Goal: Information Seeking & Learning: Compare options

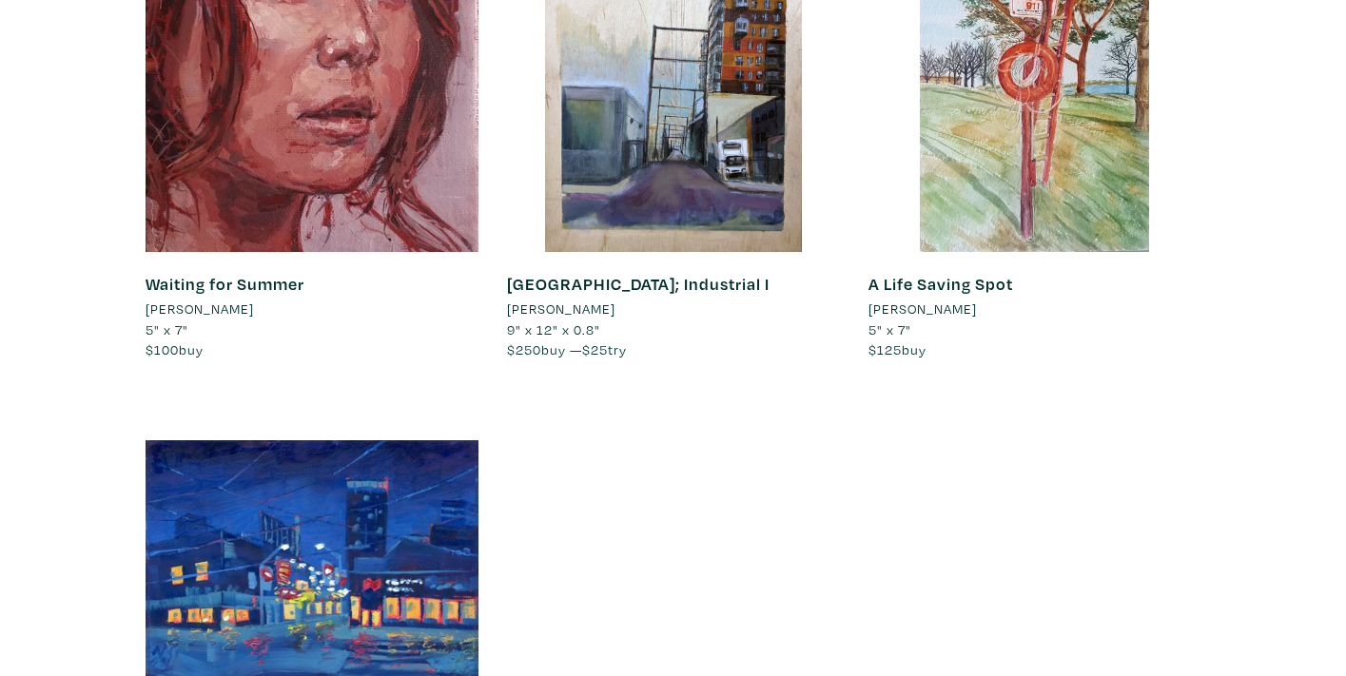
scroll to position [19461, 0]
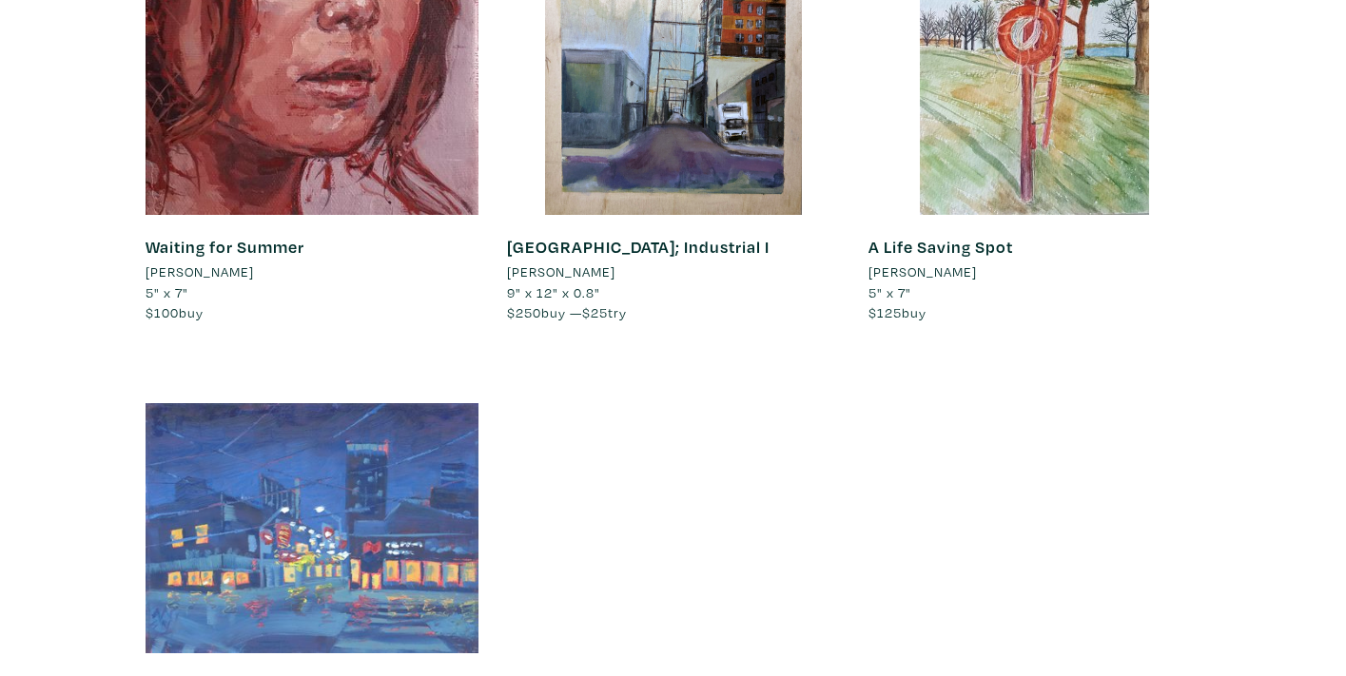
click at [368, 361] on div at bounding box center [311, 527] width 333 height 333
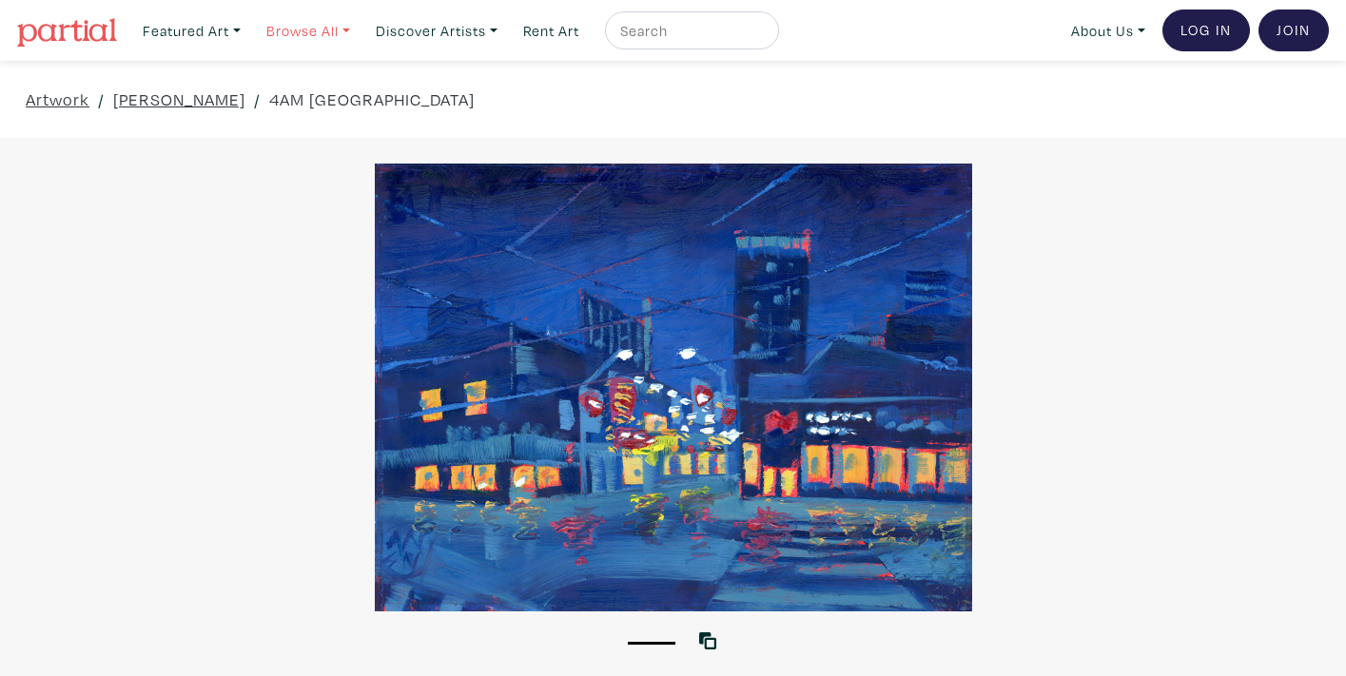
click at [249, 27] on link "Browse All" at bounding box center [191, 30] width 115 height 39
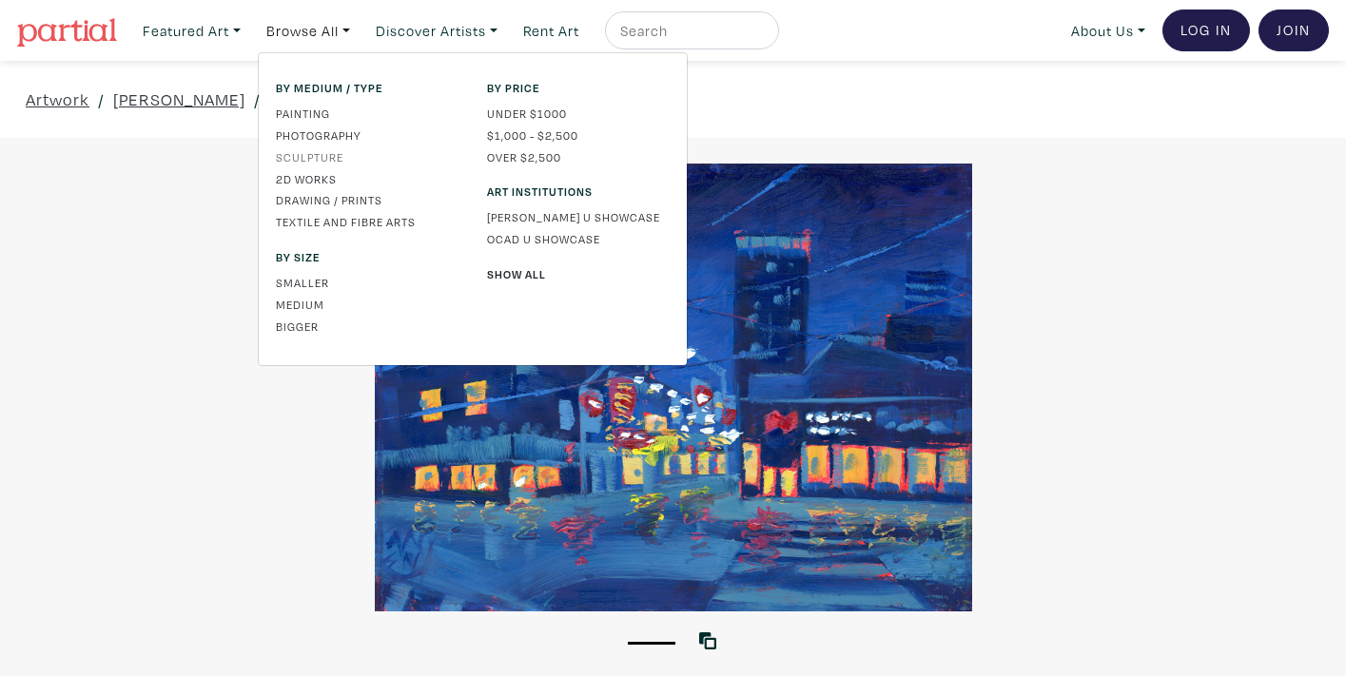
click at [308, 155] on link "Sculpture" at bounding box center [367, 156] width 183 height 17
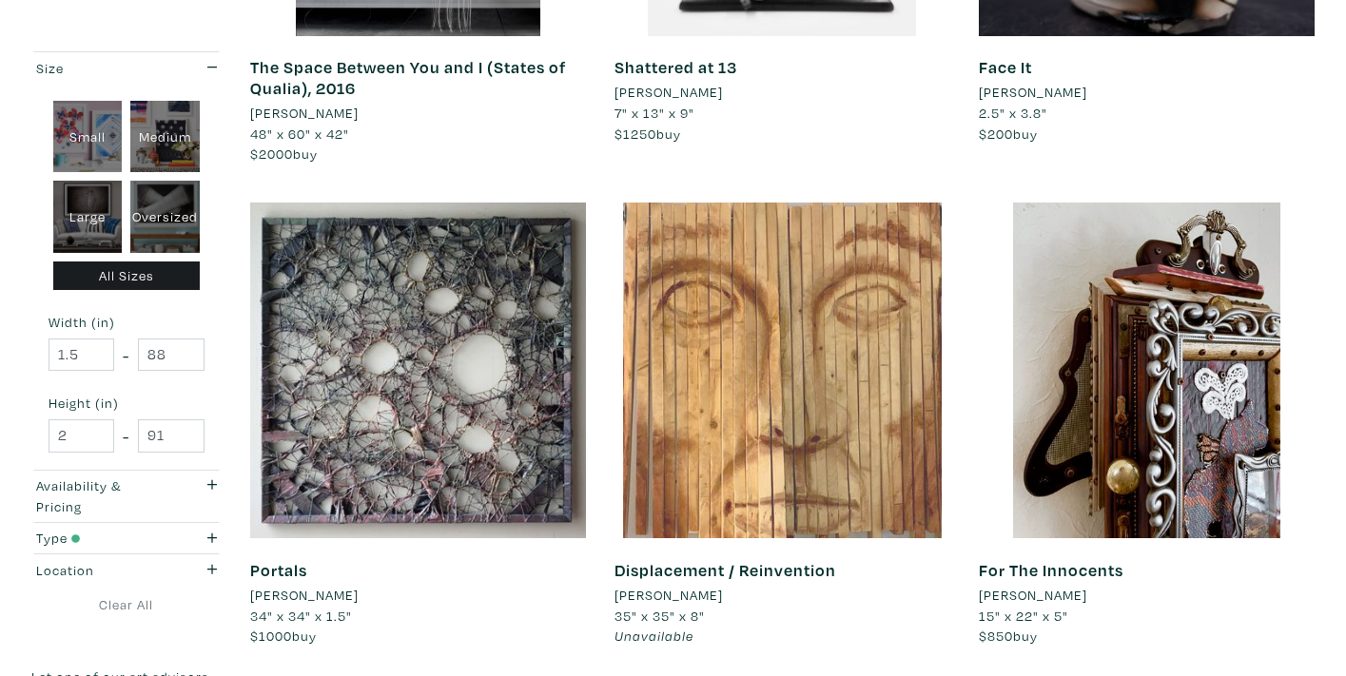
scroll to position [2675, 0]
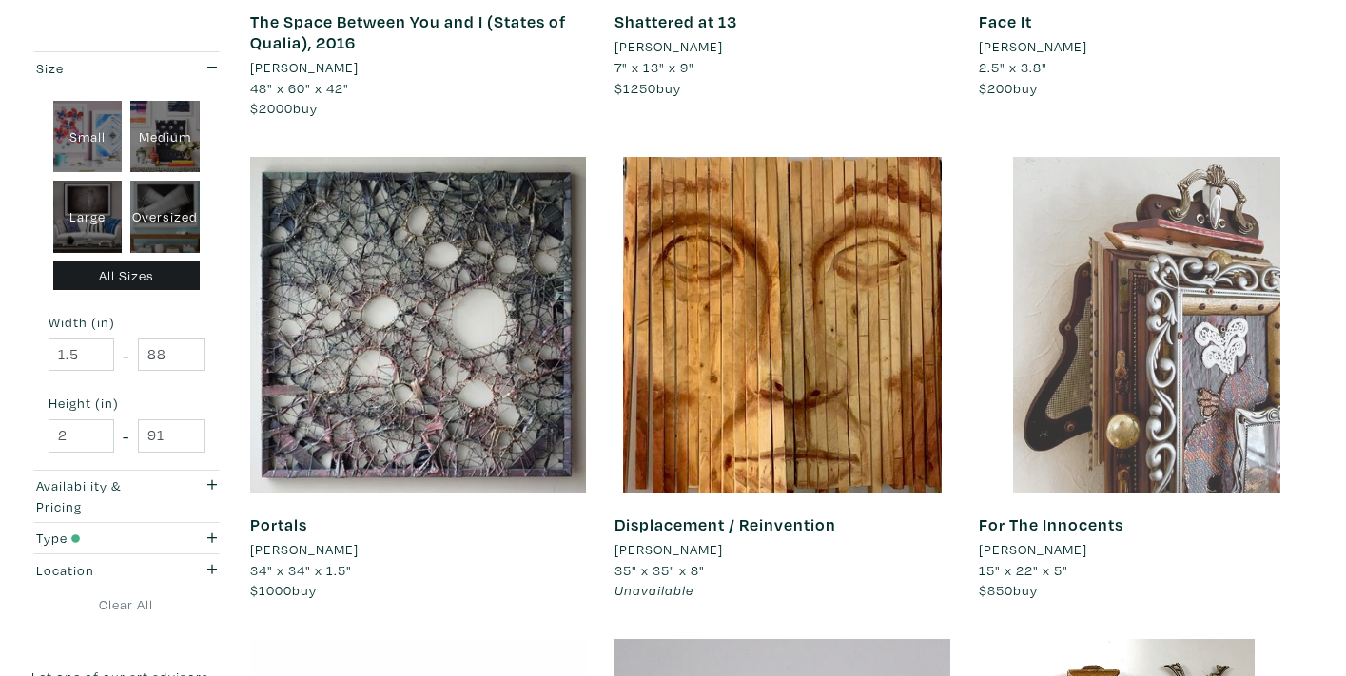
click at [1131, 288] on div at bounding box center [1147, 325] width 336 height 336
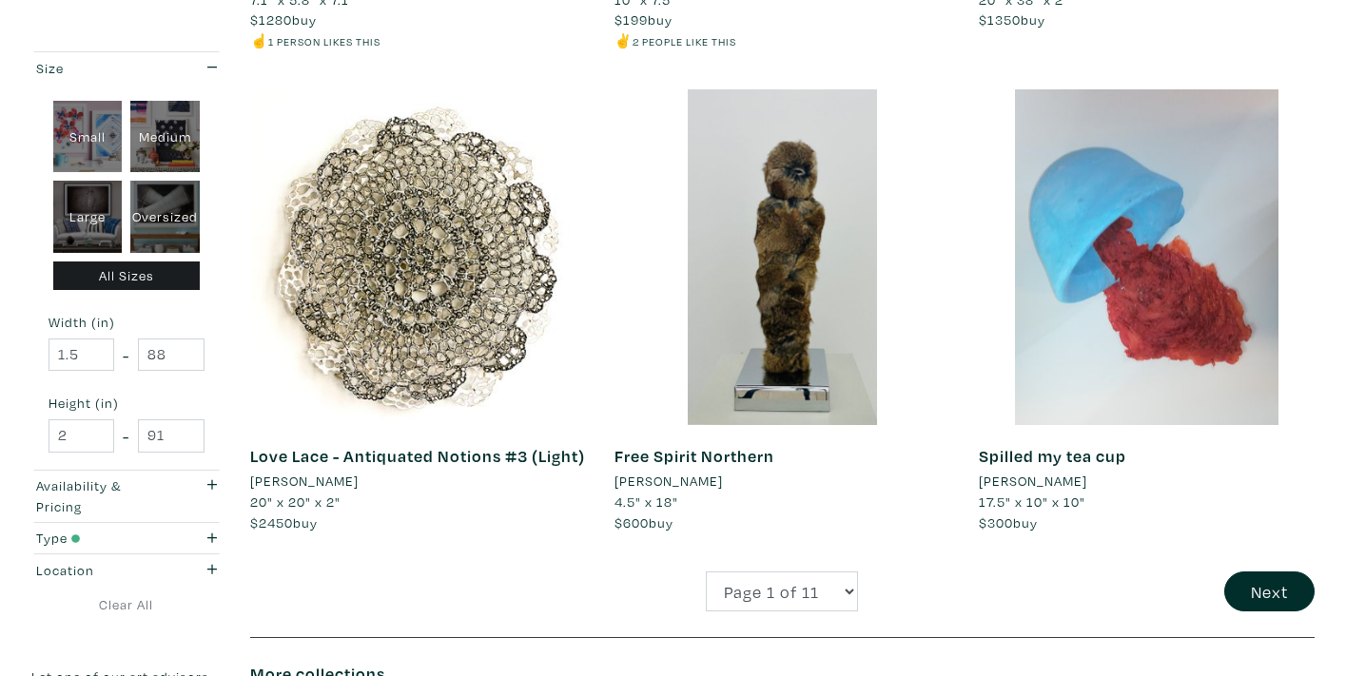
scroll to position [3817, 0]
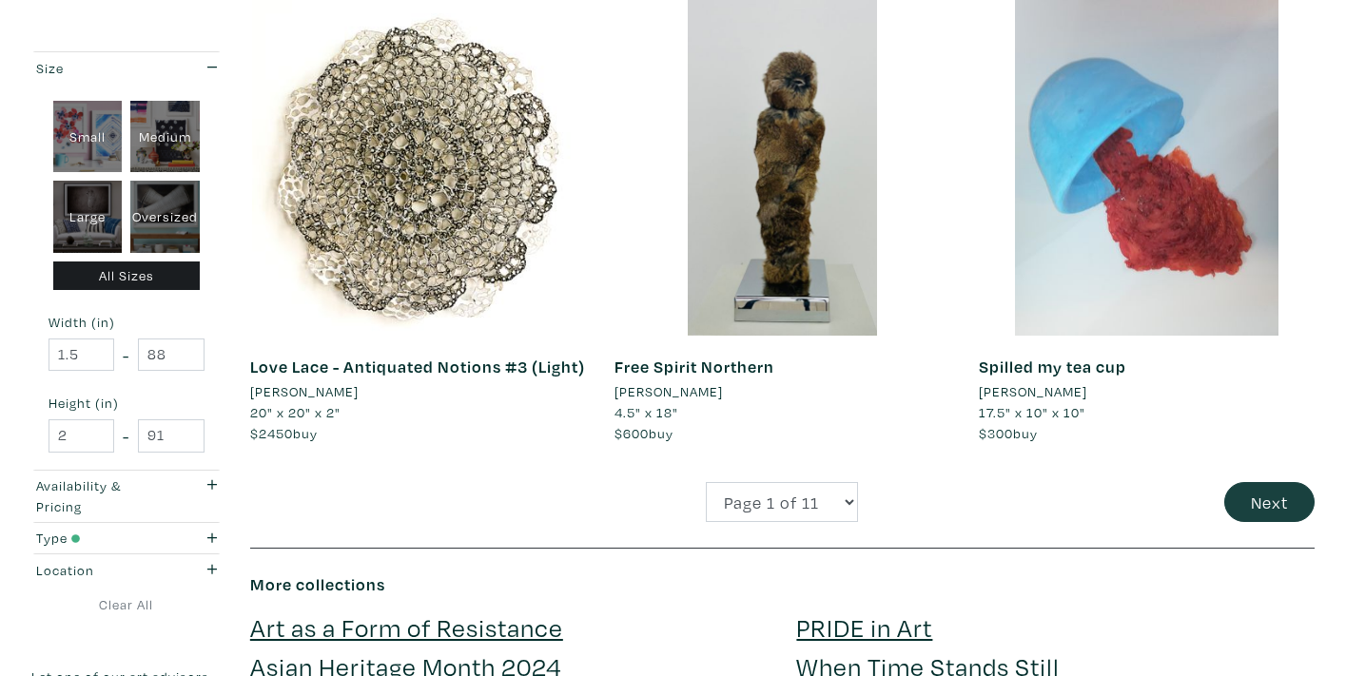
click at [1271, 487] on button "Next" at bounding box center [1269, 502] width 90 height 41
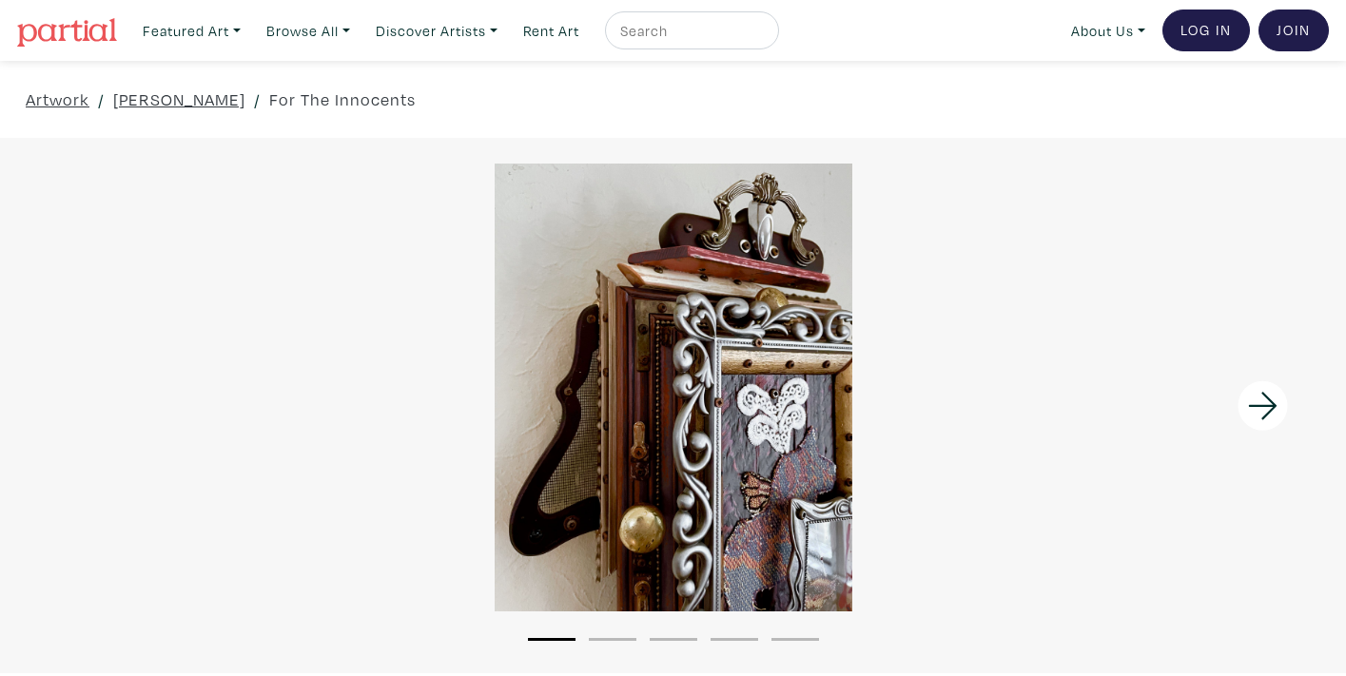
click at [1267, 406] on icon at bounding box center [1263, 405] width 65 height 51
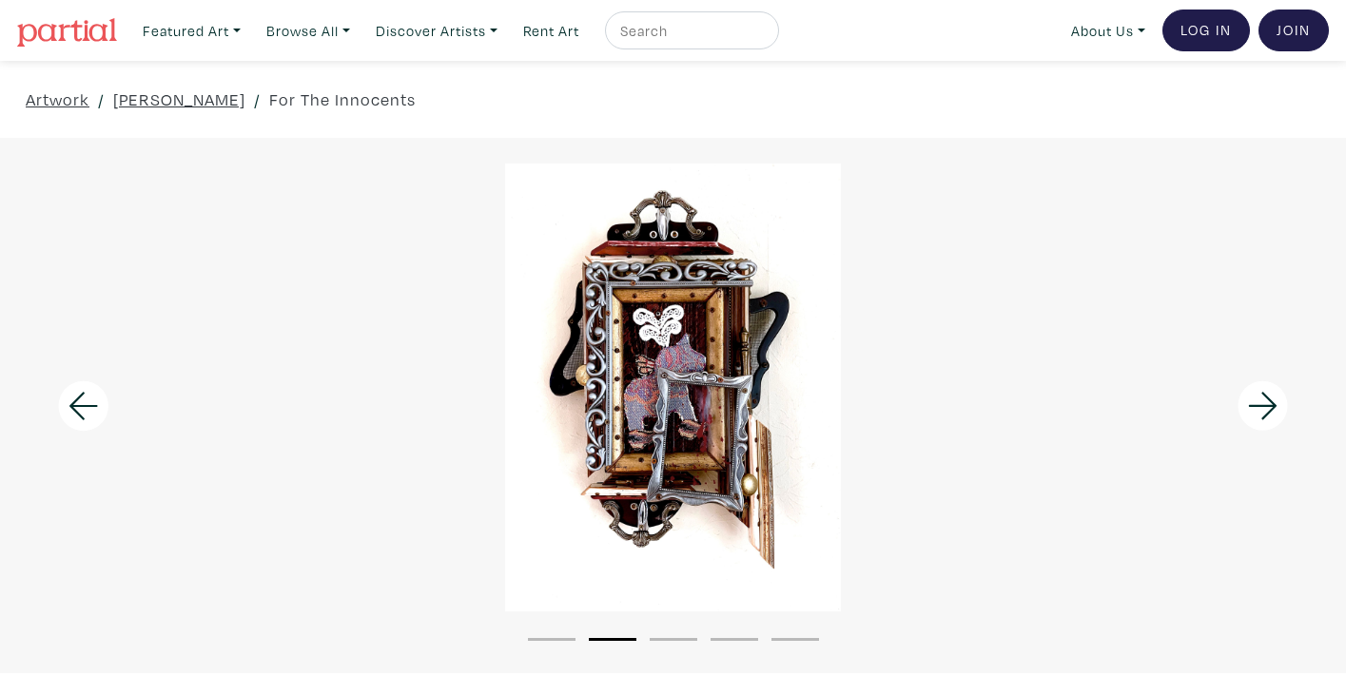
click at [1267, 406] on icon at bounding box center [1263, 405] width 65 height 51
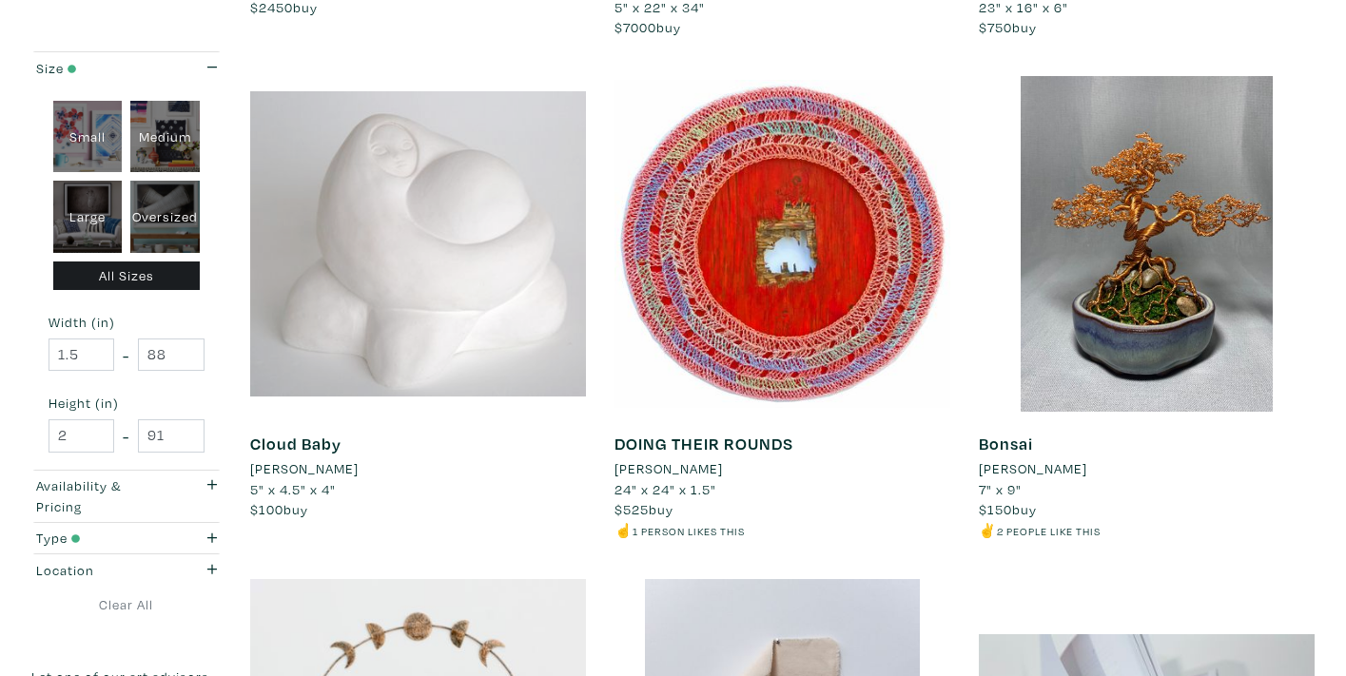
scroll to position [2760, 0]
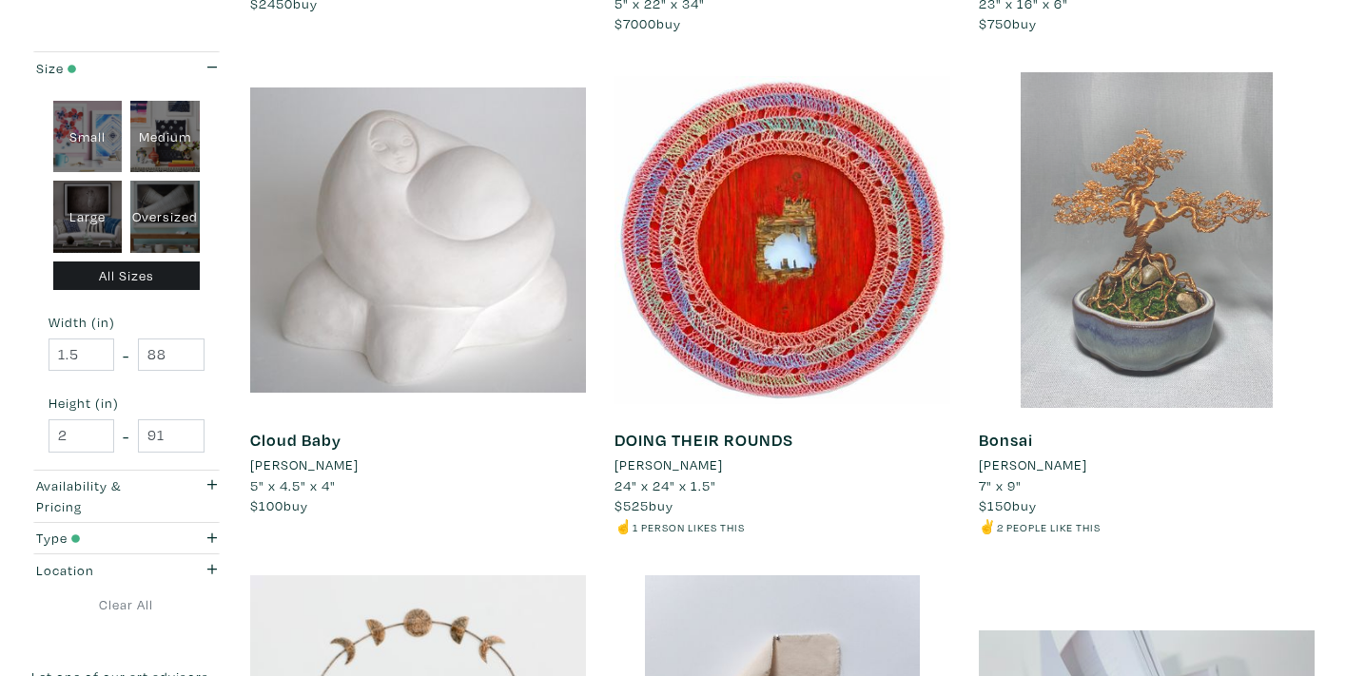
click at [1055, 297] on div at bounding box center [1147, 240] width 336 height 336
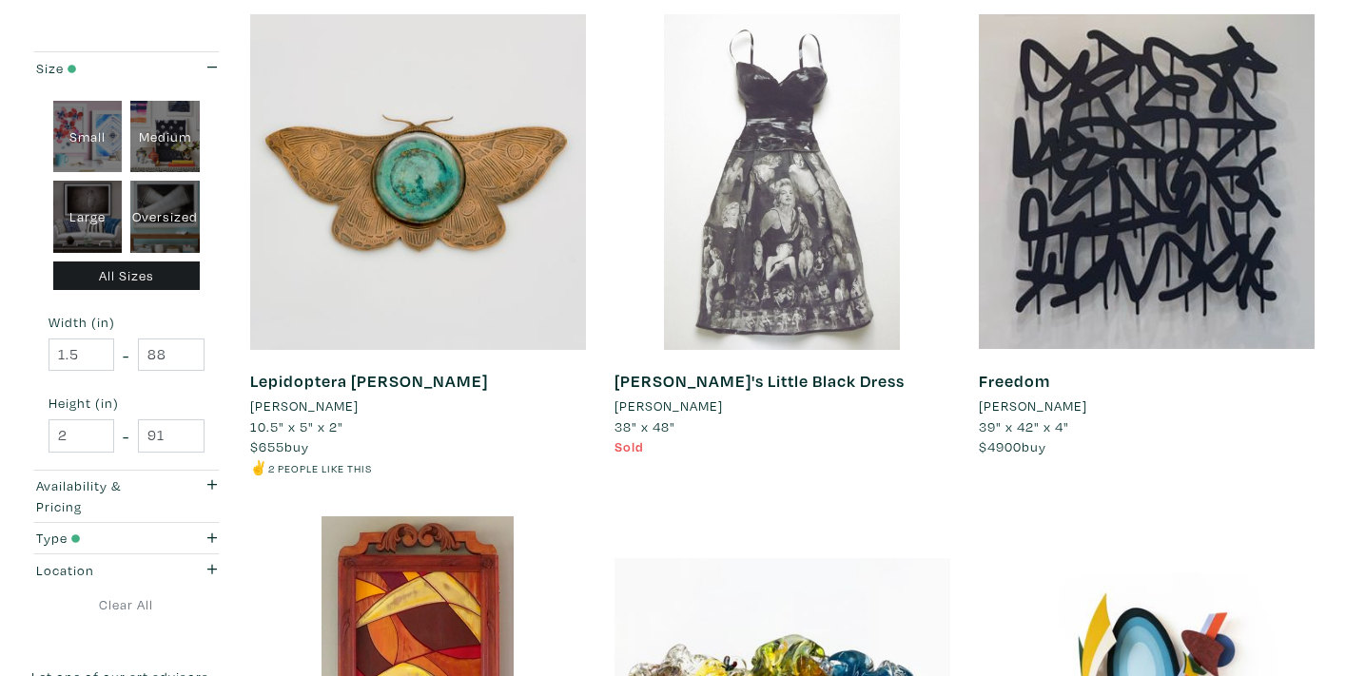
scroll to position [799, 0]
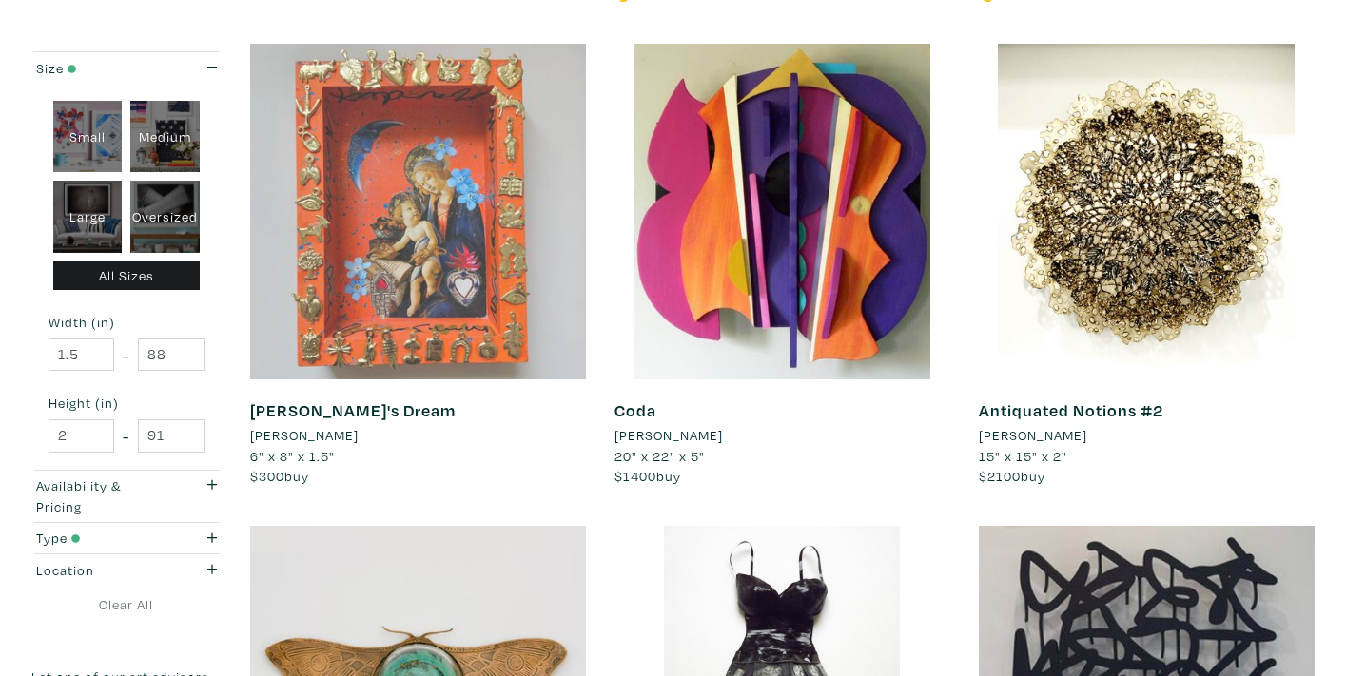
click at [427, 188] on div at bounding box center [418, 212] width 336 height 336
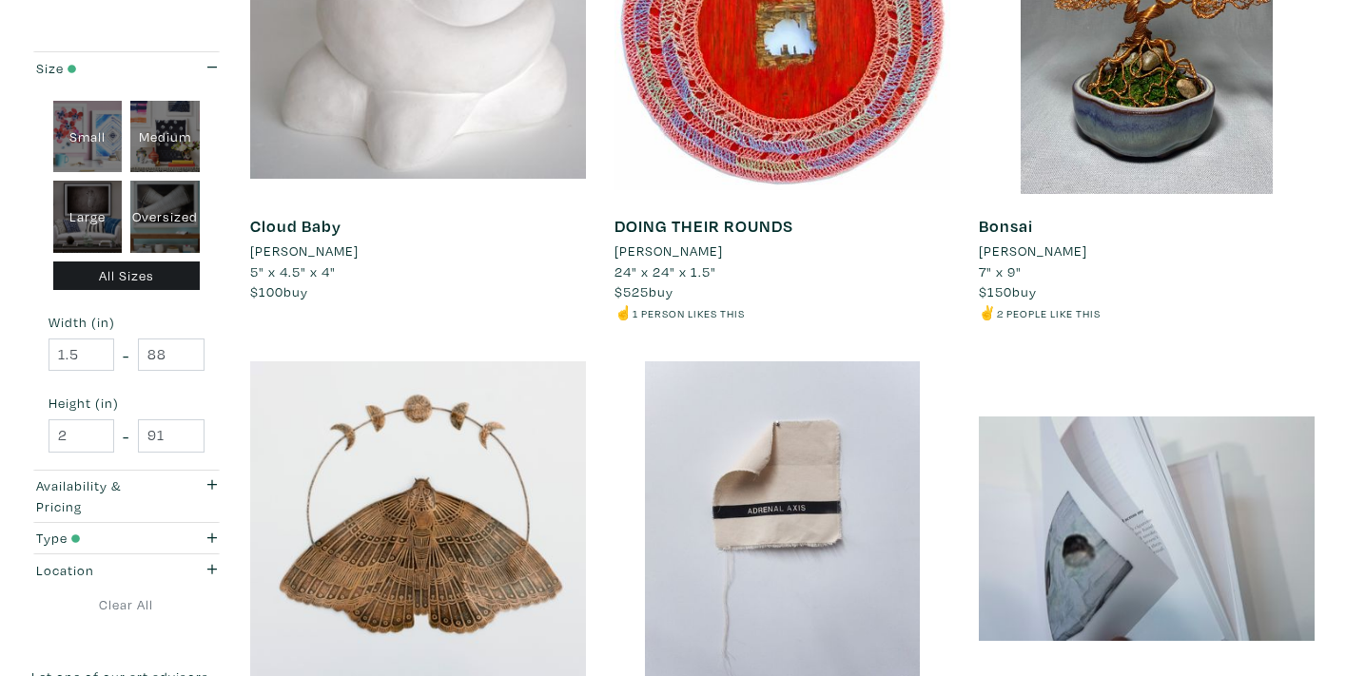
scroll to position [3164, 0]
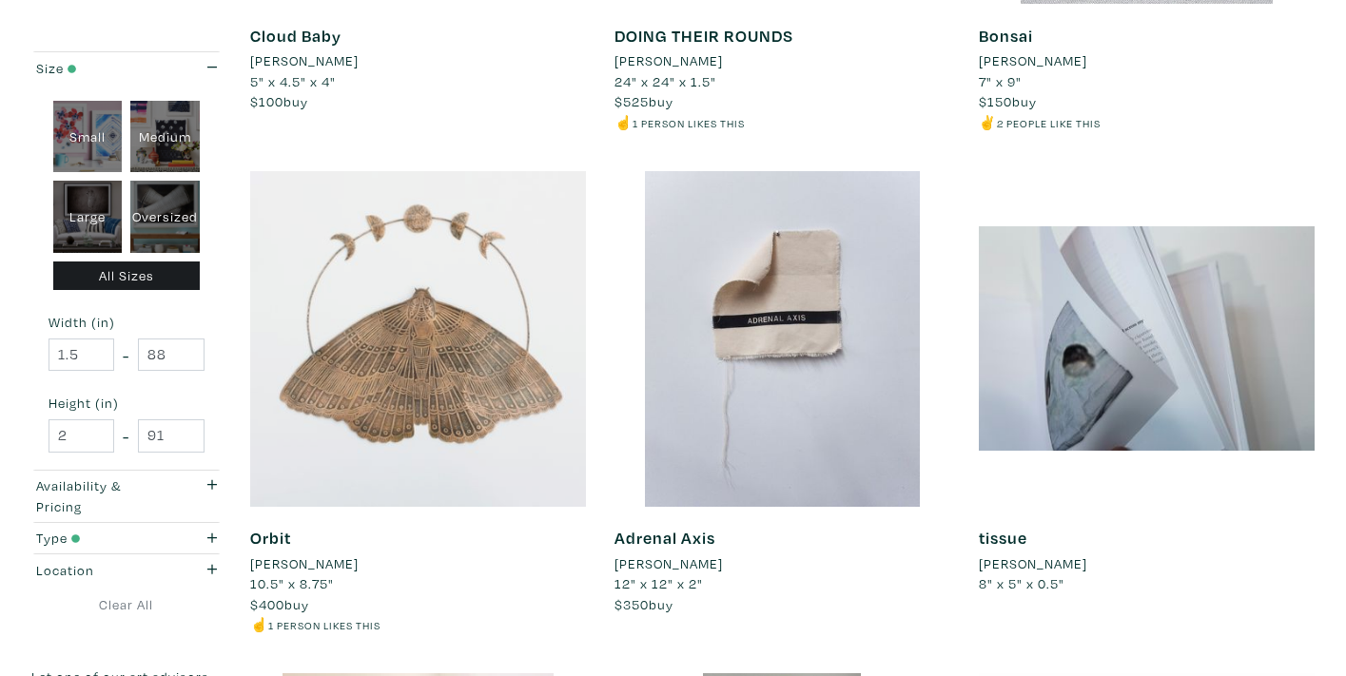
click at [418, 361] on div at bounding box center [418, 339] width 336 height 336
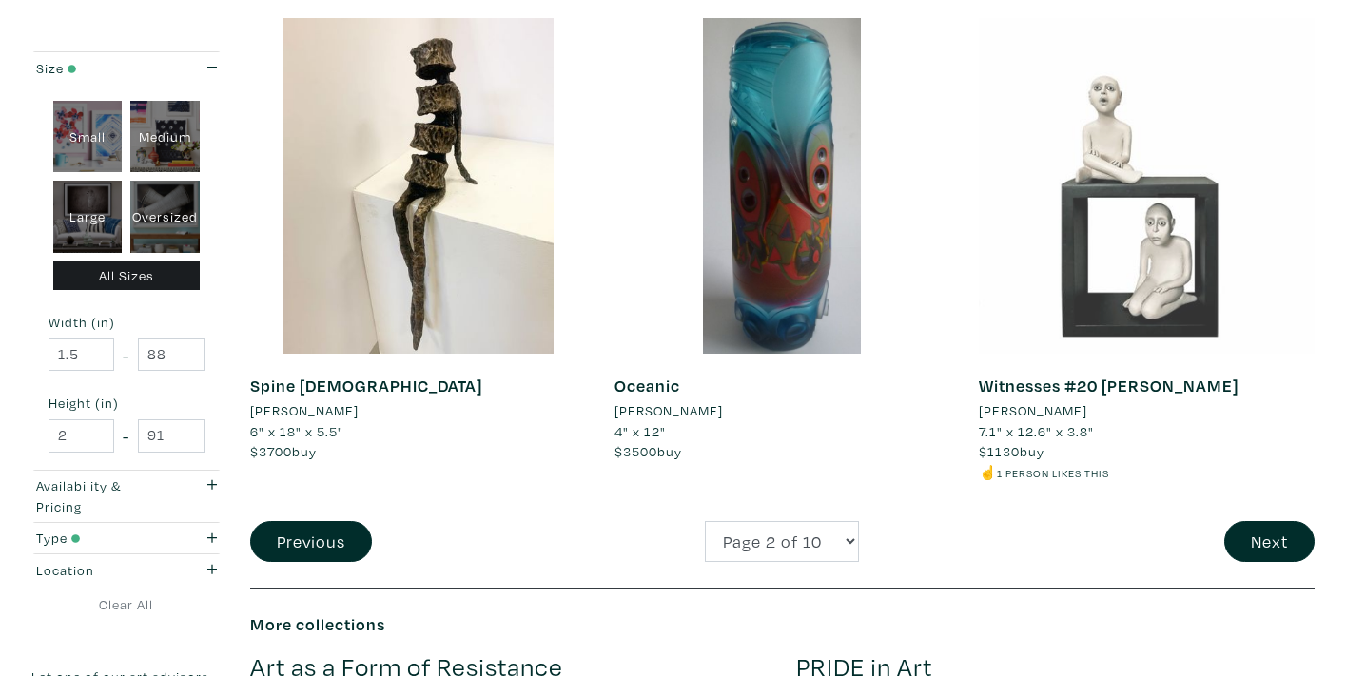
scroll to position [3936, 0]
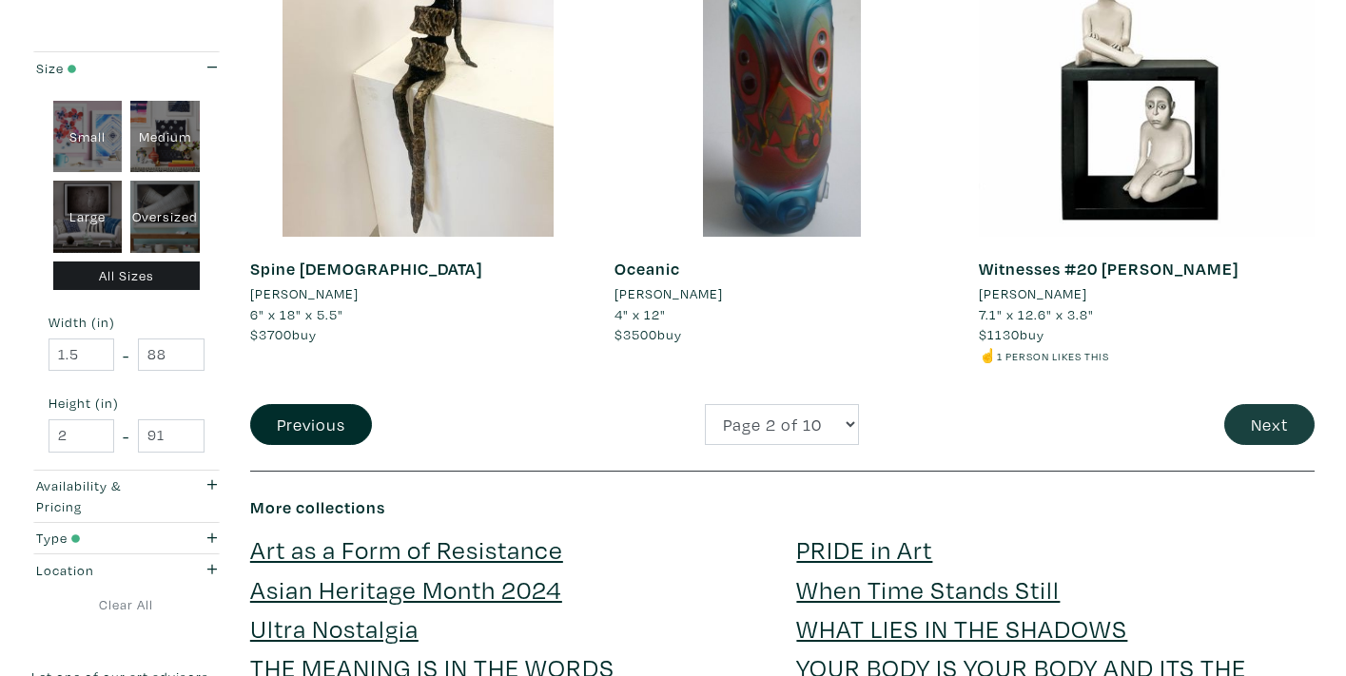
click at [1265, 404] on button "Next" at bounding box center [1269, 424] width 90 height 41
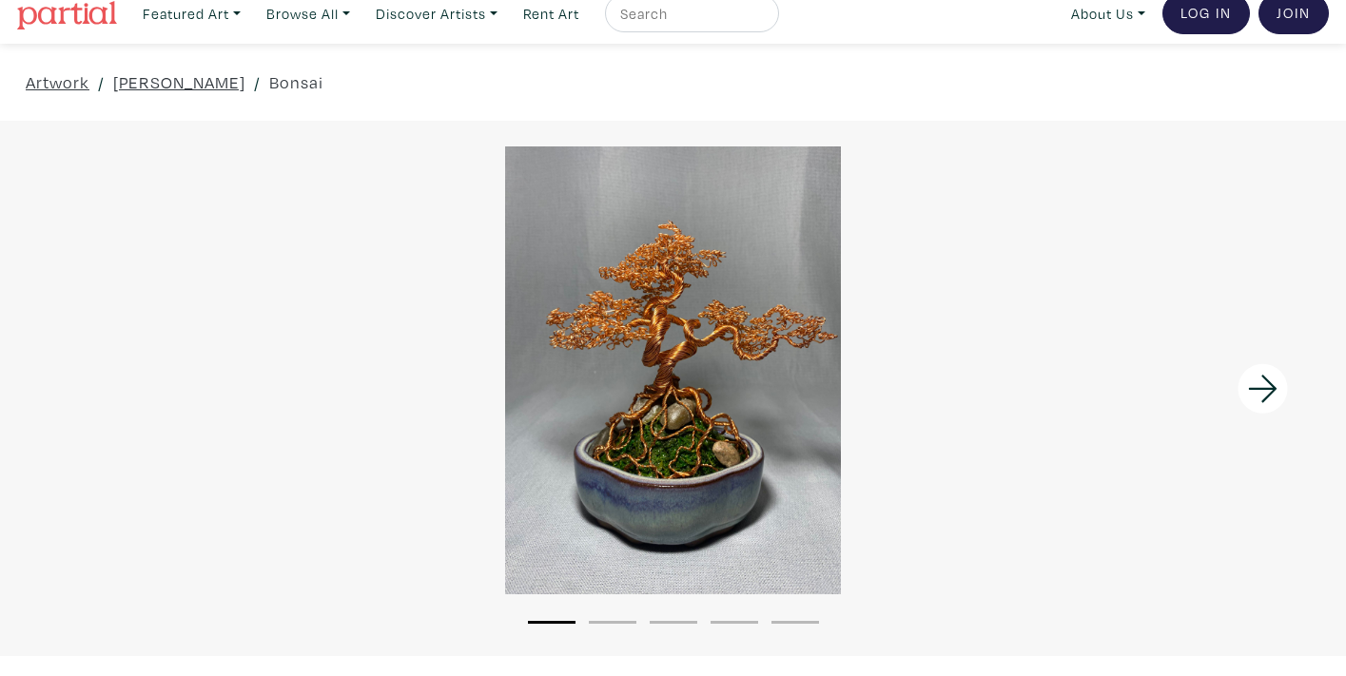
scroll to position [126, 0]
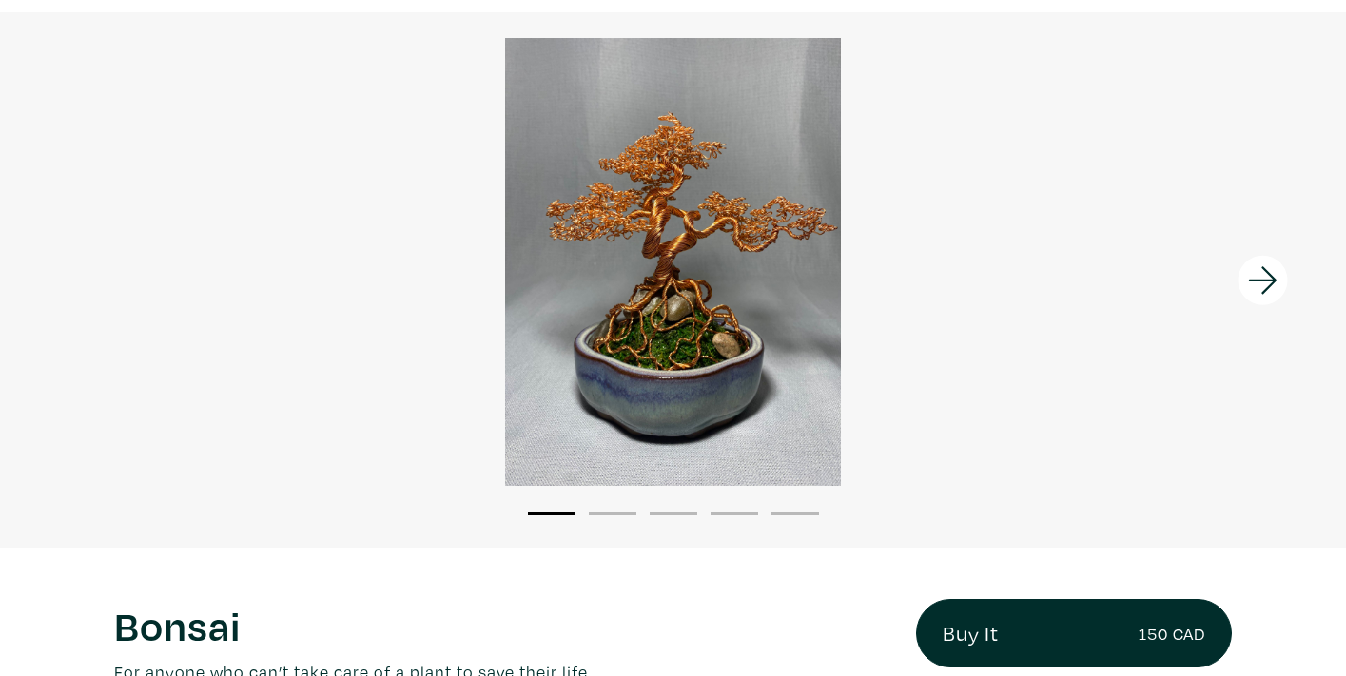
click at [1255, 272] on icon at bounding box center [1263, 280] width 65 height 51
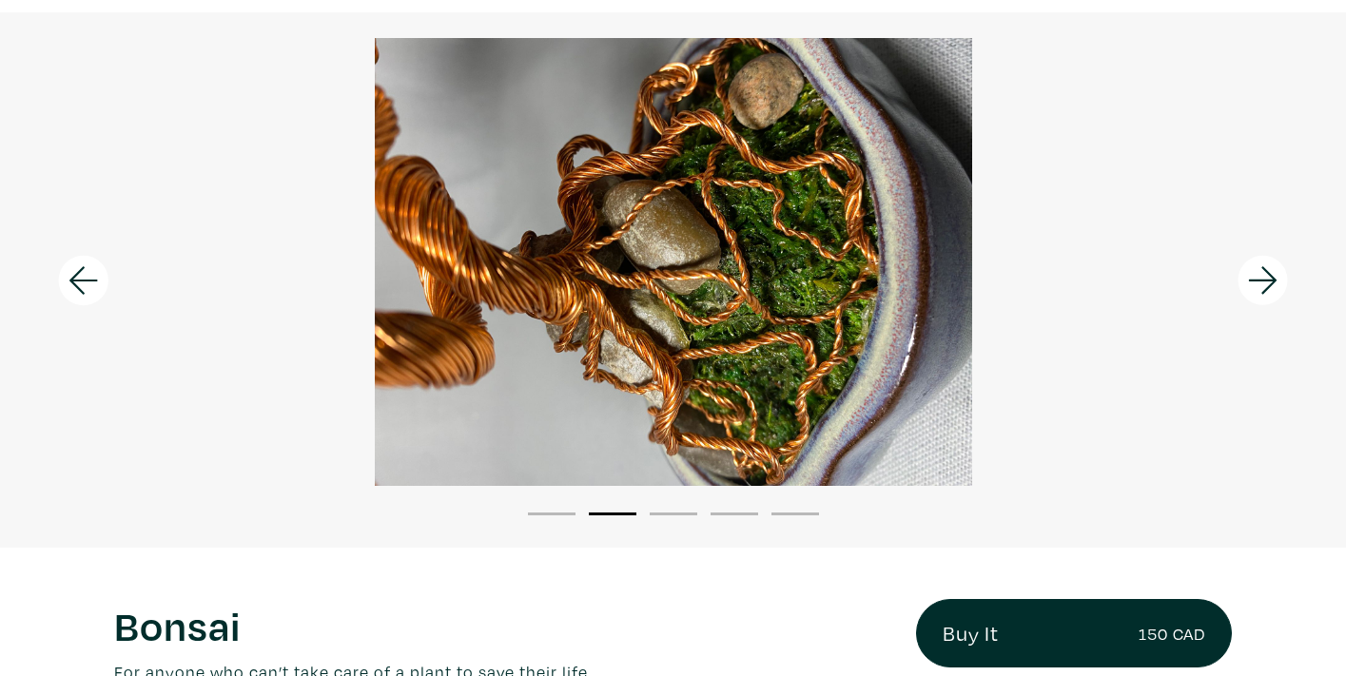
click at [1252, 273] on icon at bounding box center [1263, 280] width 65 height 51
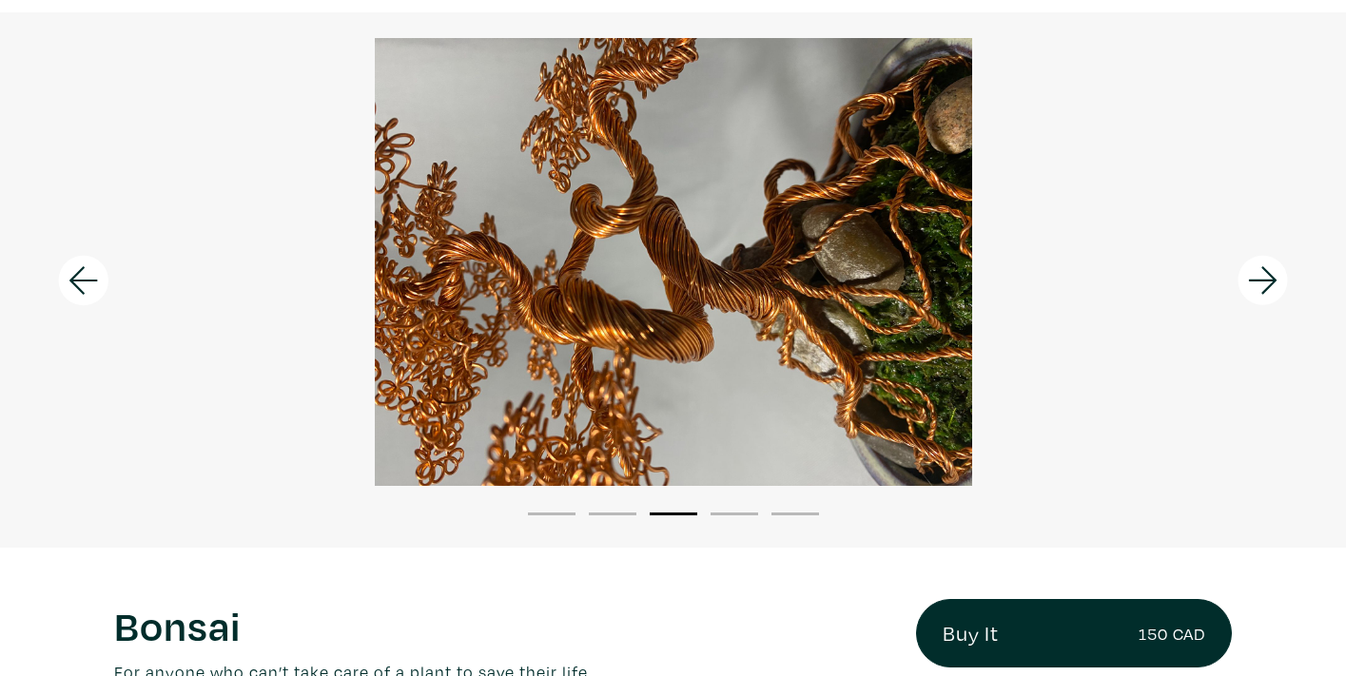
click at [1252, 273] on icon at bounding box center [1263, 280] width 65 height 51
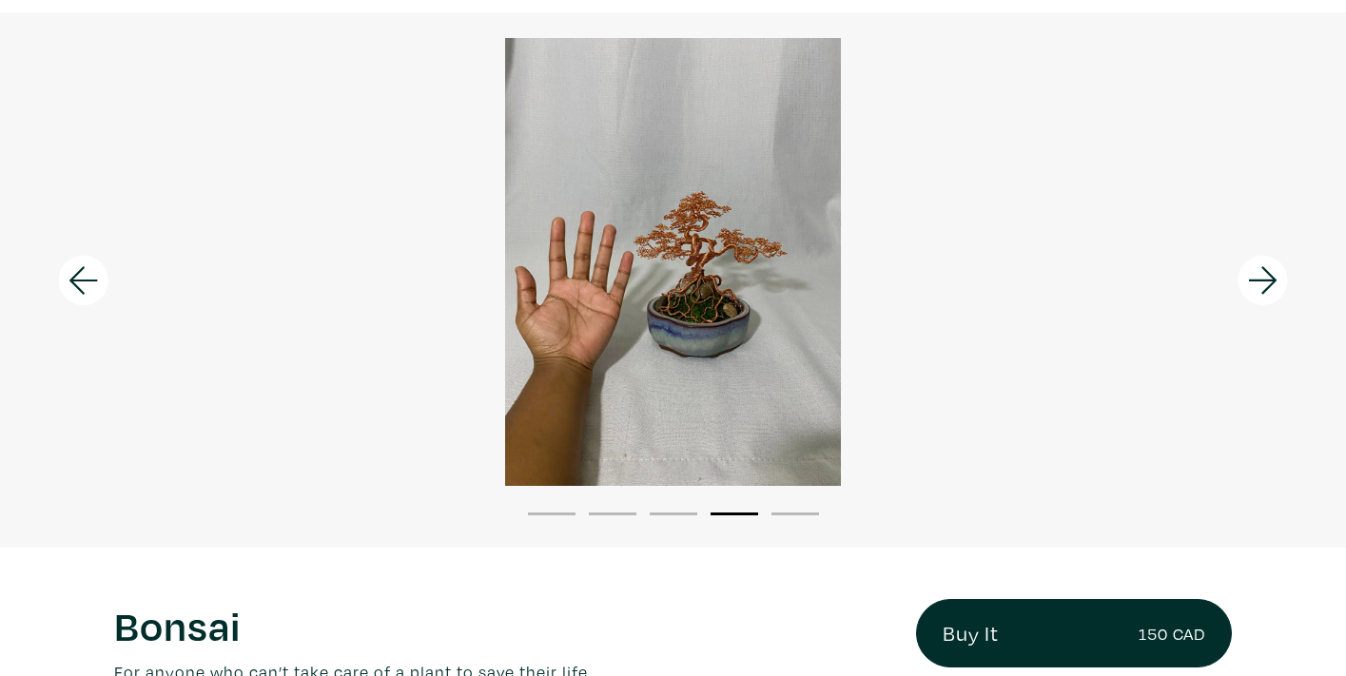
click at [1252, 273] on icon at bounding box center [1263, 280] width 65 height 51
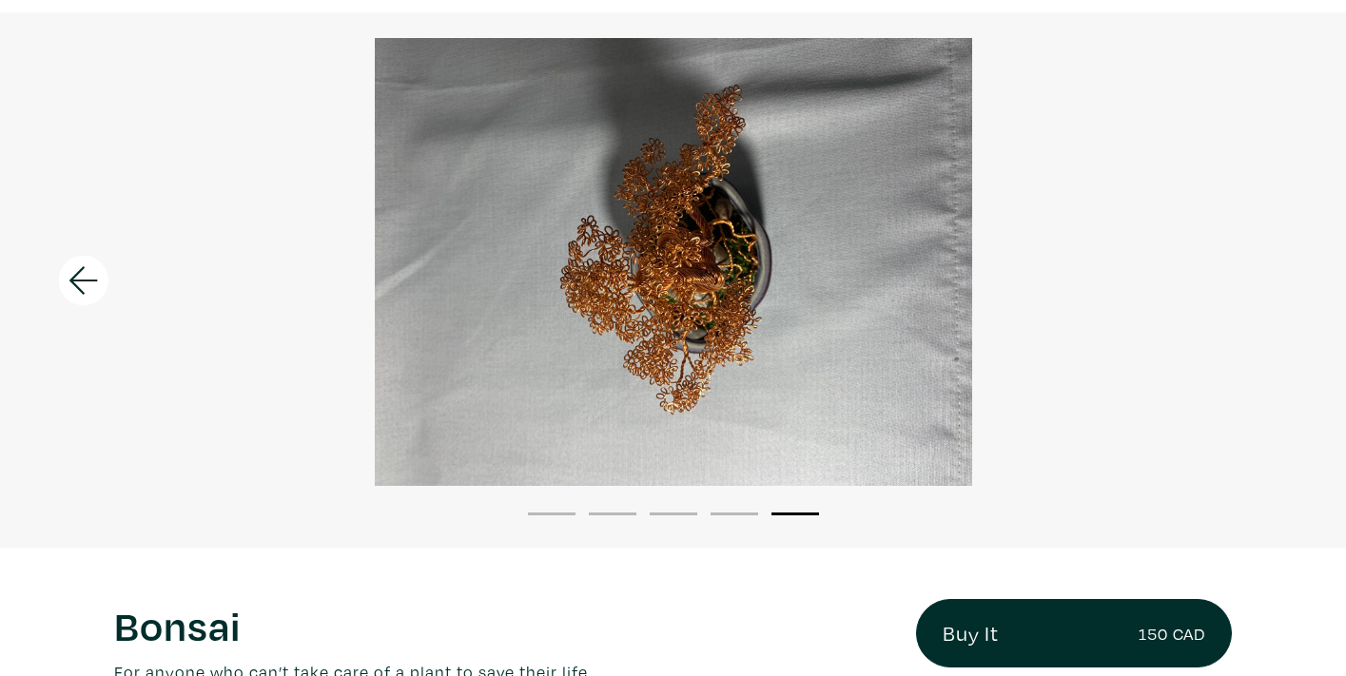
click at [1252, 273] on div at bounding box center [673, 262] width 1346 height 448
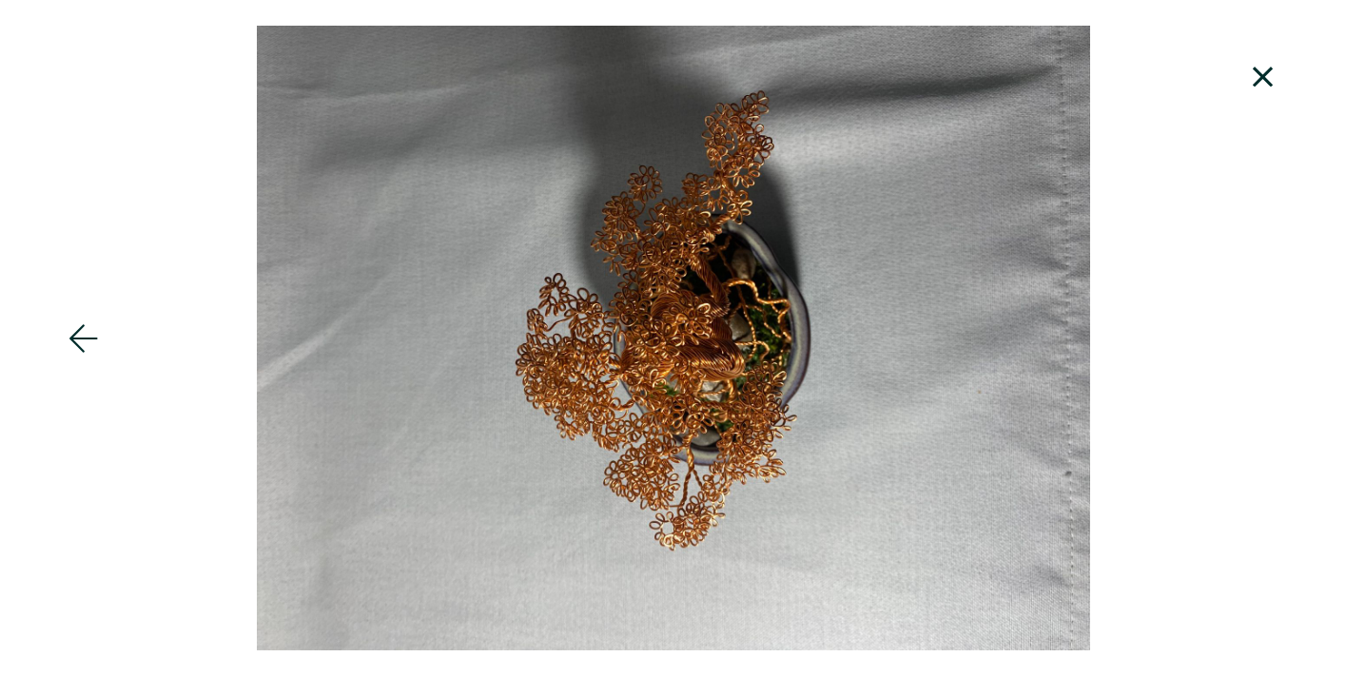
click at [1260, 90] on icon at bounding box center [1263, 76] width 65 height 51
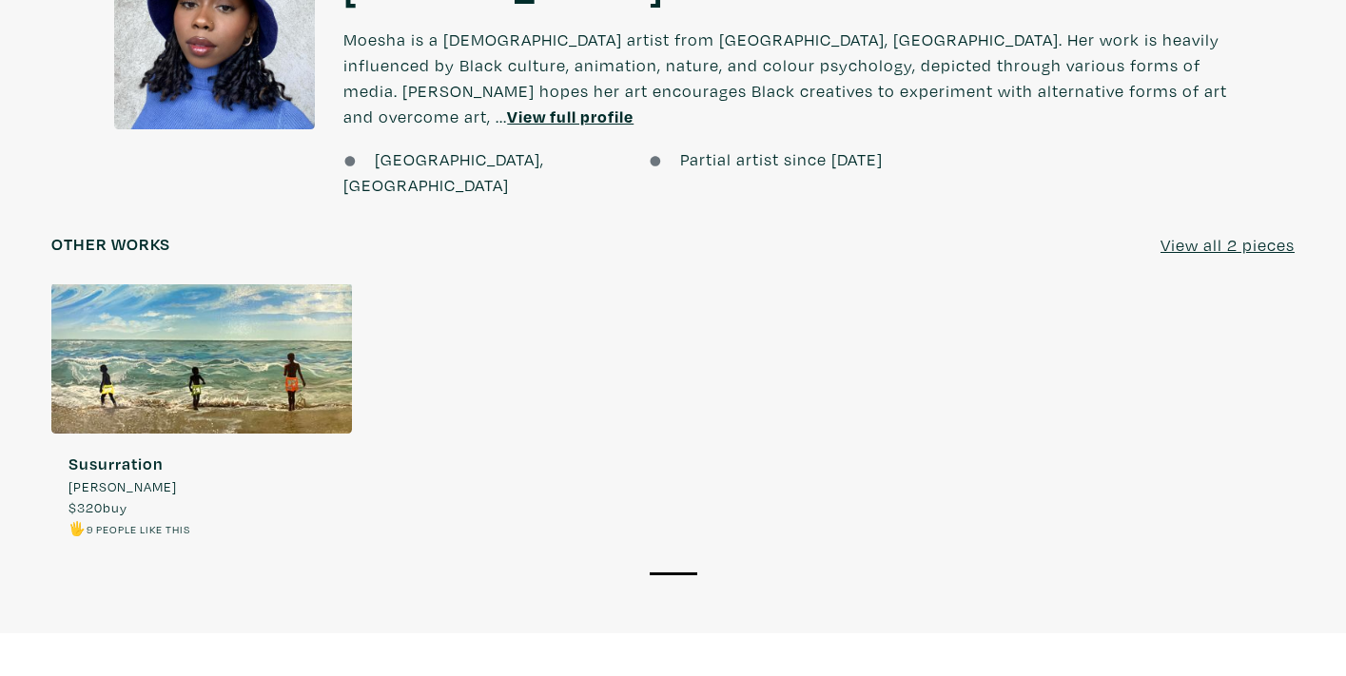
scroll to position [1432, 0]
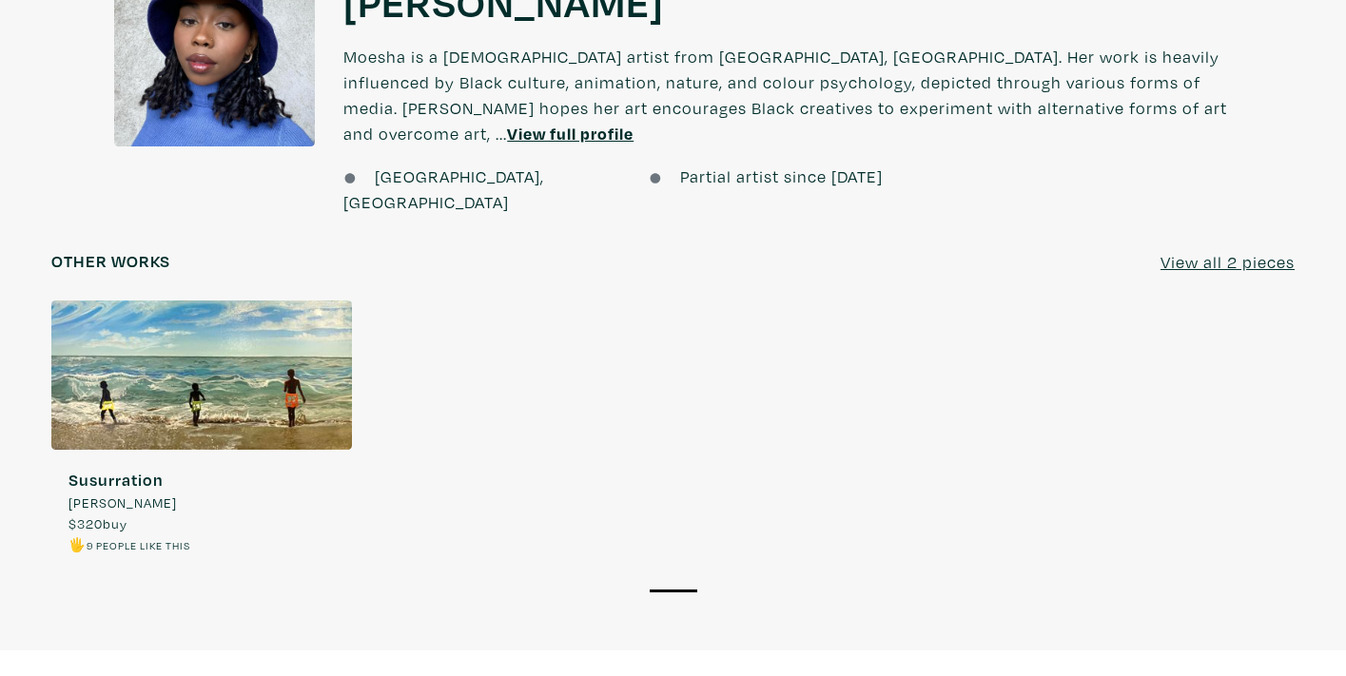
click at [1217, 251] on u "View all 2 pieces" at bounding box center [1227, 262] width 134 height 22
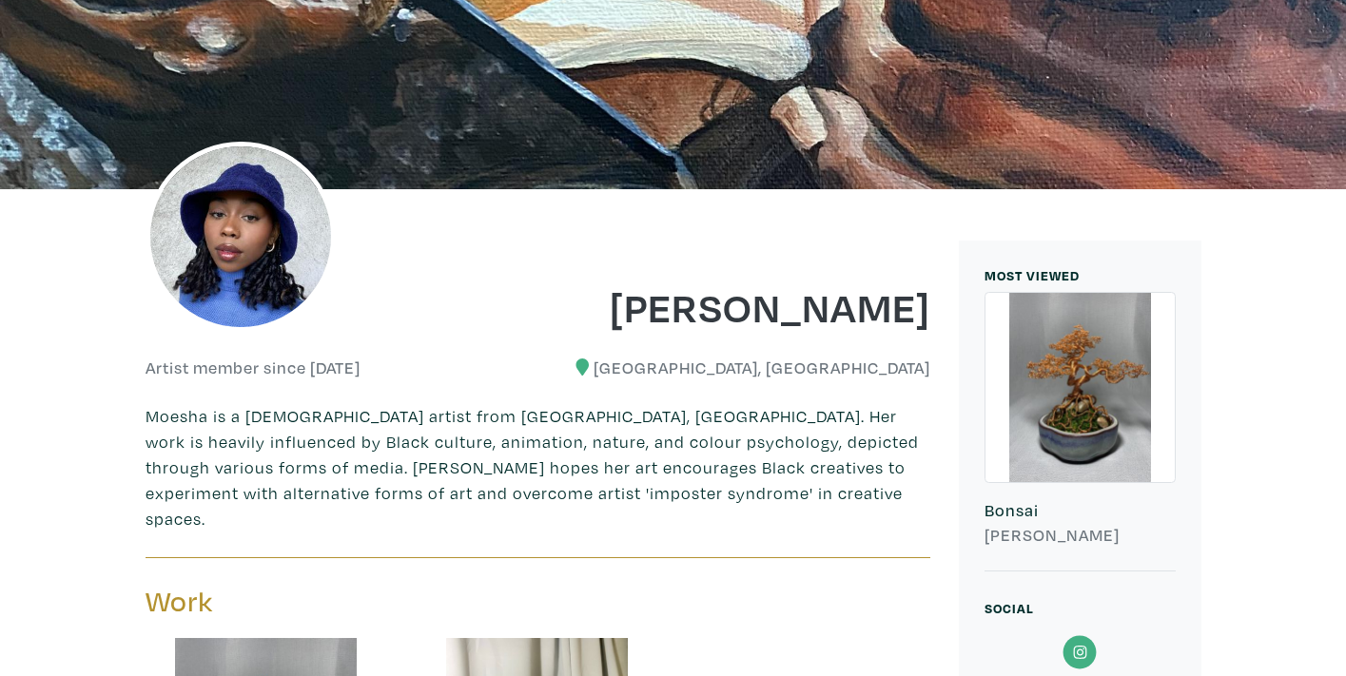
scroll to position [566, 0]
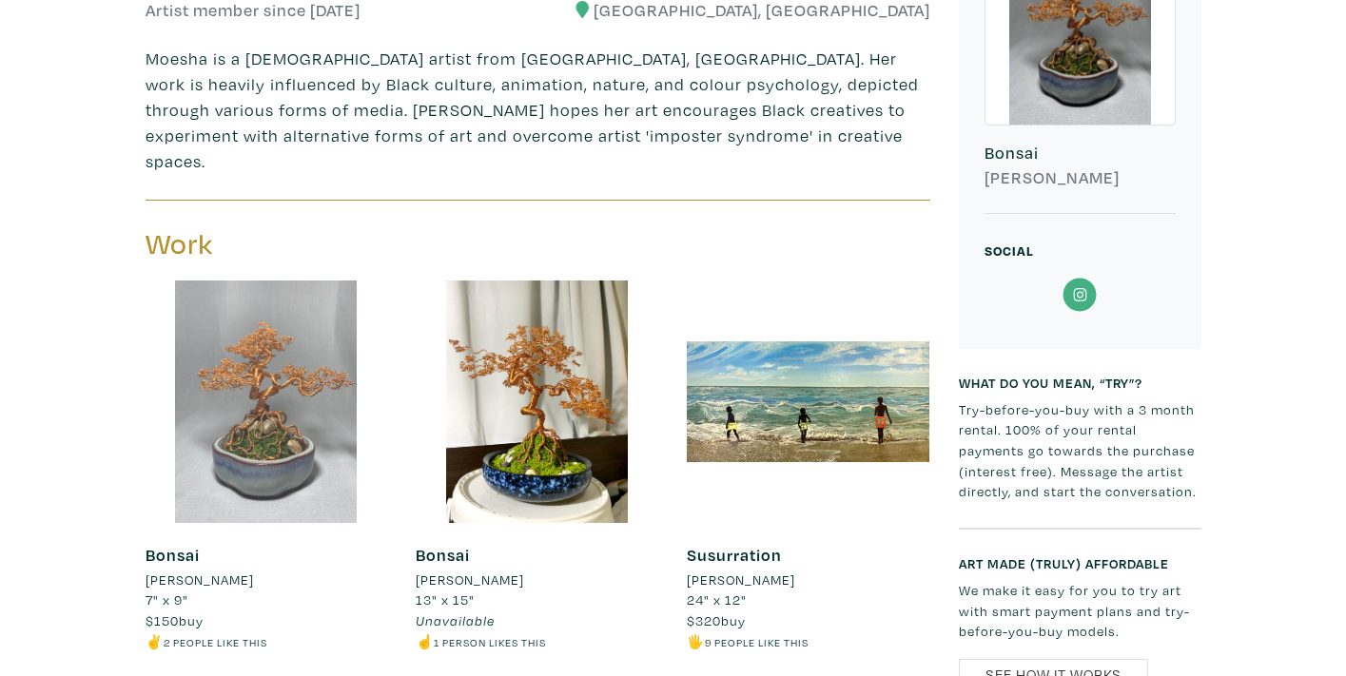
click at [259, 377] on div at bounding box center [266, 402] width 242 height 242
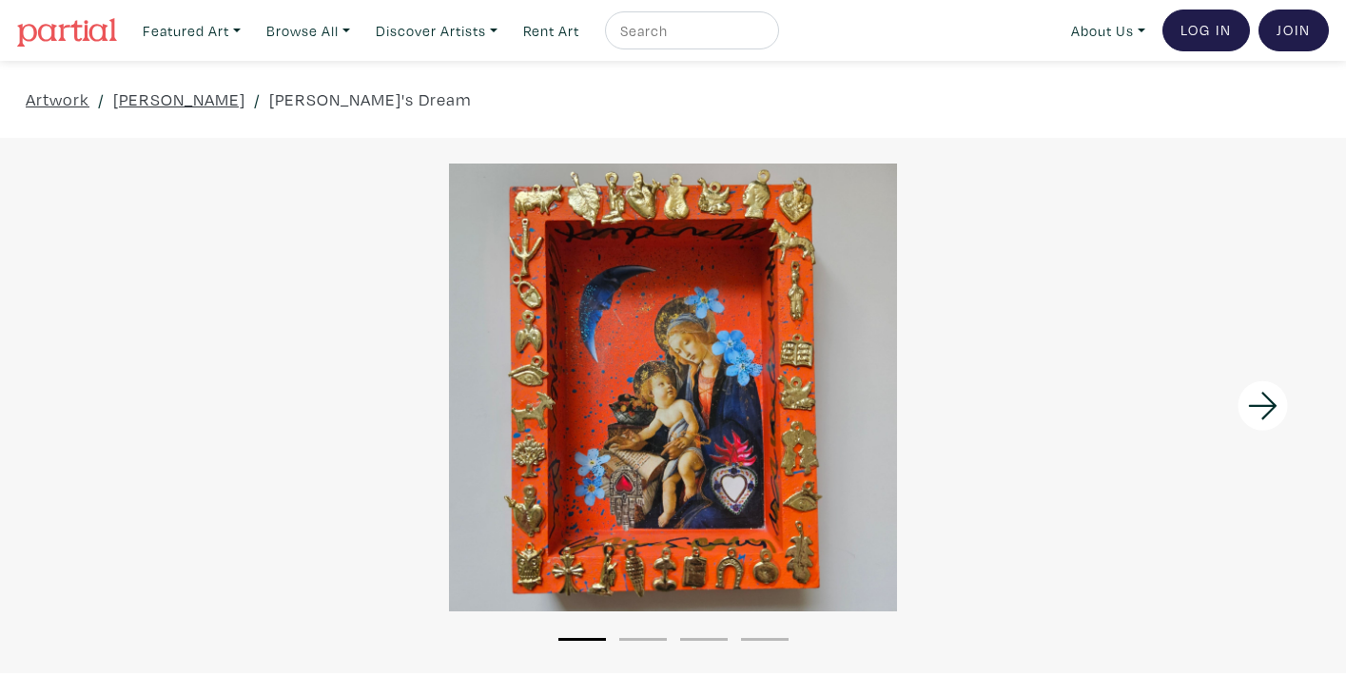
click at [1260, 405] on icon at bounding box center [1262, 406] width 29 height 28
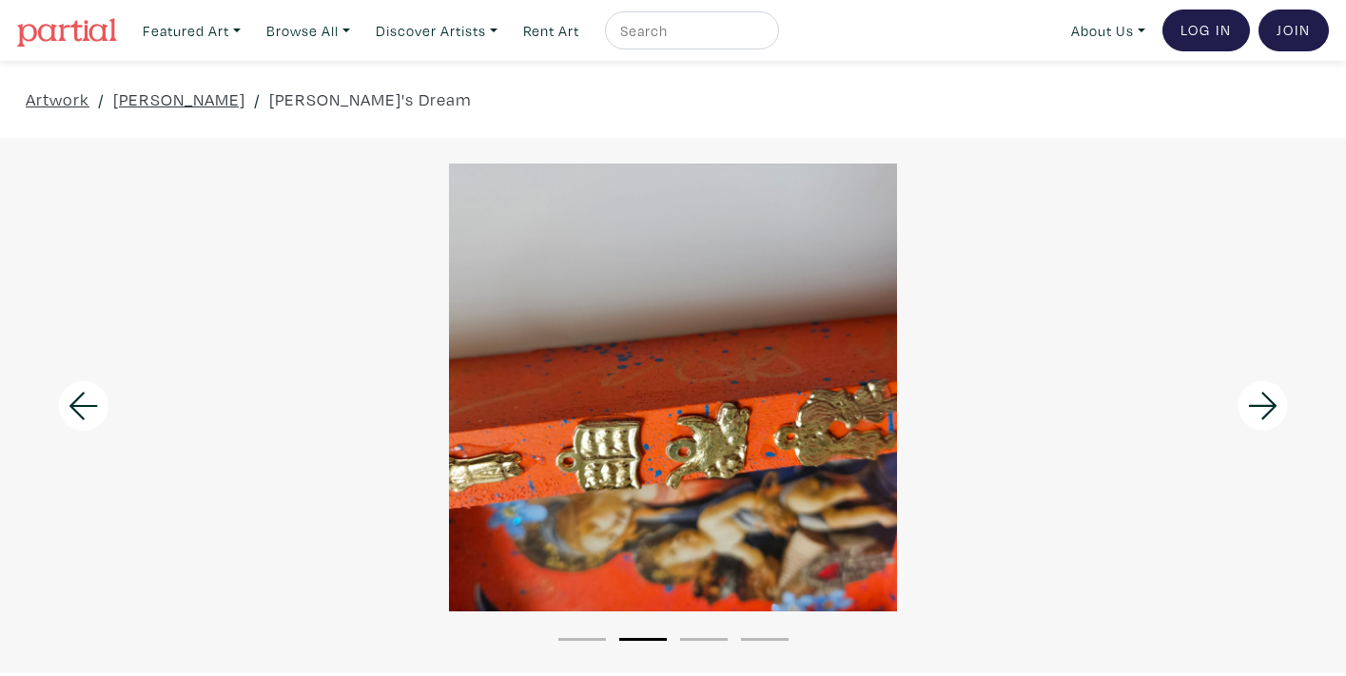
click at [1260, 405] on icon at bounding box center [1262, 406] width 29 height 28
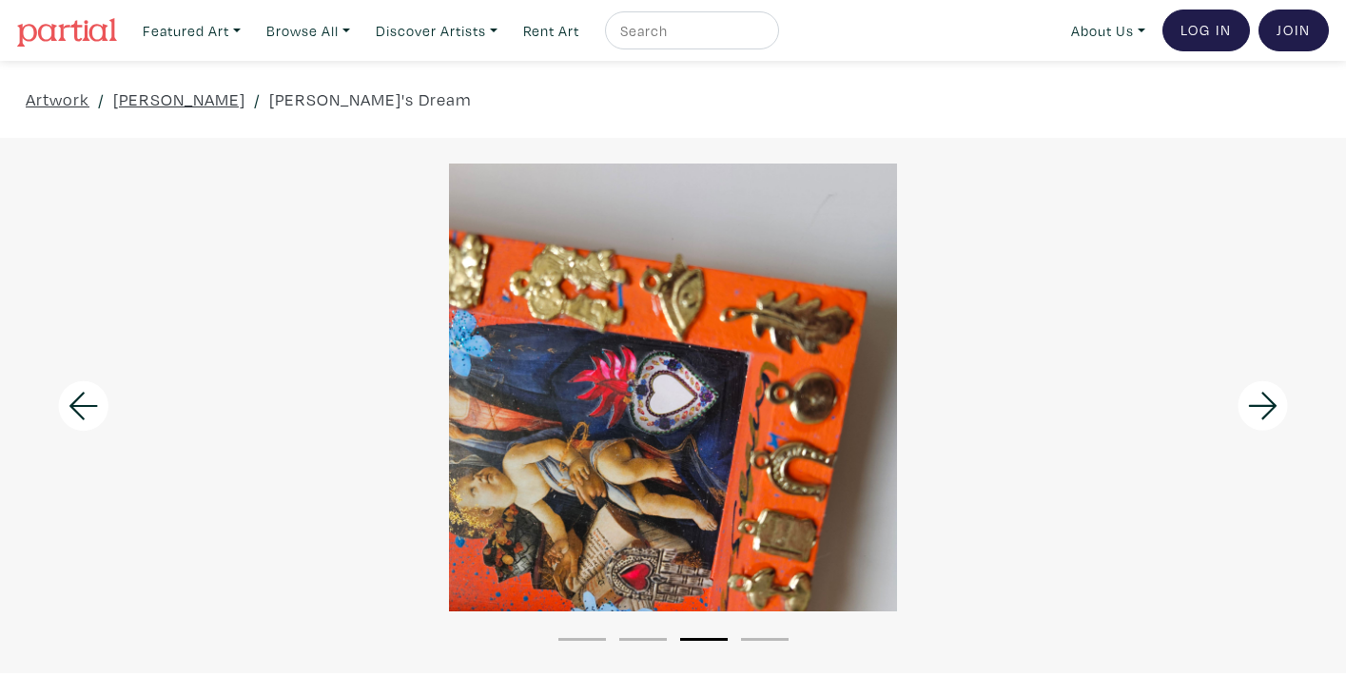
click at [1260, 405] on icon at bounding box center [1262, 406] width 29 height 28
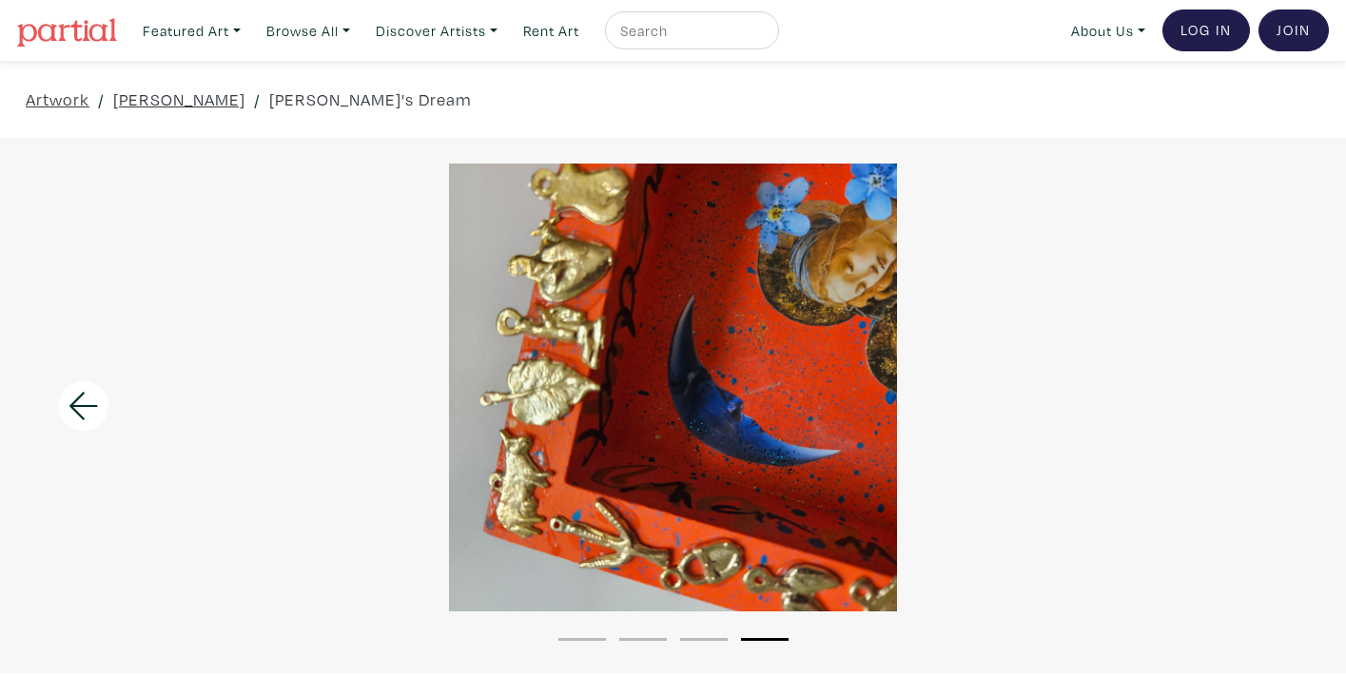
click at [1260, 405] on div at bounding box center [673, 388] width 1346 height 448
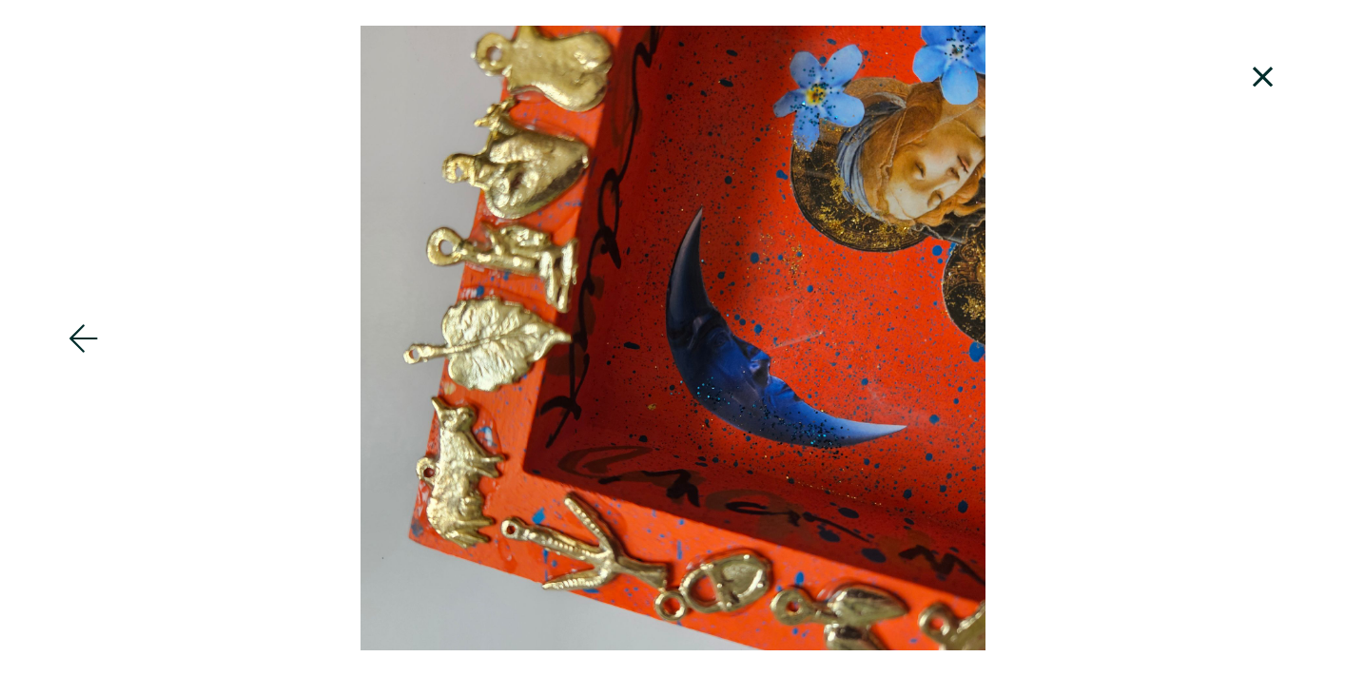
click at [1260, 405] on div at bounding box center [673, 338] width 1346 height 625
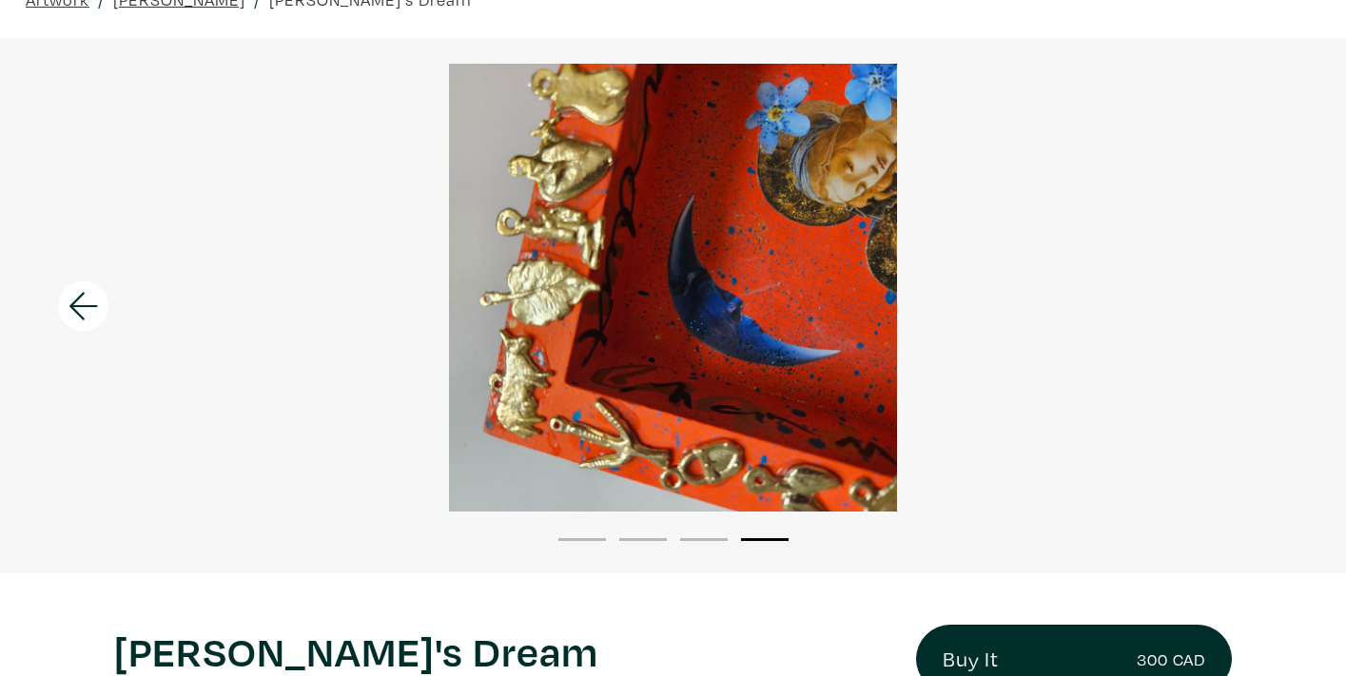
scroll to position [104, 0]
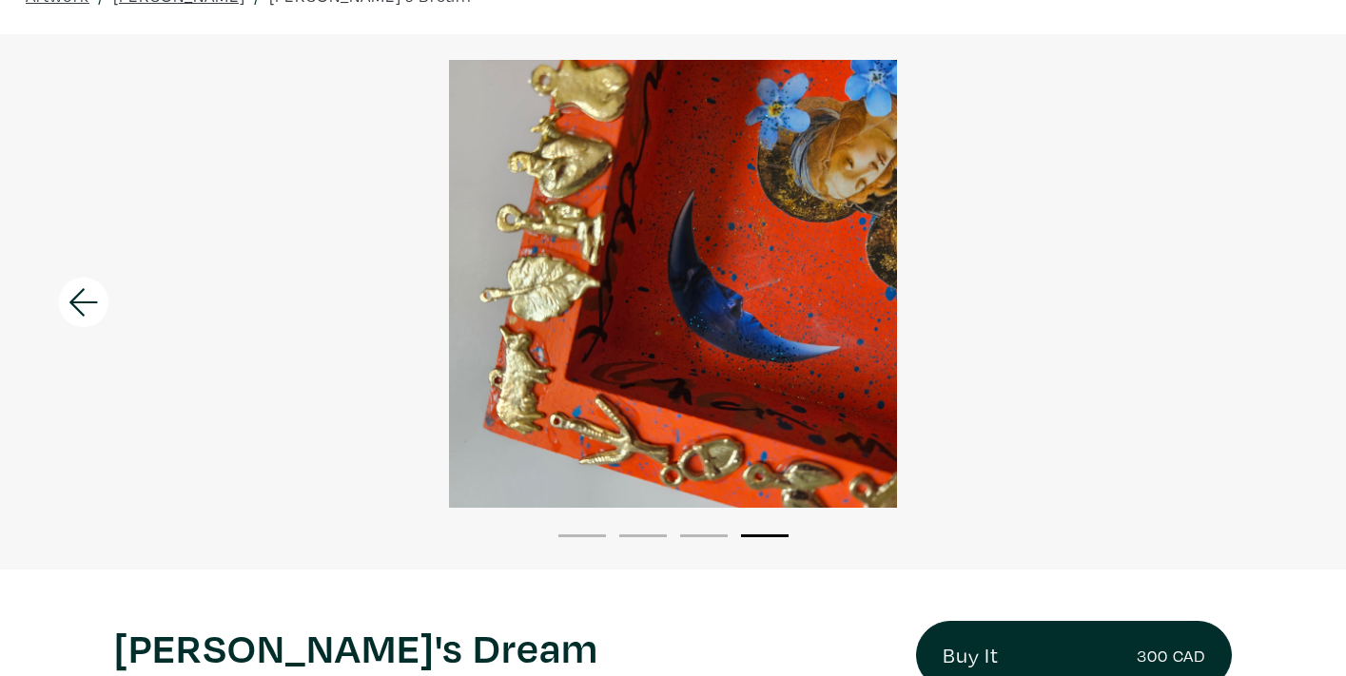
click at [86, 294] on icon at bounding box center [83, 302] width 65 height 51
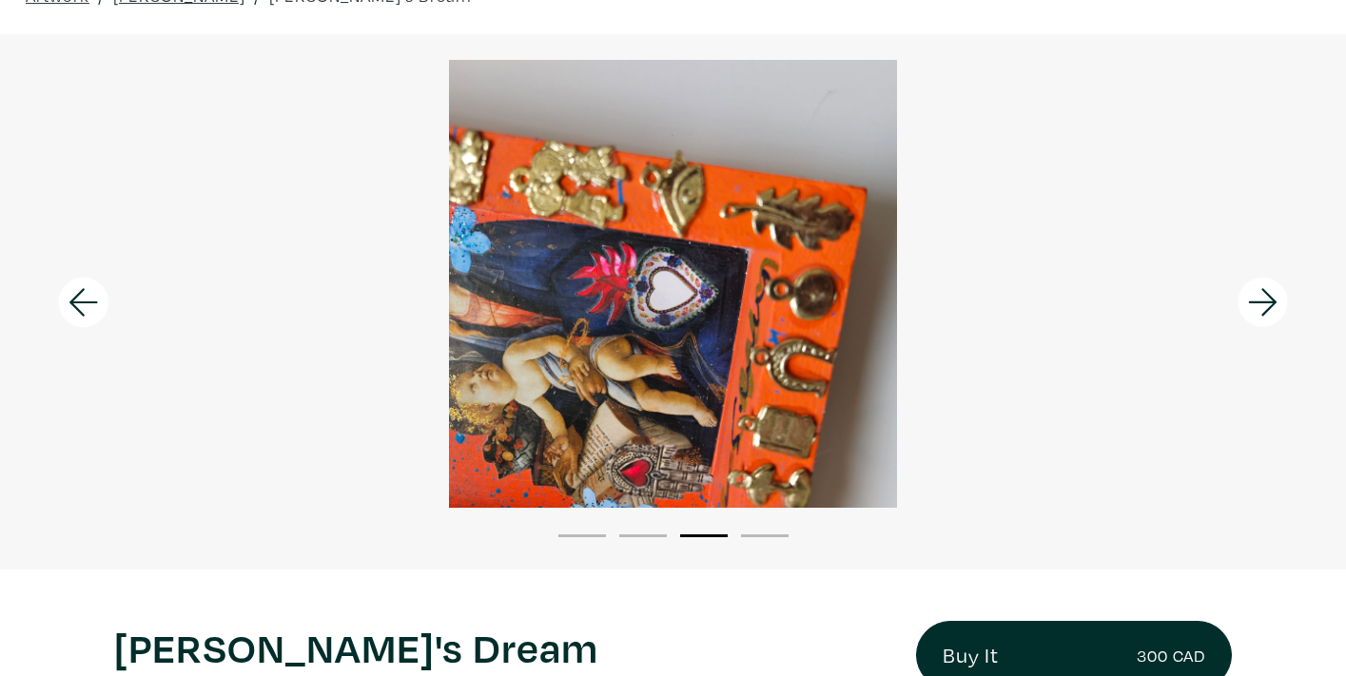
click at [87, 294] on icon at bounding box center [83, 302] width 65 height 51
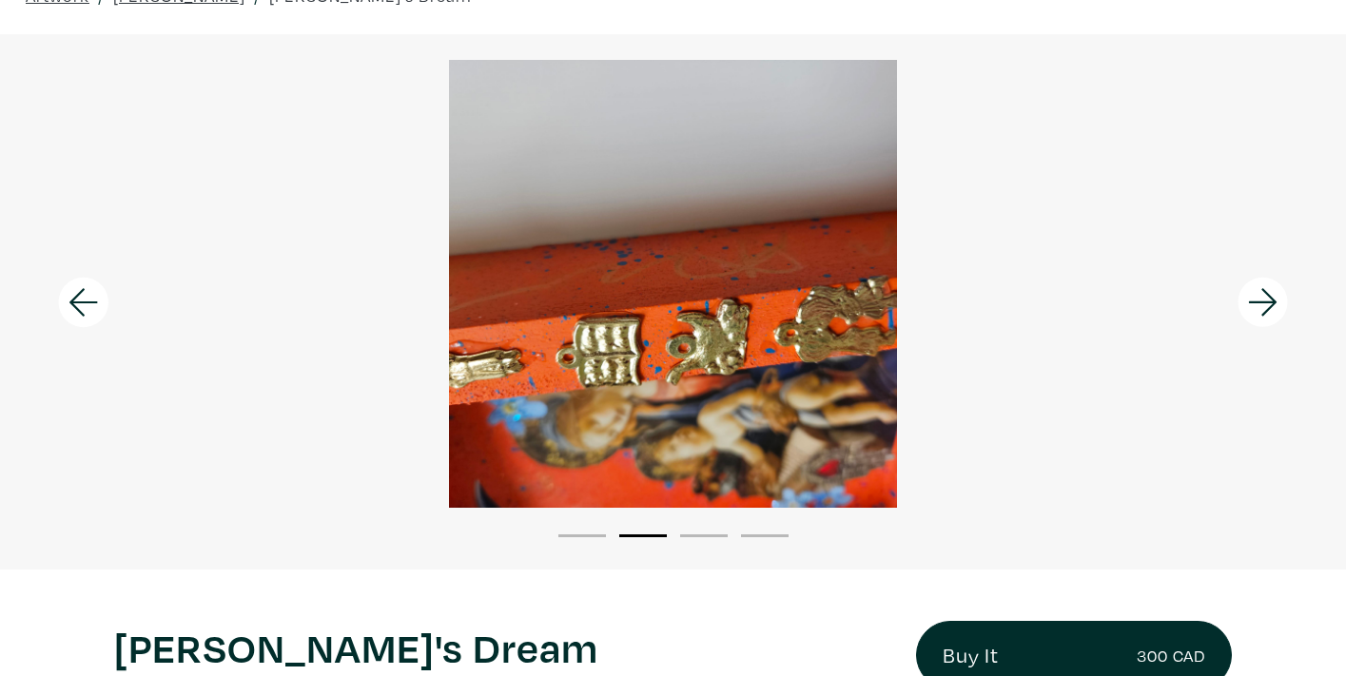
click at [87, 294] on icon at bounding box center [83, 302] width 65 height 51
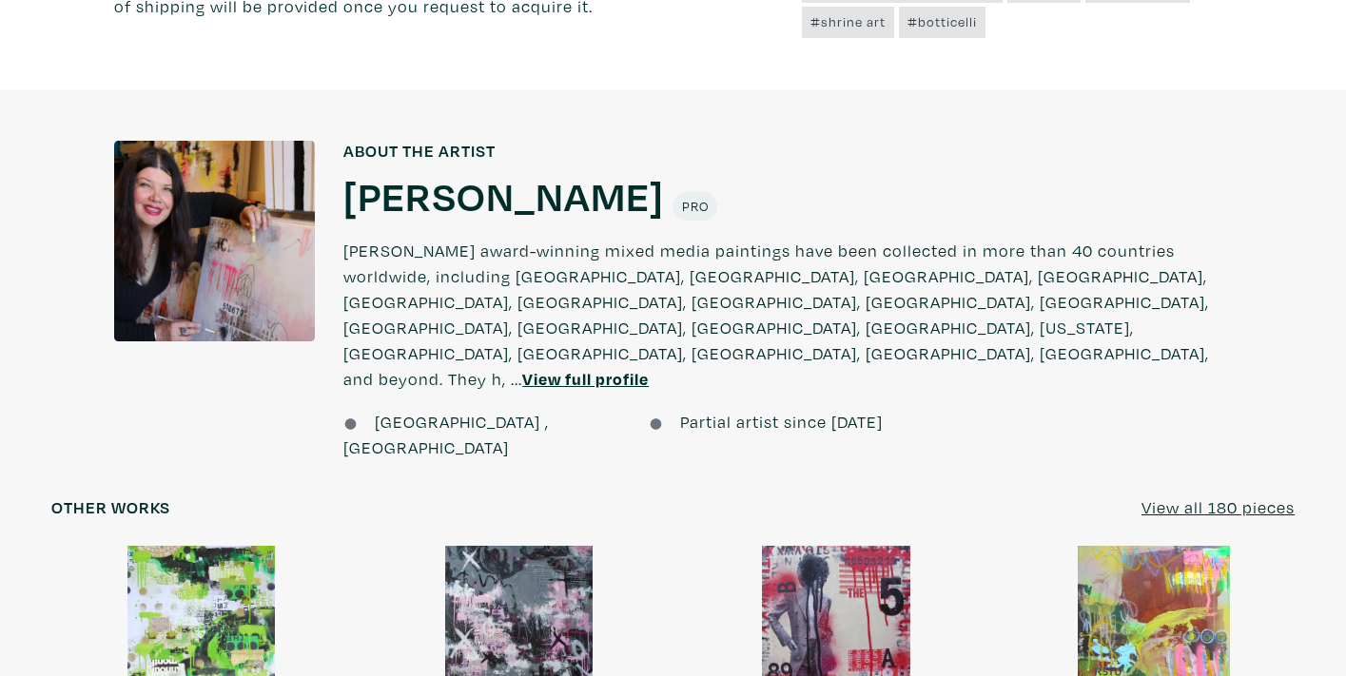
scroll to position [1370, 0]
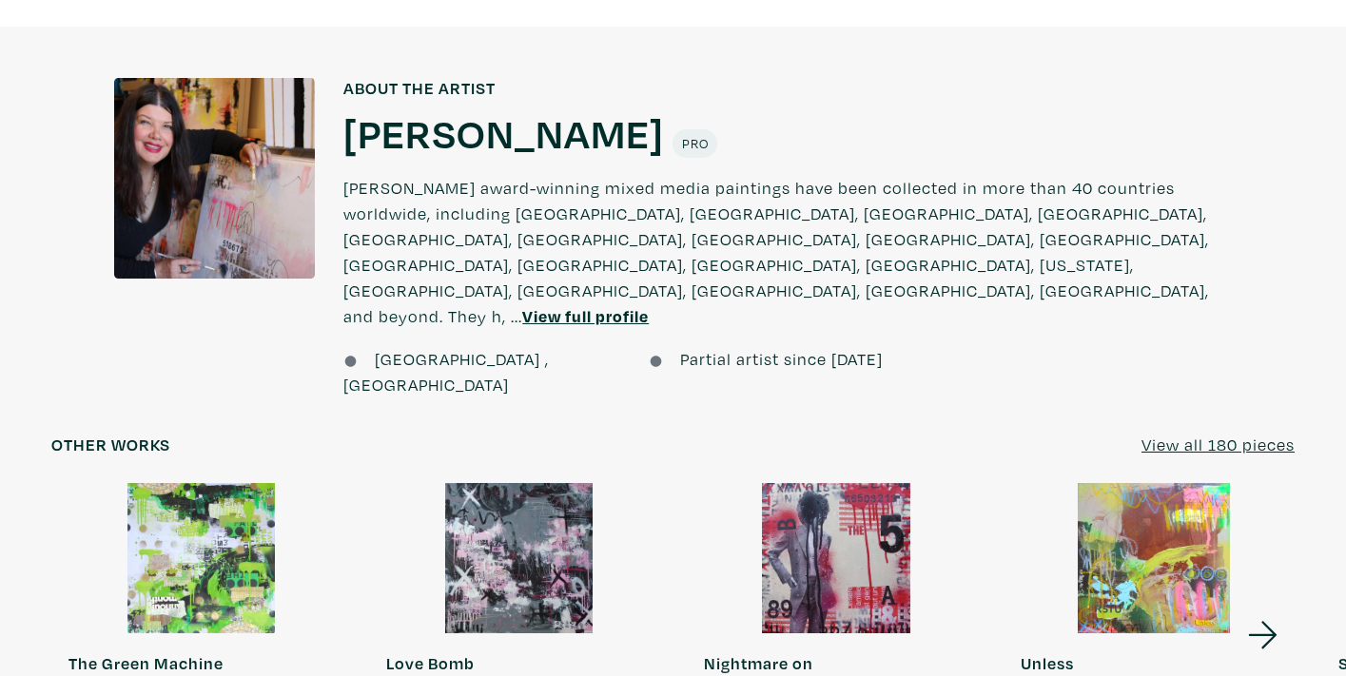
click at [1193, 434] on u "View all 180 pieces" at bounding box center [1217, 445] width 153 height 22
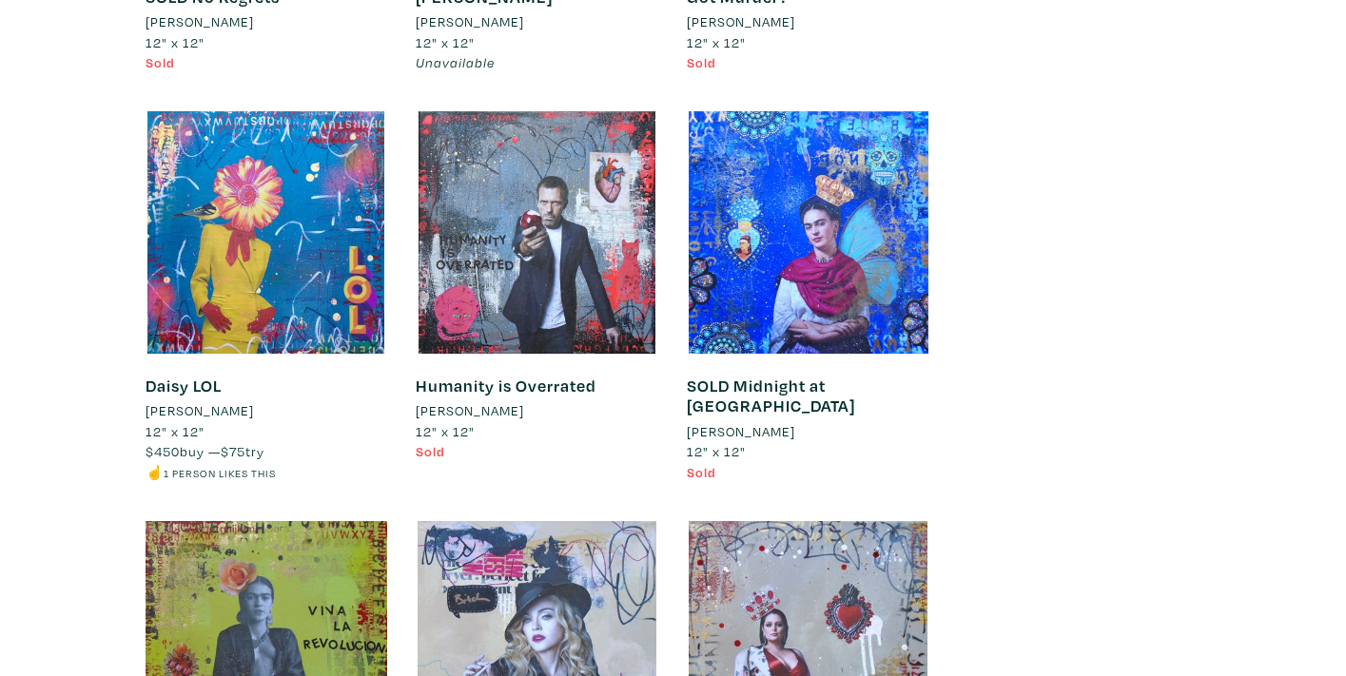
scroll to position [9209, 0]
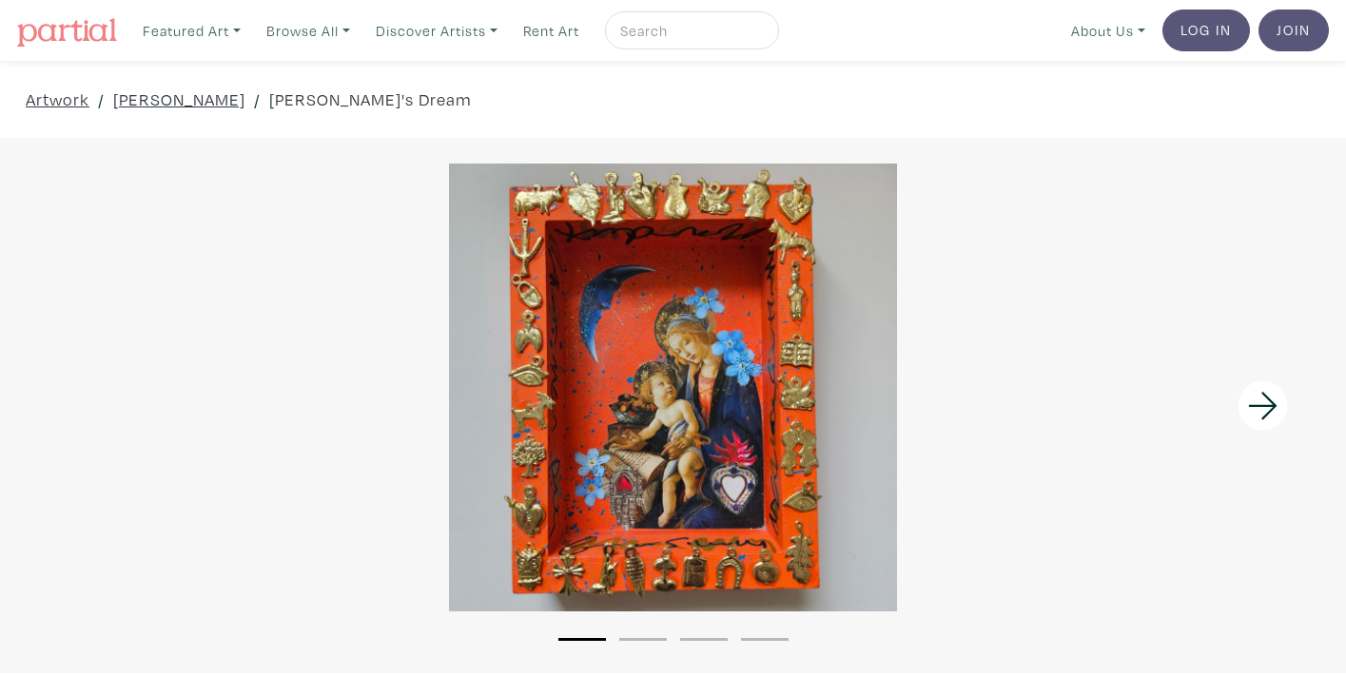
scroll to position [1370, 0]
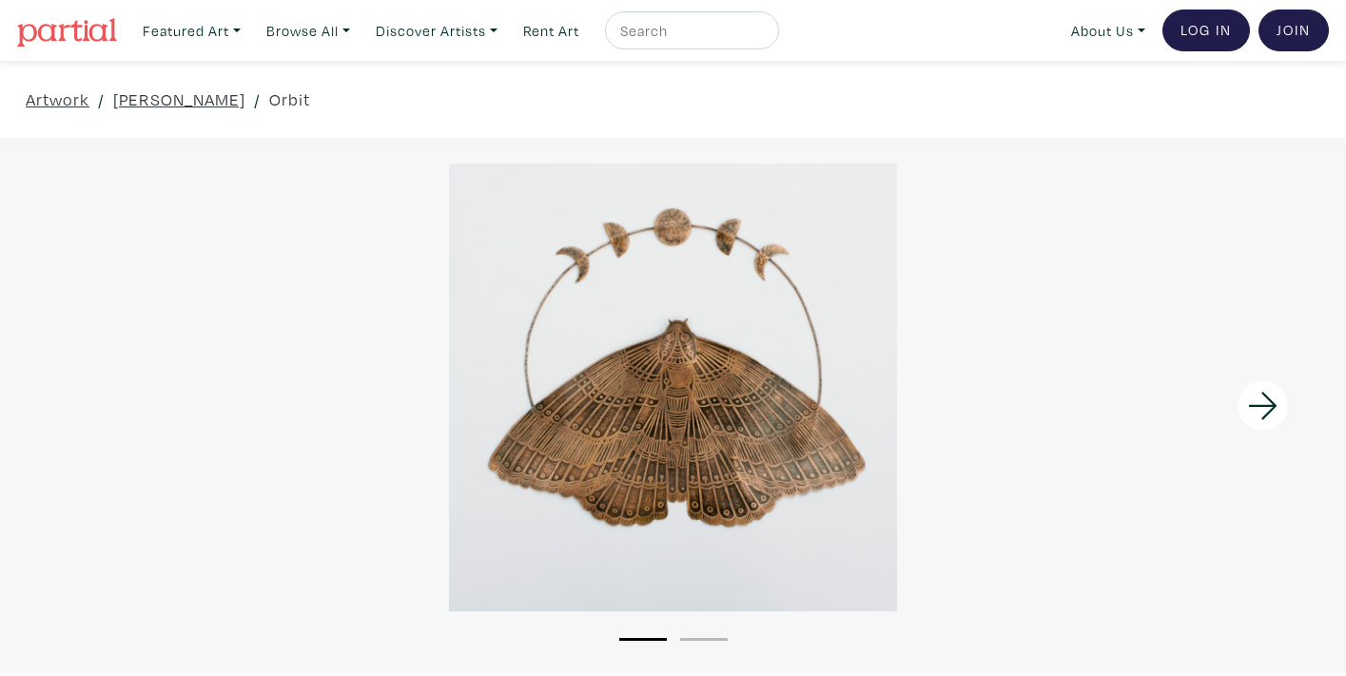
click at [1264, 400] on icon at bounding box center [1263, 405] width 65 height 51
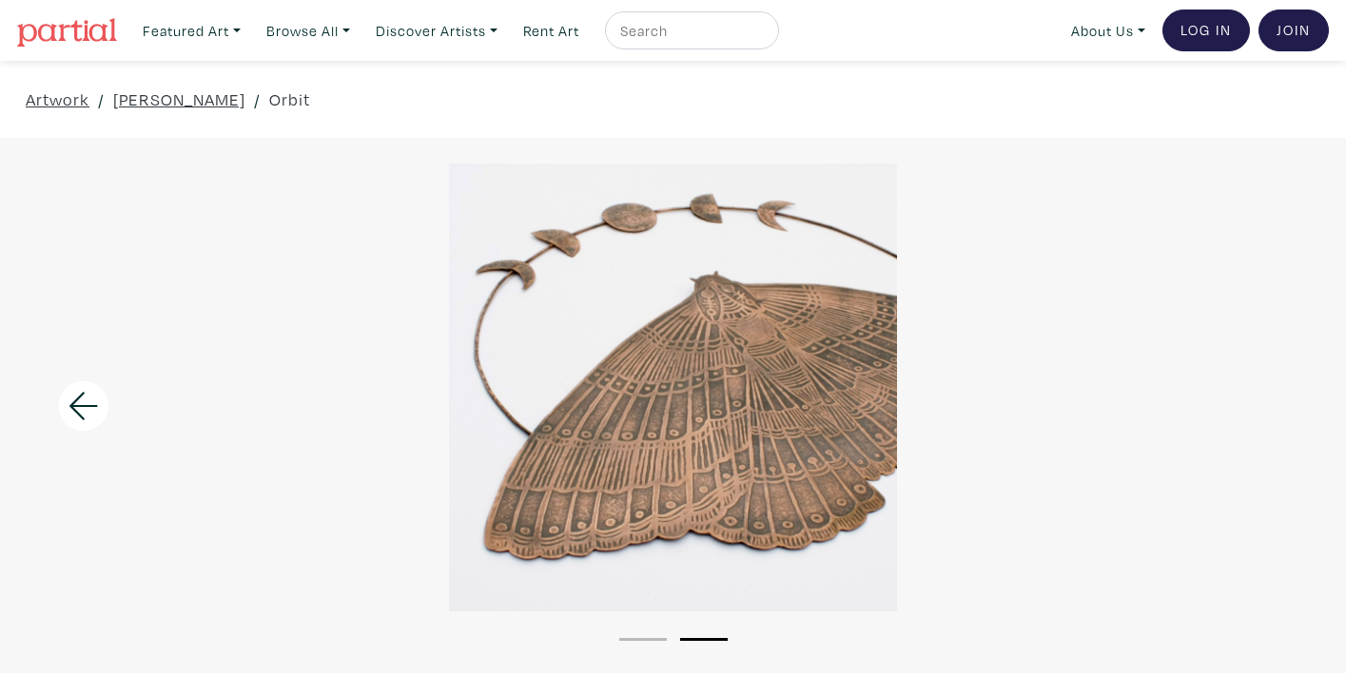
click at [1265, 400] on div at bounding box center [673, 388] width 1346 height 448
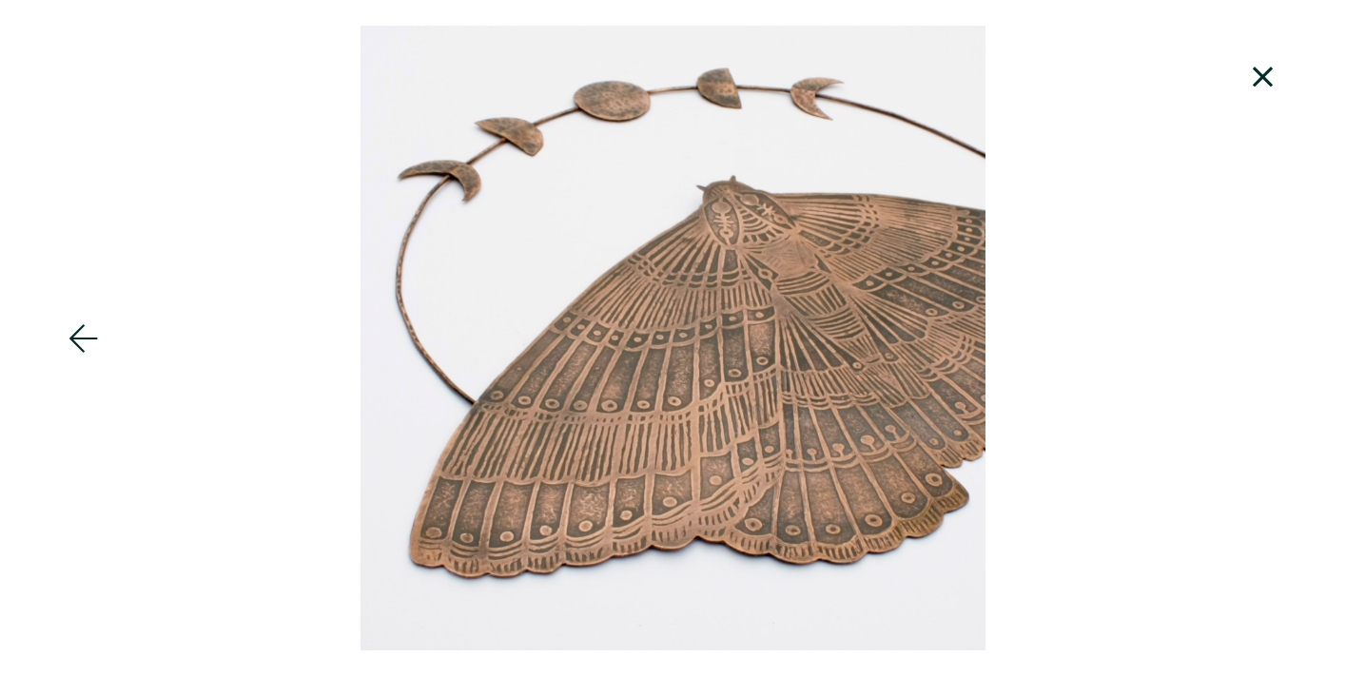
click at [1252, 86] on icon at bounding box center [1262, 77] width 20 height 20
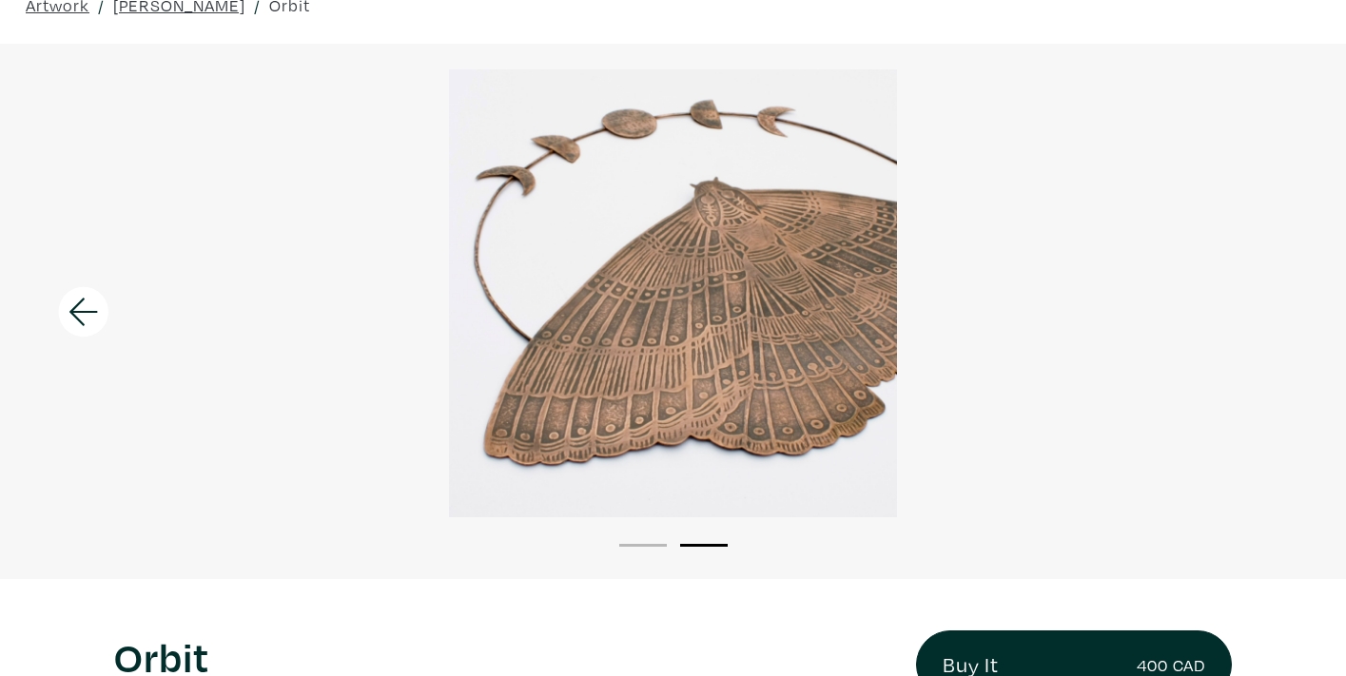
scroll to position [31, 0]
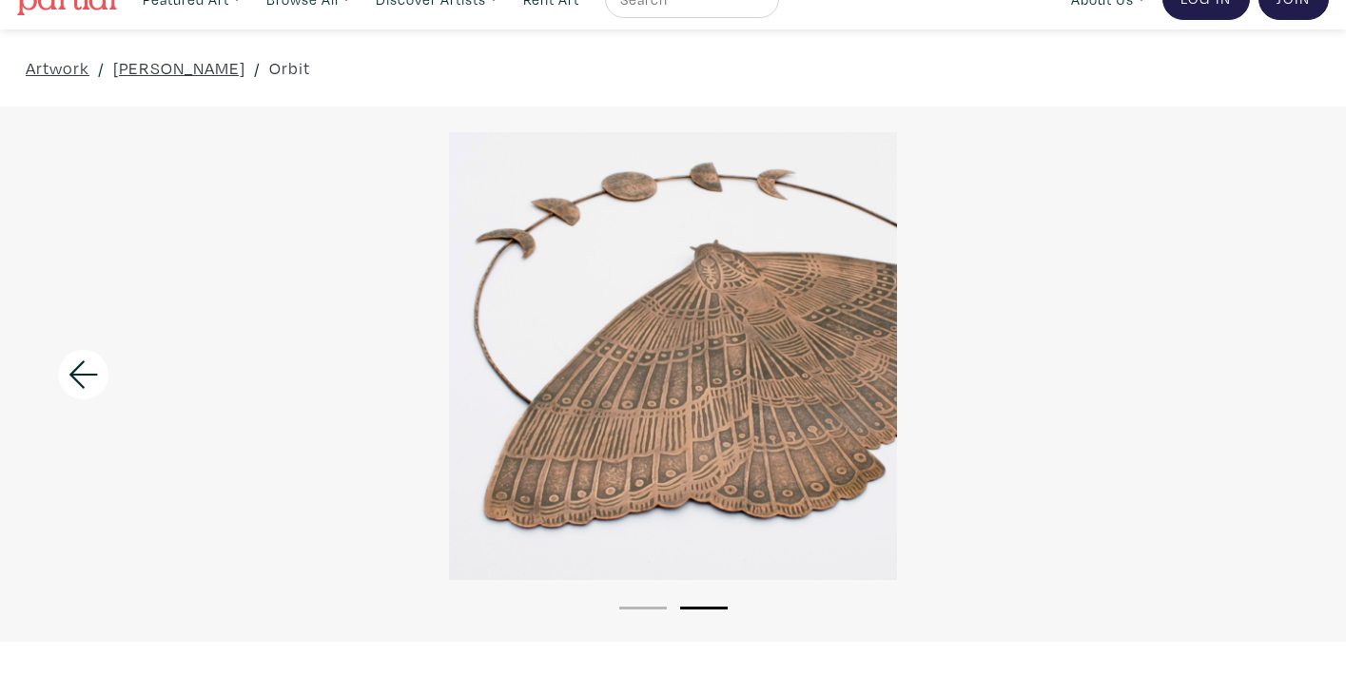
click at [71, 369] on icon at bounding box center [83, 374] width 65 height 51
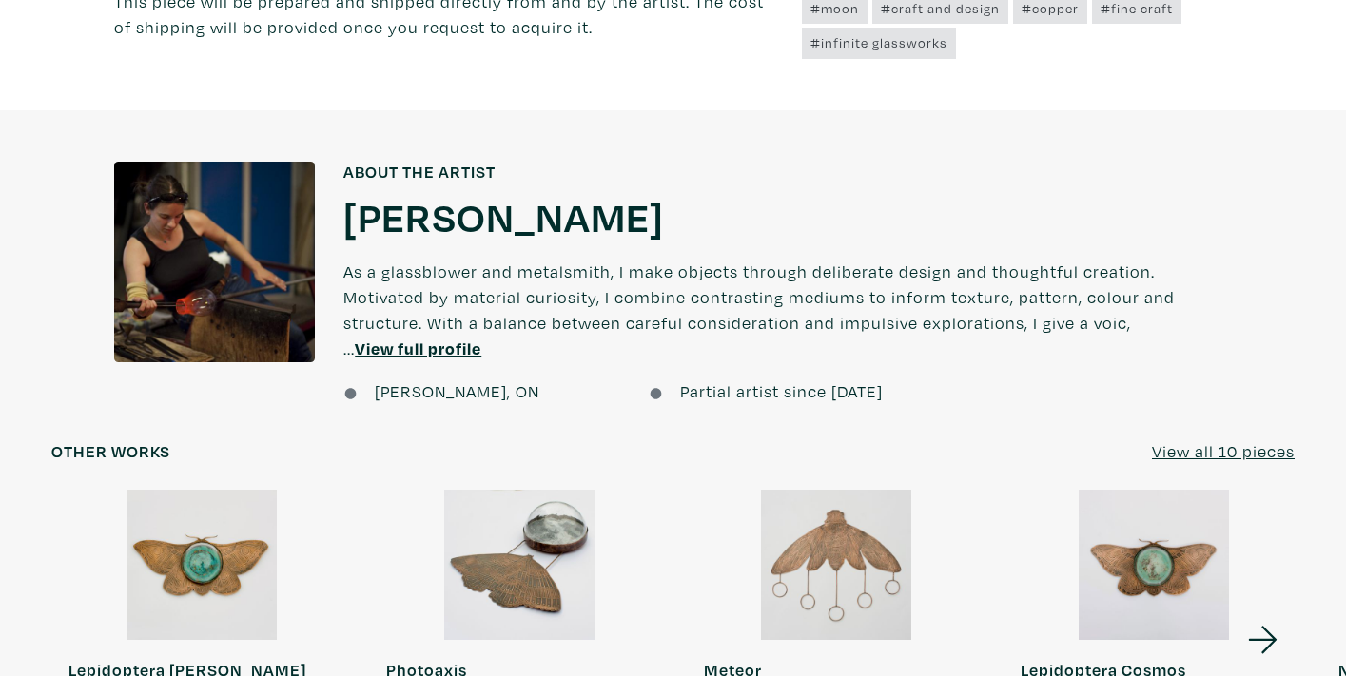
scroll to position [1367, 0]
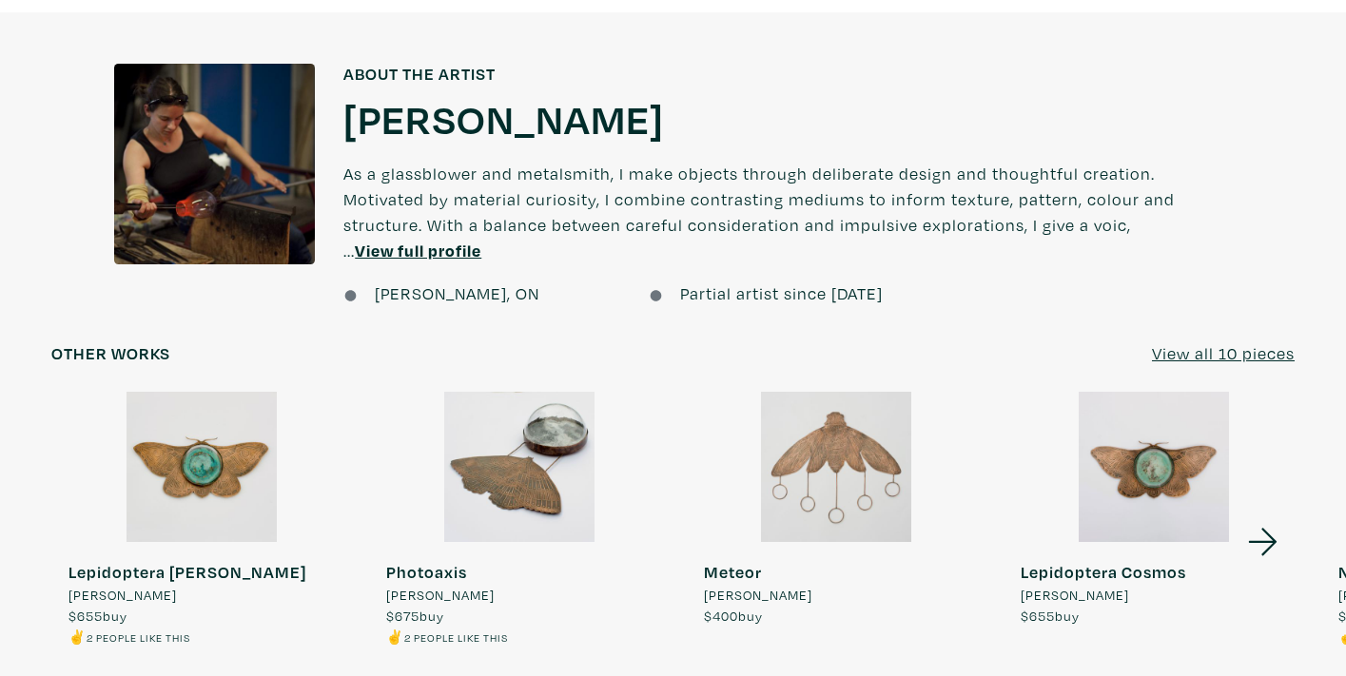
click at [1231, 342] on u "View all 10 pieces" at bounding box center [1223, 353] width 143 height 22
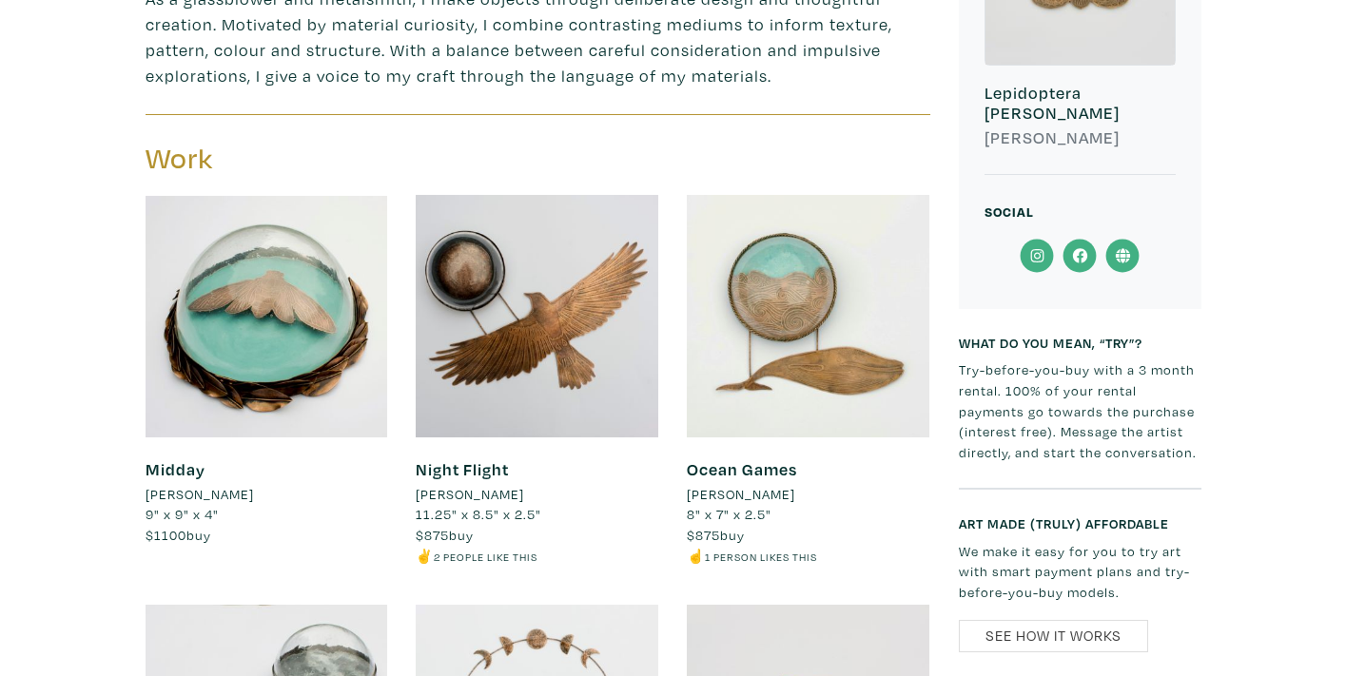
scroll to position [668, 0]
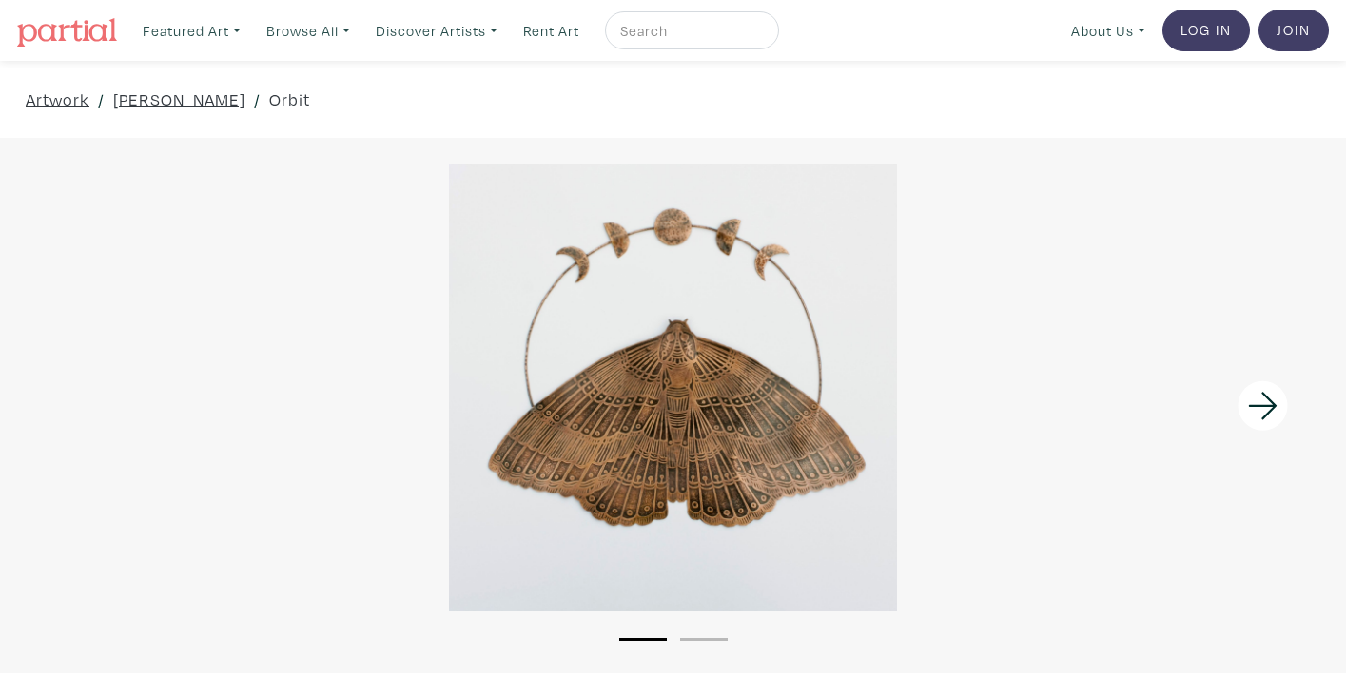
scroll to position [1367, 0]
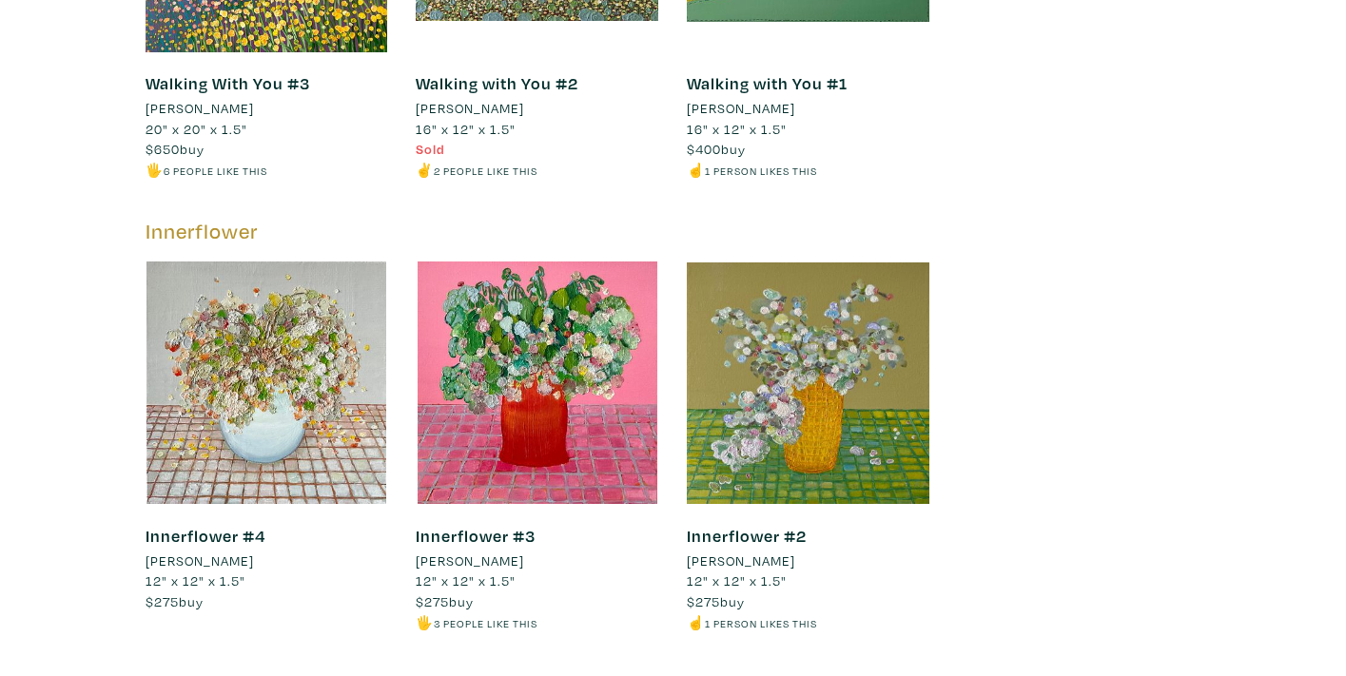
scroll to position [7564, 0]
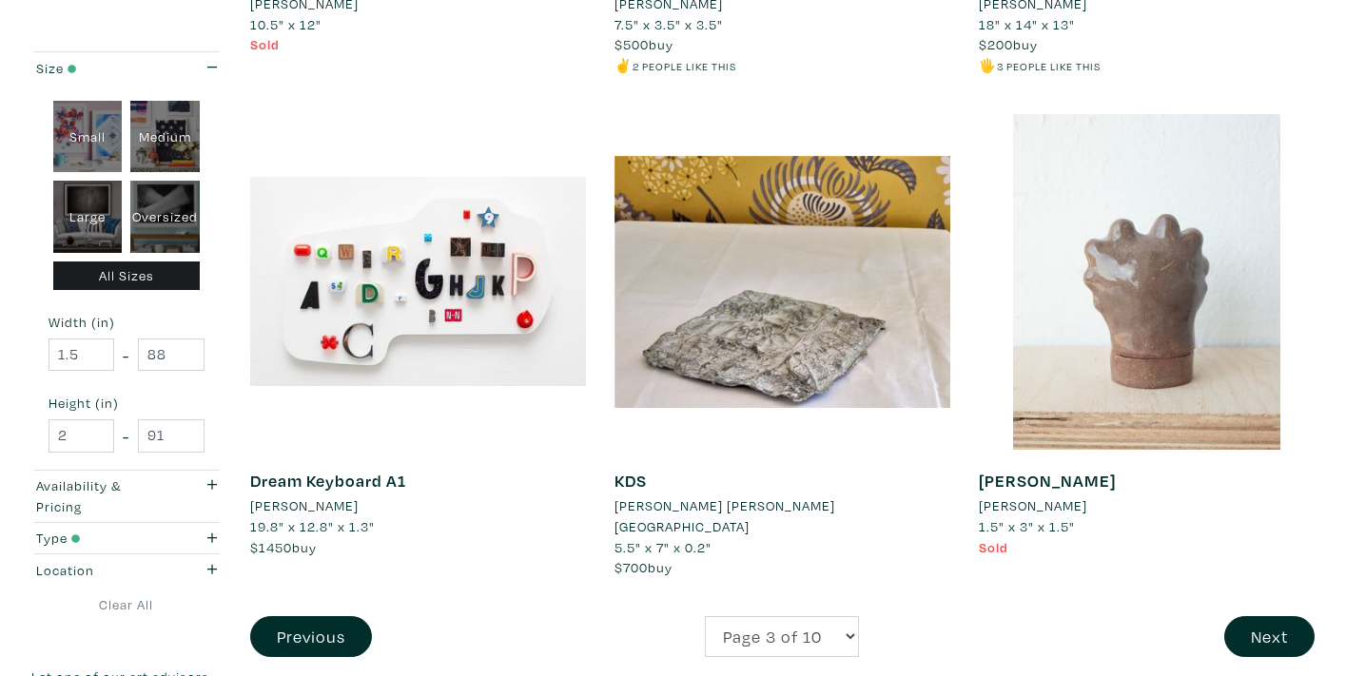
scroll to position [3707, 0]
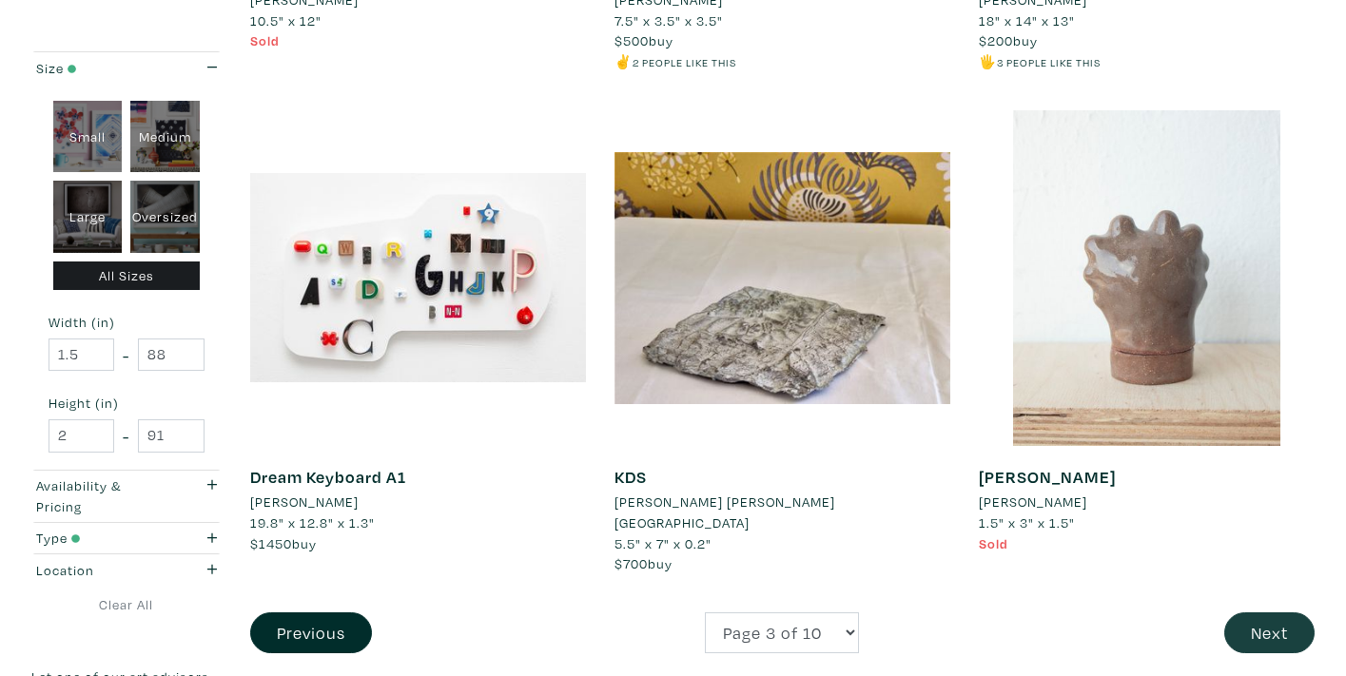
click at [1288, 612] on button "Next" at bounding box center [1269, 632] width 90 height 41
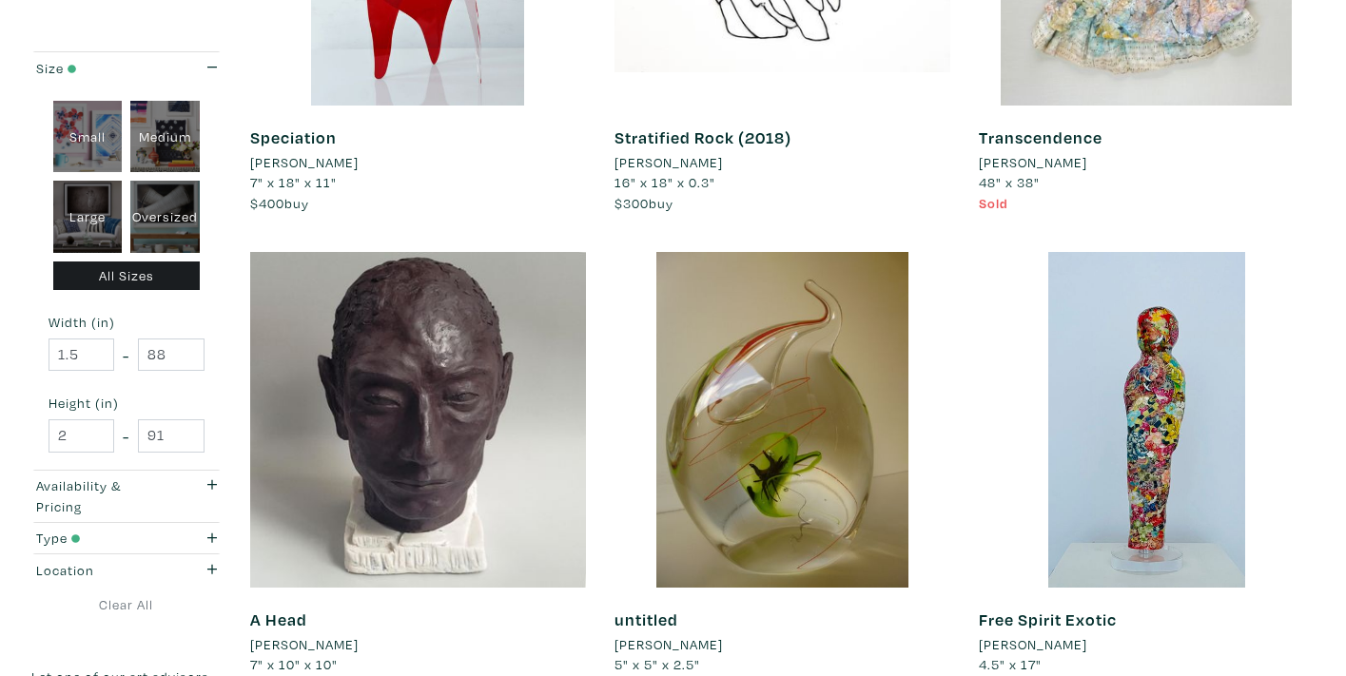
scroll to position [708, 0]
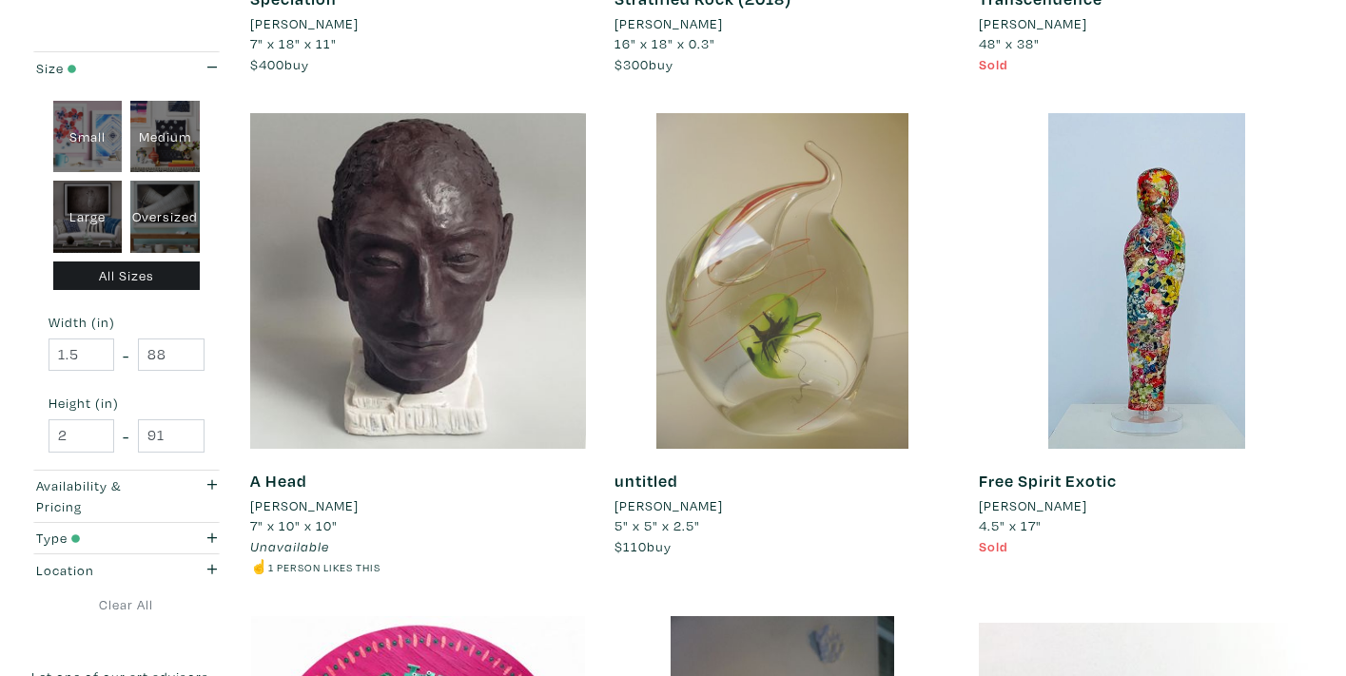
click at [827, 297] on div at bounding box center [782, 281] width 336 height 336
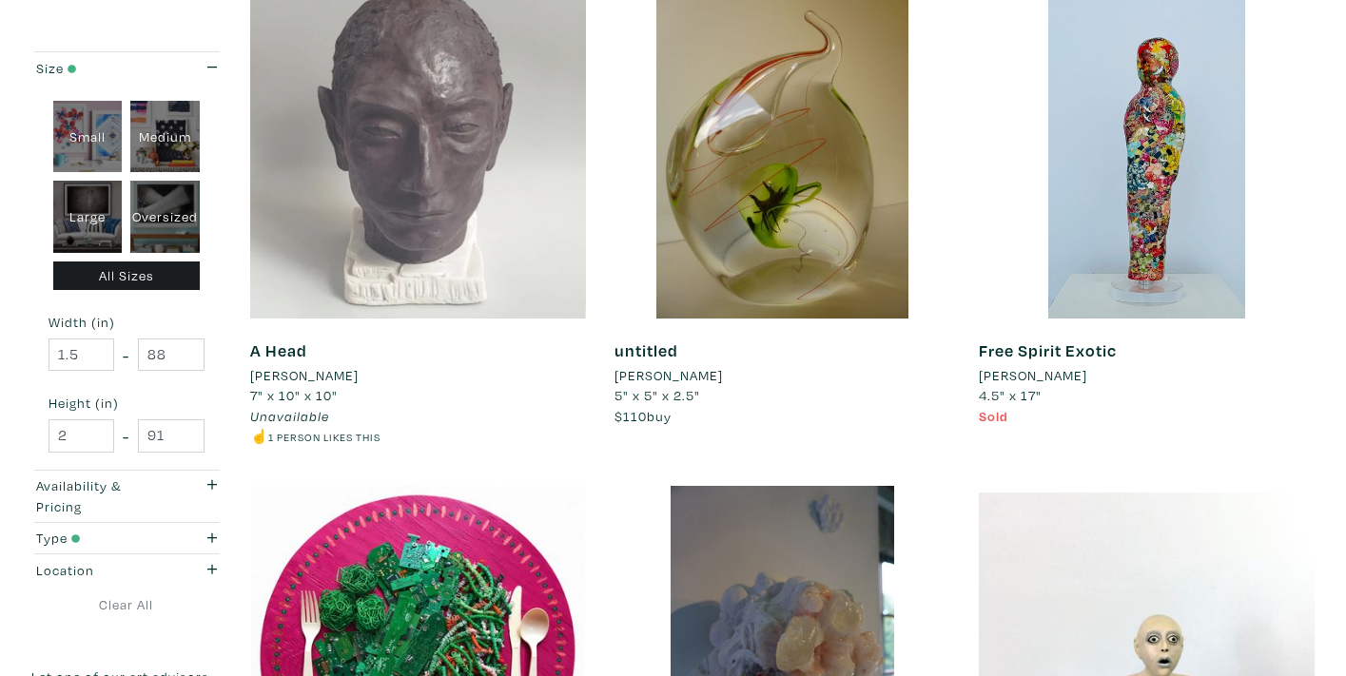
scroll to position [1184, 0]
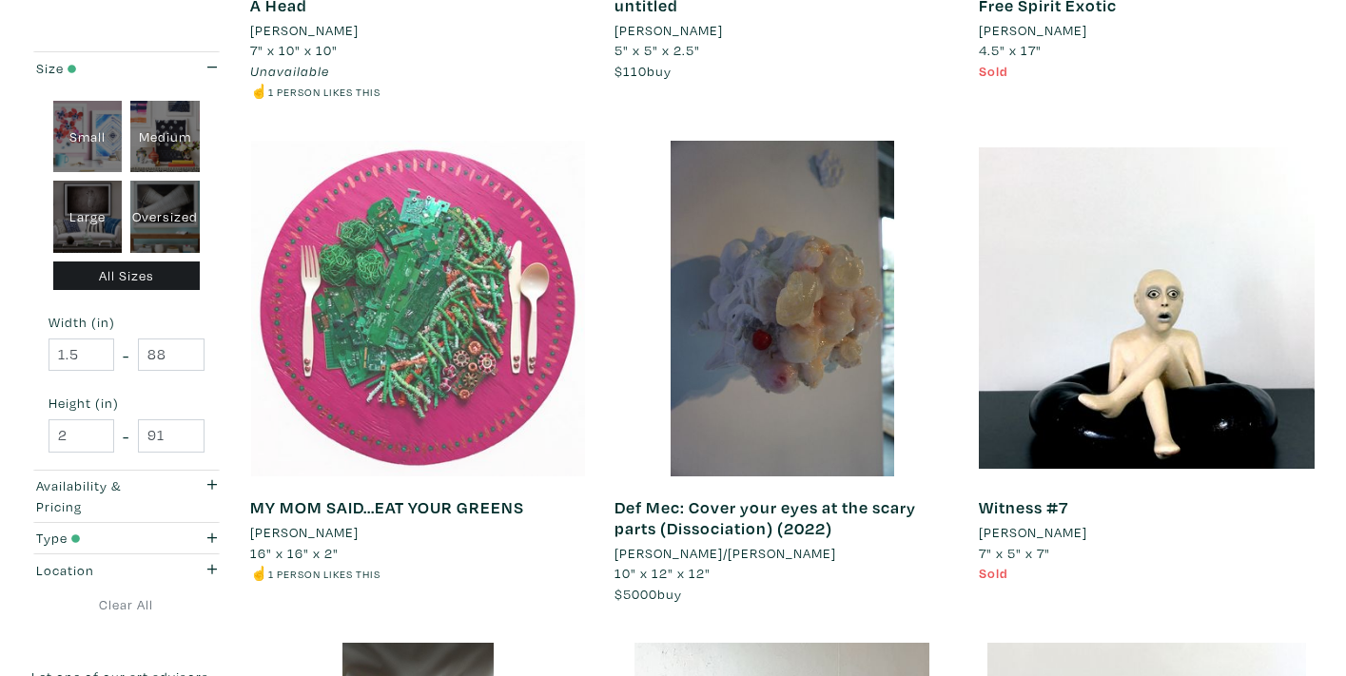
click at [483, 264] on div at bounding box center [418, 309] width 336 height 336
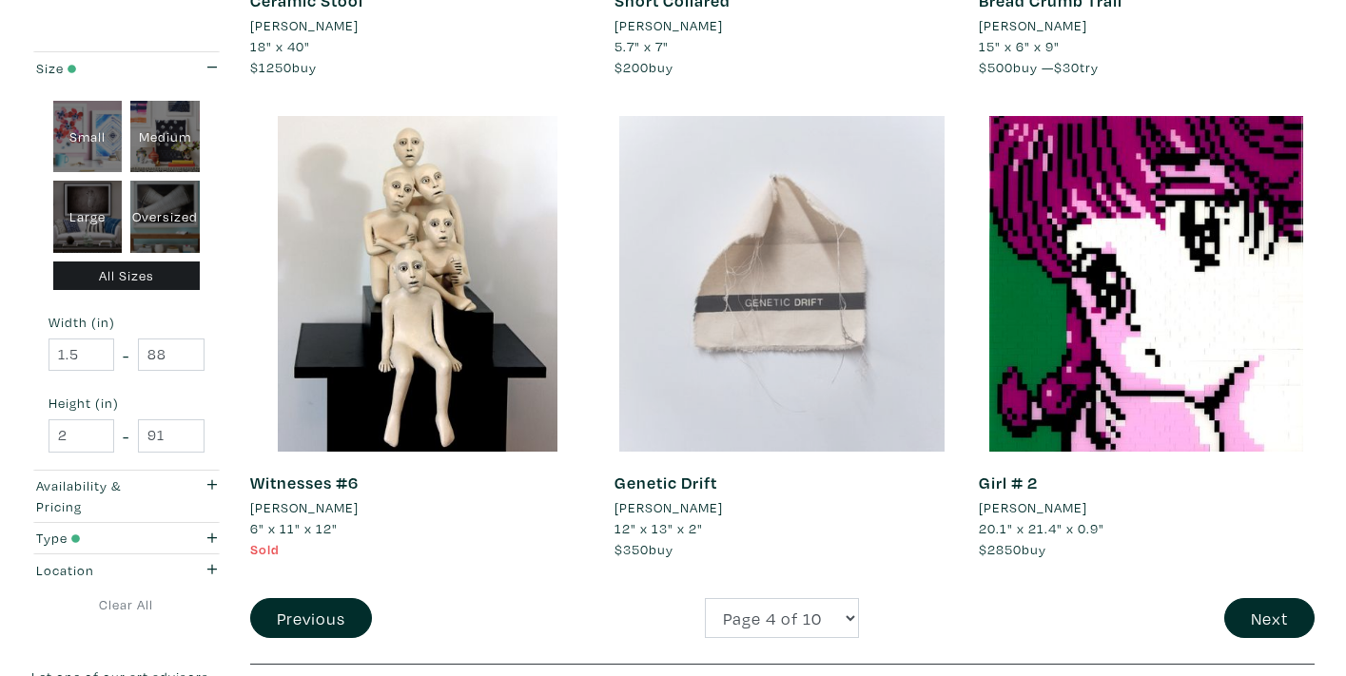
scroll to position [3866, 0]
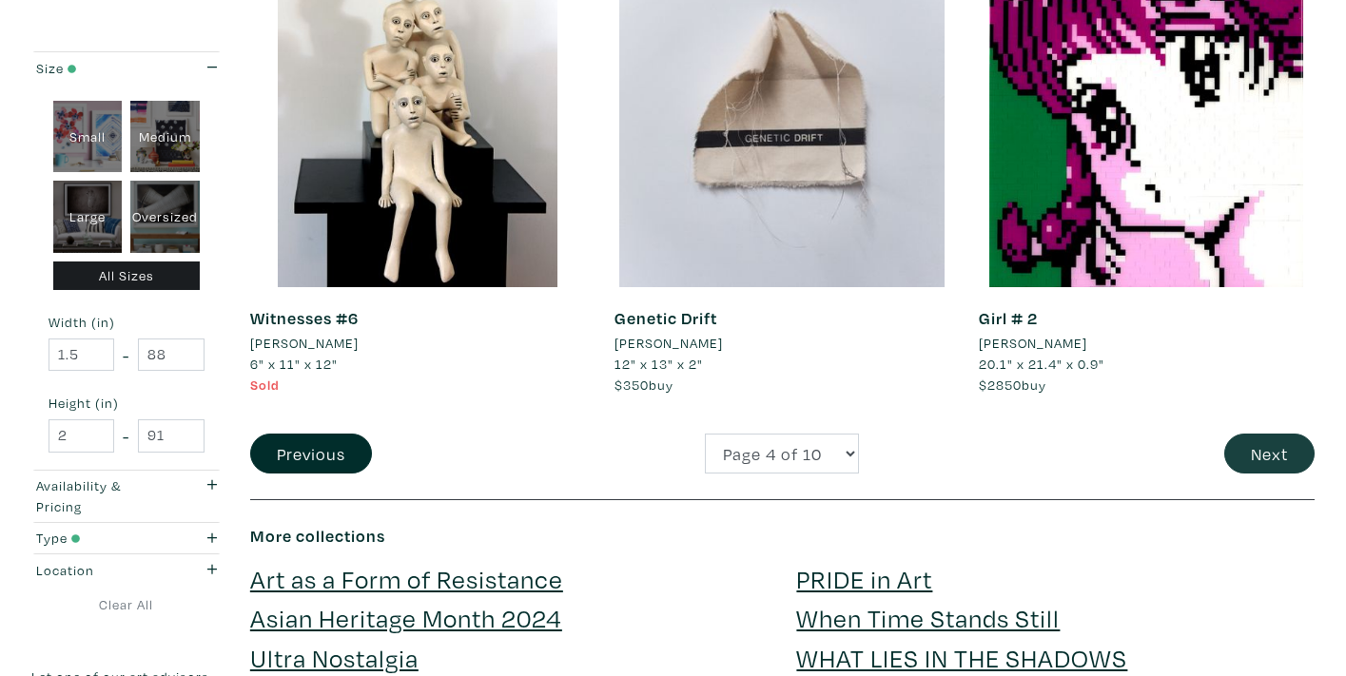
click at [1275, 434] on button "Next" at bounding box center [1269, 454] width 90 height 41
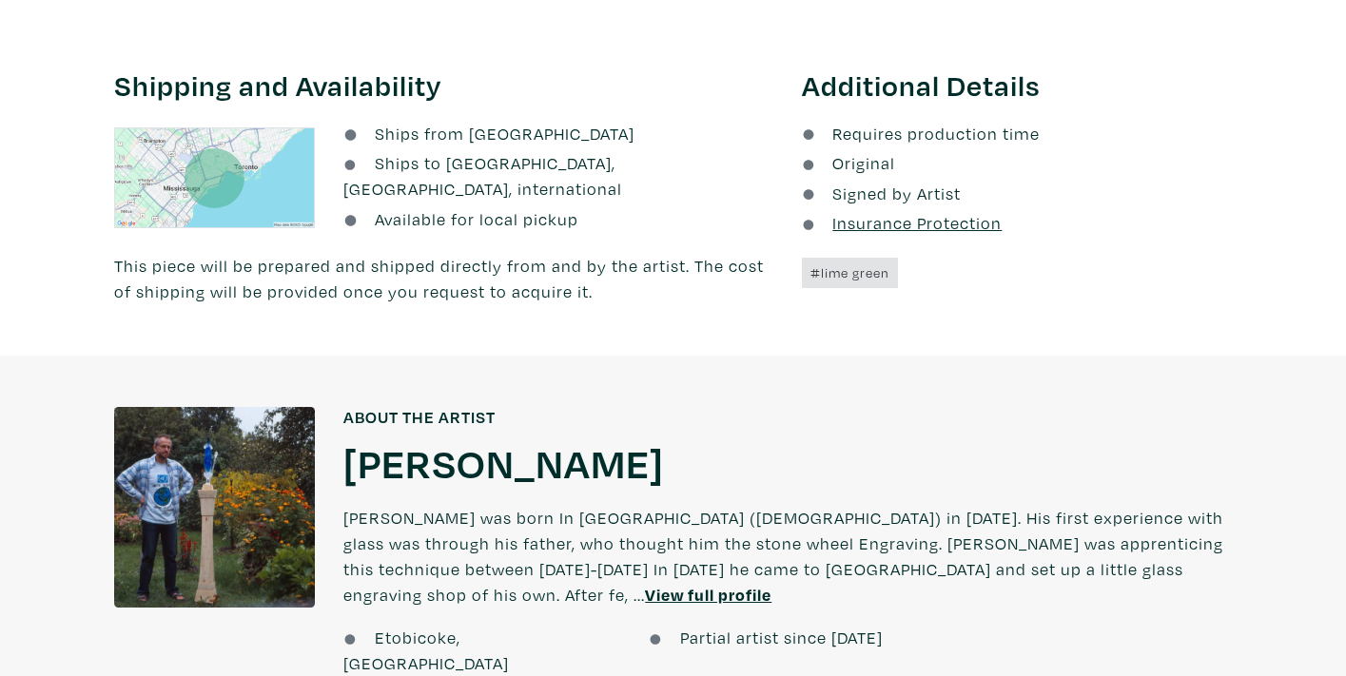
scroll to position [1154, 0]
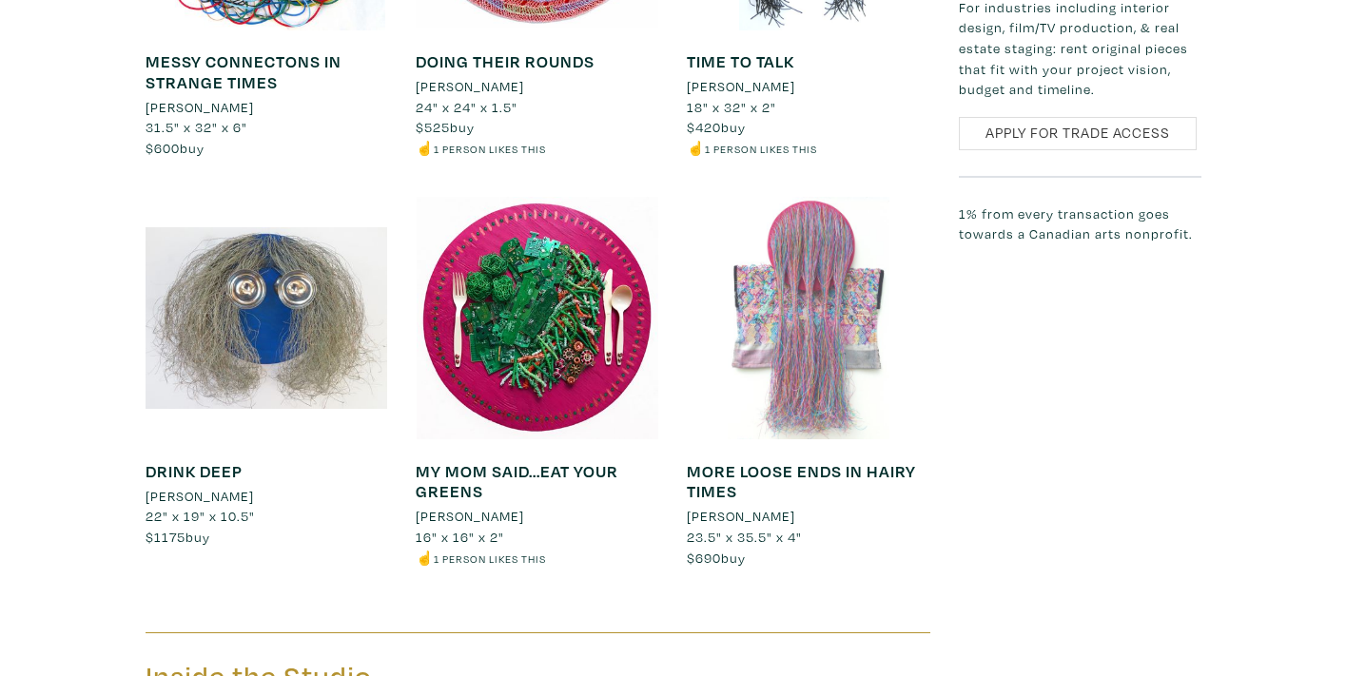
scroll to position [1687, 0]
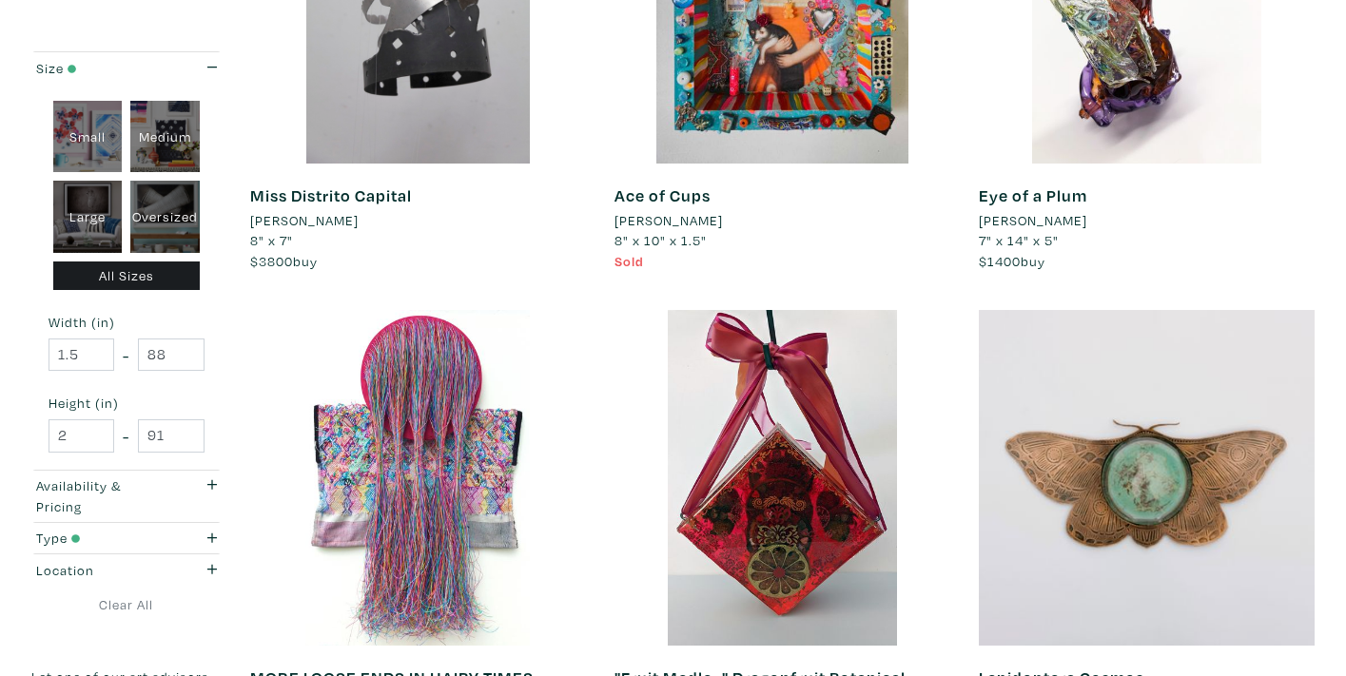
scroll to position [719, 0]
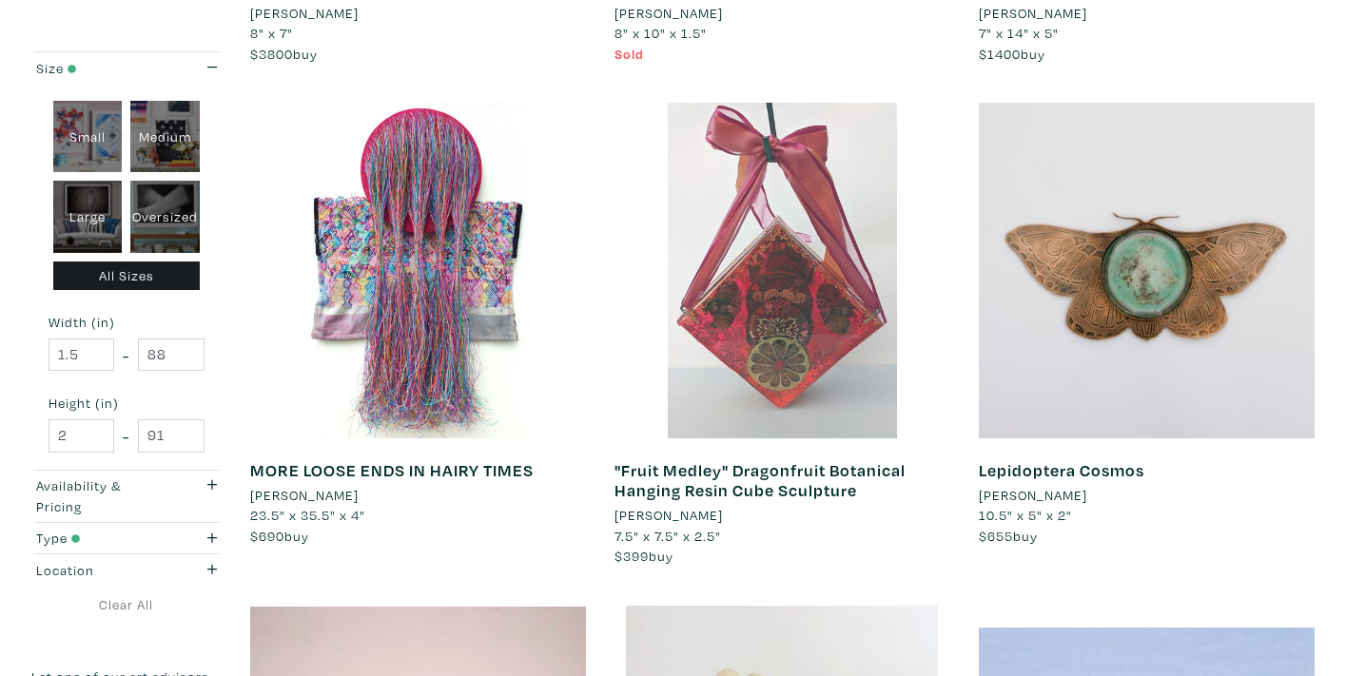
click at [824, 331] on div at bounding box center [782, 271] width 336 height 336
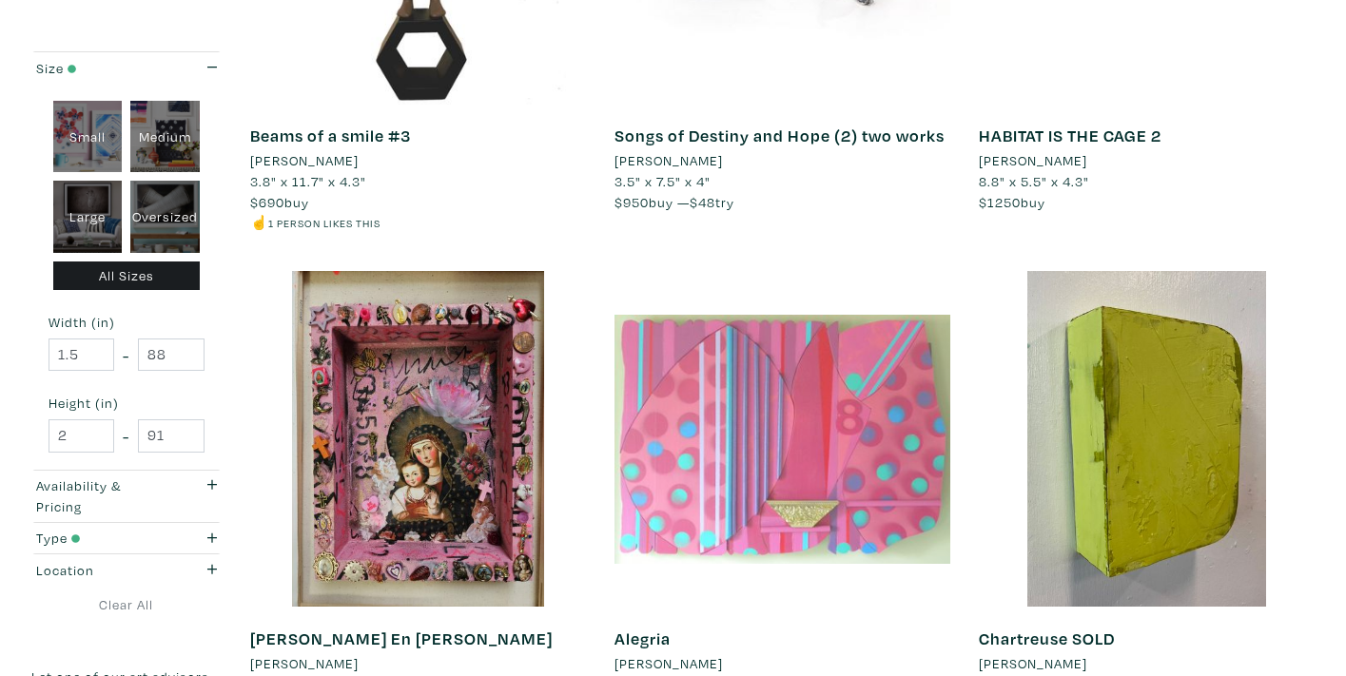
scroll to position [3685, 0]
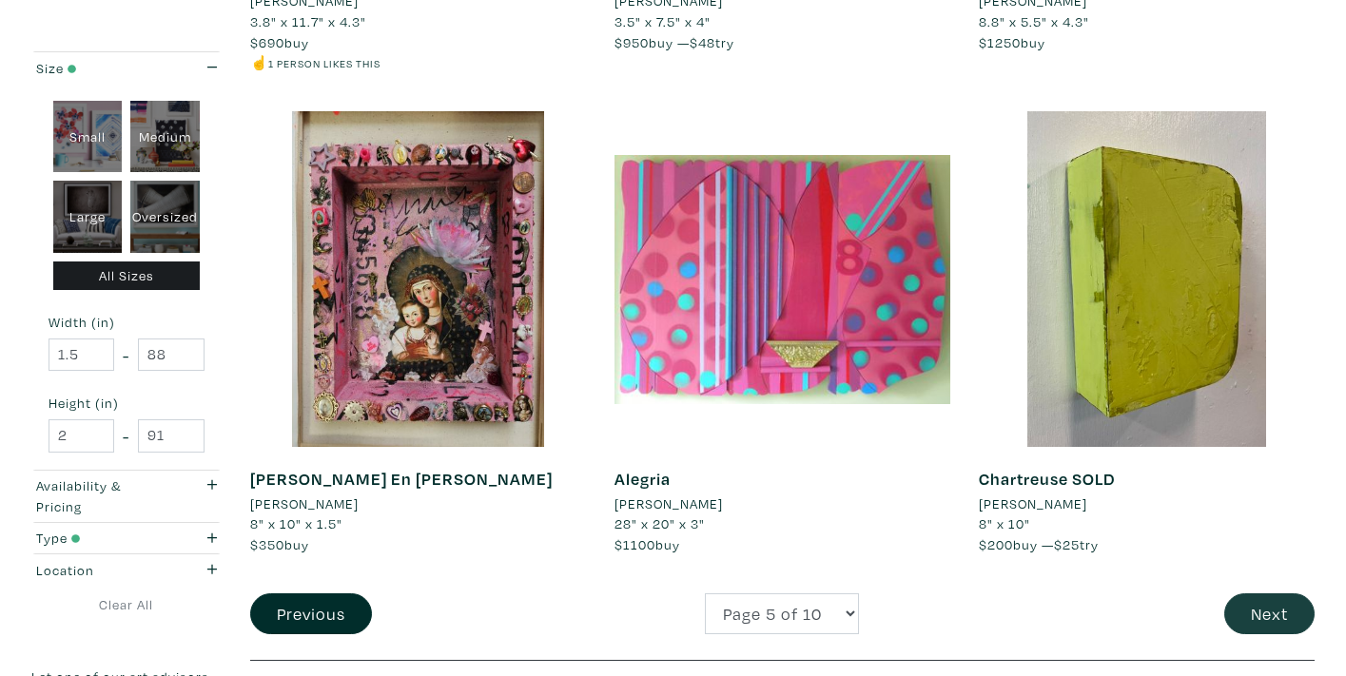
click at [1270, 593] on button "Next" at bounding box center [1269, 613] width 90 height 41
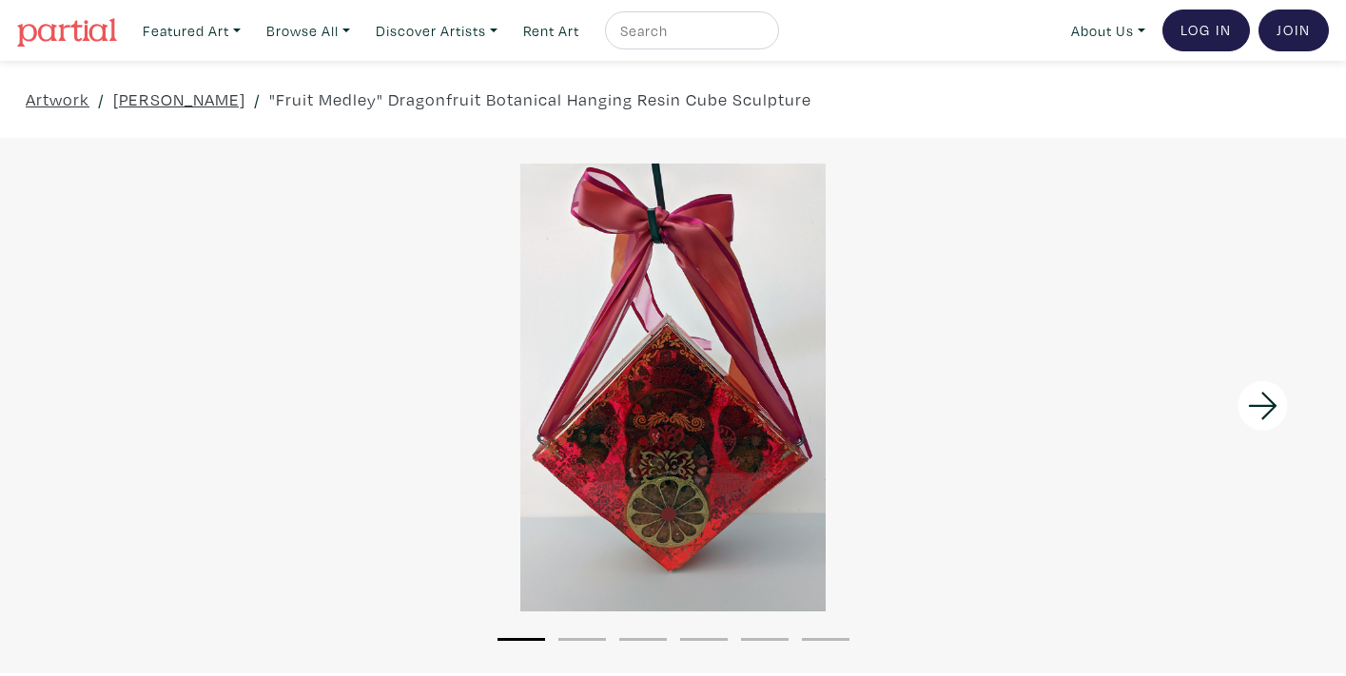
click at [1257, 401] on icon at bounding box center [1263, 405] width 65 height 51
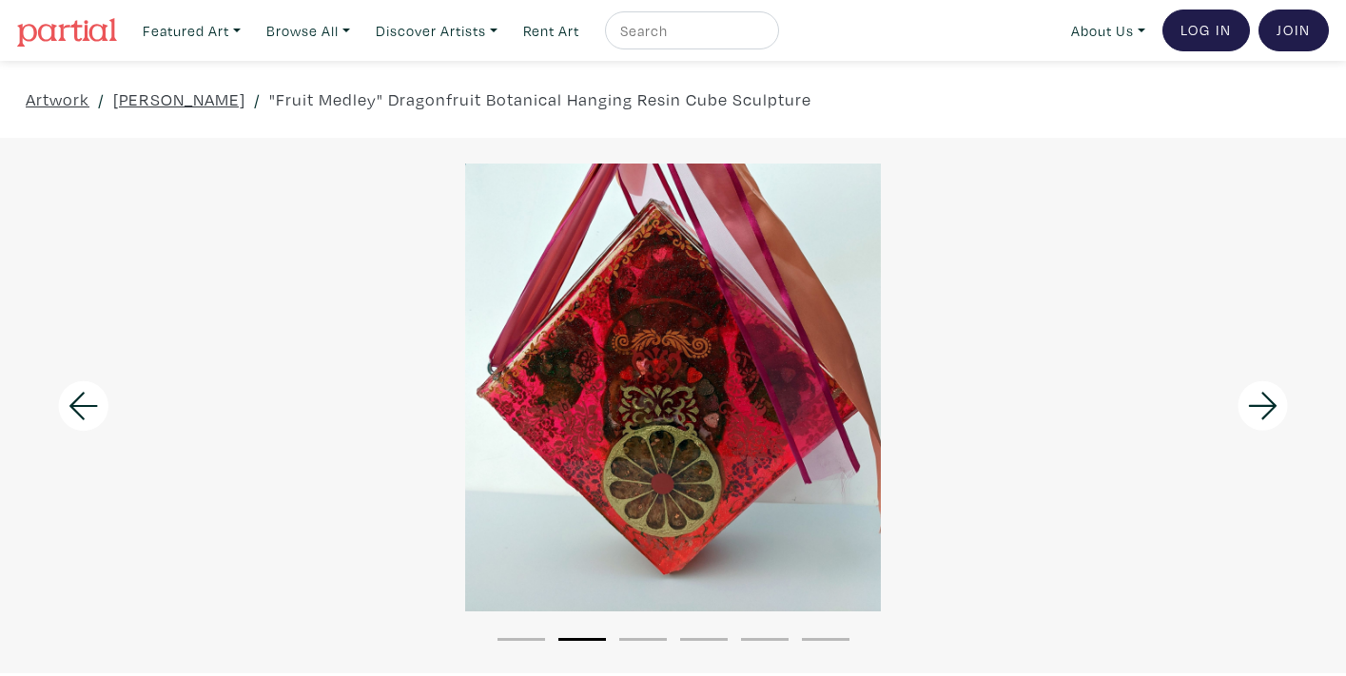
click at [1257, 401] on icon at bounding box center [1263, 405] width 65 height 51
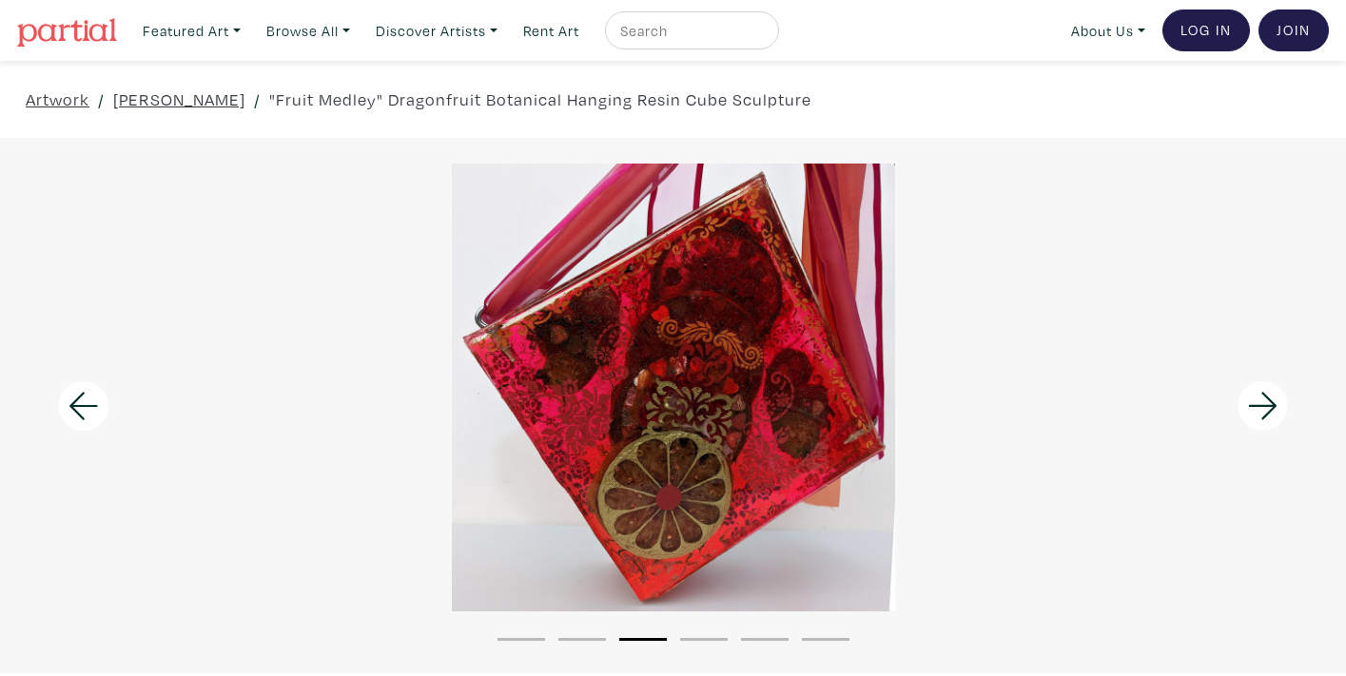
click at [1257, 401] on icon at bounding box center [1263, 405] width 65 height 51
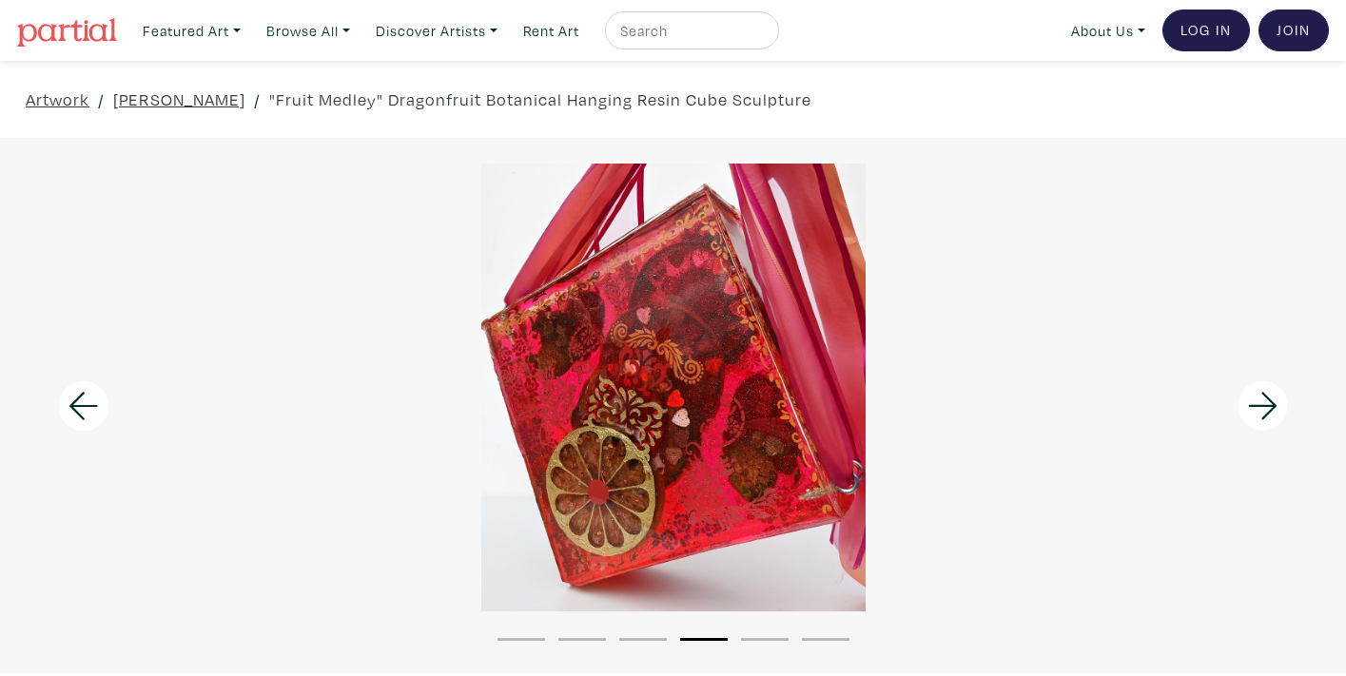
click at [1257, 401] on icon at bounding box center [1263, 405] width 65 height 51
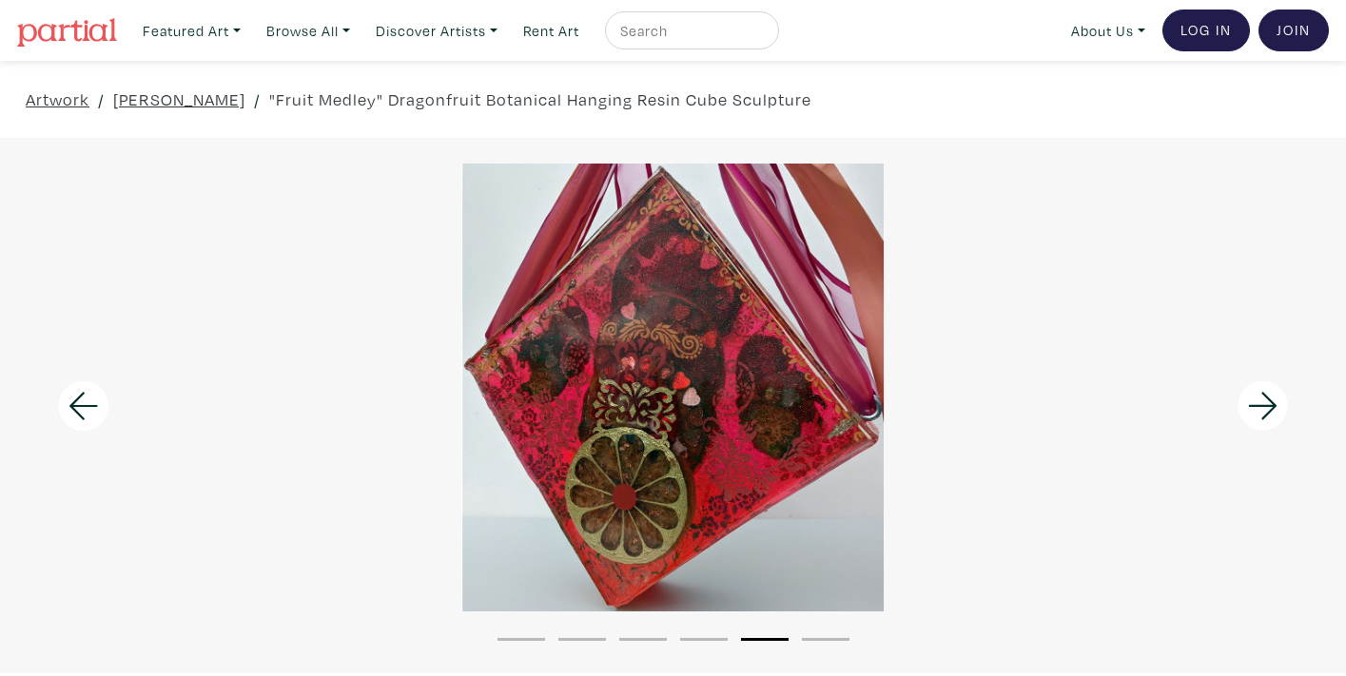
click at [1257, 401] on icon at bounding box center [1263, 405] width 65 height 51
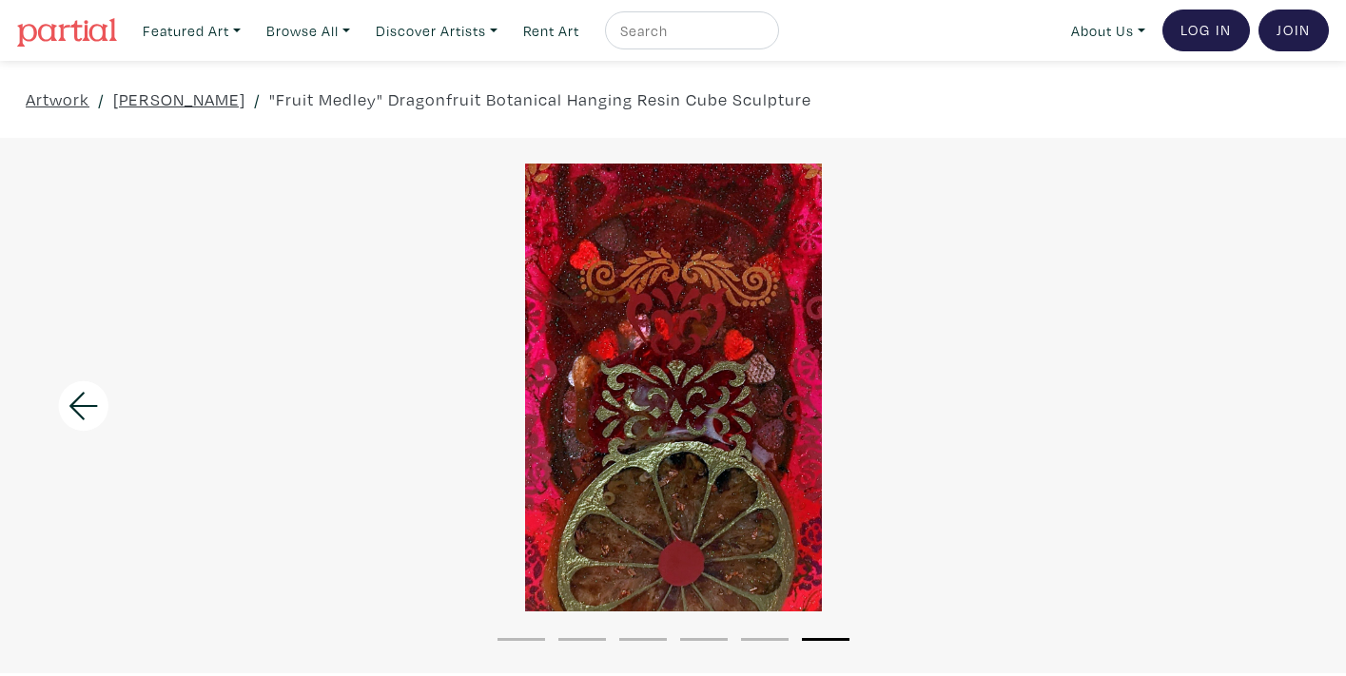
click at [1257, 401] on div at bounding box center [673, 388] width 1346 height 448
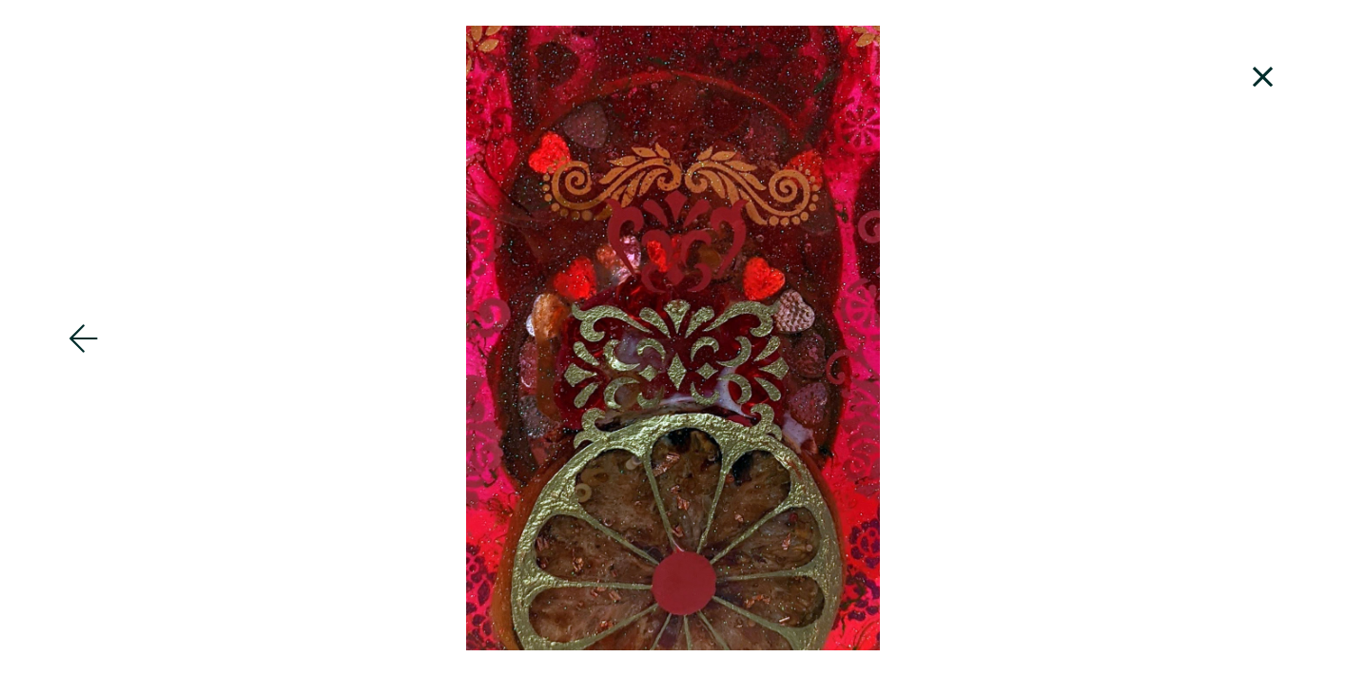
click at [1271, 73] on icon at bounding box center [1263, 76] width 65 height 51
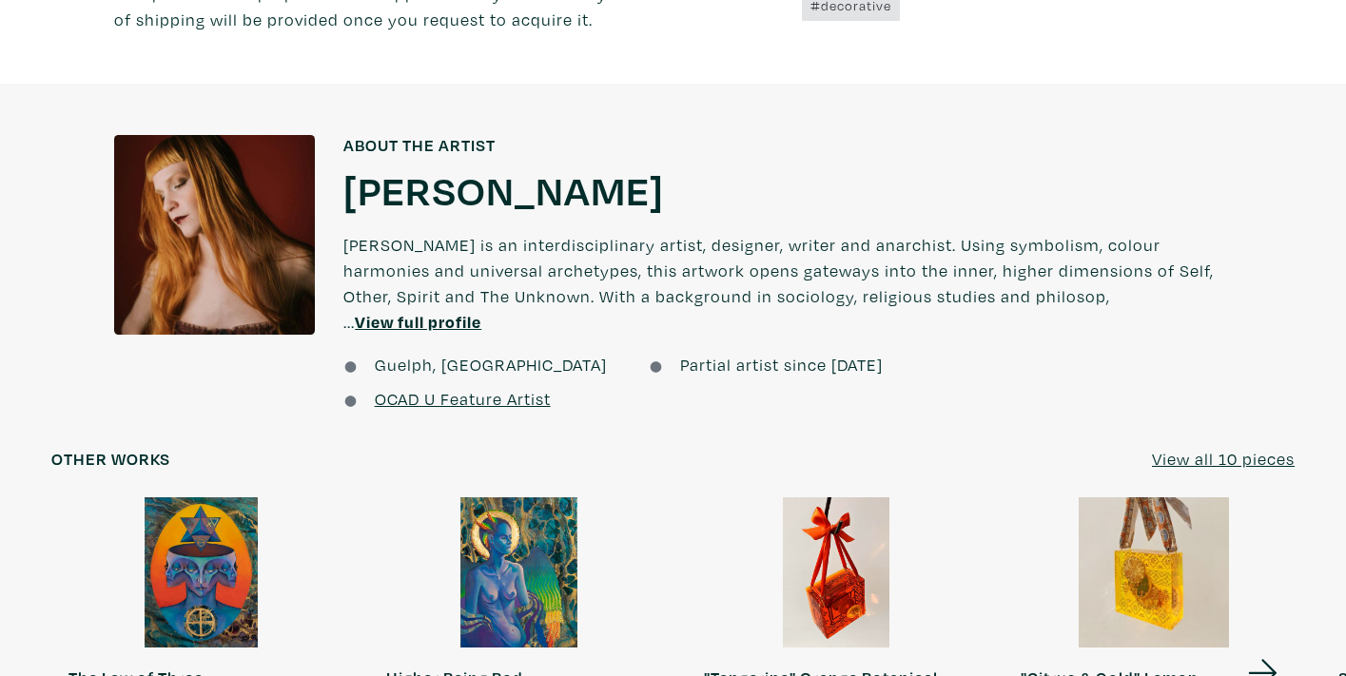
scroll to position [1794, 0]
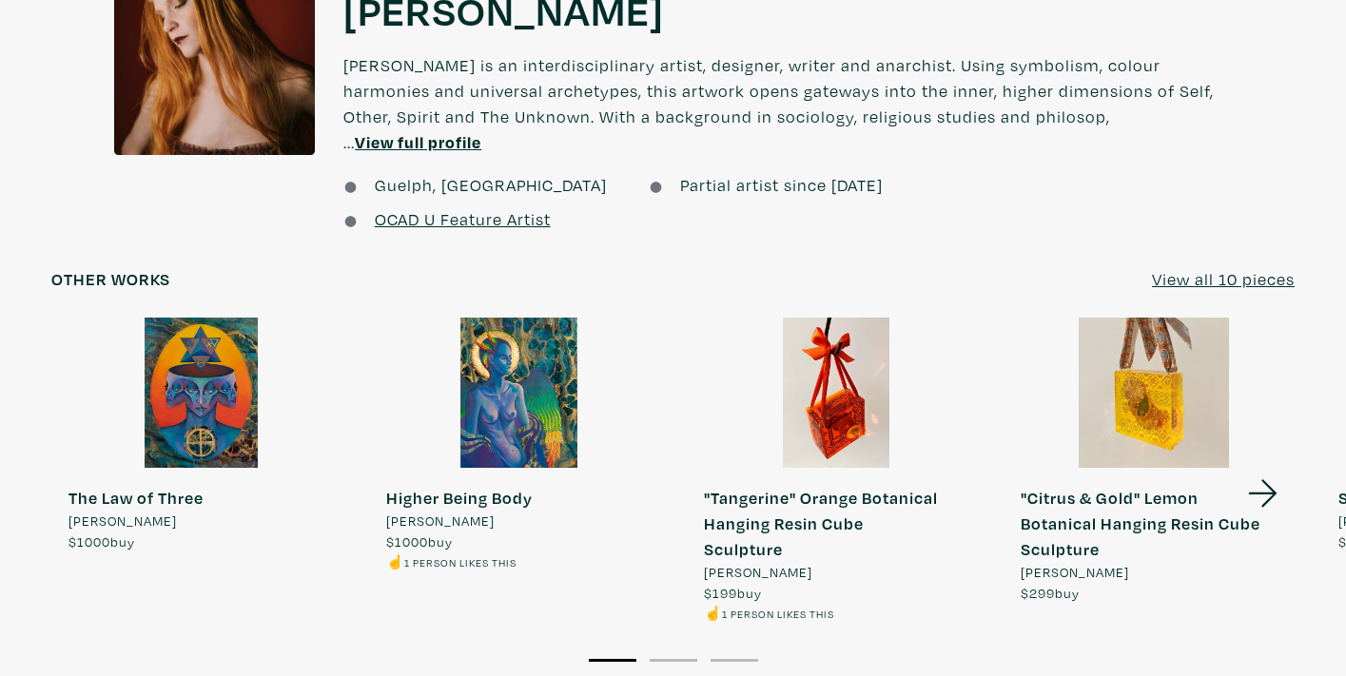
click at [1261, 468] on icon at bounding box center [1263, 493] width 65 height 51
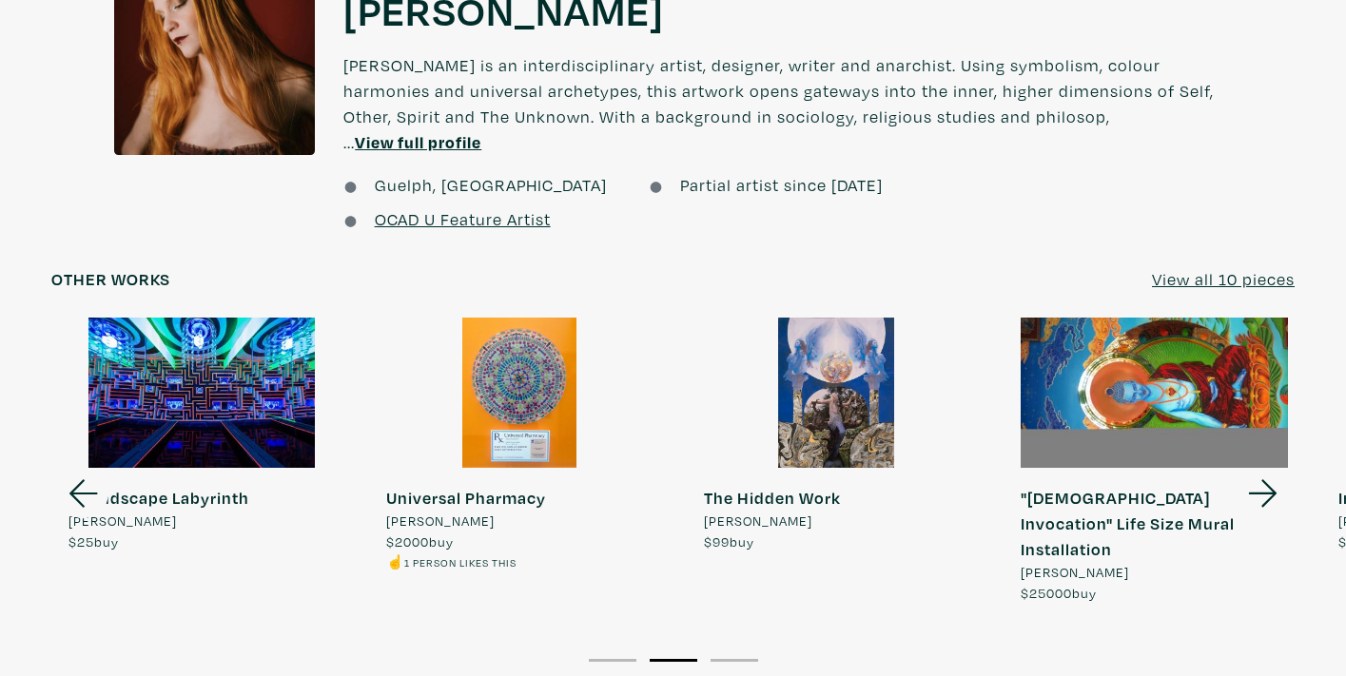
click at [825, 332] on div at bounding box center [837, 393] width 301 height 150
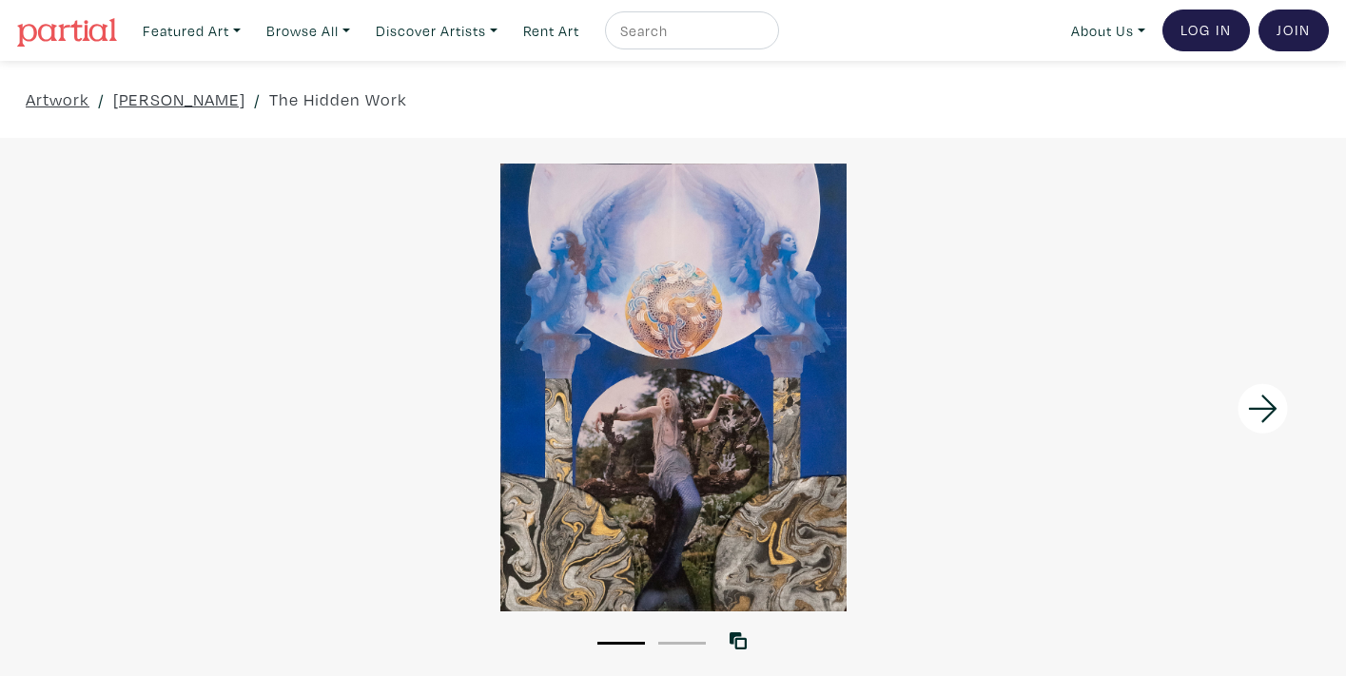
click at [1268, 402] on icon at bounding box center [1263, 408] width 65 height 51
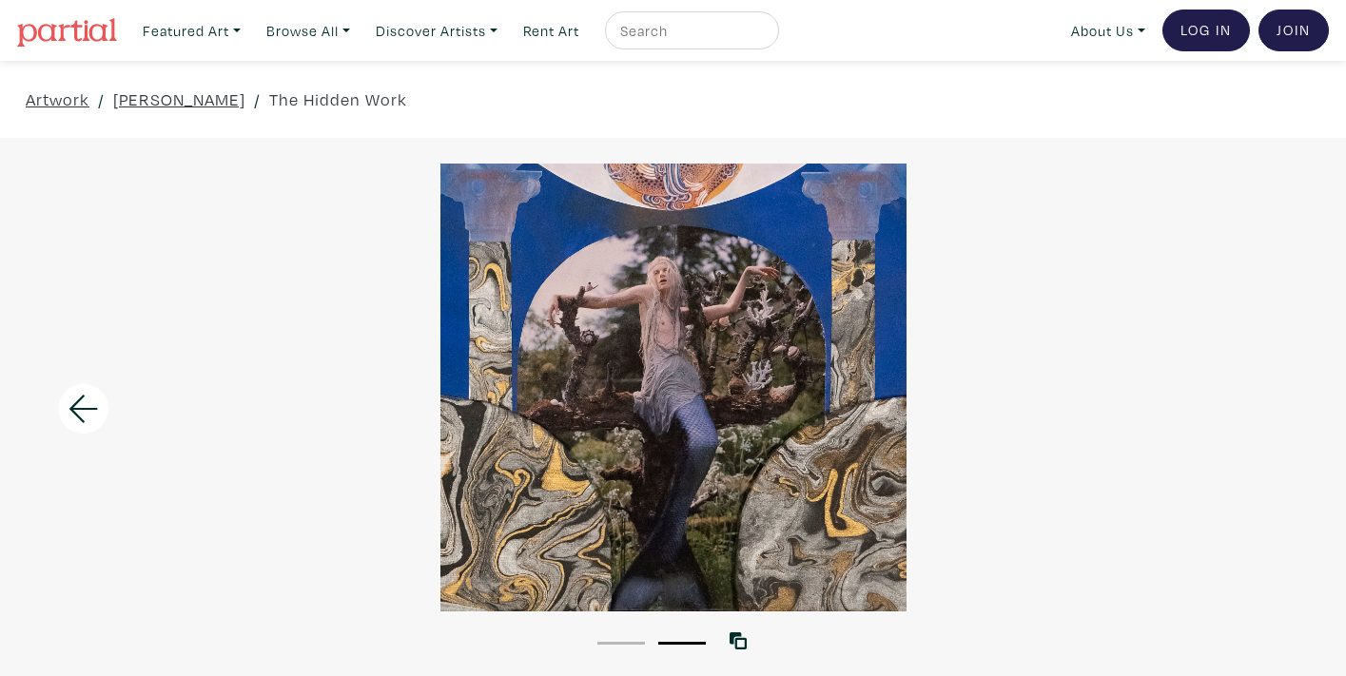
click at [568, 378] on div at bounding box center [673, 388] width 1346 height 448
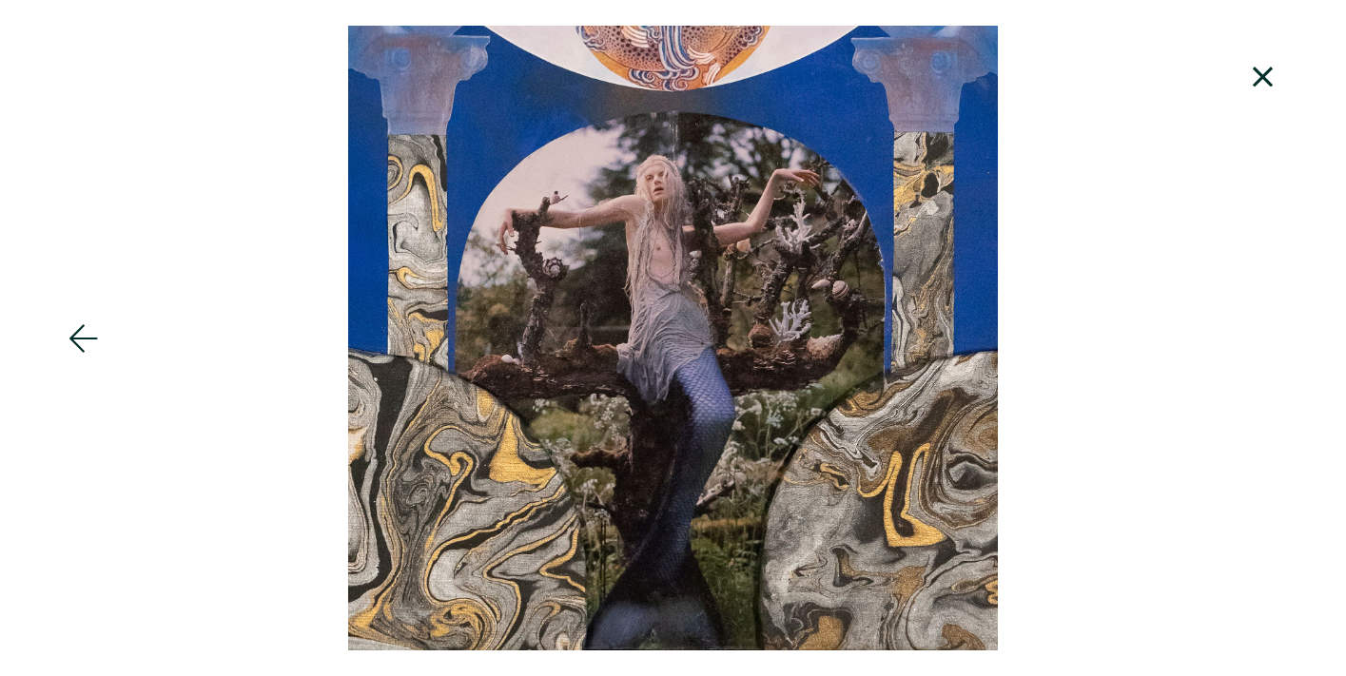
click at [1275, 63] on icon at bounding box center [1263, 76] width 65 height 51
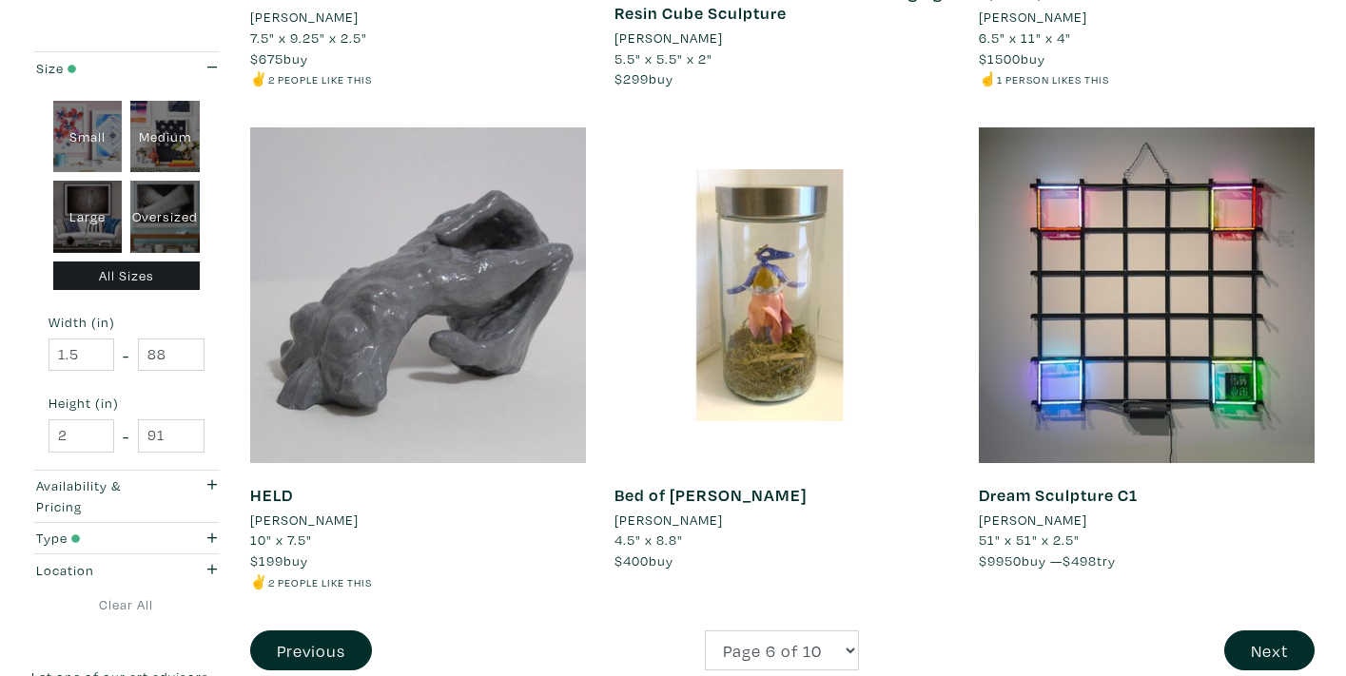
scroll to position [3700, 0]
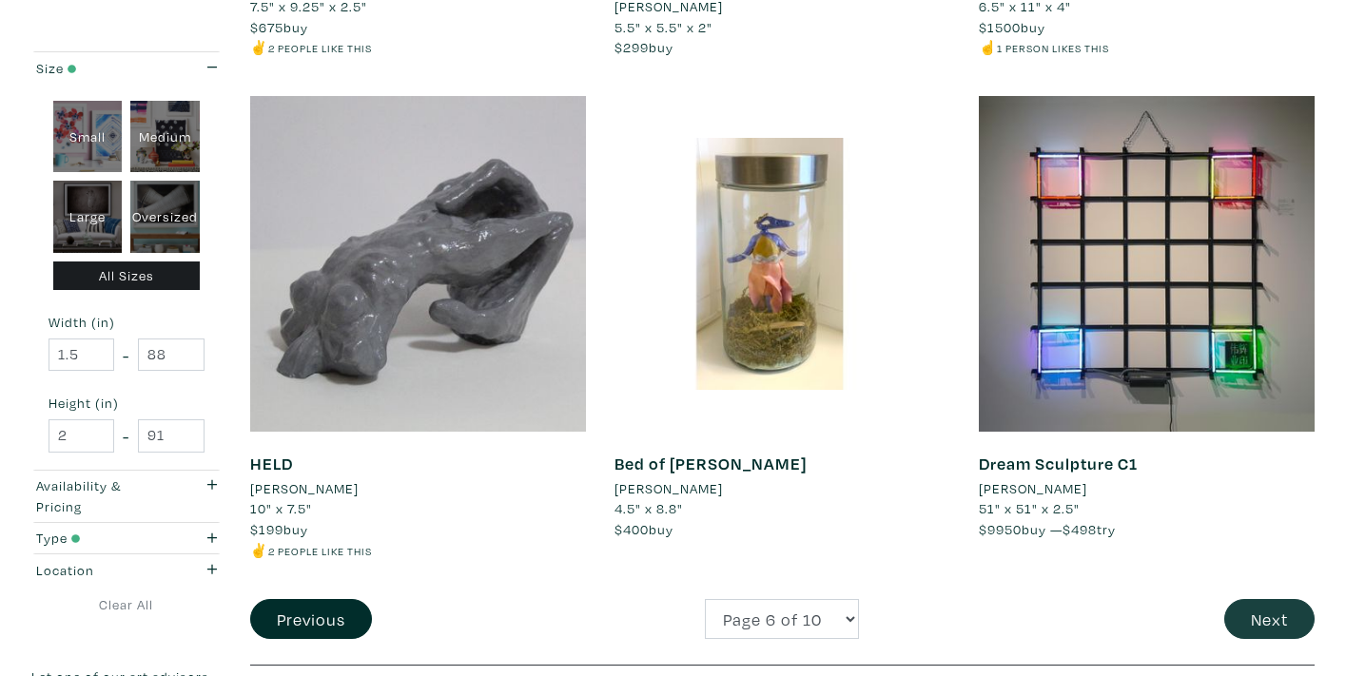
click at [1245, 599] on button "Next" at bounding box center [1269, 619] width 90 height 41
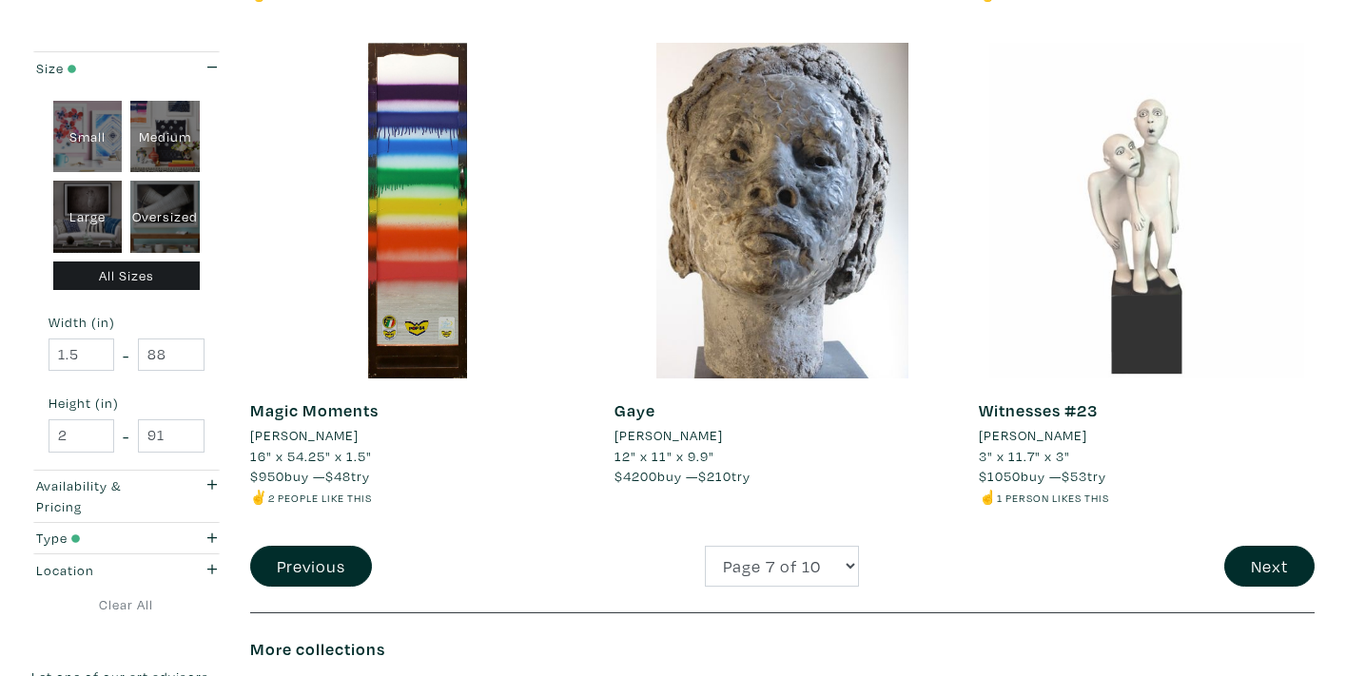
scroll to position [4131, 0]
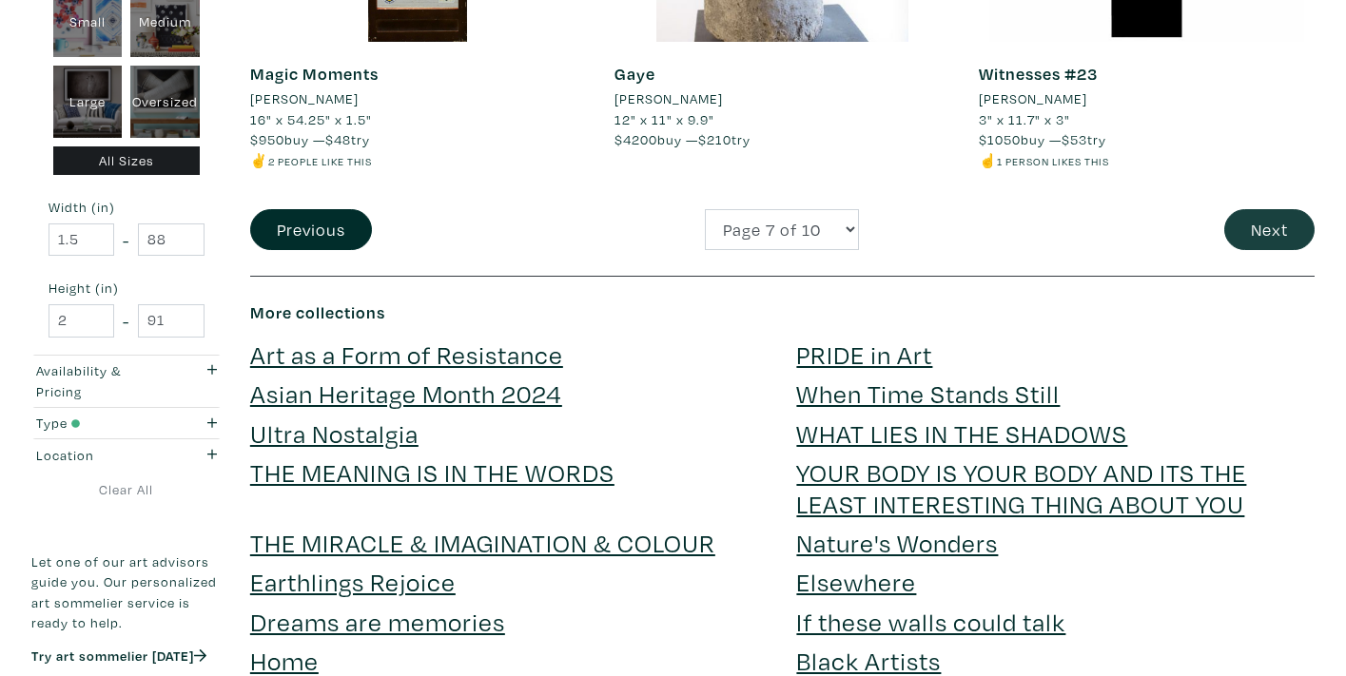
click at [1263, 209] on button "Next" at bounding box center [1269, 229] width 90 height 41
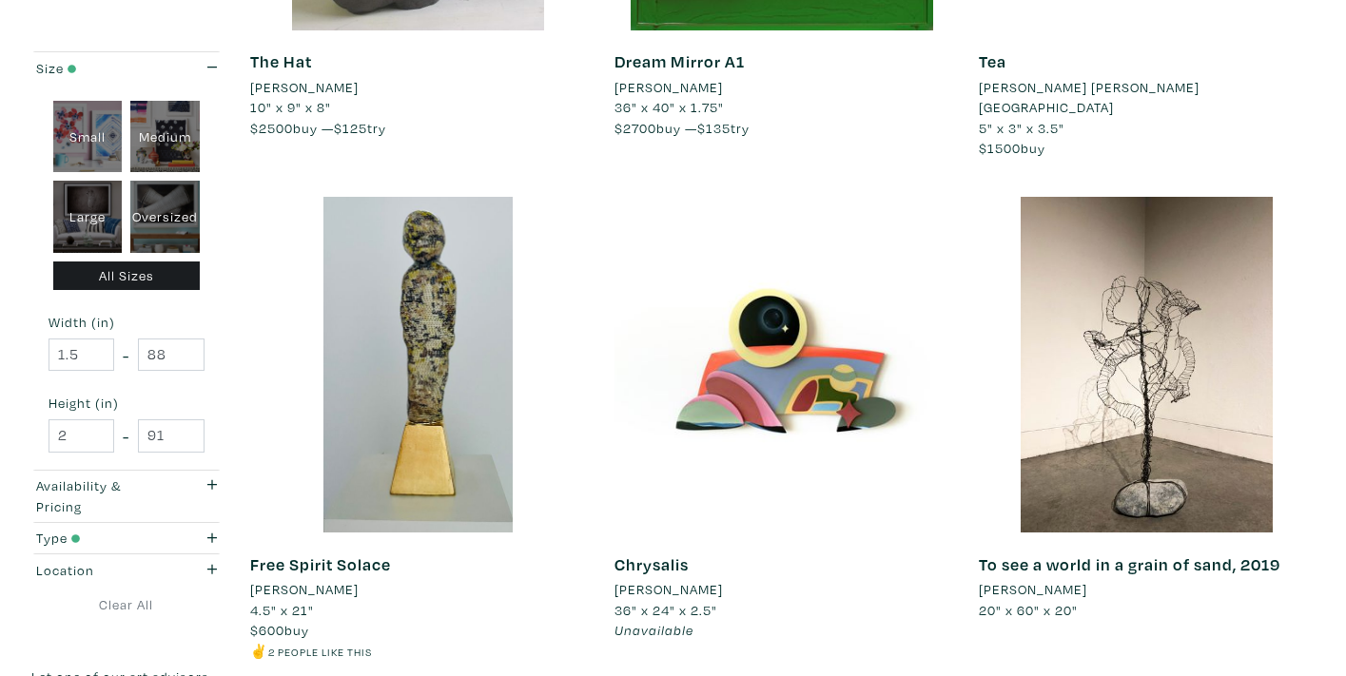
scroll to position [3840, 0]
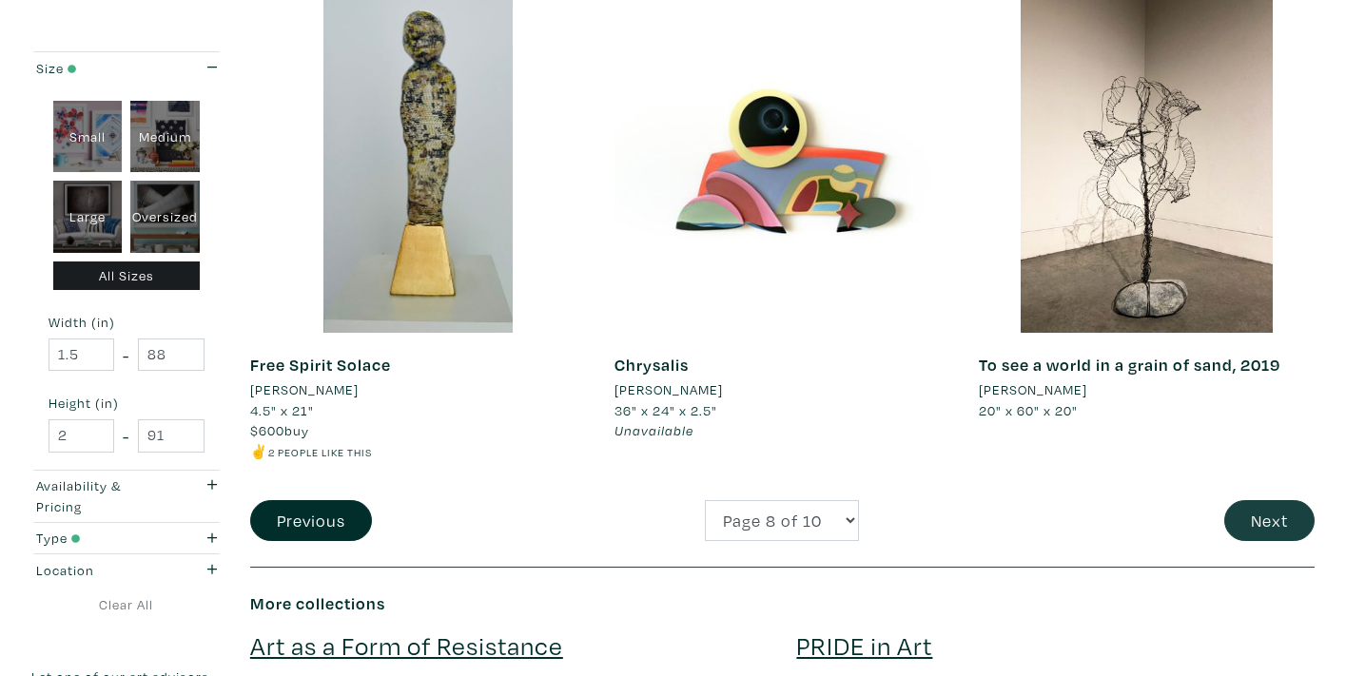
click at [1245, 500] on button "Next" at bounding box center [1269, 520] width 90 height 41
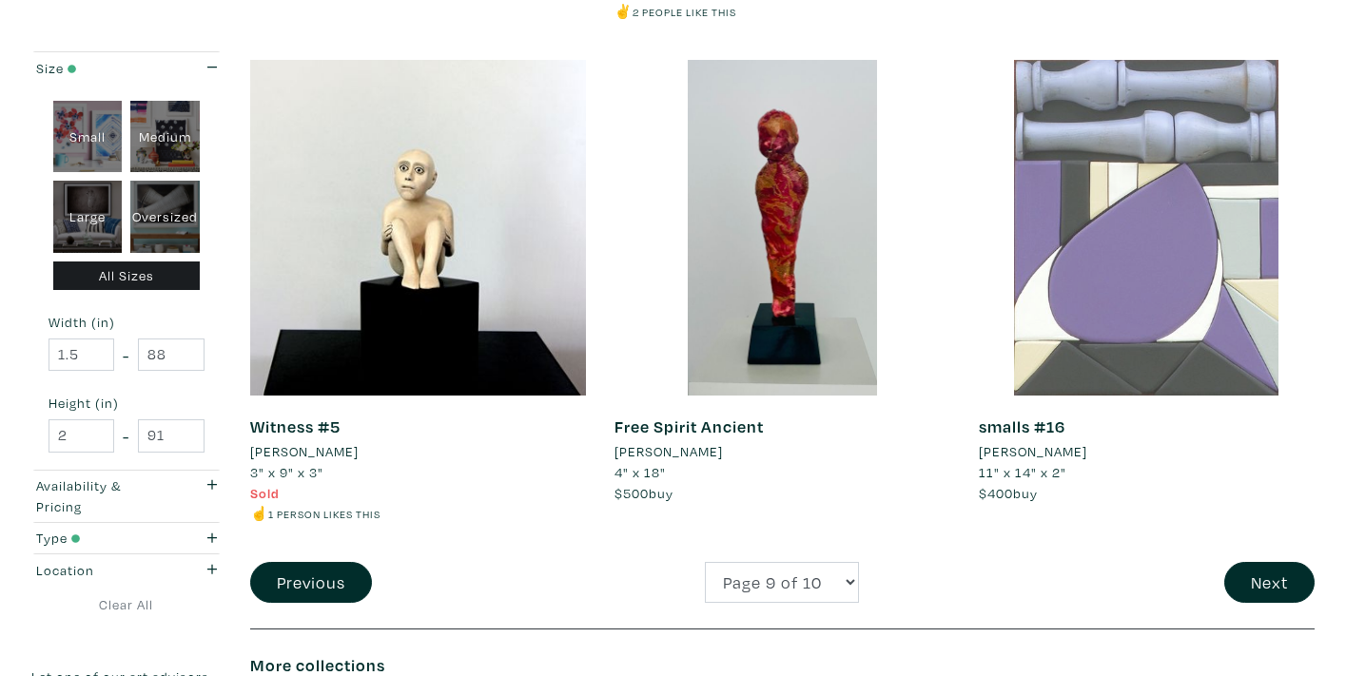
scroll to position [4064, 0]
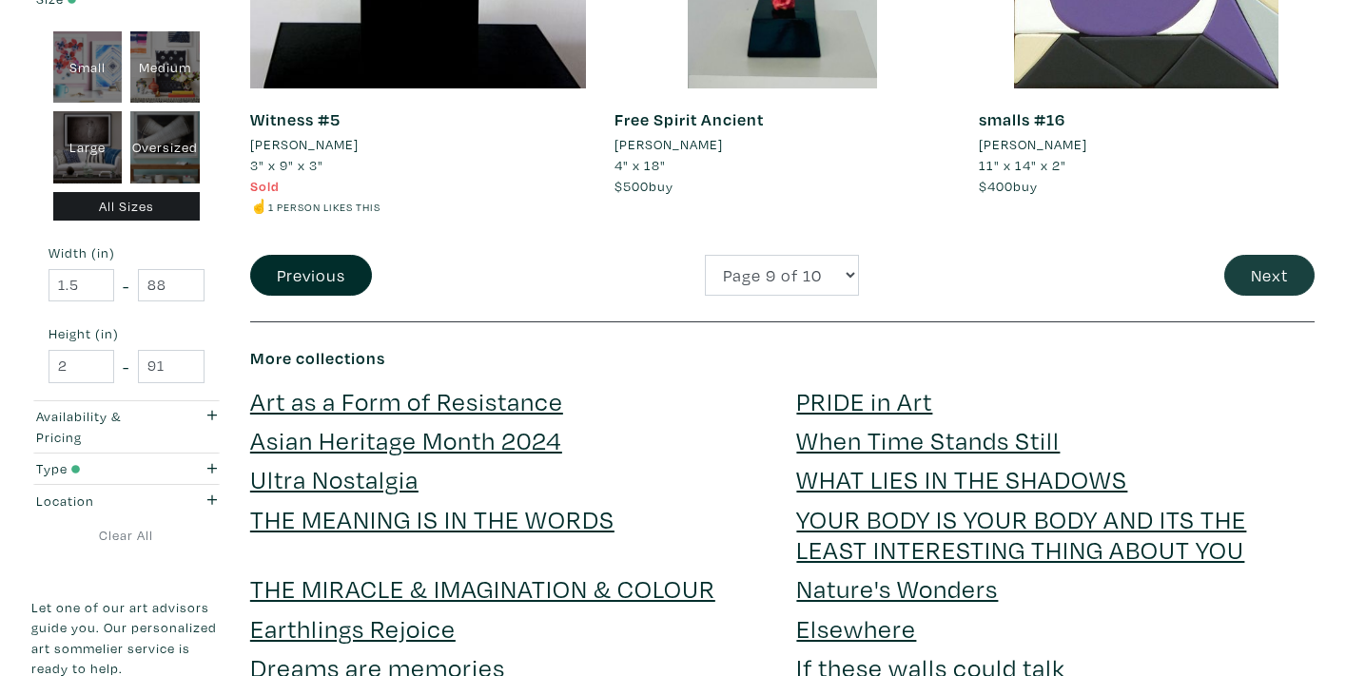
click at [1260, 255] on button "Next" at bounding box center [1269, 275] width 90 height 41
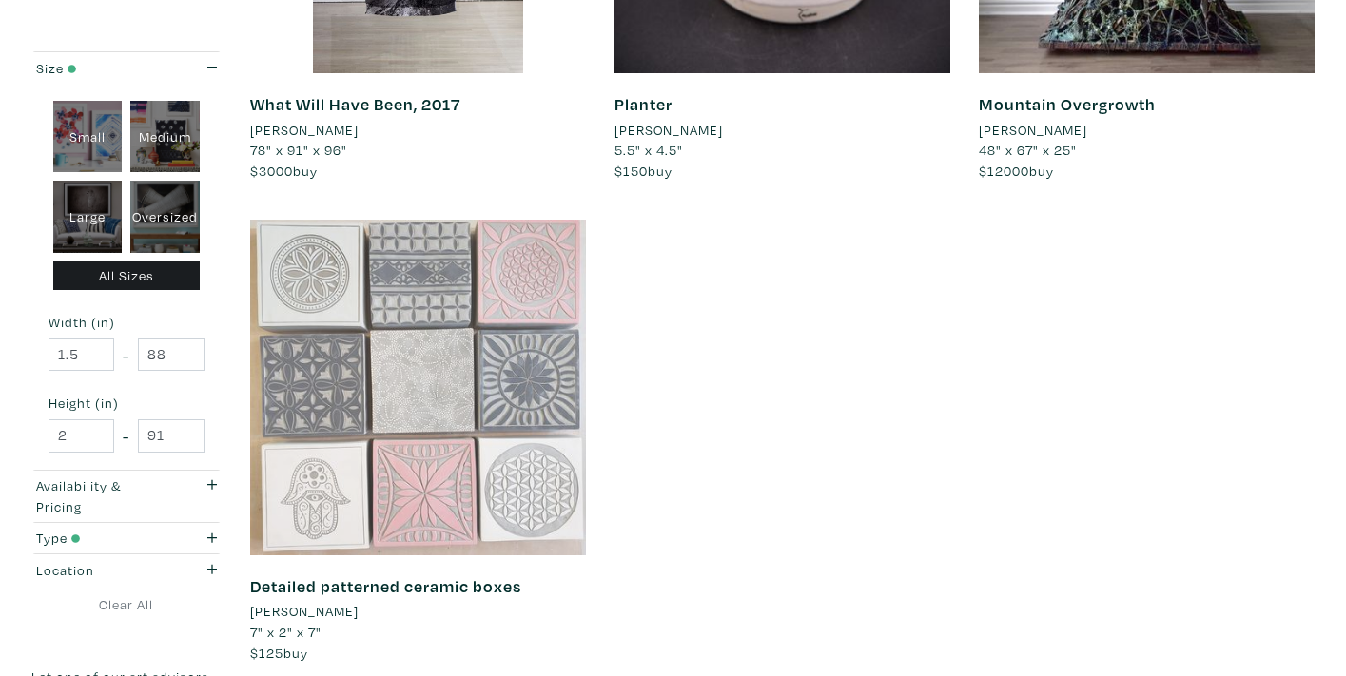
scroll to position [3733, 0]
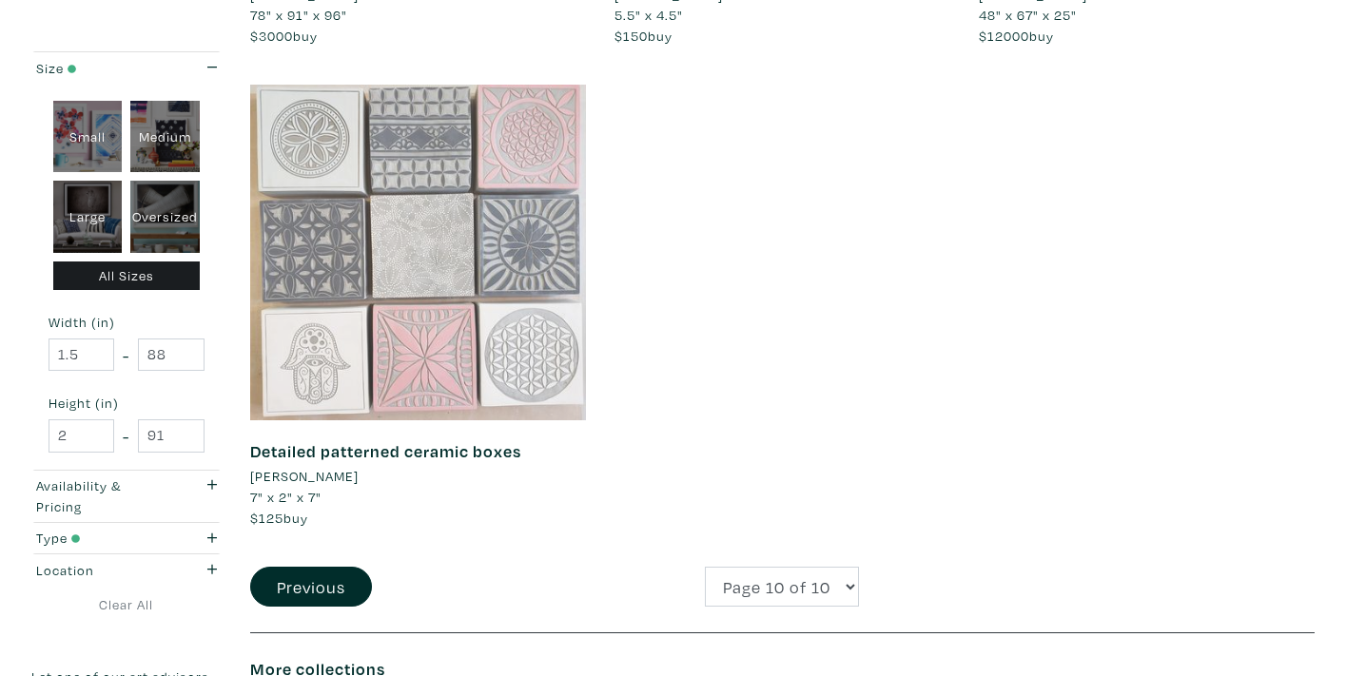
click at [445, 279] on div at bounding box center [418, 253] width 336 height 336
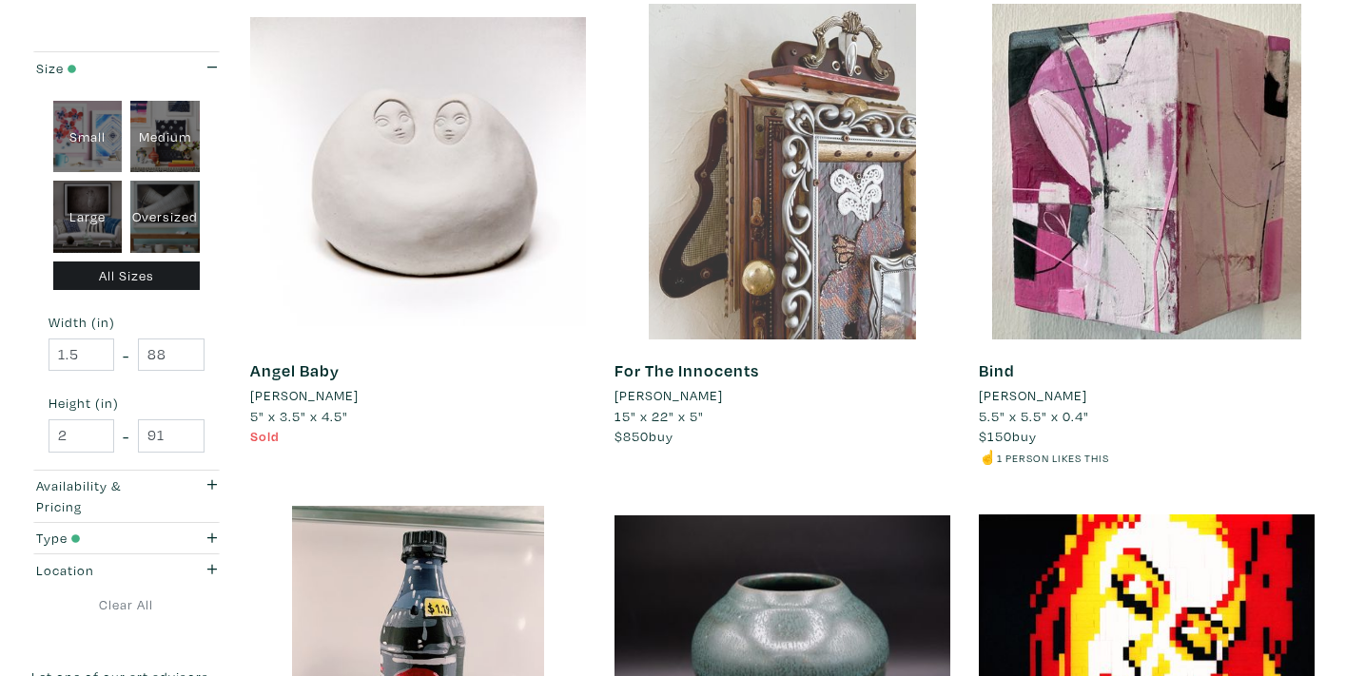
scroll to position [0, 0]
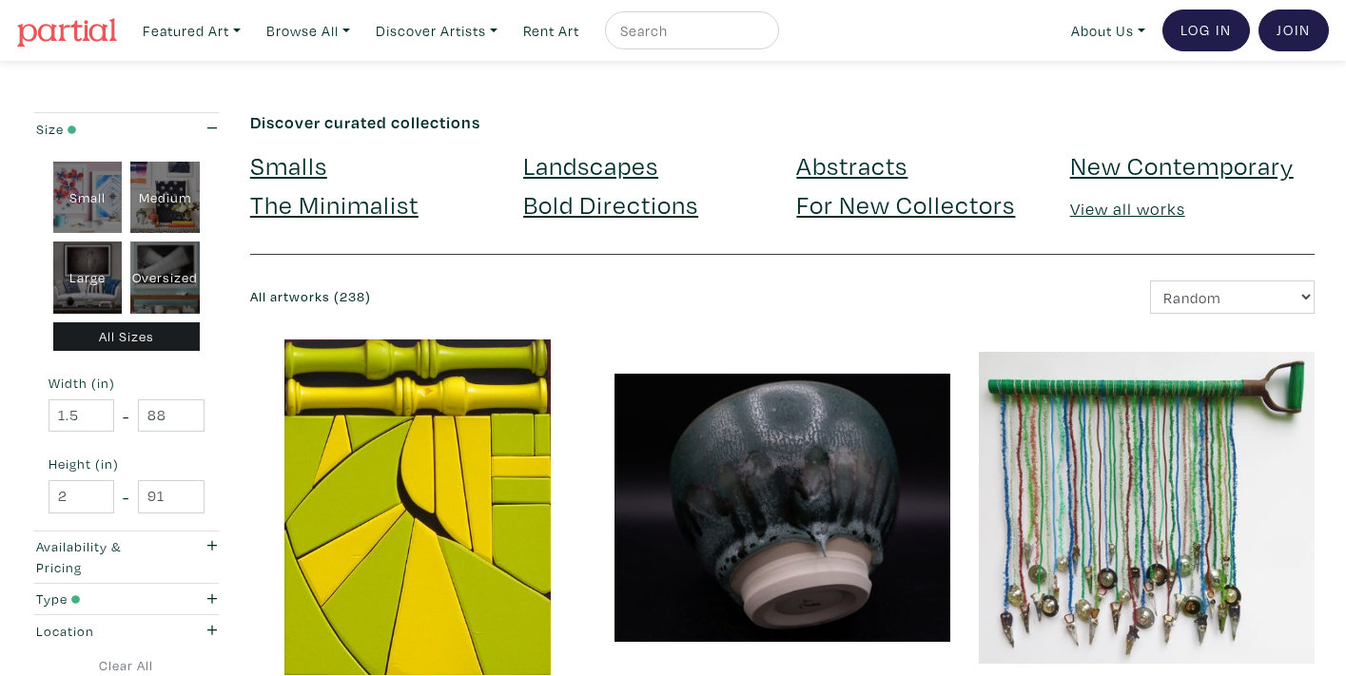
click at [979, 201] on link "For New Collectors" at bounding box center [905, 203] width 219 height 33
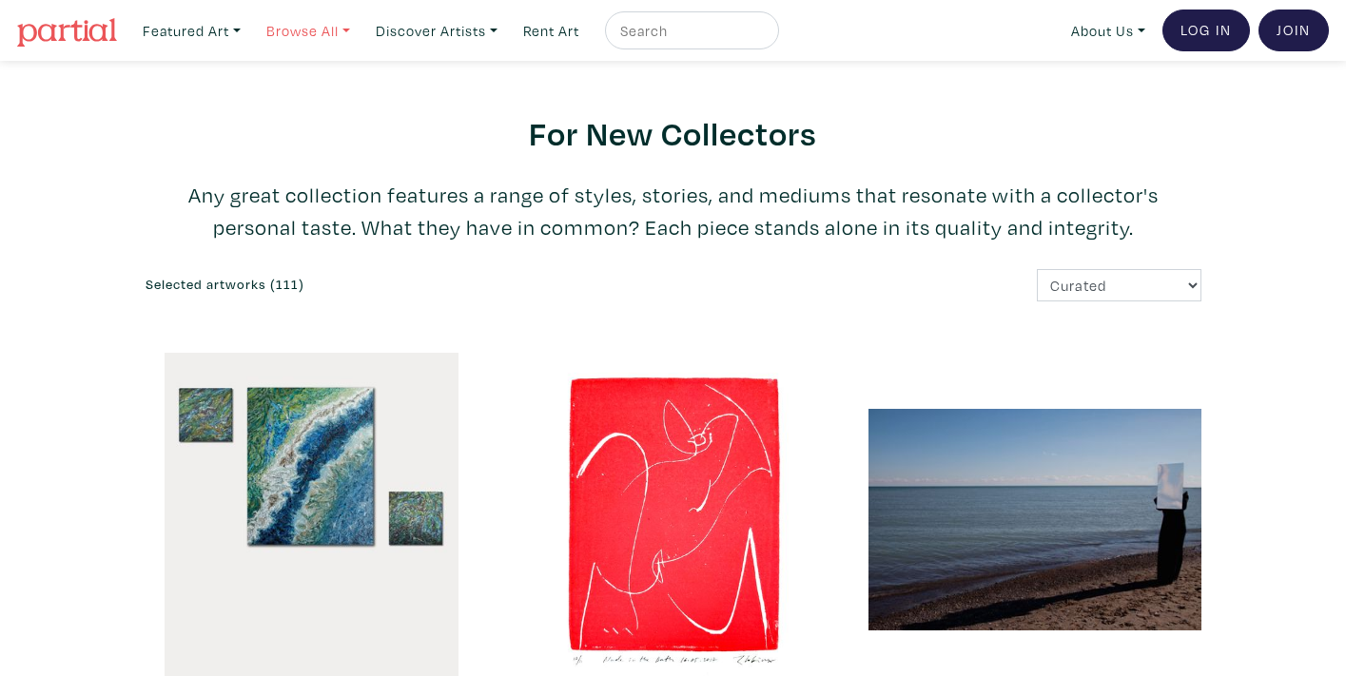
click at [249, 26] on link "Browse All" at bounding box center [191, 30] width 115 height 39
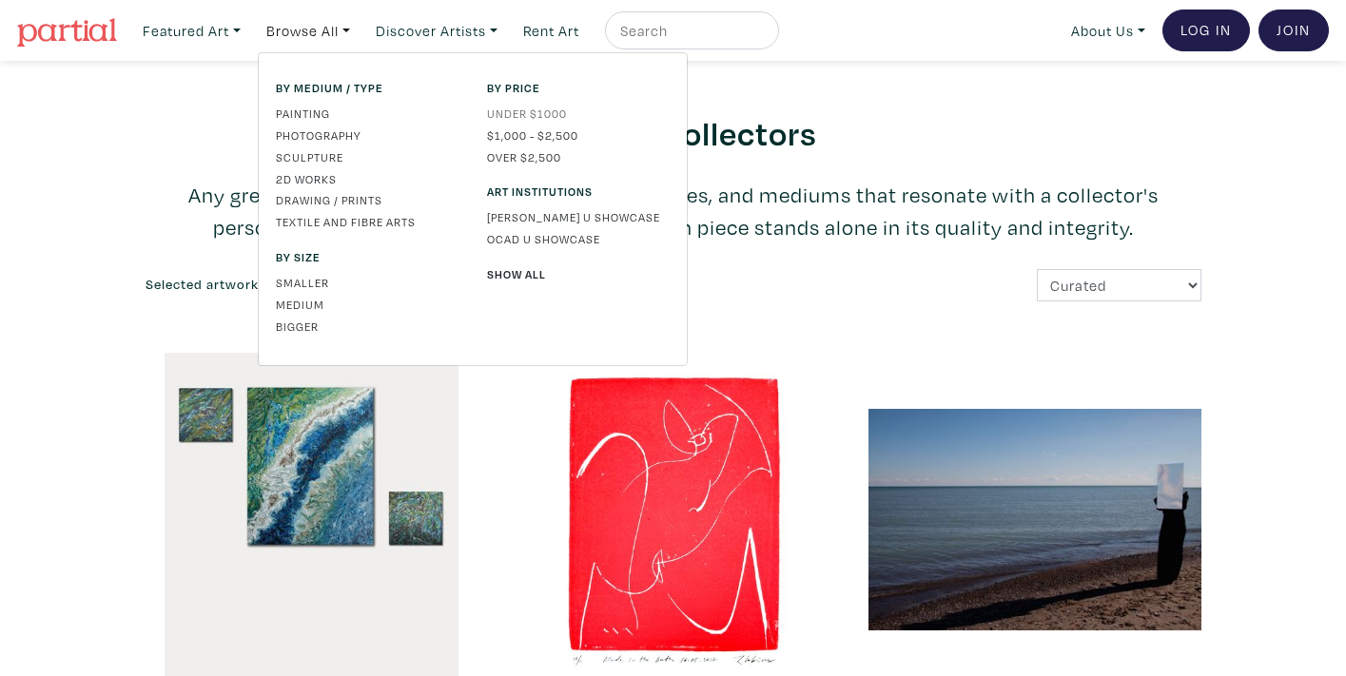
click at [527, 111] on link "Under $1000" at bounding box center [578, 113] width 183 height 17
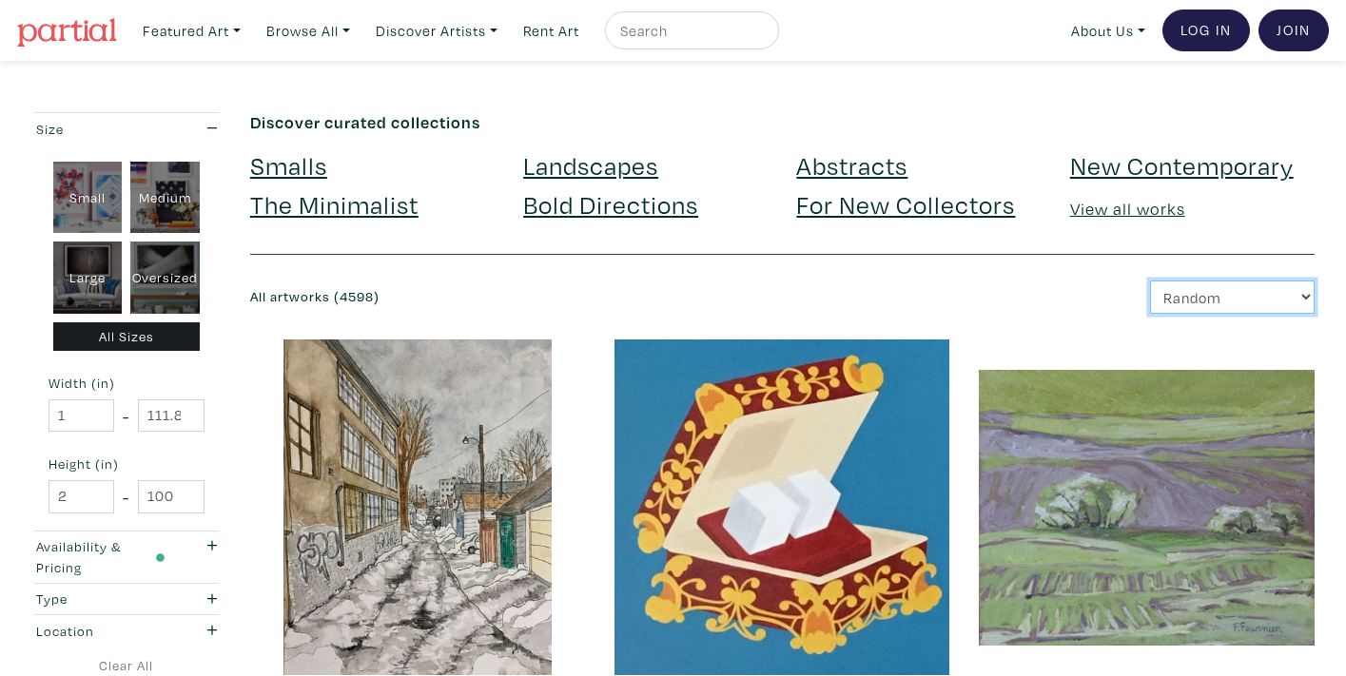
select select "price"
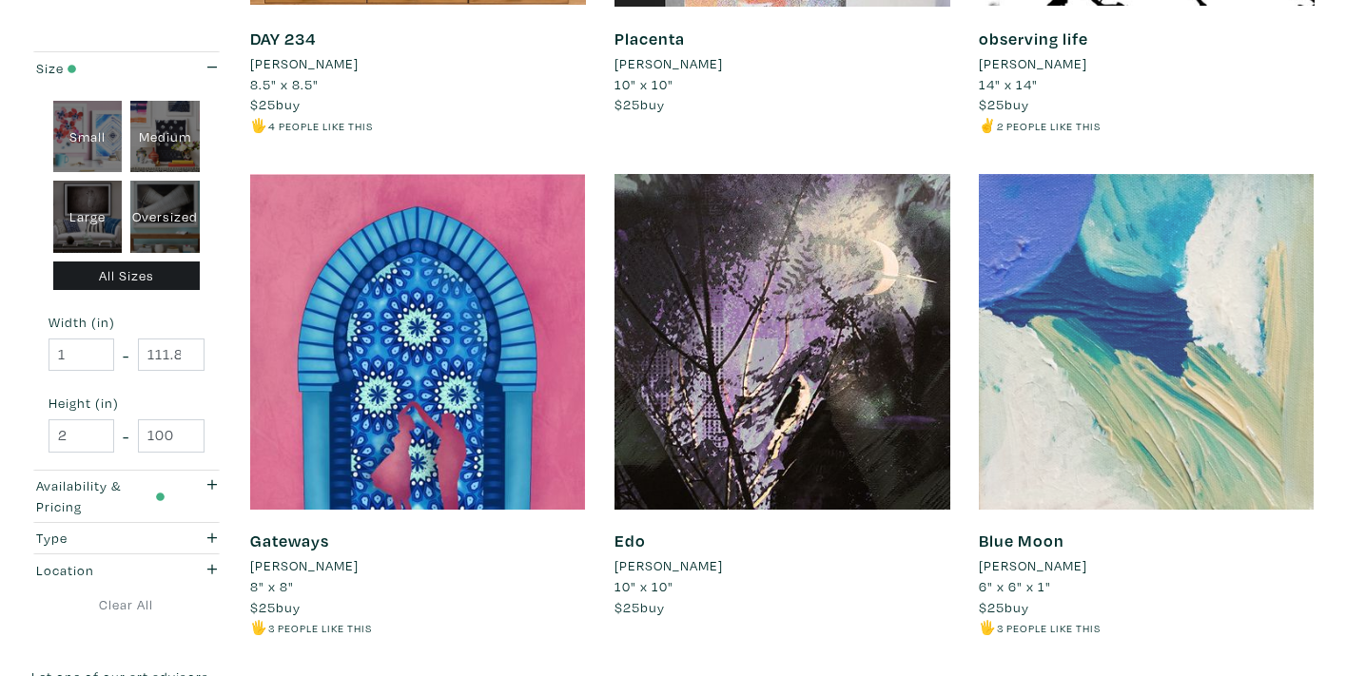
scroll to position [3647, 0]
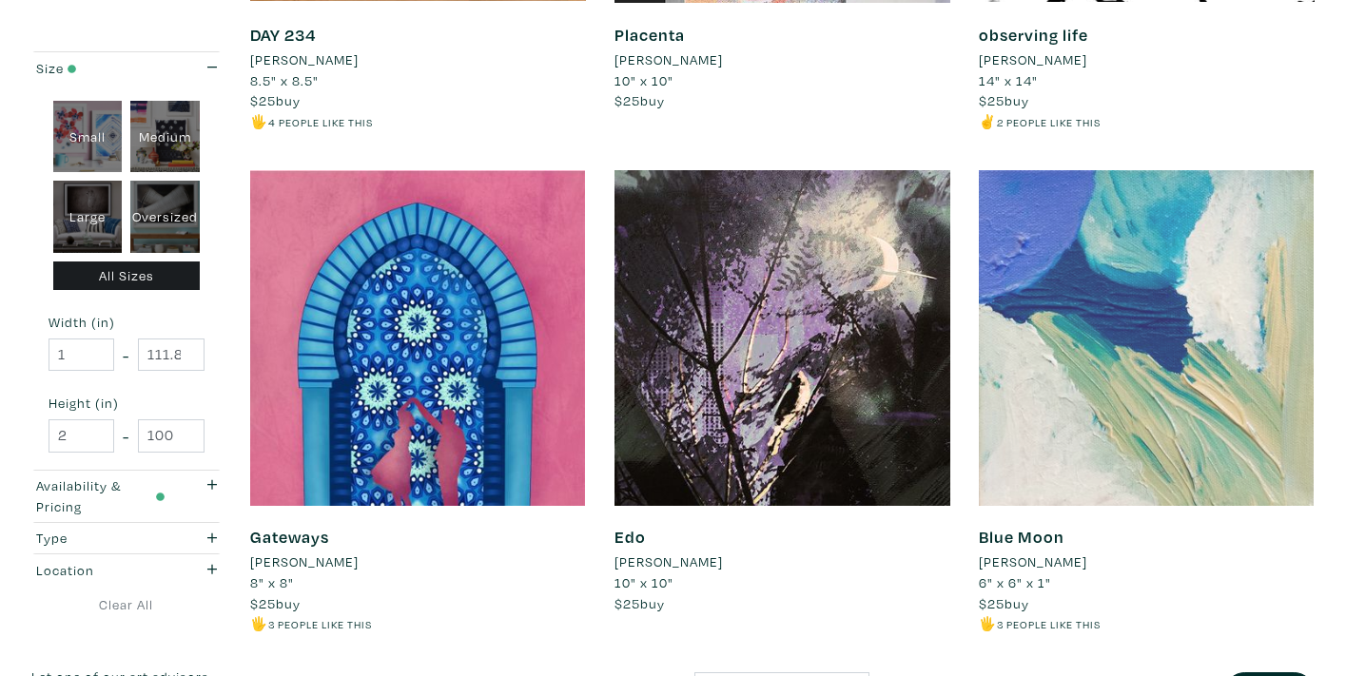
click at [1158, 317] on div at bounding box center [1147, 338] width 336 height 336
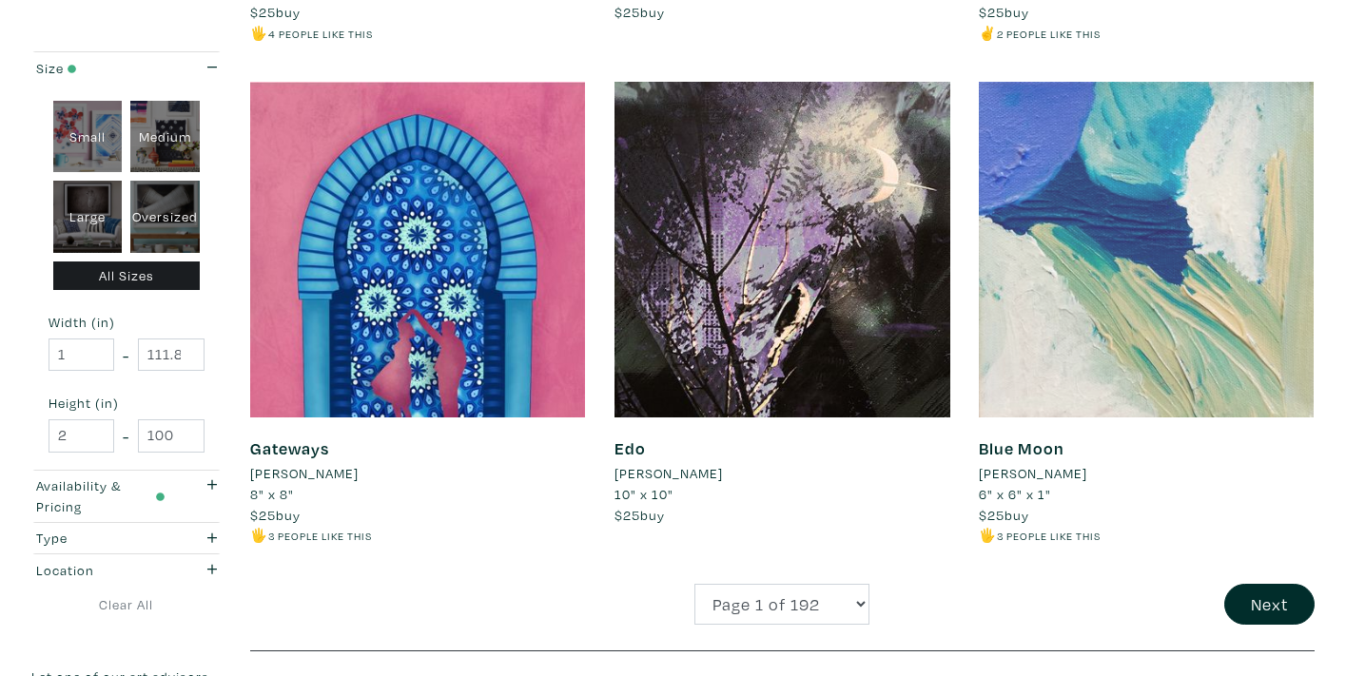
scroll to position [3830, 0]
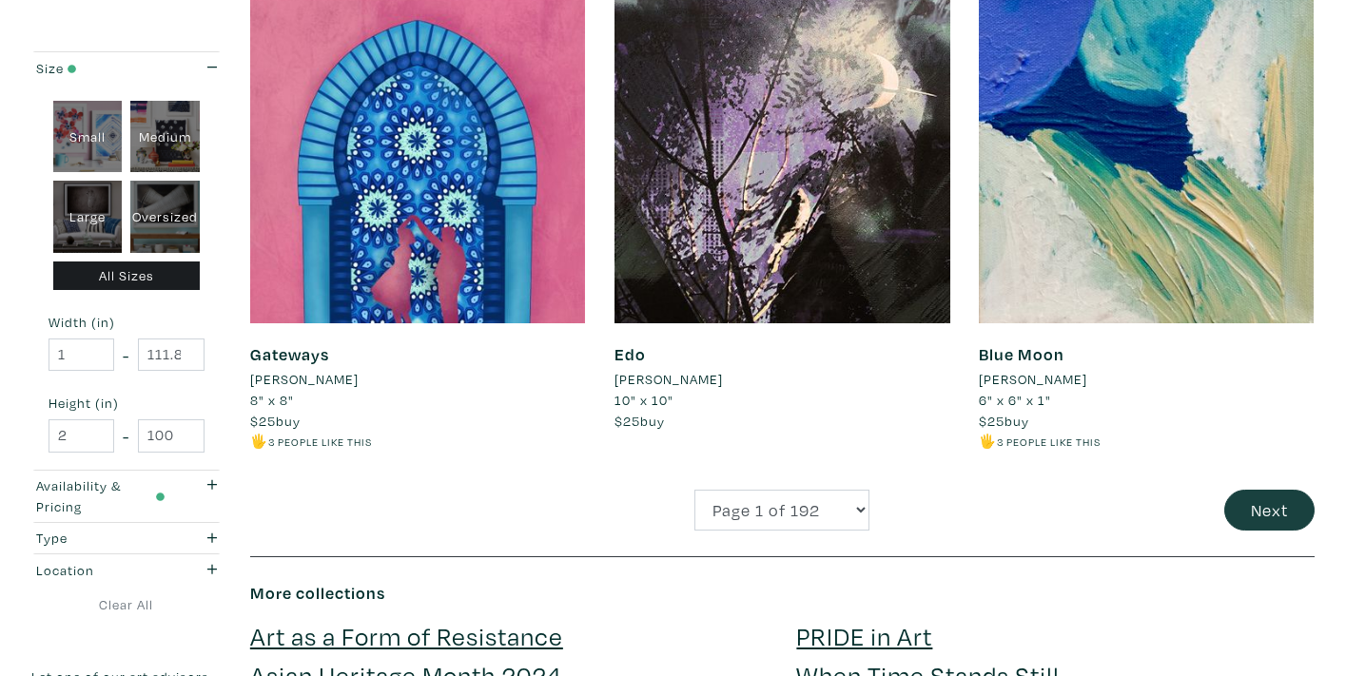
click at [1256, 492] on button "Next" at bounding box center [1269, 510] width 90 height 41
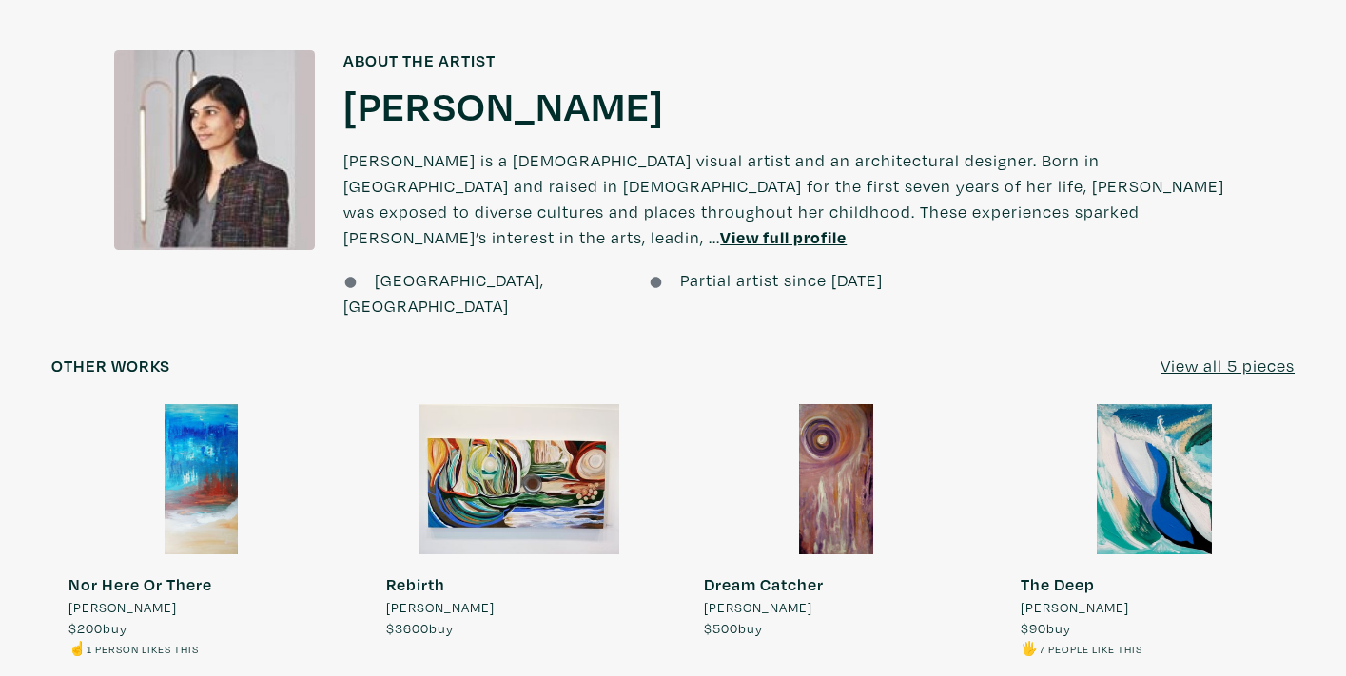
scroll to position [1328, 0]
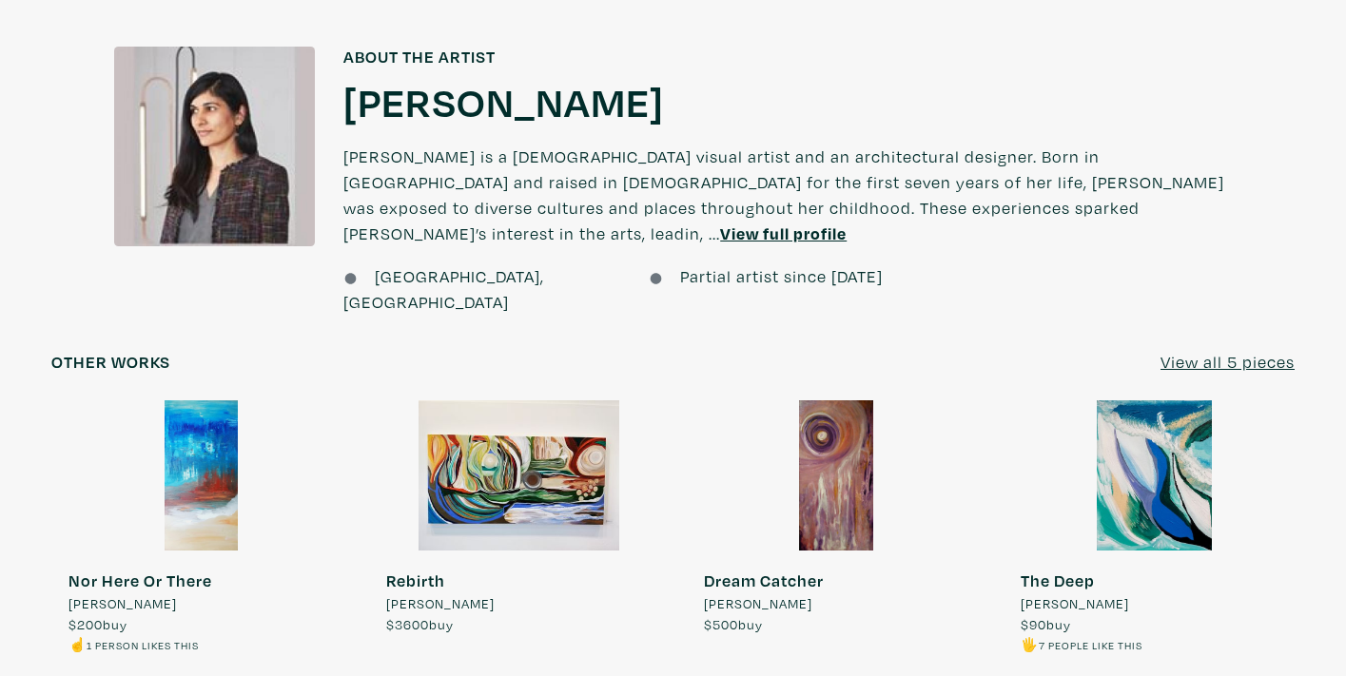
click at [1219, 351] on u "View all 5 pieces" at bounding box center [1227, 362] width 134 height 22
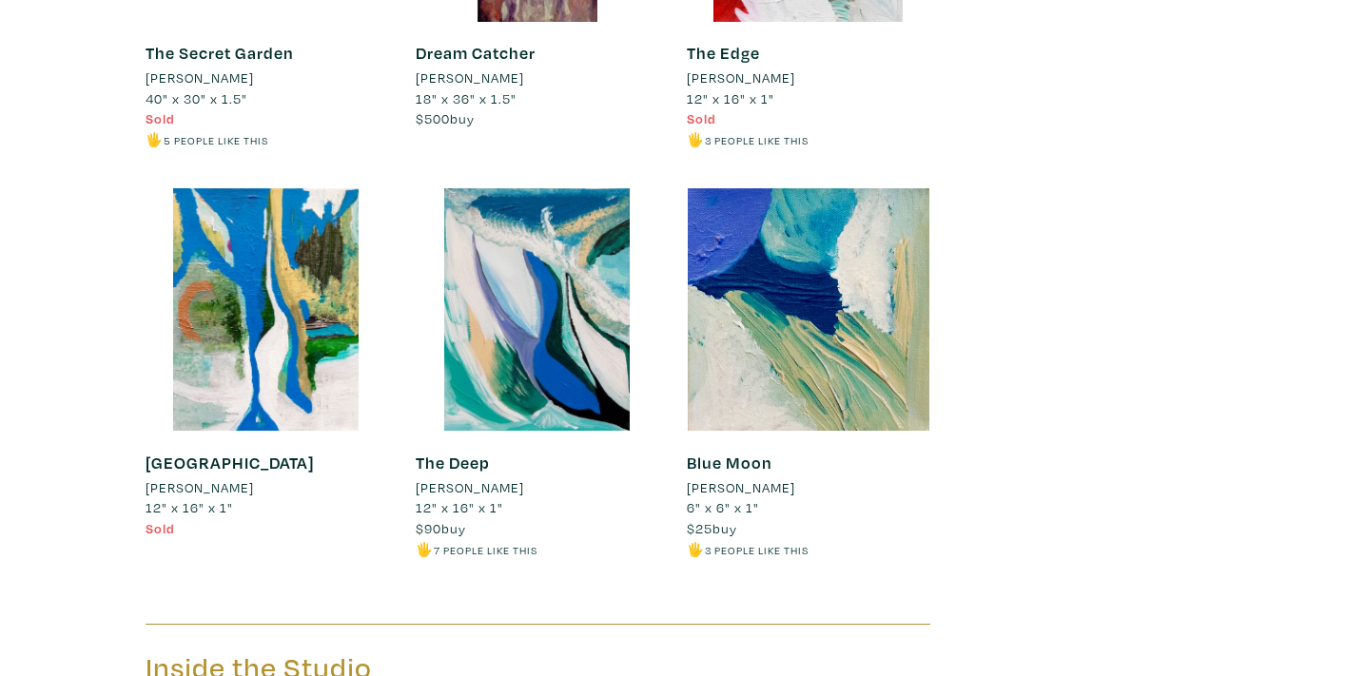
scroll to position [2246, 0]
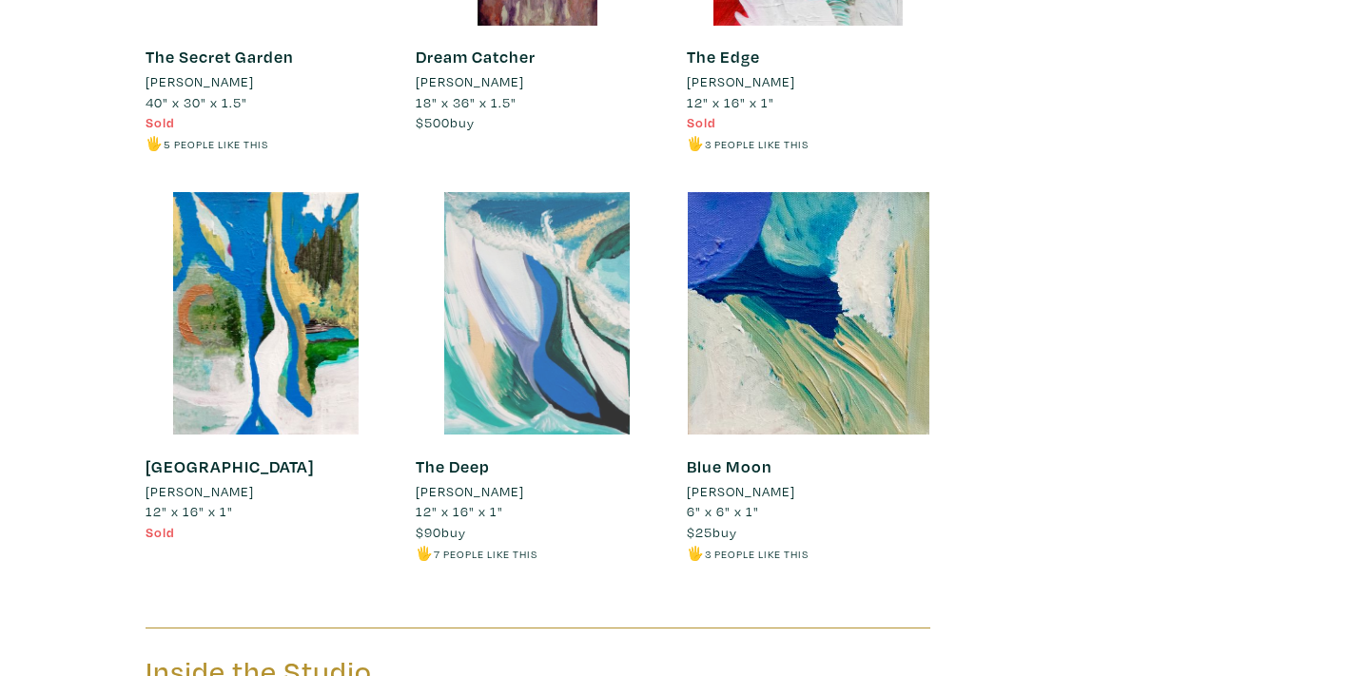
click at [495, 295] on div at bounding box center [537, 313] width 242 height 242
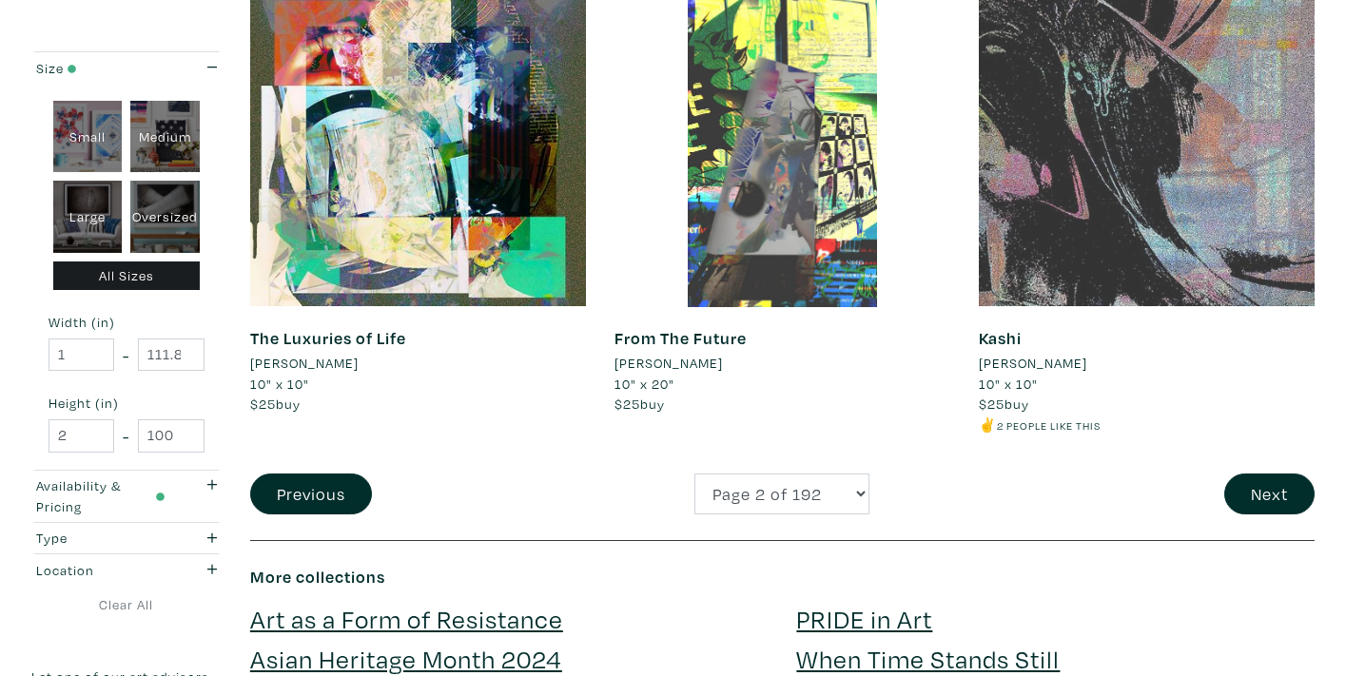
scroll to position [4063, 0]
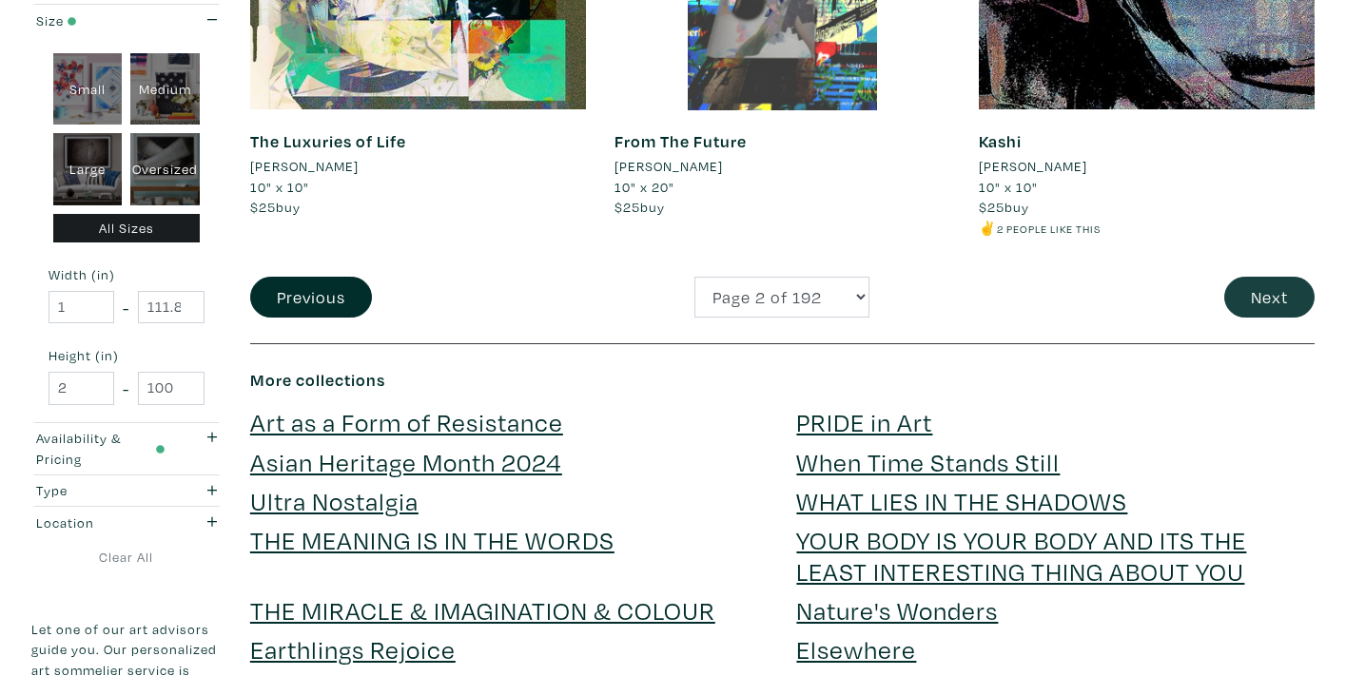
click at [1250, 277] on button "Next" at bounding box center [1269, 297] width 90 height 41
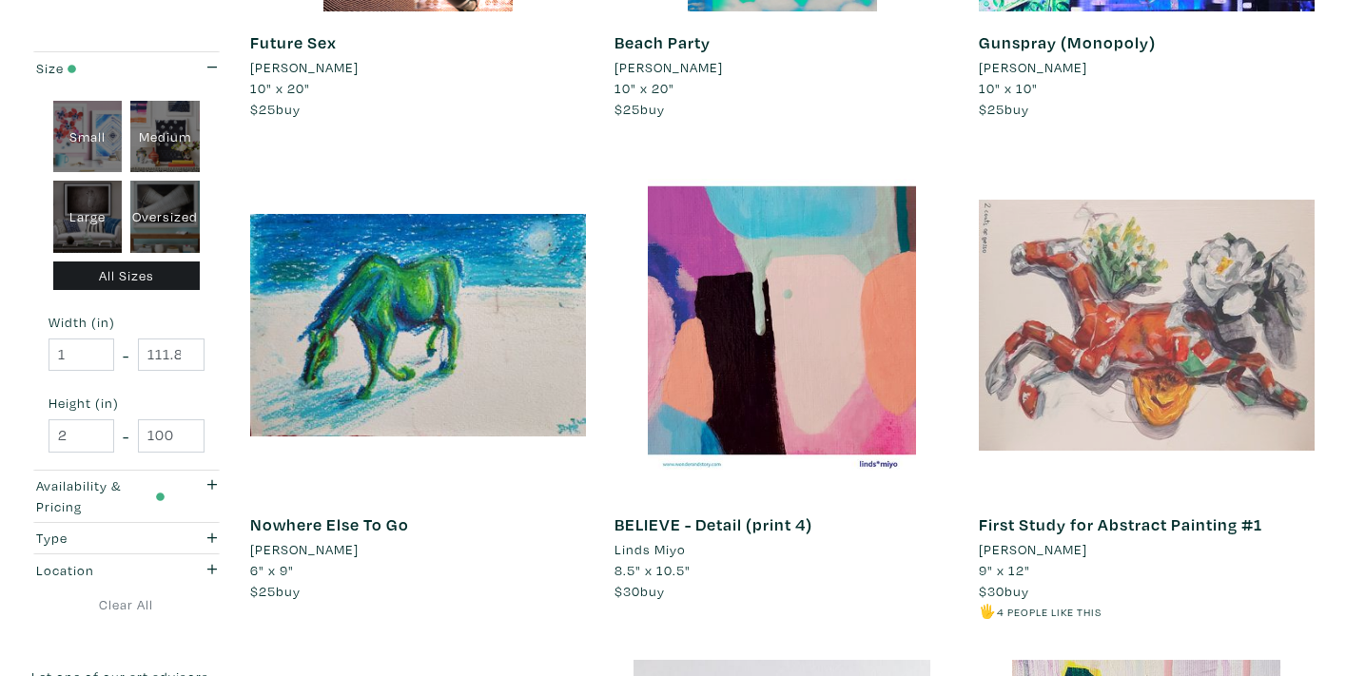
scroll to position [2193, 0]
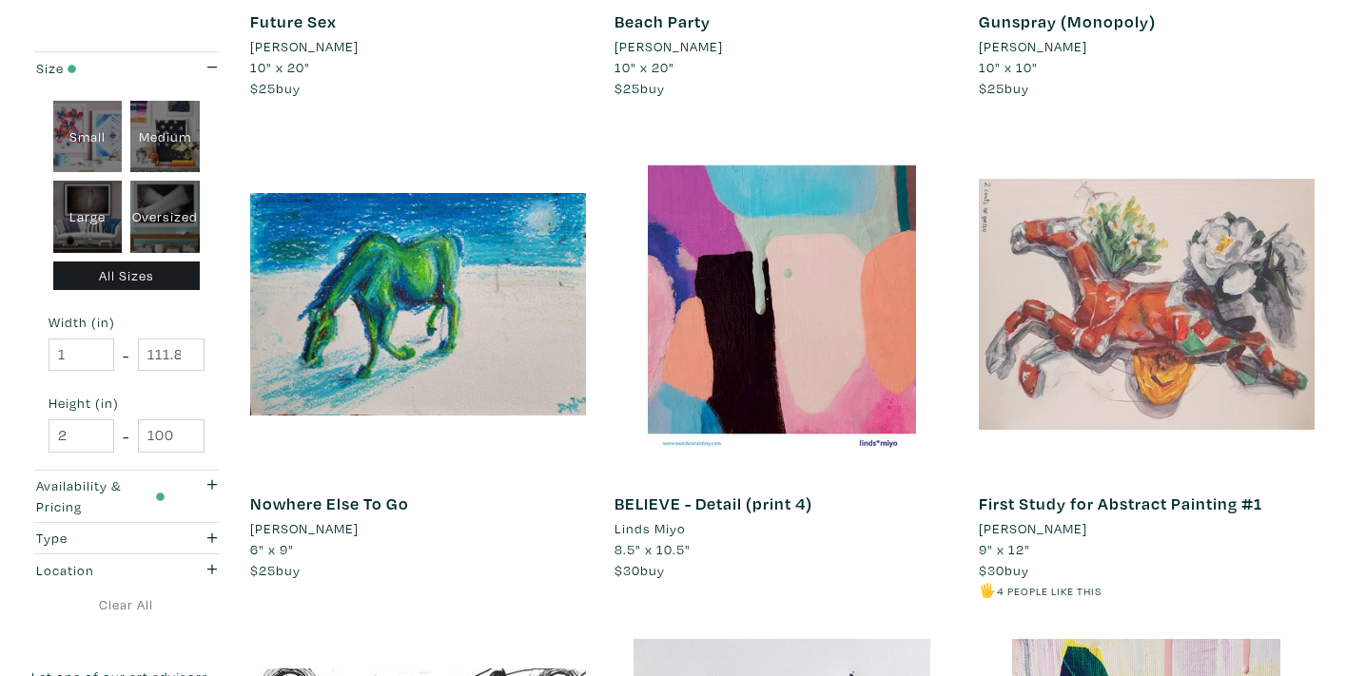
click at [1077, 361] on div at bounding box center [1147, 305] width 336 height 336
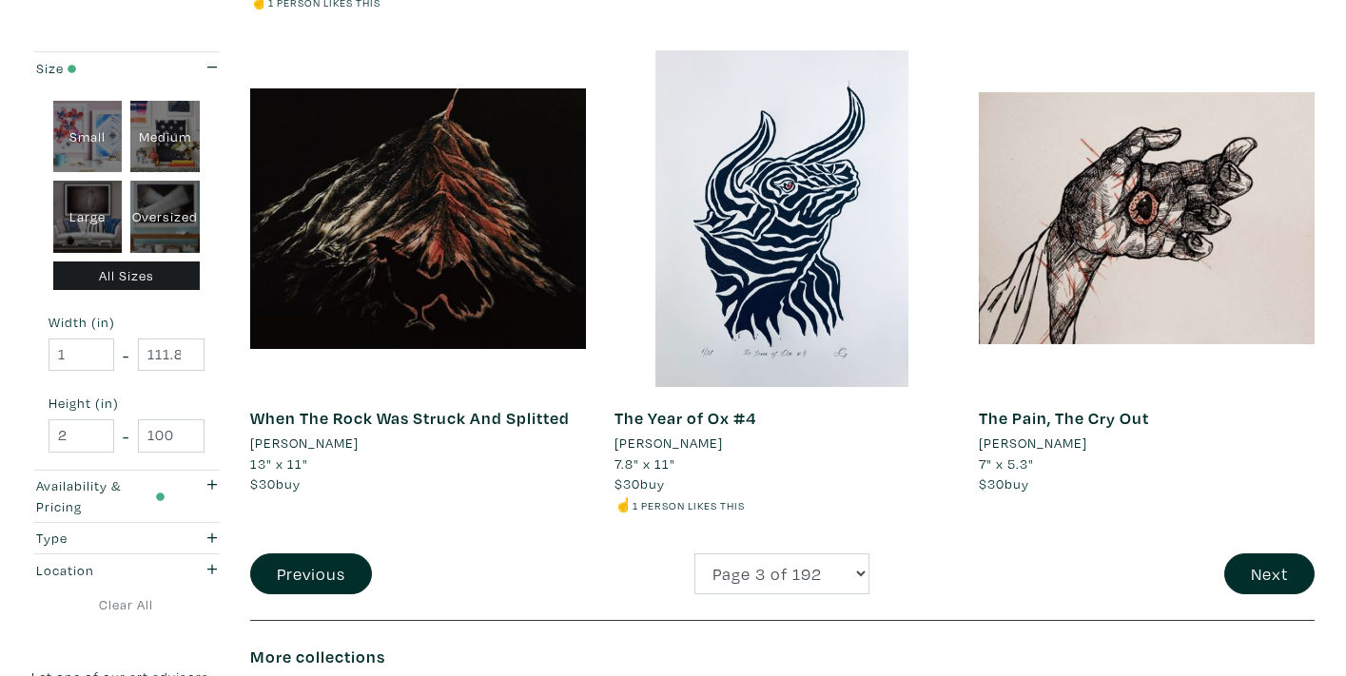
scroll to position [3975, 0]
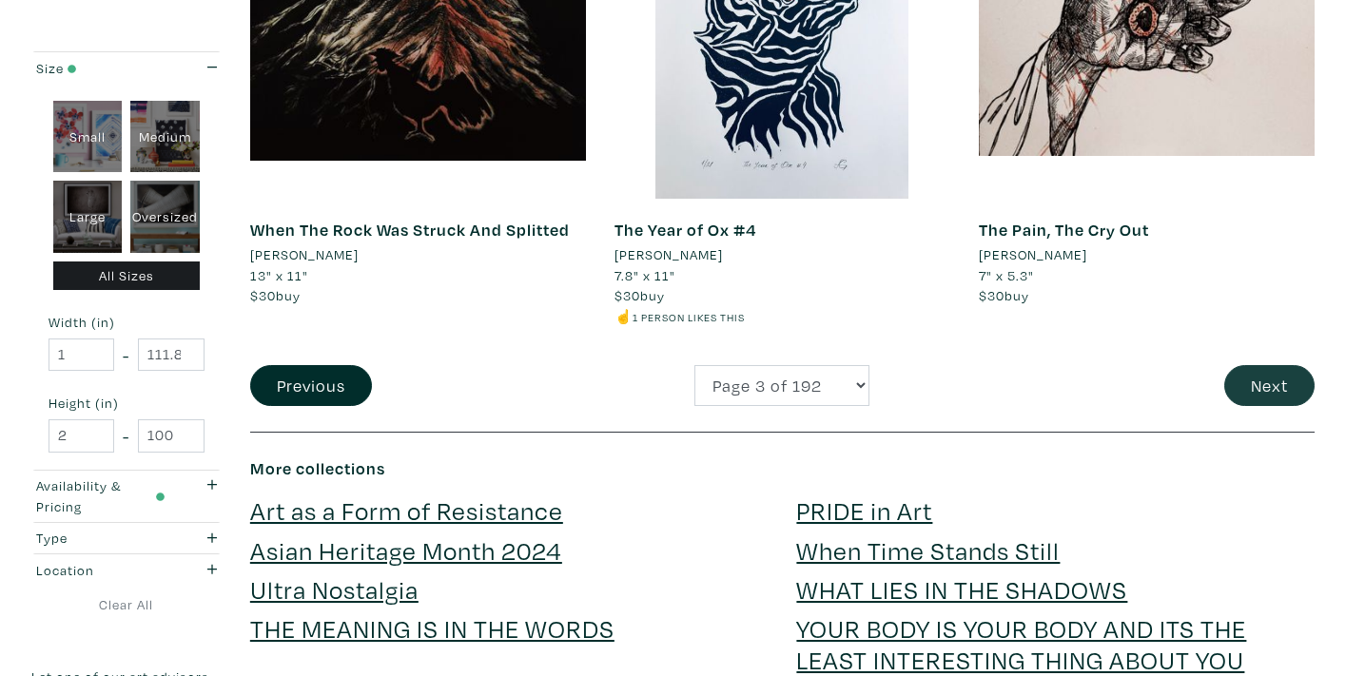
click at [1271, 365] on button "Next" at bounding box center [1269, 385] width 90 height 41
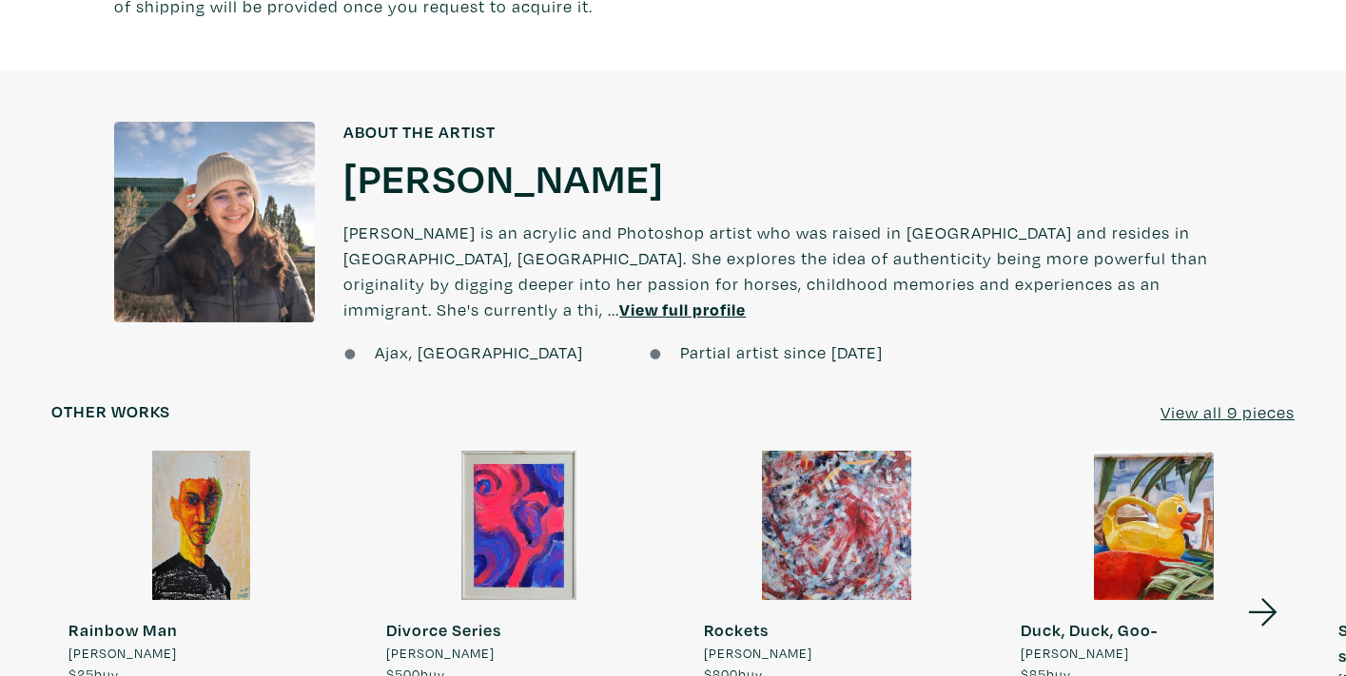
scroll to position [1303, 0]
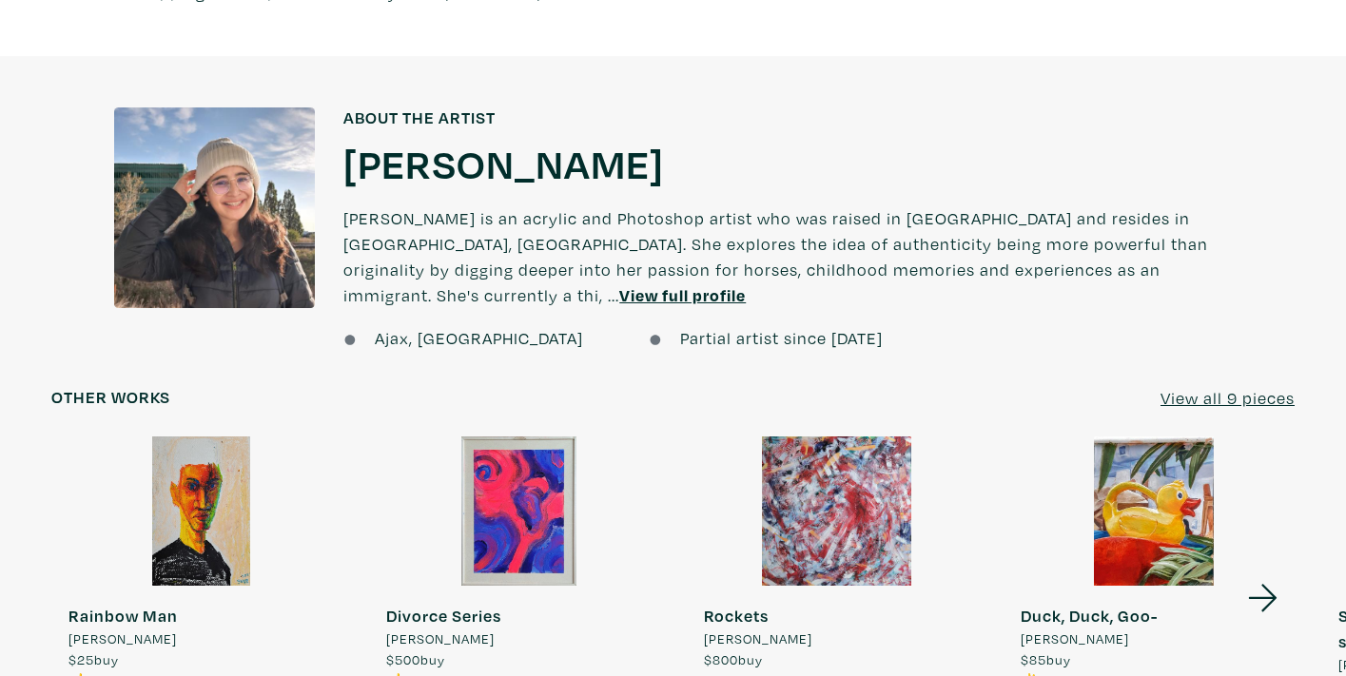
click at [1185, 387] on u "View all 9 pieces" at bounding box center [1227, 398] width 134 height 22
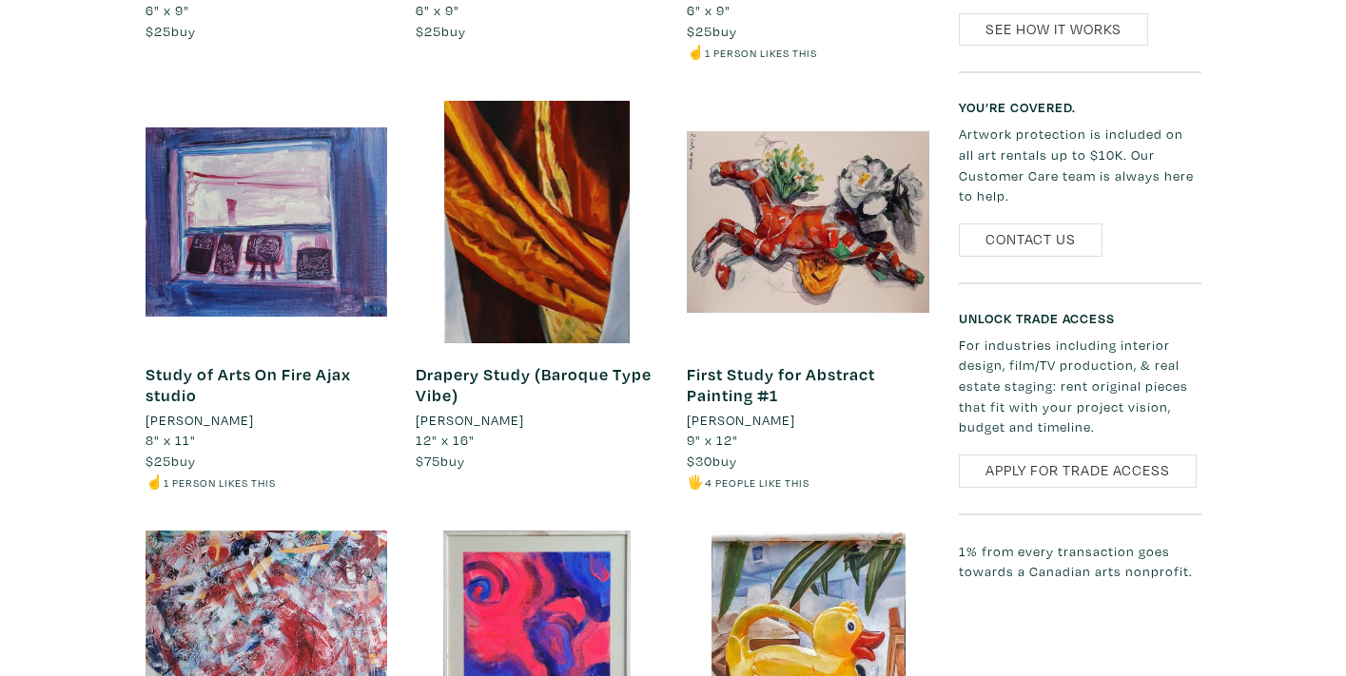
scroll to position [1229, 0]
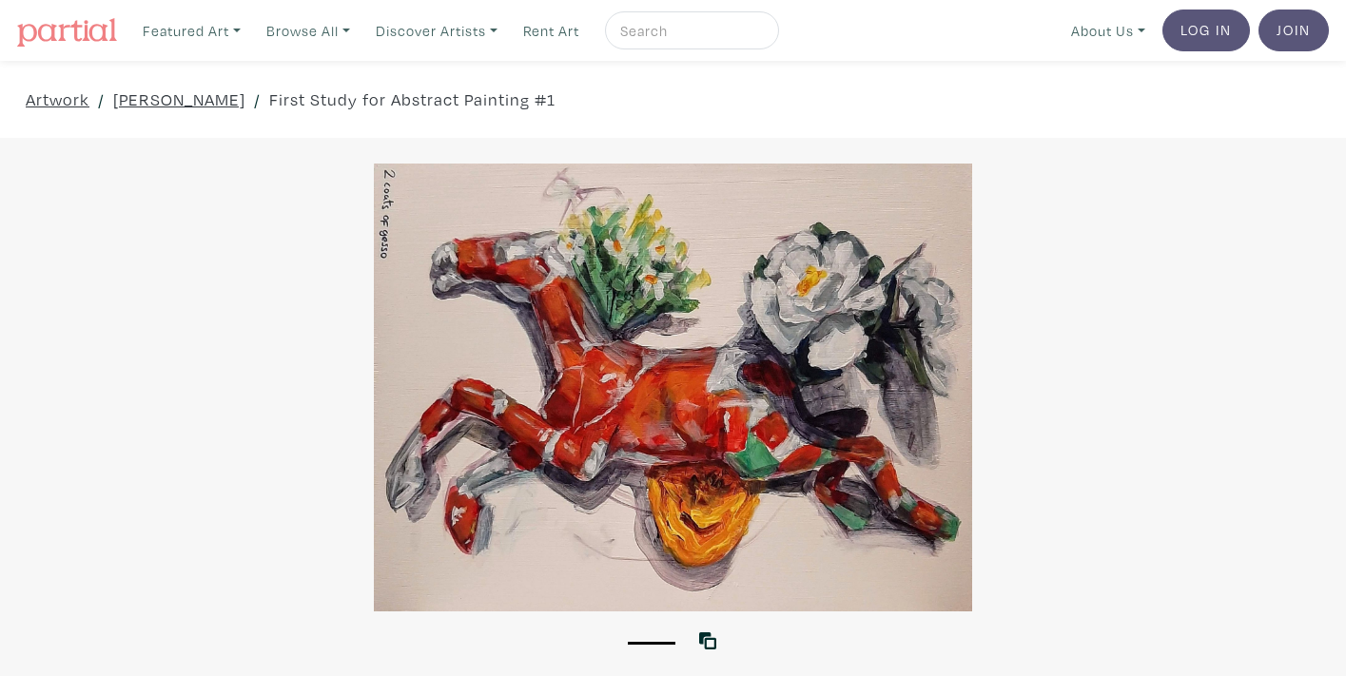
scroll to position [1303, 0]
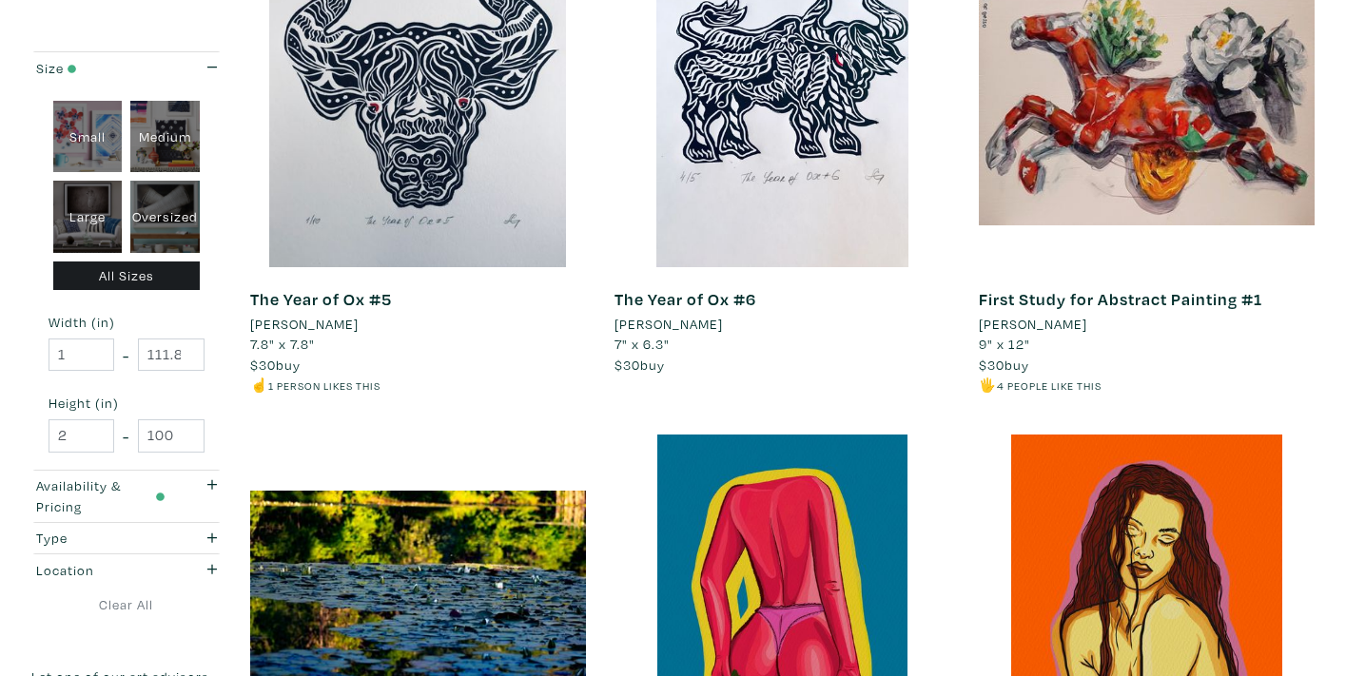
scroll to position [254, 0]
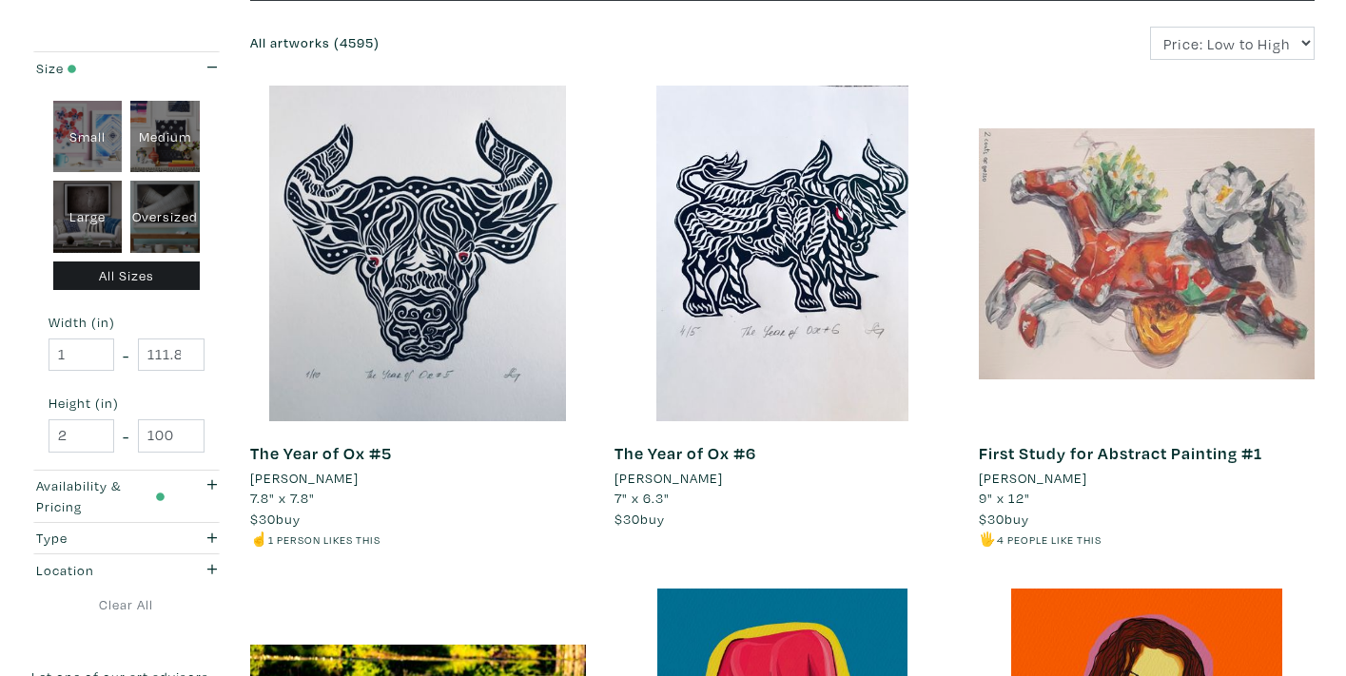
click at [1203, 309] on div at bounding box center [1147, 254] width 336 height 336
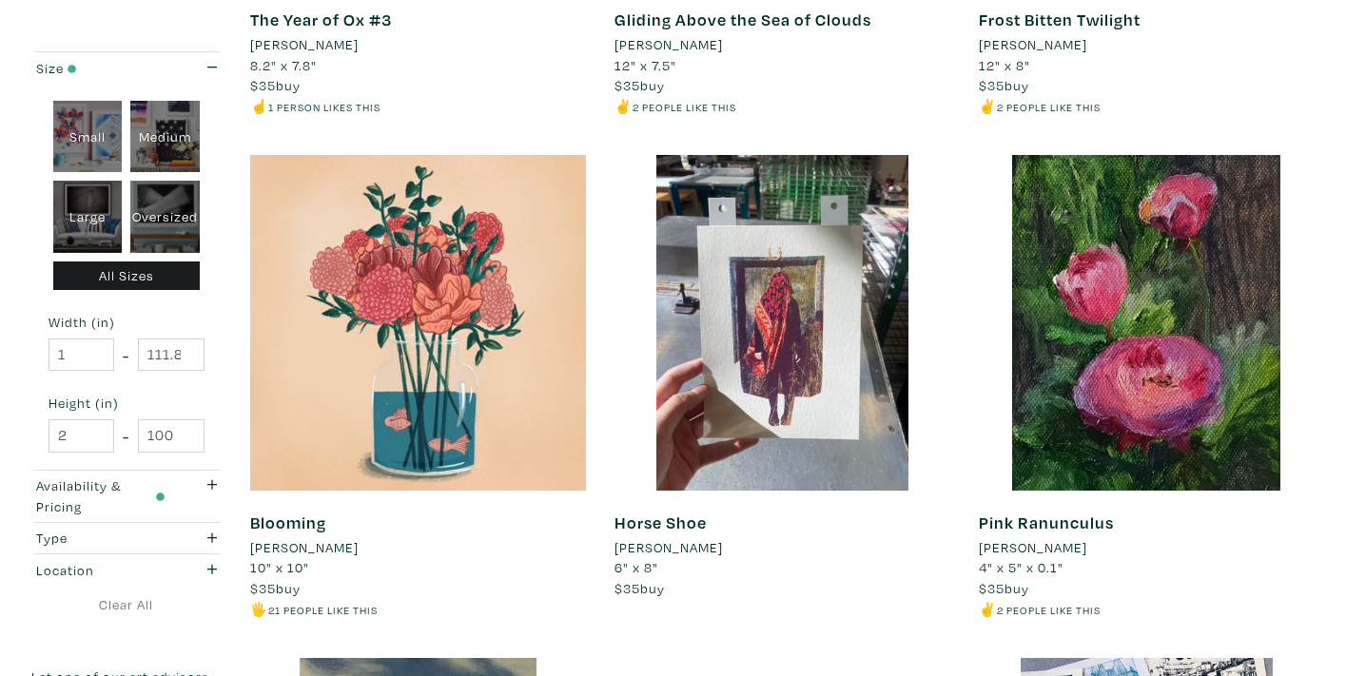
scroll to position [2644, 0]
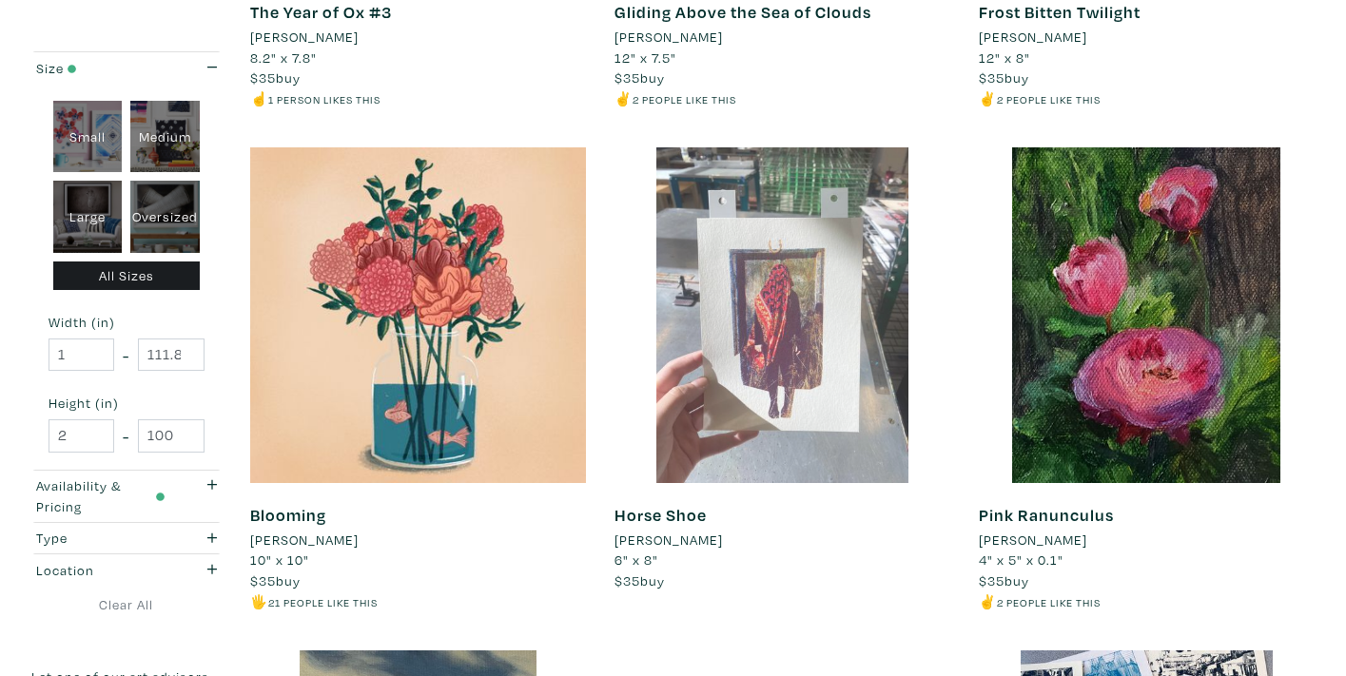
click at [828, 359] on div at bounding box center [782, 315] width 336 height 336
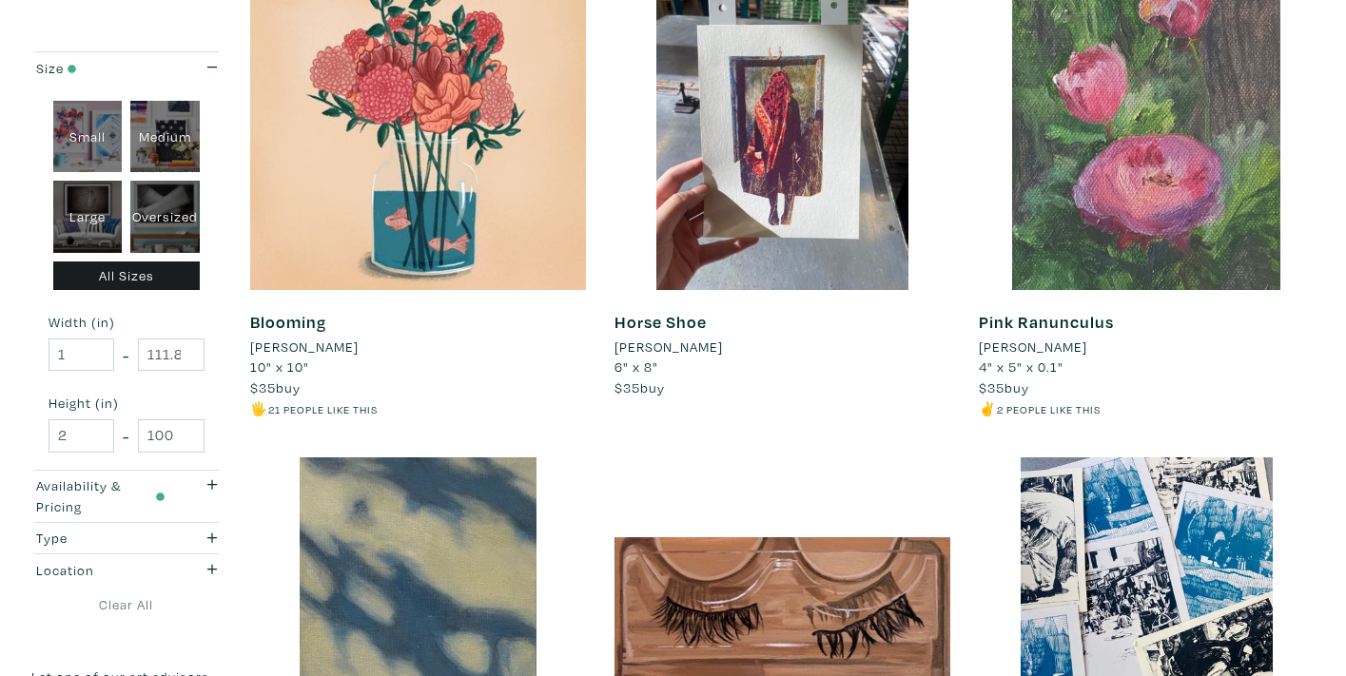
scroll to position [2701, 0]
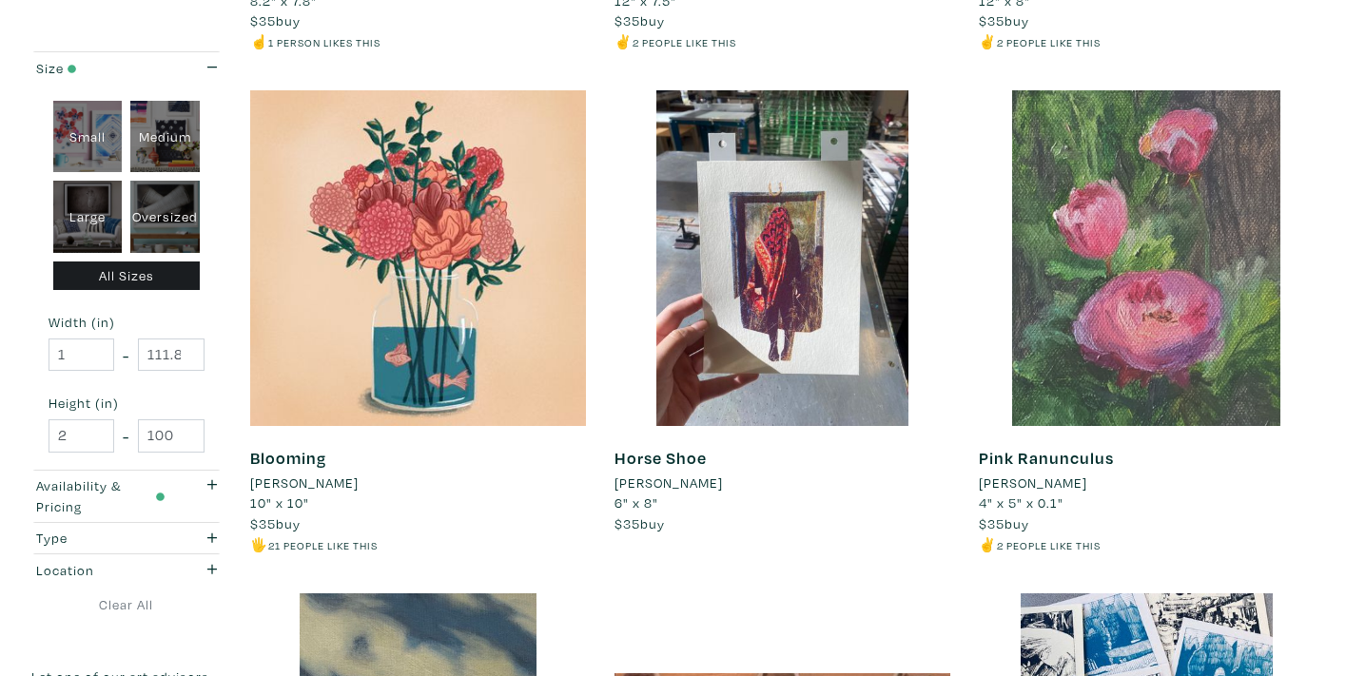
click at [1181, 250] on div at bounding box center [1147, 258] width 336 height 336
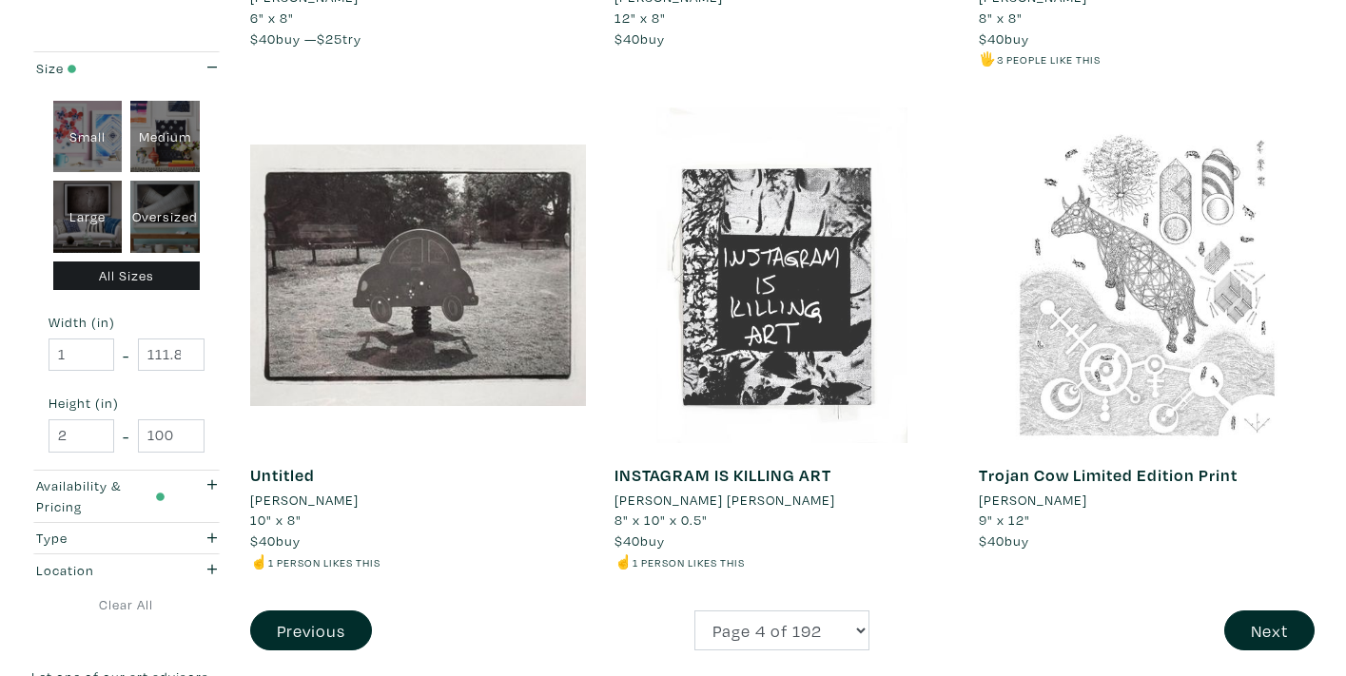
scroll to position [3802, 0]
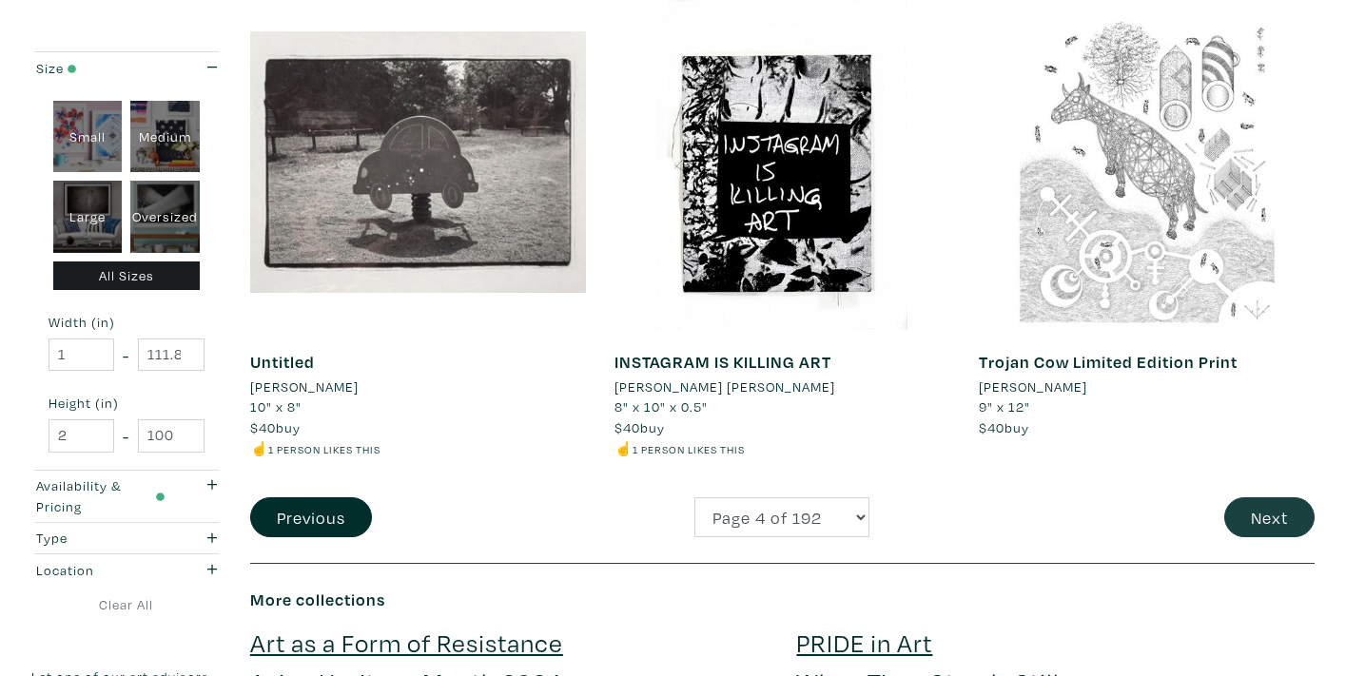
click at [1287, 497] on button "Next" at bounding box center [1269, 517] width 90 height 41
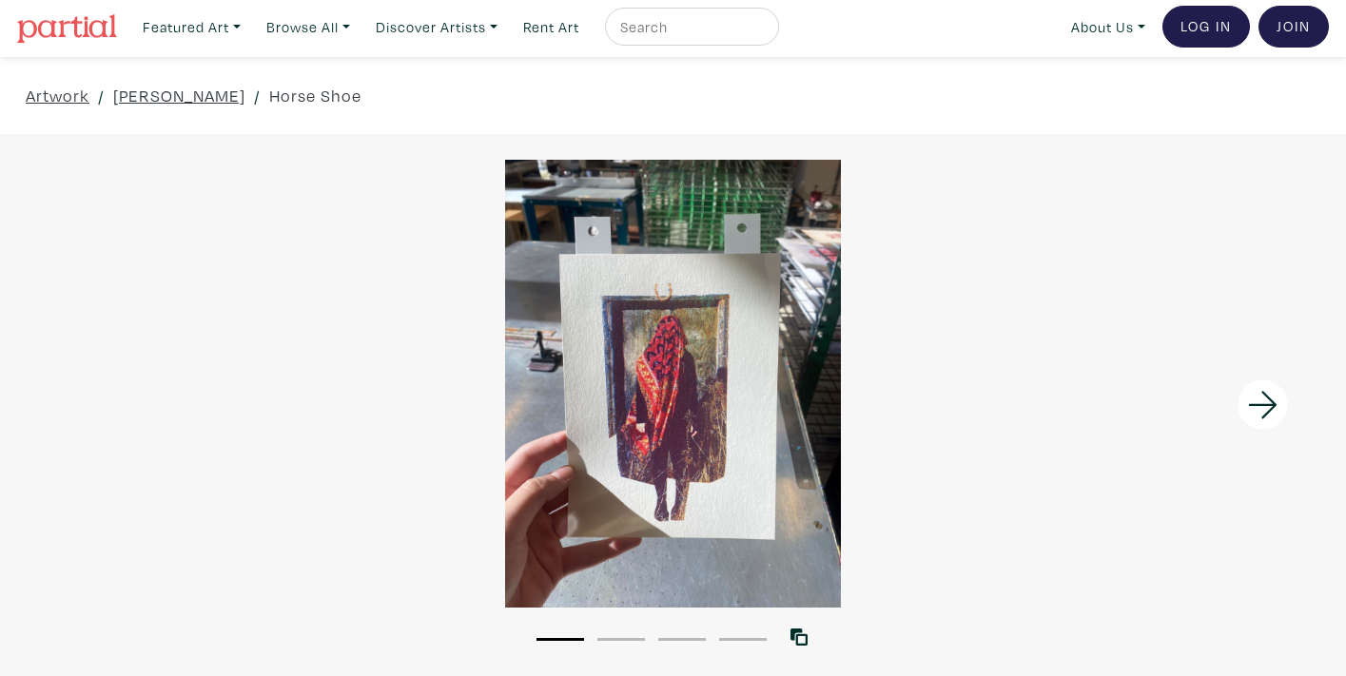
scroll to position [8, 0]
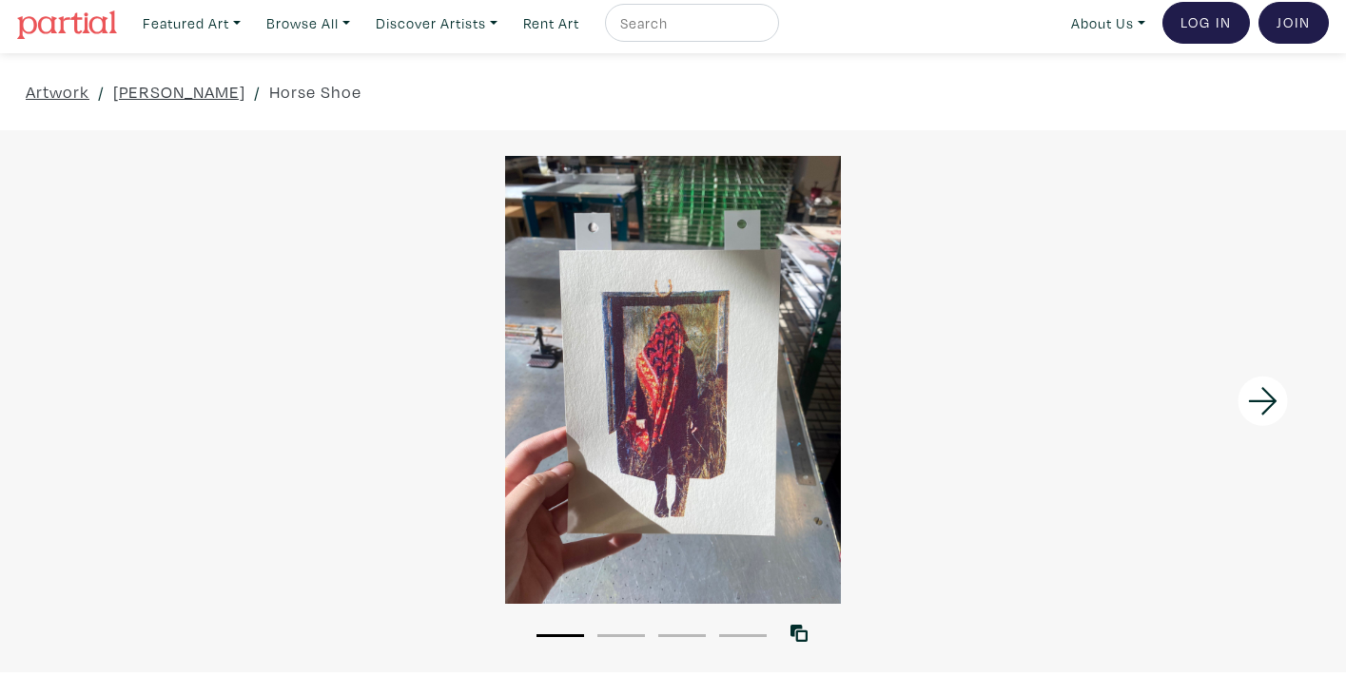
click at [1276, 404] on icon at bounding box center [1263, 401] width 65 height 51
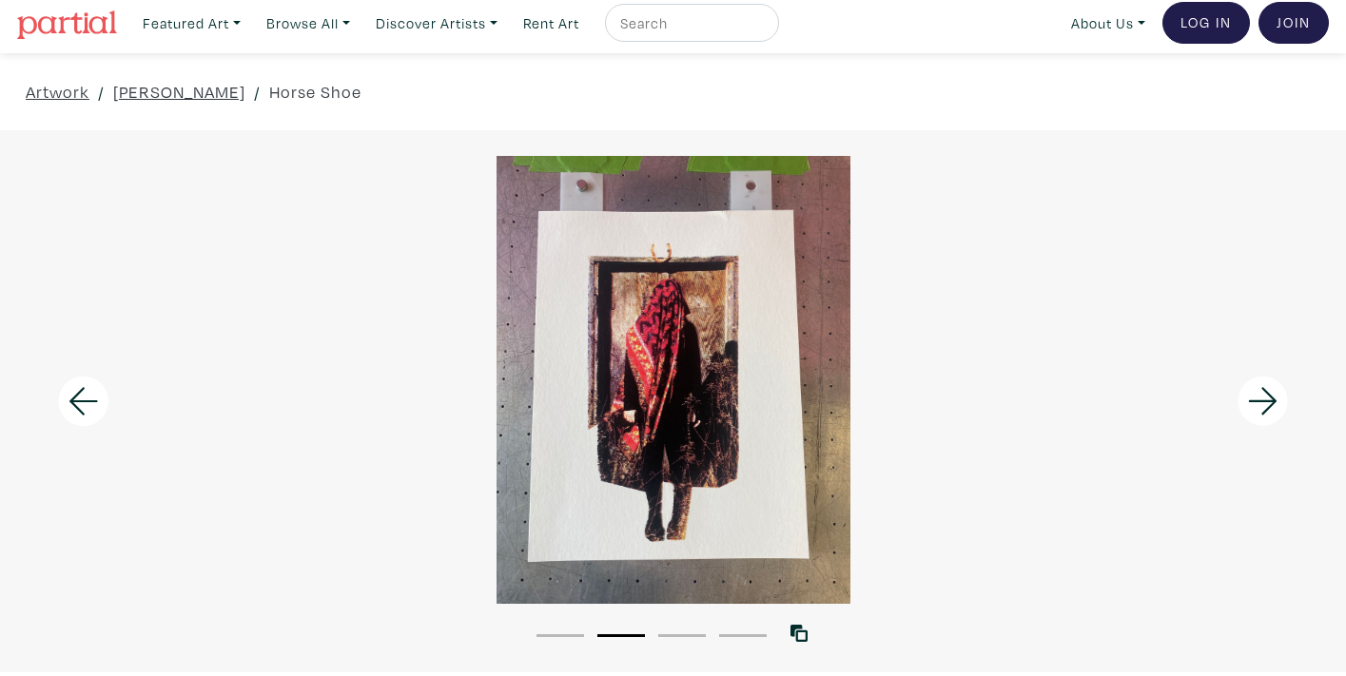
click at [1276, 404] on icon at bounding box center [1263, 401] width 65 height 51
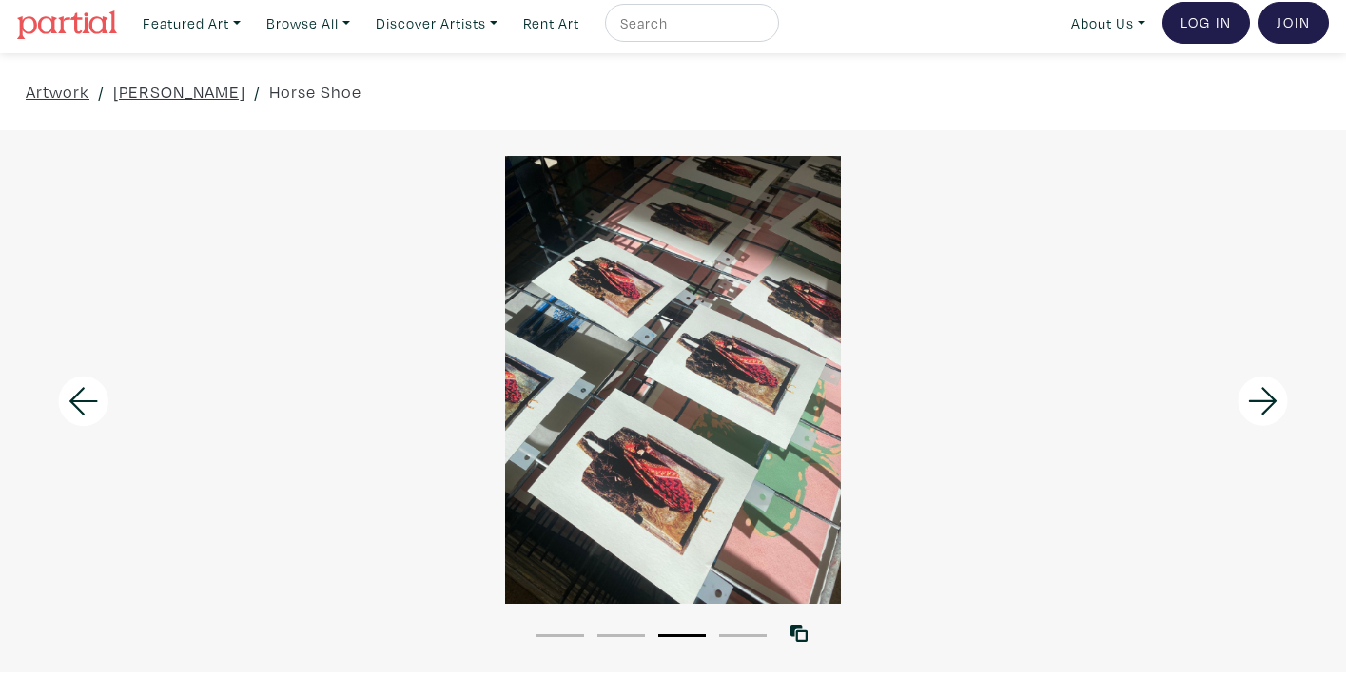
click at [1276, 404] on icon at bounding box center [1263, 401] width 65 height 51
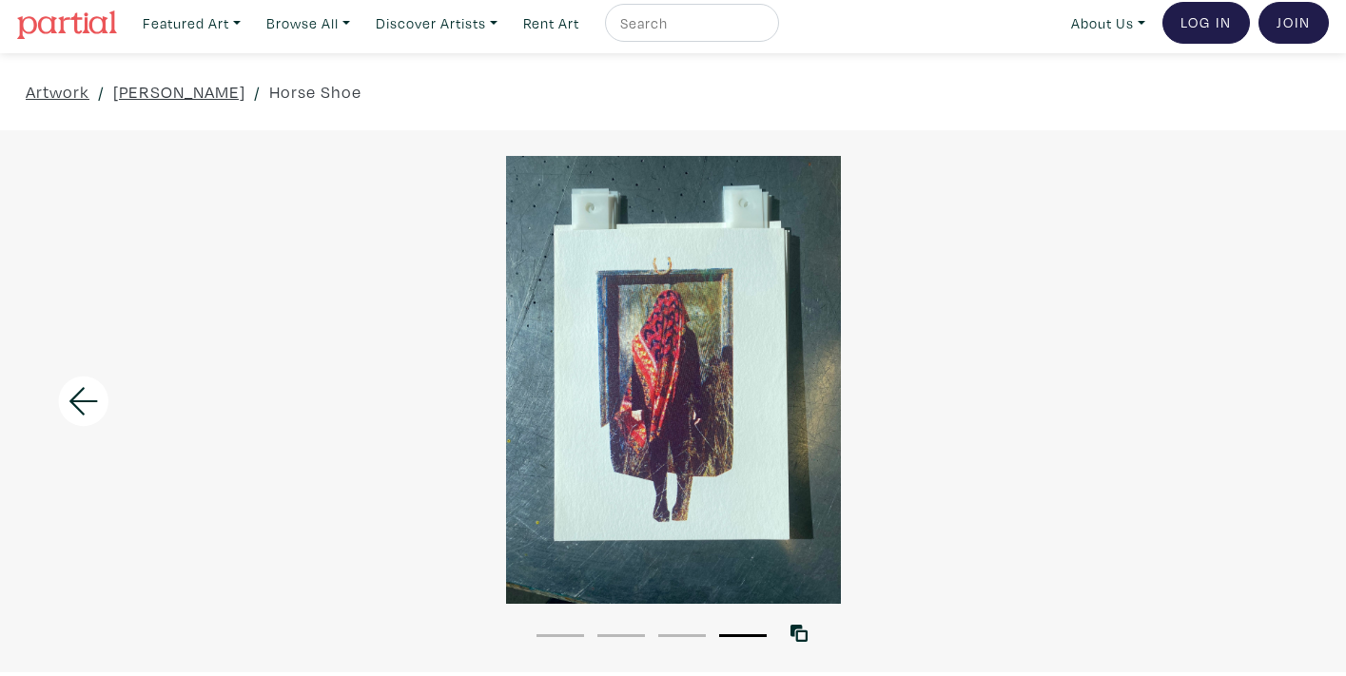
click at [1276, 404] on div at bounding box center [673, 380] width 1346 height 448
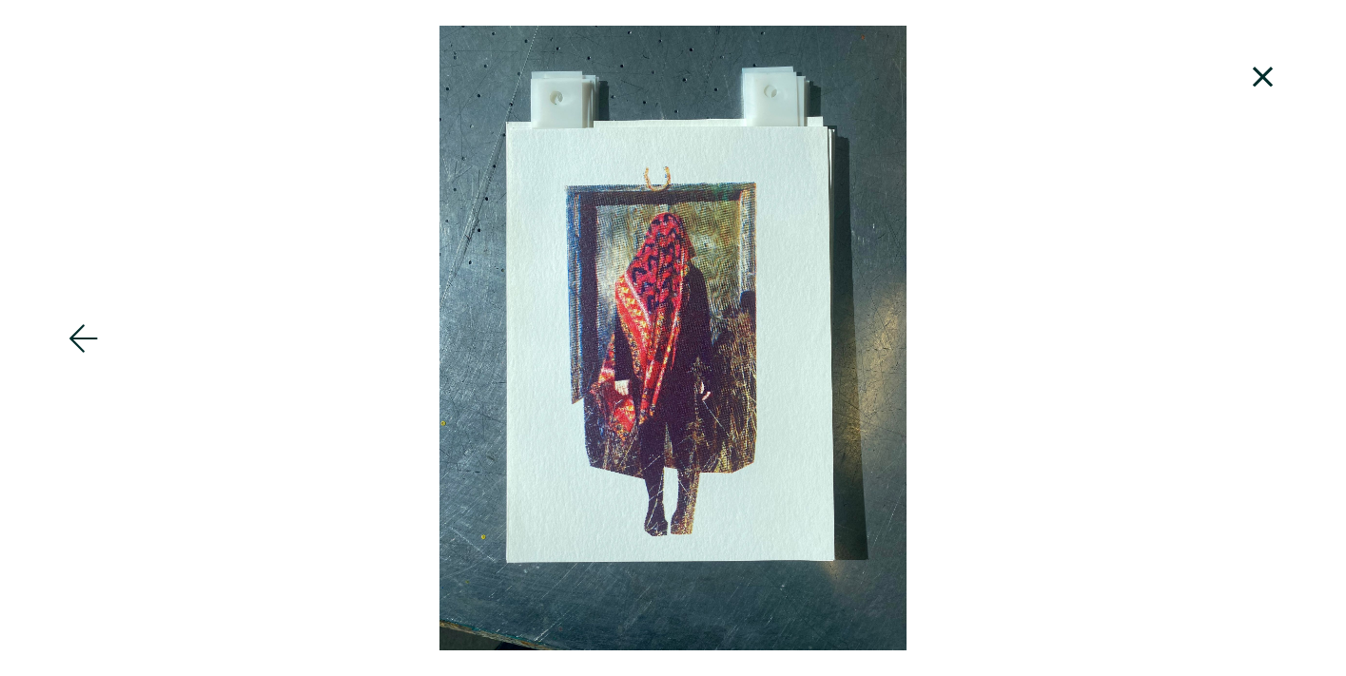
click at [1269, 80] on icon at bounding box center [1263, 76] width 65 height 51
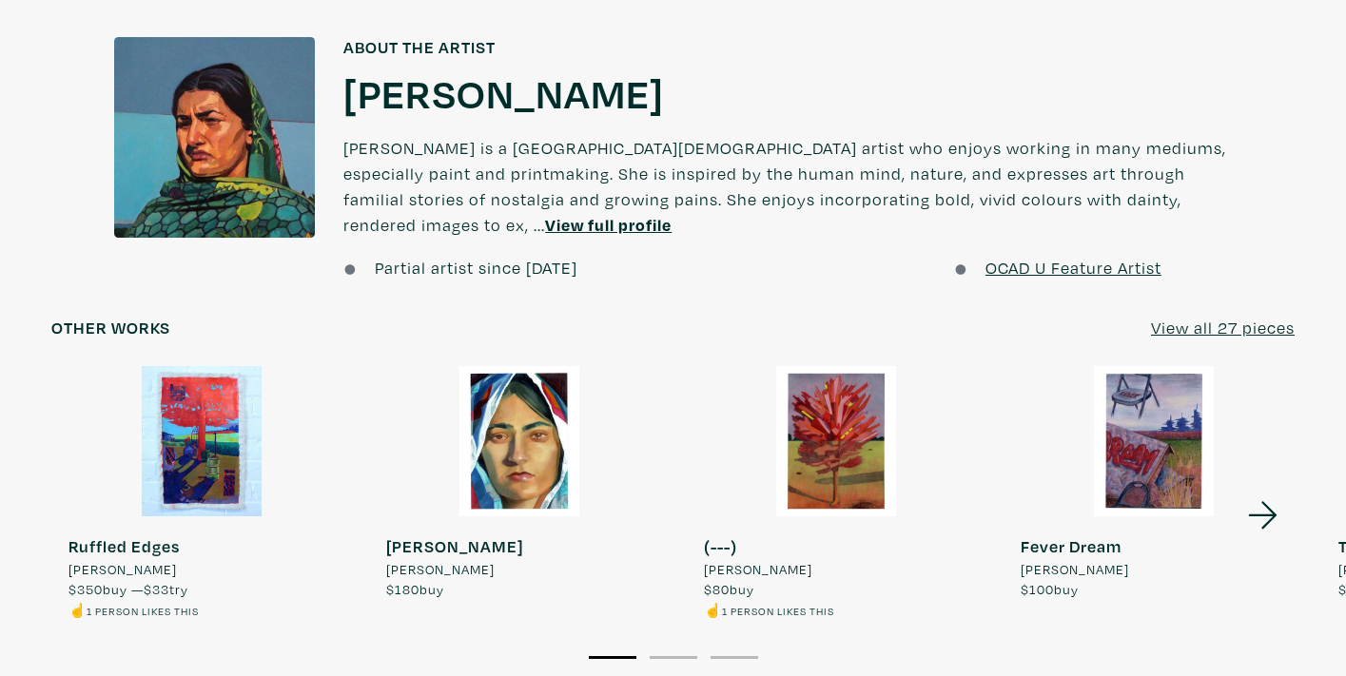
scroll to position [1365, 0]
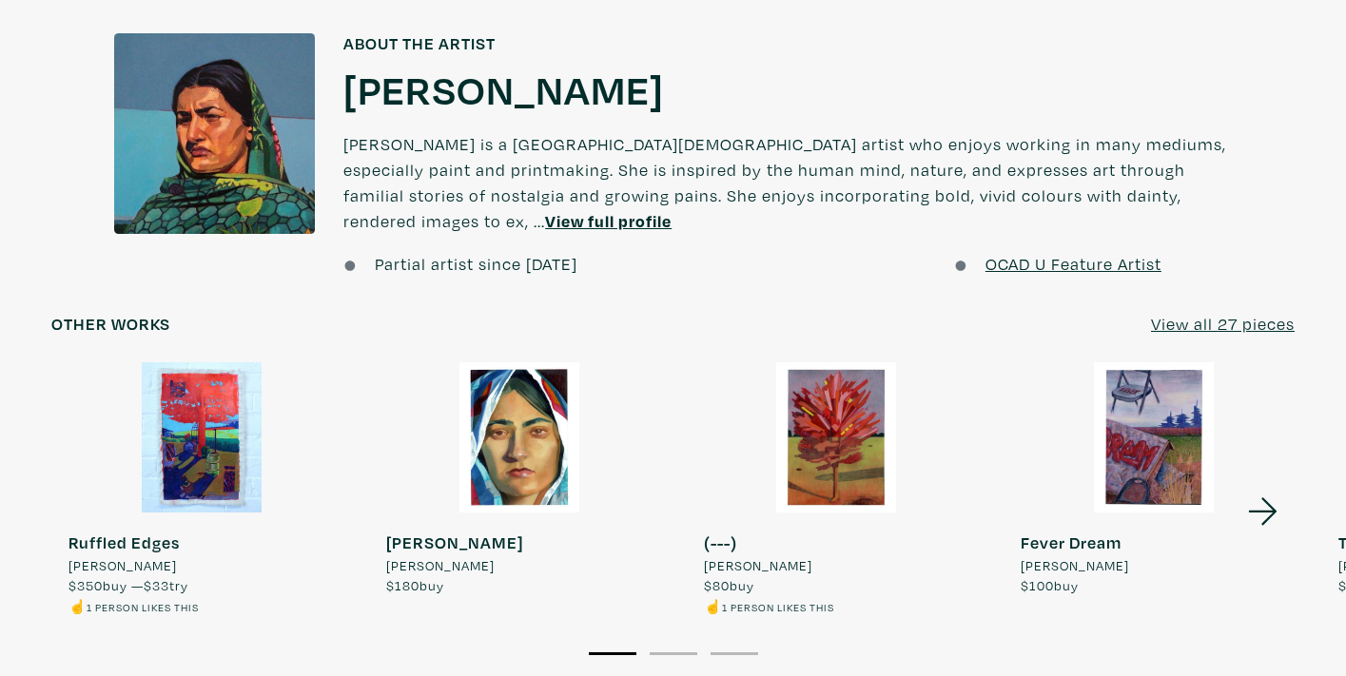
click at [1219, 313] on u "View all 27 pieces" at bounding box center [1223, 324] width 144 height 22
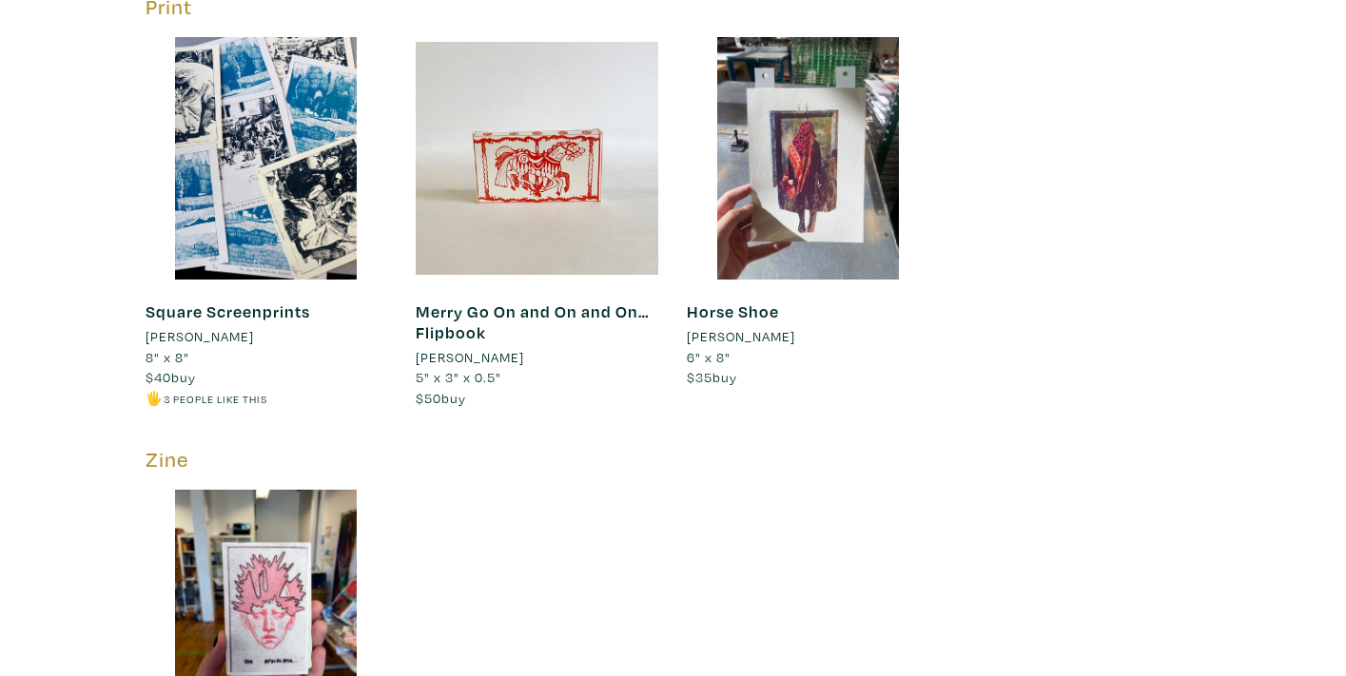
scroll to position [4237, 0]
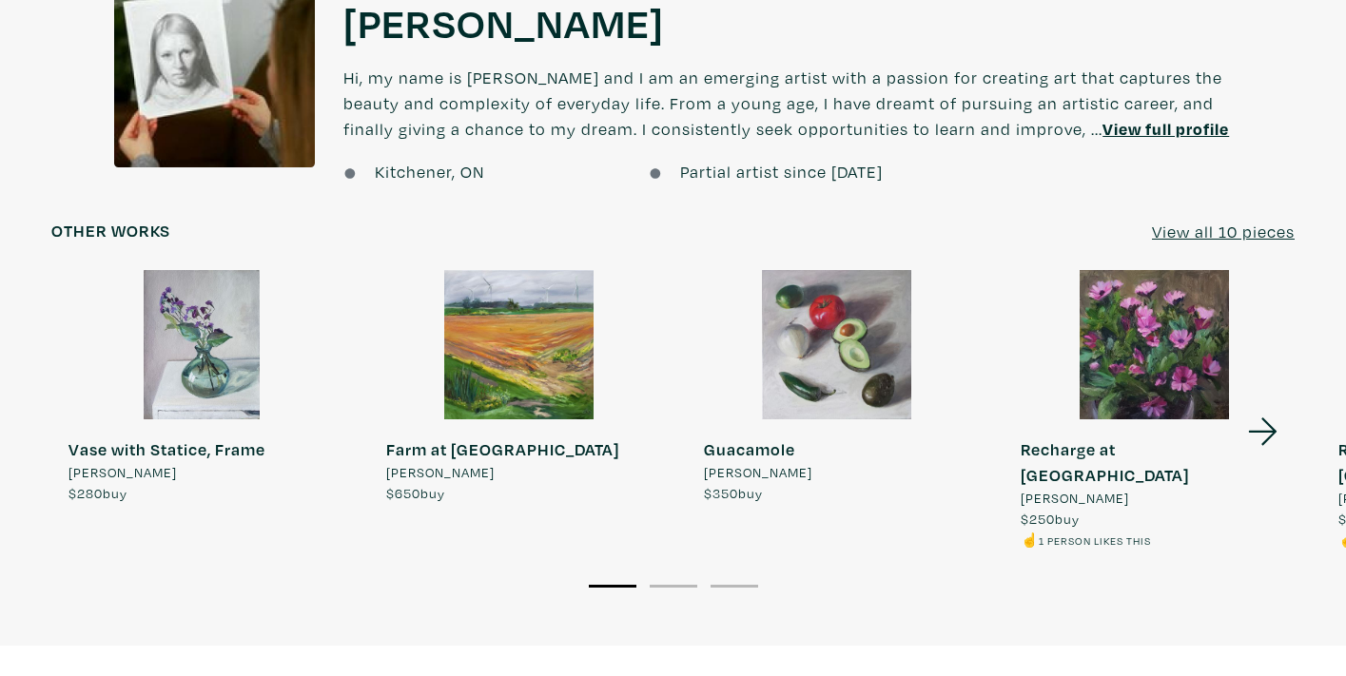
scroll to position [1447, 0]
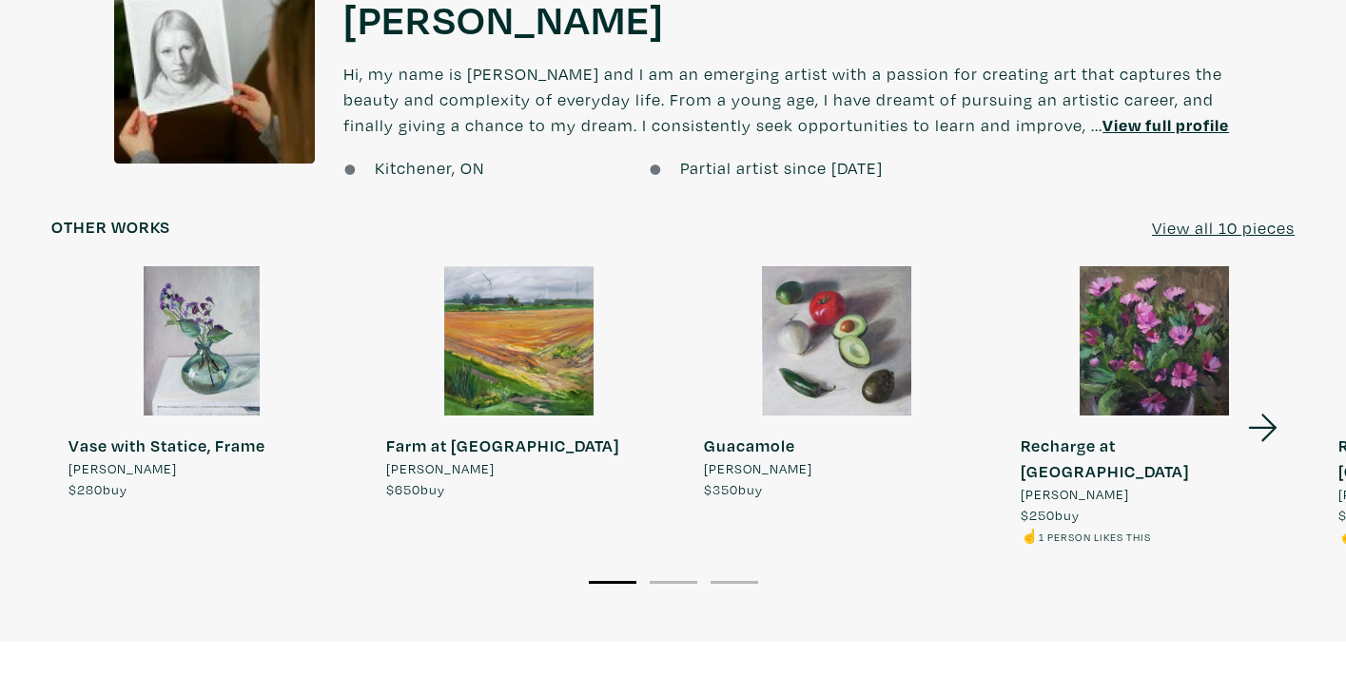
click at [1221, 217] on u "View all 10 pieces" at bounding box center [1223, 228] width 143 height 22
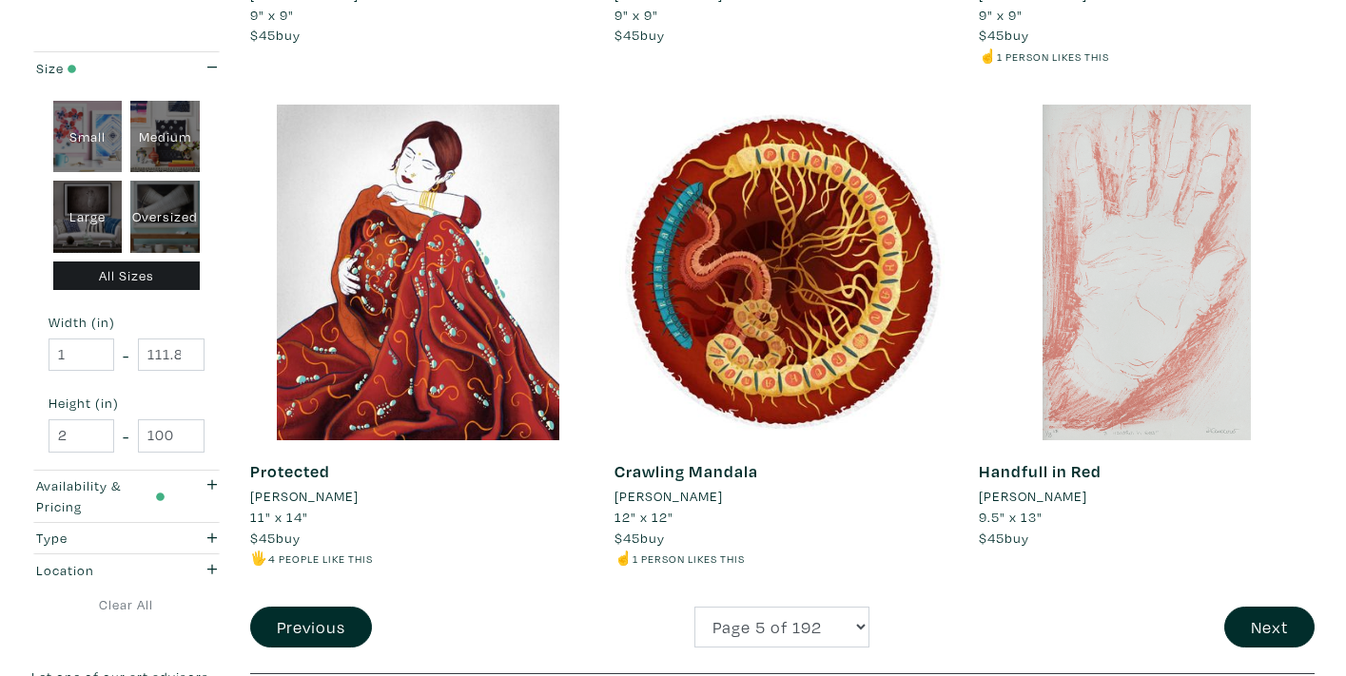
scroll to position [3734, 0]
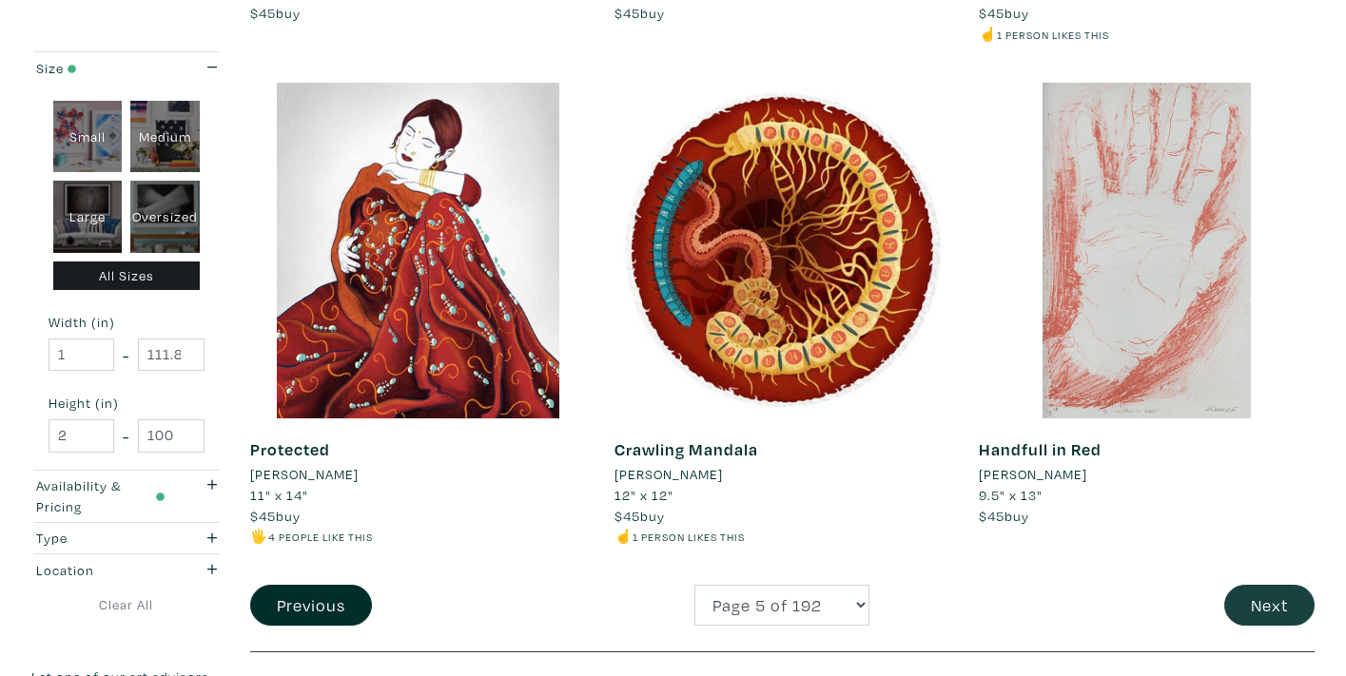
click at [1267, 585] on button "Next" at bounding box center [1269, 605] width 90 height 41
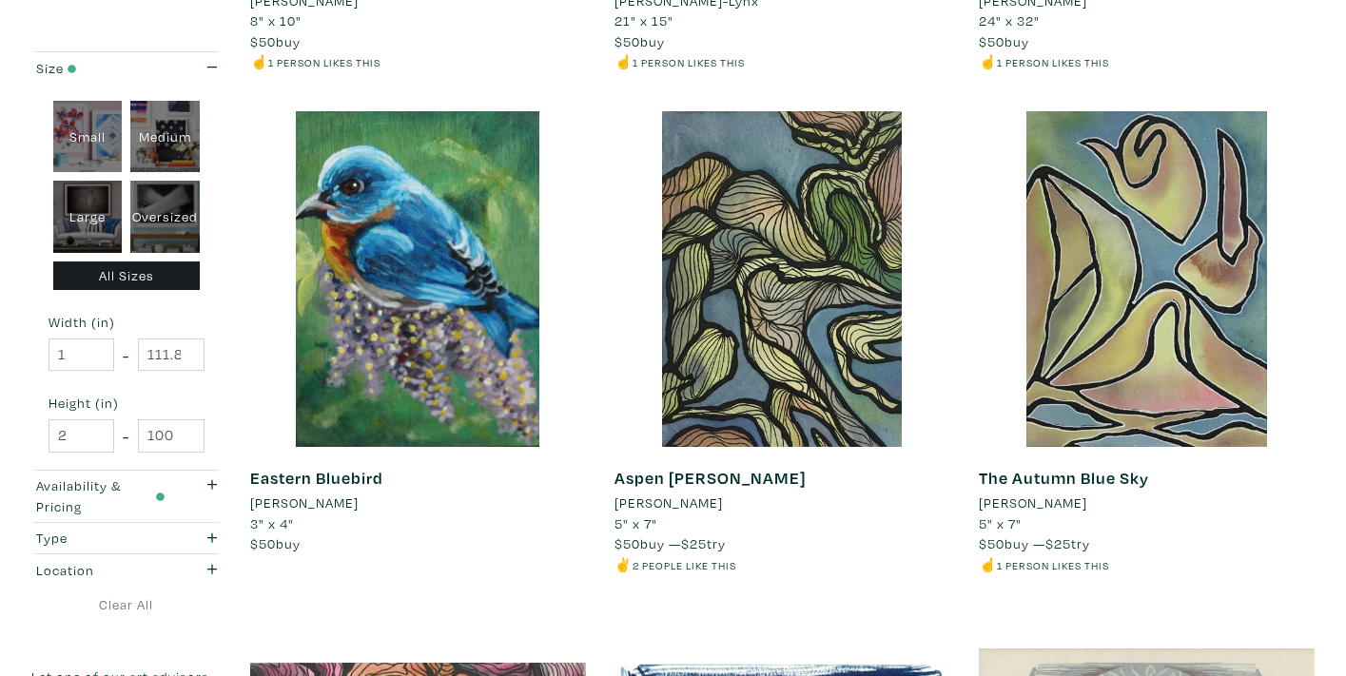
scroll to position [735, 0]
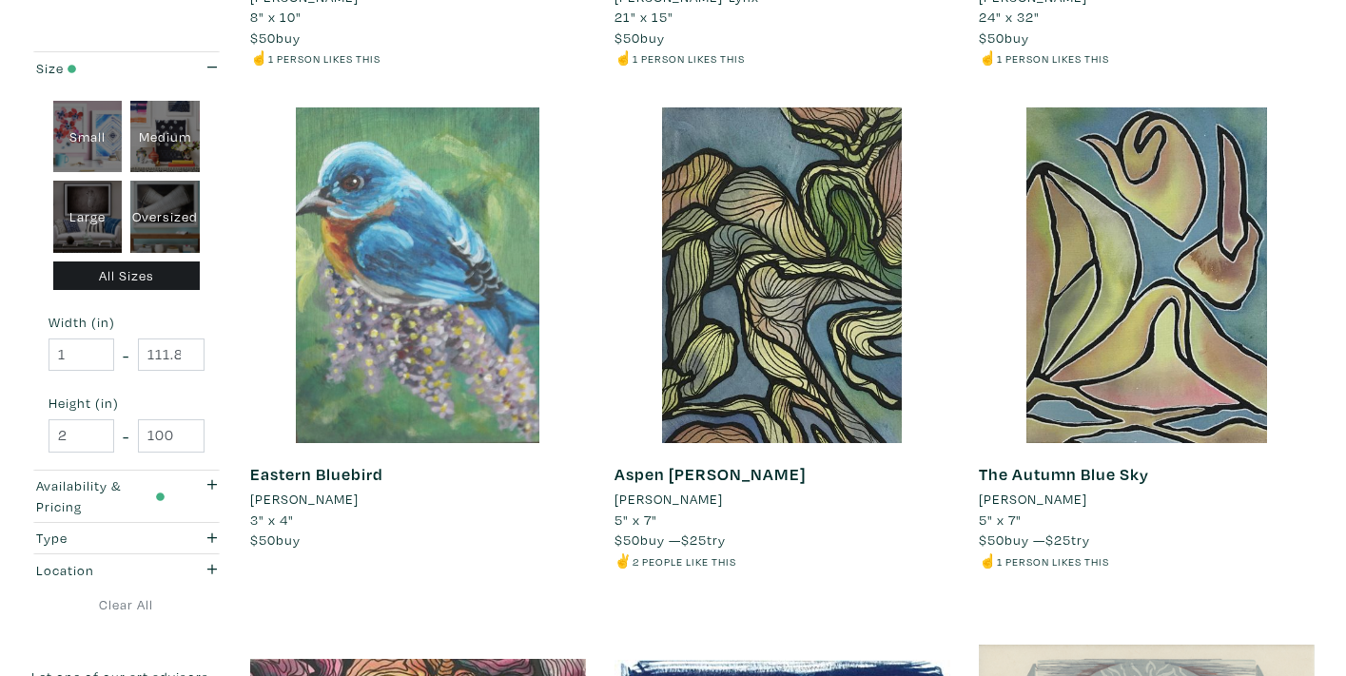
click at [378, 323] on div at bounding box center [418, 275] width 336 height 336
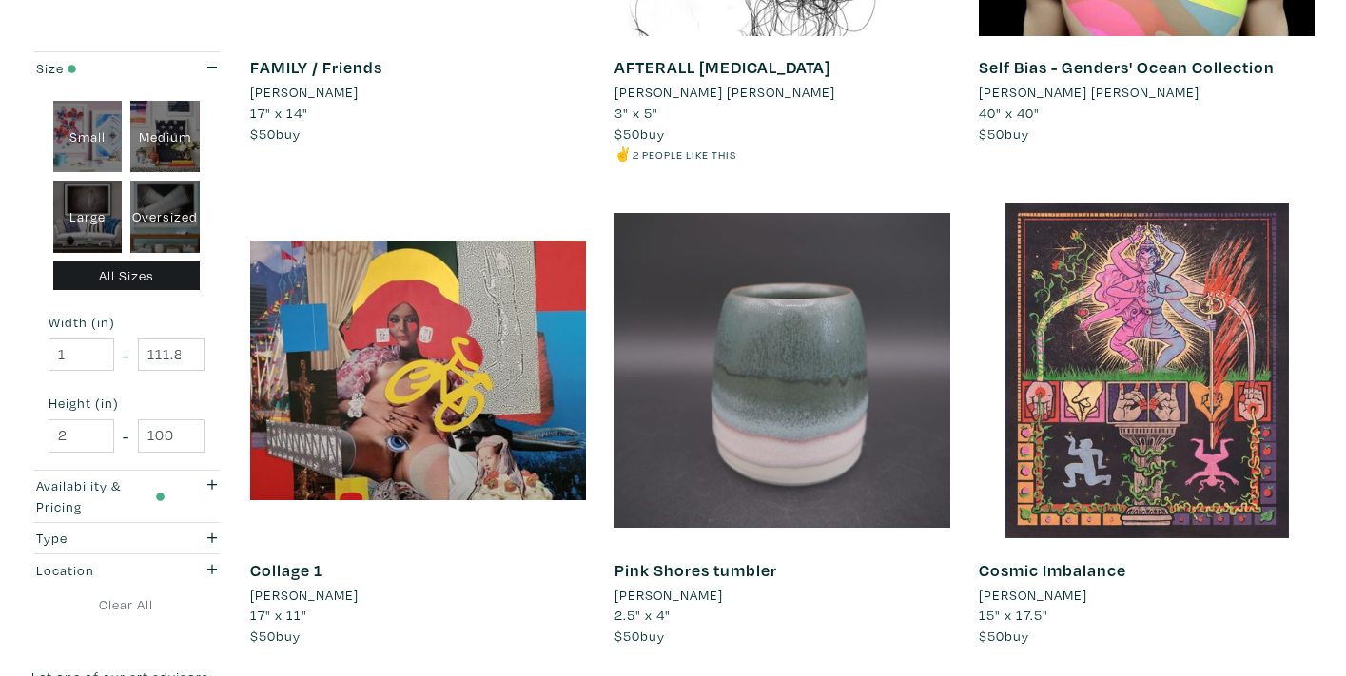
scroll to position [3896, 0]
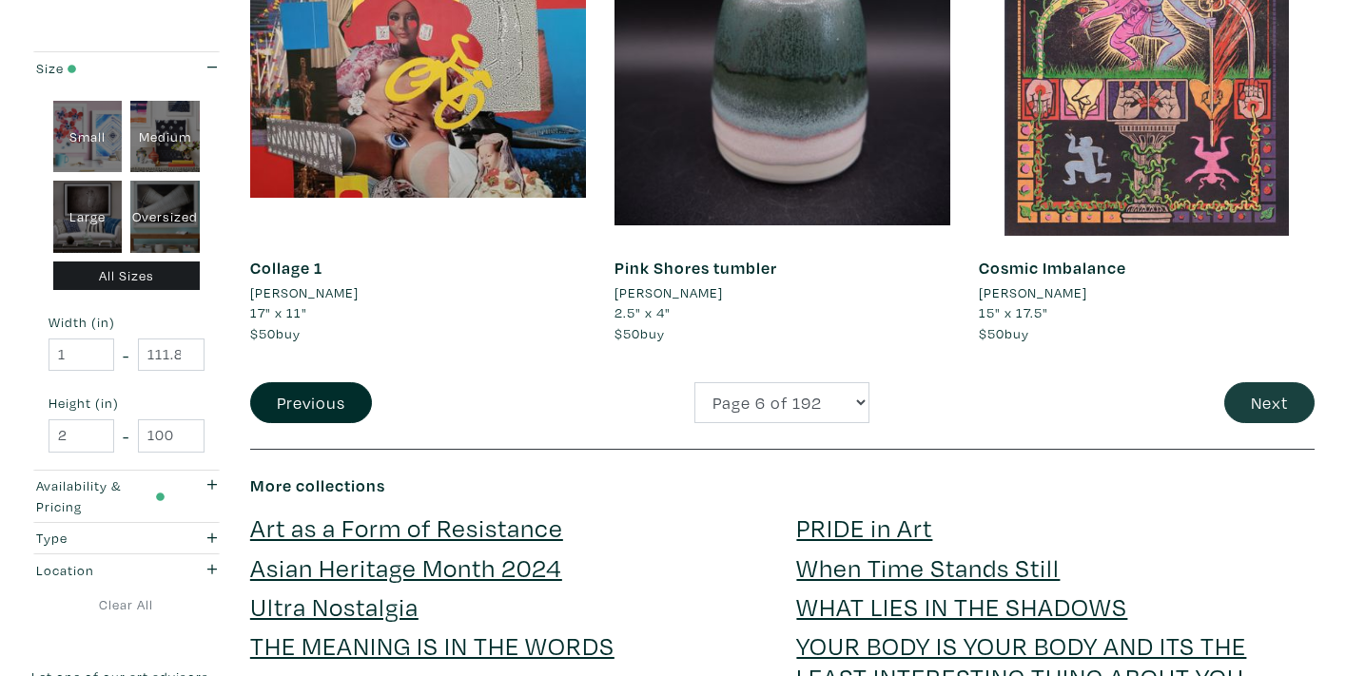
click at [1256, 383] on button "Next" at bounding box center [1269, 402] width 90 height 41
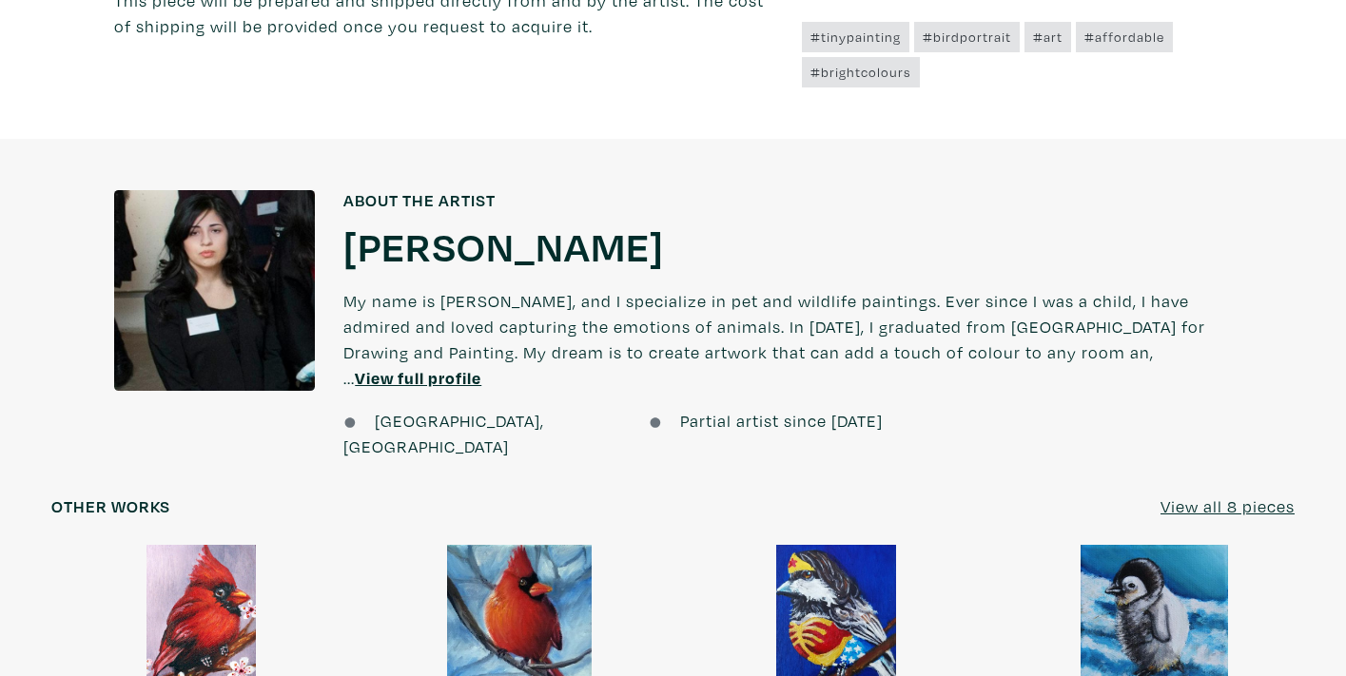
scroll to position [1328, 0]
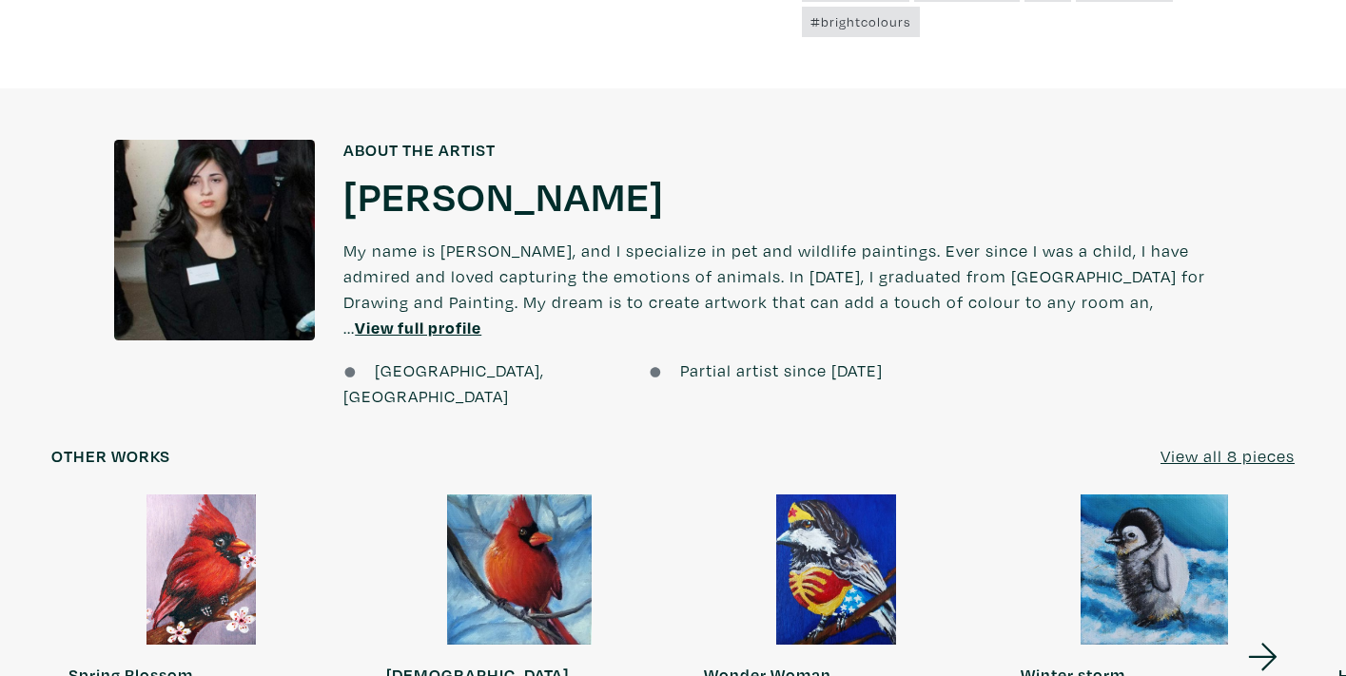
click at [481, 317] on u "View full profile" at bounding box center [418, 328] width 126 height 22
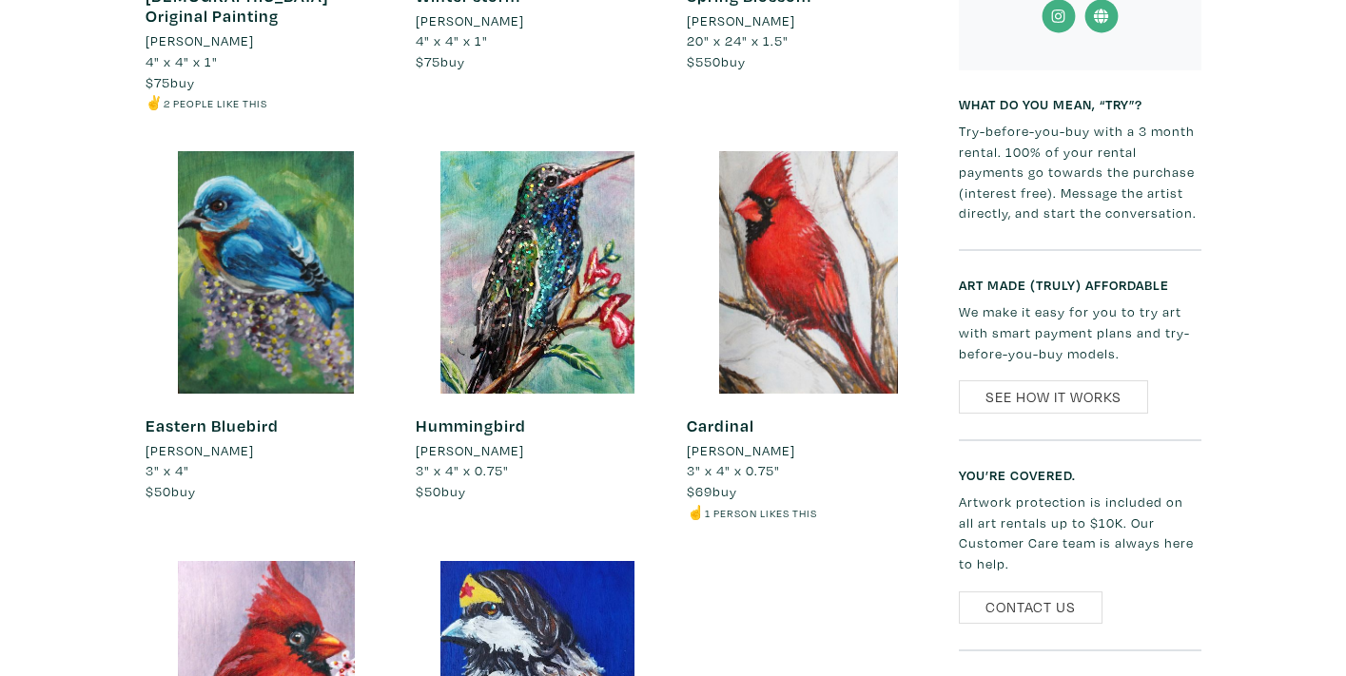
scroll to position [1103, 0]
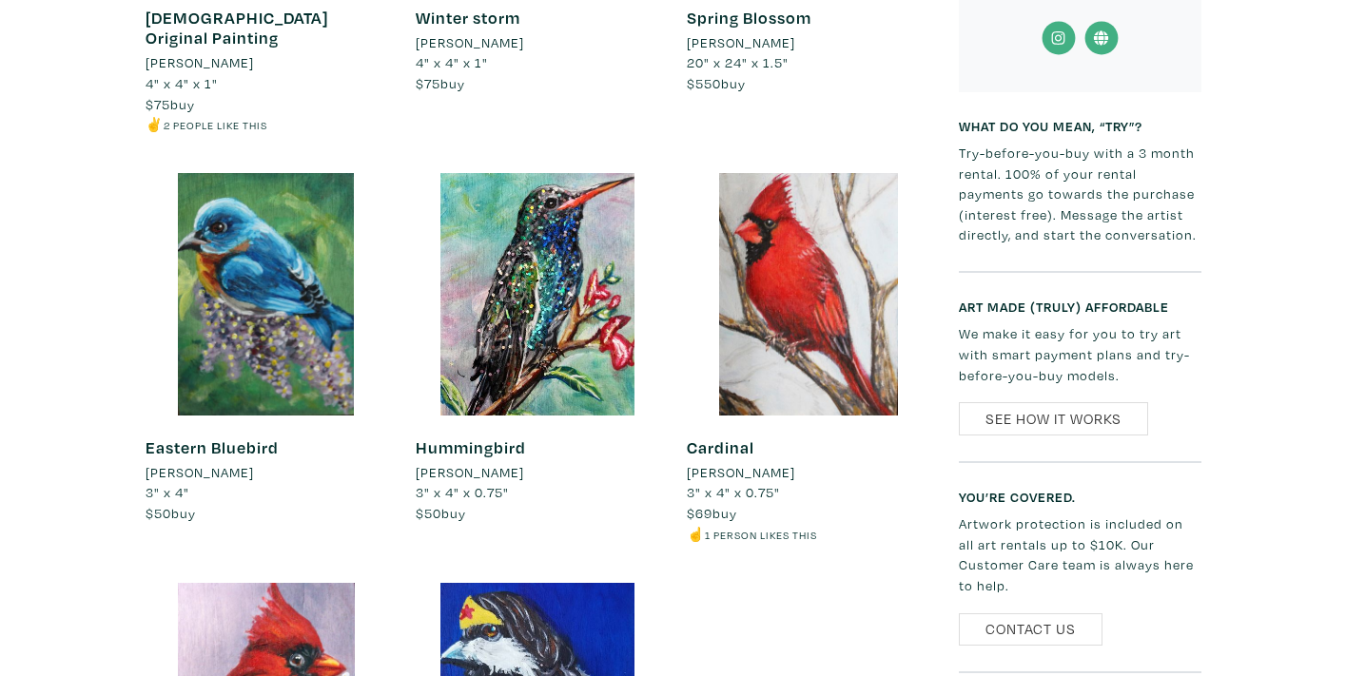
click at [707, 416] on div "Cardinal Hope Flynn 3" x 4" x 0.75" $69 buy ☝️ 1 person likes this #cardinal #b…" at bounding box center [808, 491] width 242 height 150
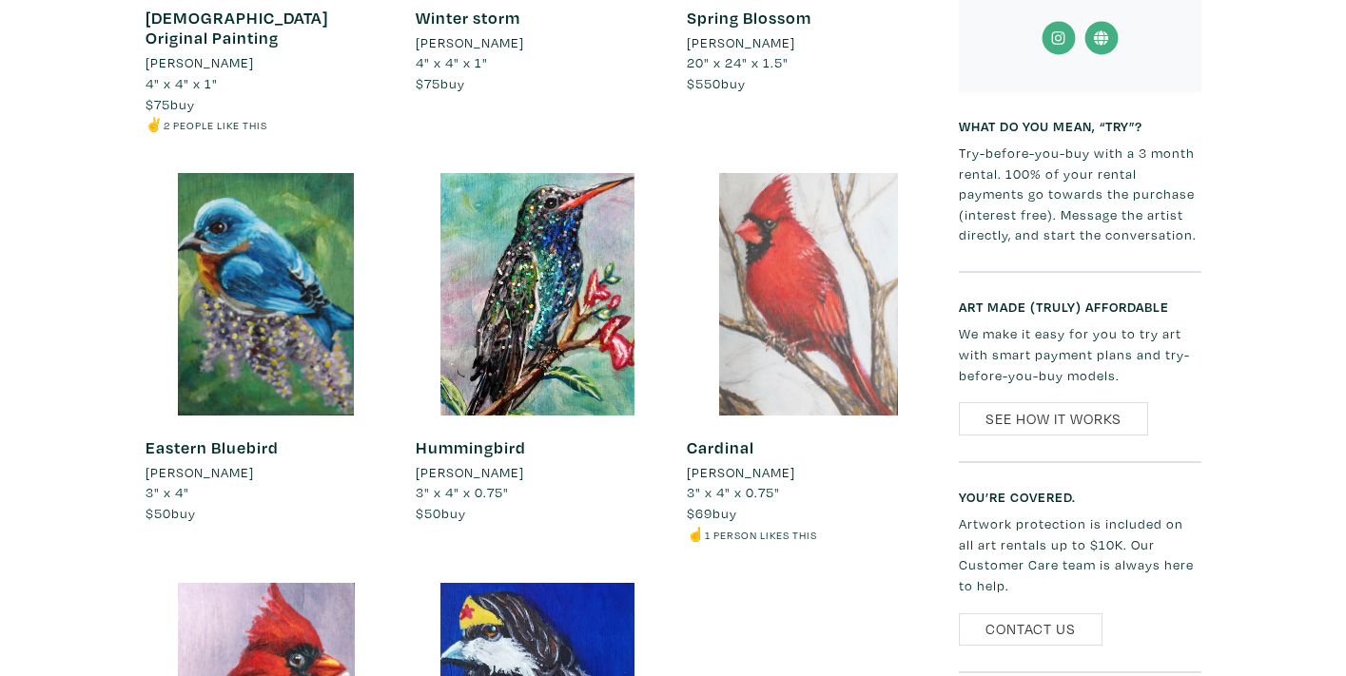
click at [749, 368] on div at bounding box center [808, 294] width 242 height 242
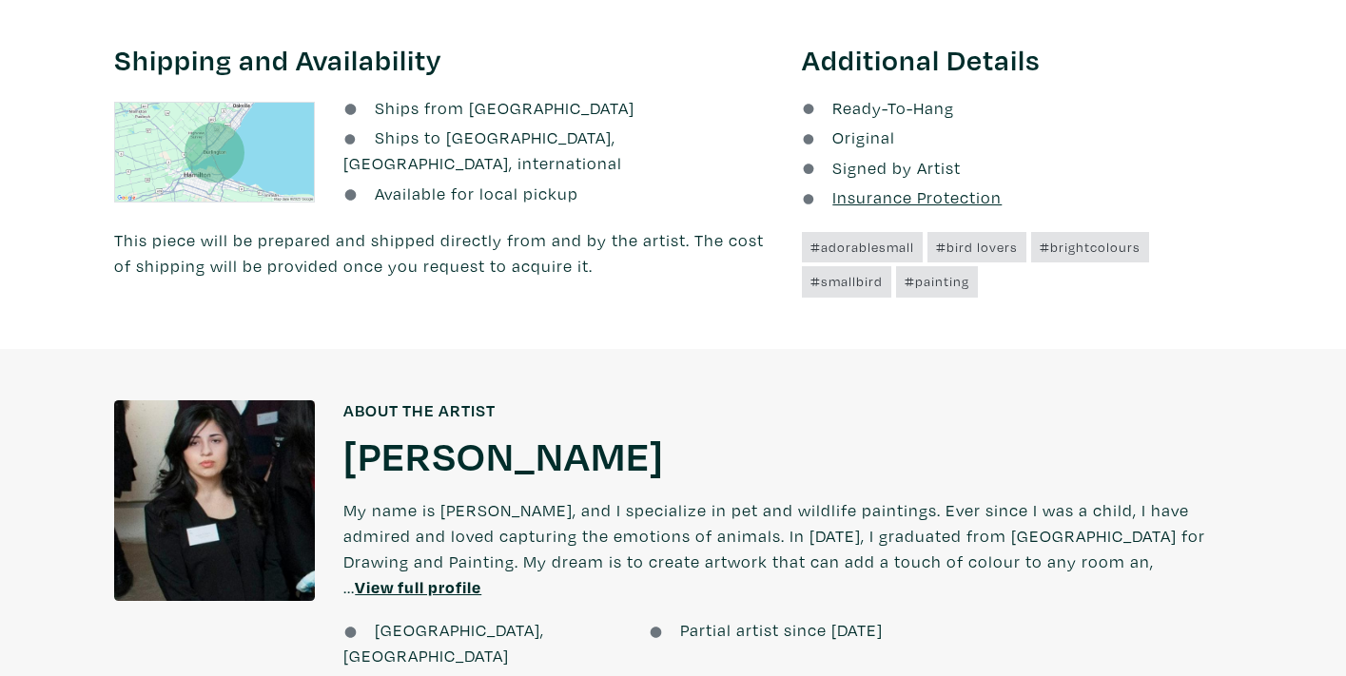
scroll to position [646, 0]
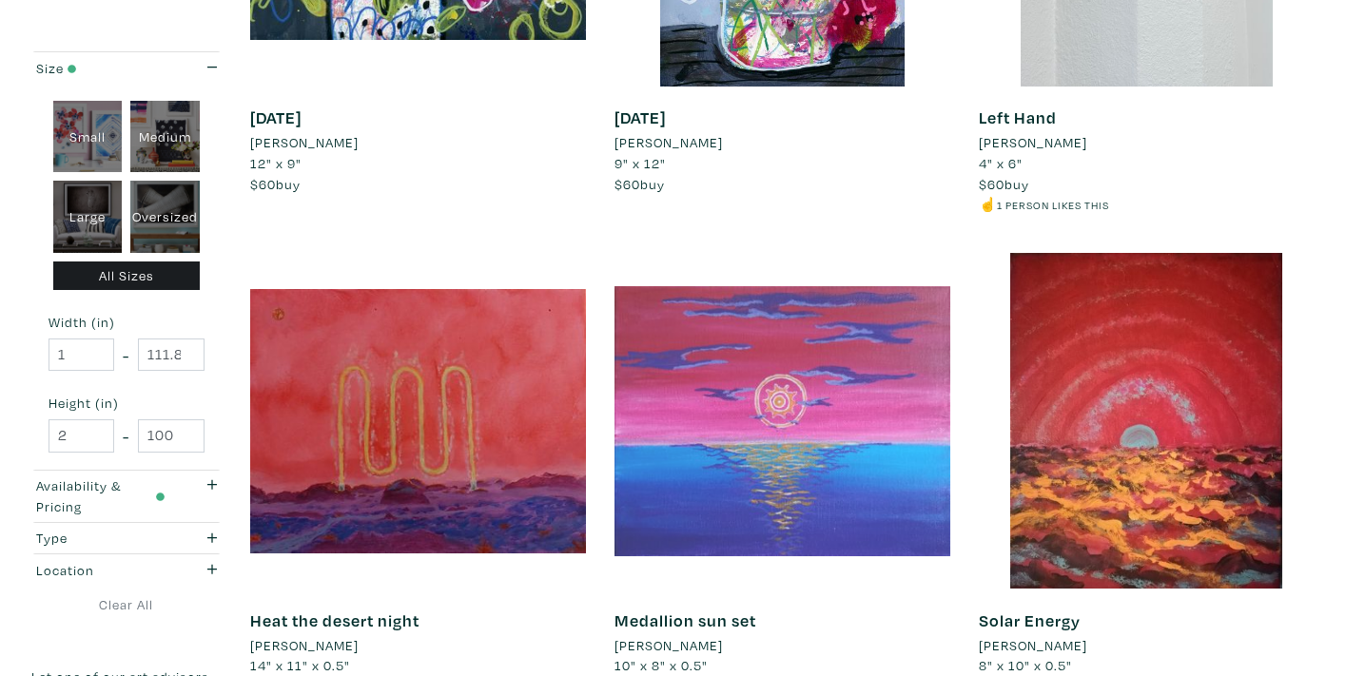
scroll to position [3770, 0]
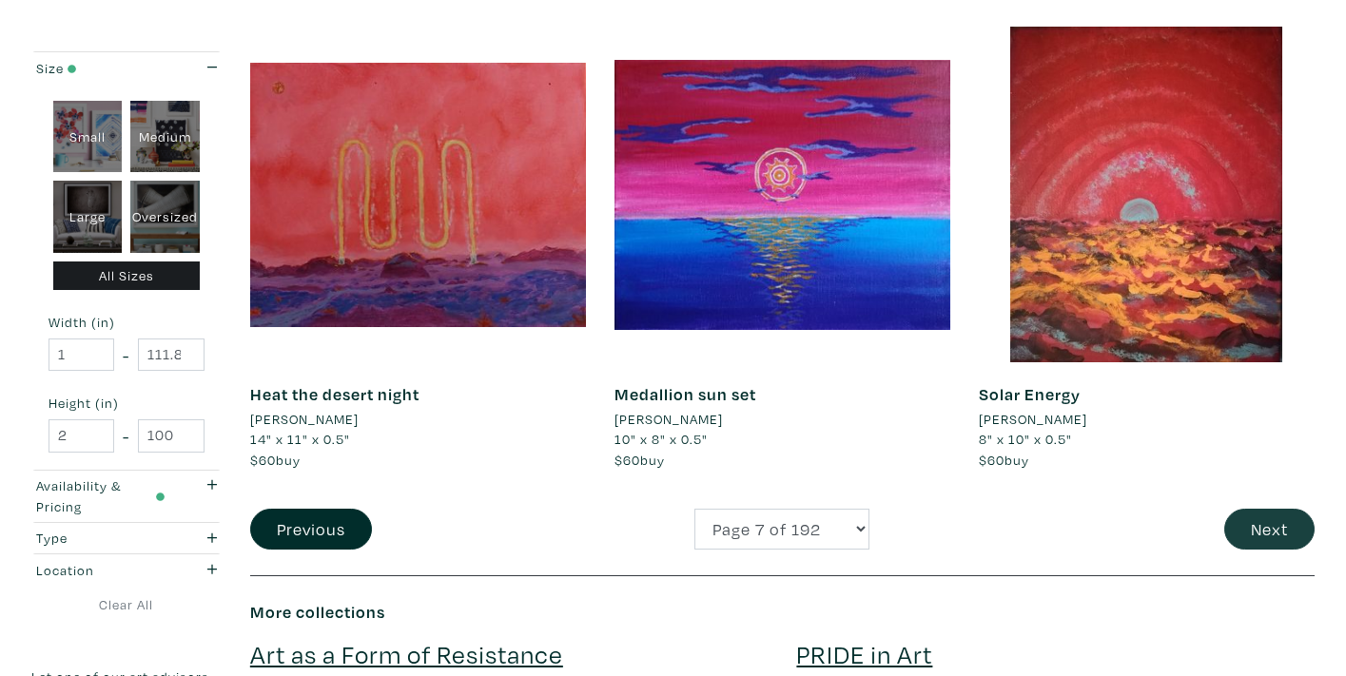
click at [1259, 514] on button "Next" at bounding box center [1269, 529] width 90 height 41
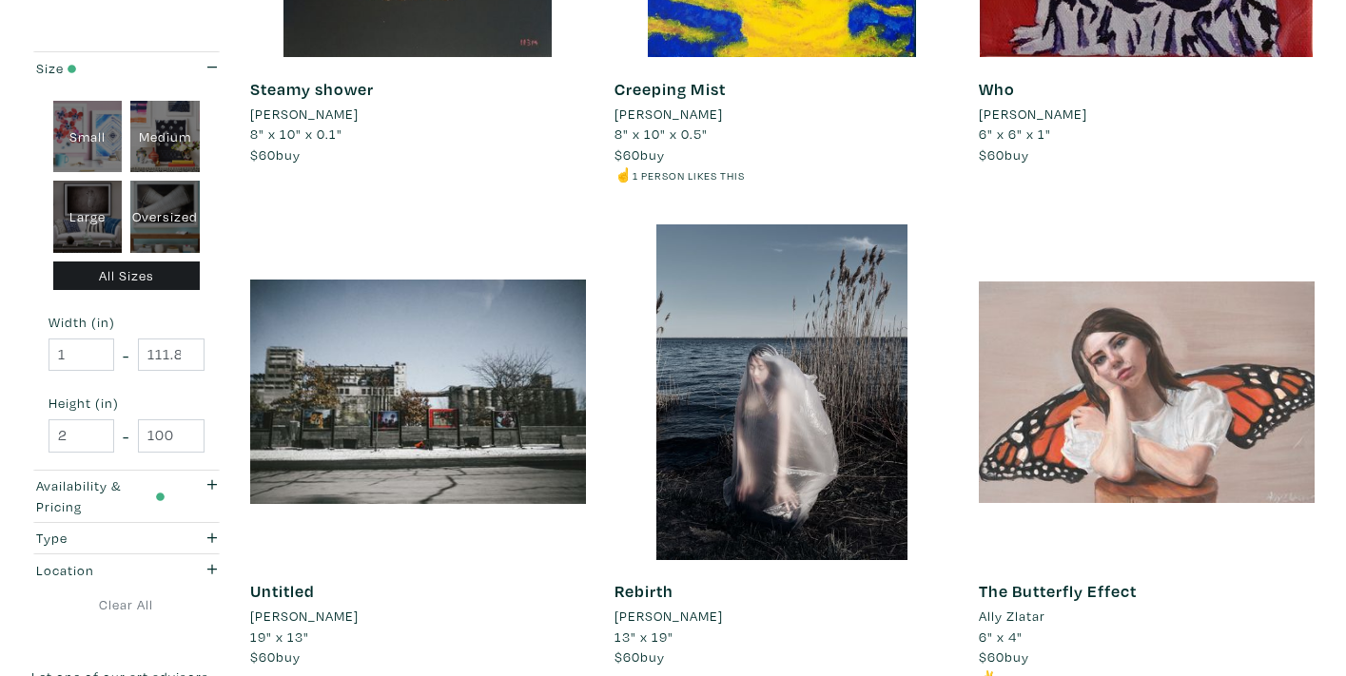
scroll to position [686, 0]
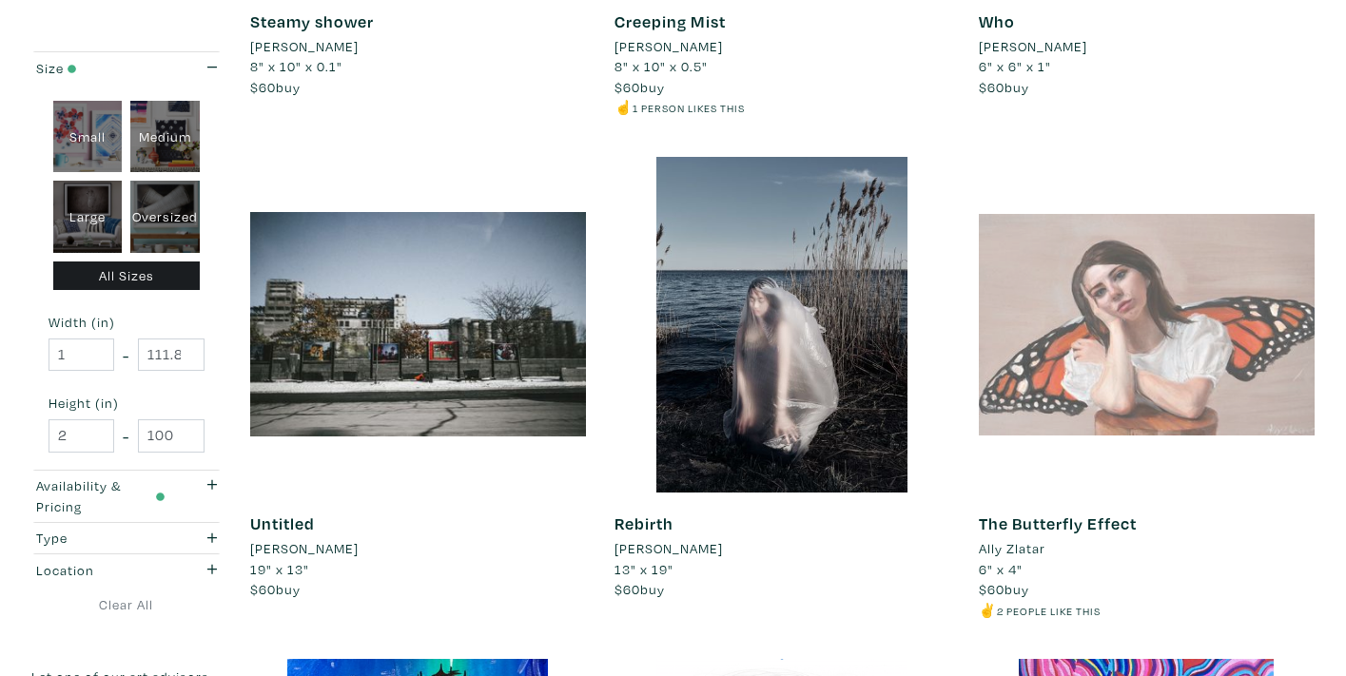
click at [1129, 332] on div at bounding box center [1147, 325] width 336 height 336
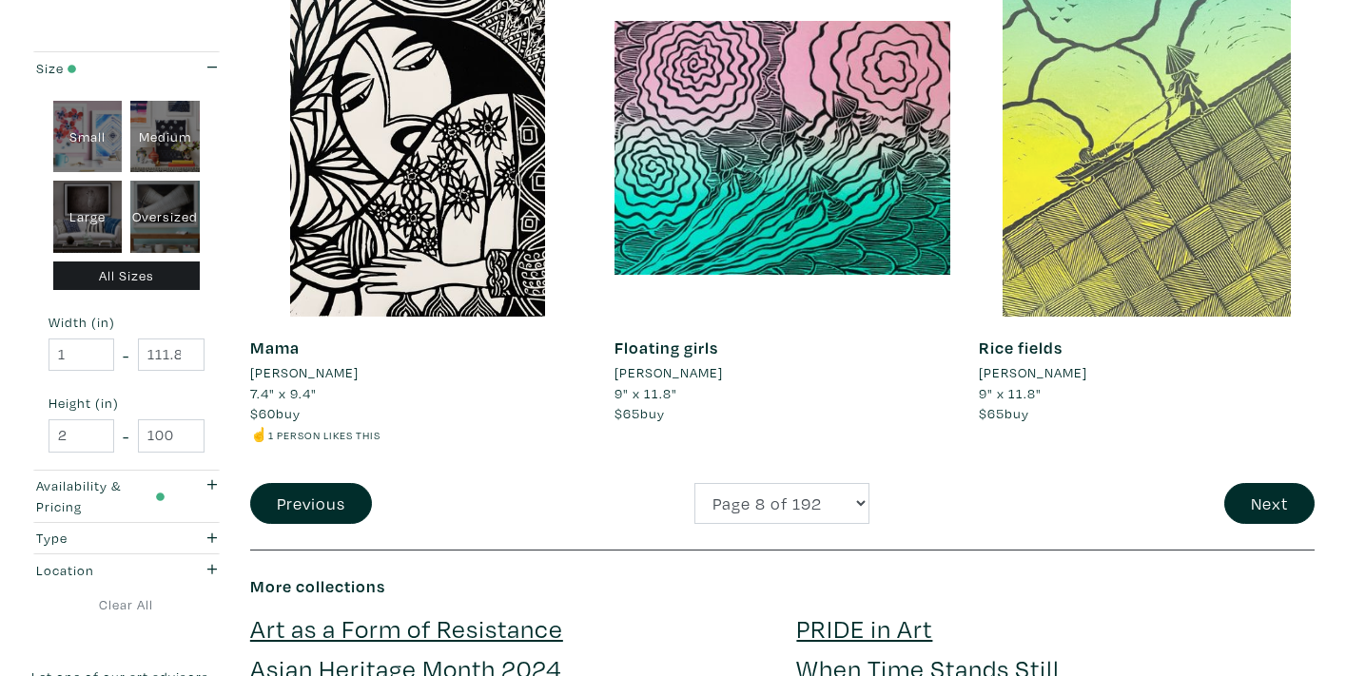
scroll to position [3916, 0]
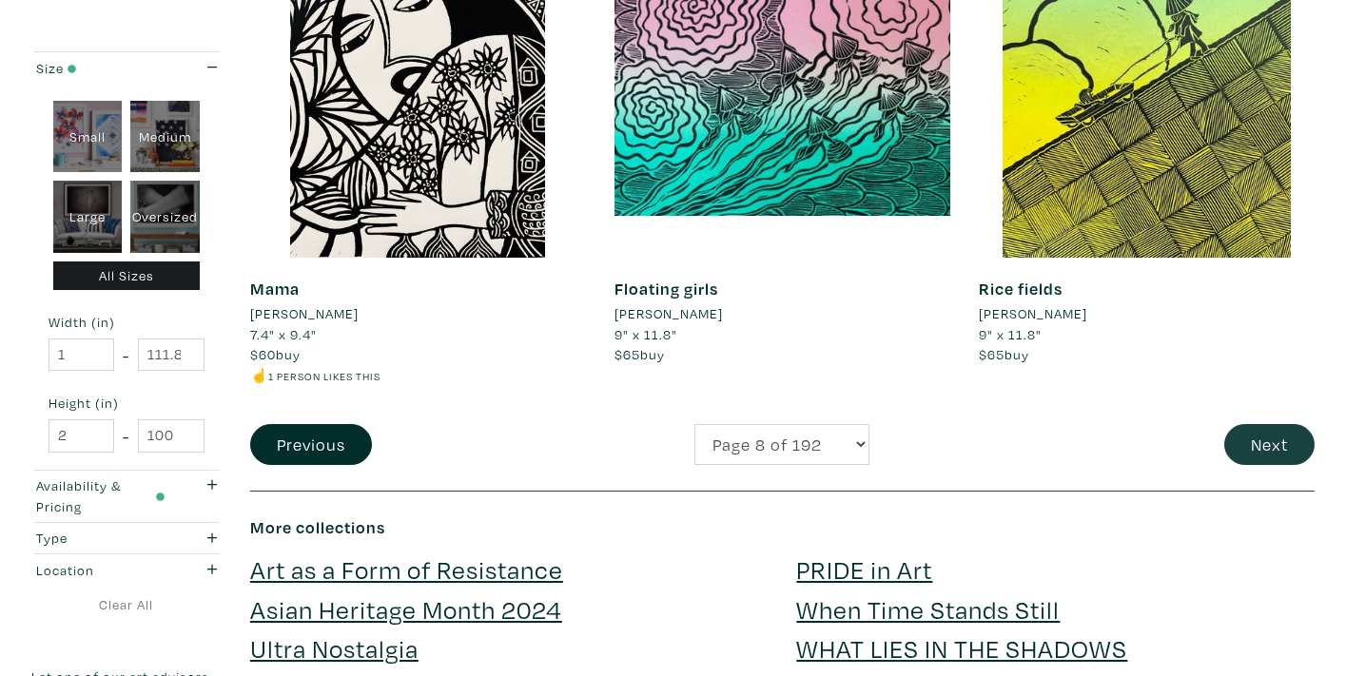
click at [1263, 433] on button "Next" at bounding box center [1269, 444] width 90 height 41
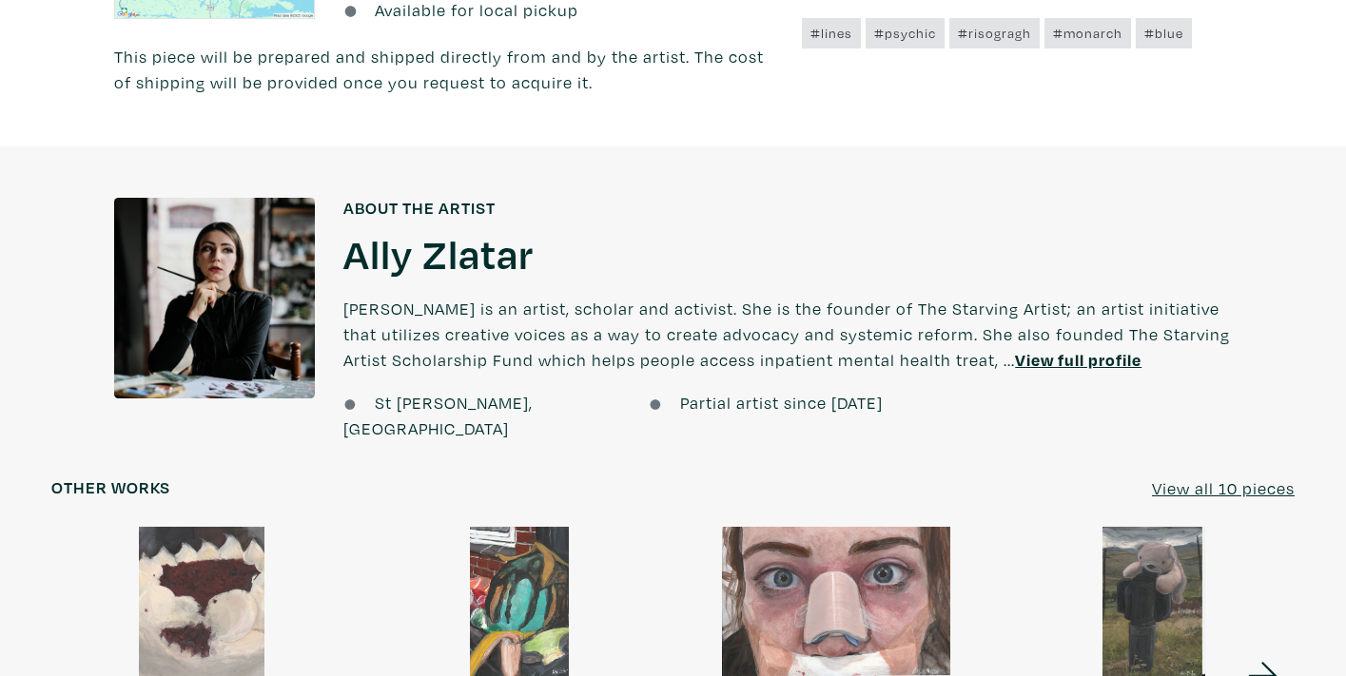
scroll to position [1201, 0]
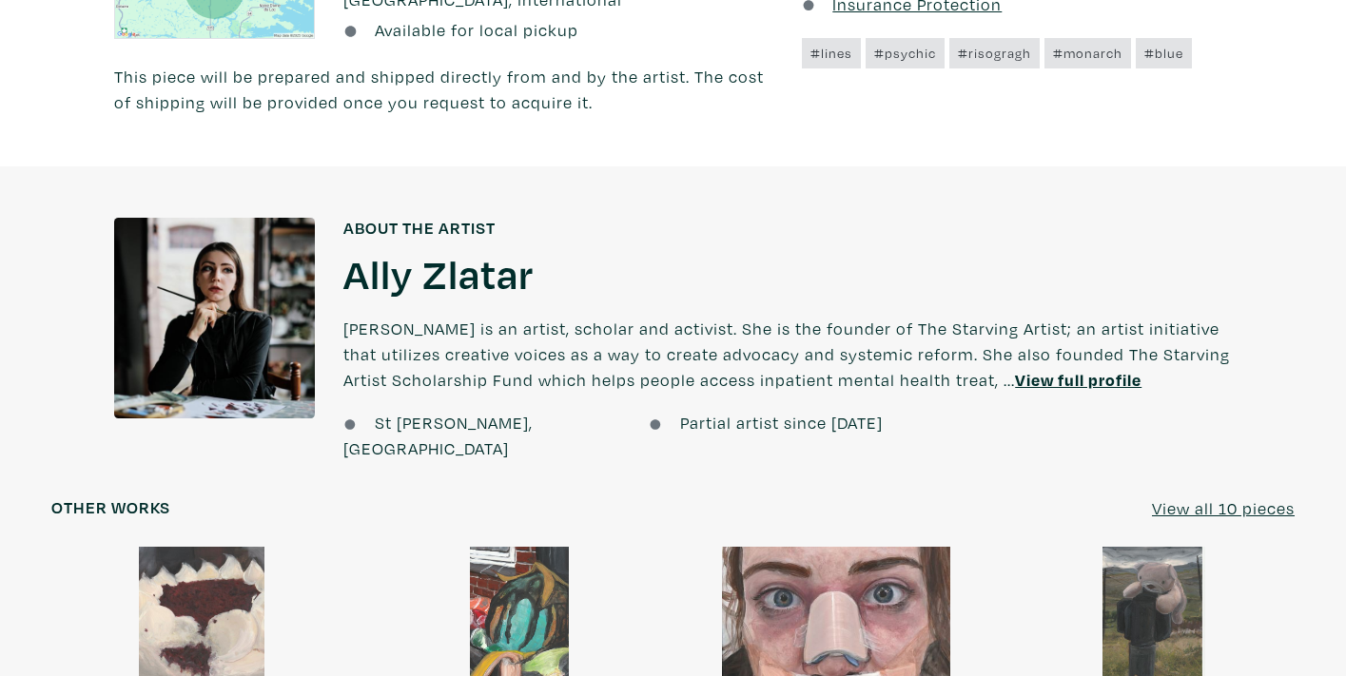
click at [1015, 369] on u "View full profile" at bounding box center [1078, 380] width 126 height 22
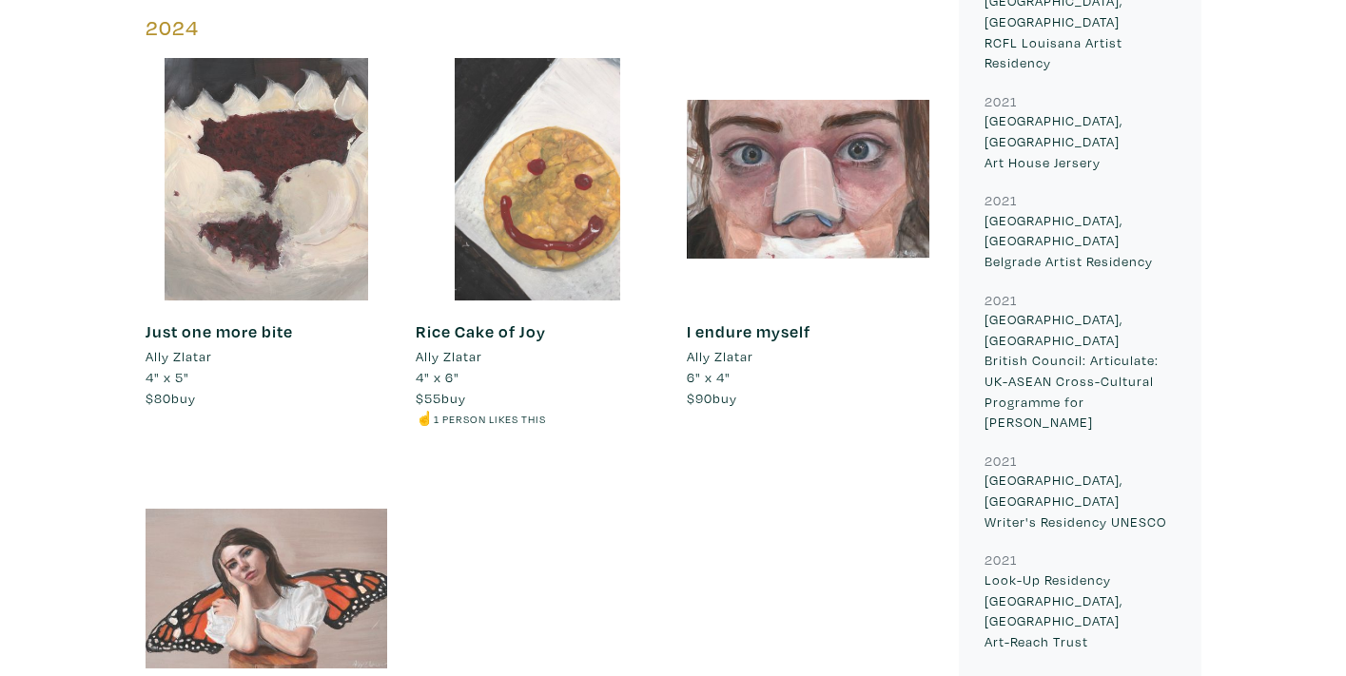
scroll to position [1348, 0]
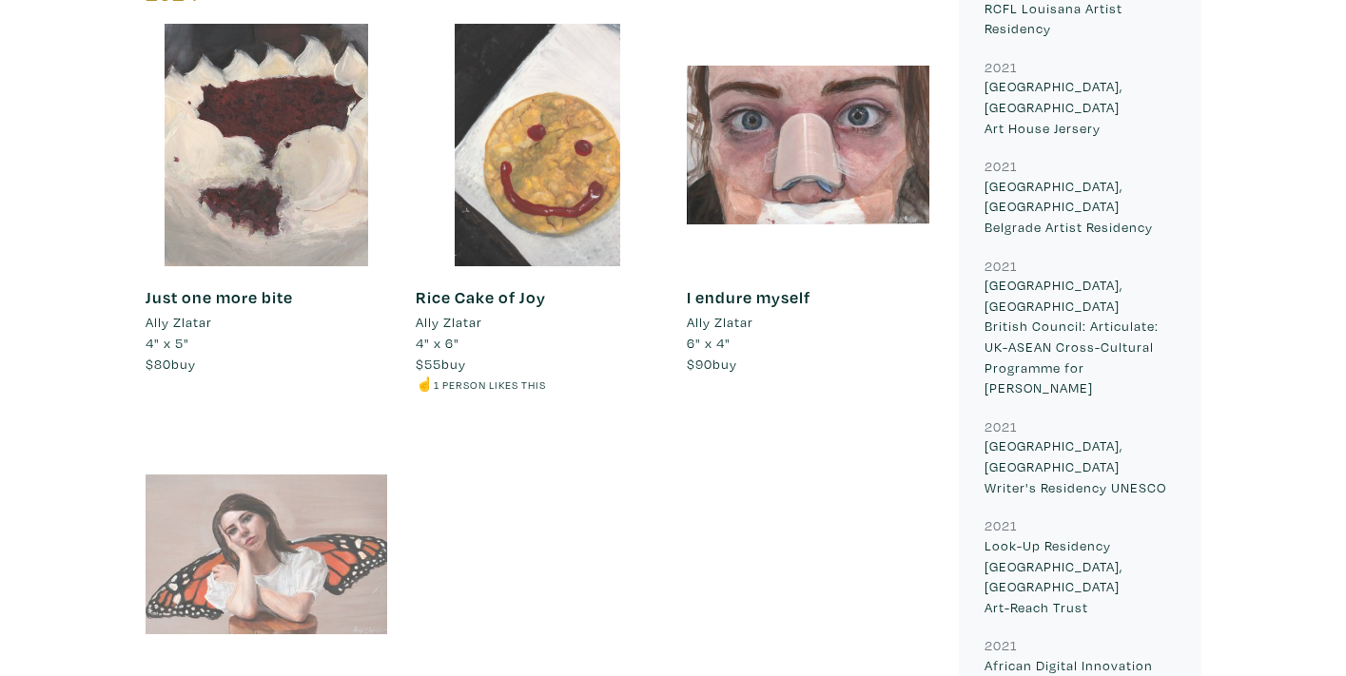
click at [297, 456] on div at bounding box center [266, 554] width 242 height 242
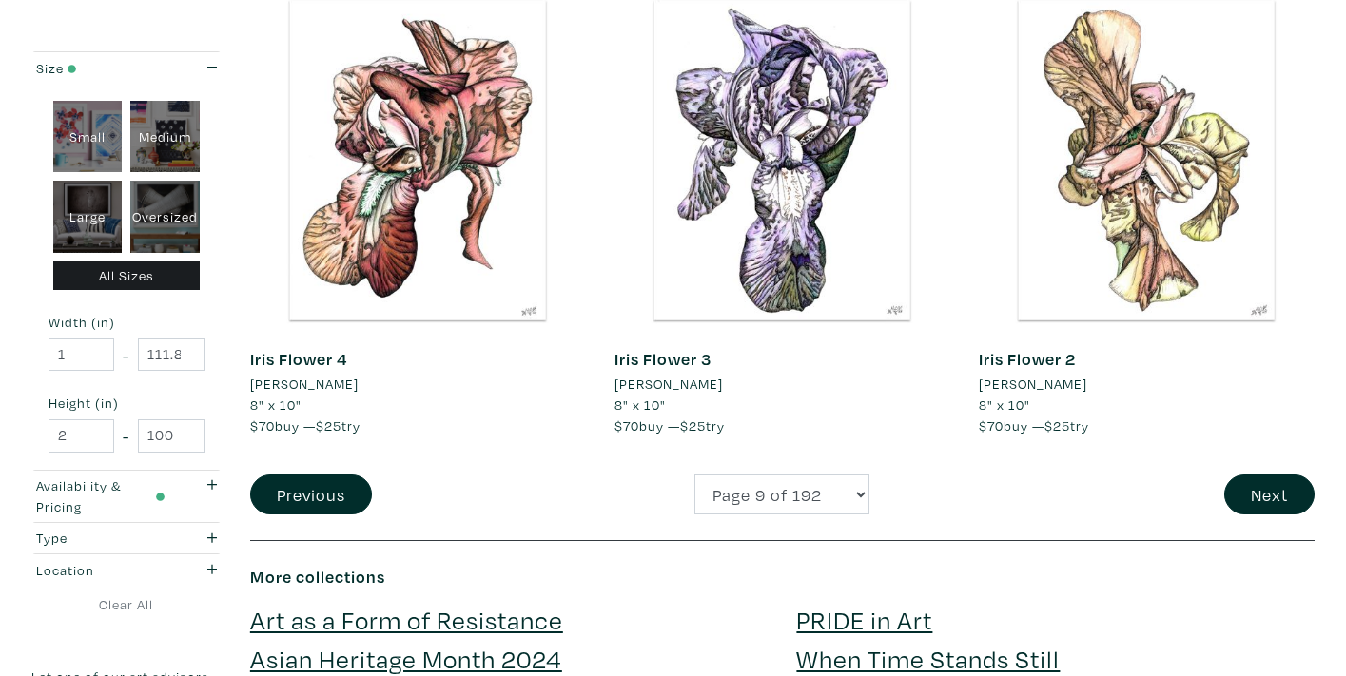
scroll to position [3946, 0]
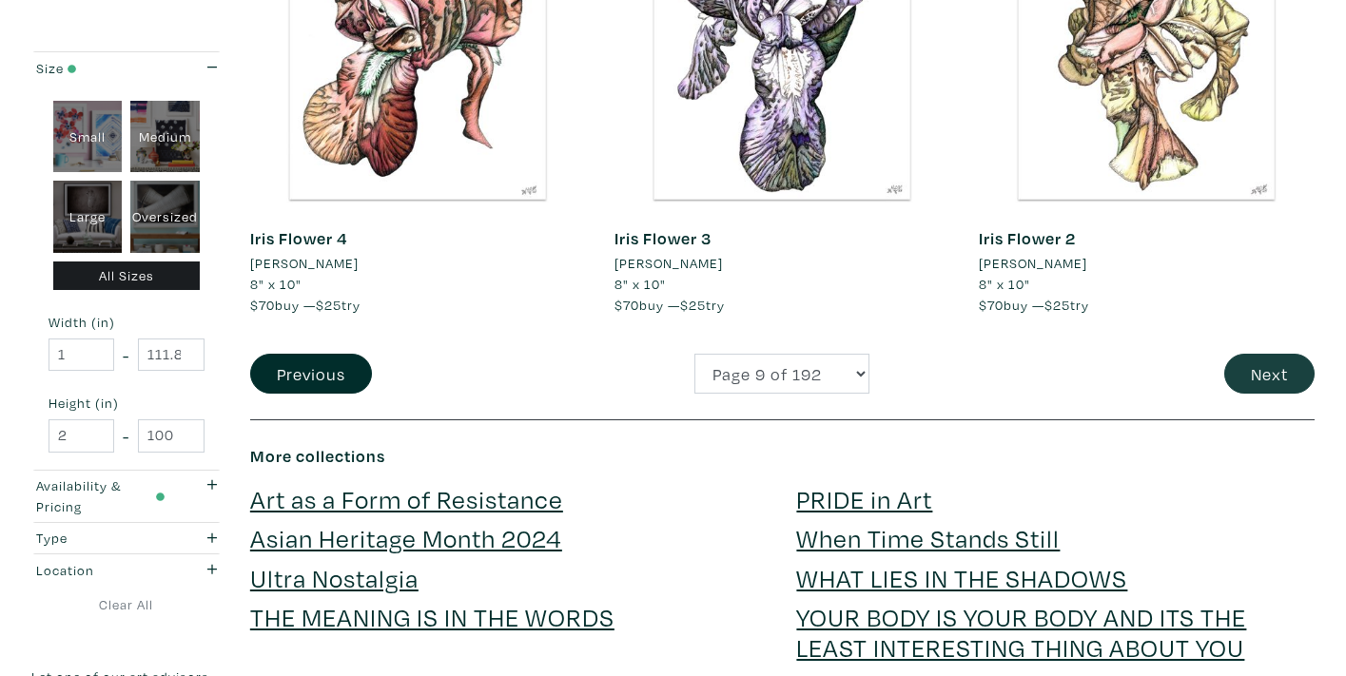
click at [1298, 354] on button "Next" at bounding box center [1269, 374] width 90 height 41
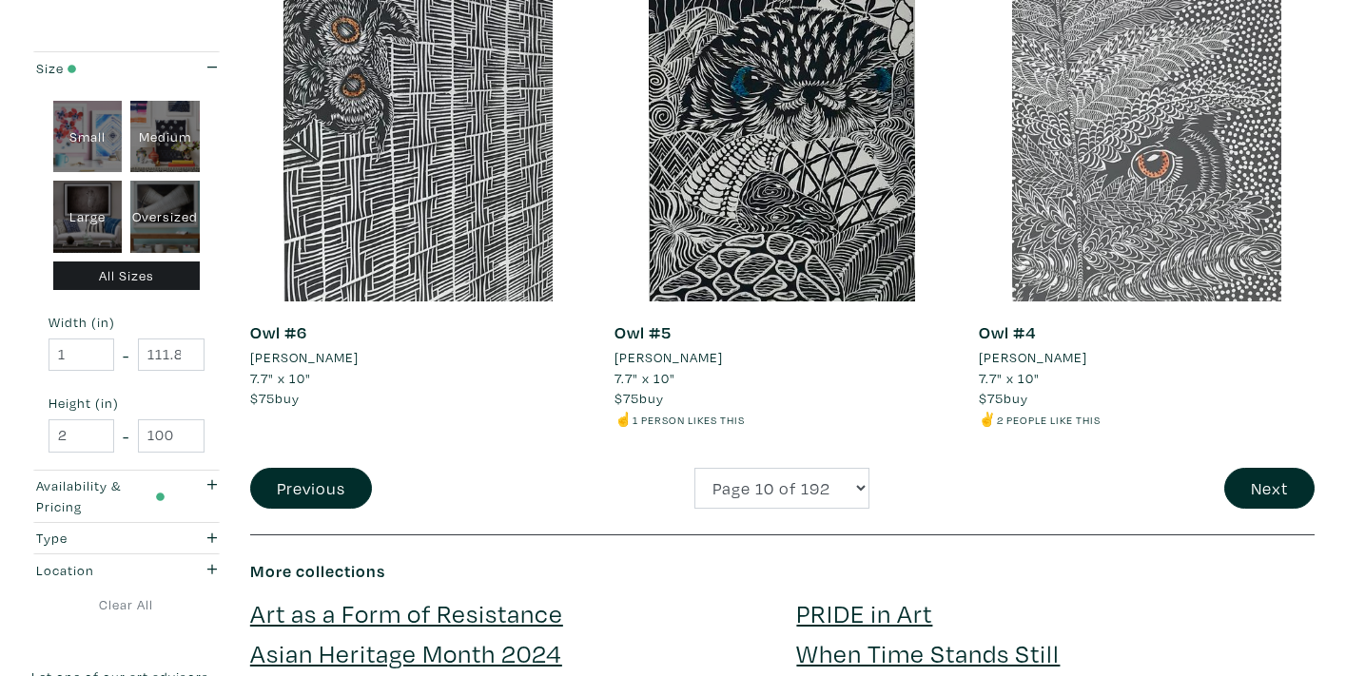
scroll to position [4063, 0]
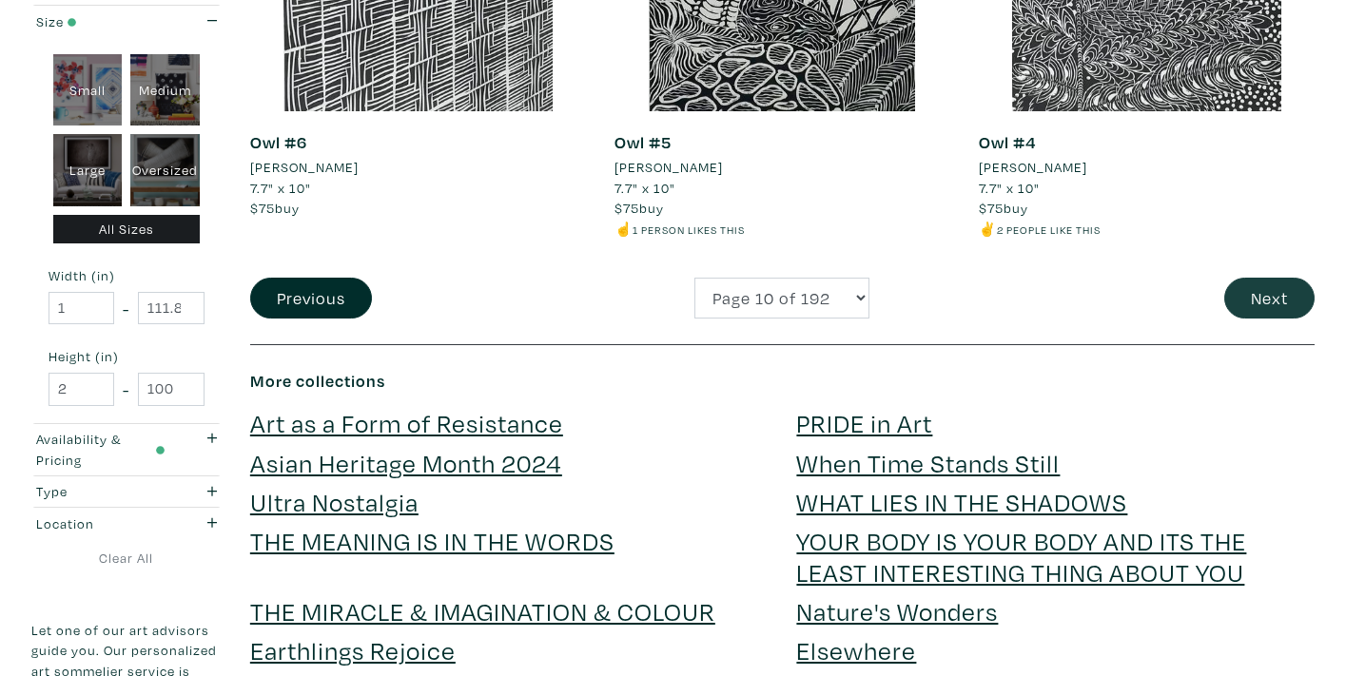
click at [1270, 278] on button "Next" at bounding box center [1269, 298] width 90 height 41
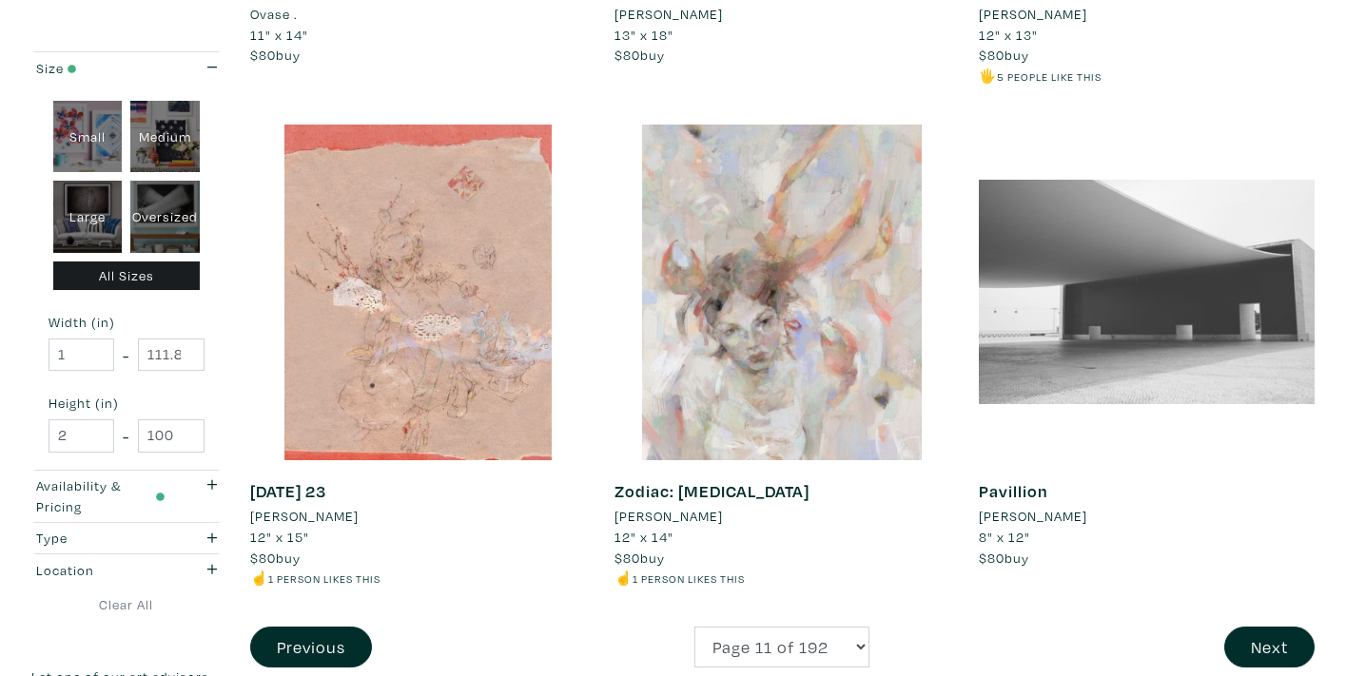
scroll to position [3751, 0]
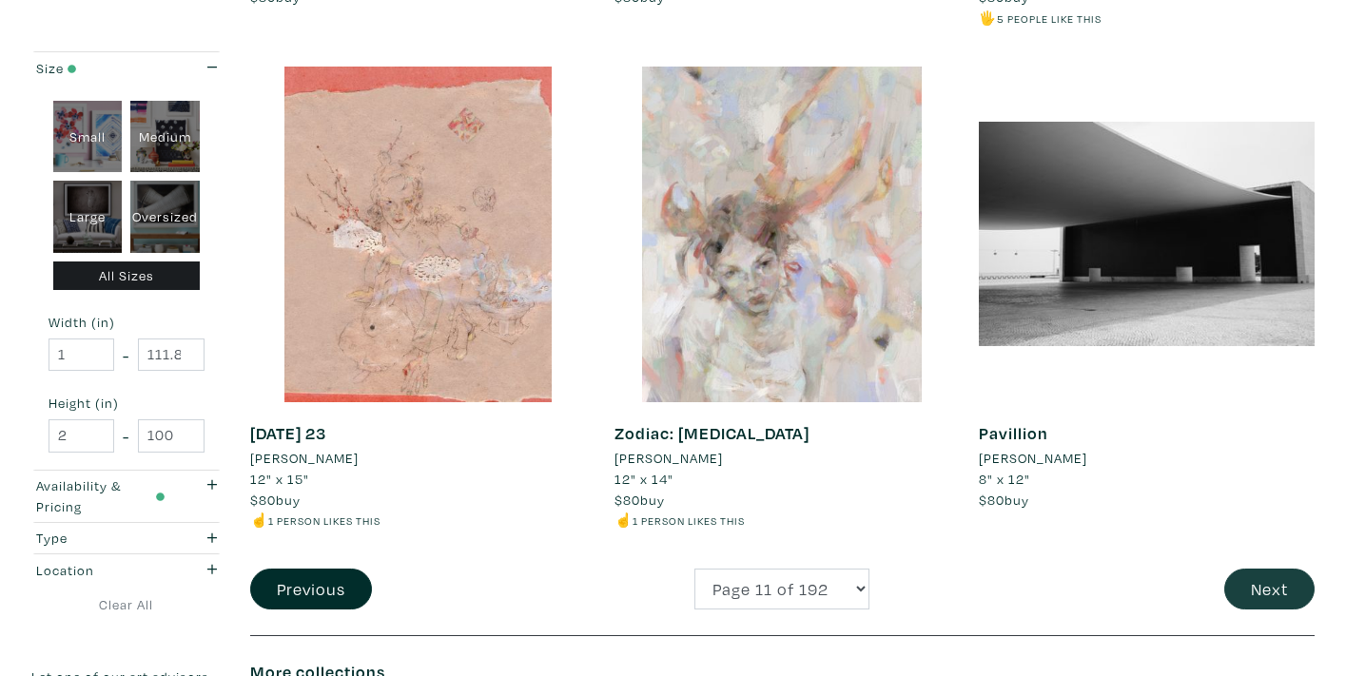
click at [1275, 569] on button "Next" at bounding box center [1269, 589] width 90 height 41
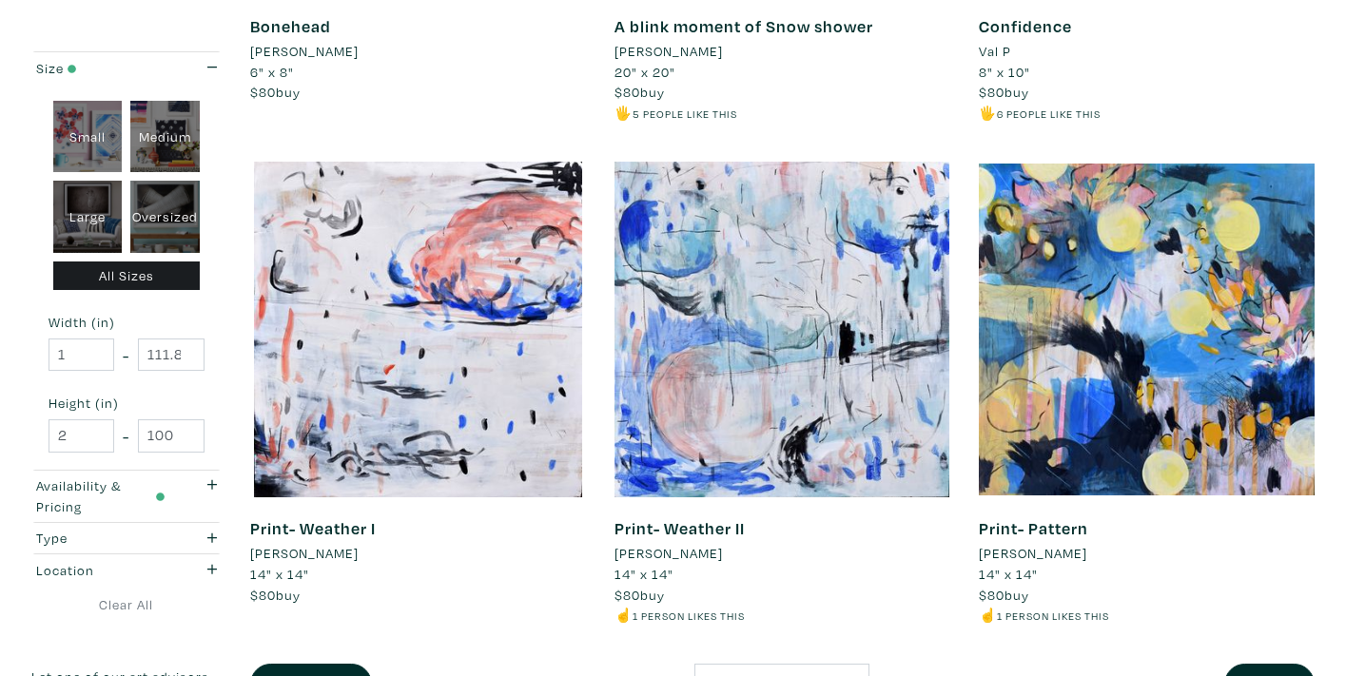
scroll to position [3839, 0]
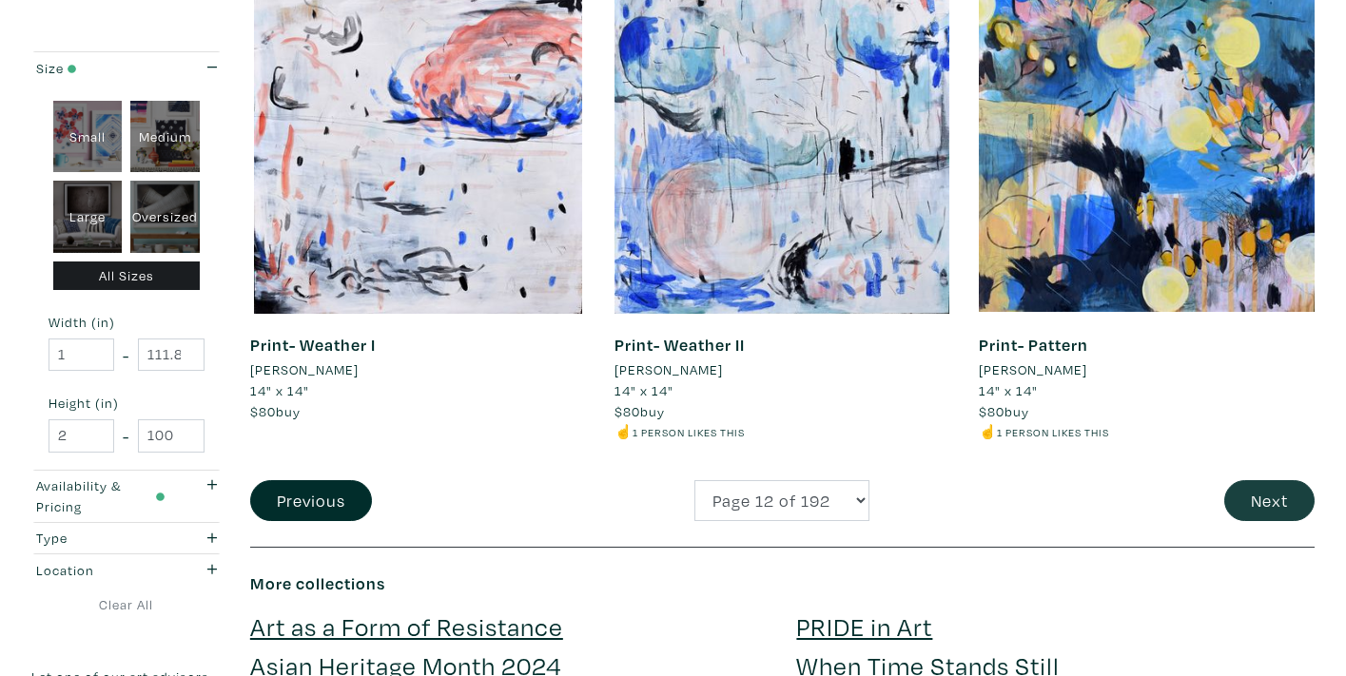
click at [1264, 480] on button "Next" at bounding box center [1269, 500] width 90 height 41
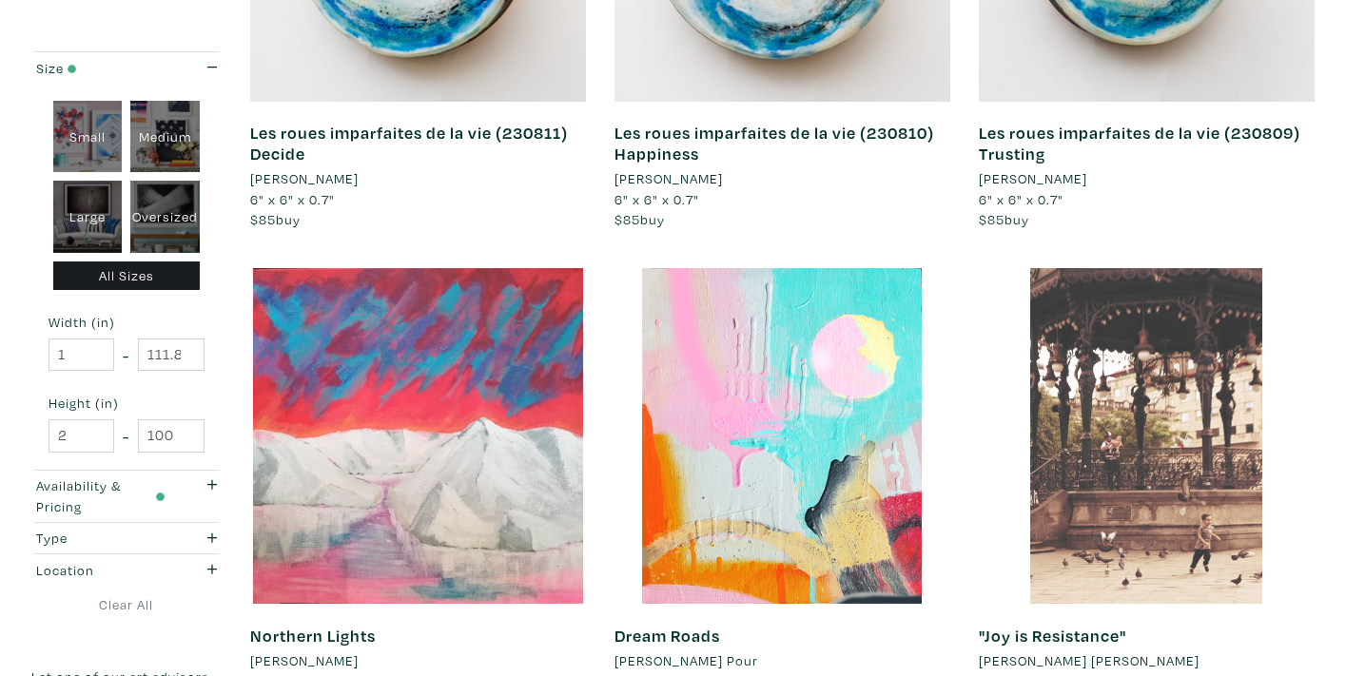
scroll to position [3711, 0]
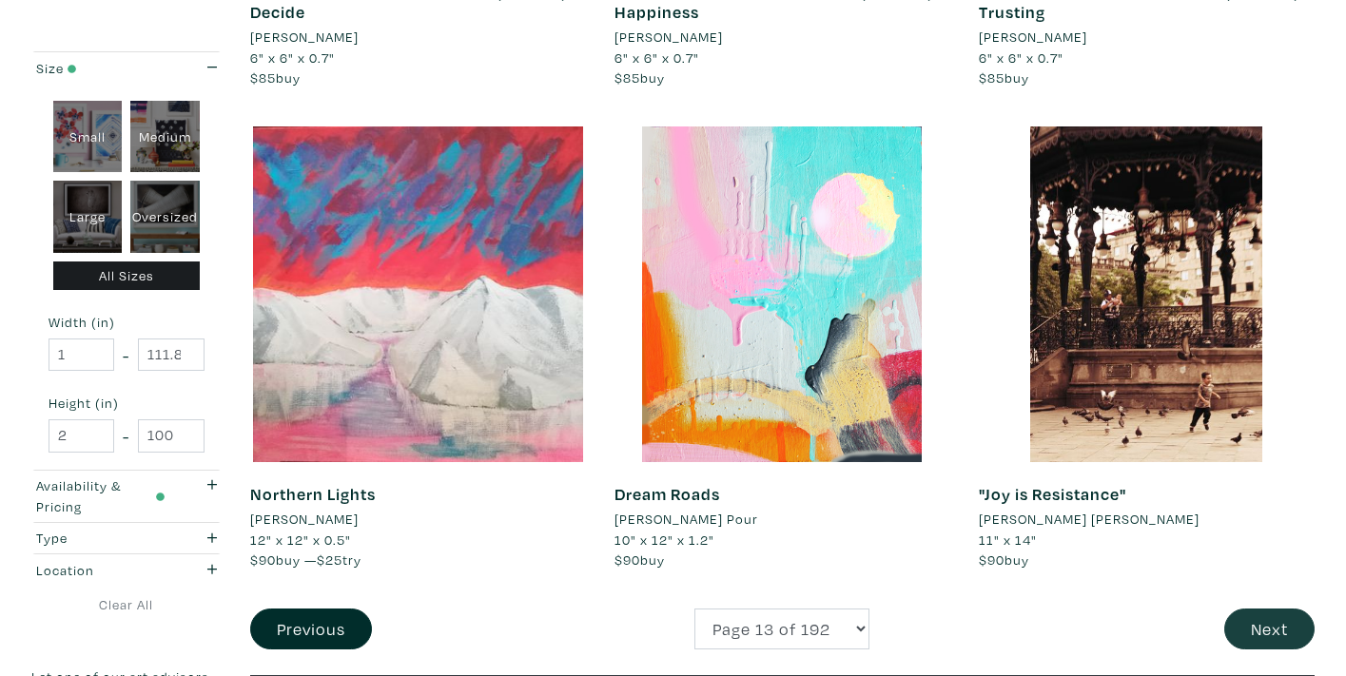
click at [1253, 609] on button "Next" at bounding box center [1269, 629] width 90 height 41
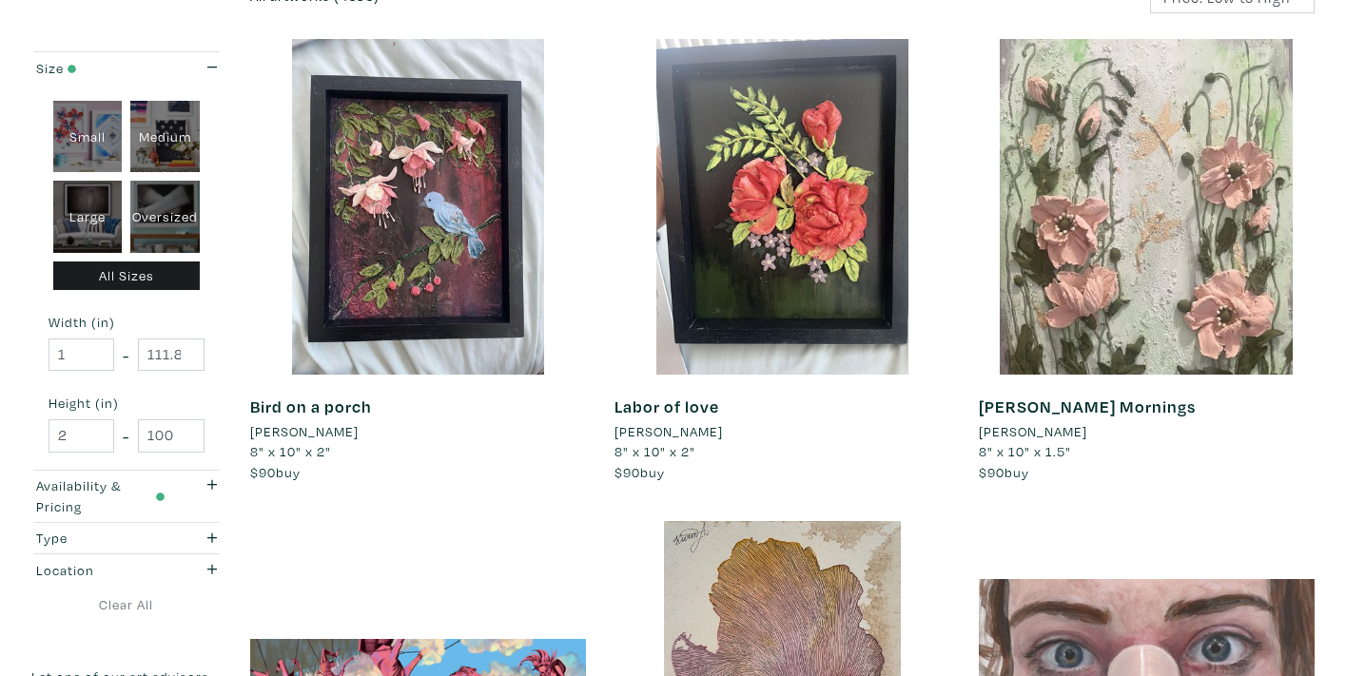
scroll to position [304, 0]
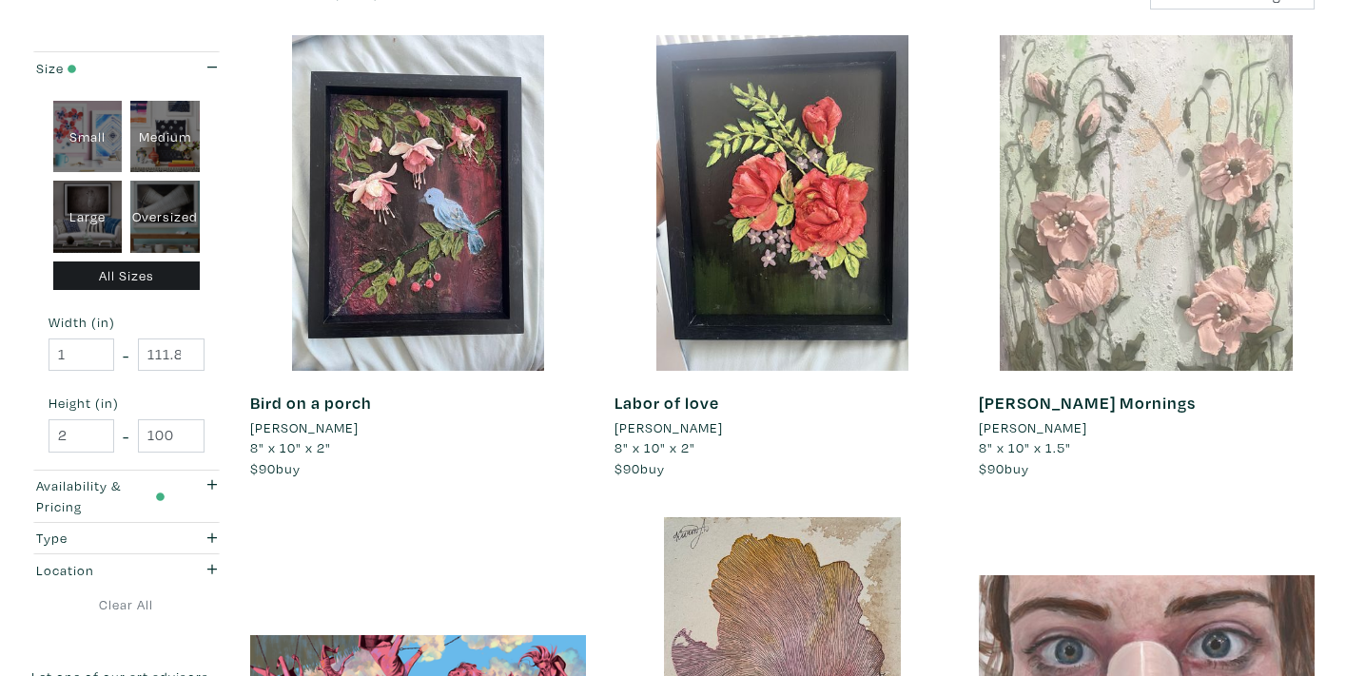
click at [1120, 269] on div at bounding box center [1147, 203] width 336 height 336
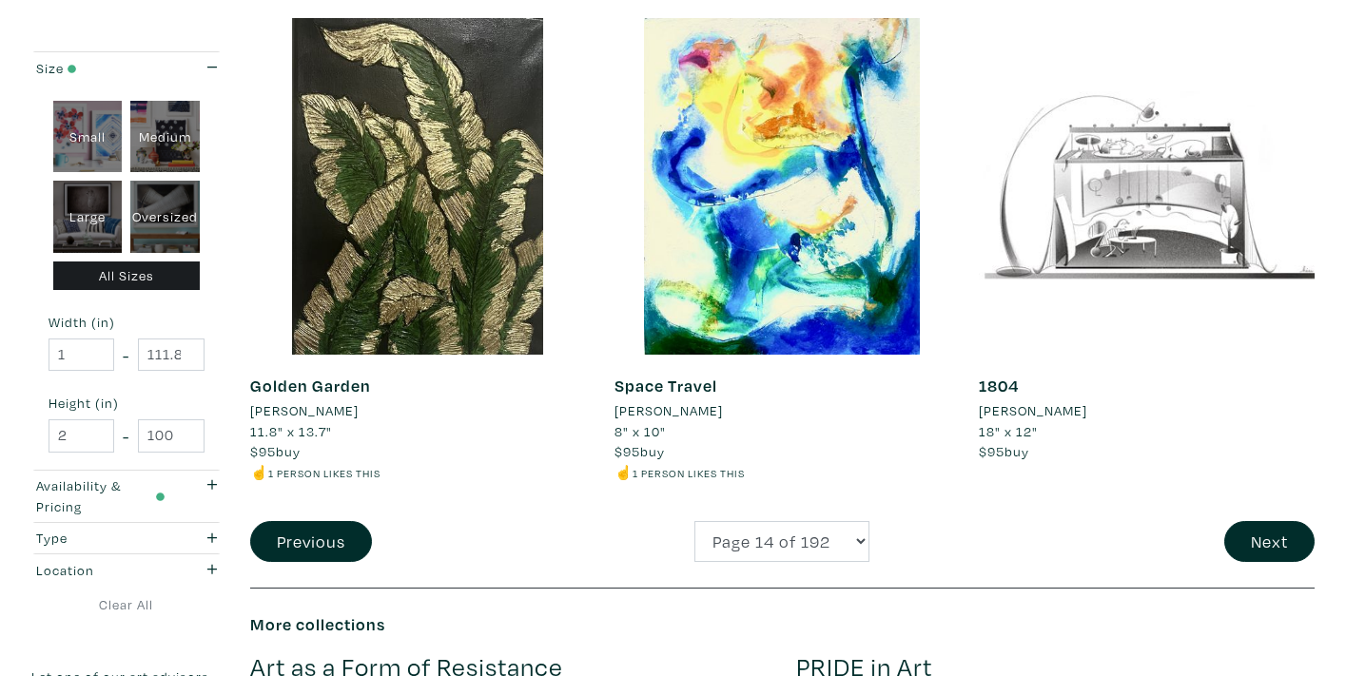
scroll to position [3823, 0]
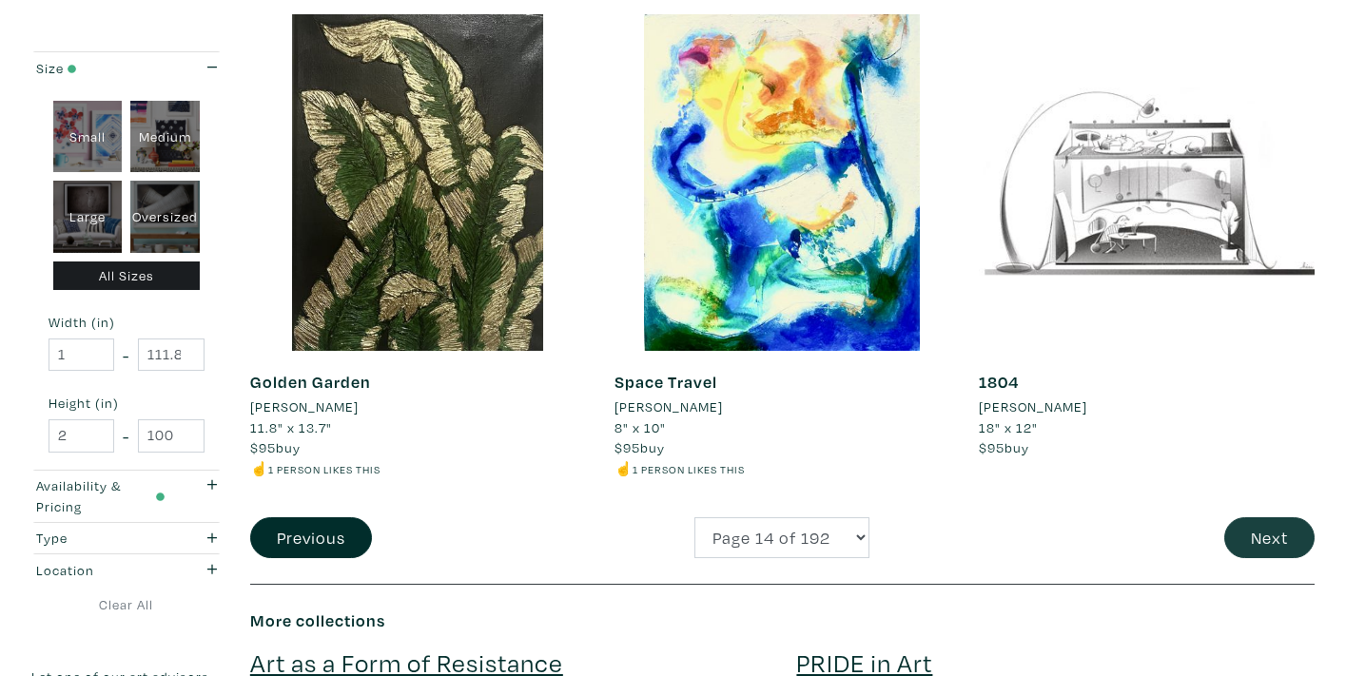
click at [1259, 517] on button "Next" at bounding box center [1269, 537] width 90 height 41
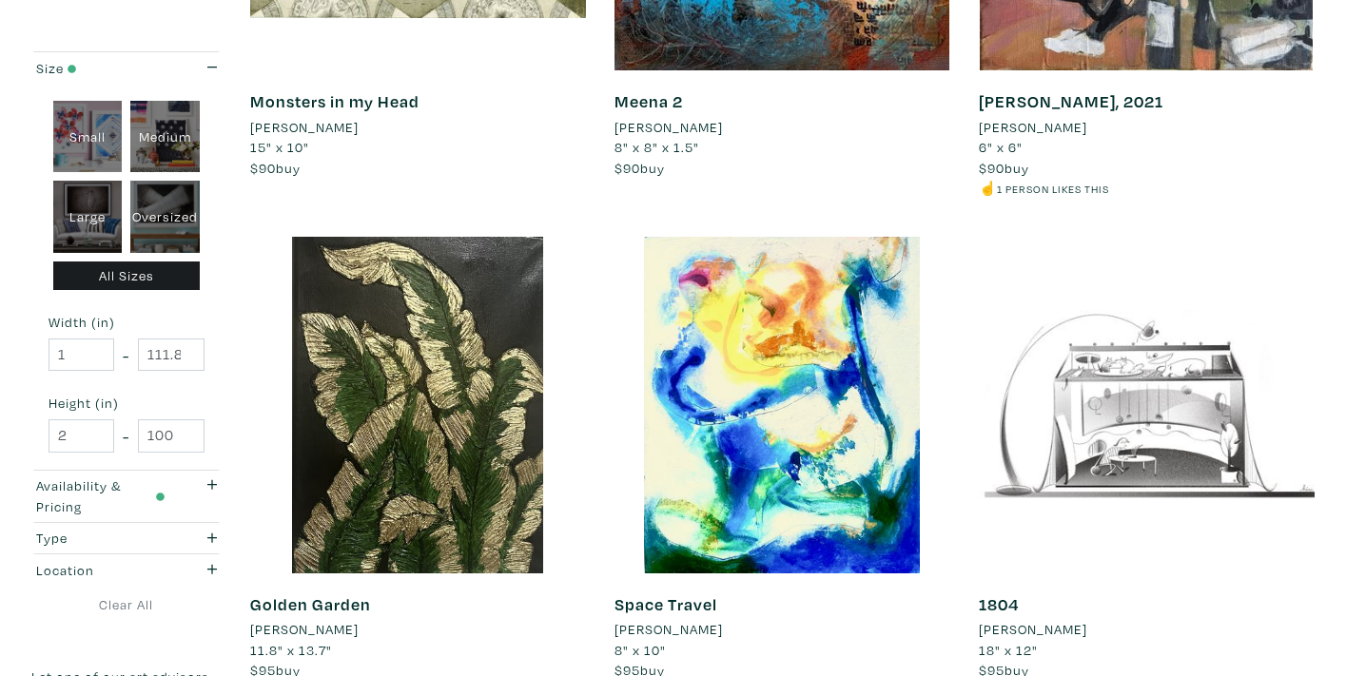
scroll to position [3604, 0]
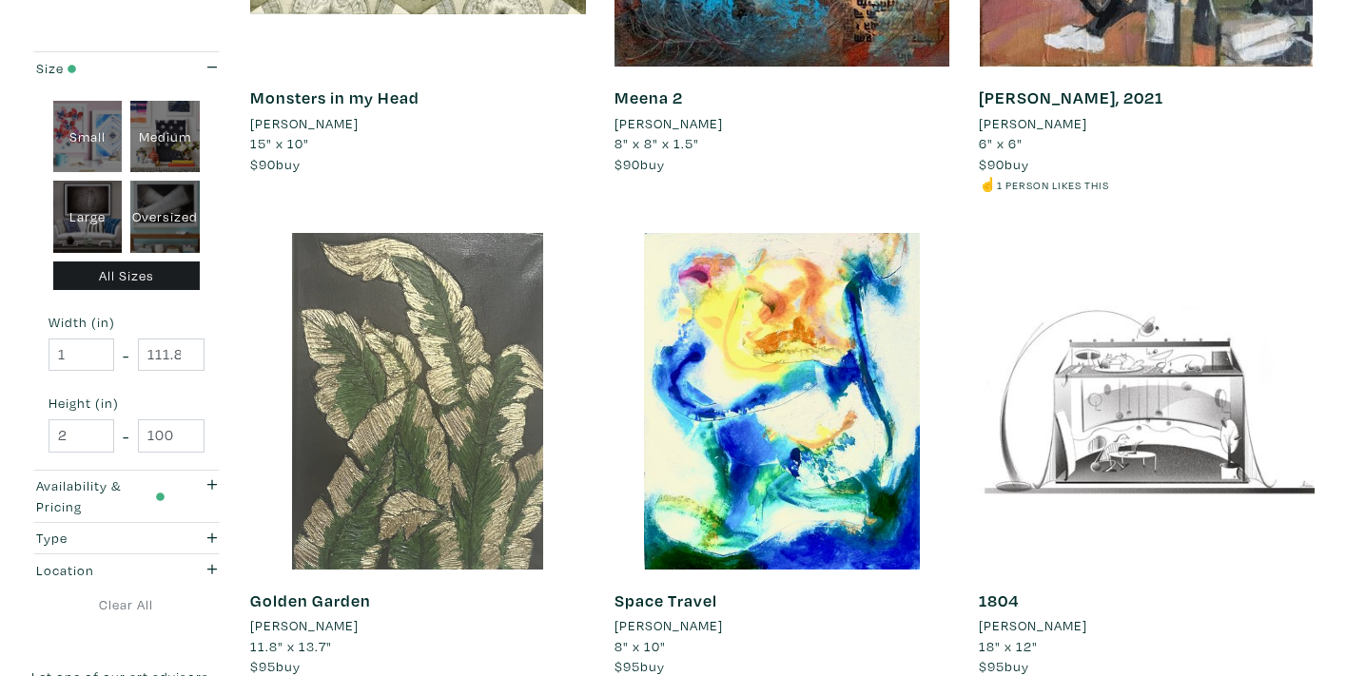
click at [404, 309] on div at bounding box center [418, 401] width 336 height 336
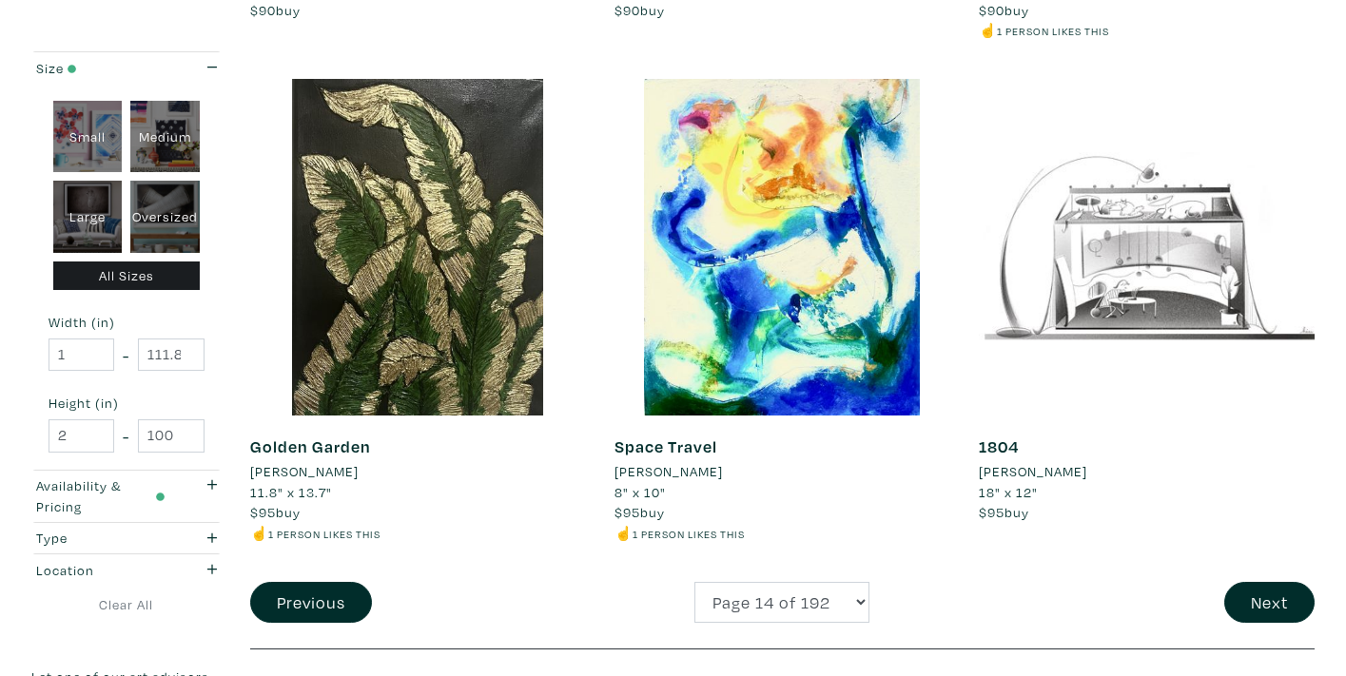
scroll to position [4125, 0]
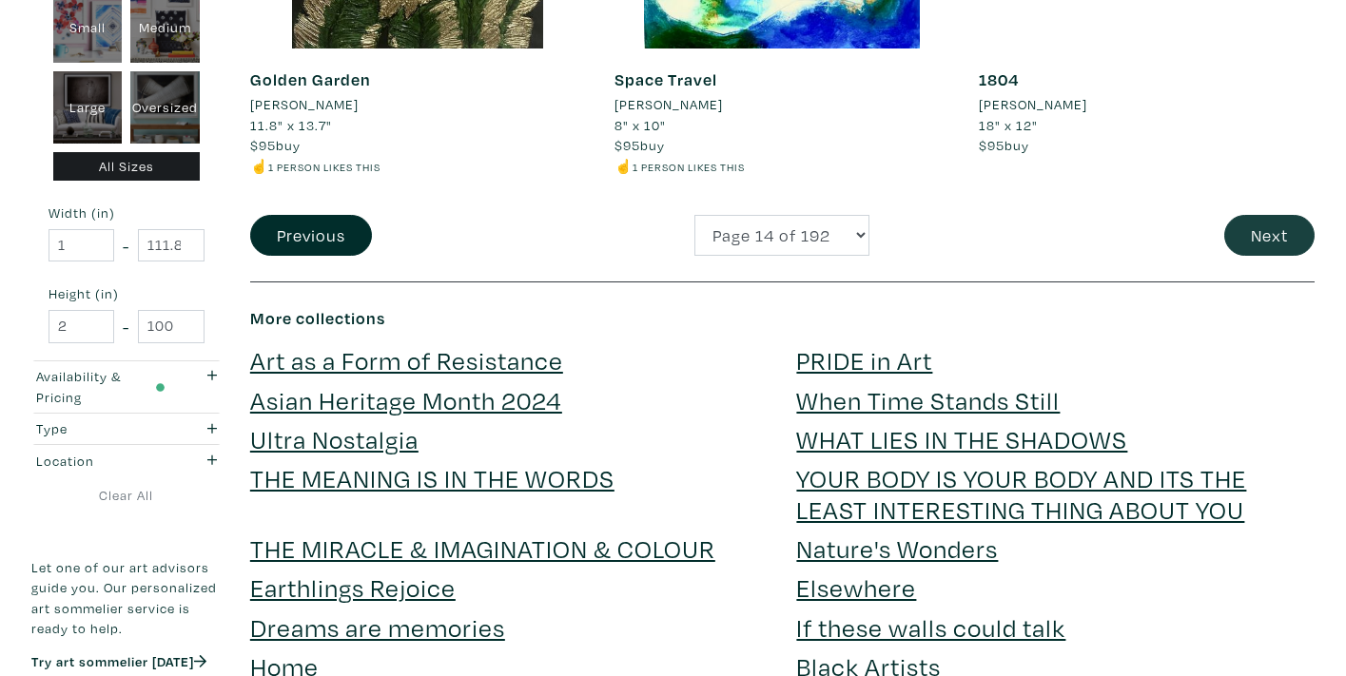
click at [1268, 215] on button "Next" at bounding box center [1269, 235] width 90 height 41
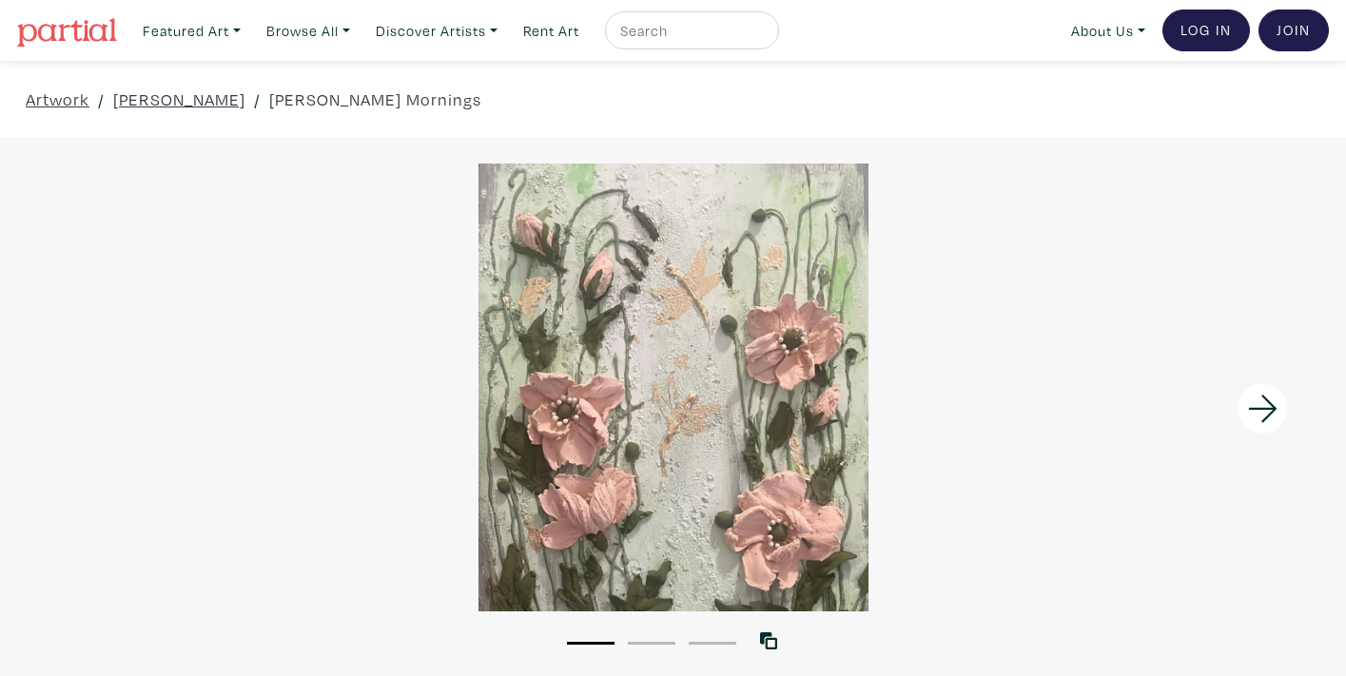
click at [1247, 406] on icon at bounding box center [1263, 408] width 65 height 51
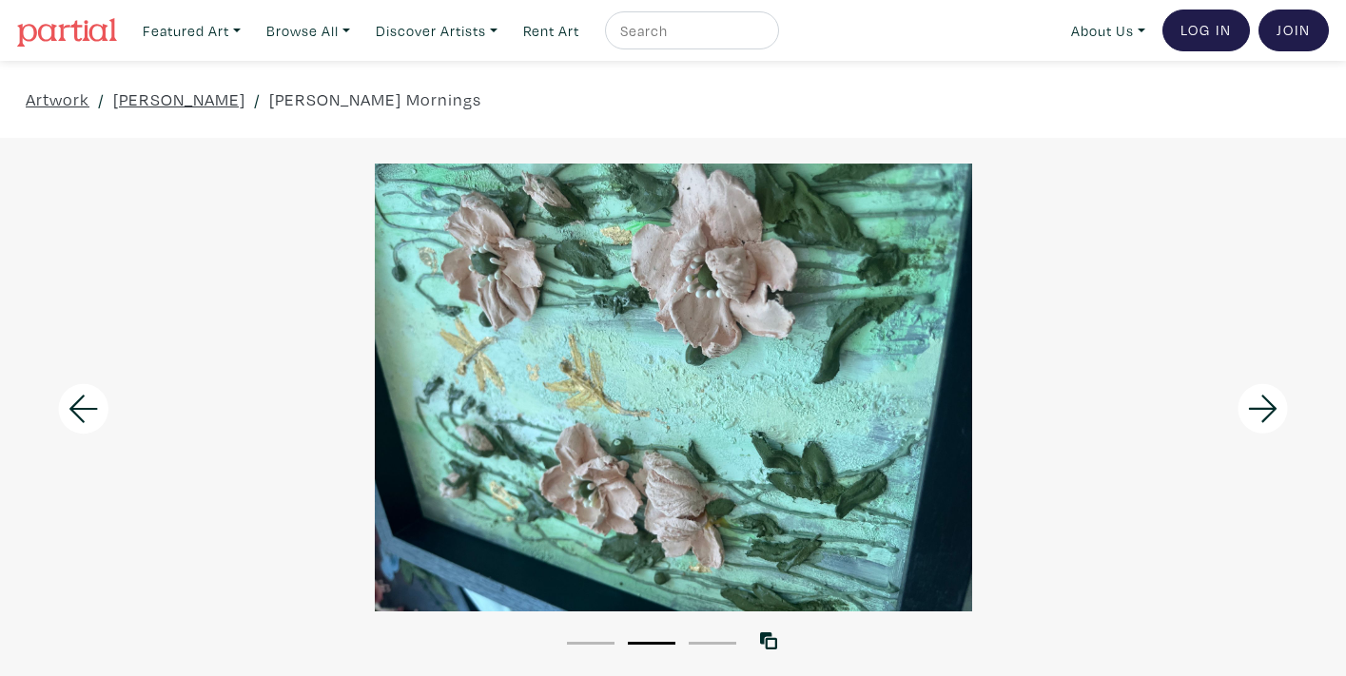
click at [1247, 406] on icon at bounding box center [1263, 408] width 65 height 51
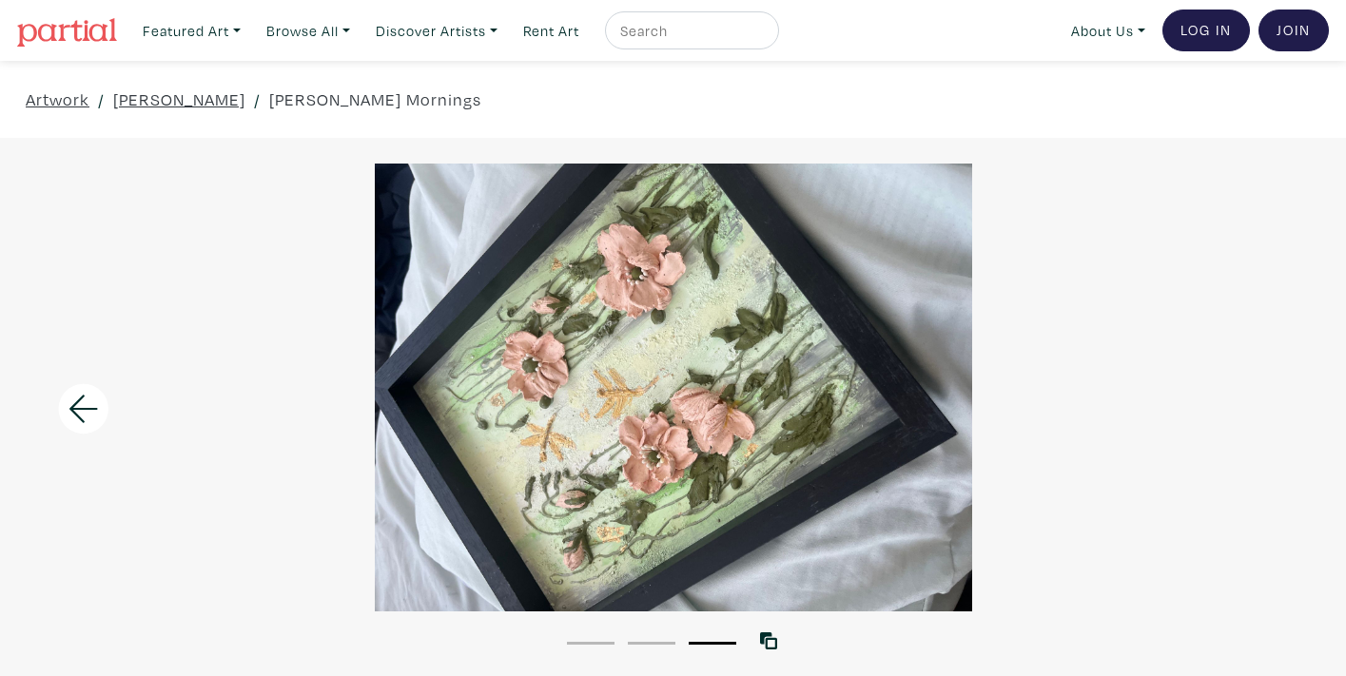
click at [1247, 406] on div at bounding box center [673, 388] width 1346 height 448
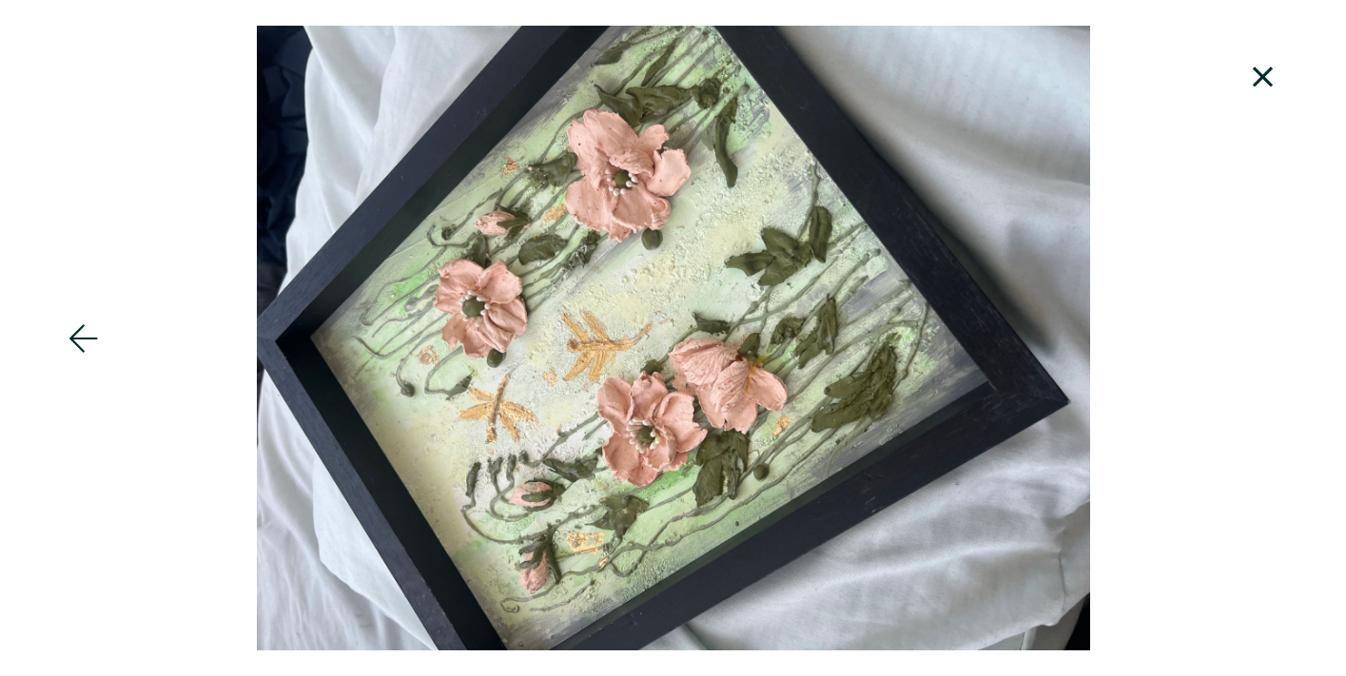
click at [1256, 84] on icon at bounding box center [1262, 77] width 20 height 20
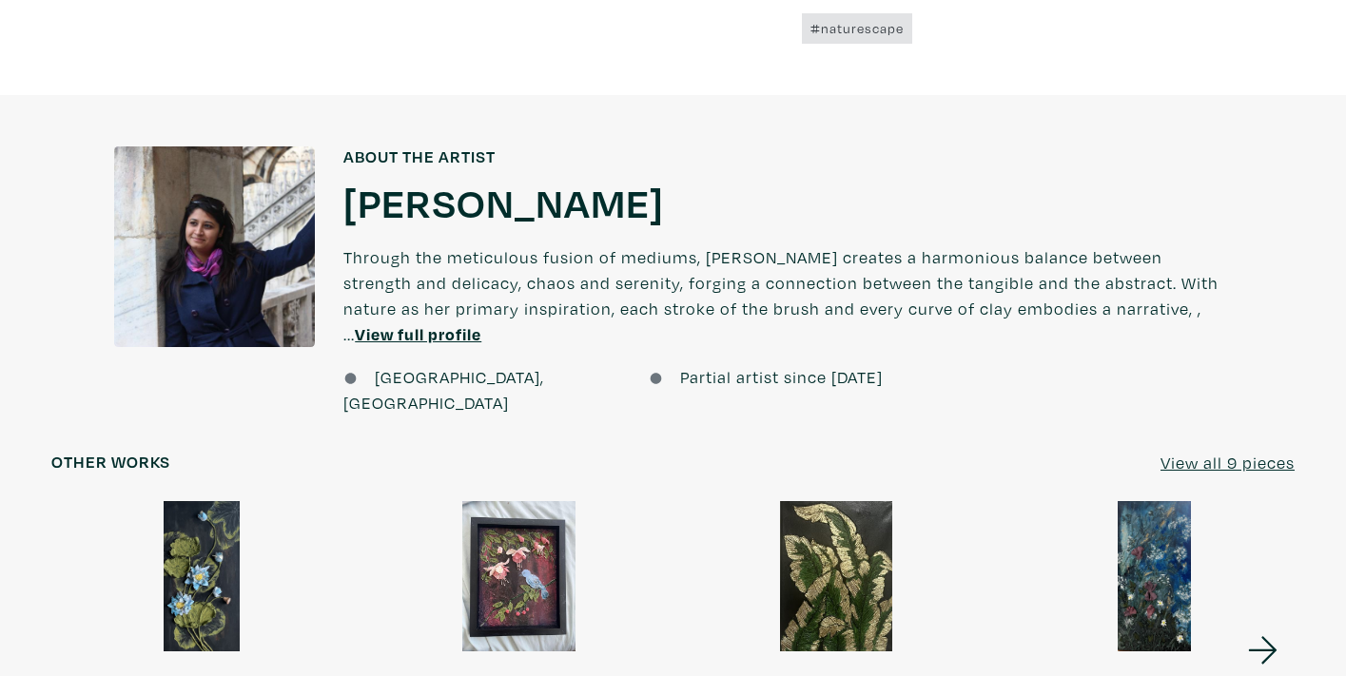
scroll to position [1495, 0]
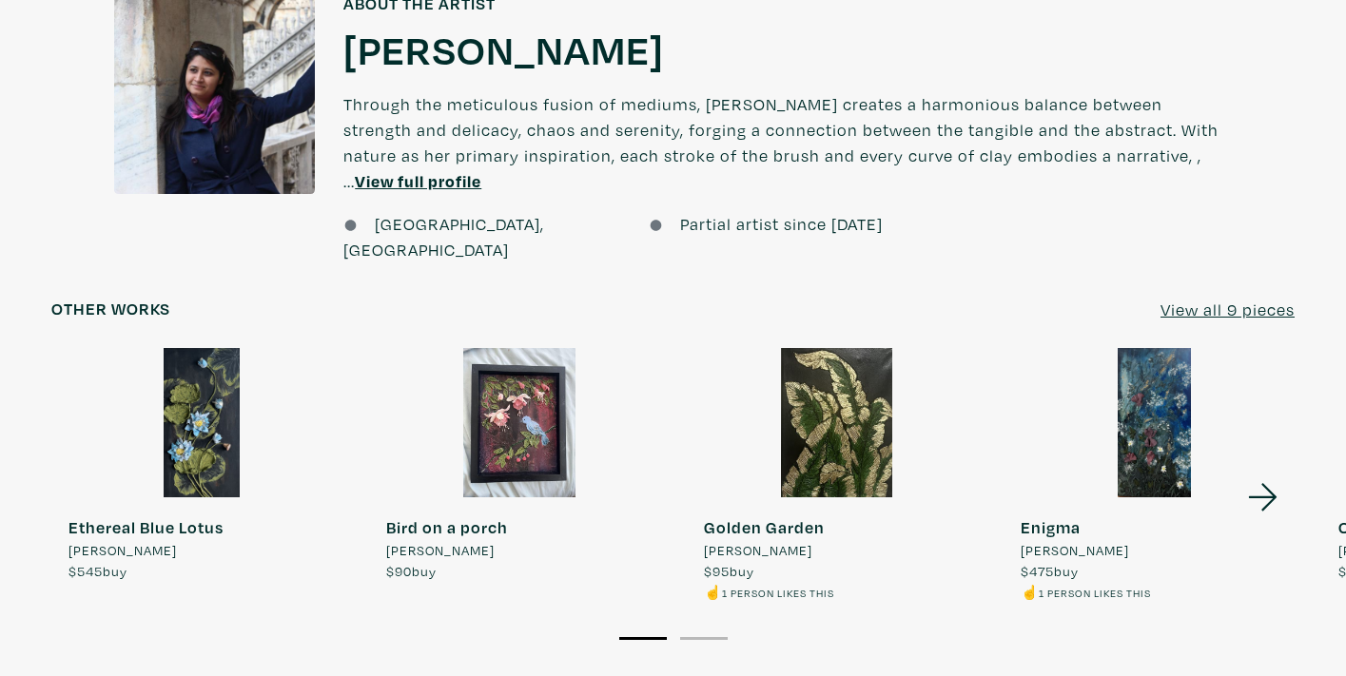
click at [1193, 299] on u "View all 9 pieces" at bounding box center [1227, 310] width 134 height 22
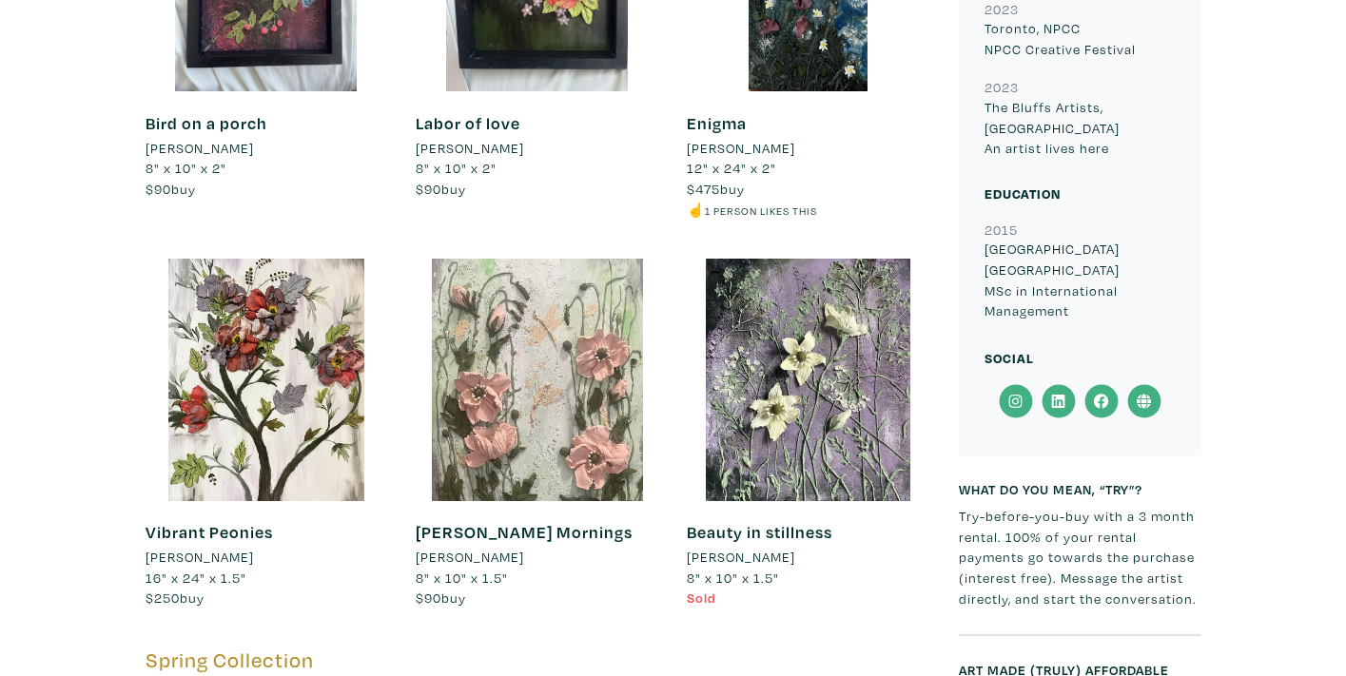
scroll to position [1251, 0]
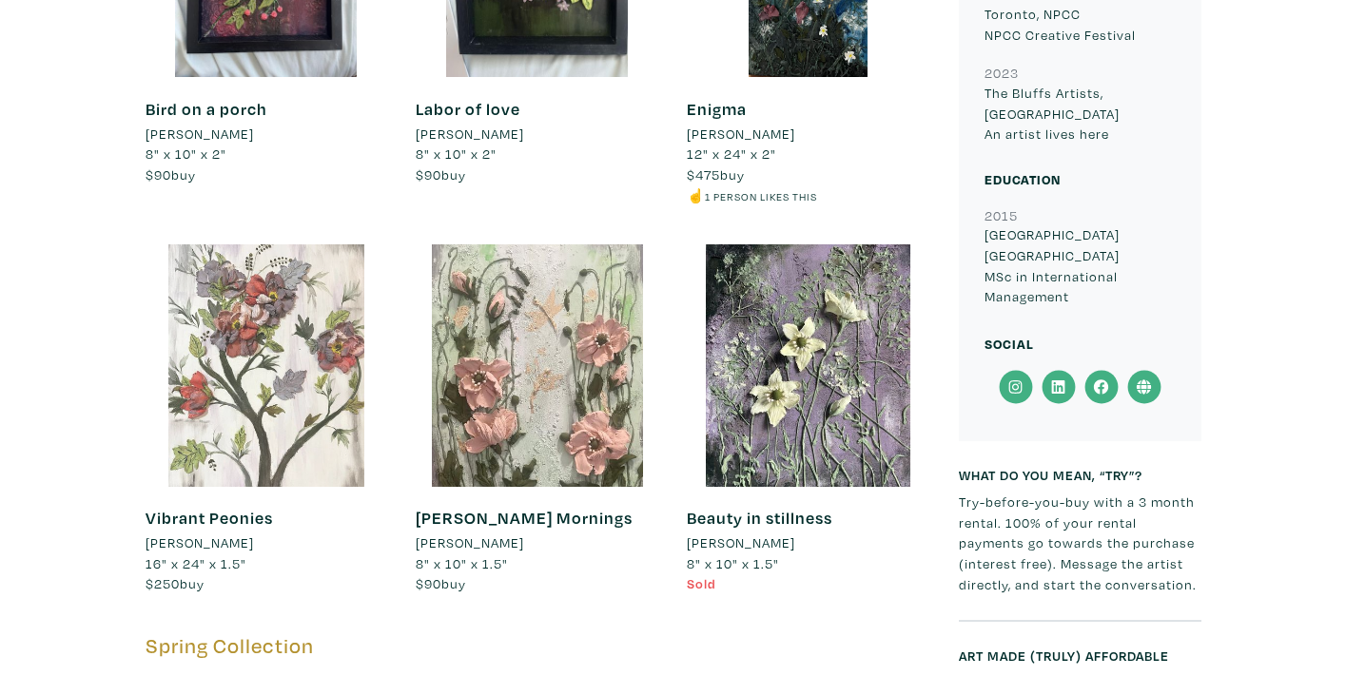
click at [278, 404] on div at bounding box center [266, 365] width 242 height 242
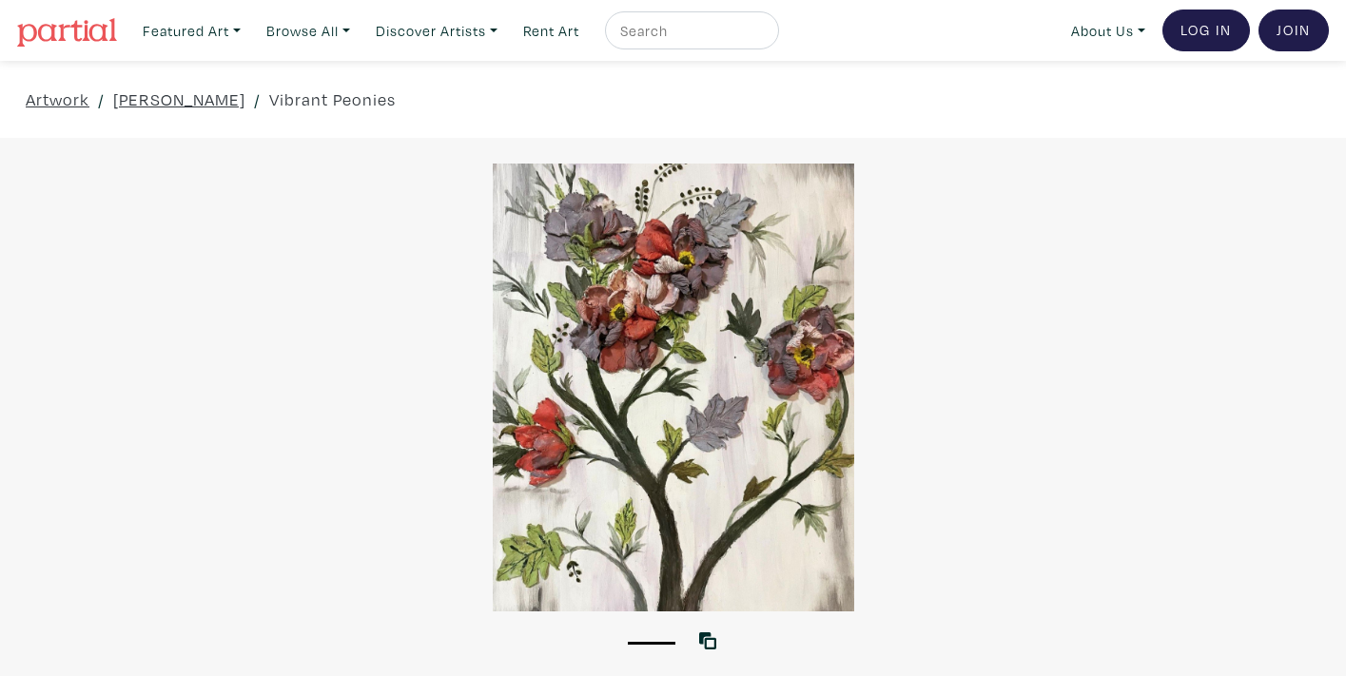
click at [759, 407] on div at bounding box center [673, 388] width 1346 height 448
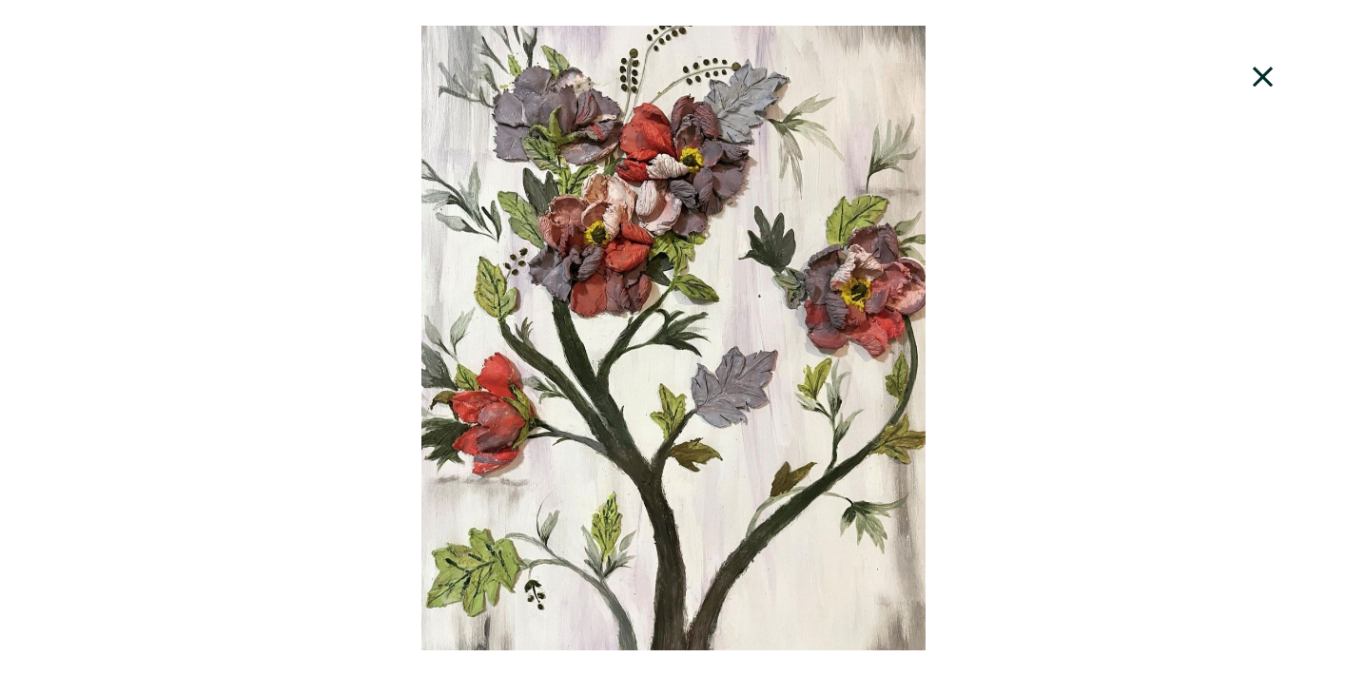
click at [1264, 83] on icon at bounding box center [1263, 76] width 65 height 51
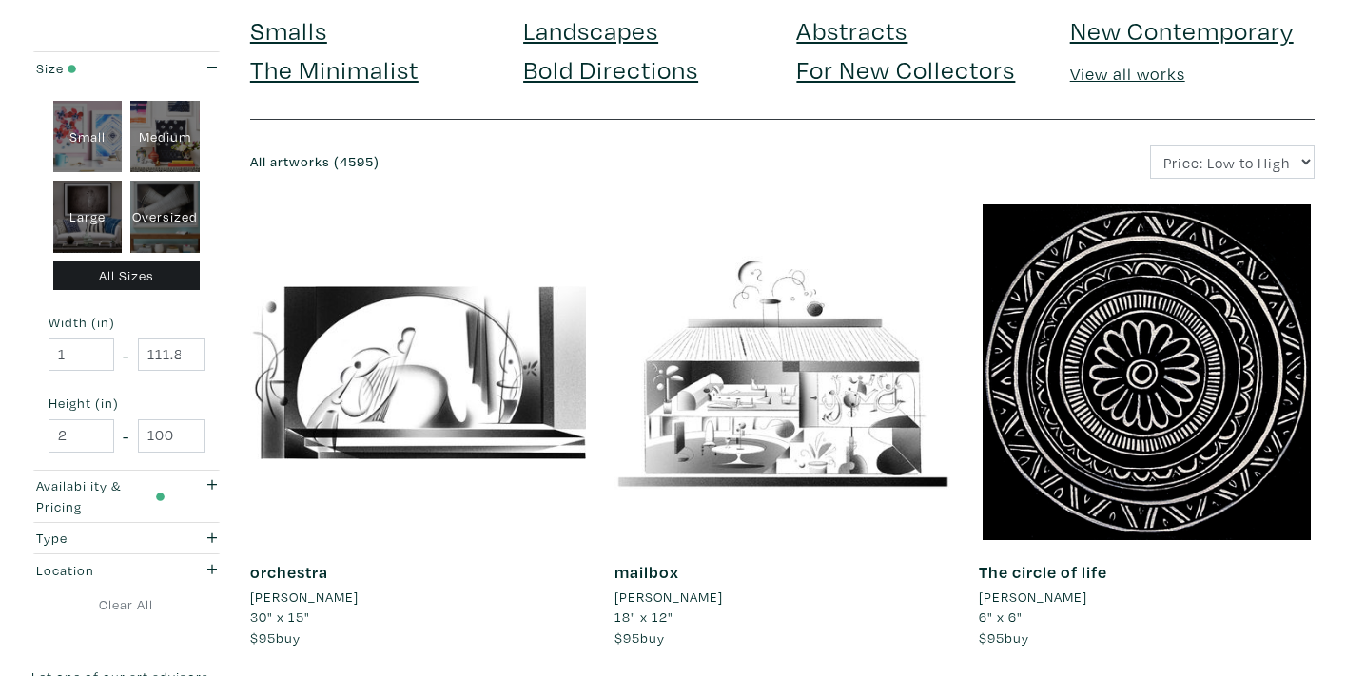
scroll to position [274, 0]
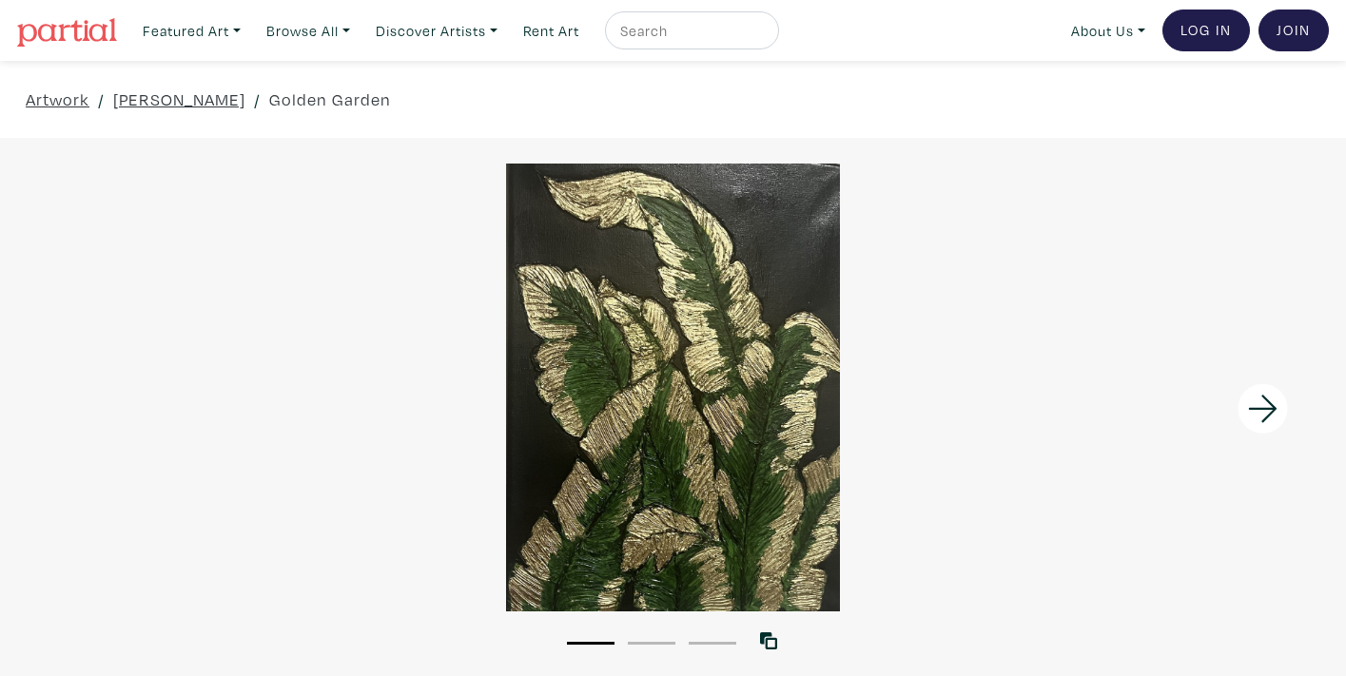
click at [1251, 405] on icon at bounding box center [1263, 408] width 65 height 51
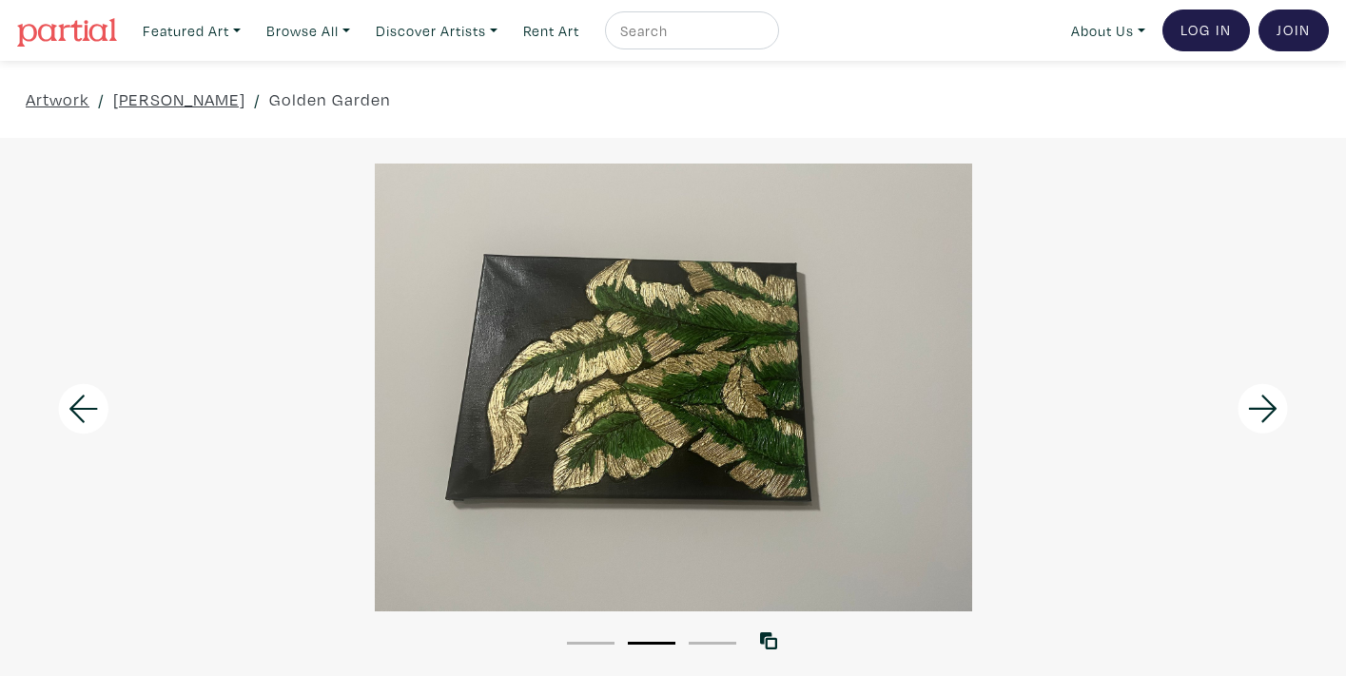
click at [1251, 405] on icon at bounding box center [1263, 408] width 65 height 51
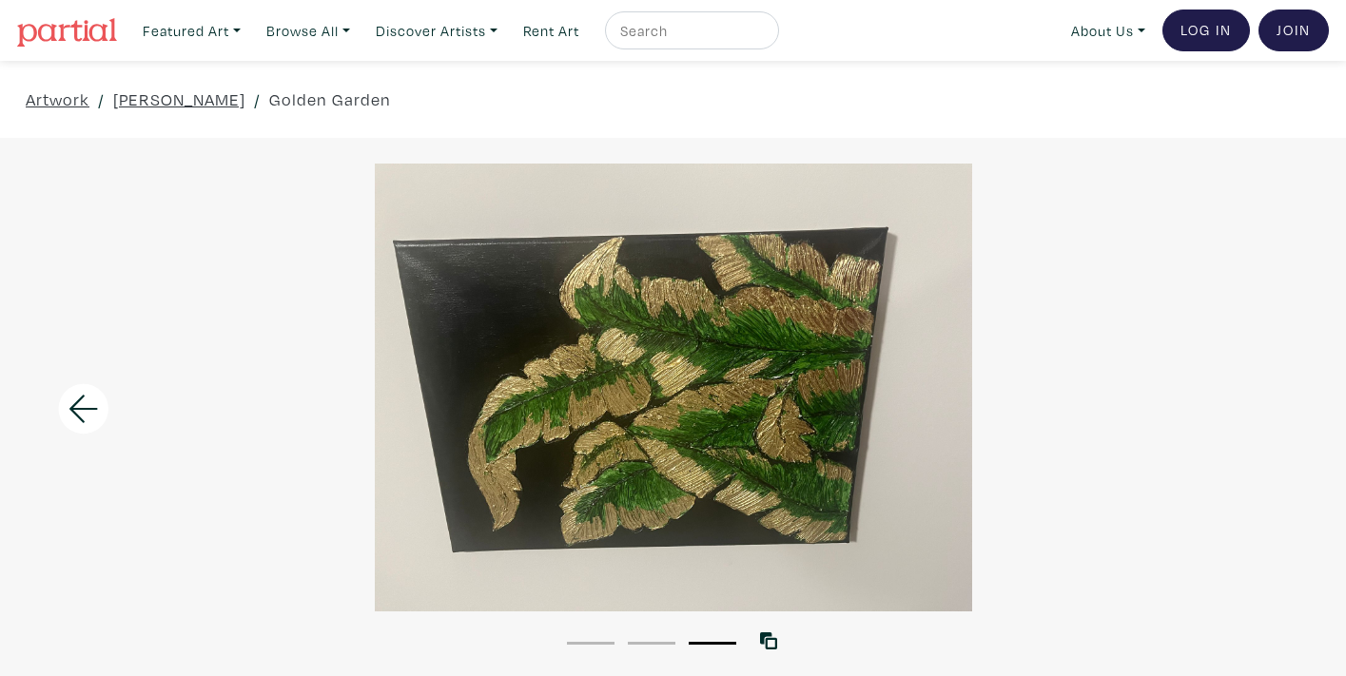
click at [1251, 405] on div at bounding box center [673, 388] width 1346 height 448
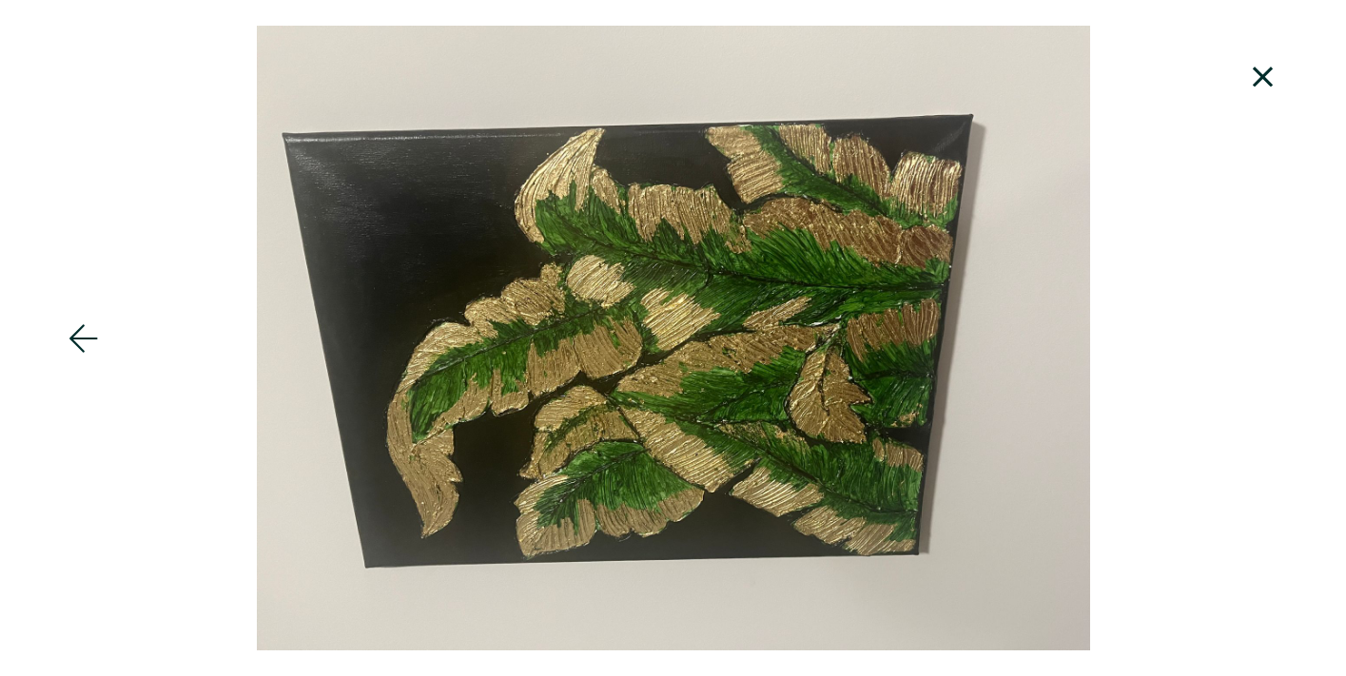
click at [1269, 75] on icon at bounding box center [1263, 76] width 65 height 51
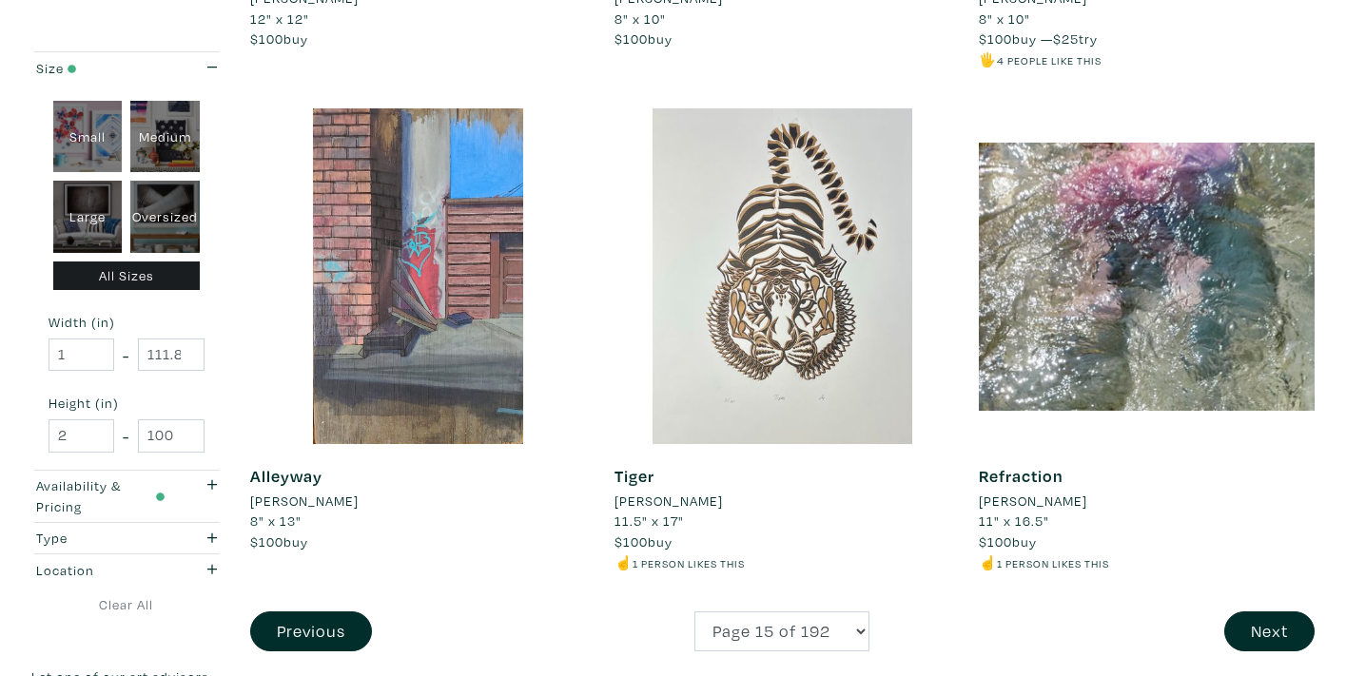
scroll to position [3893, 0]
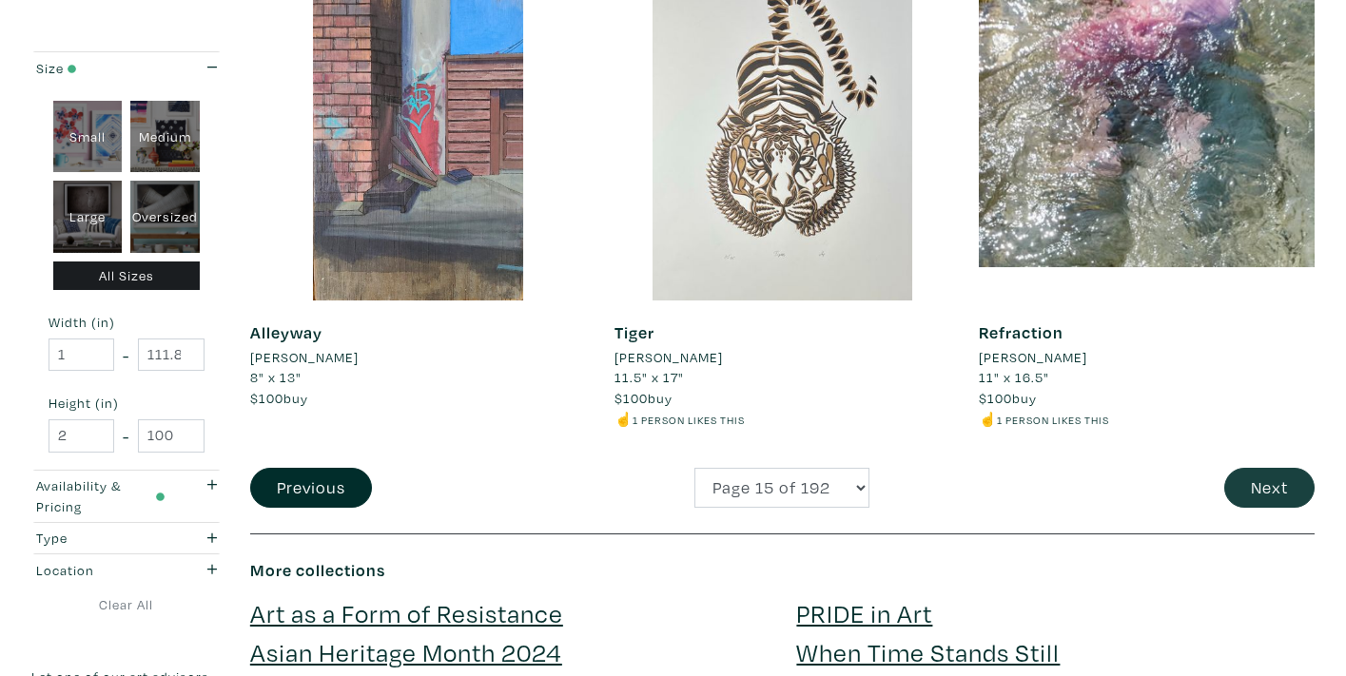
click at [1252, 468] on button "Next" at bounding box center [1269, 488] width 90 height 41
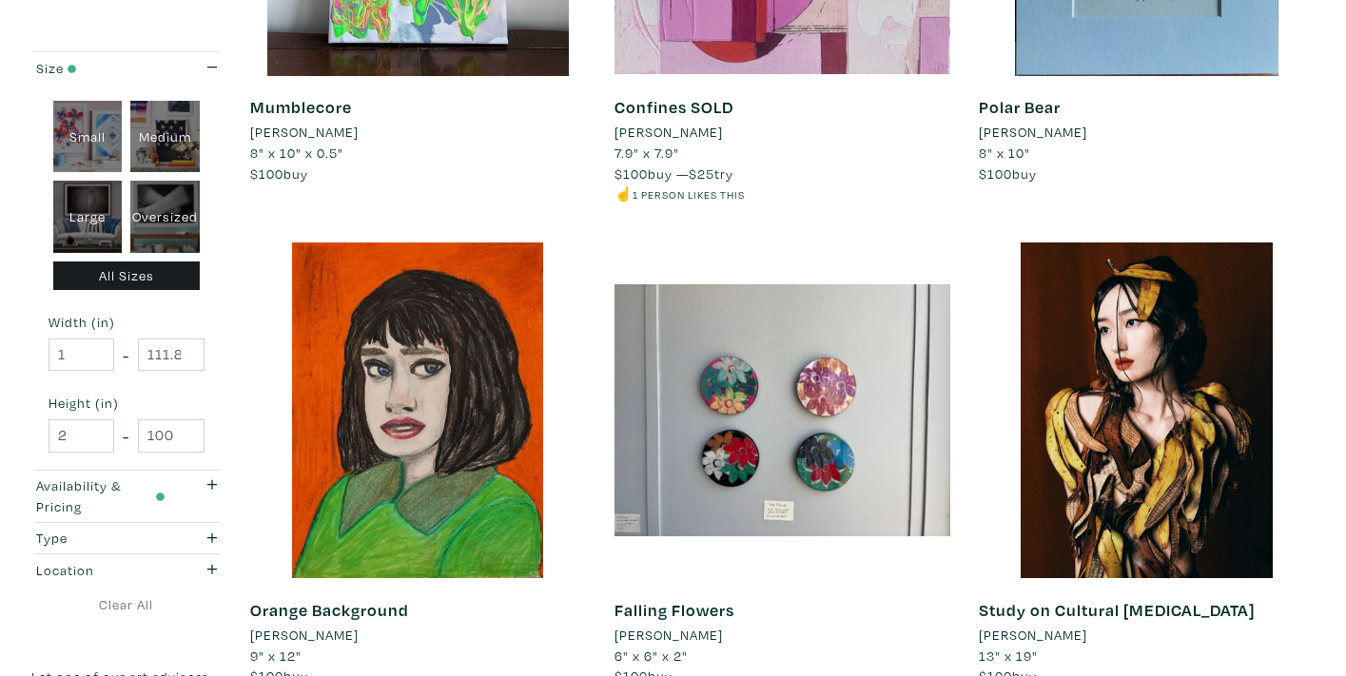
scroll to position [3149, 0]
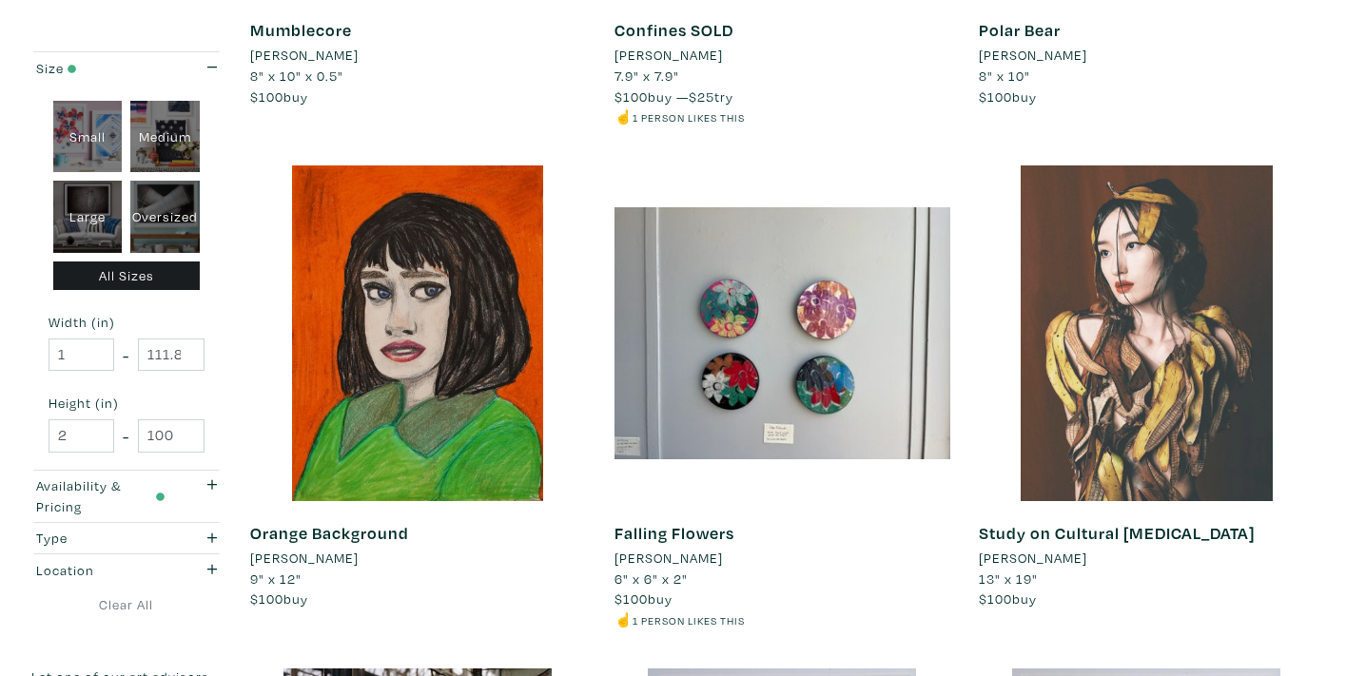
click at [1151, 345] on div at bounding box center [1147, 333] width 336 height 336
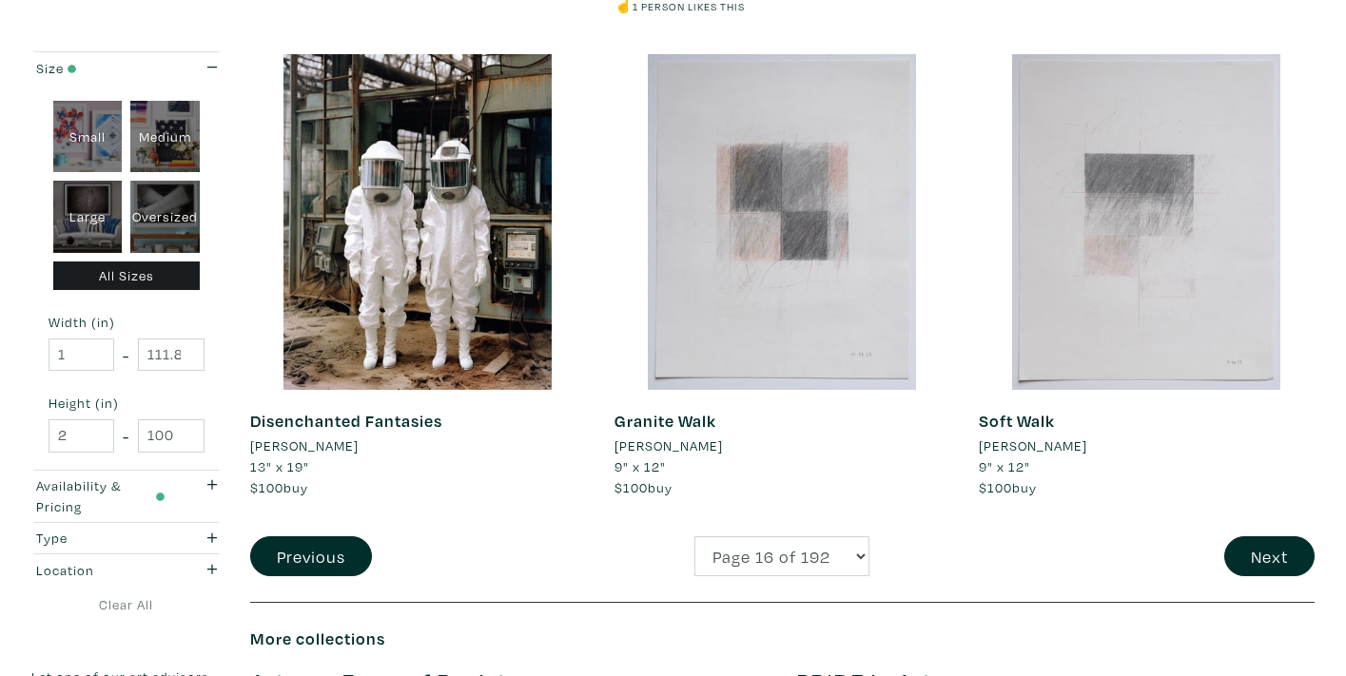
scroll to position [3792, 0]
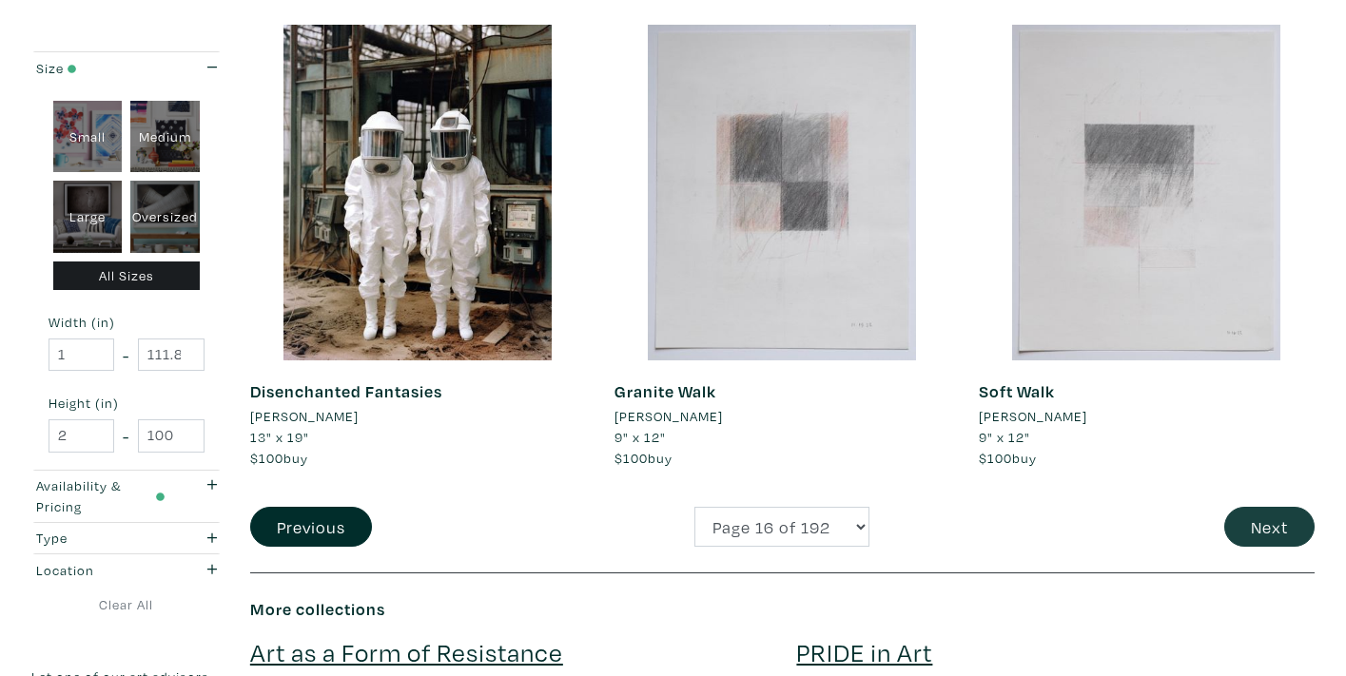
click at [1261, 507] on button "Next" at bounding box center [1269, 527] width 90 height 41
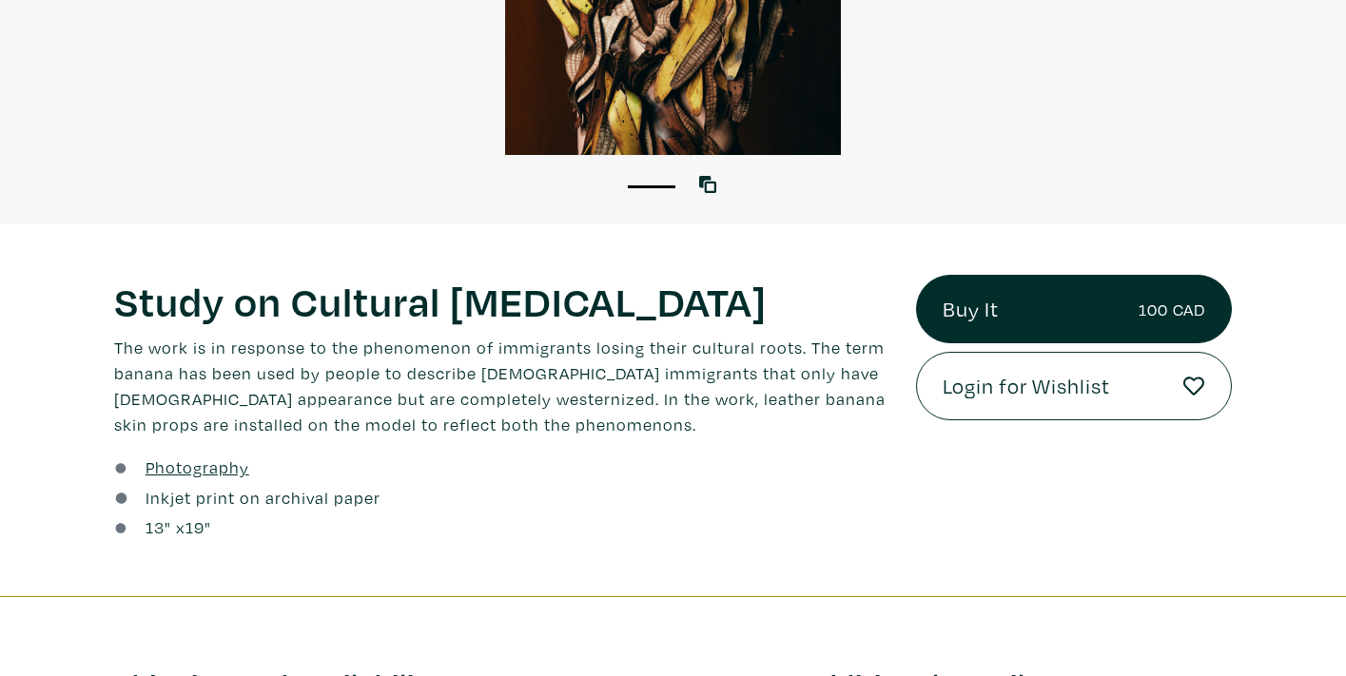
scroll to position [90, 0]
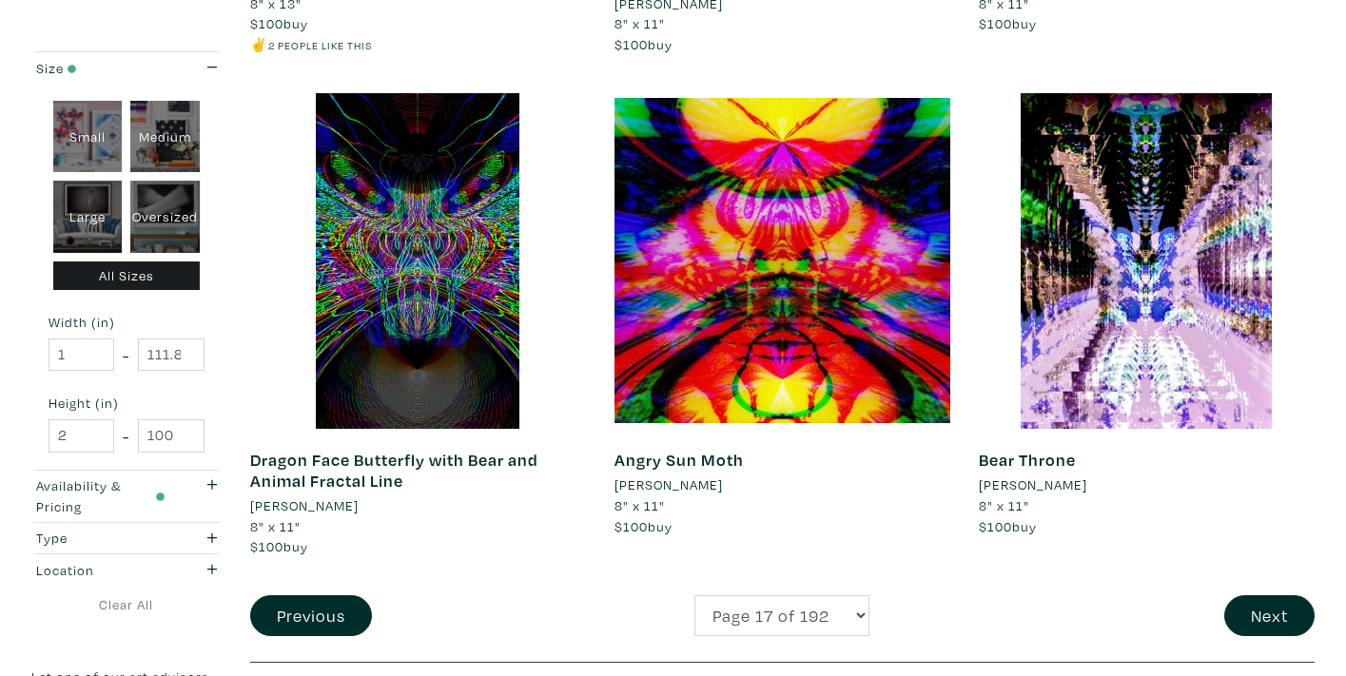
scroll to position [3824, 0]
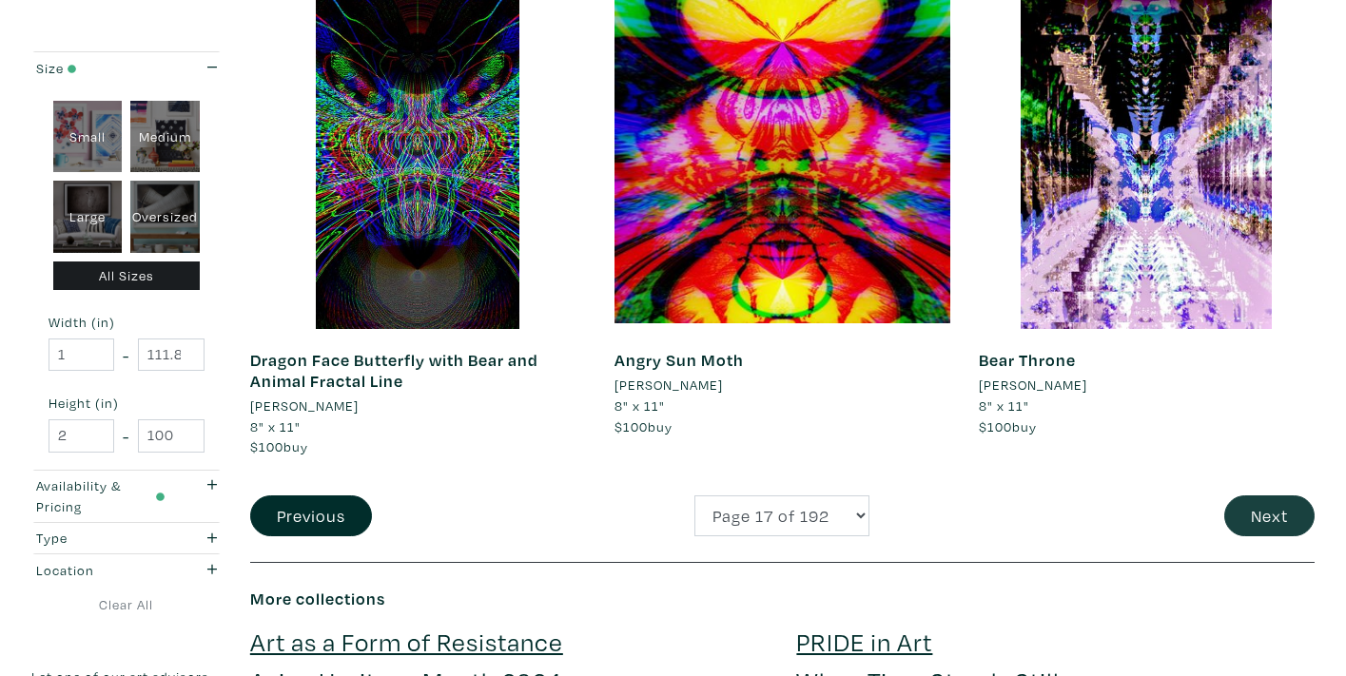
click at [1264, 495] on button "Next" at bounding box center [1269, 515] width 90 height 41
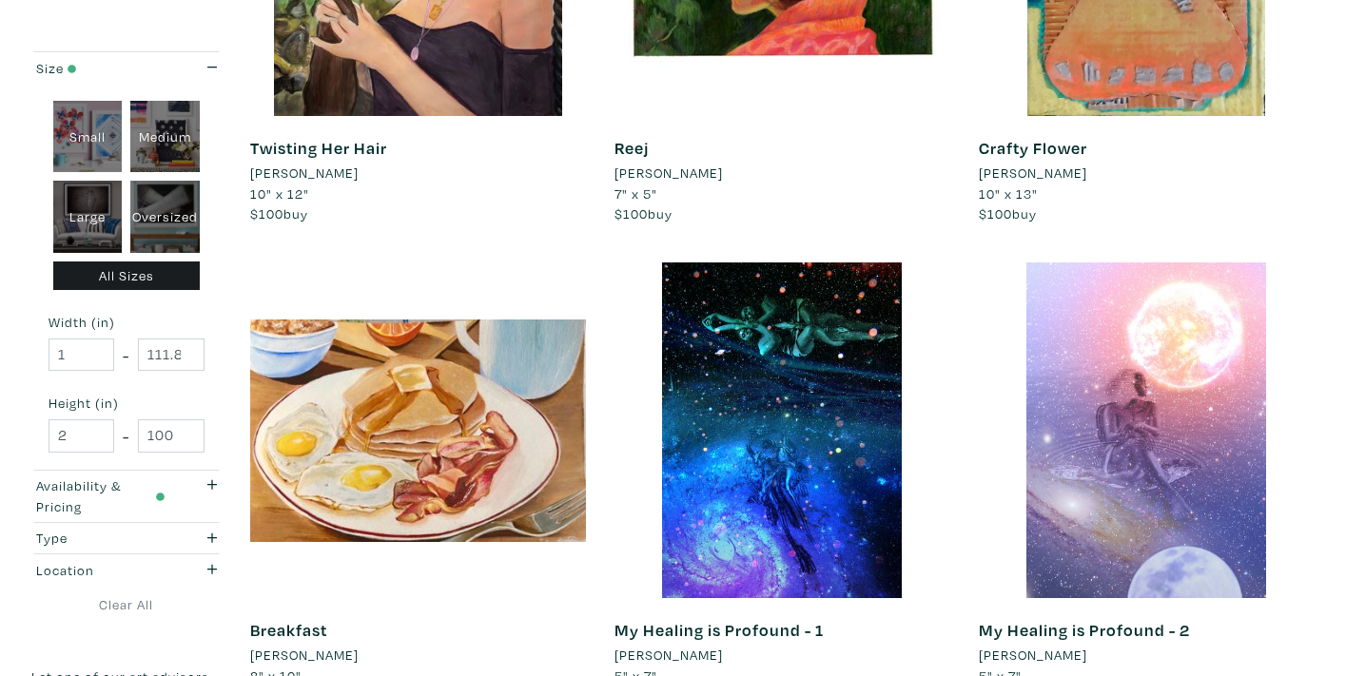
scroll to position [3551, 0]
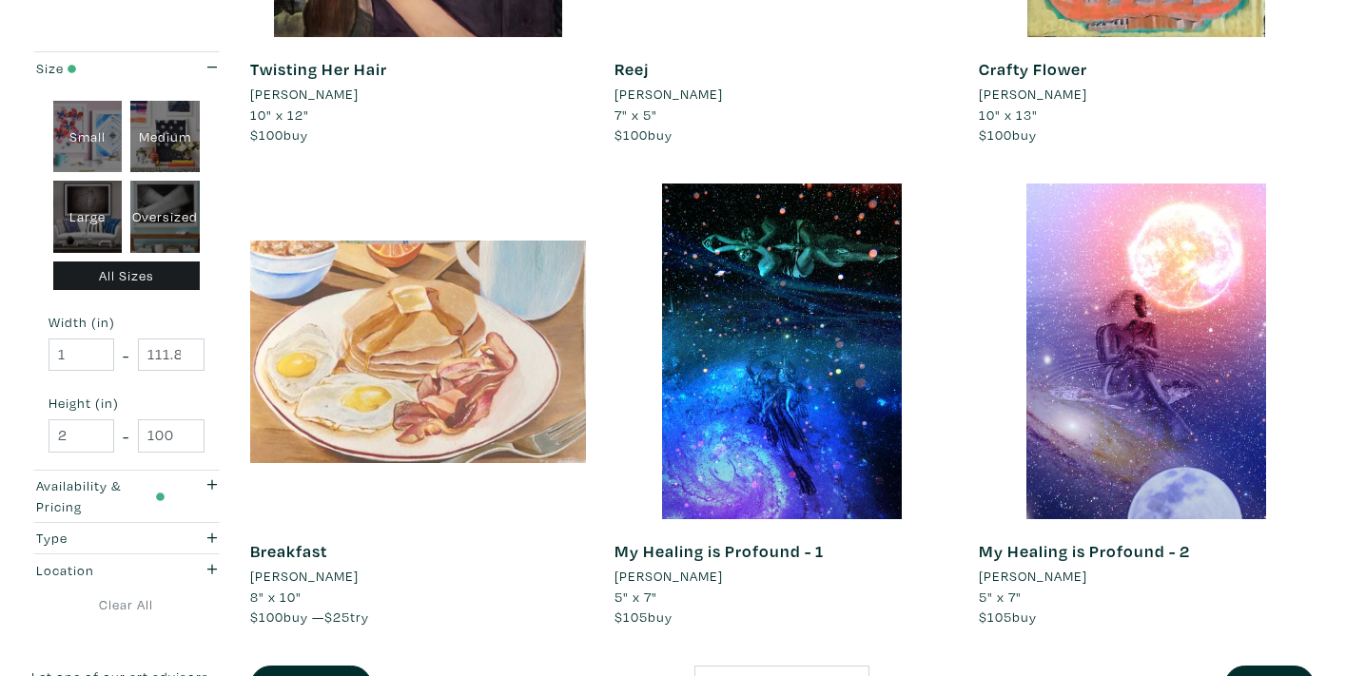
click at [428, 330] on div at bounding box center [418, 352] width 336 height 336
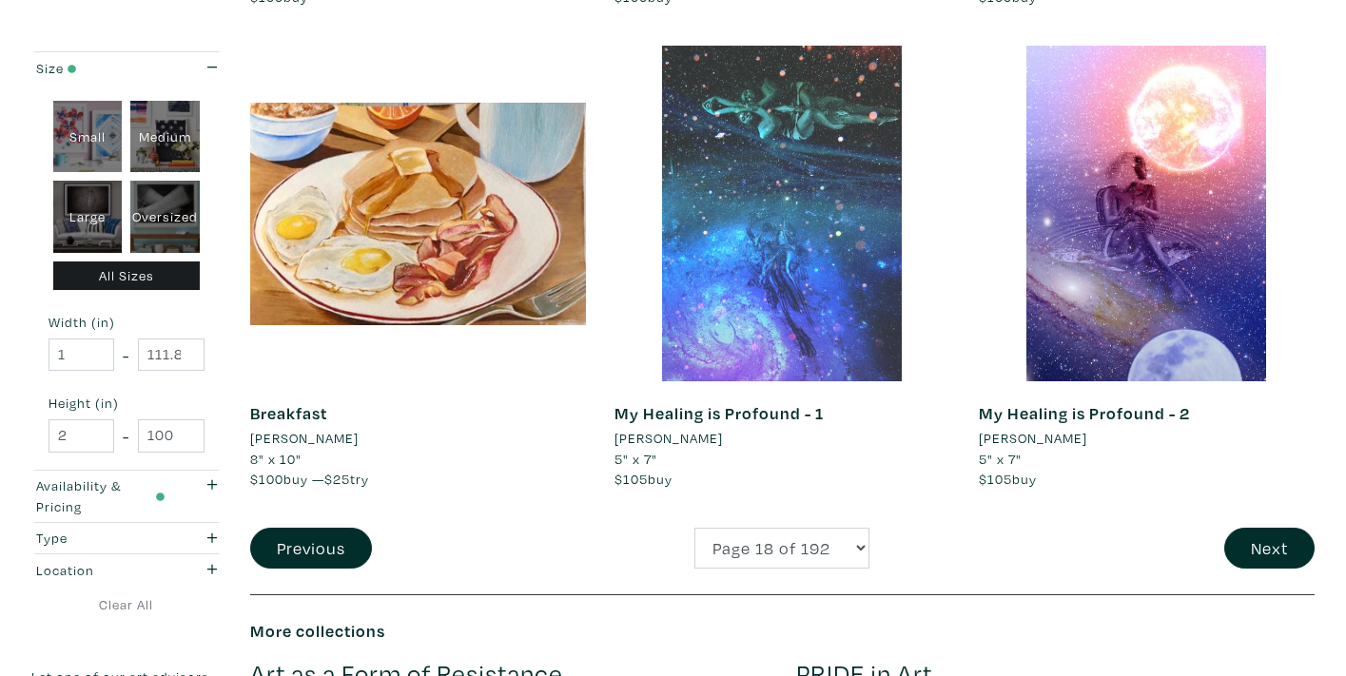
scroll to position [3830, 0]
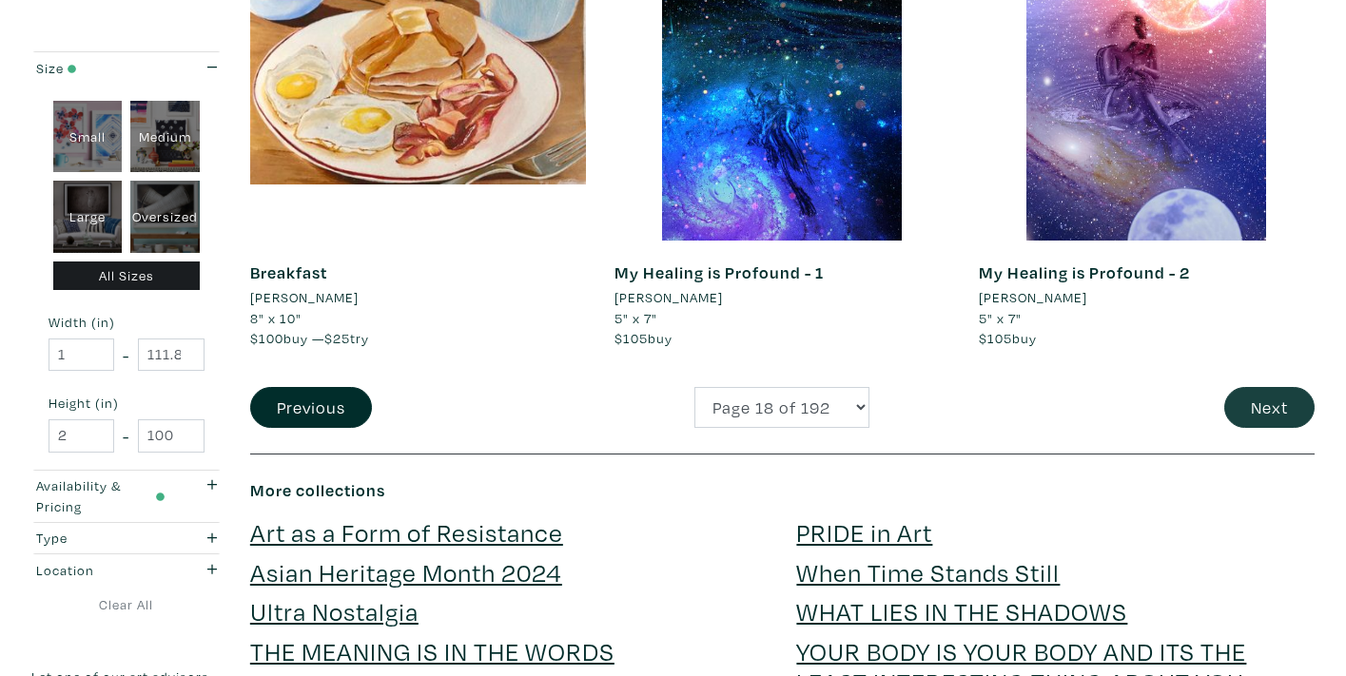
click at [1266, 387] on button "Next" at bounding box center [1269, 407] width 90 height 41
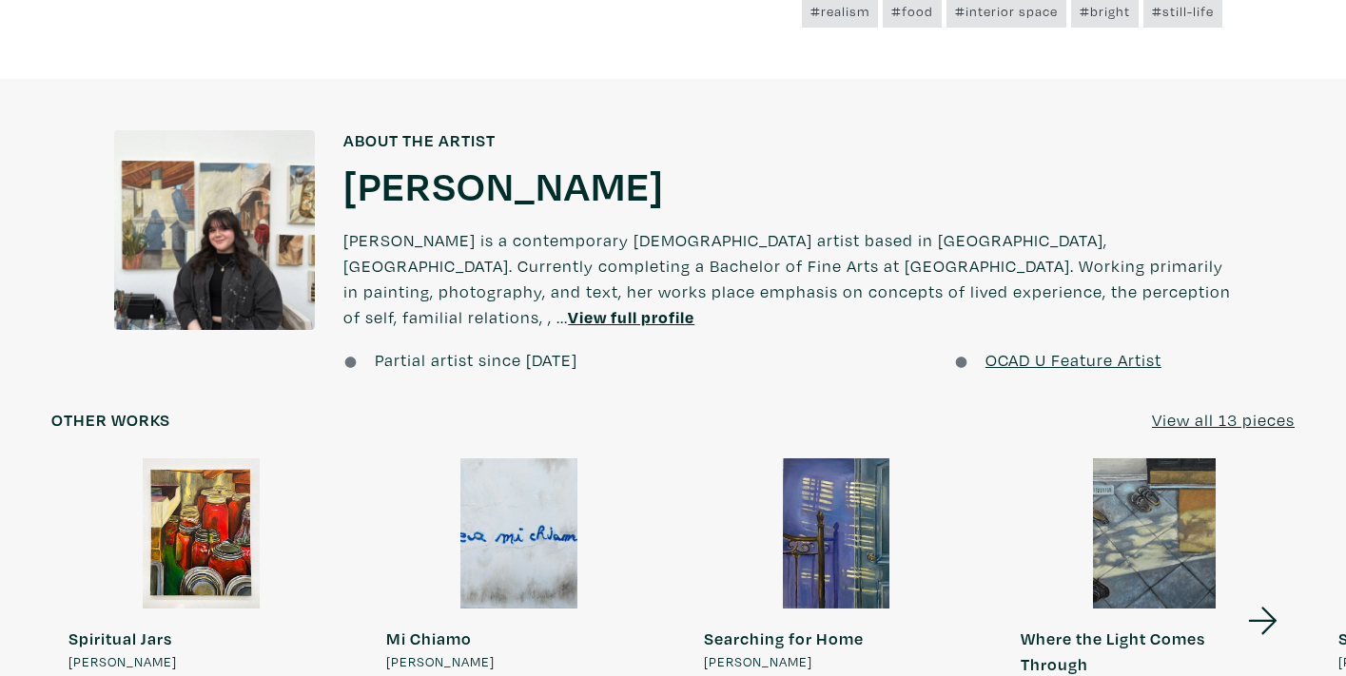
scroll to position [1367, 0]
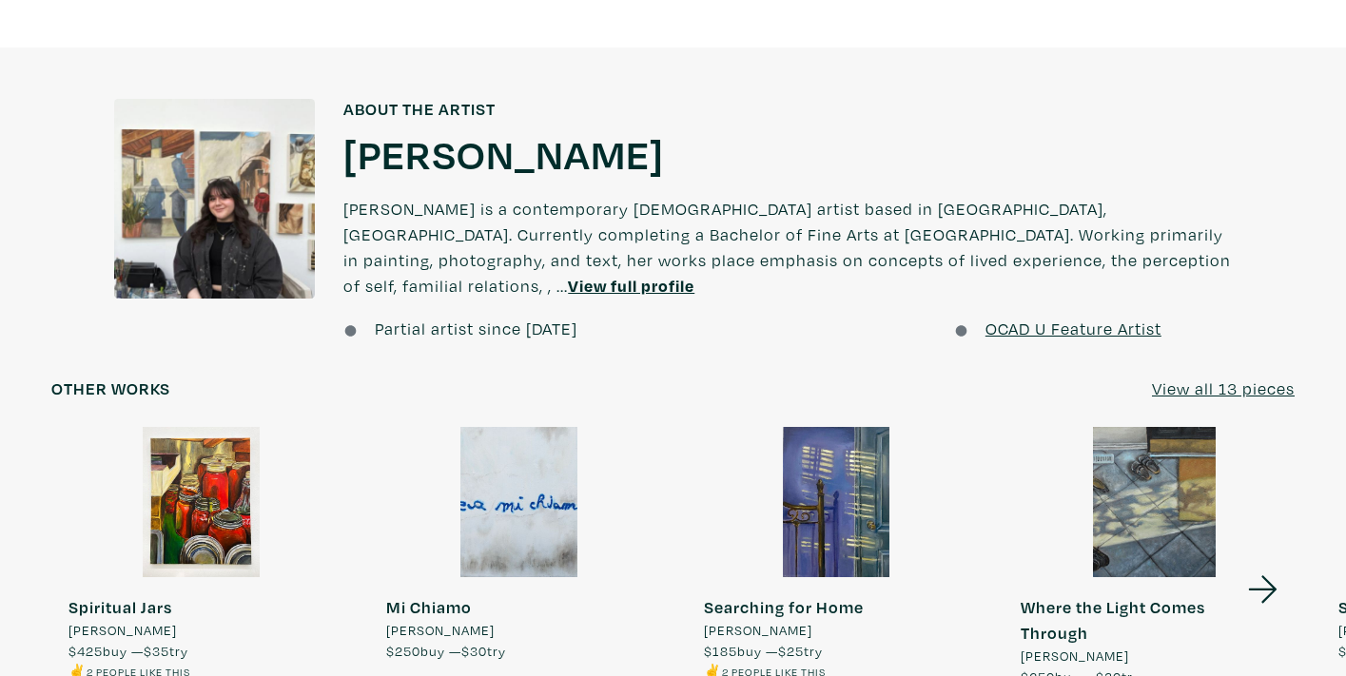
click at [1251, 378] on u "View all 13 pieces" at bounding box center [1223, 389] width 143 height 22
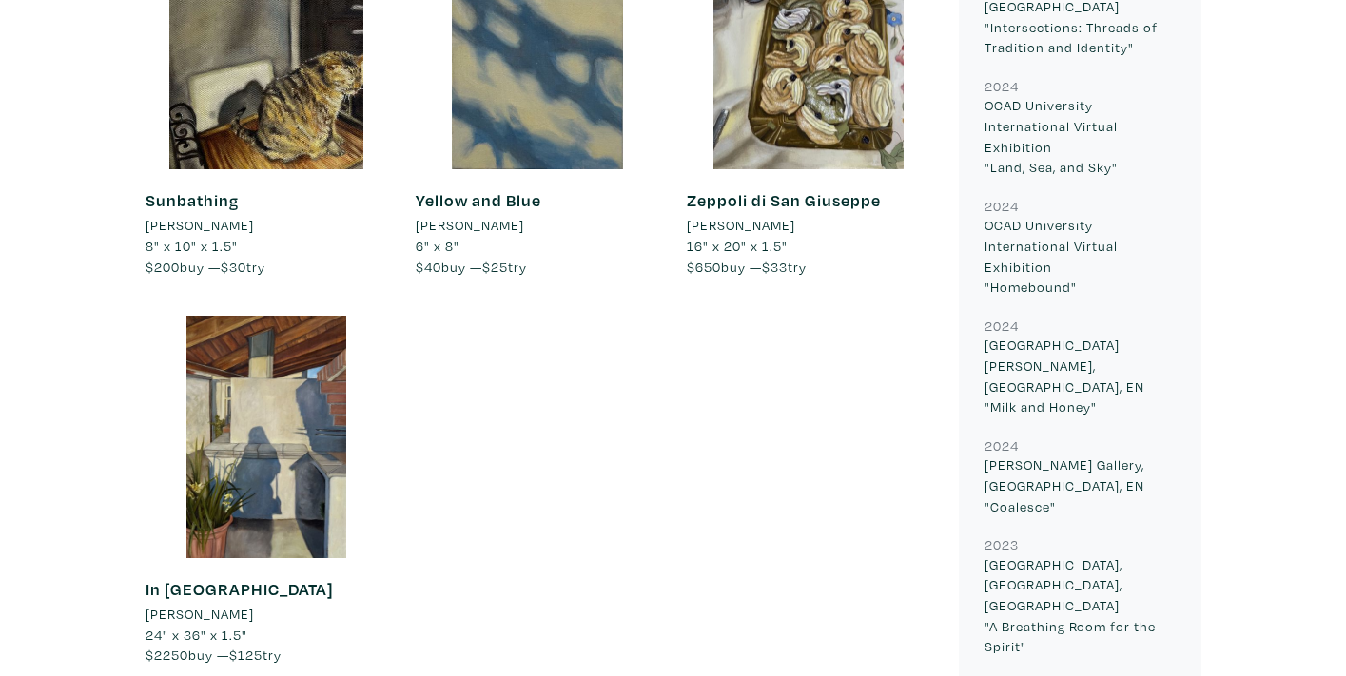
scroll to position [1704, 0]
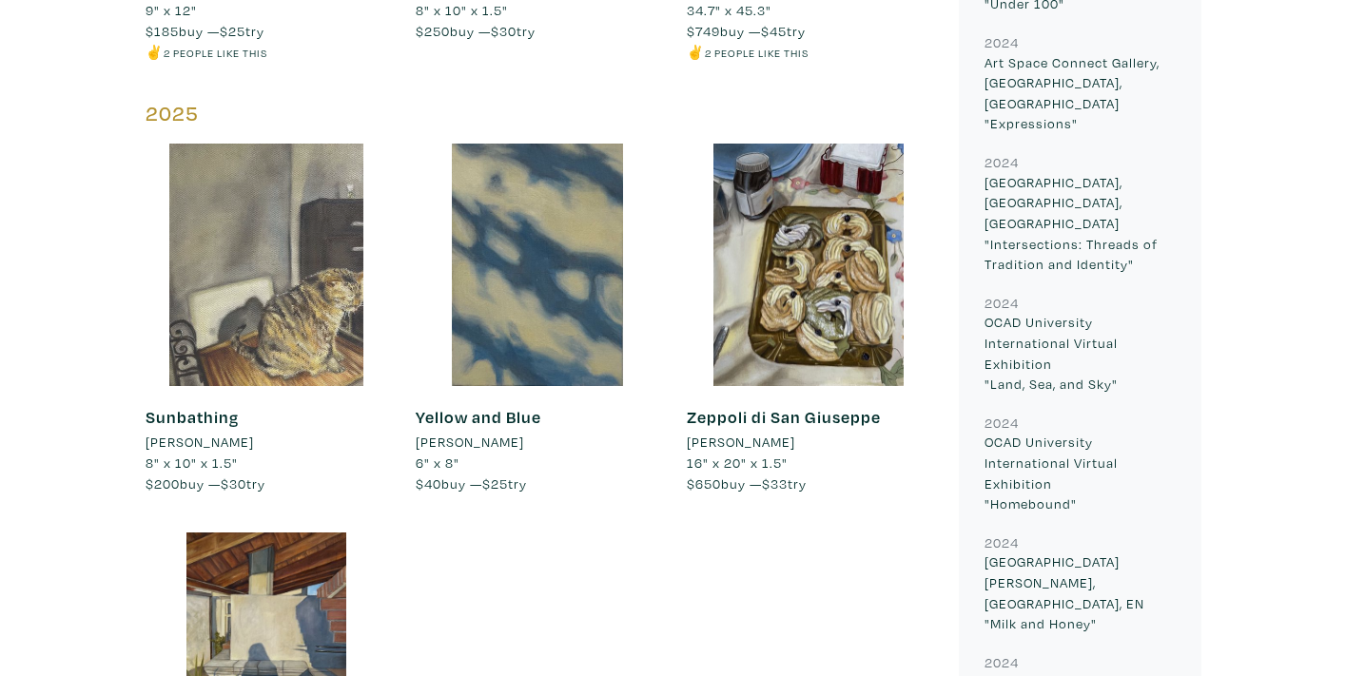
click at [231, 225] on div at bounding box center [266, 265] width 242 height 242
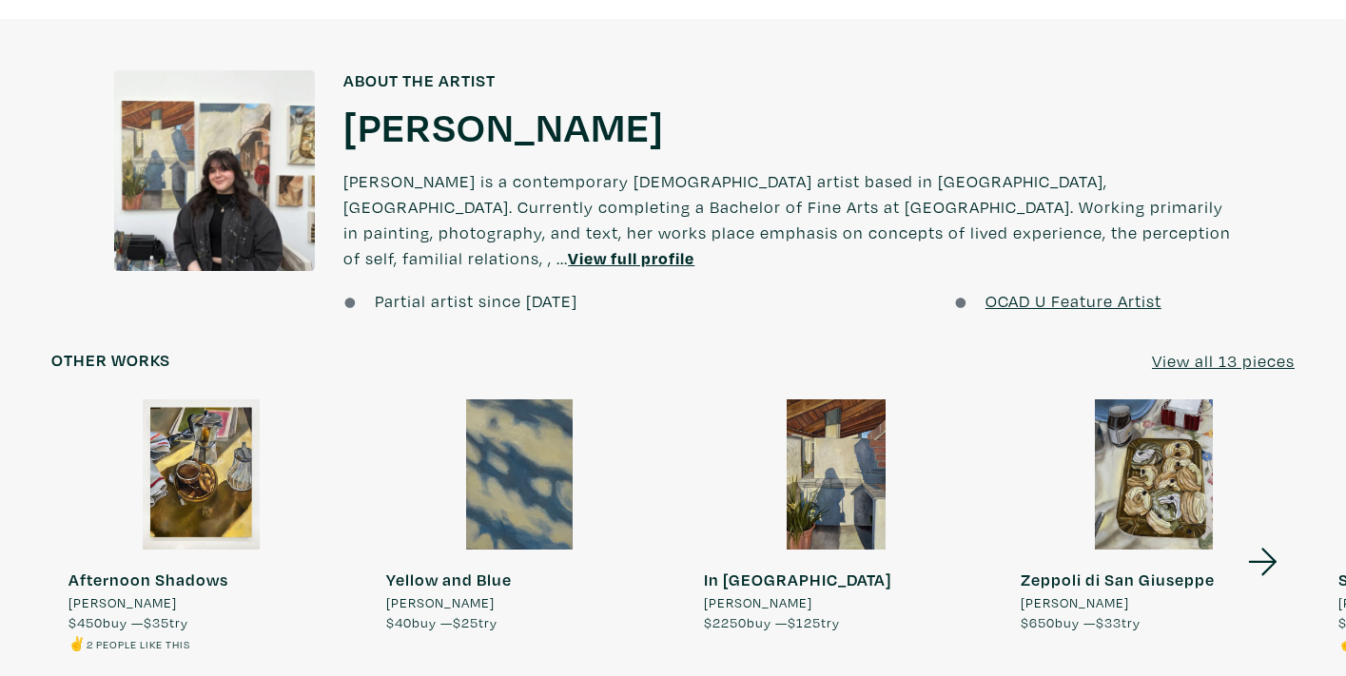
scroll to position [1430, 0]
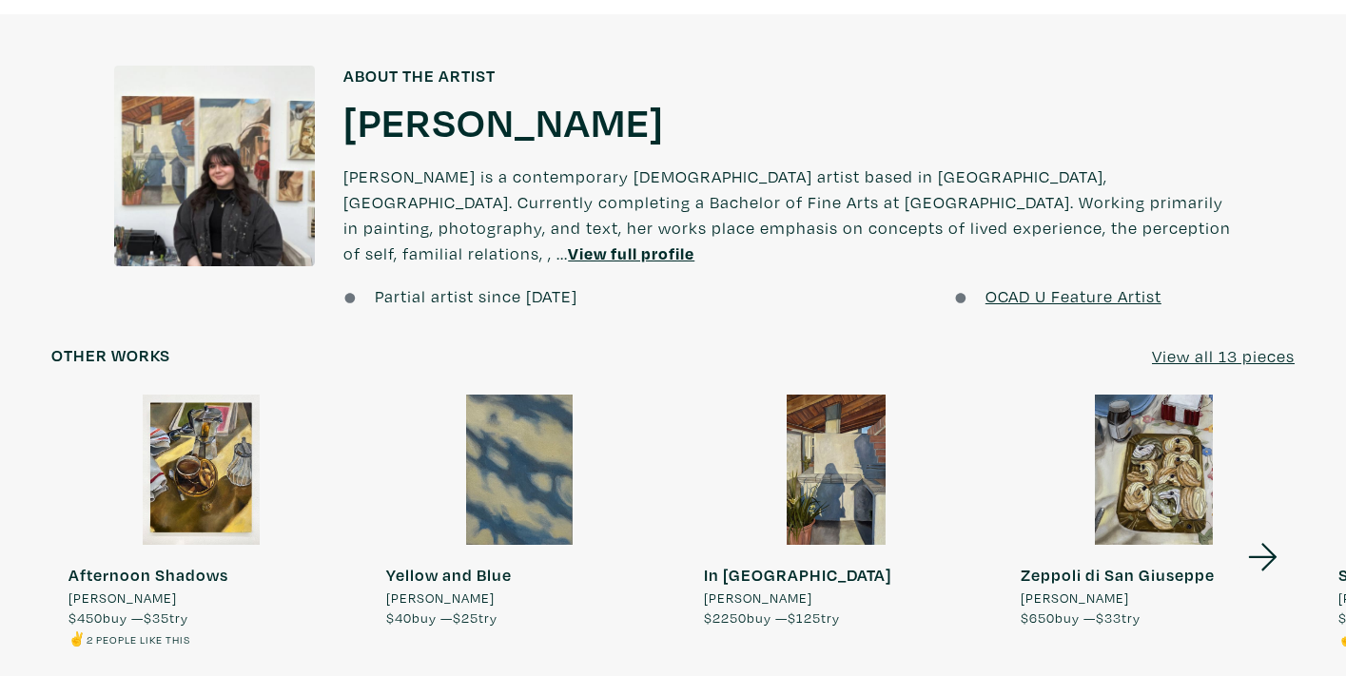
click at [189, 444] on div at bounding box center [201, 470] width 301 height 150
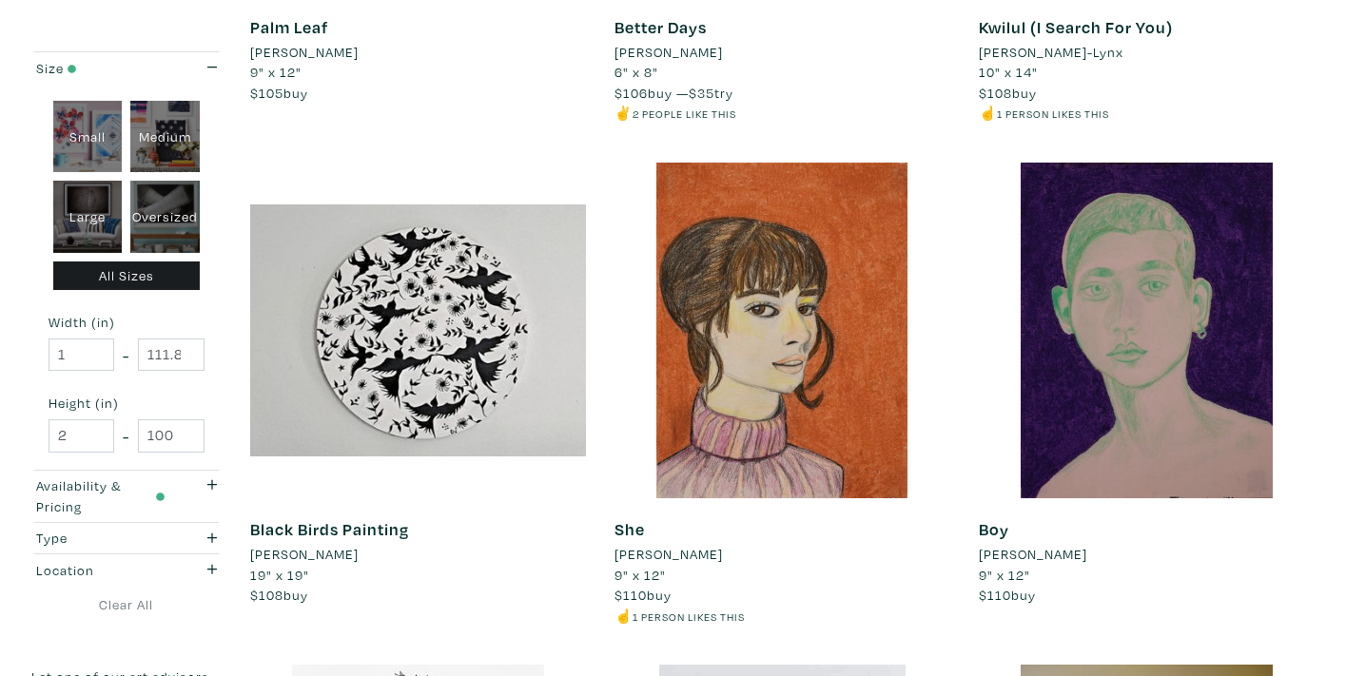
scroll to position [684, 0]
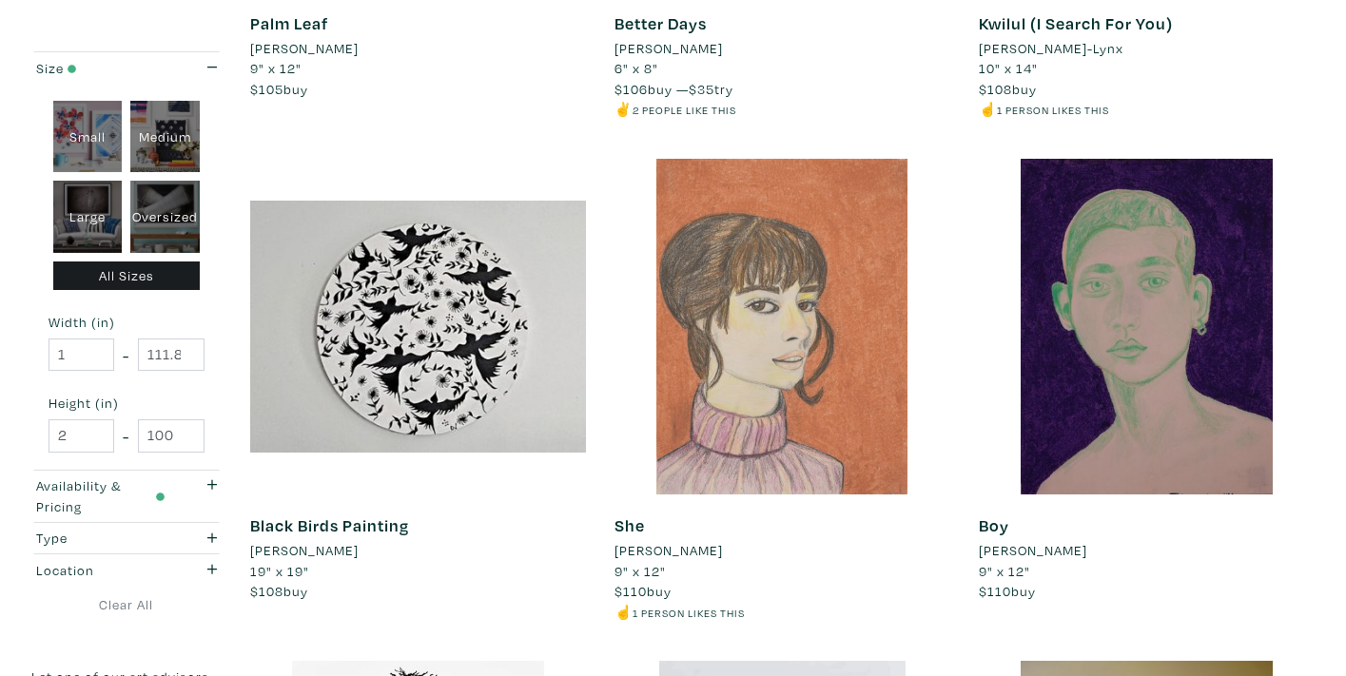
click at [770, 304] on div at bounding box center [782, 327] width 336 height 336
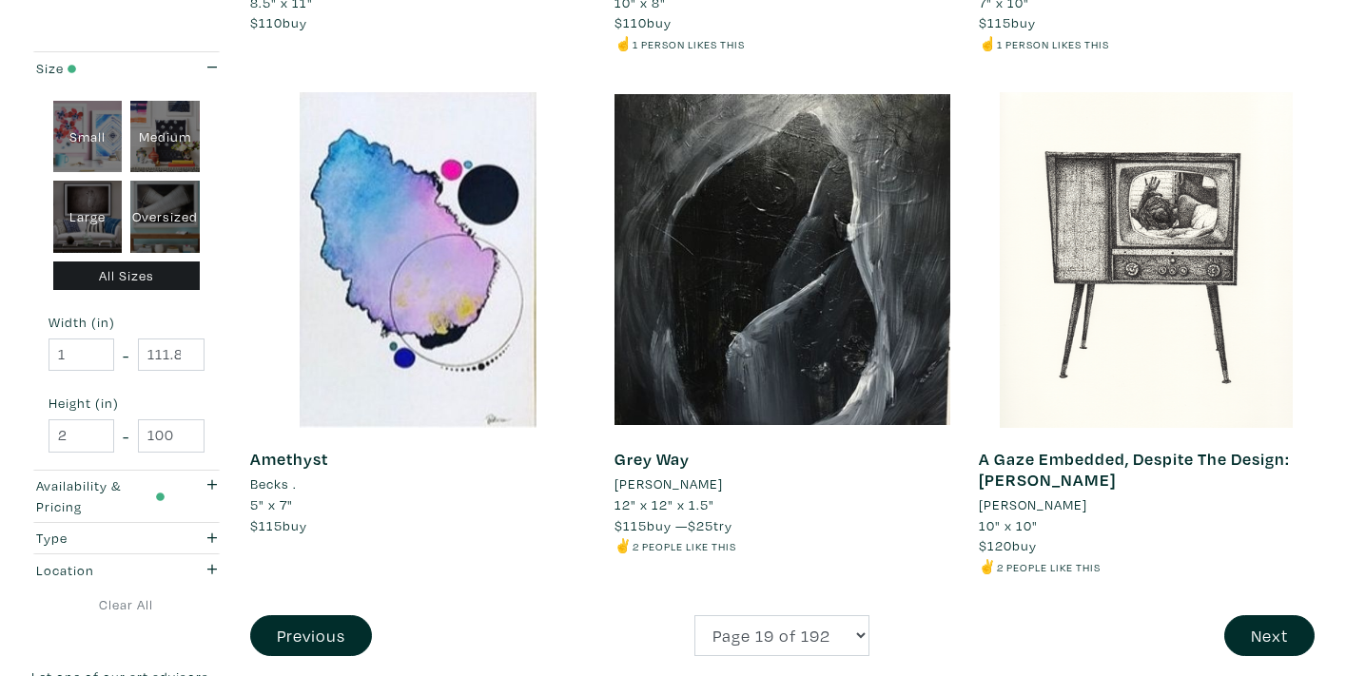
scroll to position [3877, 0]
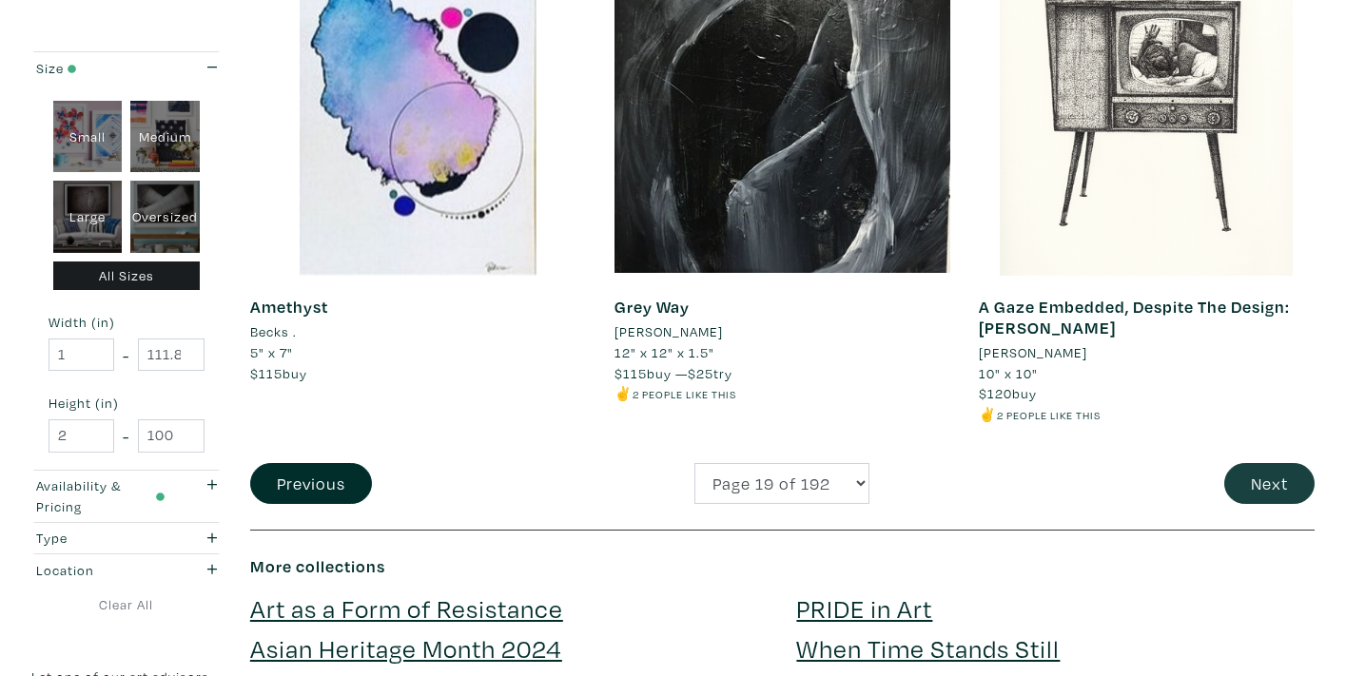
click at [1251, 463] on button "Next" at bounding box center [1269, 483] width 90 height 41
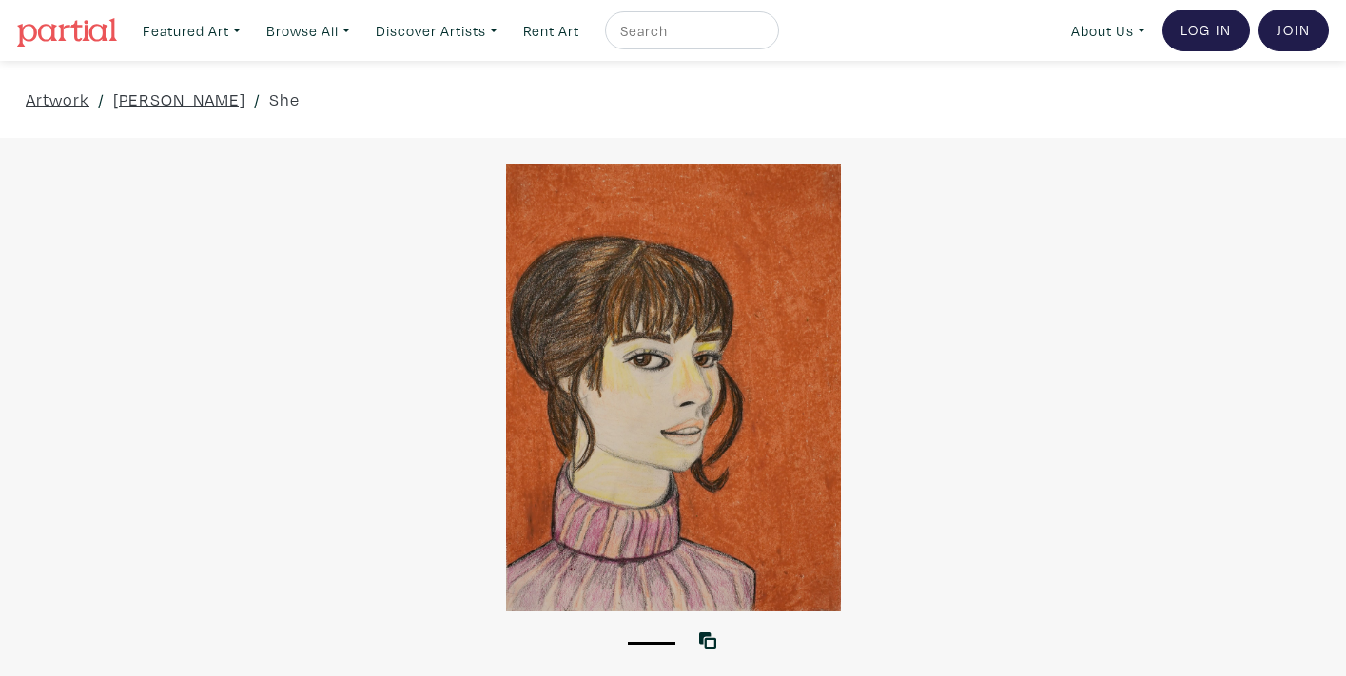
click at [807, 373] on div at bounding box center [673, 388] width 1346 height 448
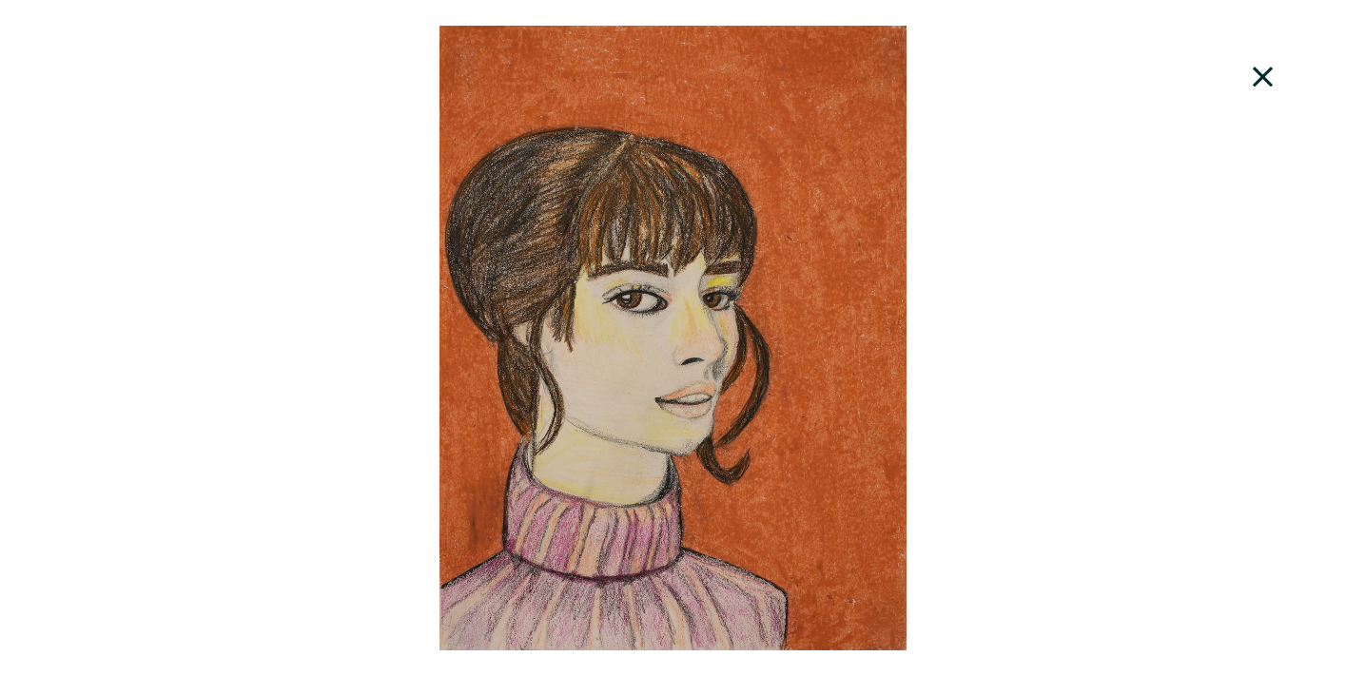
scroll to position [4, 0]
click at [1130, 342] on div at bounding box center [673, 338] width 1346 height 625
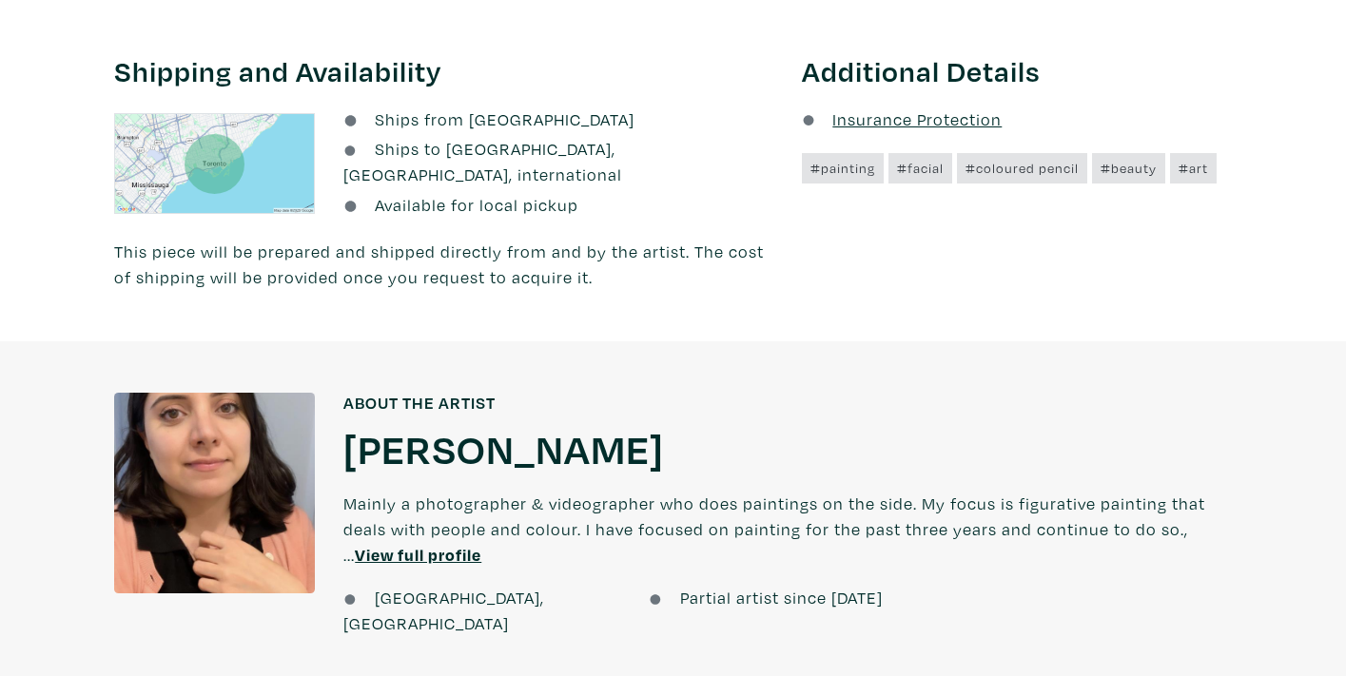
scroll to position [996, 0]
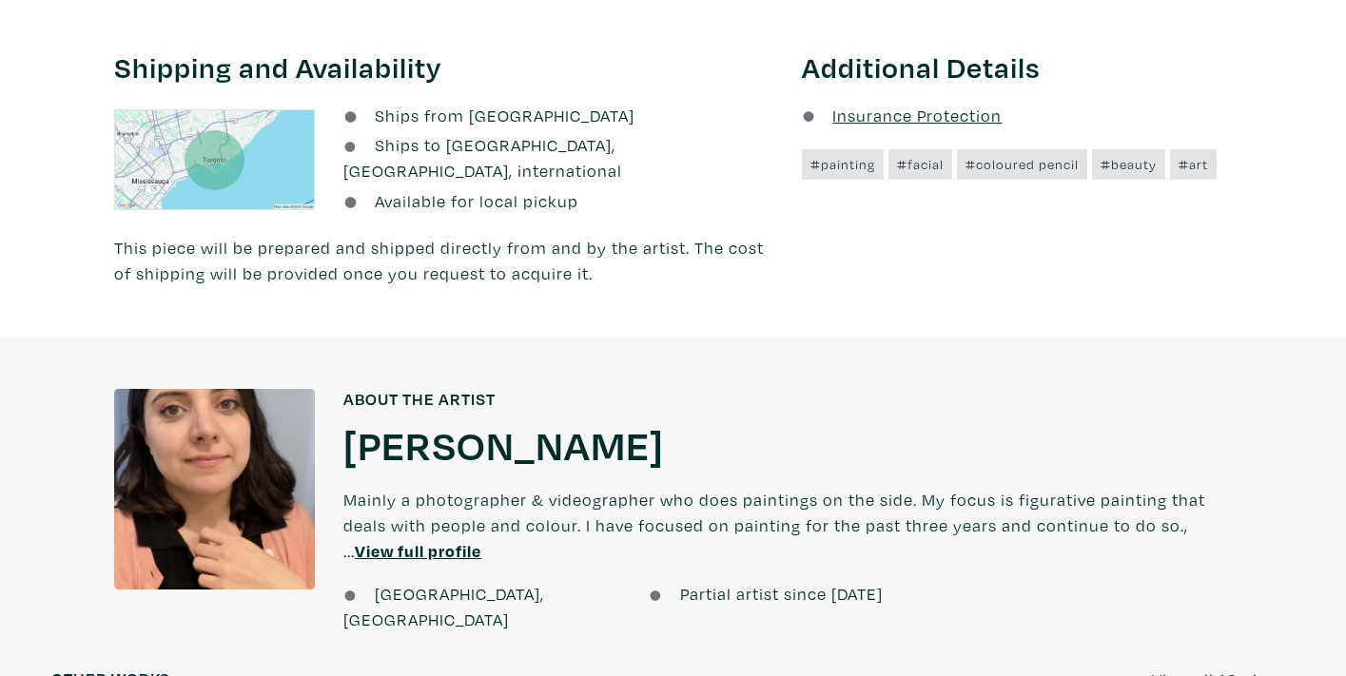
click at [452, 540] on u "View full profile" at bounding box center [418, 551] width 126 height 22
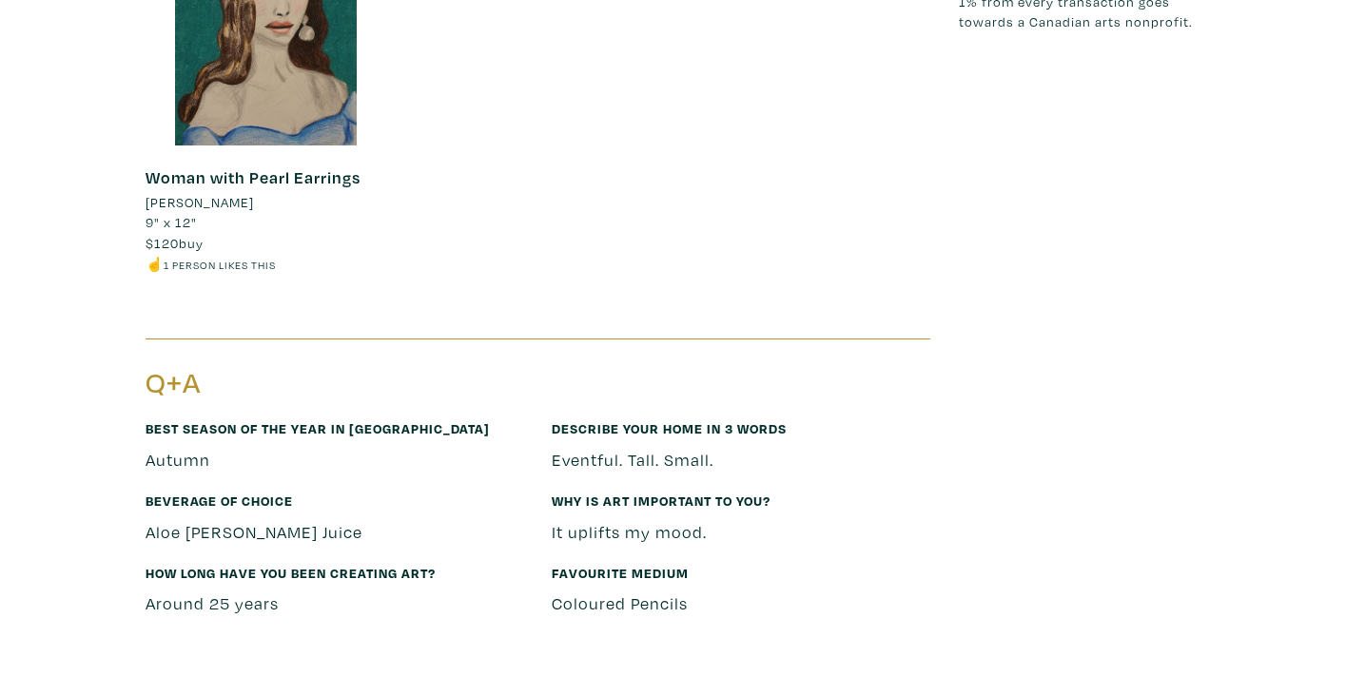
scroll to position [2294, 0]
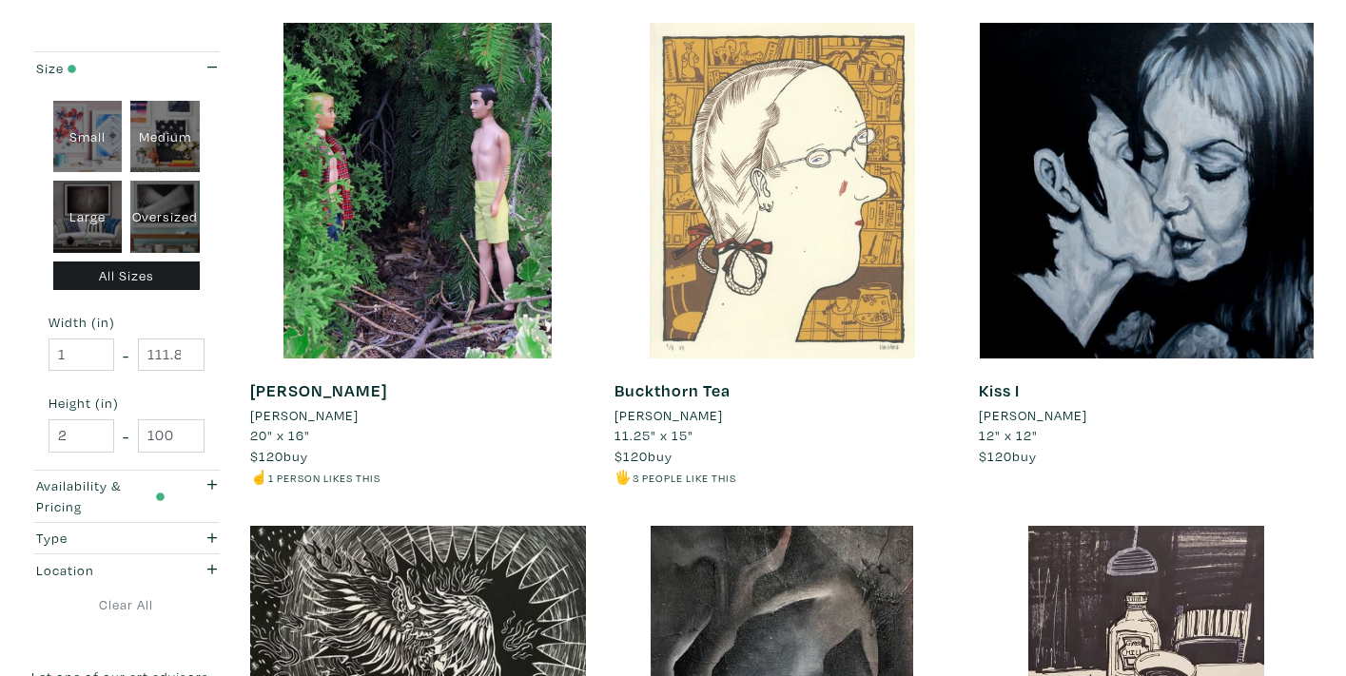
scroll to position [1313, 0]
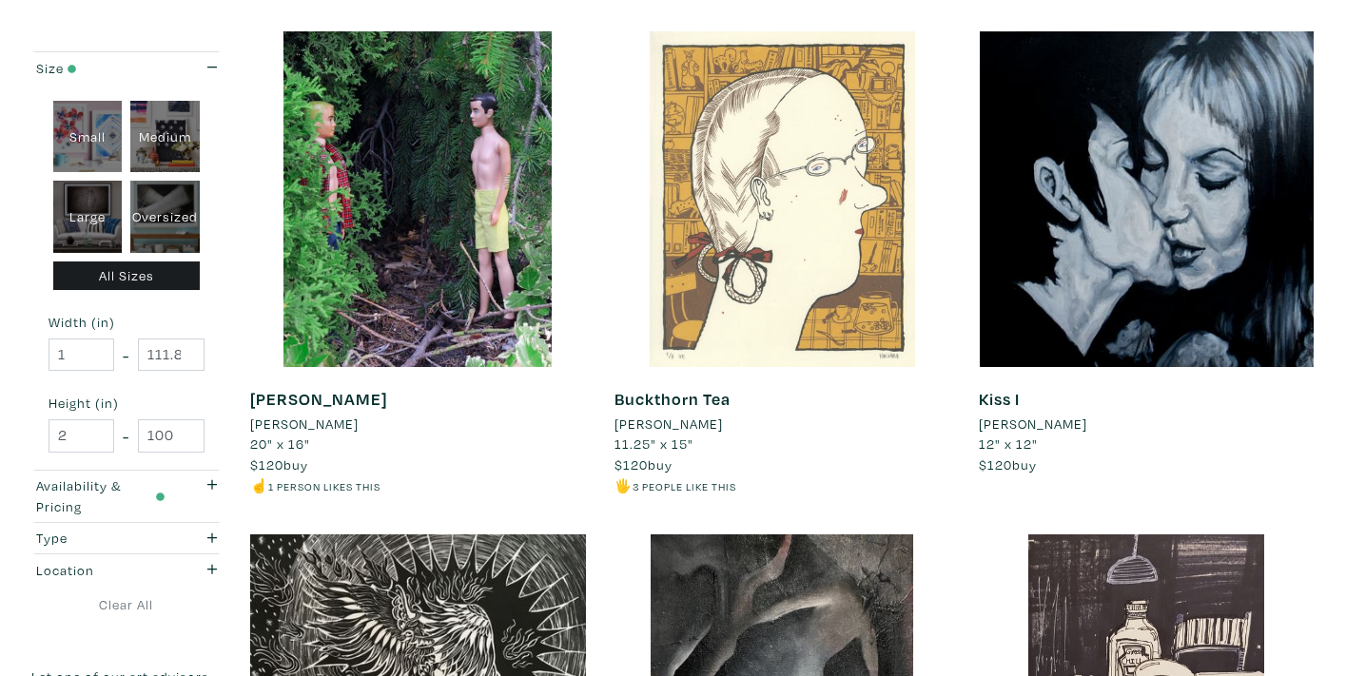
click at [813, 292] on div at bounding box center [782, 199] width 336 height 336
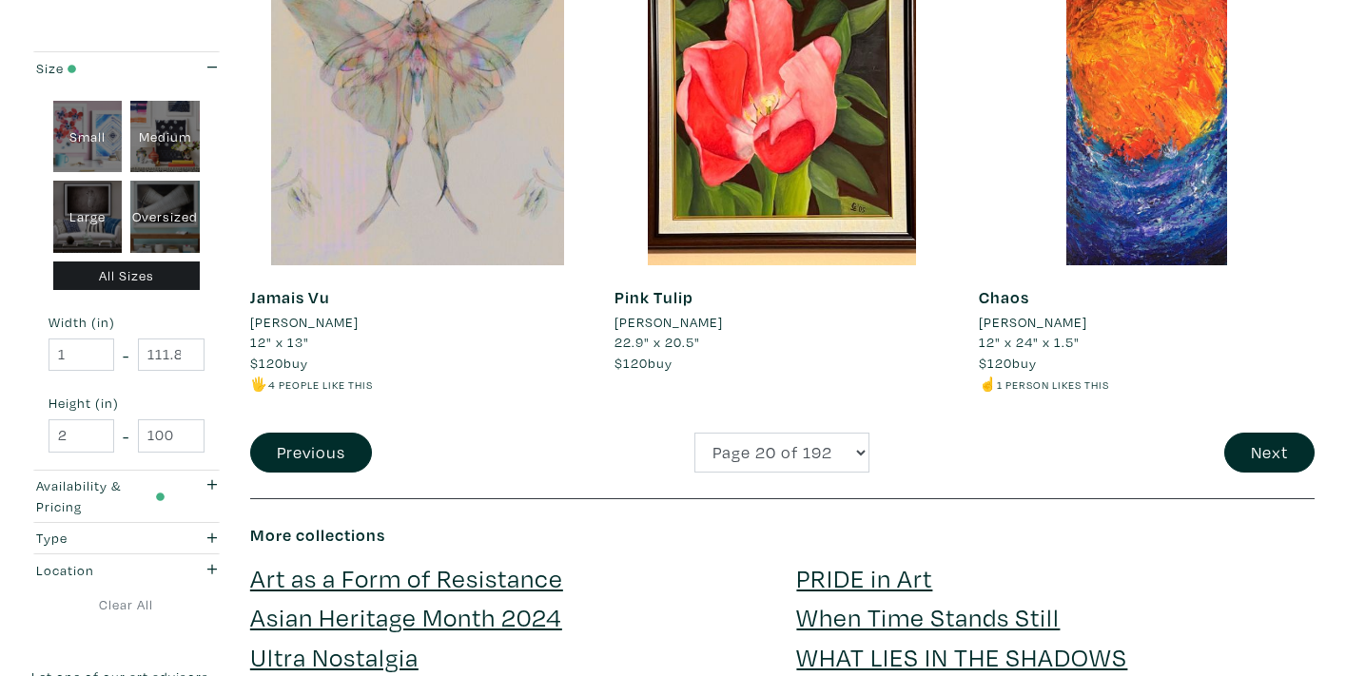
scroll to position [4069, 0]
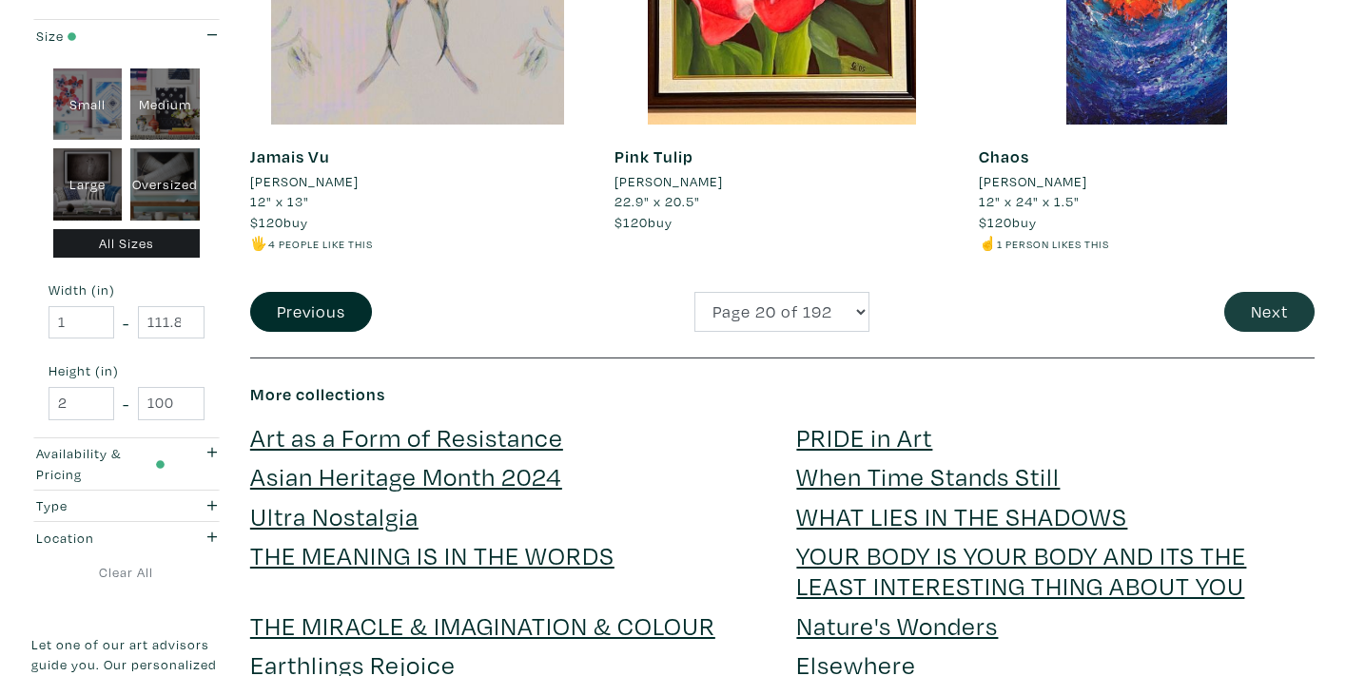
click at [1251, 292] on button "Next" at bounding box center [1269, 312] width 90 height 41
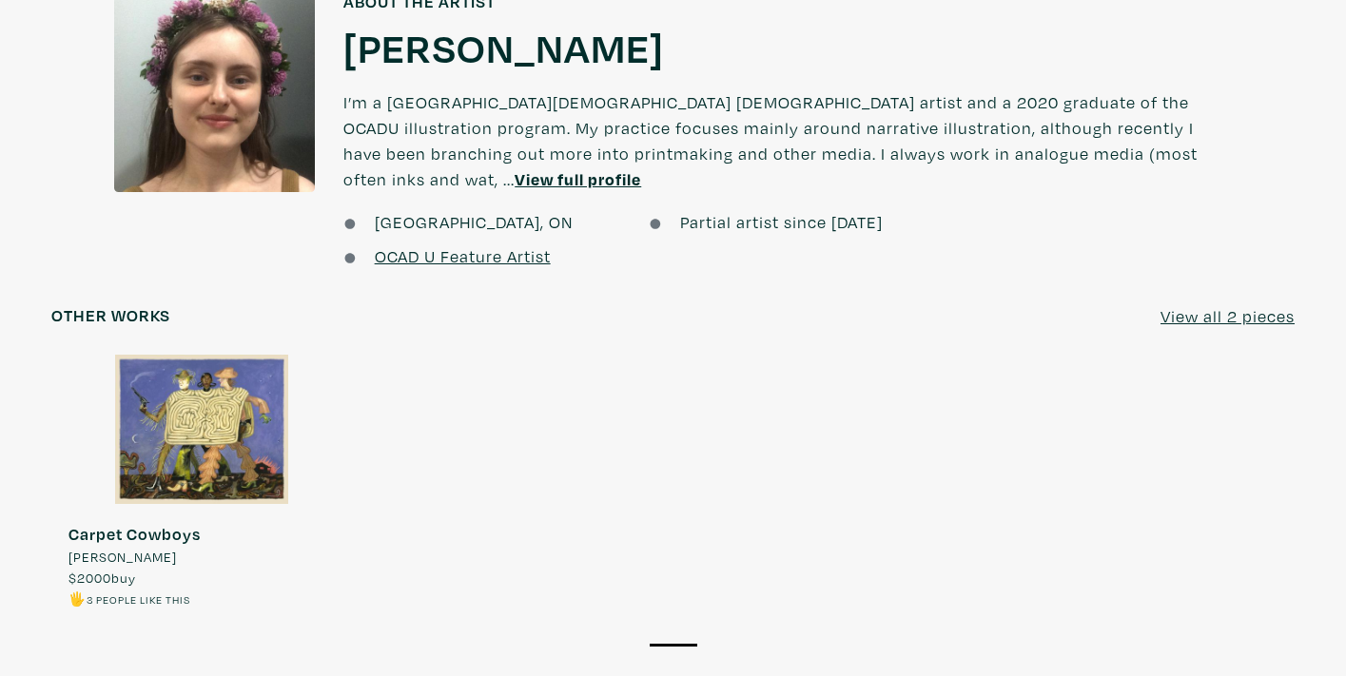
scroll to position [1630, 0]
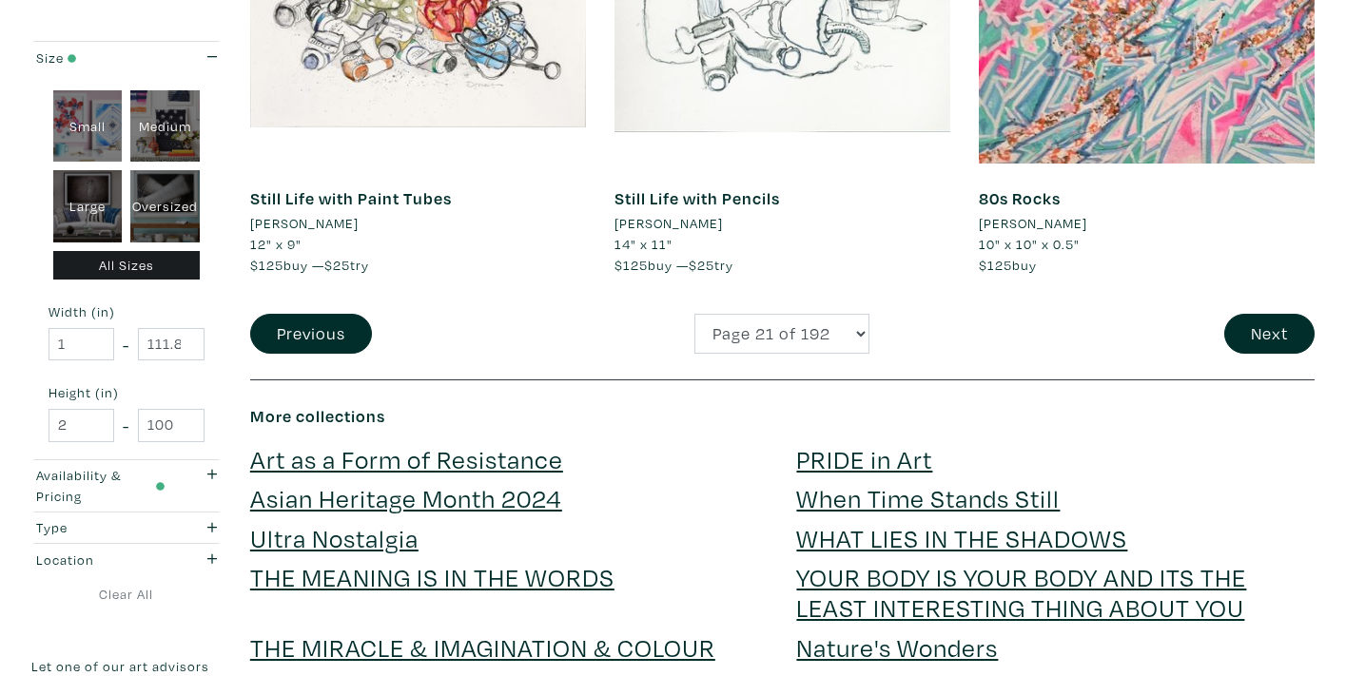
scroll to position [4272, 0]
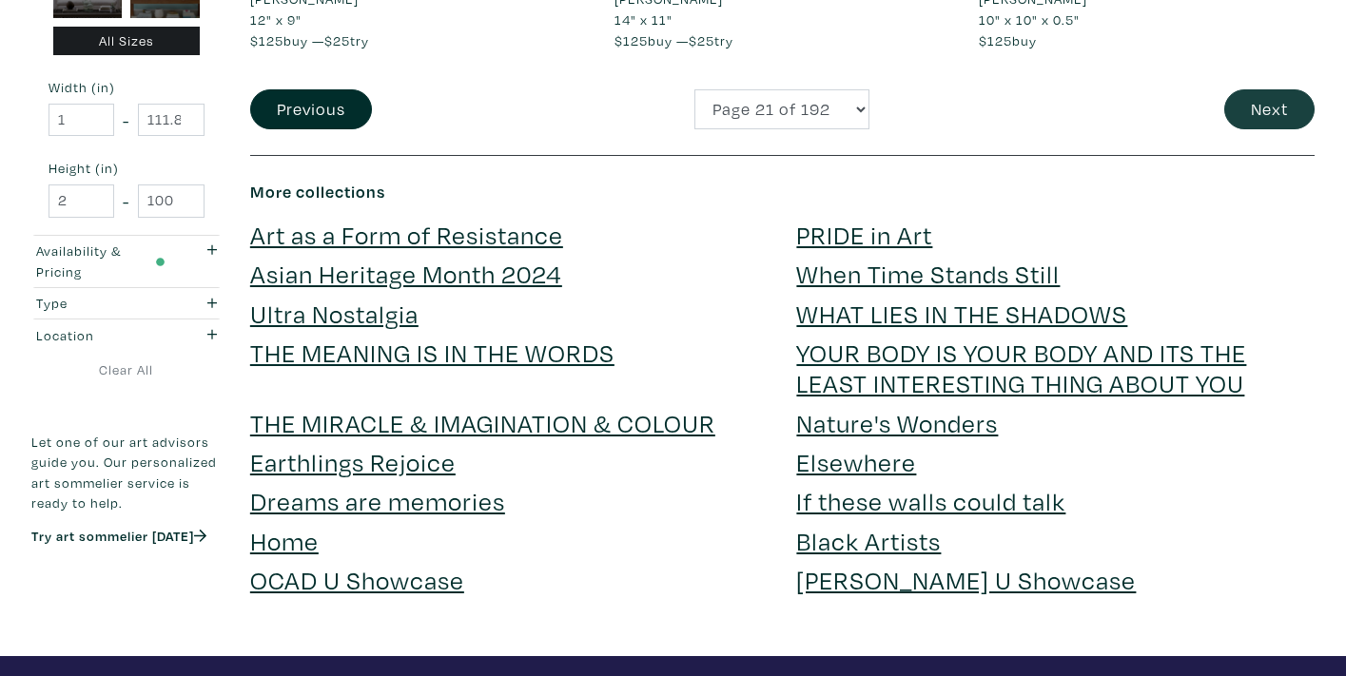
click at [1247, 89] on button "Next" at bounding box center [1269, 109] width 90 height 41
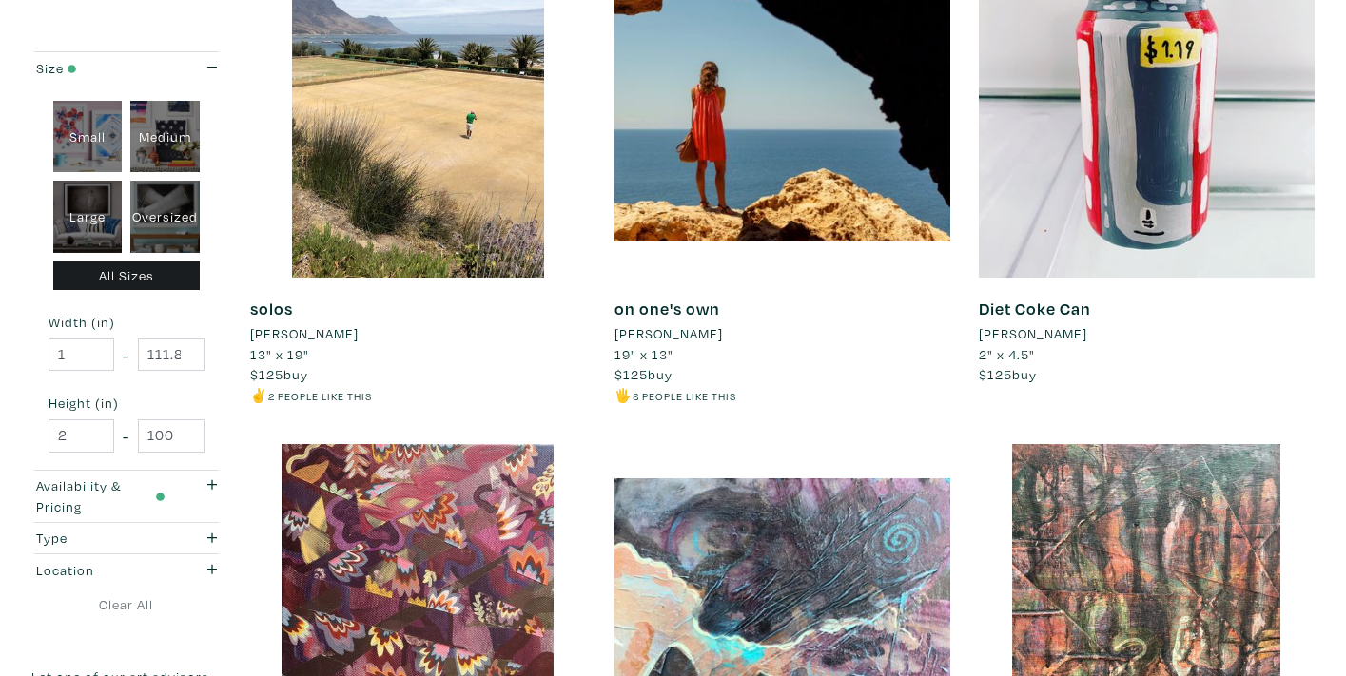
scroll to position [1200, 0]
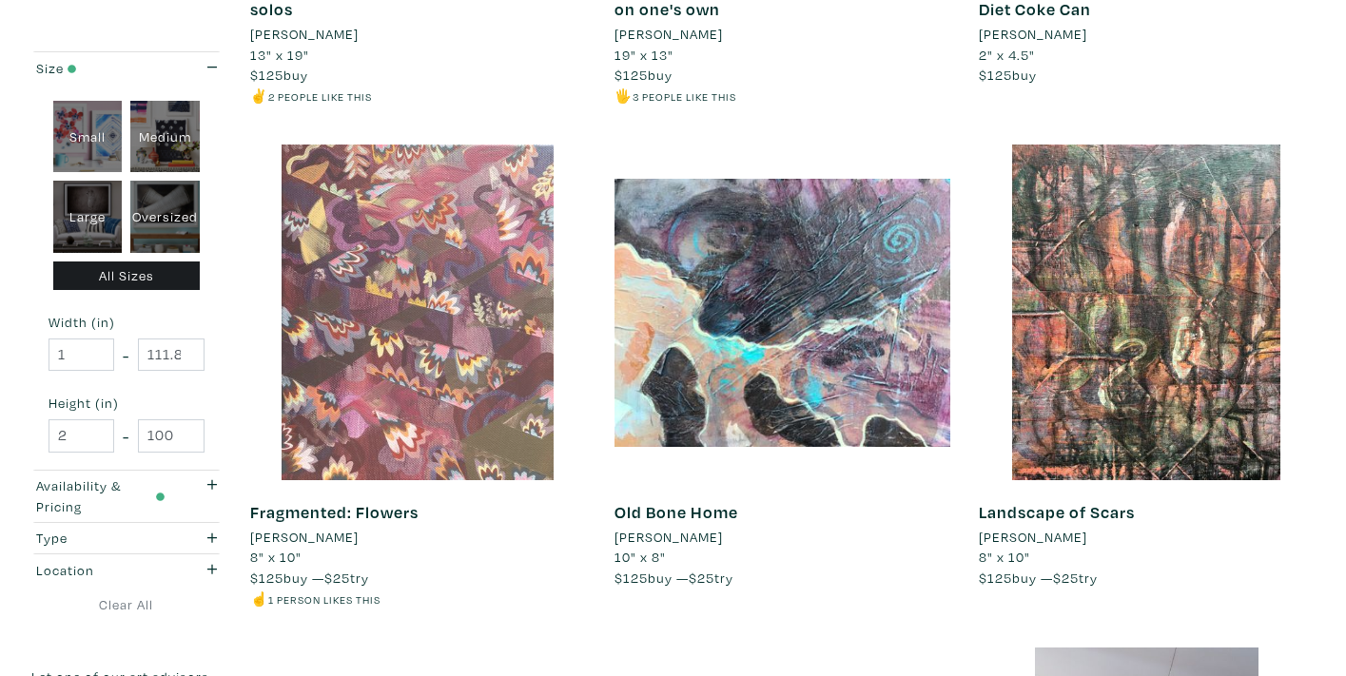
click at [439, 294] on div at bounding box center [418, 313] width 336 height 336
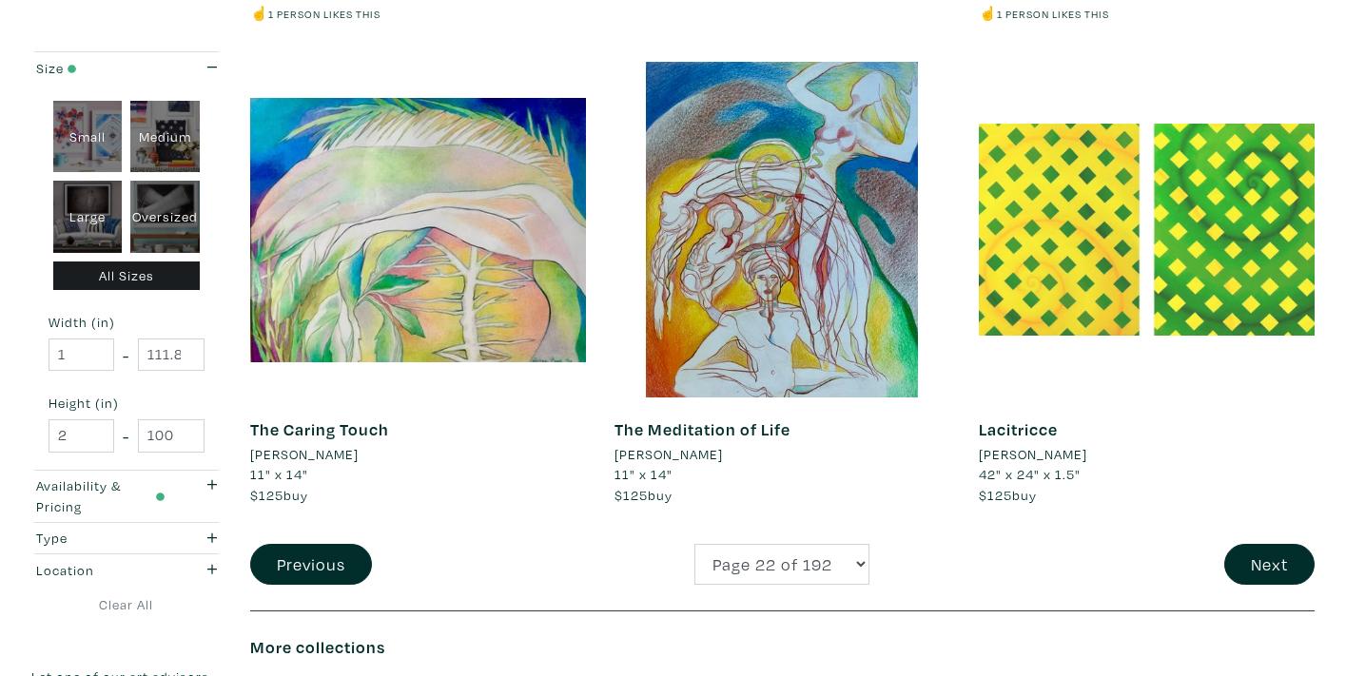
scroll to position [3921, 0]
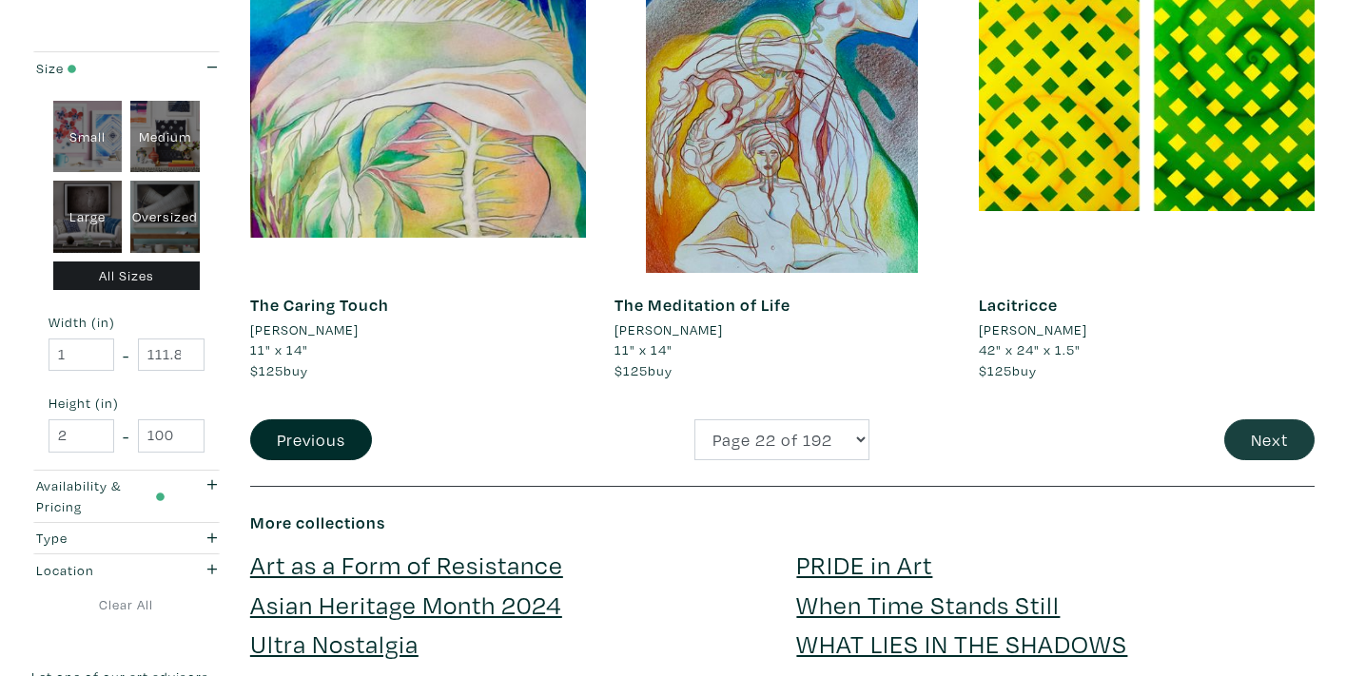
click at [1259, 419] on button "Next" at bounding box center [1269, 439] width 90 height 41
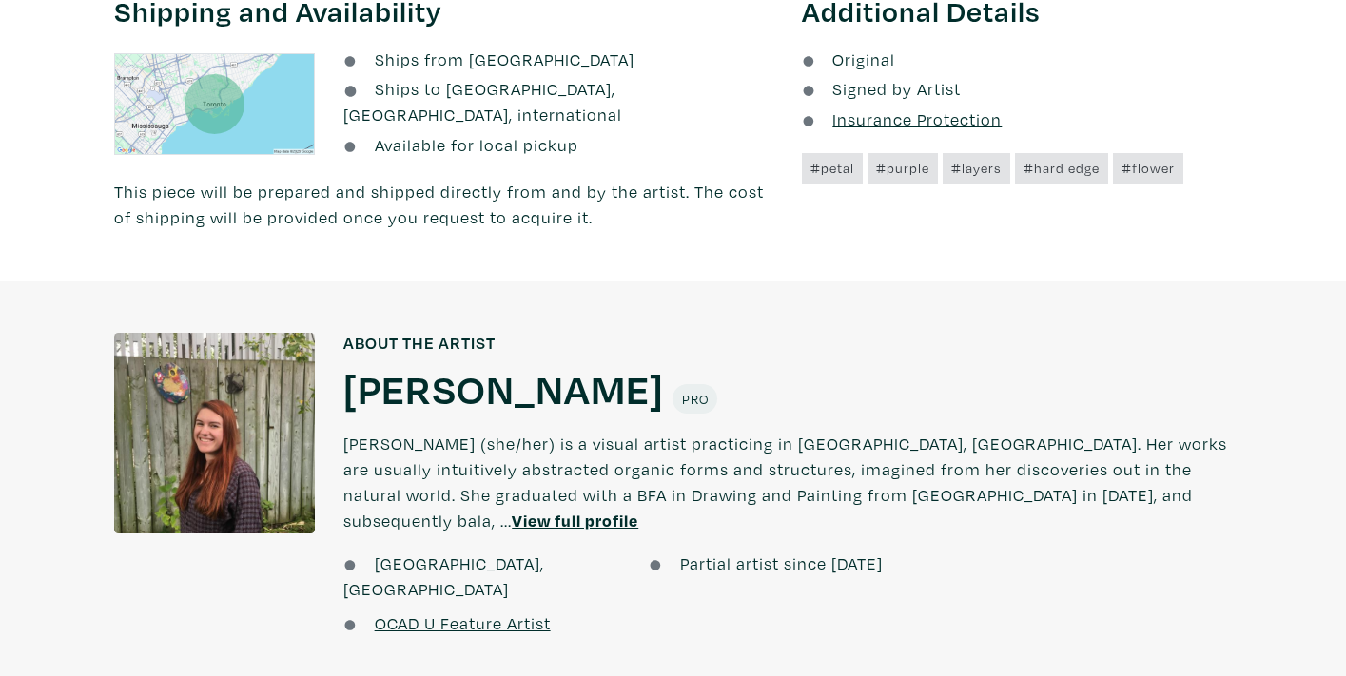
scroll to position [1521, 0]
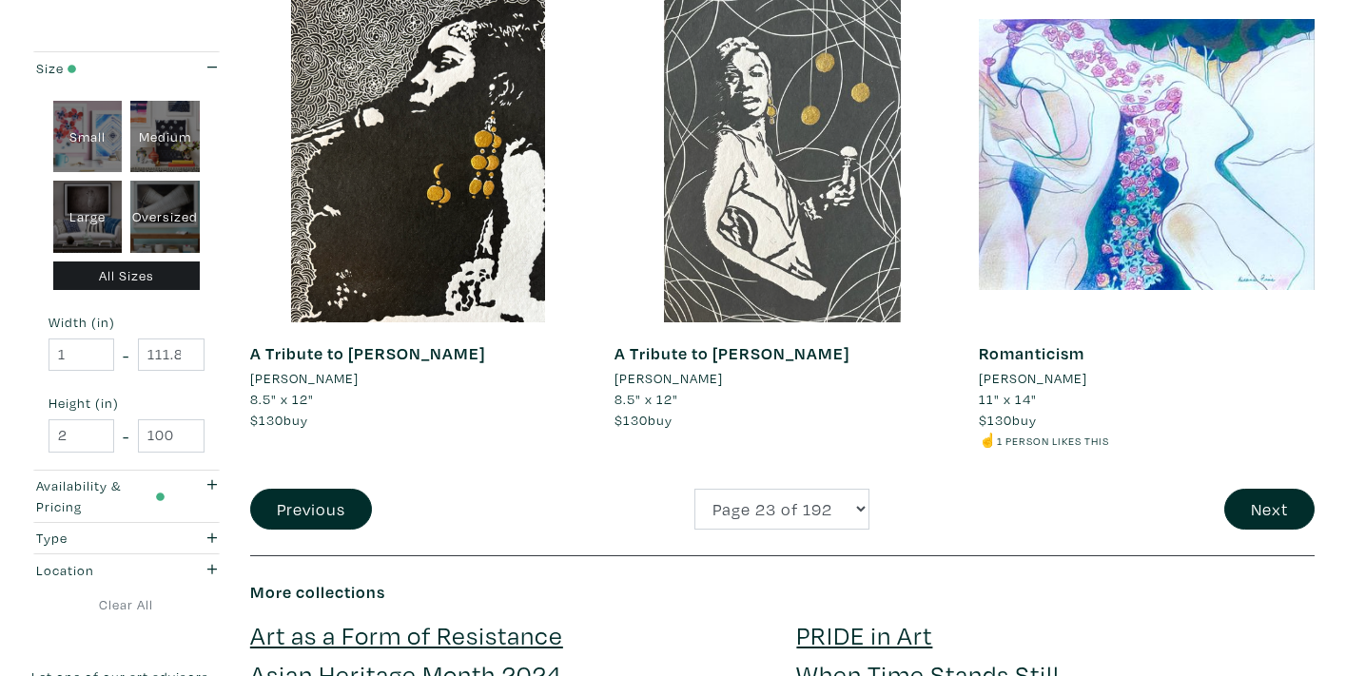
scroll to position [3711, 0]
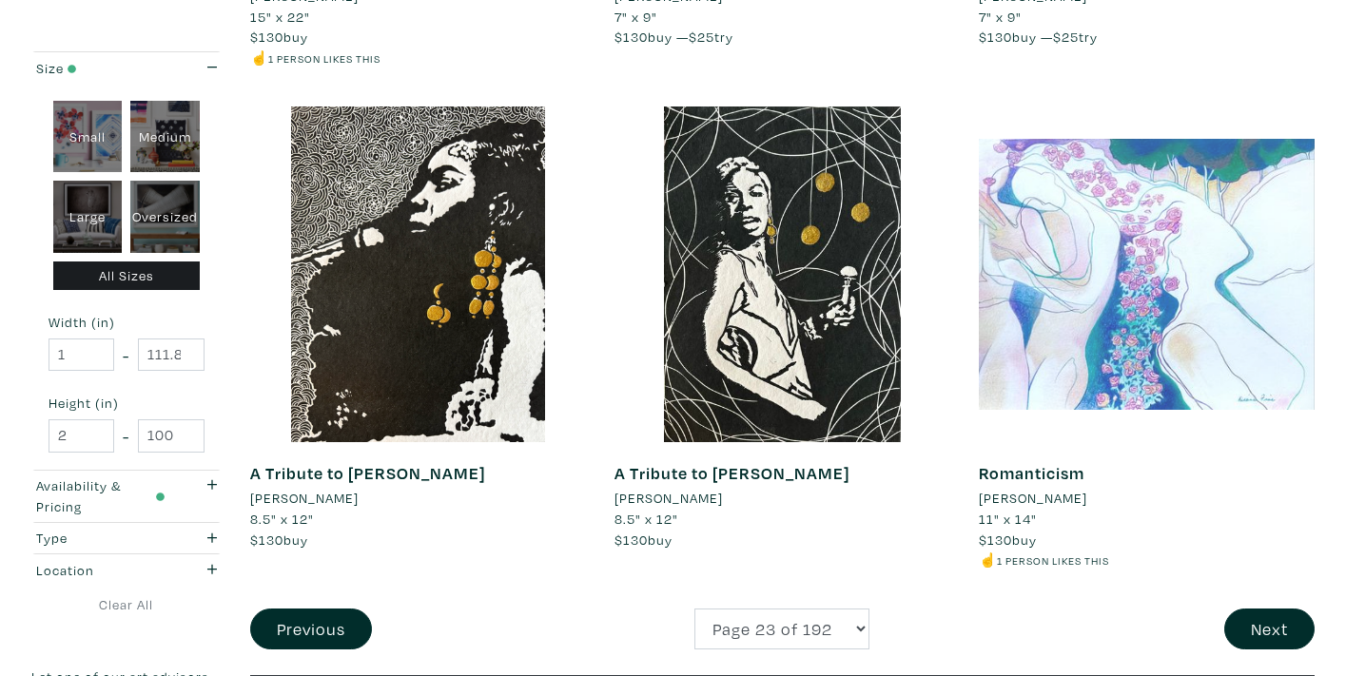
click at [1064, 260] on div at bounding box center [1147, 275] width 336 height 336
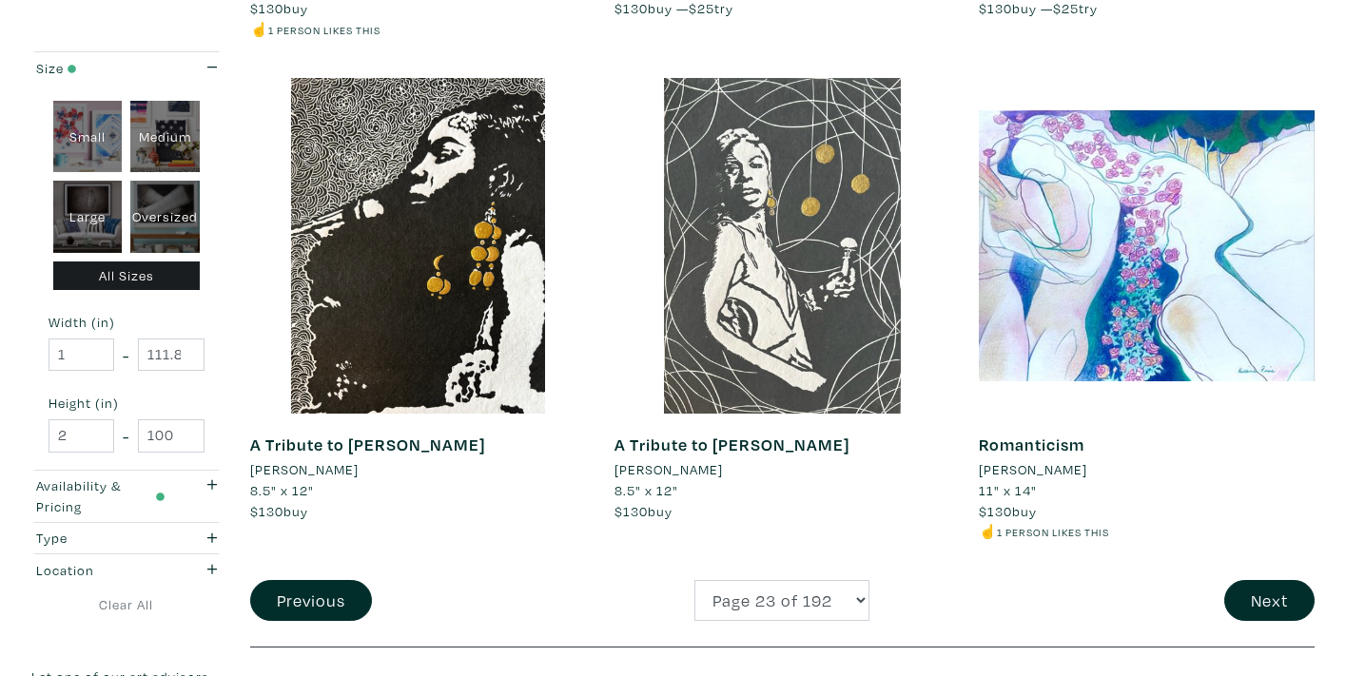
scroll to position [3917, 0]
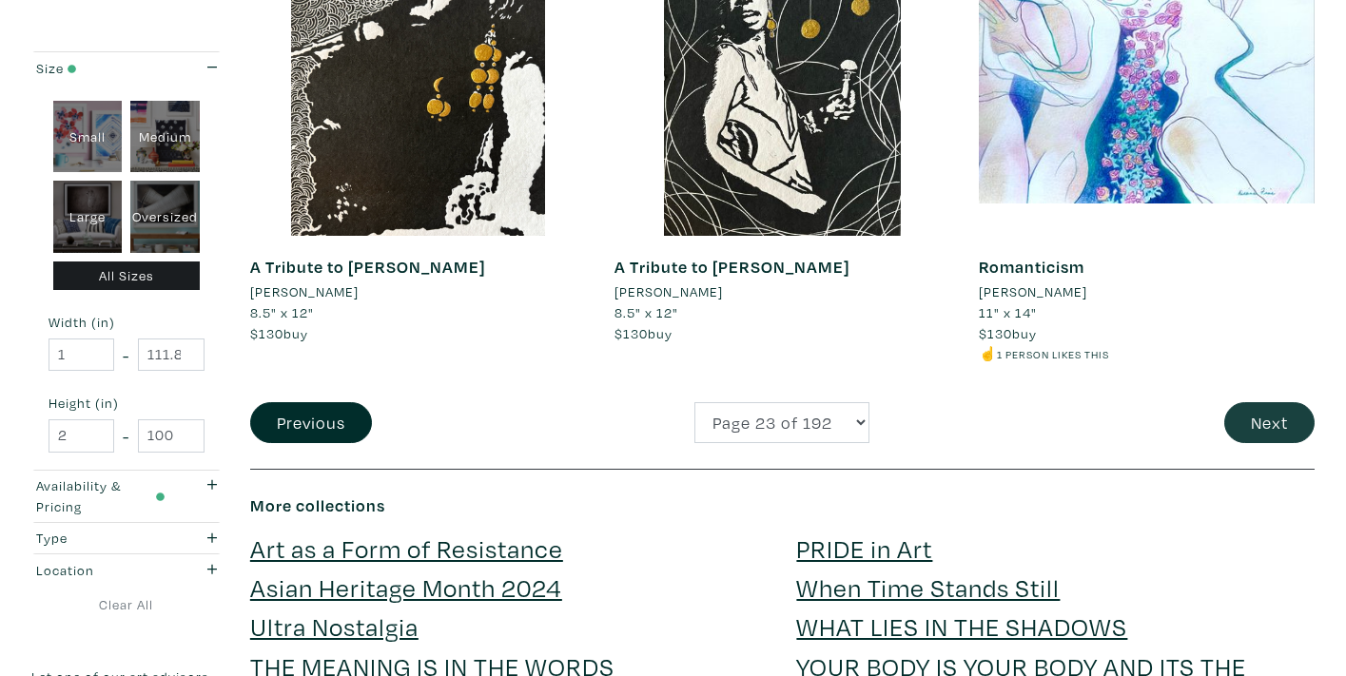
click at [1251, 402] on button "Next" at bounding box center [1269, 422] width 90 height 41
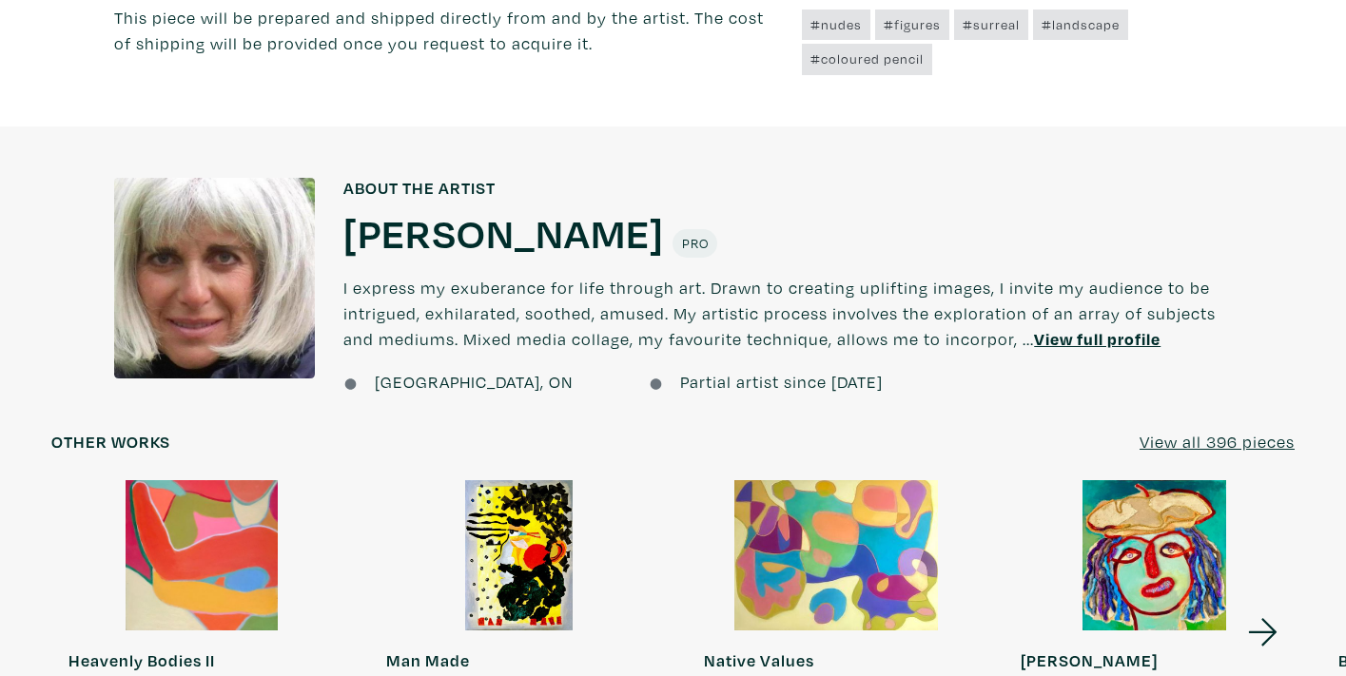
scroll to position [1416, 0]
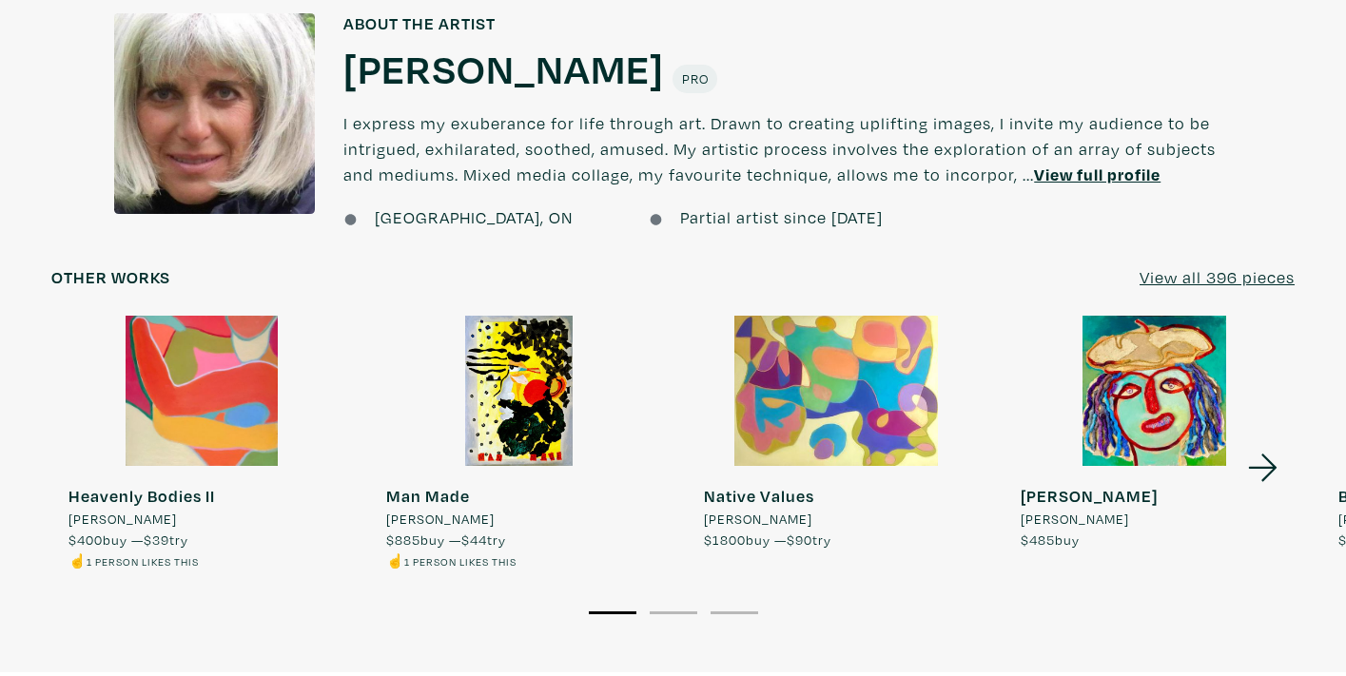
click at [1154, 264] on link "View all 396 pieces" at bounding box center [1216, 277] width 155 height 26
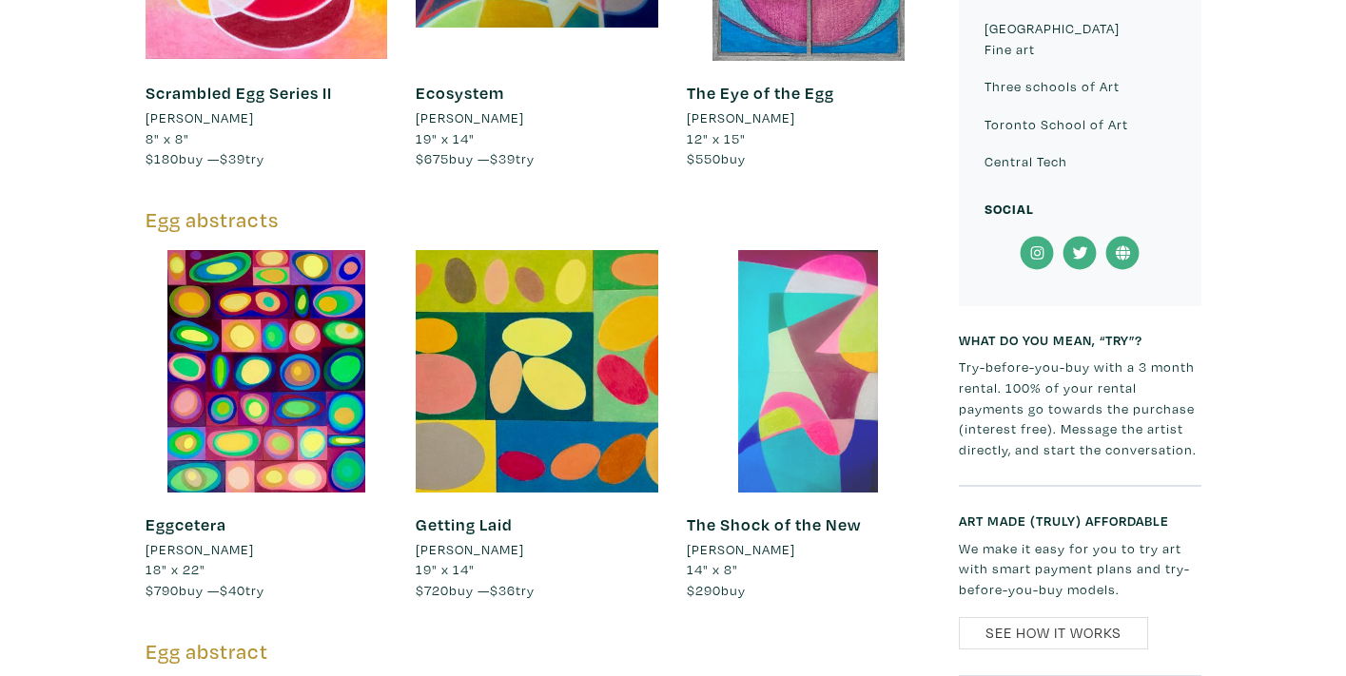
scroll to position [3439, 0]
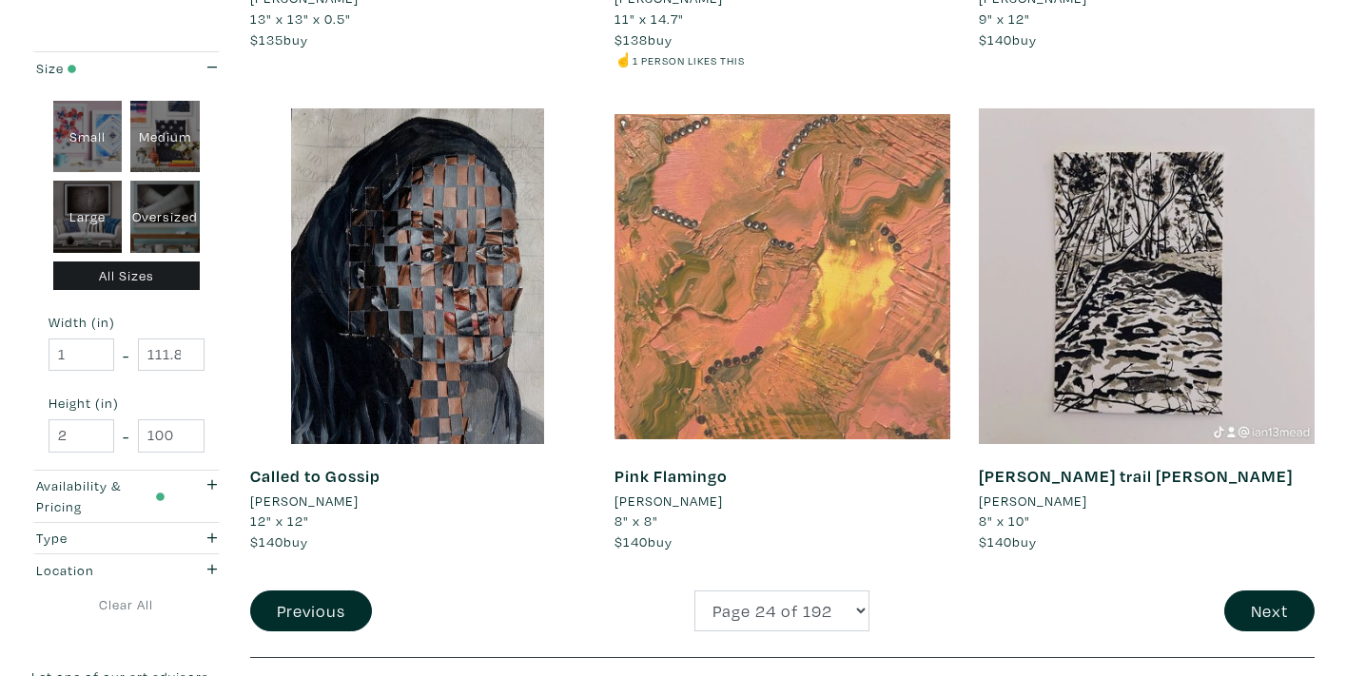
scroll to position [3957, 0]
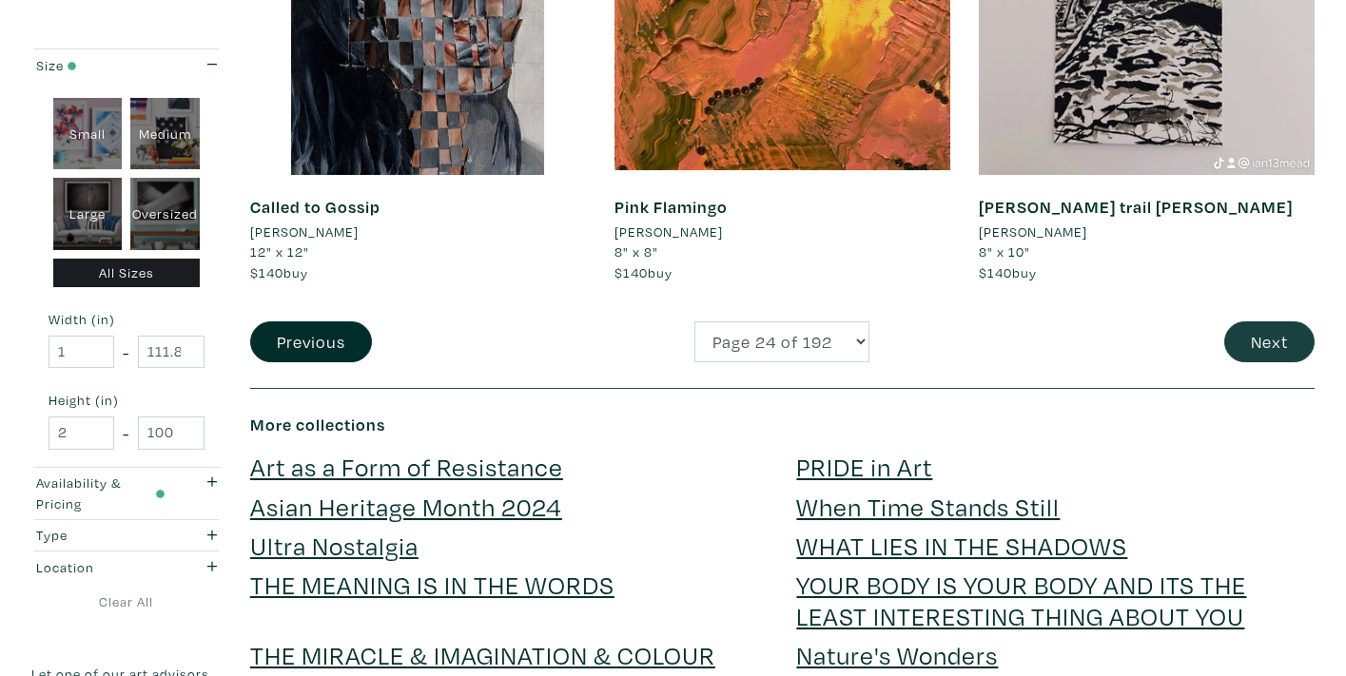
click at [1247, 321] on button "Next" at bounding box center [1269, 341] width 90 height 41
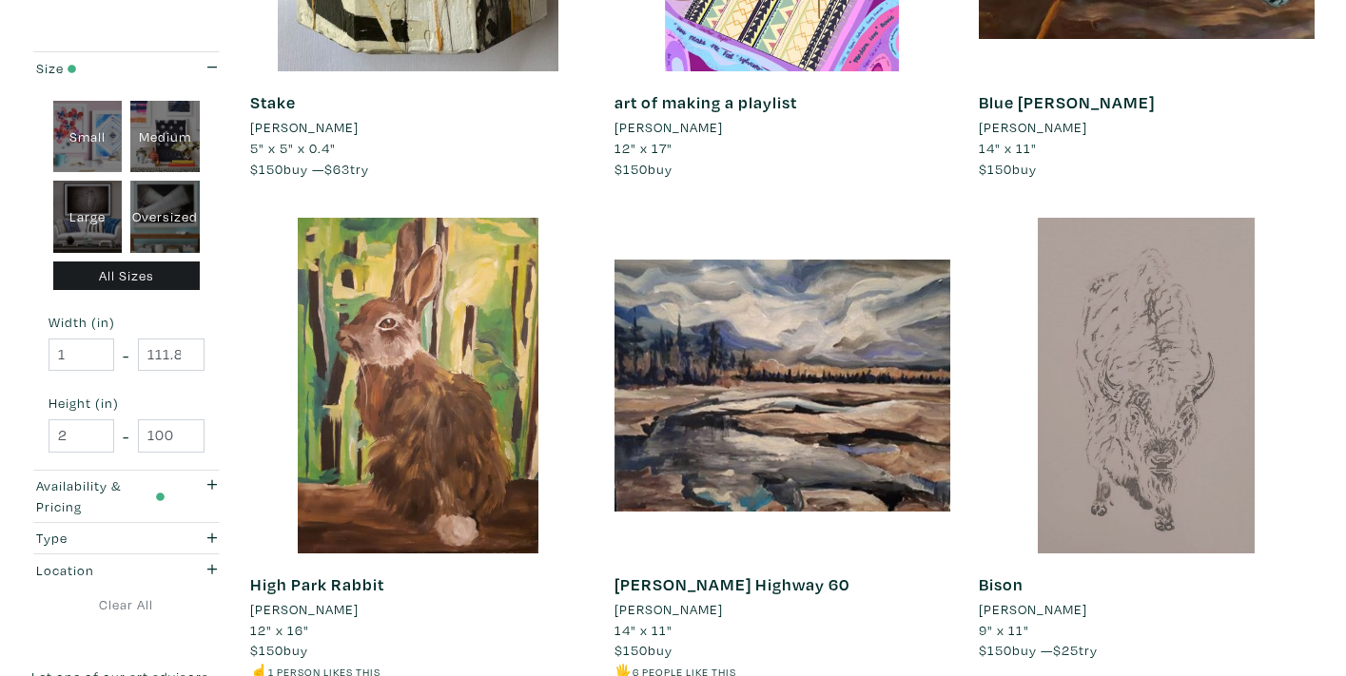
scroll to position [3562, 0]
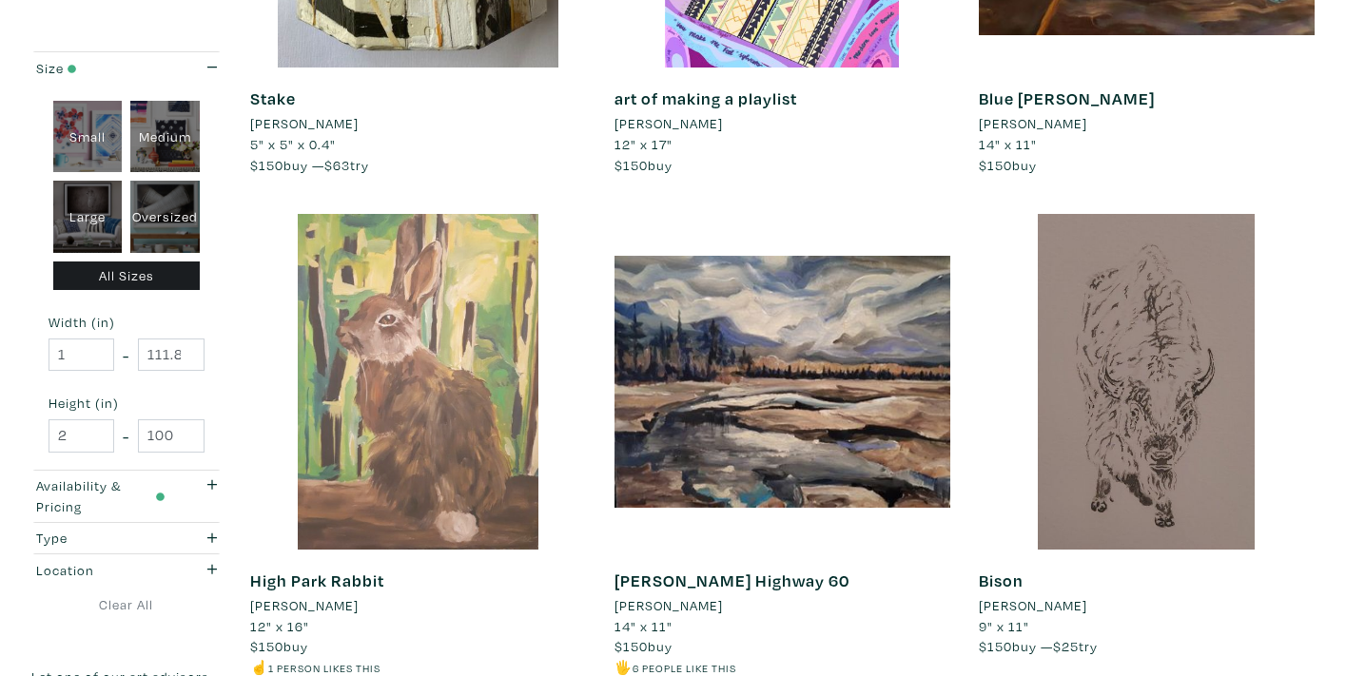
click at [441, 339] on div at bounding box center [418, 382] width 336 height 336
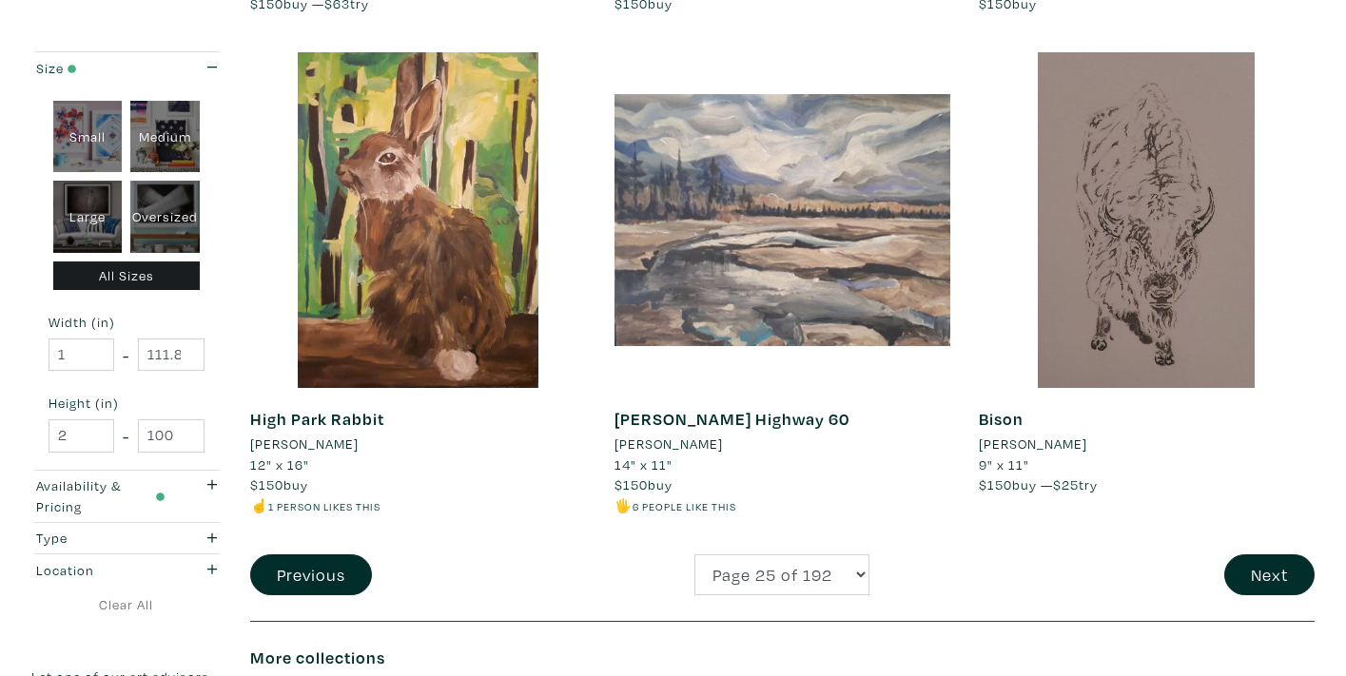
scroll to position [3832, 0]
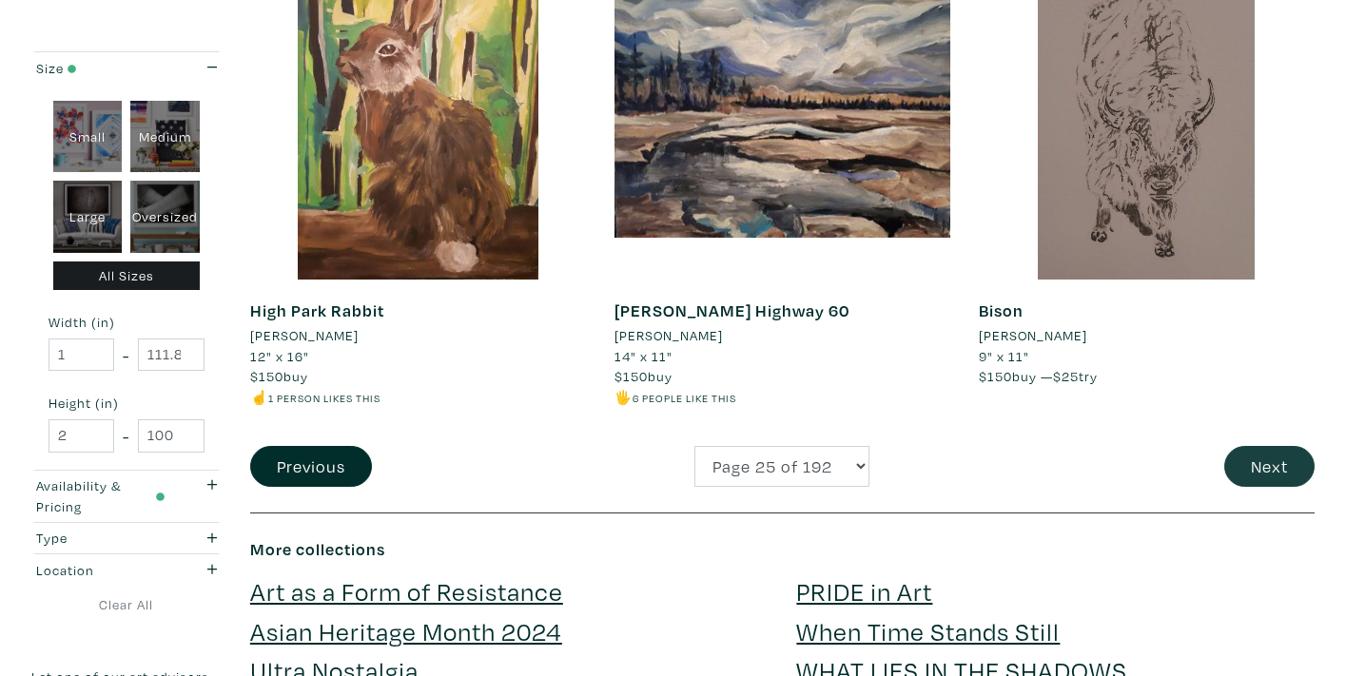
click at [1253, 446] on button "Next" at bounding box center [1269, 466] width 90 height 41
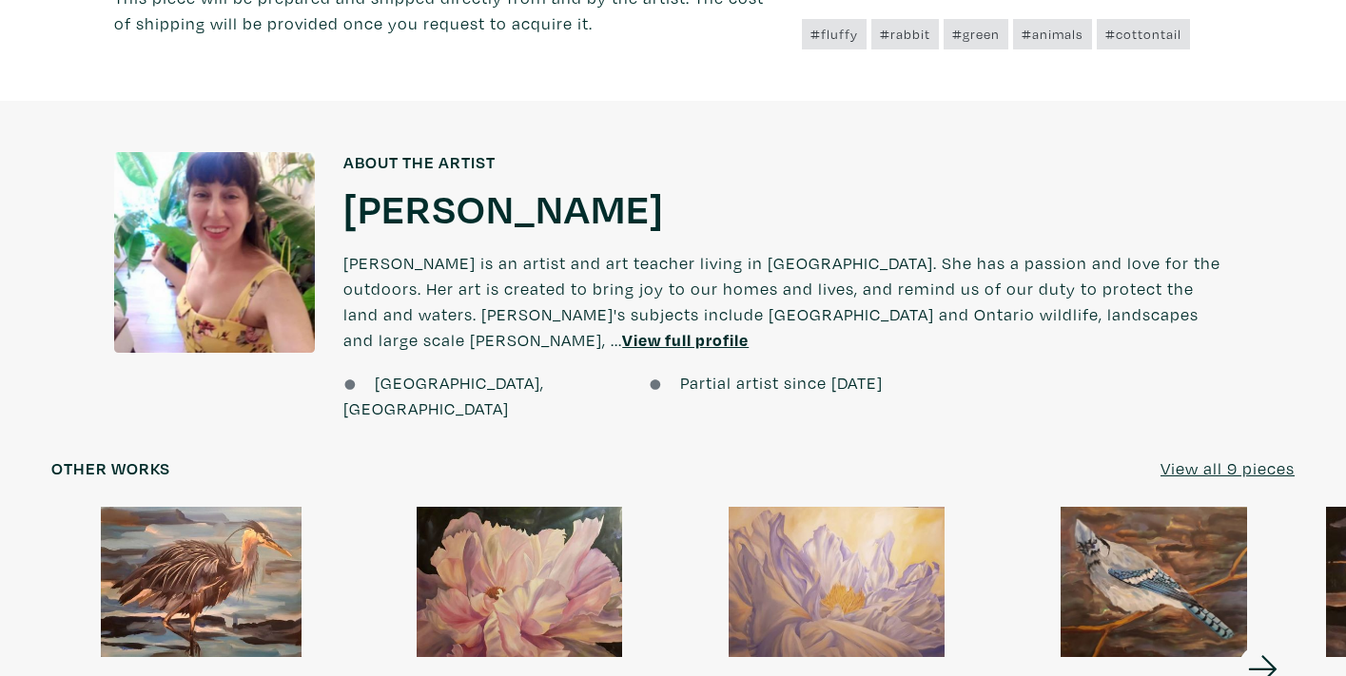
scroll to position [1366, 0]
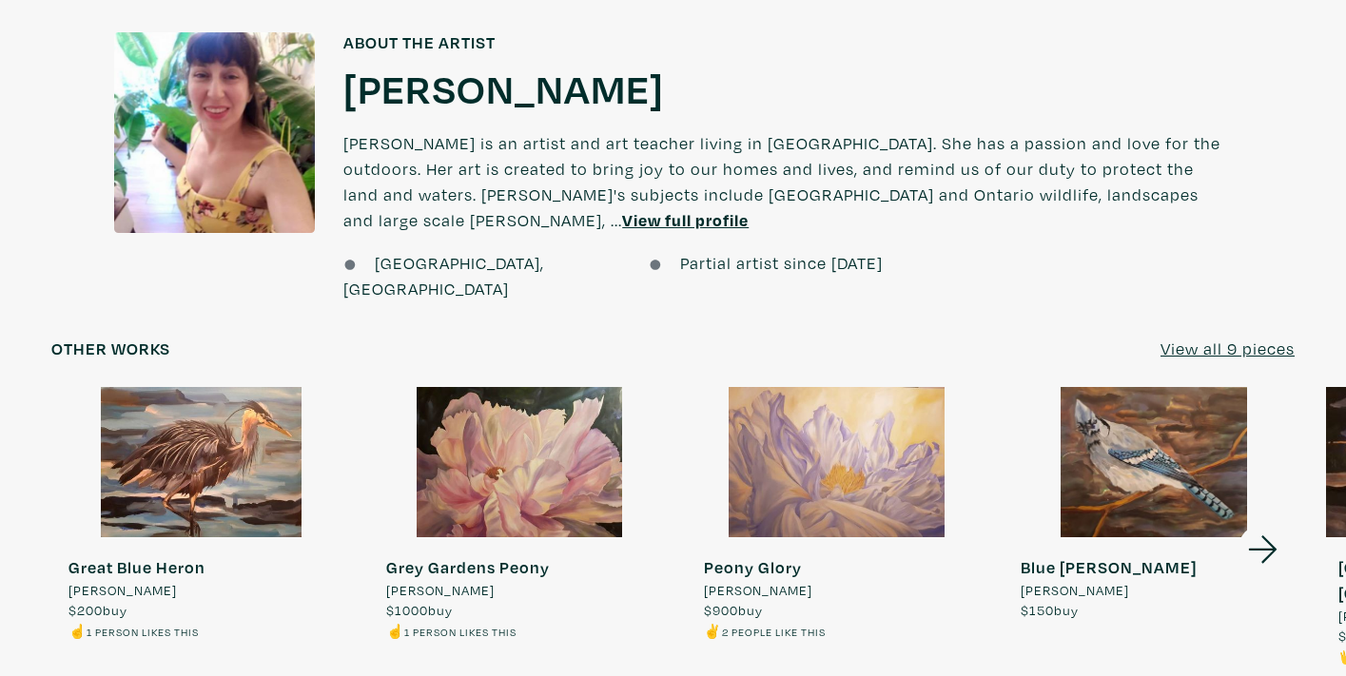
click at [1193, 338] on u "View all 9 pieces" at bounding box center [1227, 349] width 134 height 22
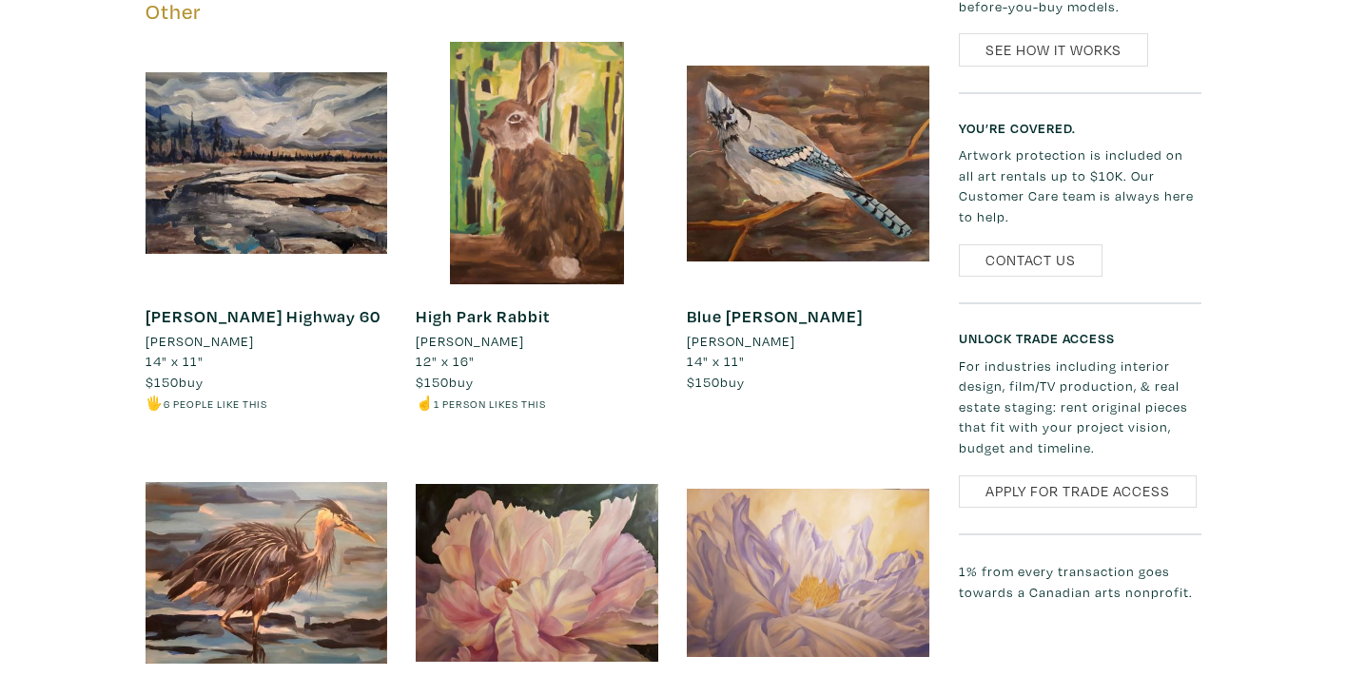
scroll to position [1107, 0]
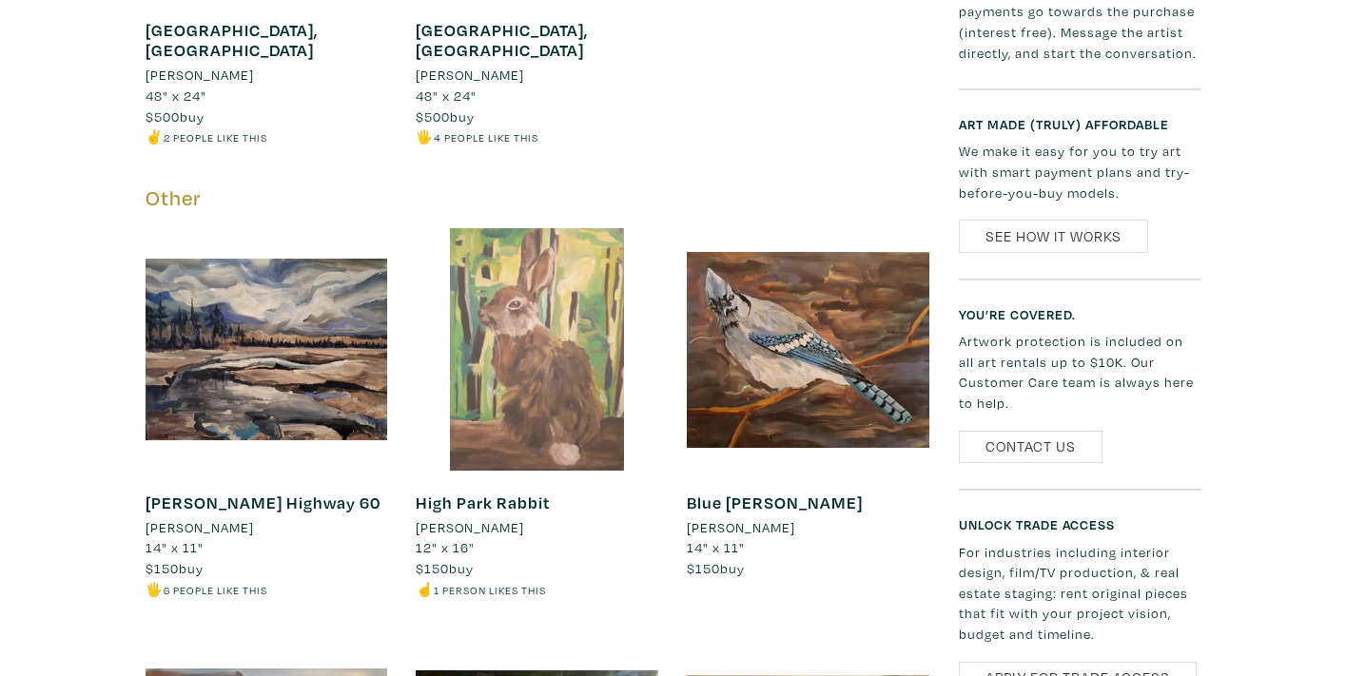
click at [549, 334] on div at bounding box center [537, 349] width 242 height 242
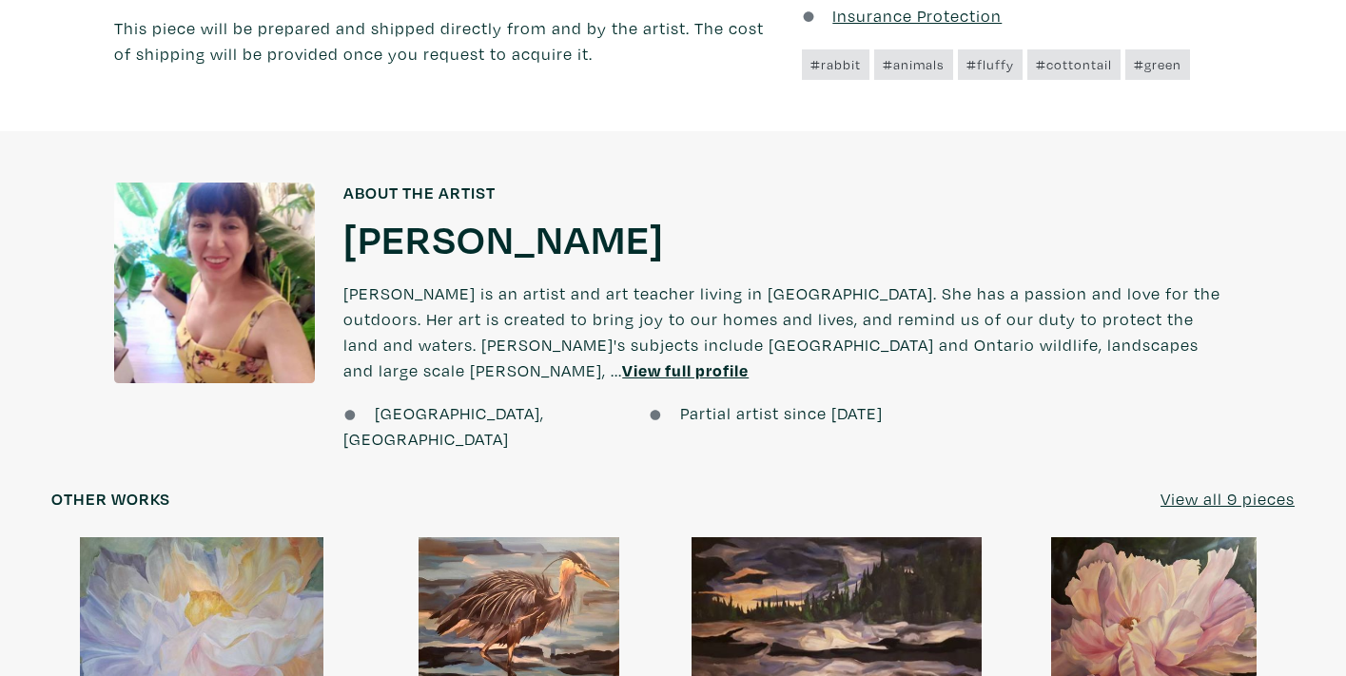
scroll to position [1252, 0]
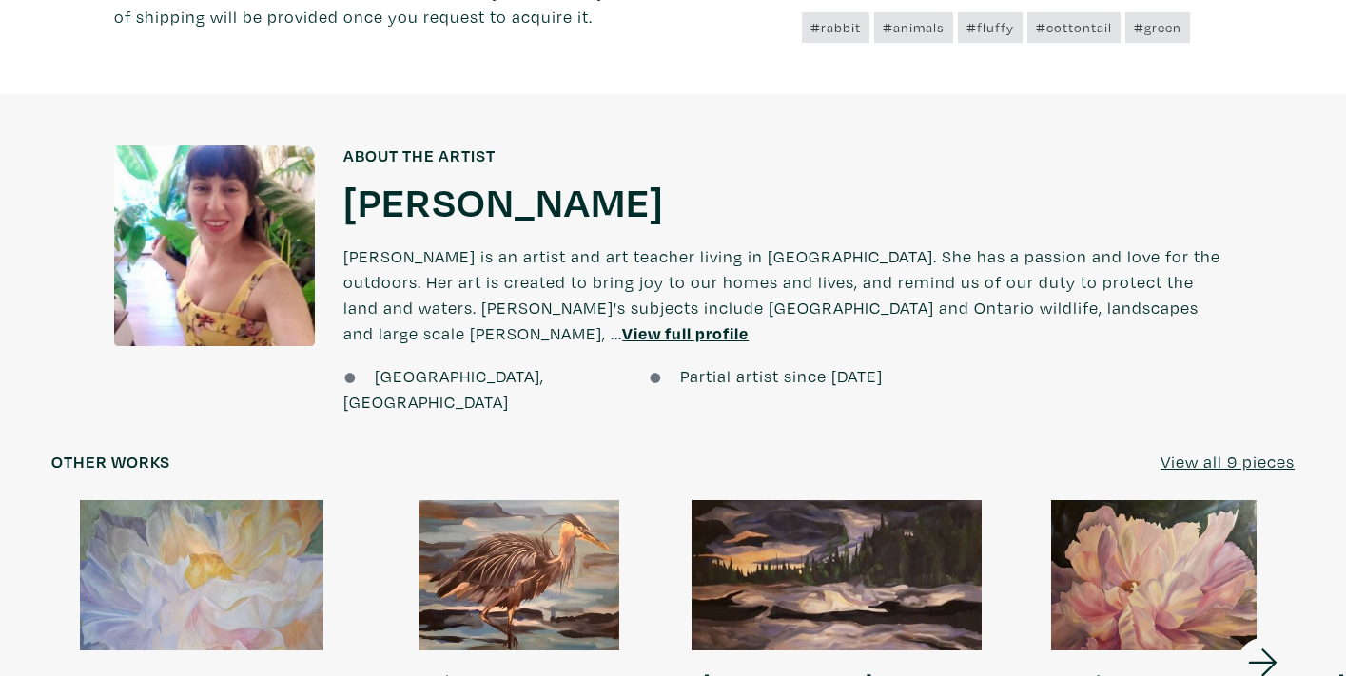
click at [748, 322] on u "View full profile" at bounding box center [685, 333] width 126 height 22
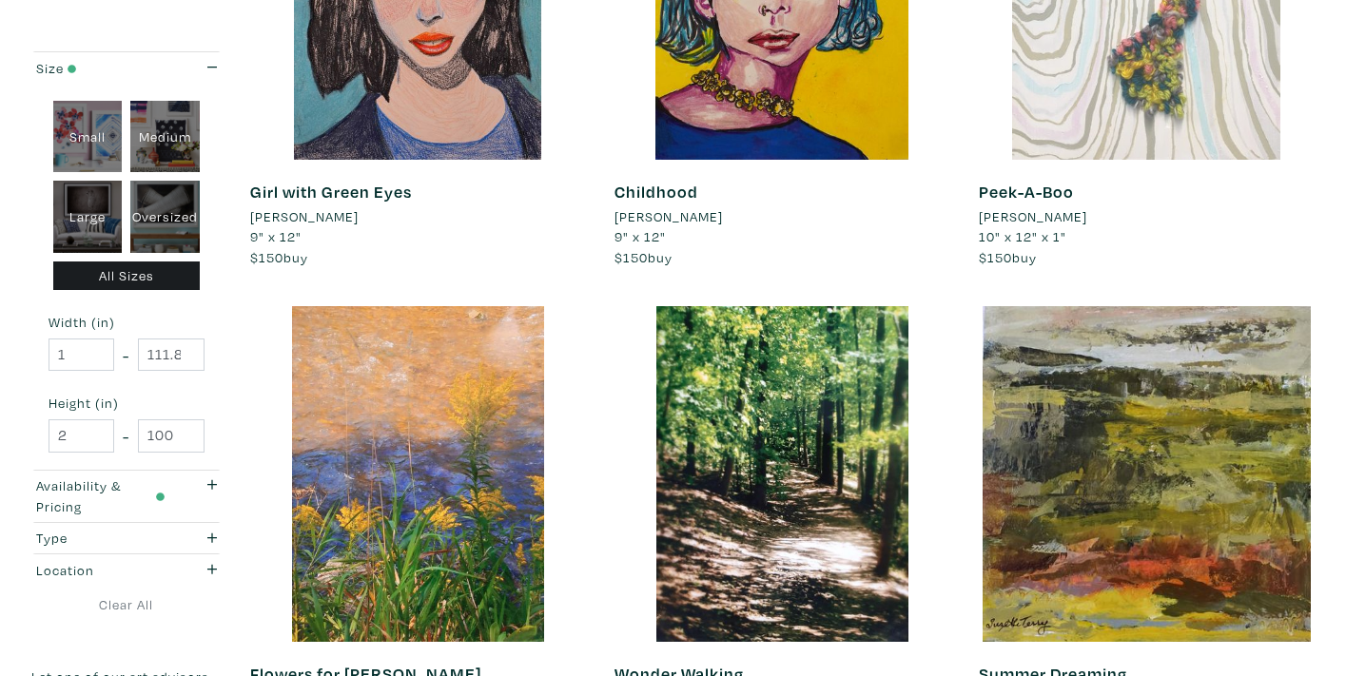
scroll to position [726, 0]
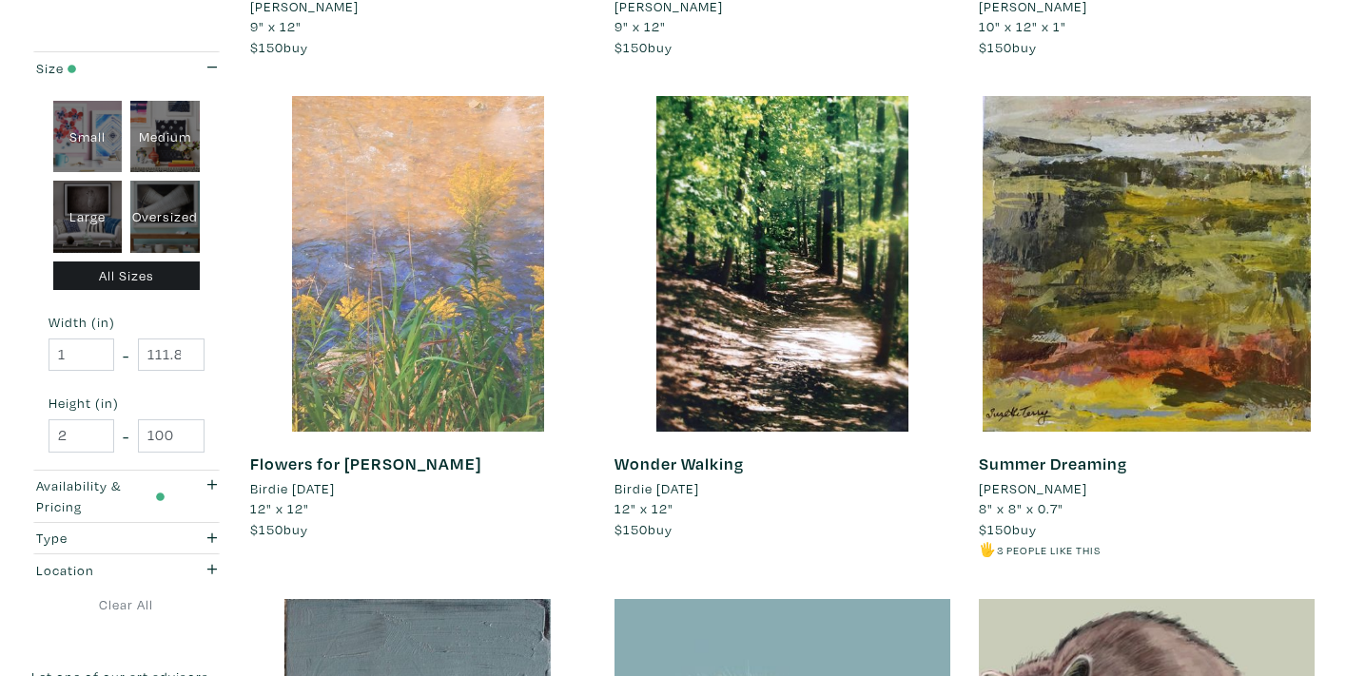
click at [449, 320] on div at bounding box center [418, 264] width 336 height 336
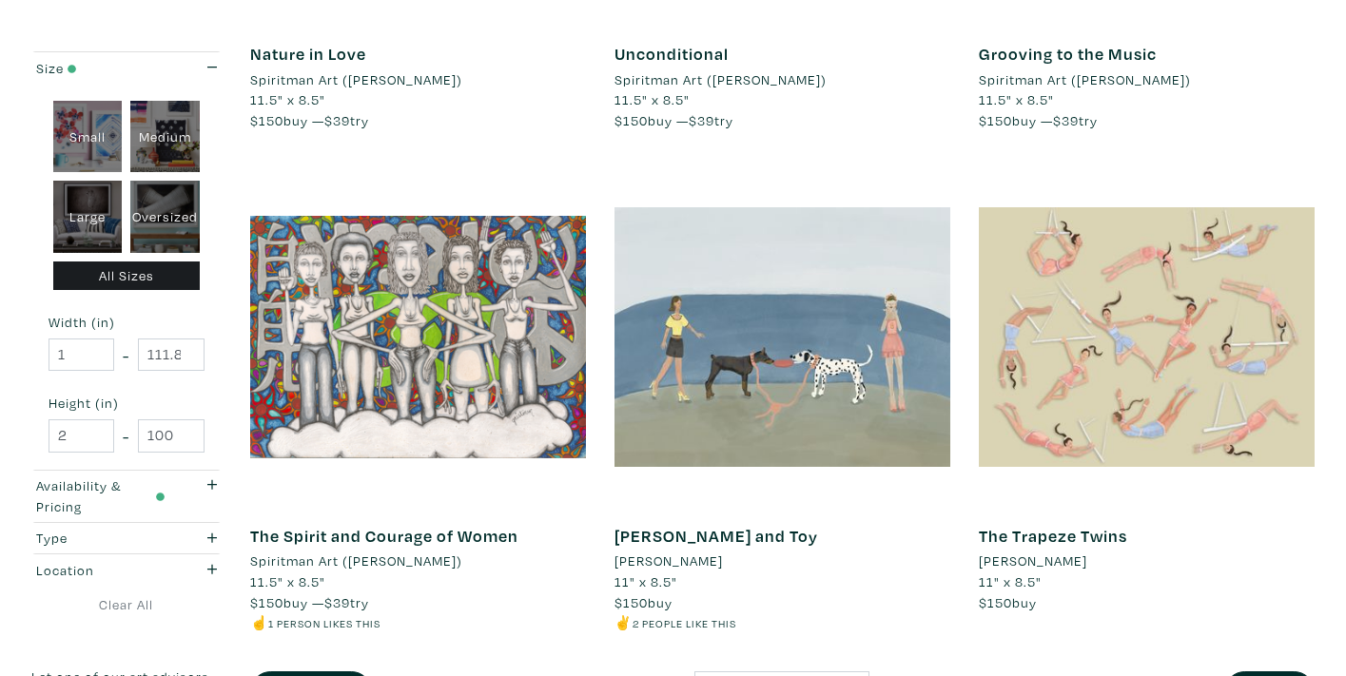
scroll to position [3752, 0]
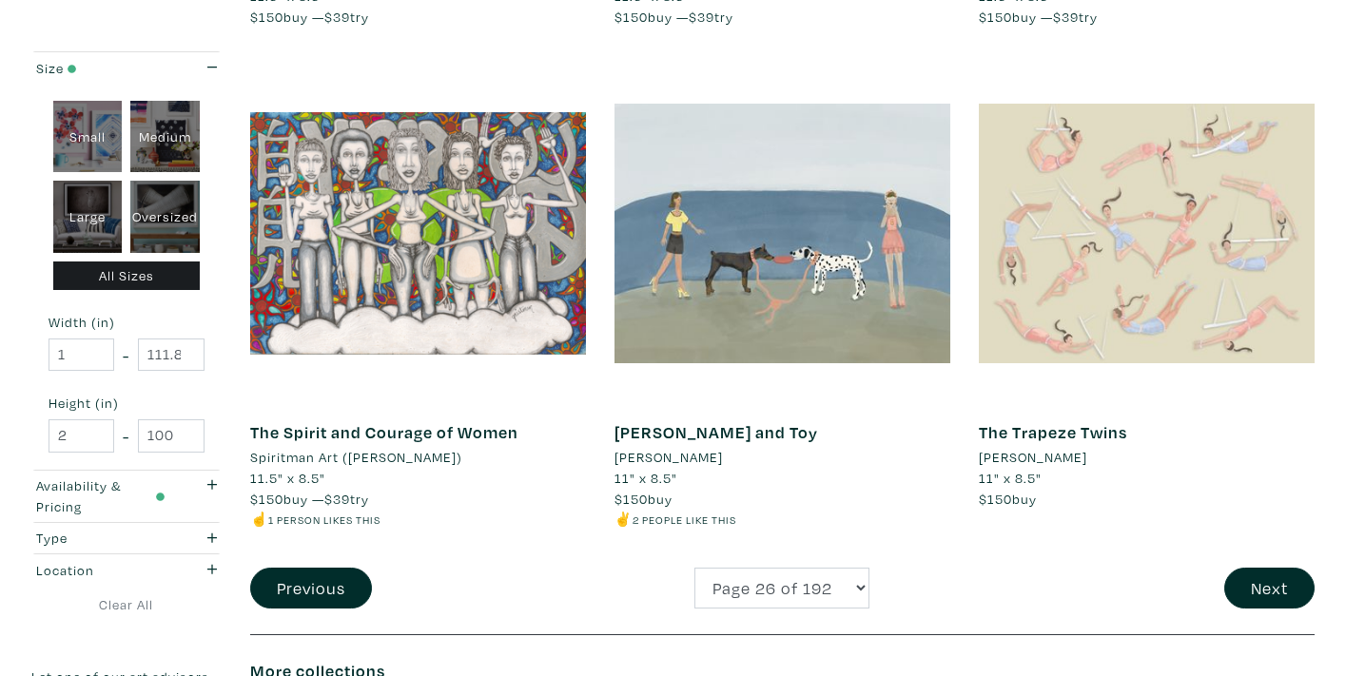
click at [1182, 184] on div at bounding box center [1147, 234] width 336 height 336
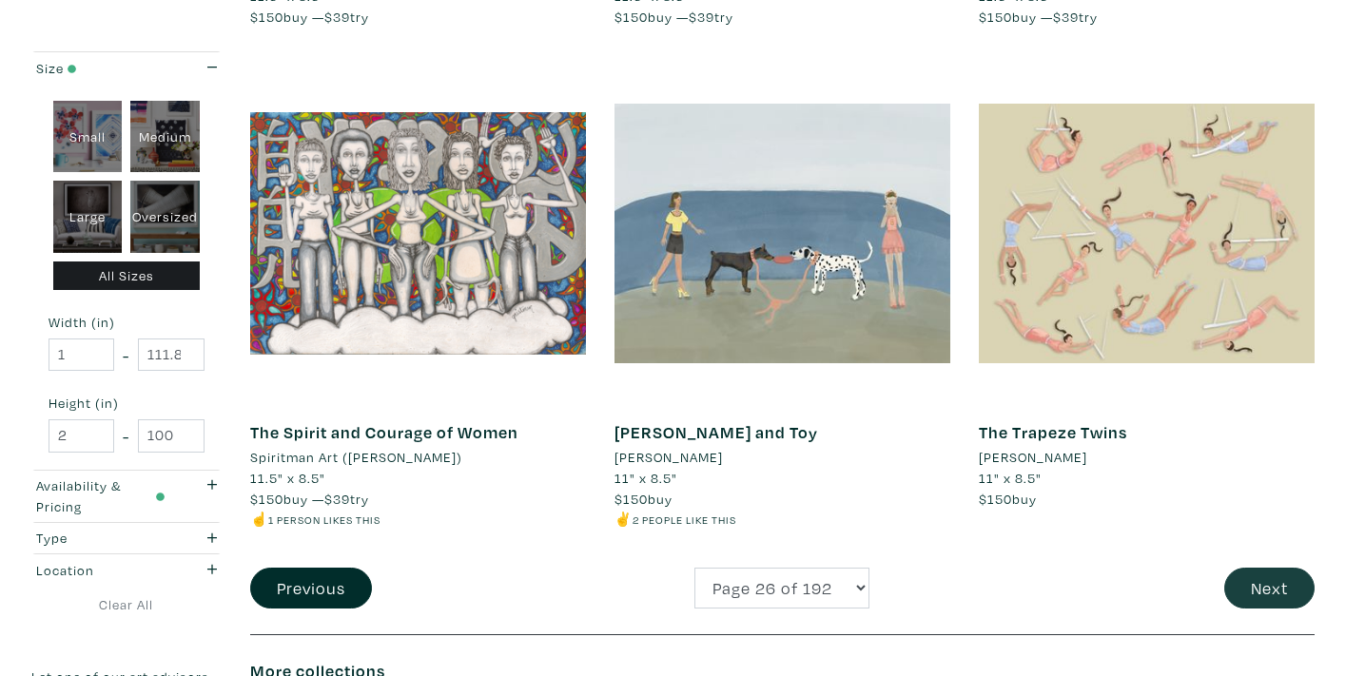
click at [1264, 568] on button "Next" at bounding box center [1269, 588] width 90 height 41
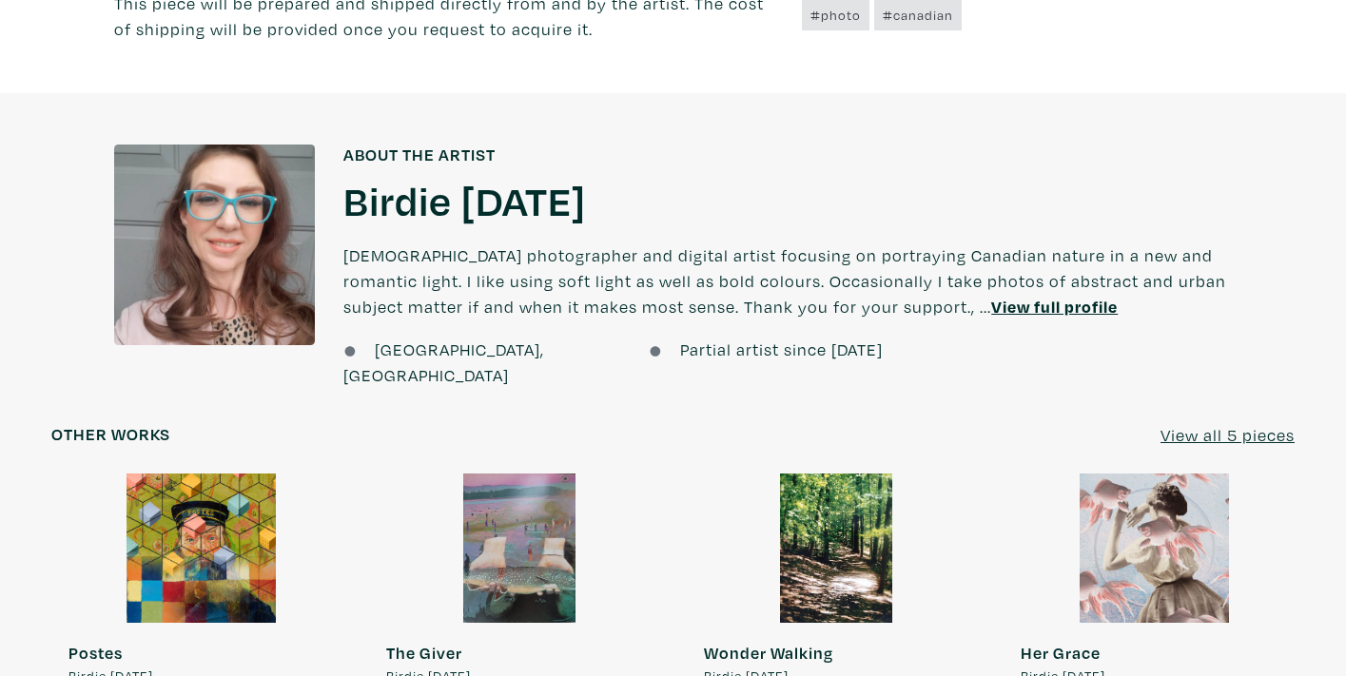
scroll to position [858, 0]
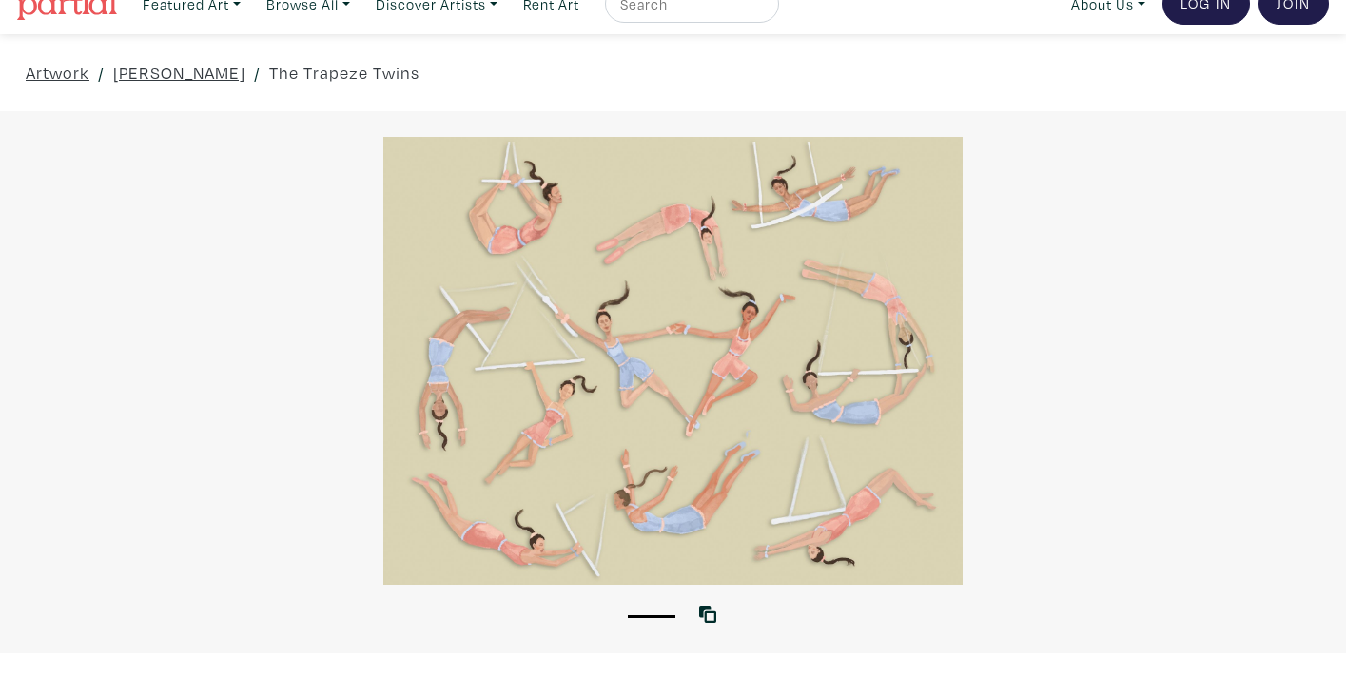
scroll to position [92, 0]
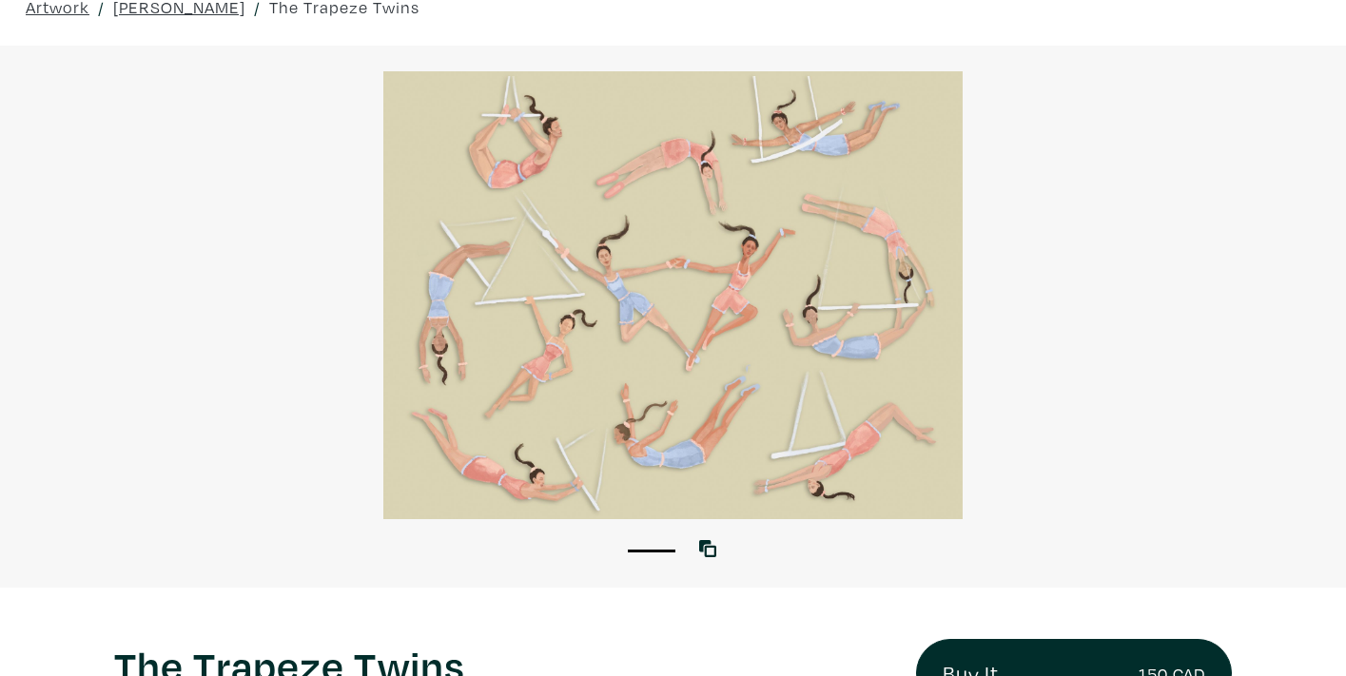
click at [741, 404] on div at bounding box center [673, 295] width 1346 height 448
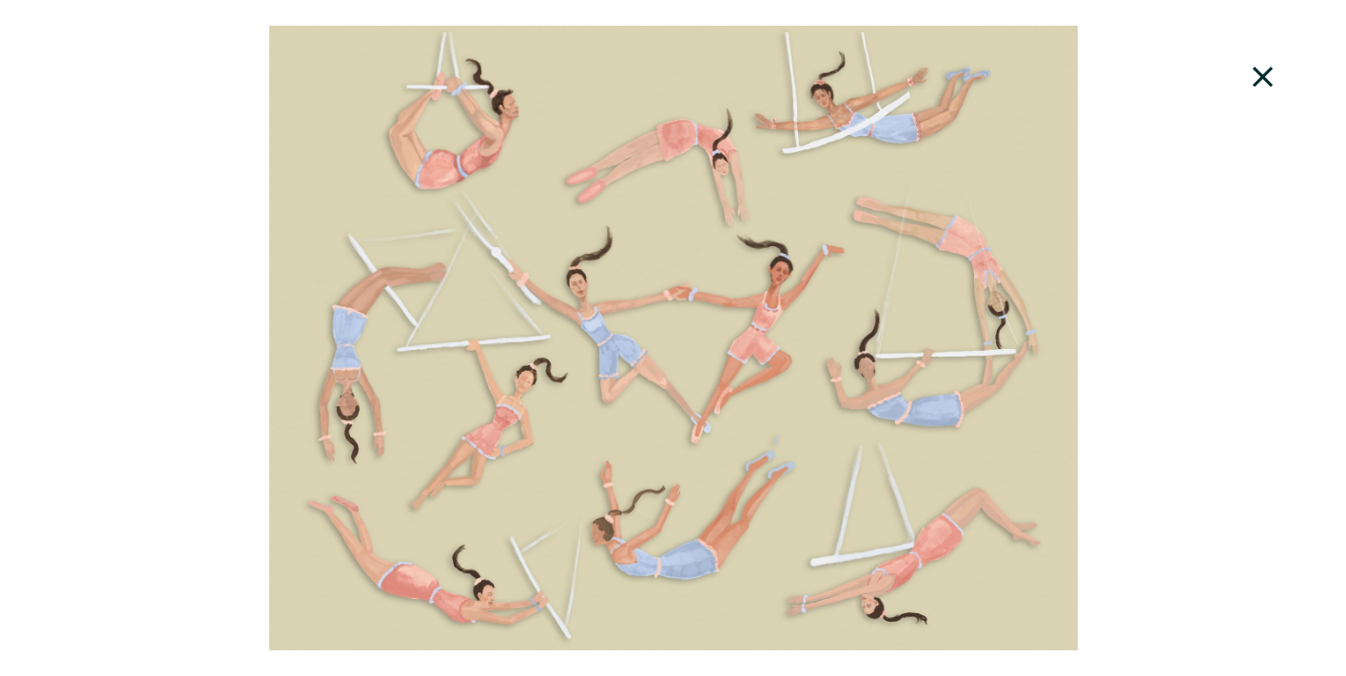
click at [1263, 84] on icon at bounding box center [1263, 76] width 65 height 51
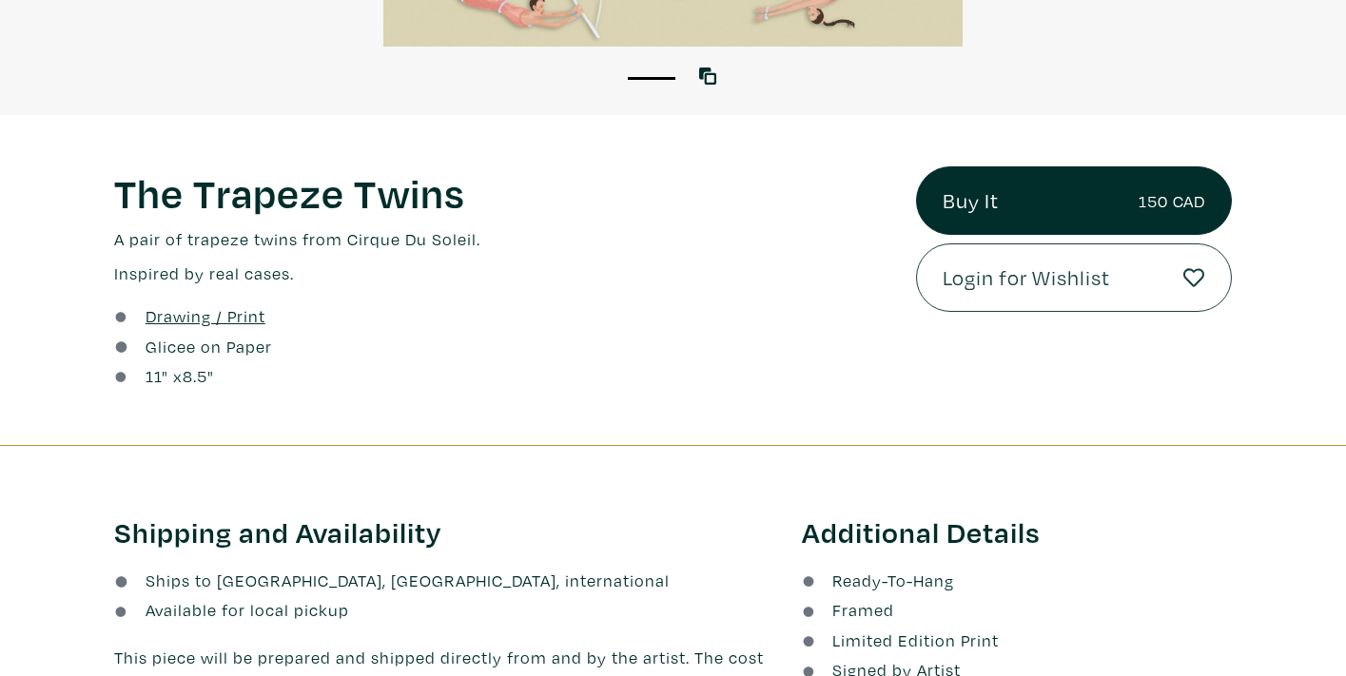
scroll to position [9, 0]
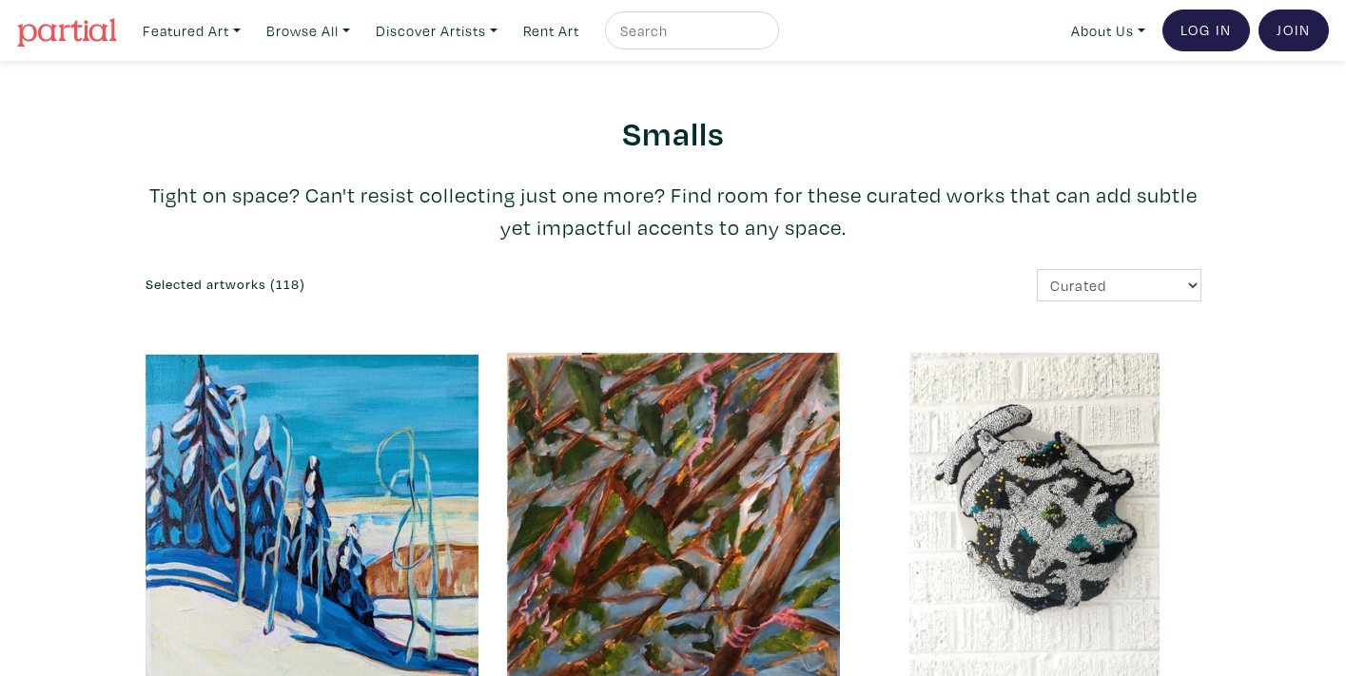
scroll to position [19461, 0]
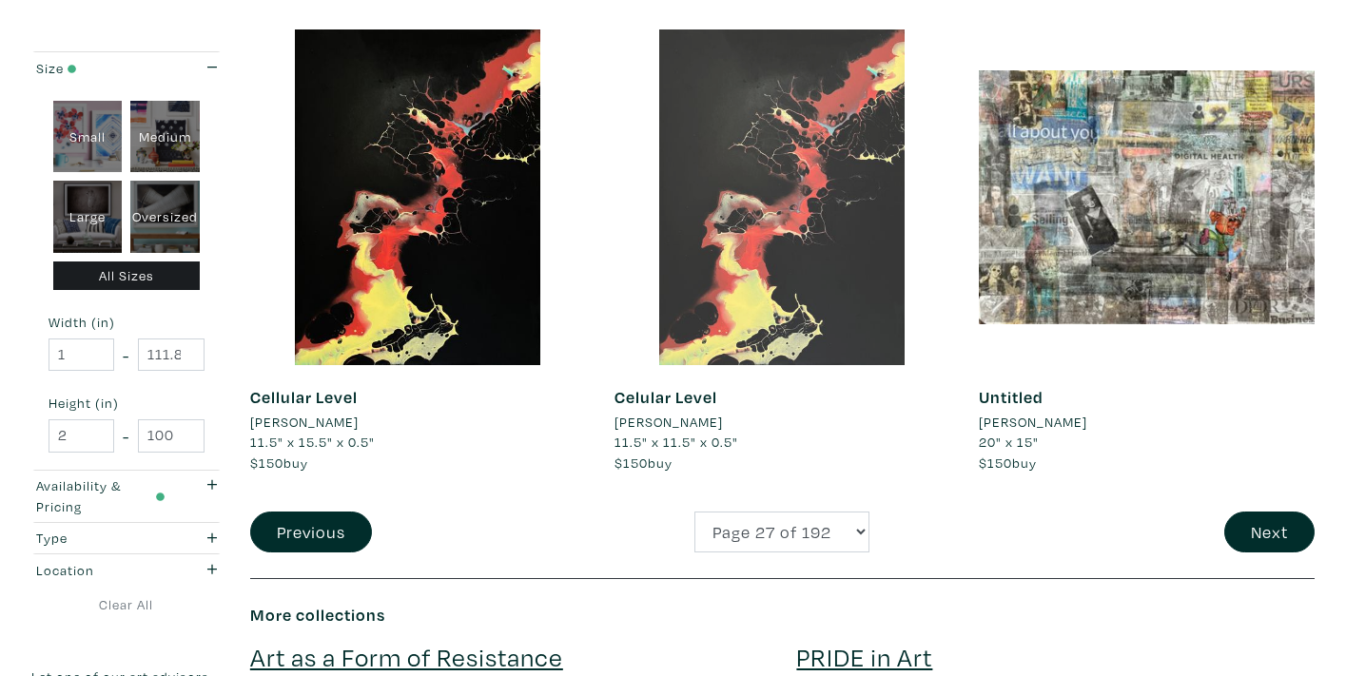
scroll to position [4233, 0]
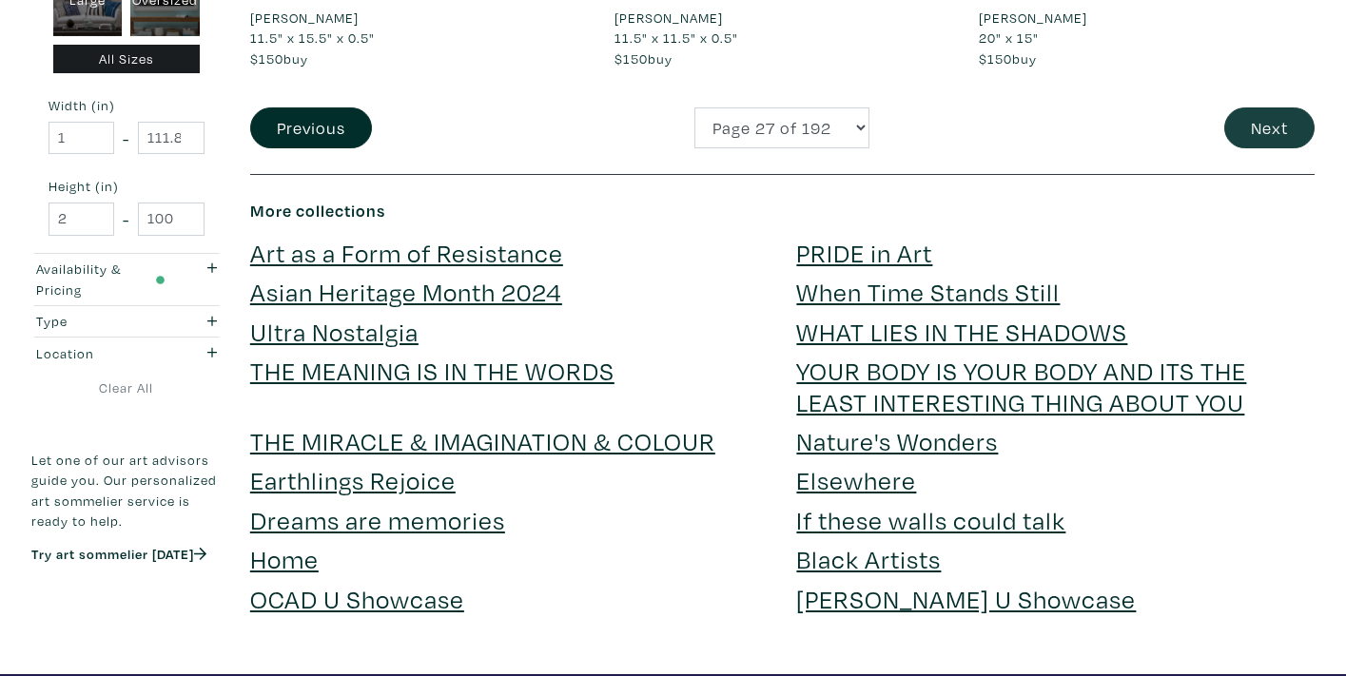
click at [1277, 107] on button "Next" at bounding box center [1269, 127] width 90 height 41
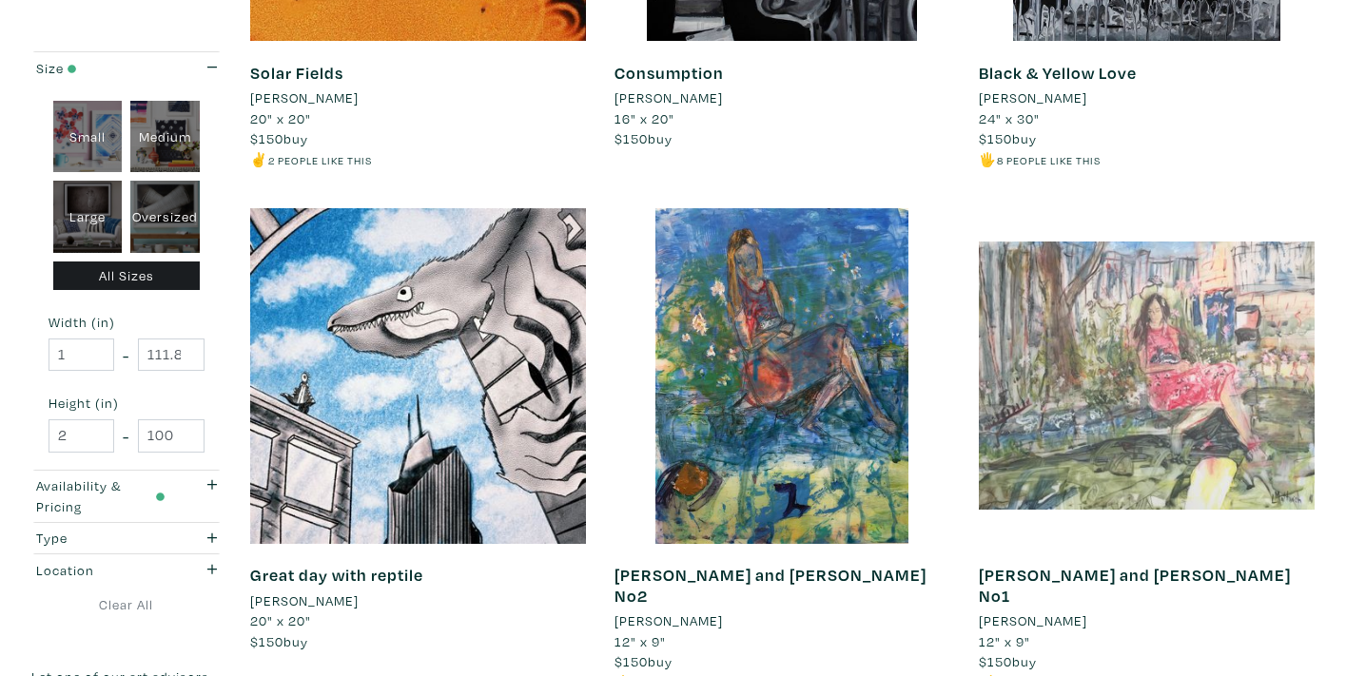
scroll to position [2648, 0]
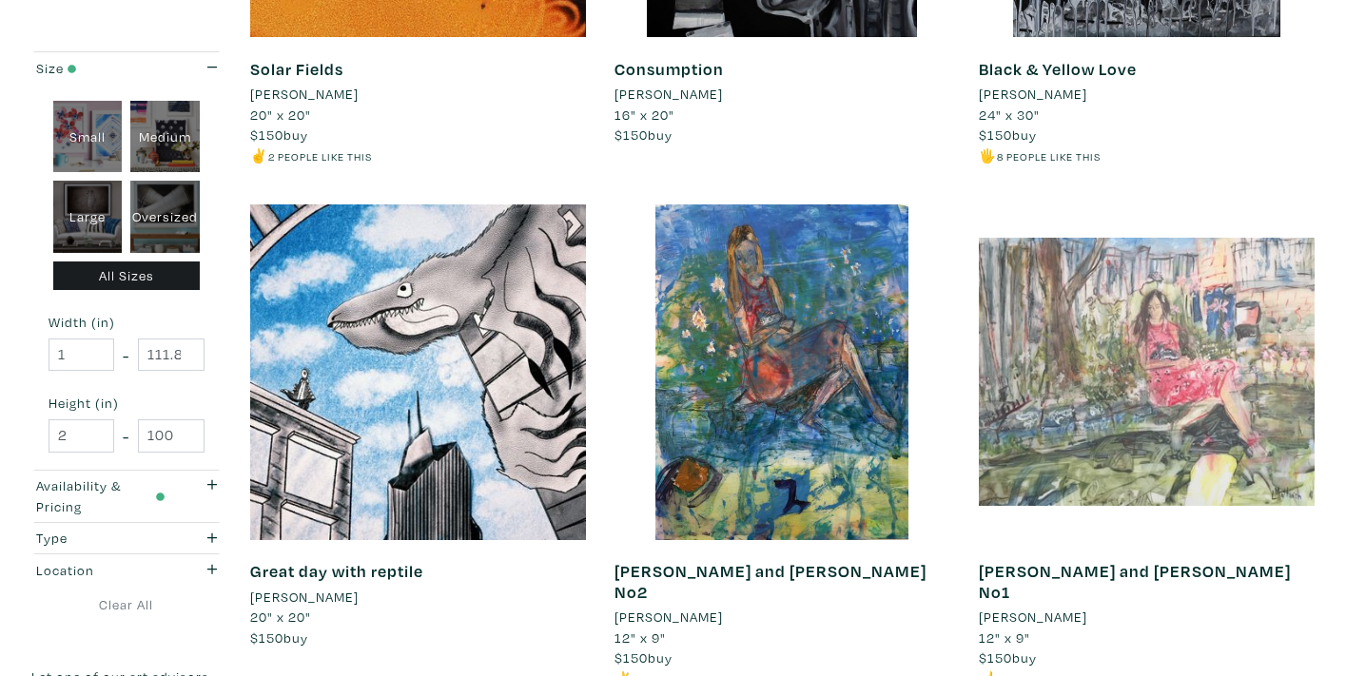
click at [1085, 313] on div at bounding box center [1147, 372] width 336 height 336
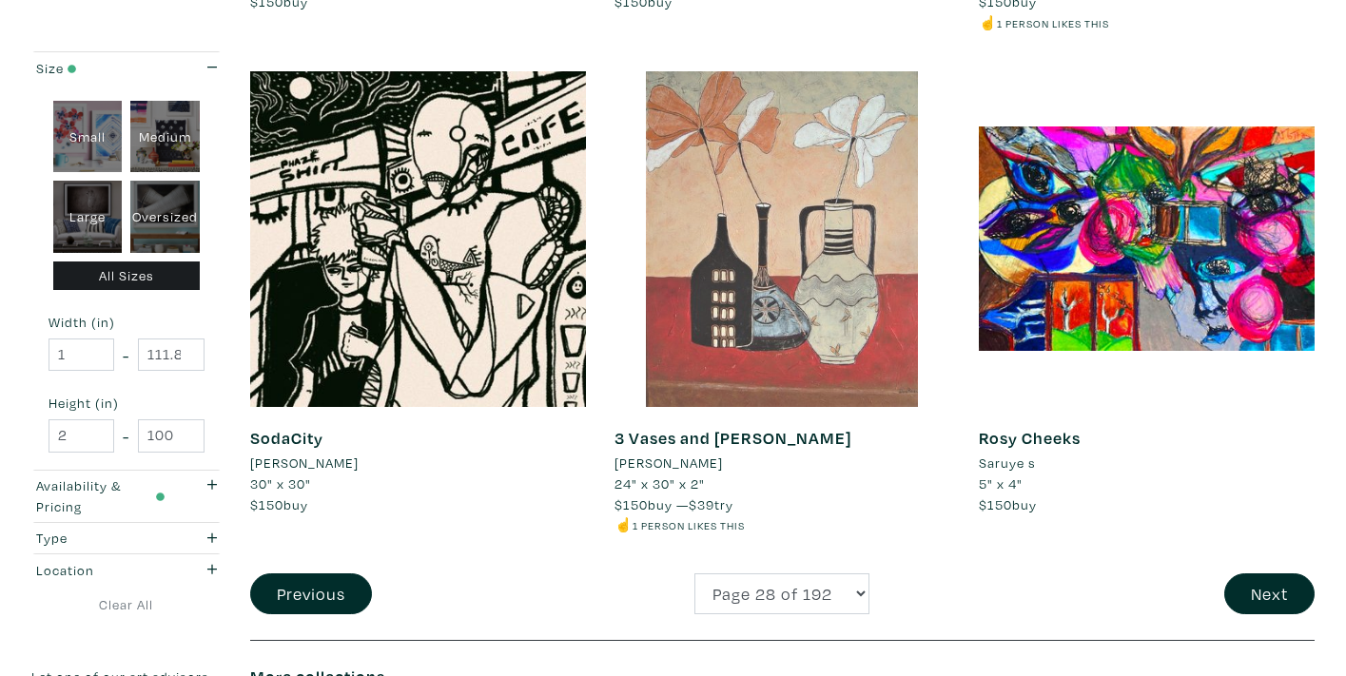
scroll to position [3830, 0]
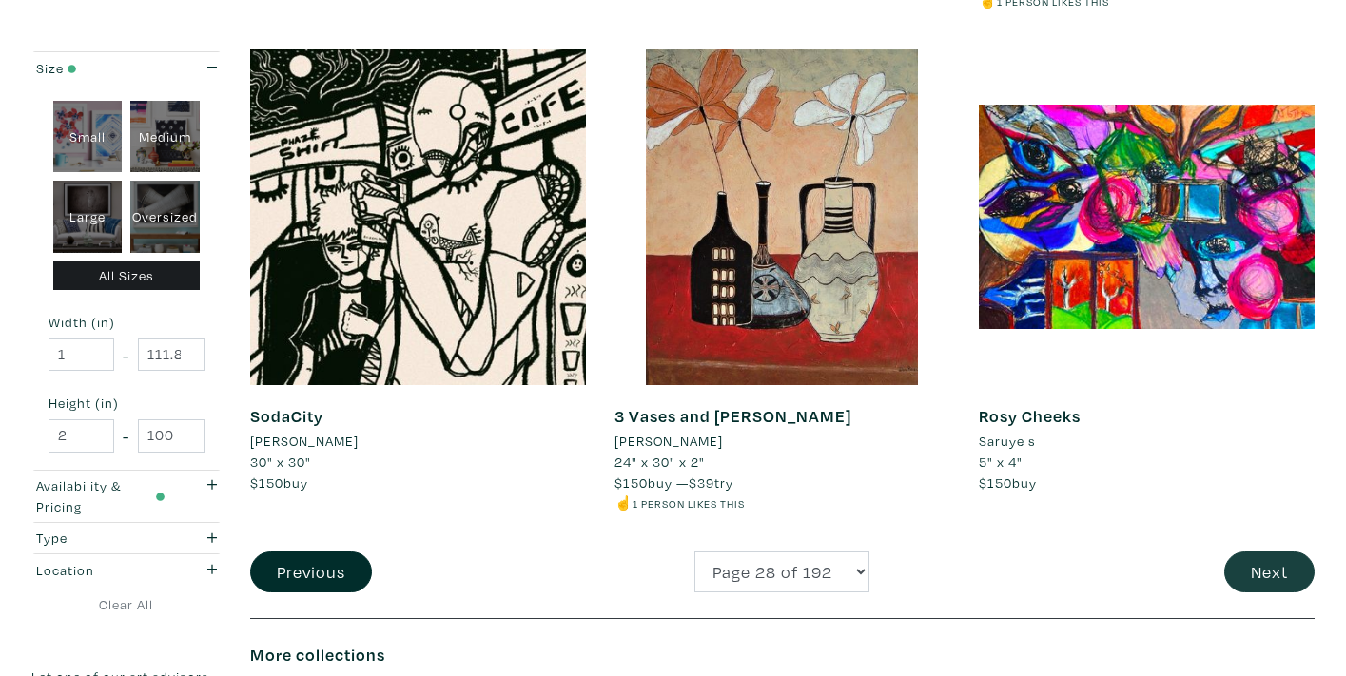
click at [1261, 552] on button "Next" at bounding box center [1269, 572] width 90 height 41
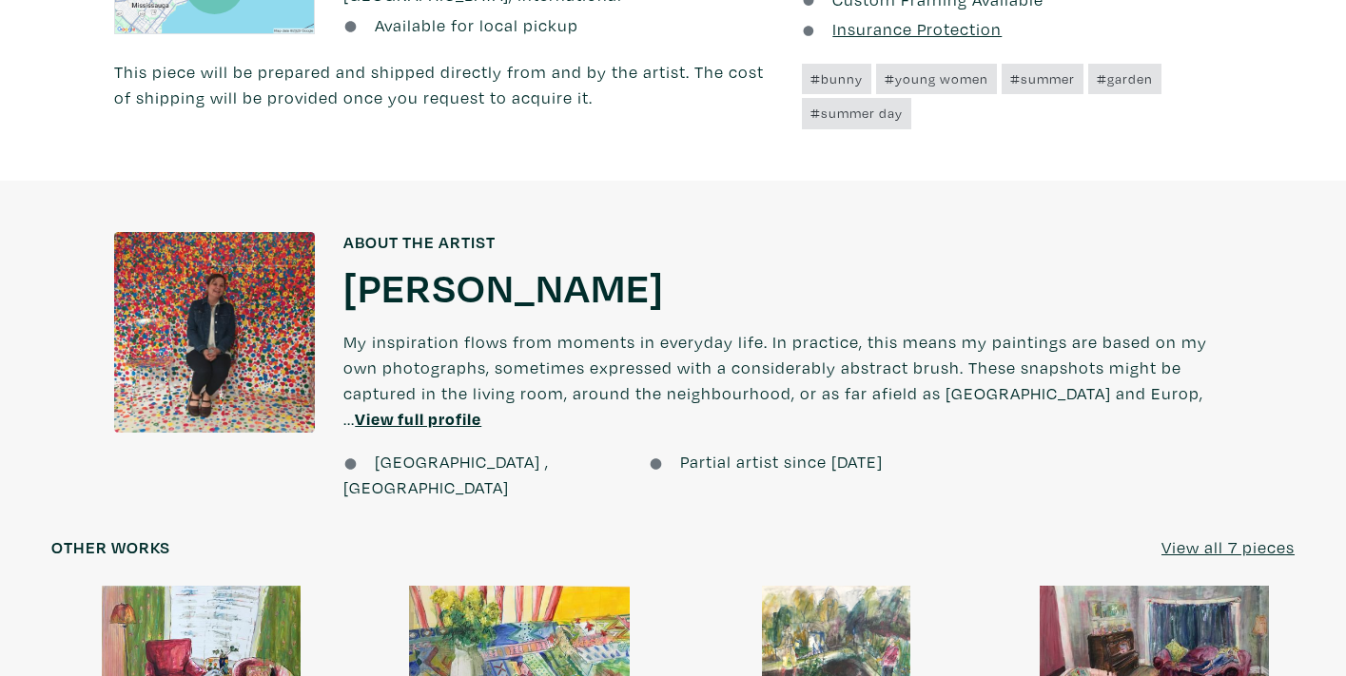
scroll to position [1386, 0]
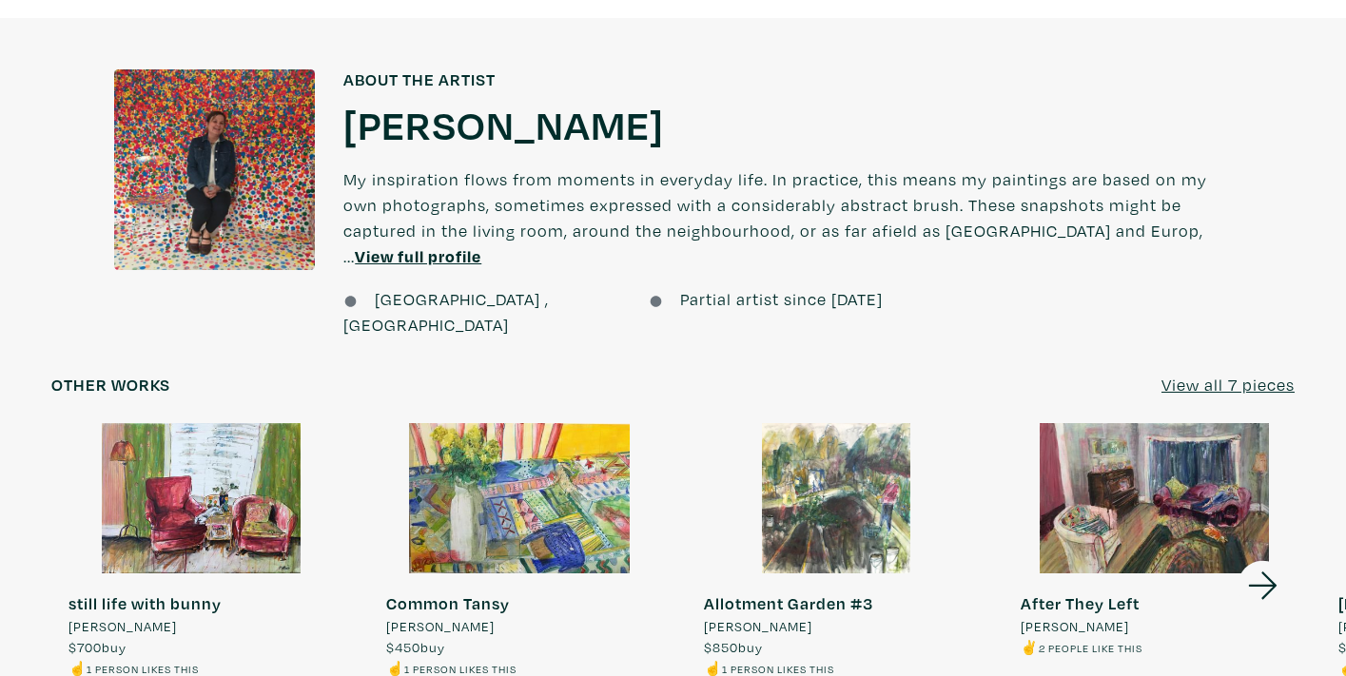
click at [1165, 374] on u "View all 7 pieces" at bounding box center [1227, 385] width 133 height 22
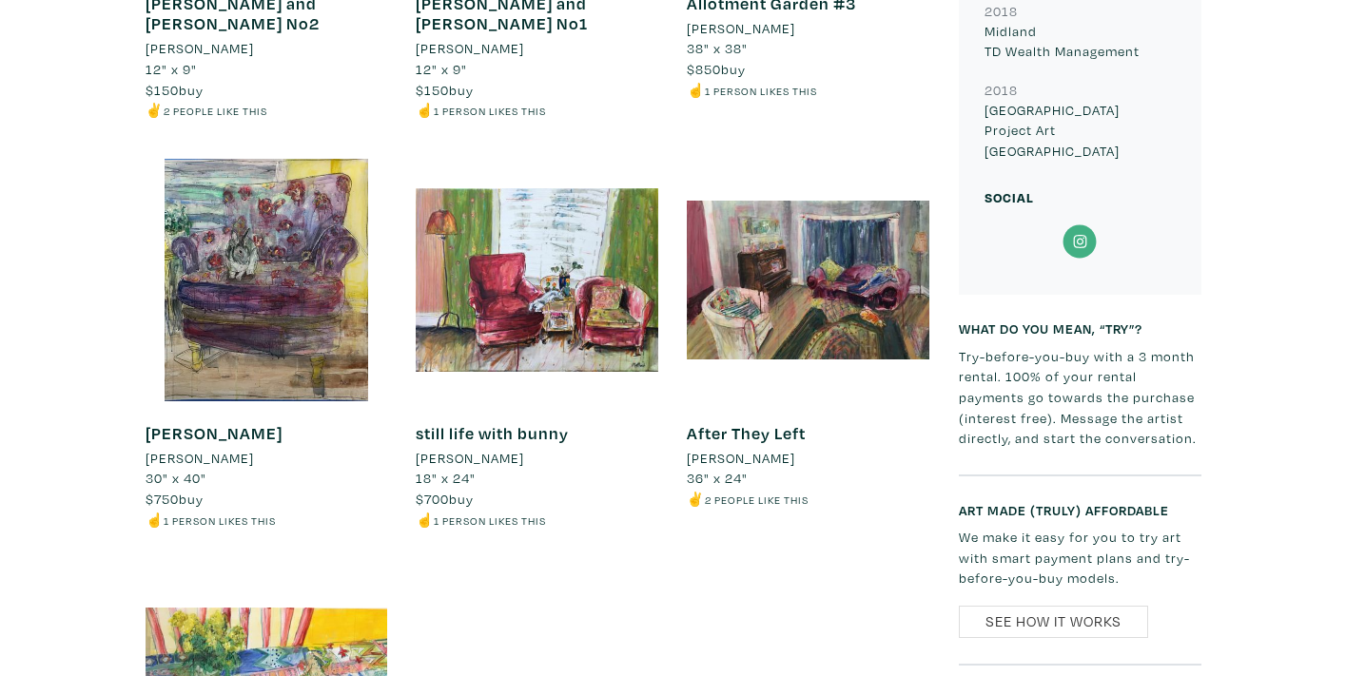
scroll to position [1409, 0]
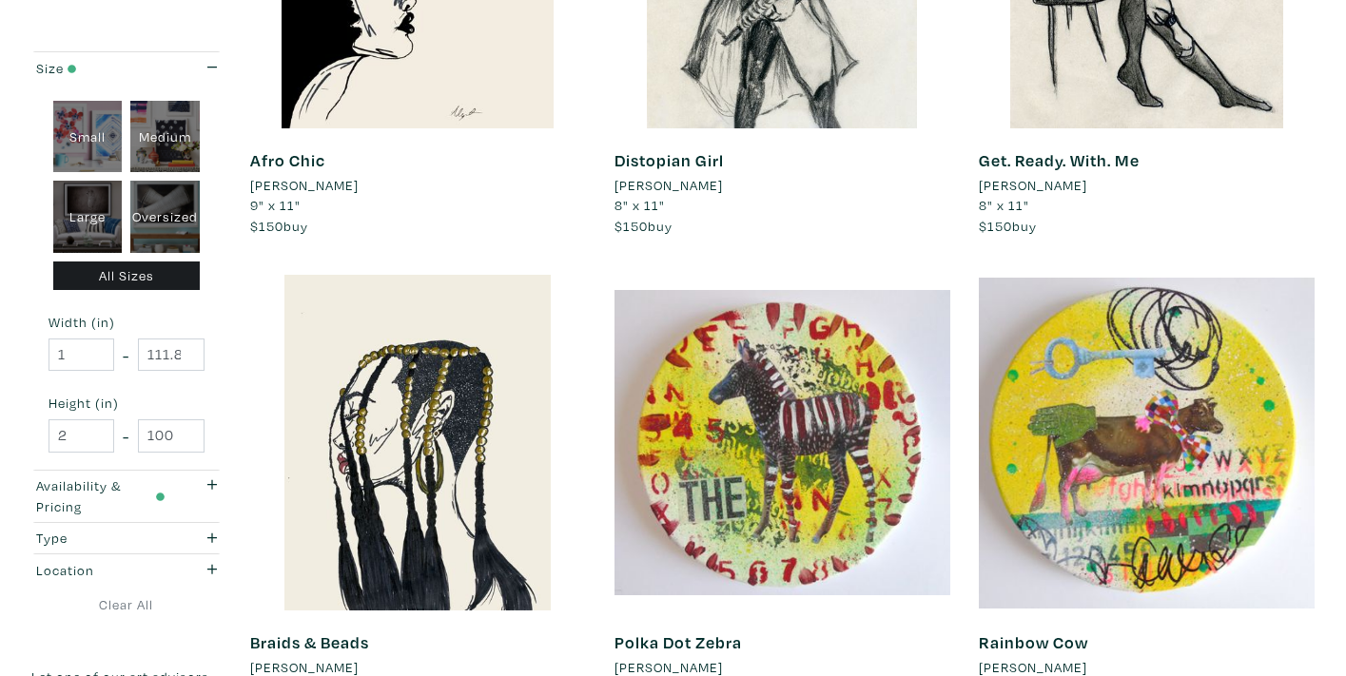
scroll to position [3631, 0]
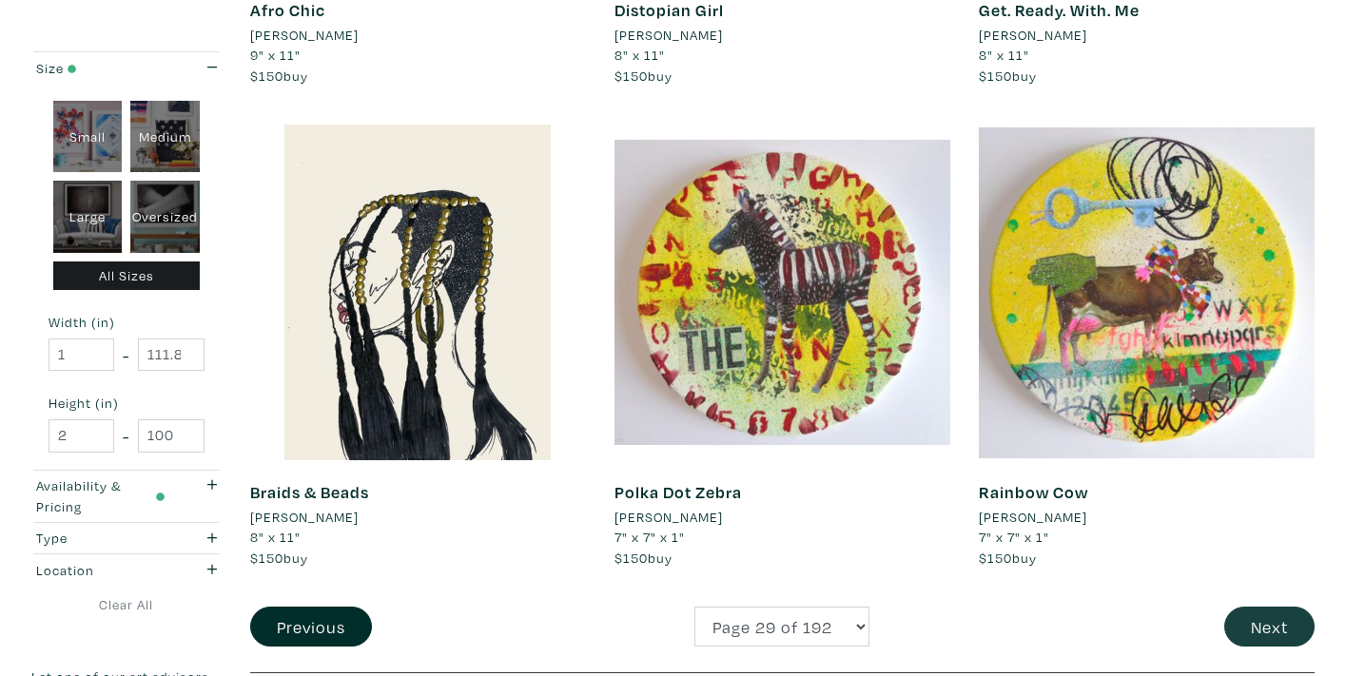
click at [1264, 607] on button "Next" at bounding box center [1269, 627] width 90 height 41
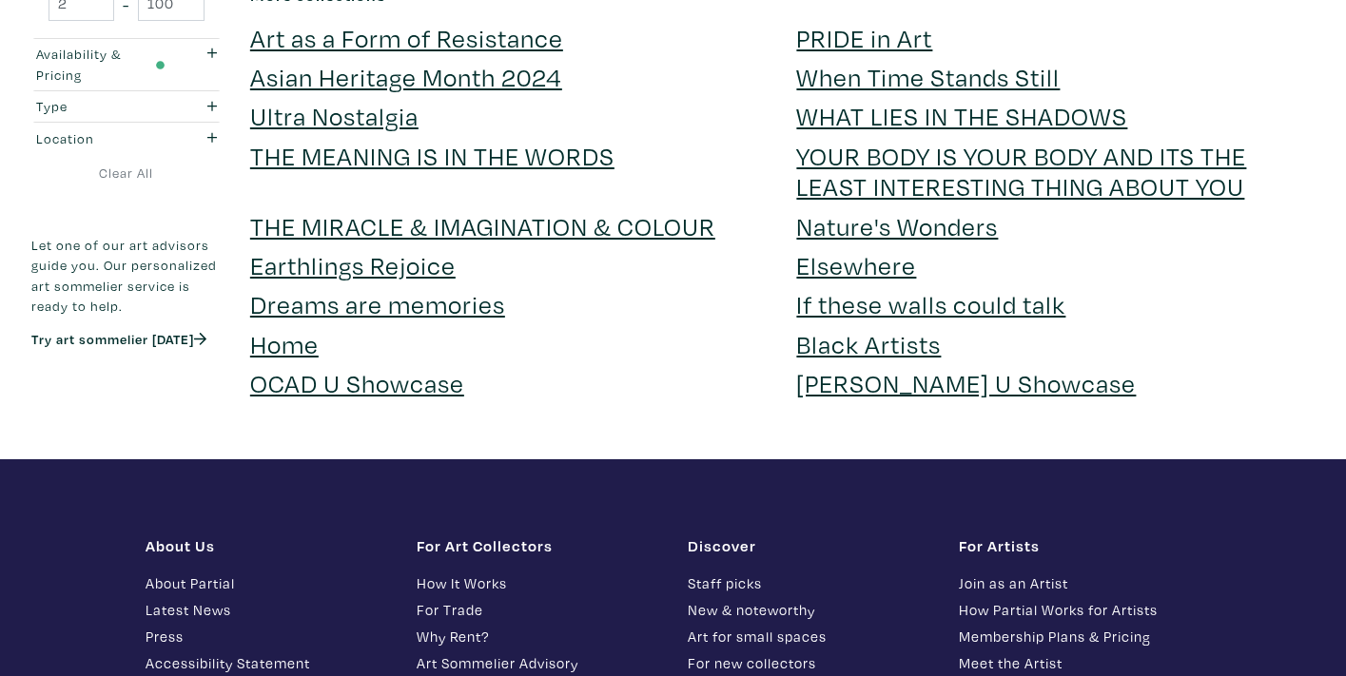
scroll to position [3733, 0]
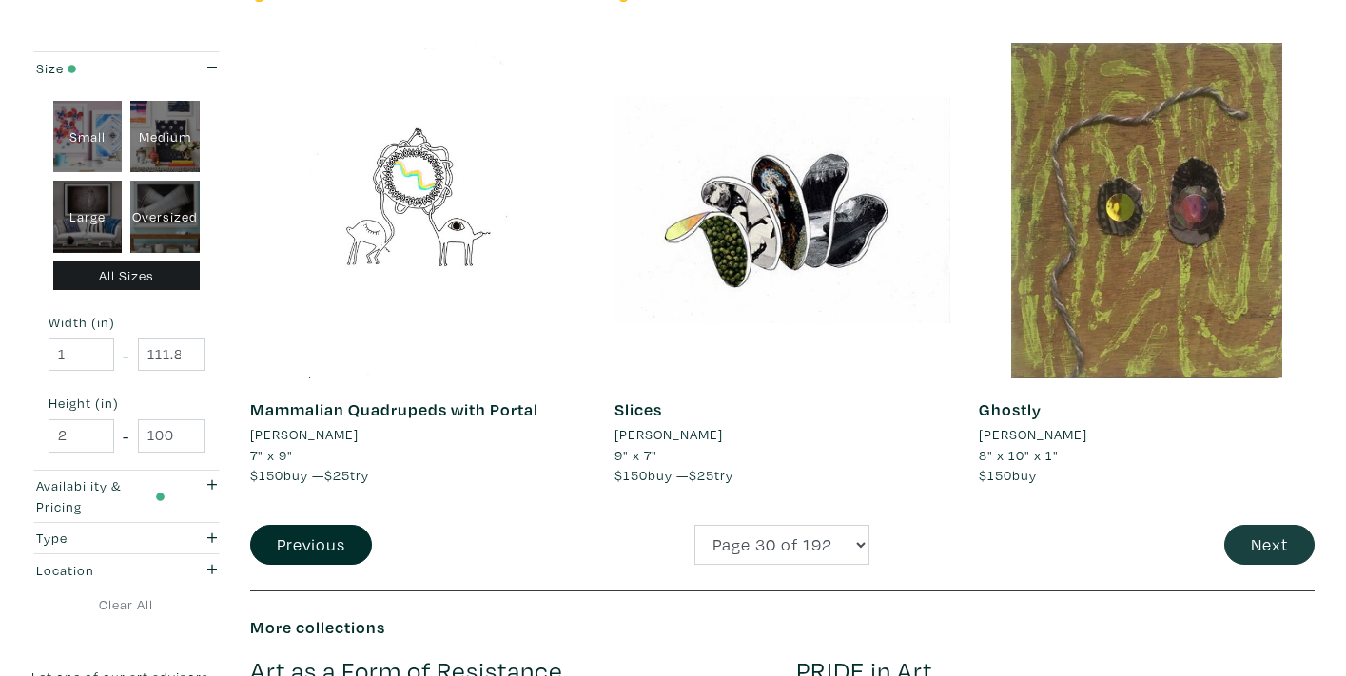
click at [1274, 526] on button "Next" at bounding box center [1269, 545] width 90 height 41
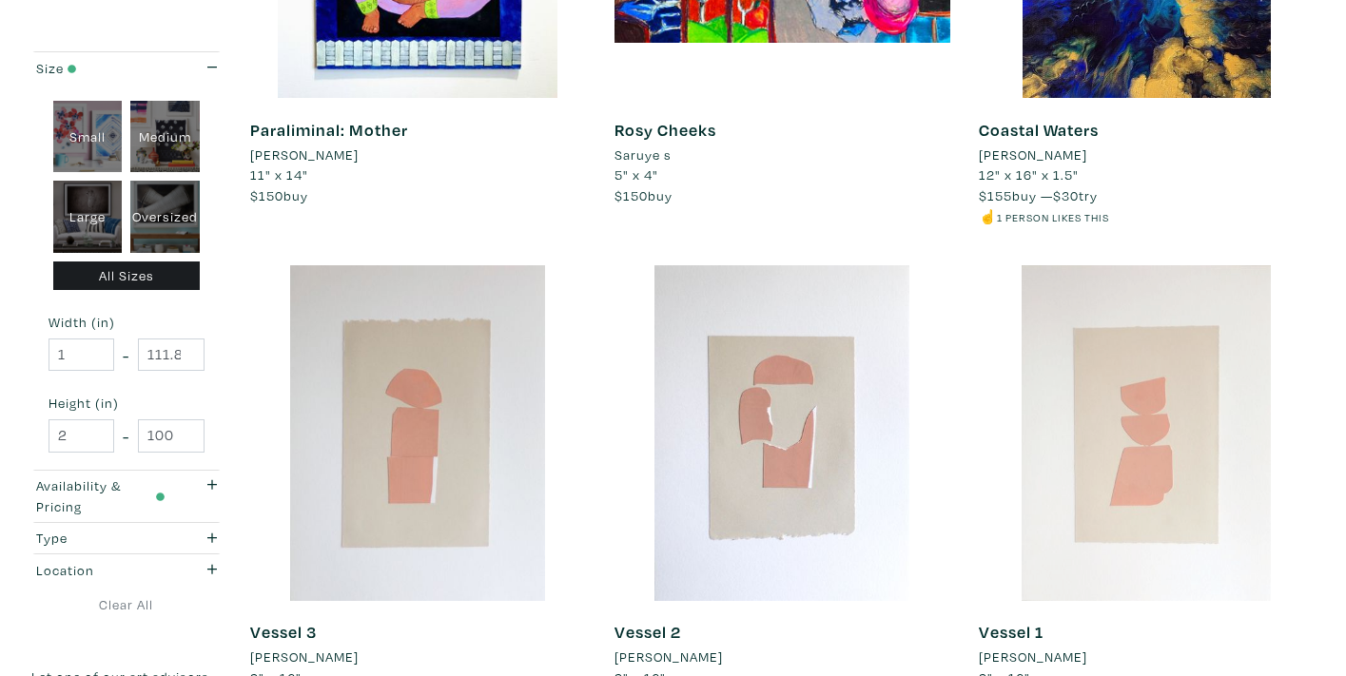
scroll to position [3892, 0]
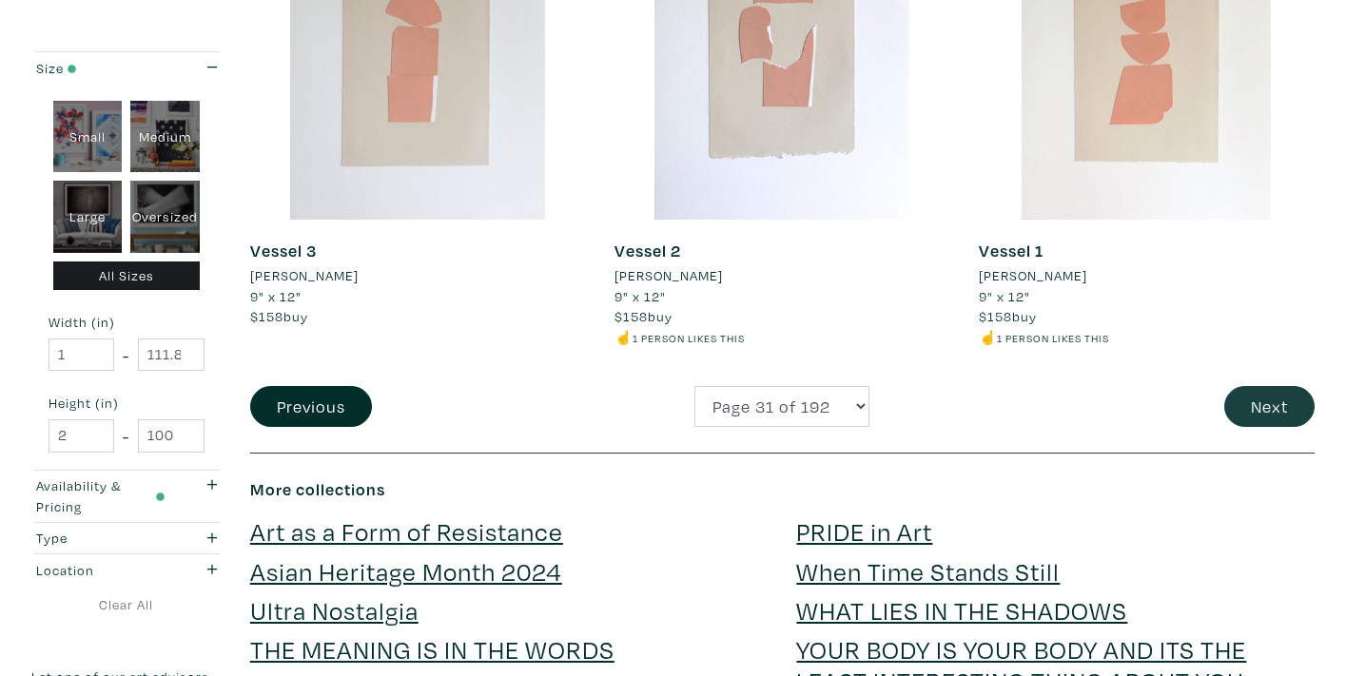
click at [1255, 386] on button "Next" at bounding box center [1269, 406] width 90 height 41
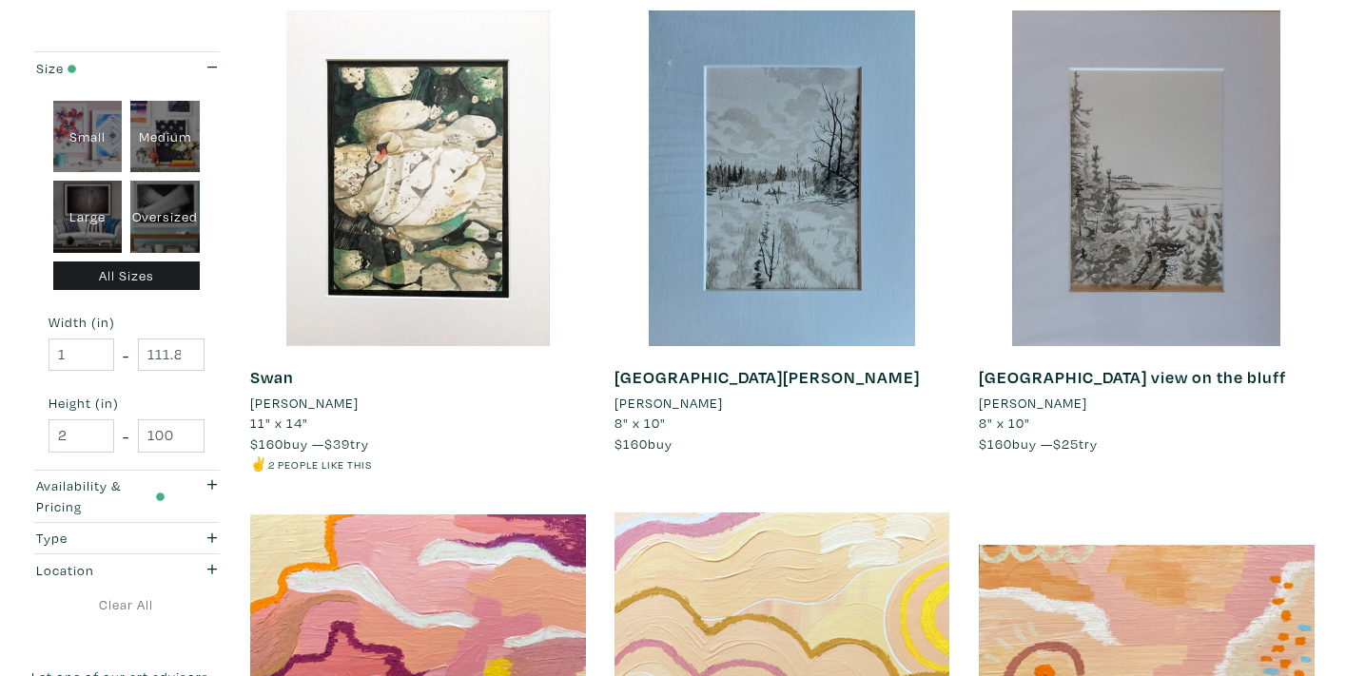
scroll to position [3321, 0]
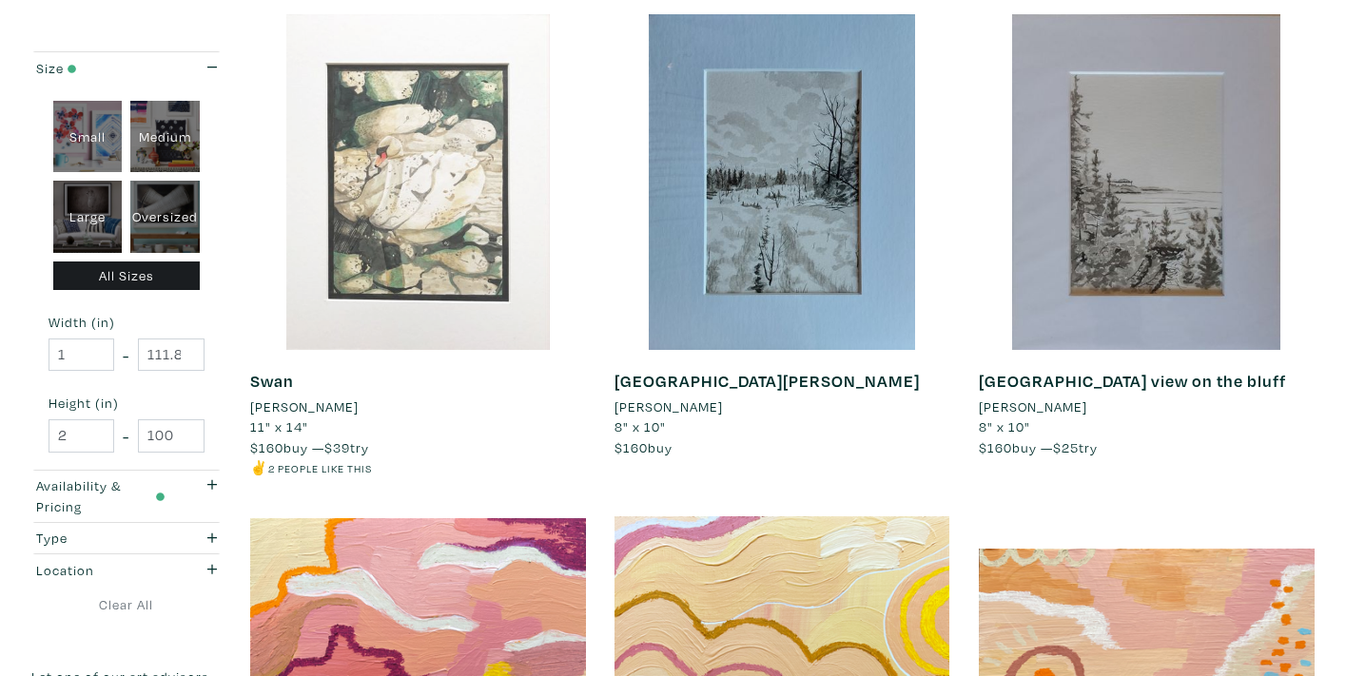
click at [435, 198] on div at bounding box center [418, 182] width 336 height 336
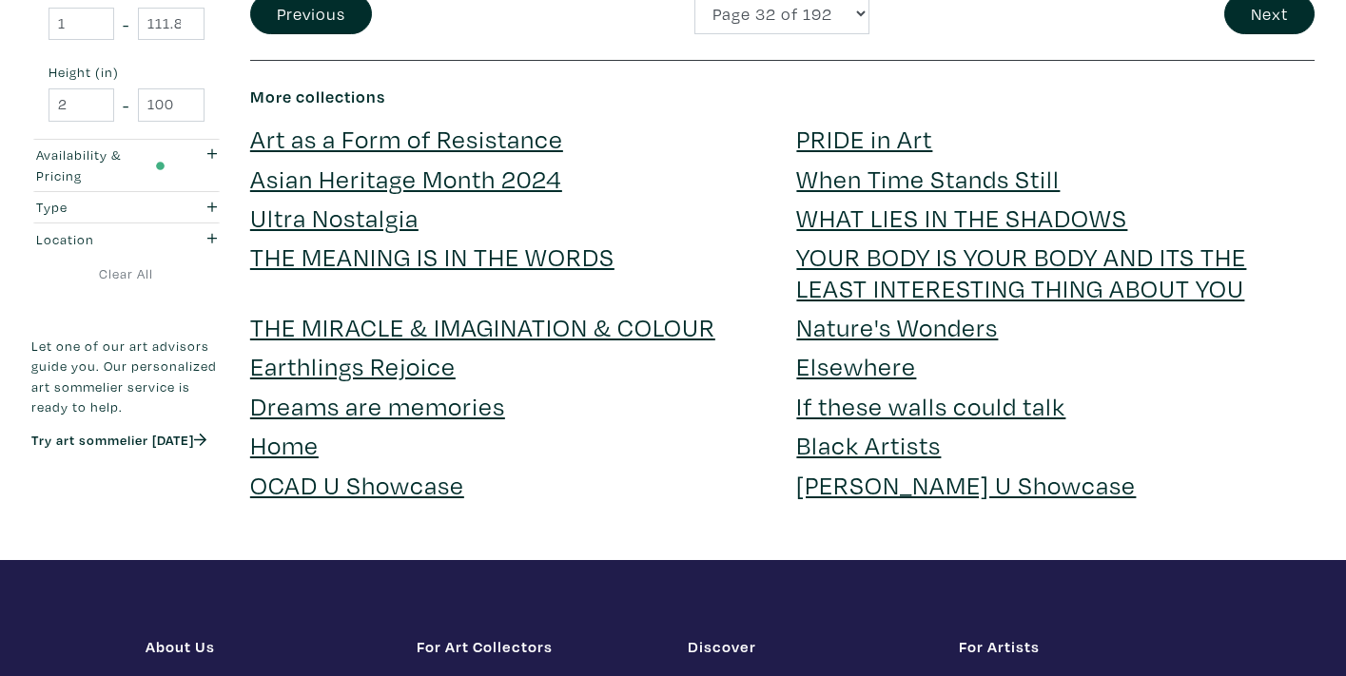
scroll to position [4179, 0]
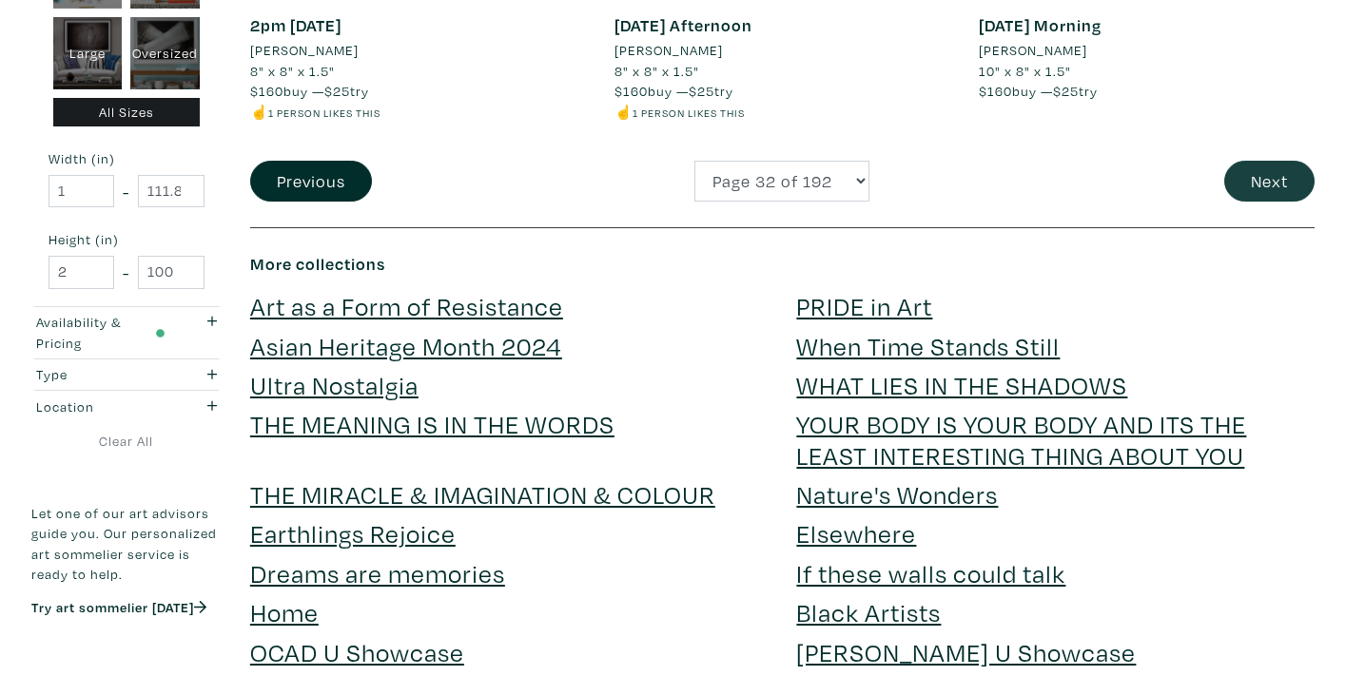
click at [1262, 161] on button "Next" at bounding box center [1269, 181] width 90 height 41
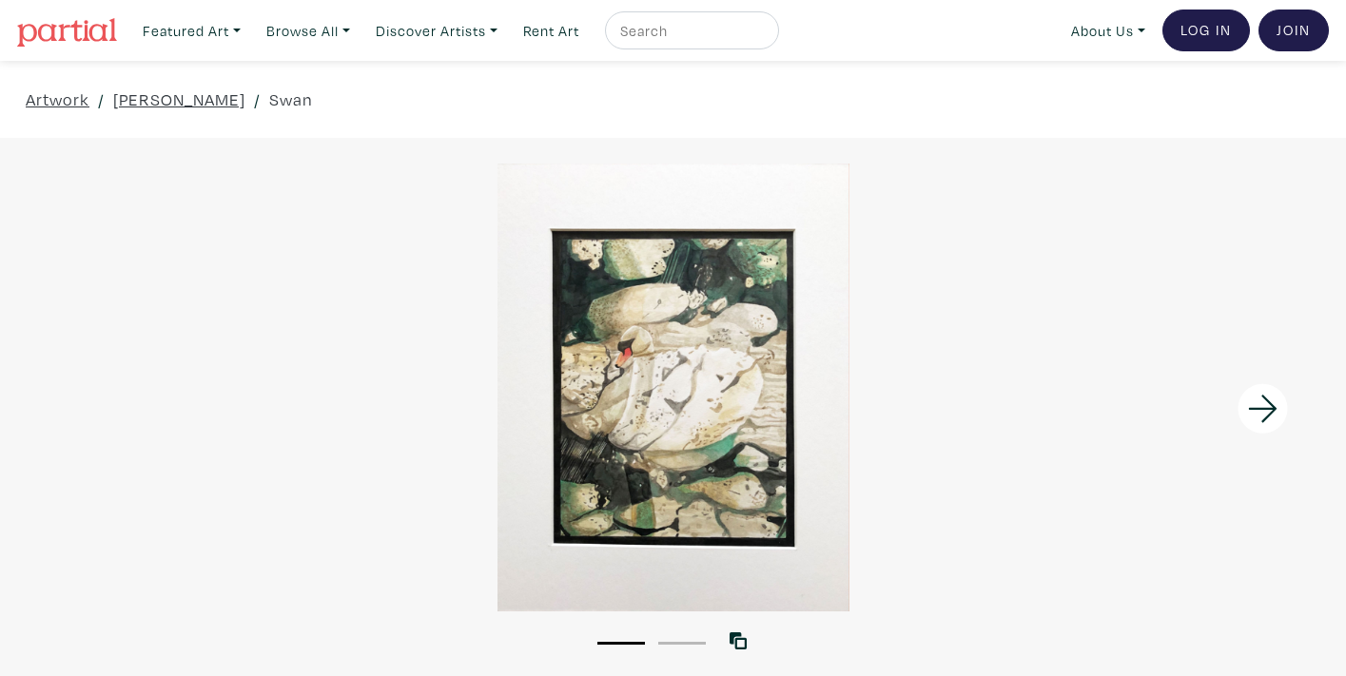
click at [1256, 407] on icon at bounding box center [1262, 409] width 29 height 28
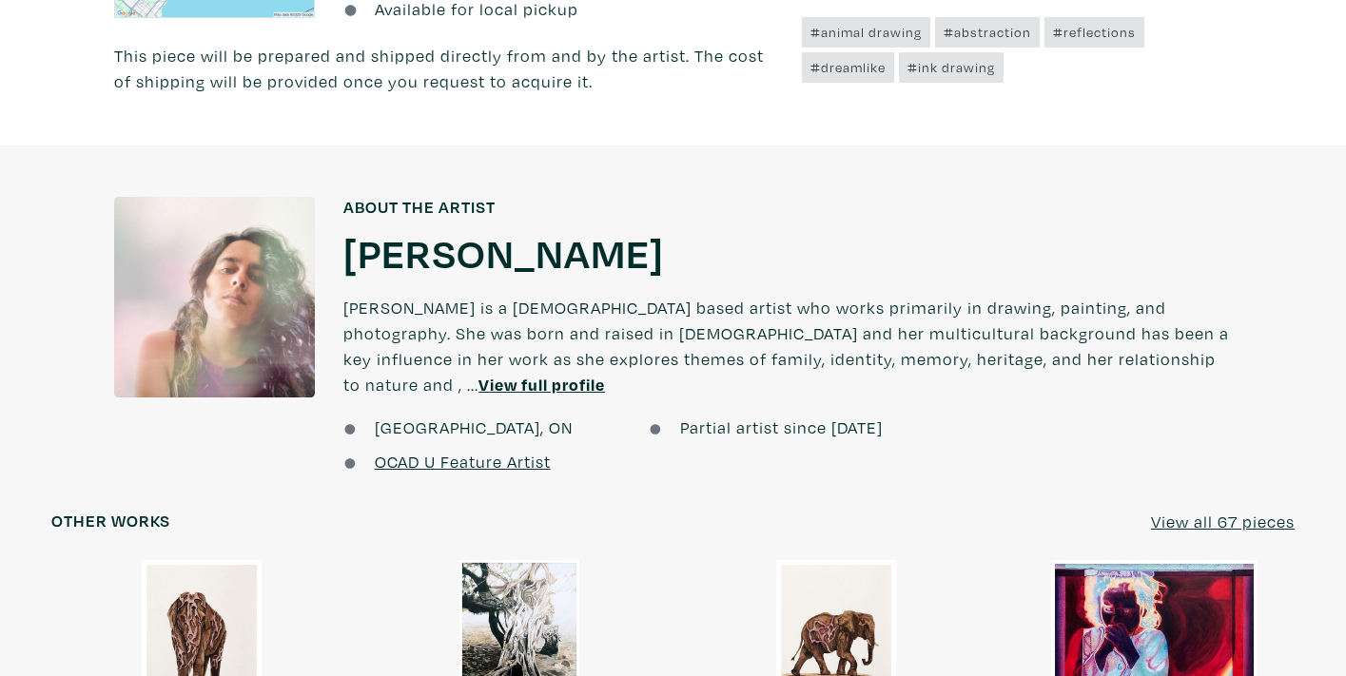
scroll to position [1528, 0]
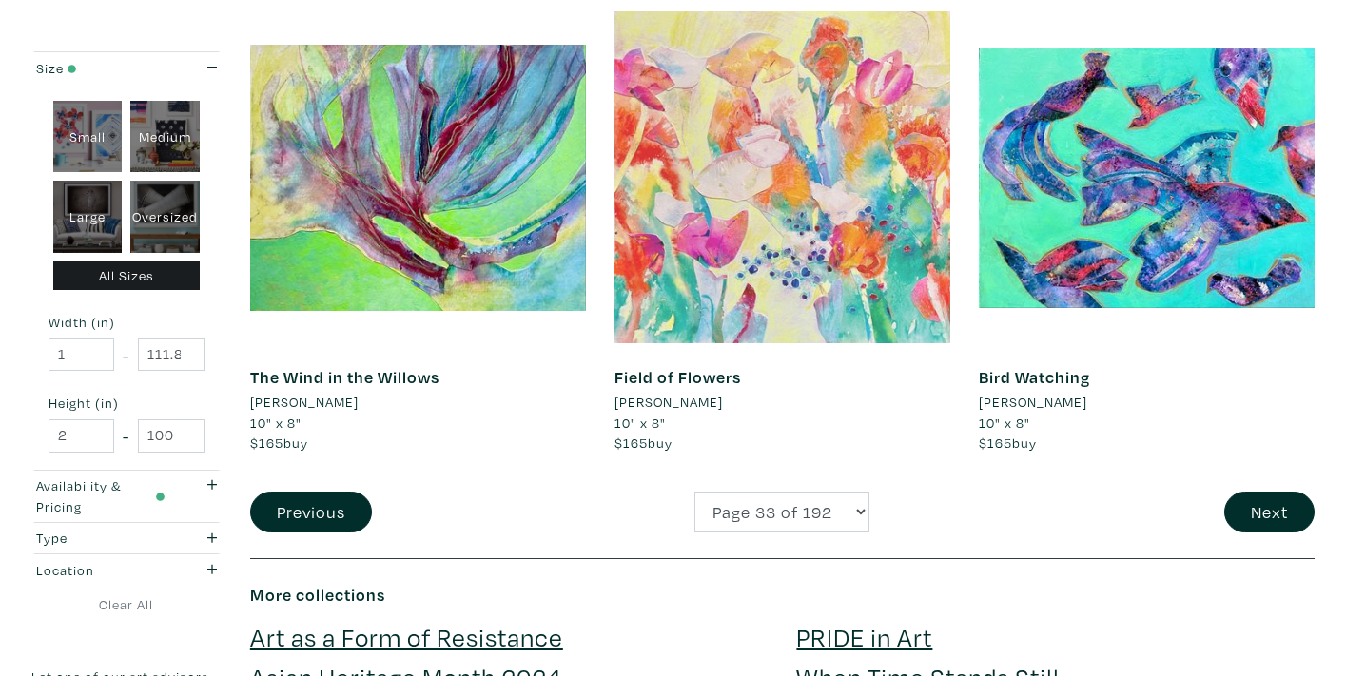
scroll to position [3920, 0]
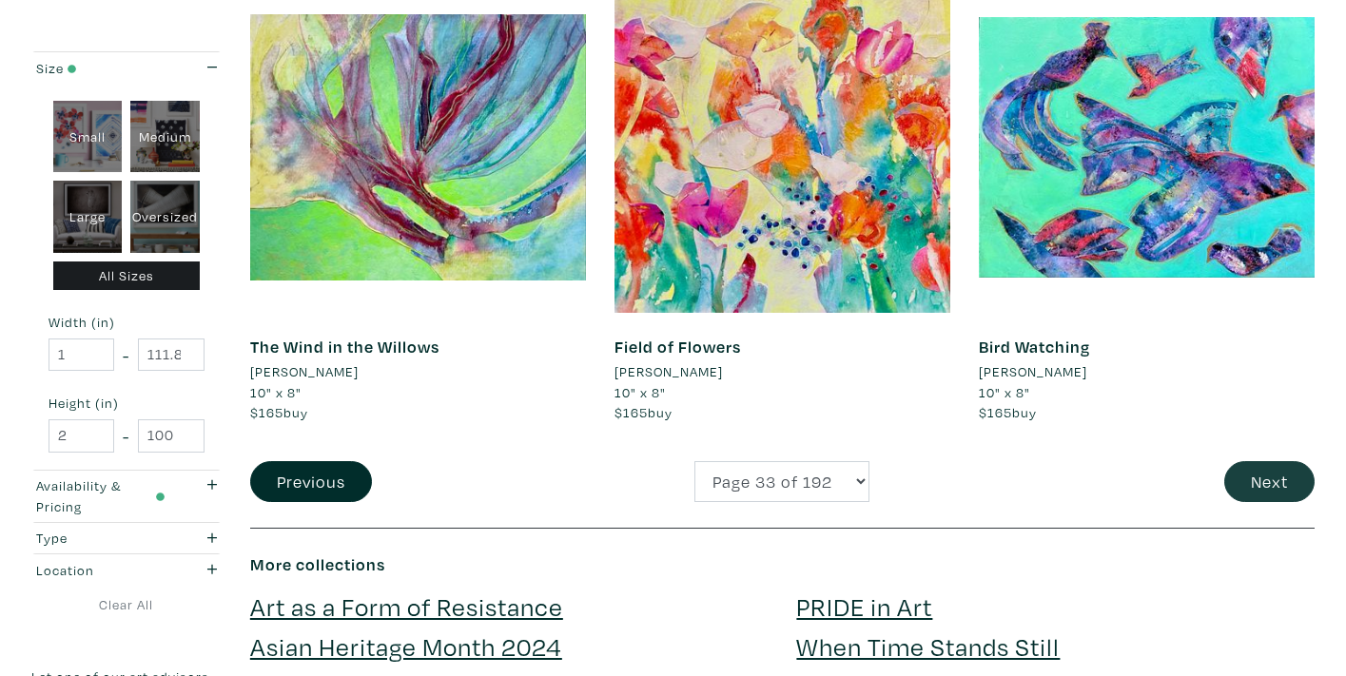
click at [1244, 461] on button "Next" at bounding box center [1269, 481] width 90 height 41
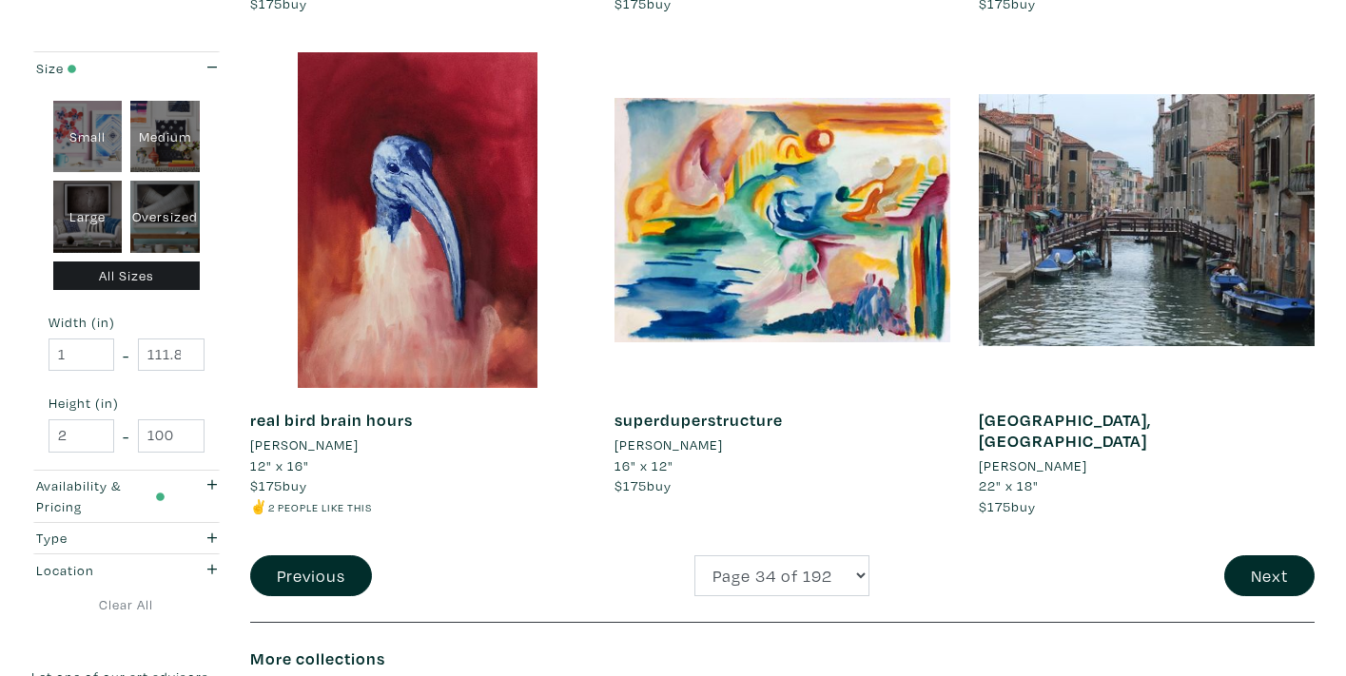
scroll to position [3789, 0]
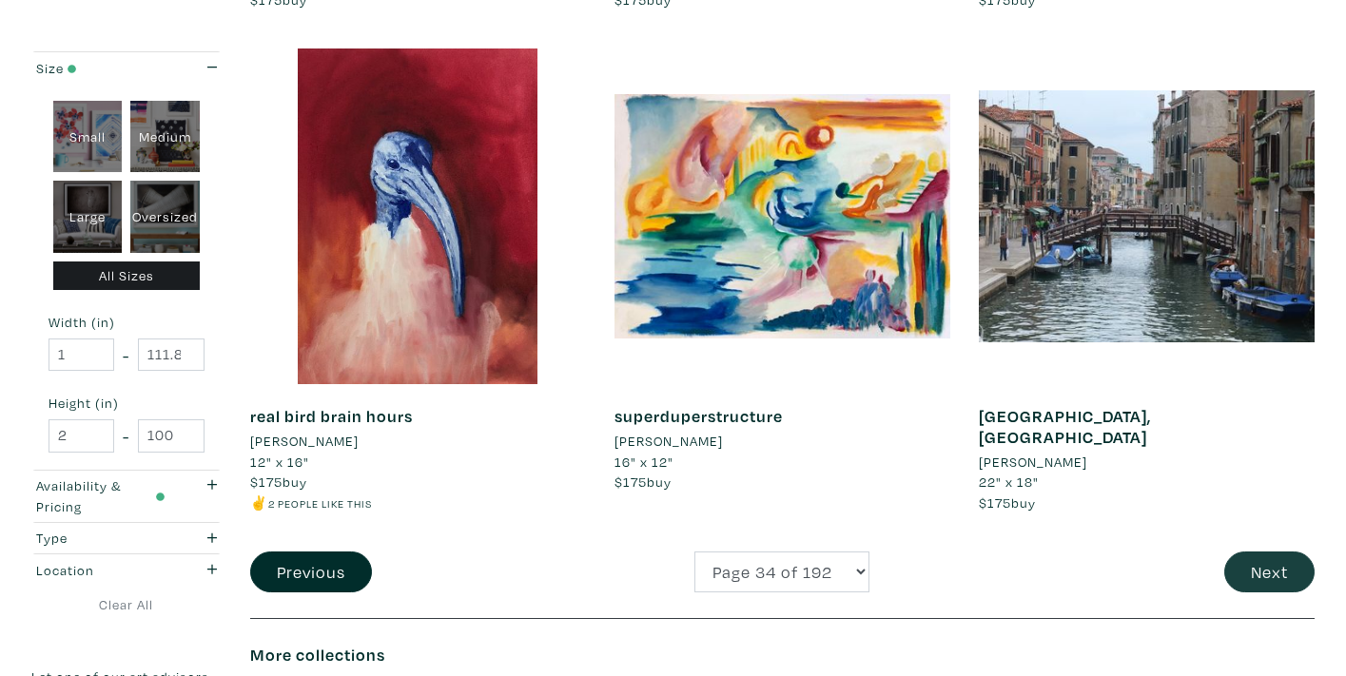
click at [1294, 552] on button "Next" at bounding box center [1269, 572] width 90 height 41
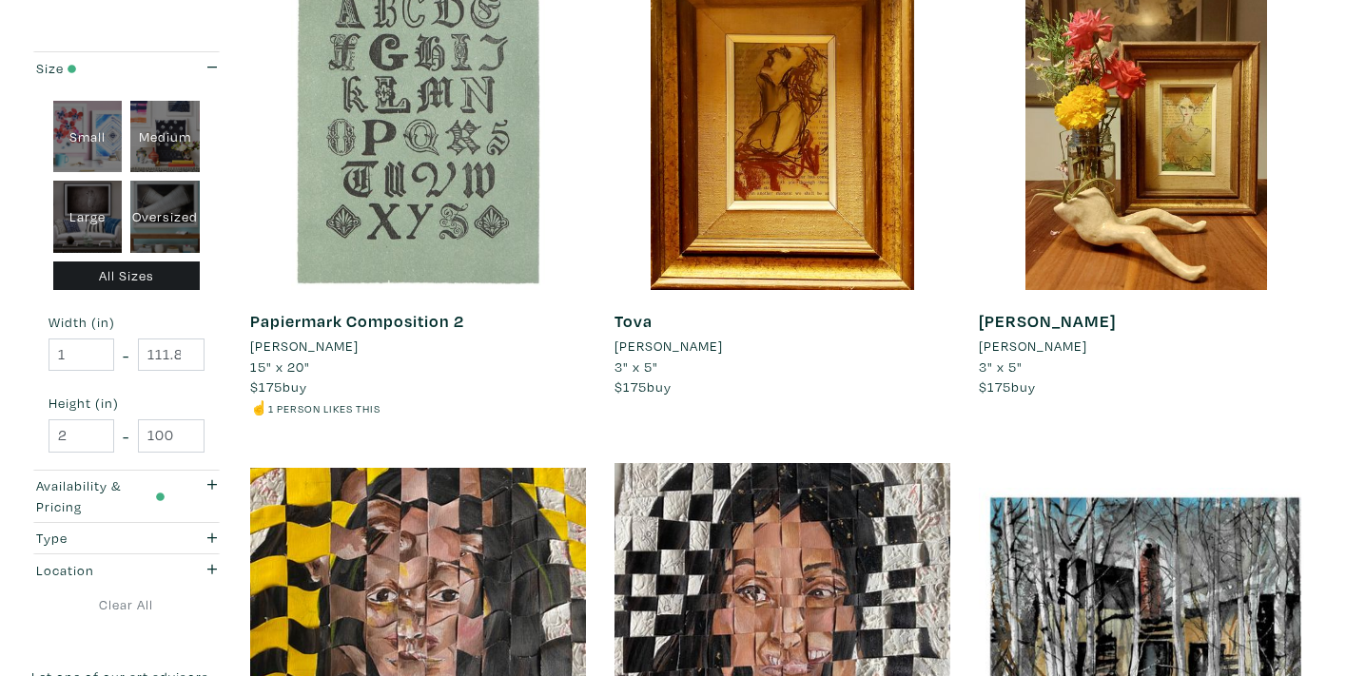
scroll to position [892, 0]
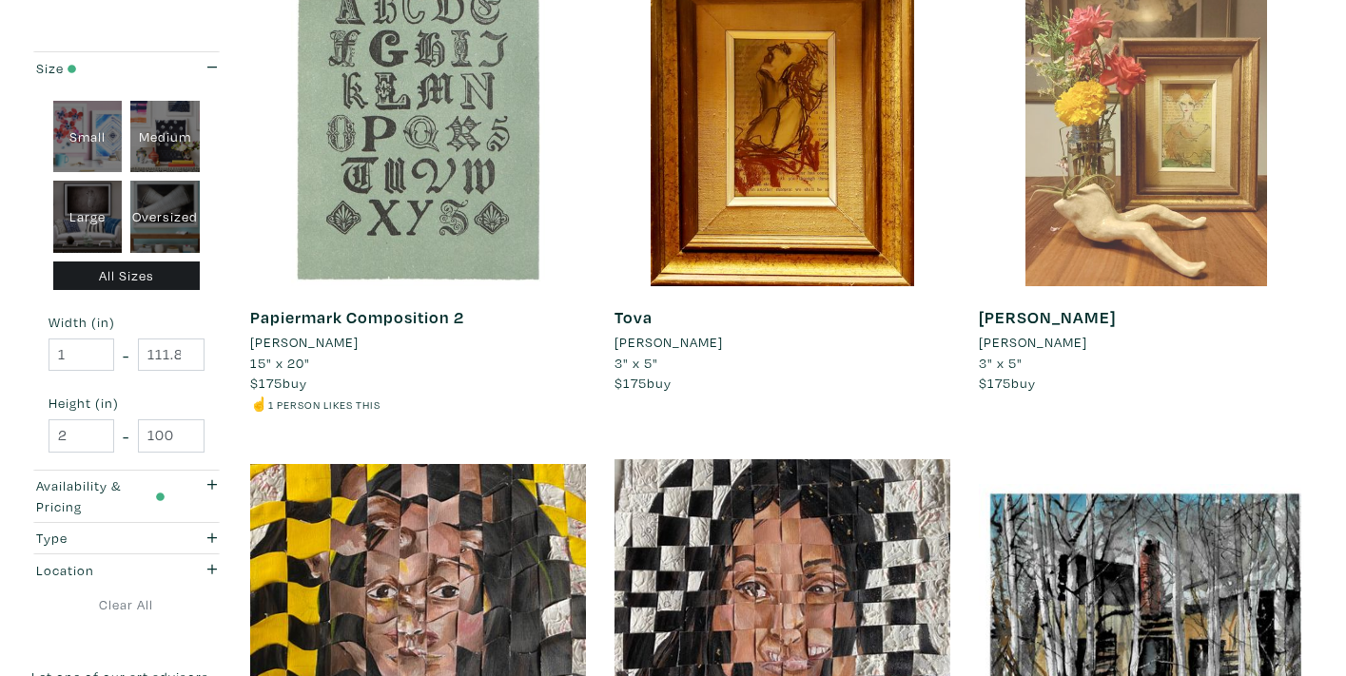
click at [1147, 160] on div at bounding box center [1147, 119] width 336 height 336
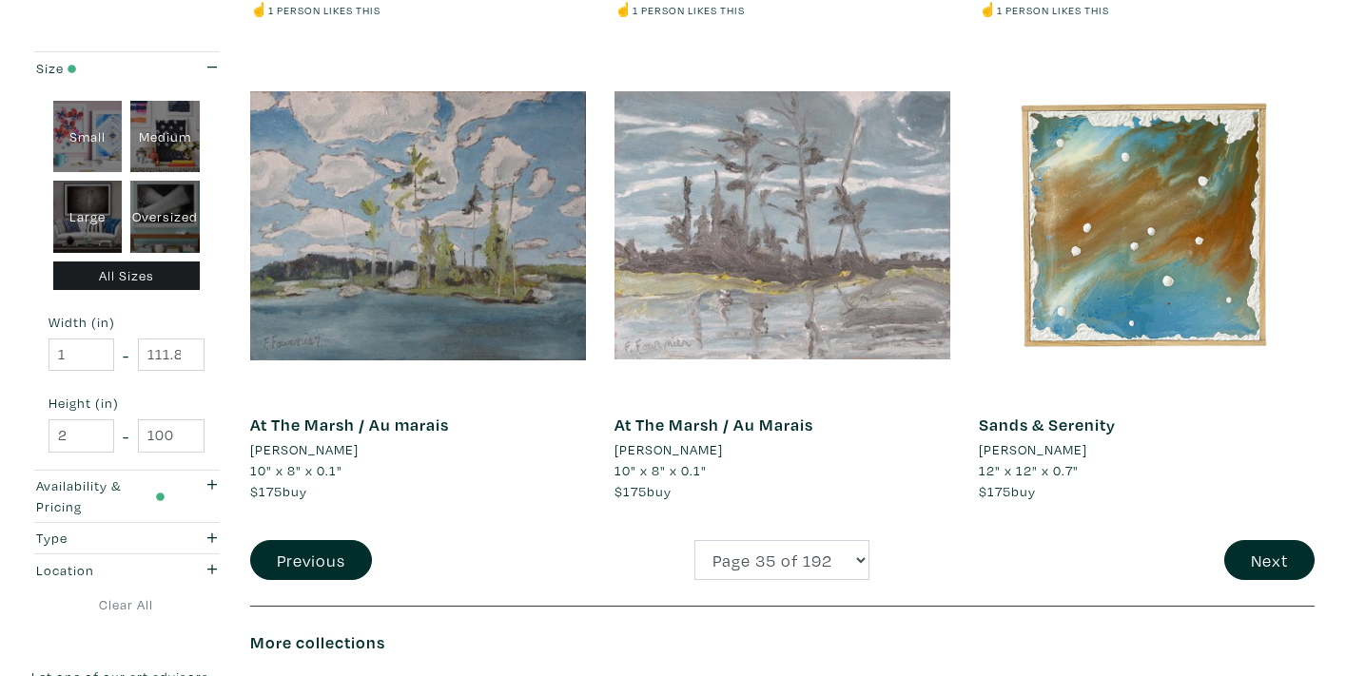
scroll to position [3772, 0]
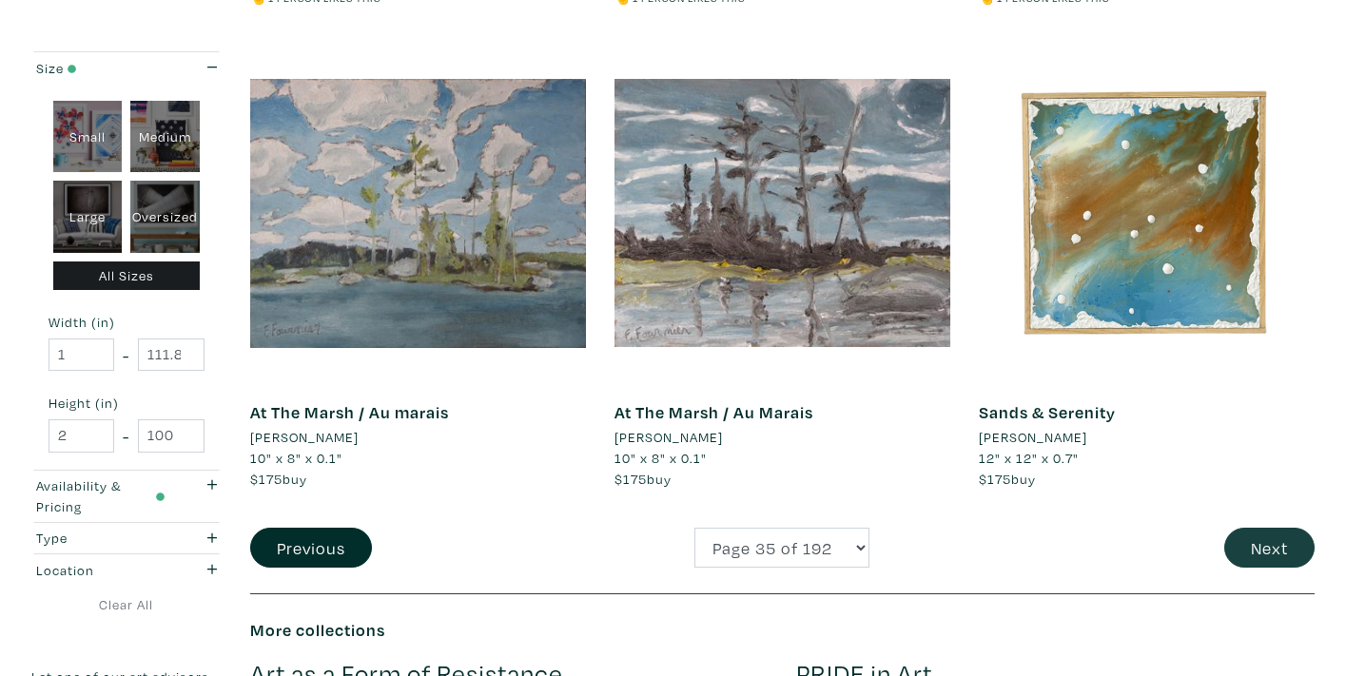
click at [1260, 528] on button "Next" at bounding box center [1269, 548] width 90 height 41
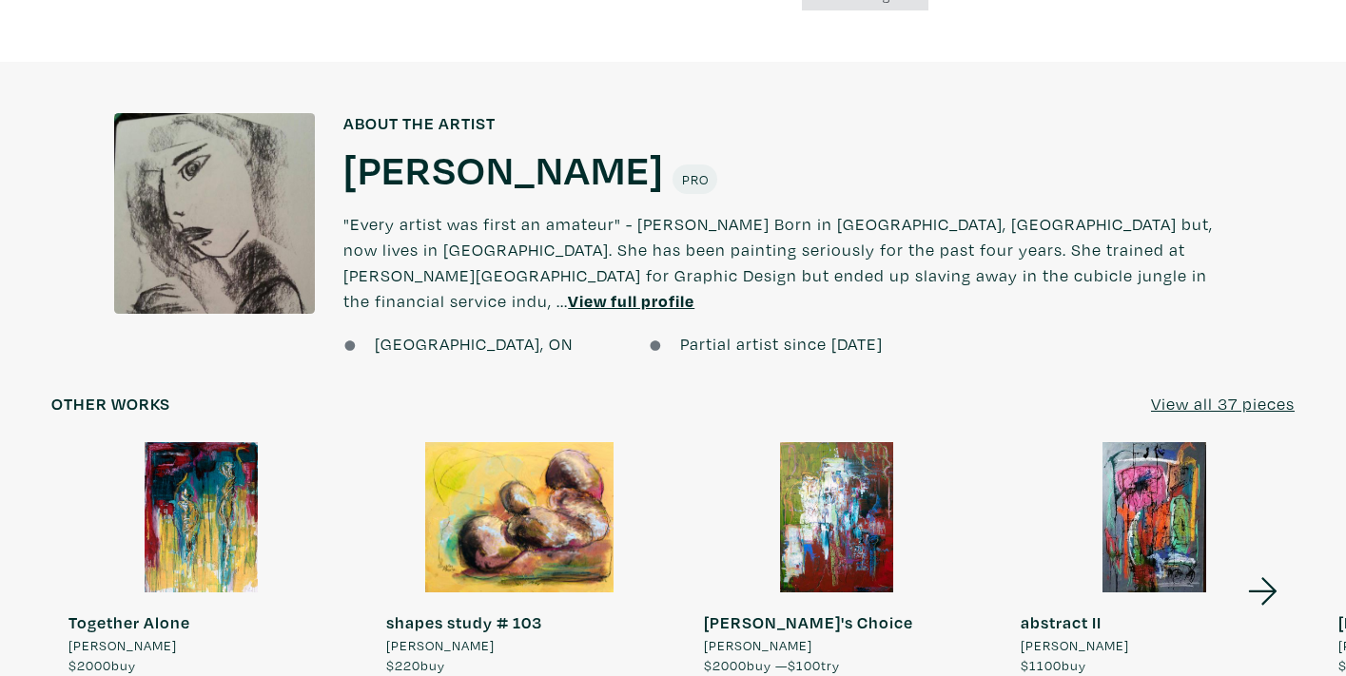
scroll to position [1426, 0]
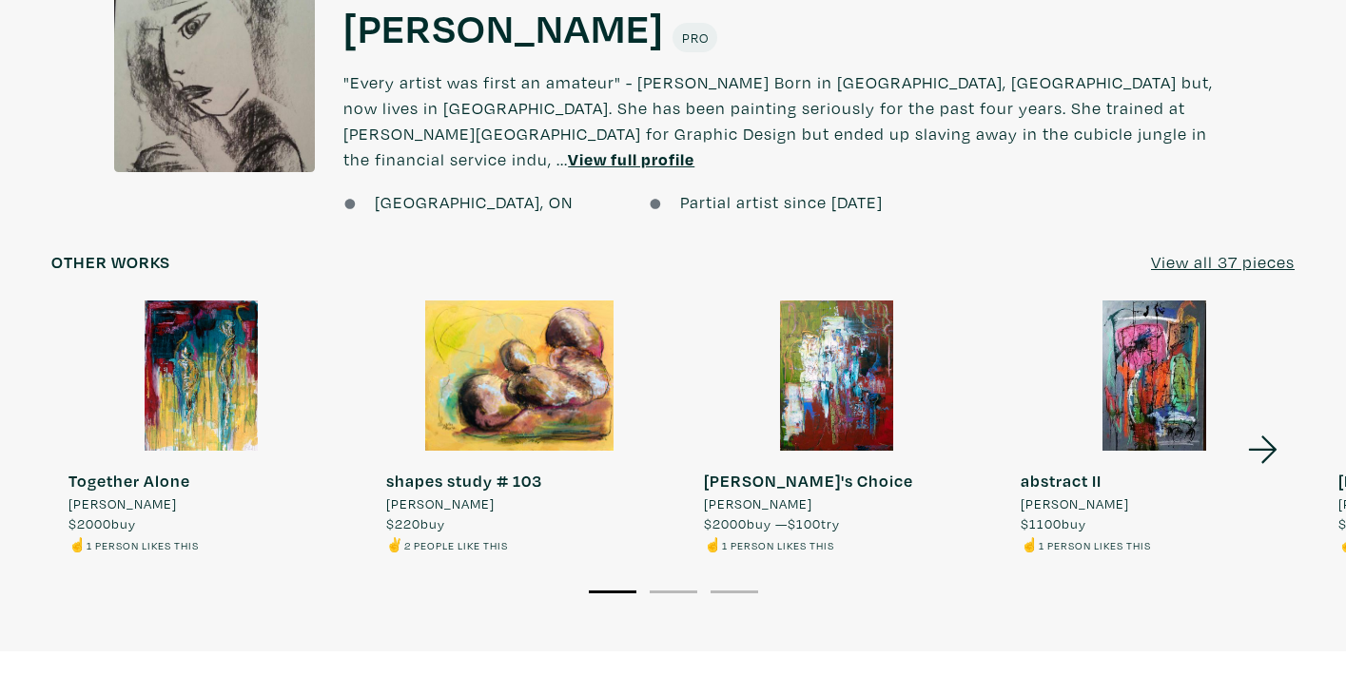
click at [1194, 251] on u "View all 37 pieces" at bounding box center [1223, 262] width 144 height 22
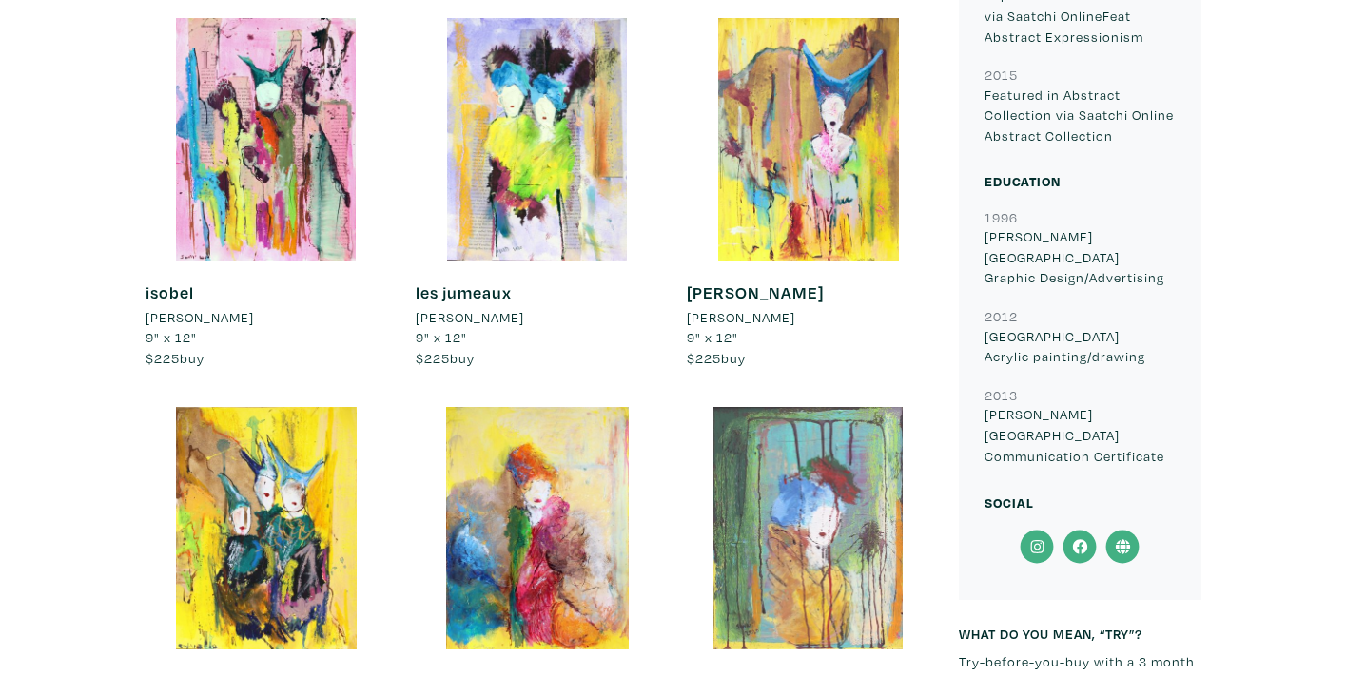
scroll to position [1898, 0]
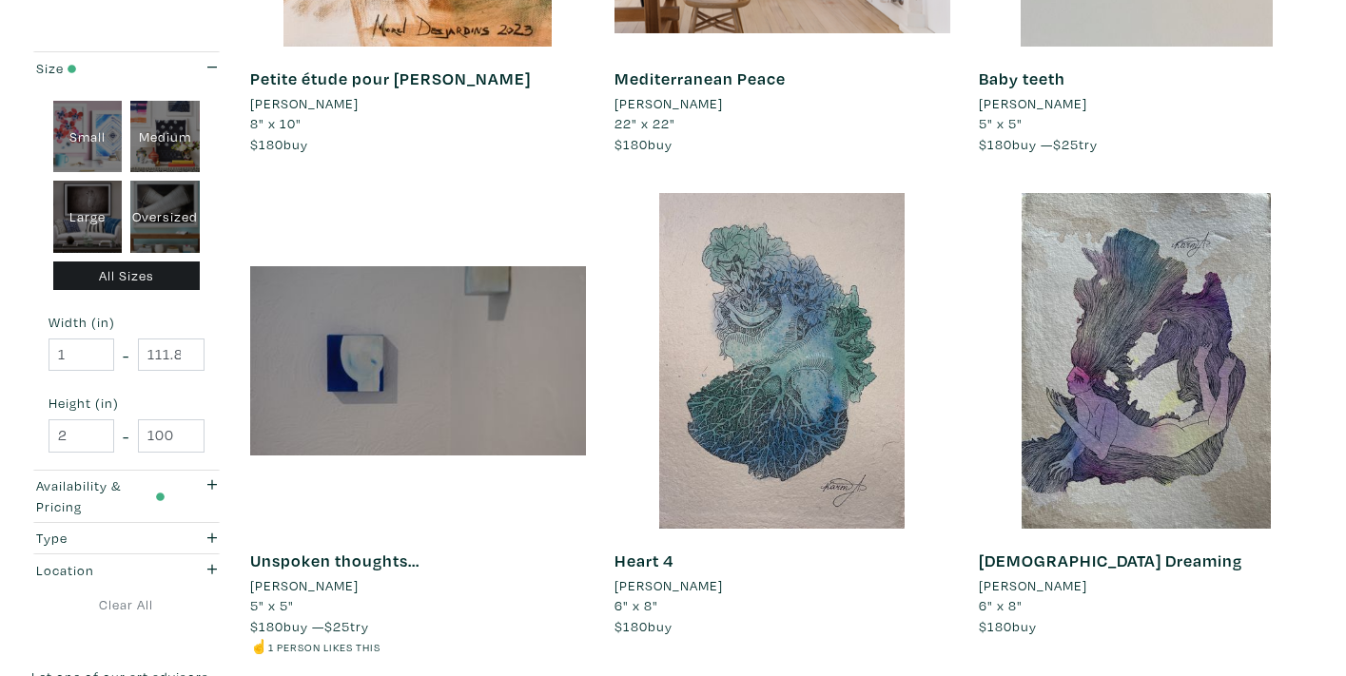
scroll to position [3906, 0]
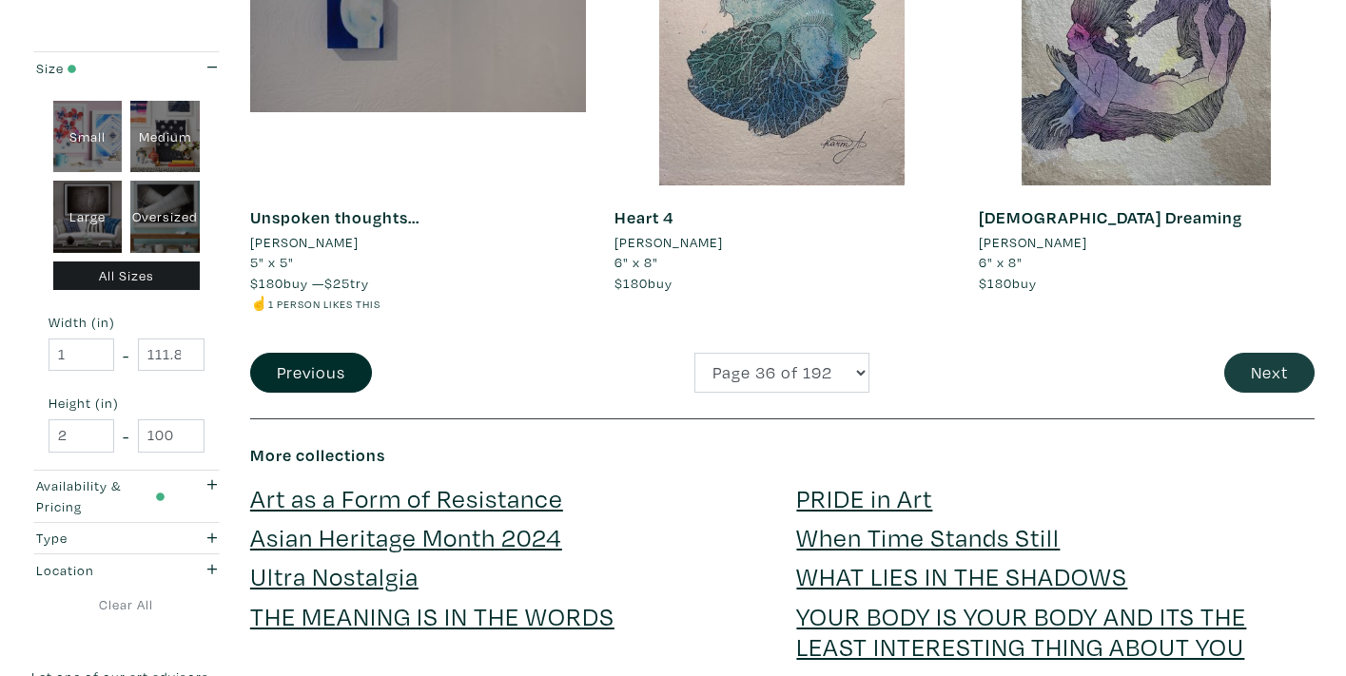
click at [1247, 353] on button "Next" at bounding box center [1269, 373] width 90 height 41
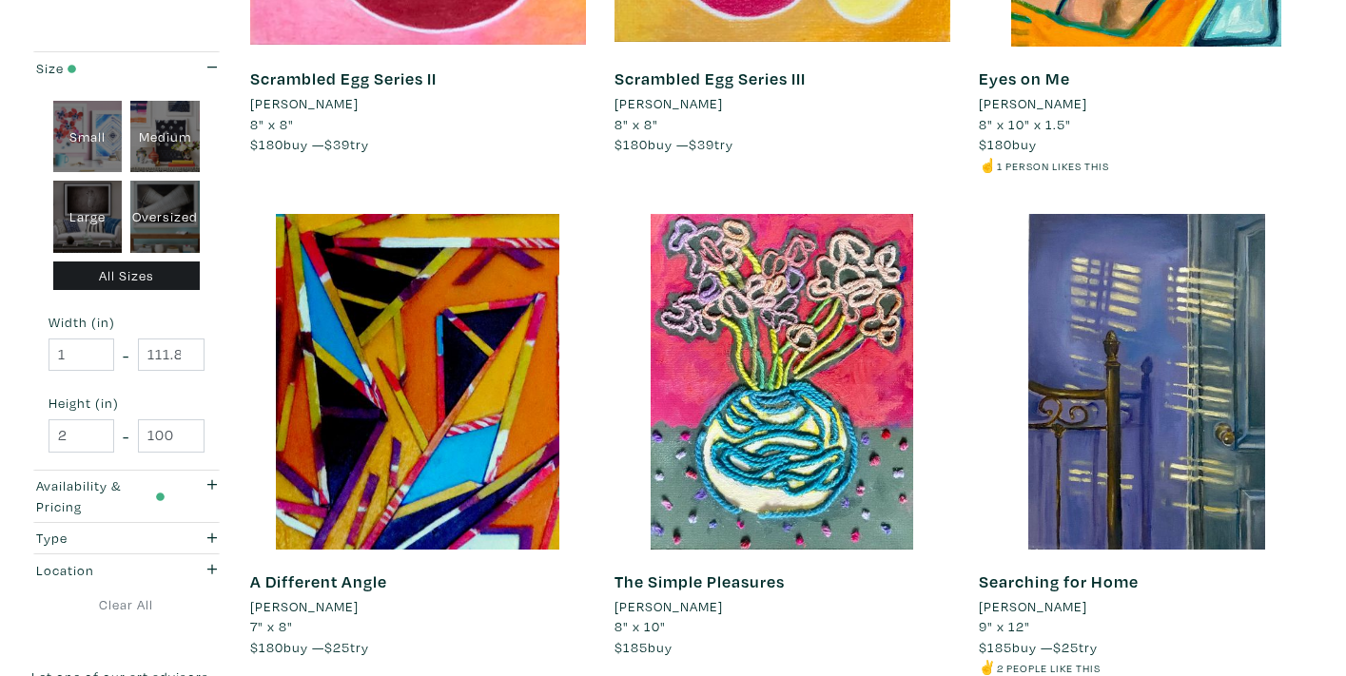
scroll to position [3772, 0]
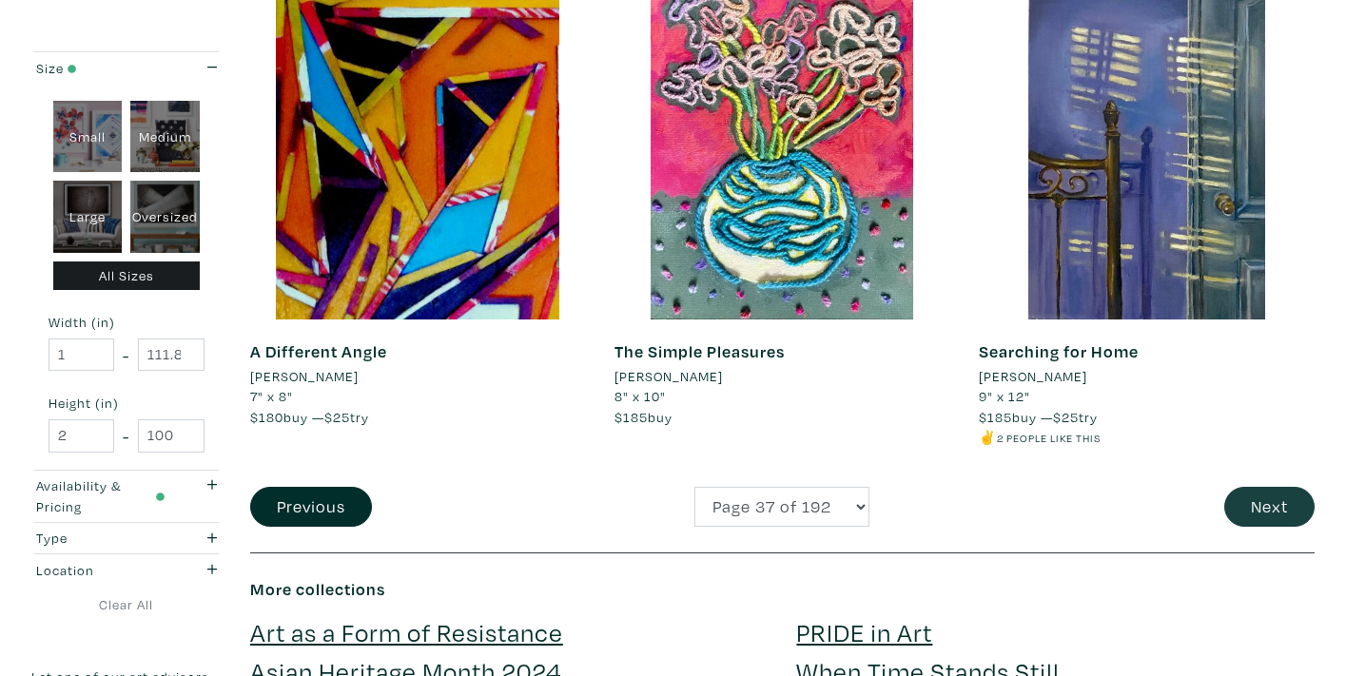
click at [1239, 487] on button "Next" at bounding box center [1269, 507] width 90 height 41
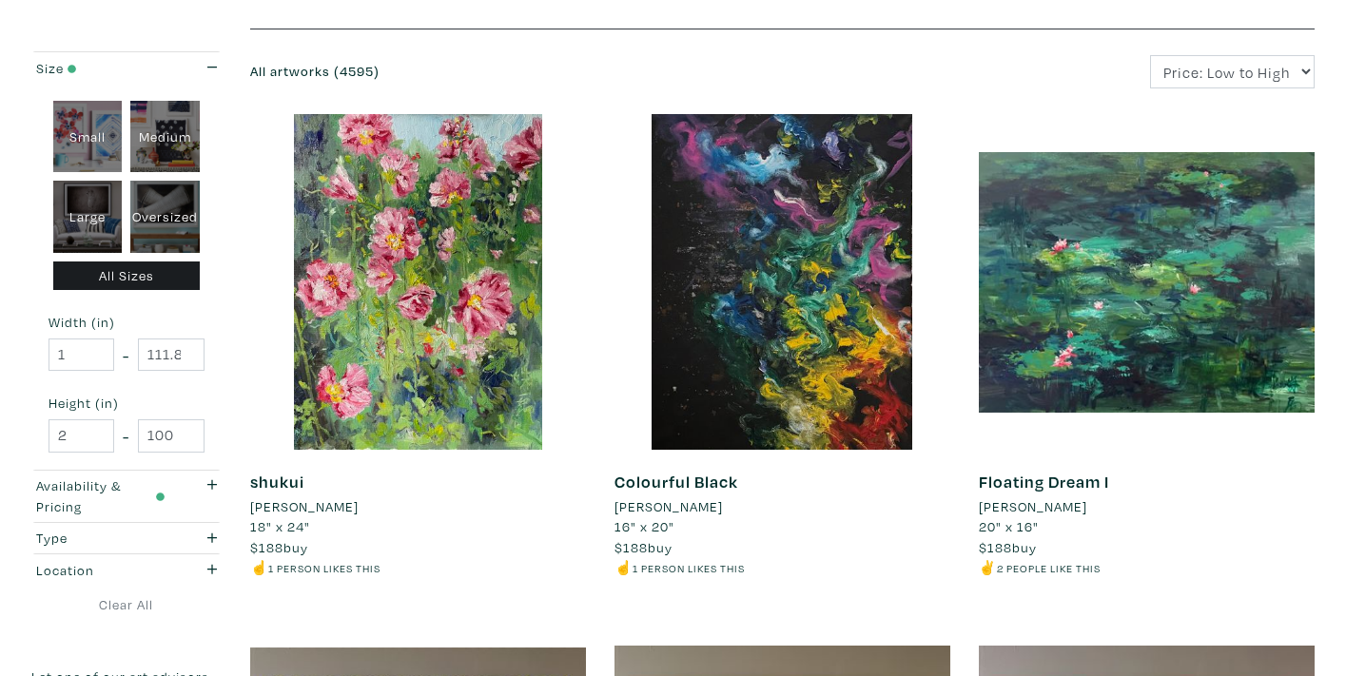
scroll to position [277, 0]
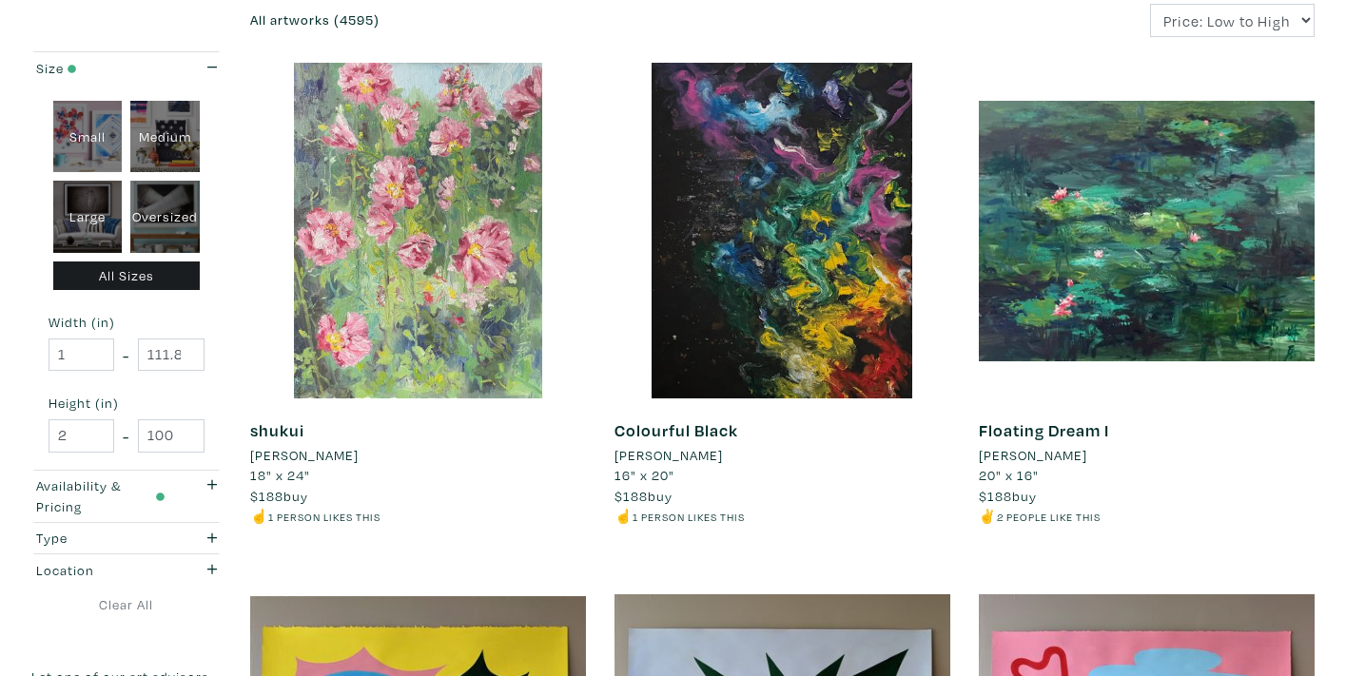
click at [394, 270] on div at bounding box center [418, 231] width 336 height 336
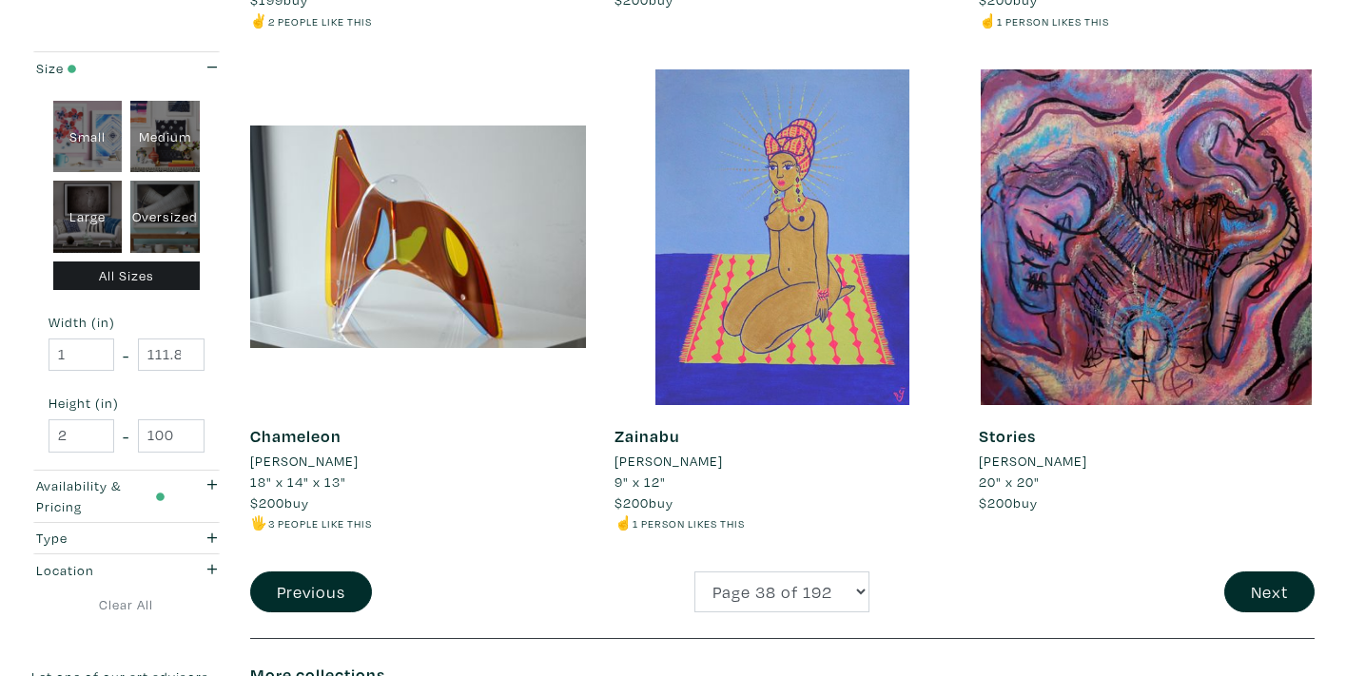
scroll to position [3947, 0]
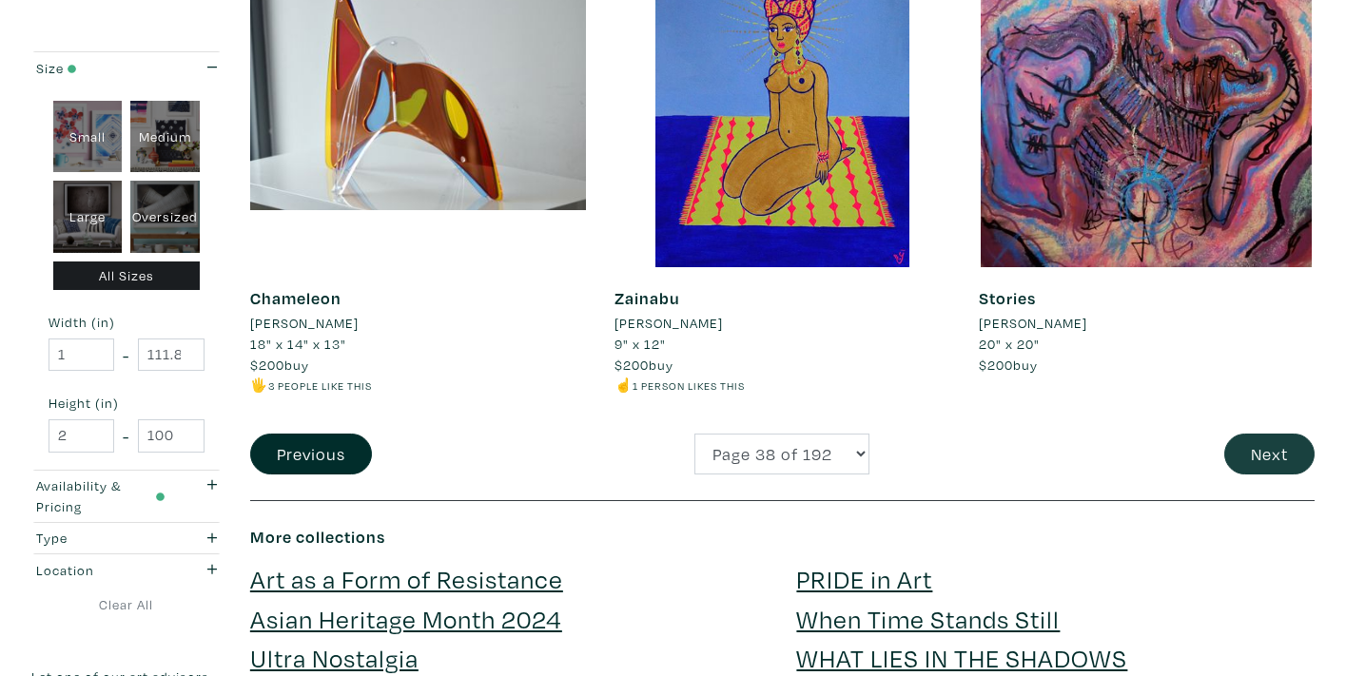
click at [1270, 434] on button "Next" at bounding box center [1269, 454] width 90 height 41
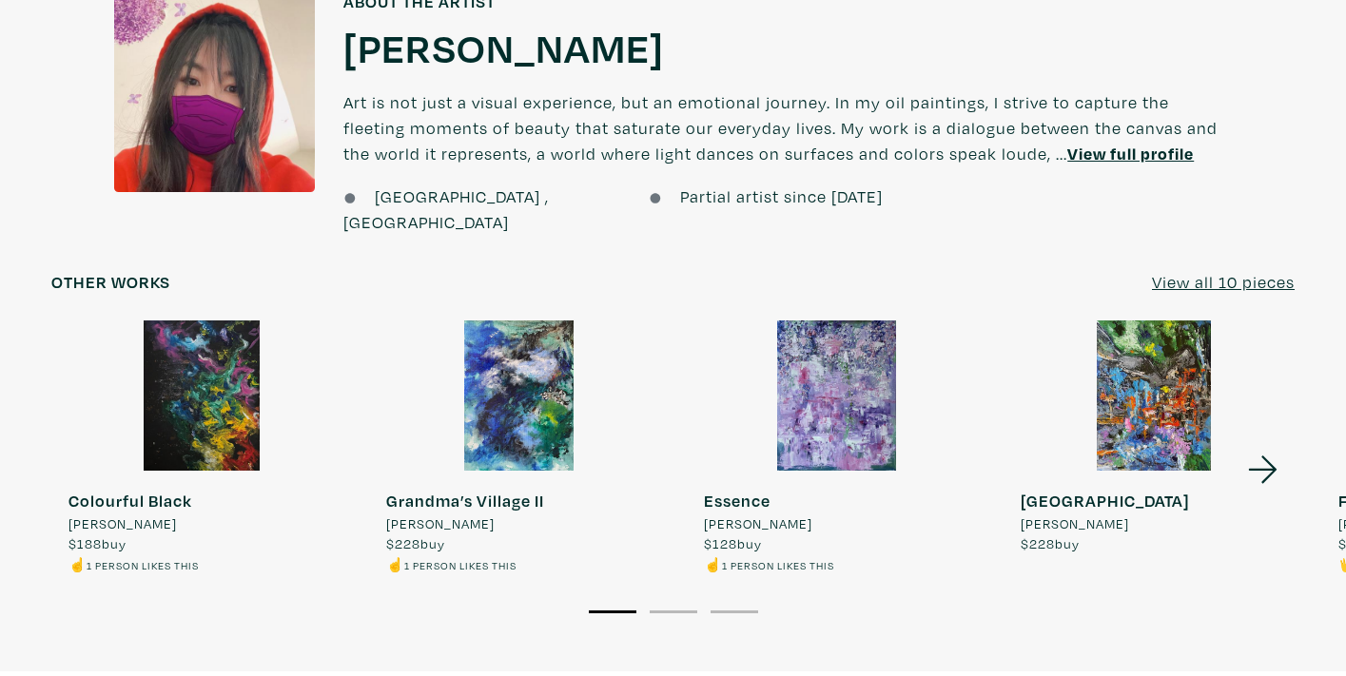
scroll to position [1323, 0]
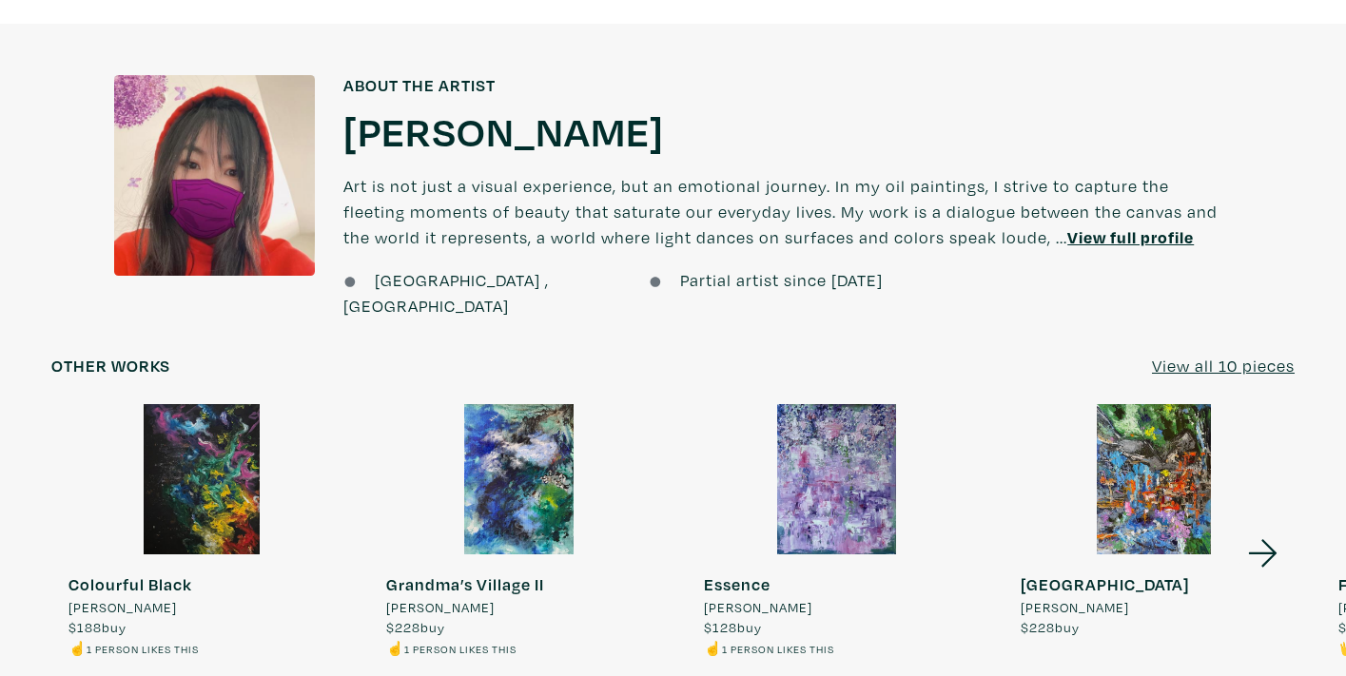
click at [1249, 355] on u "View all 10 pieces" at bounding box center [1223, 366] width 143 height 22
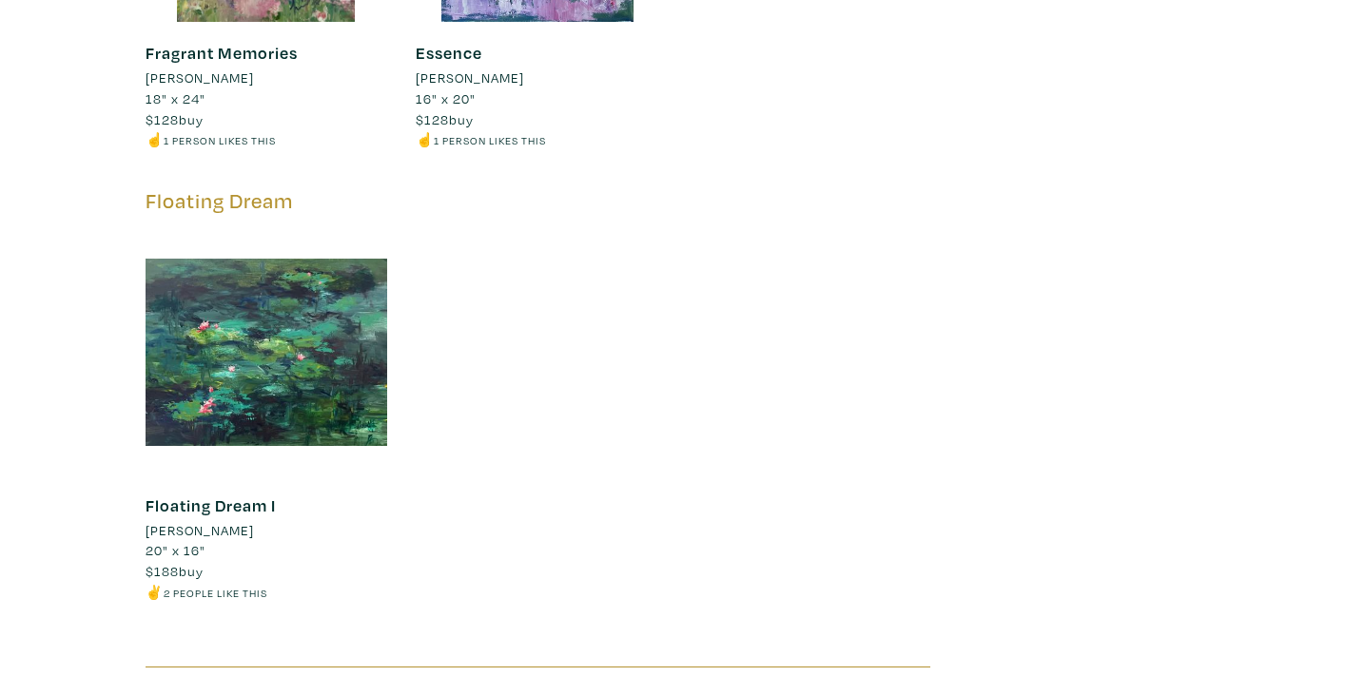
scroll to position [2630, 0]
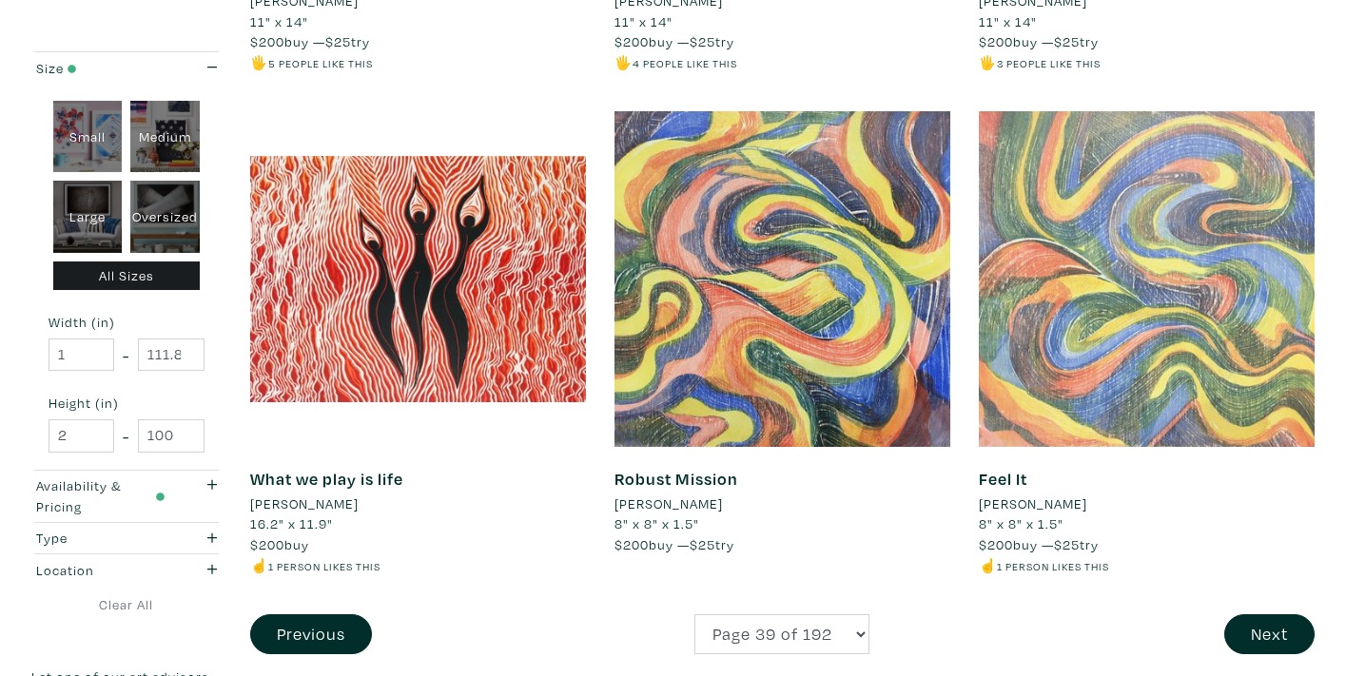
scroll to position [3906, 0]
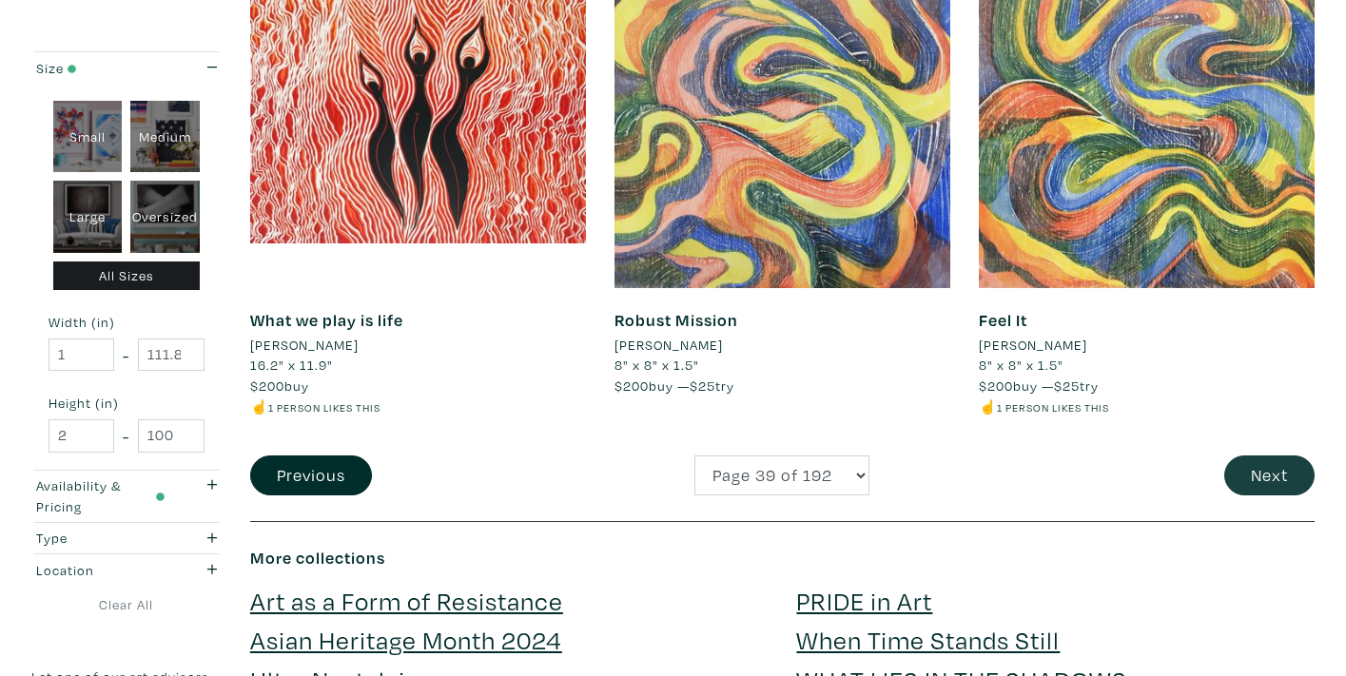
click at [1264, 456] on button "Next" at bounding box center [1269, 476] width 90 height 41
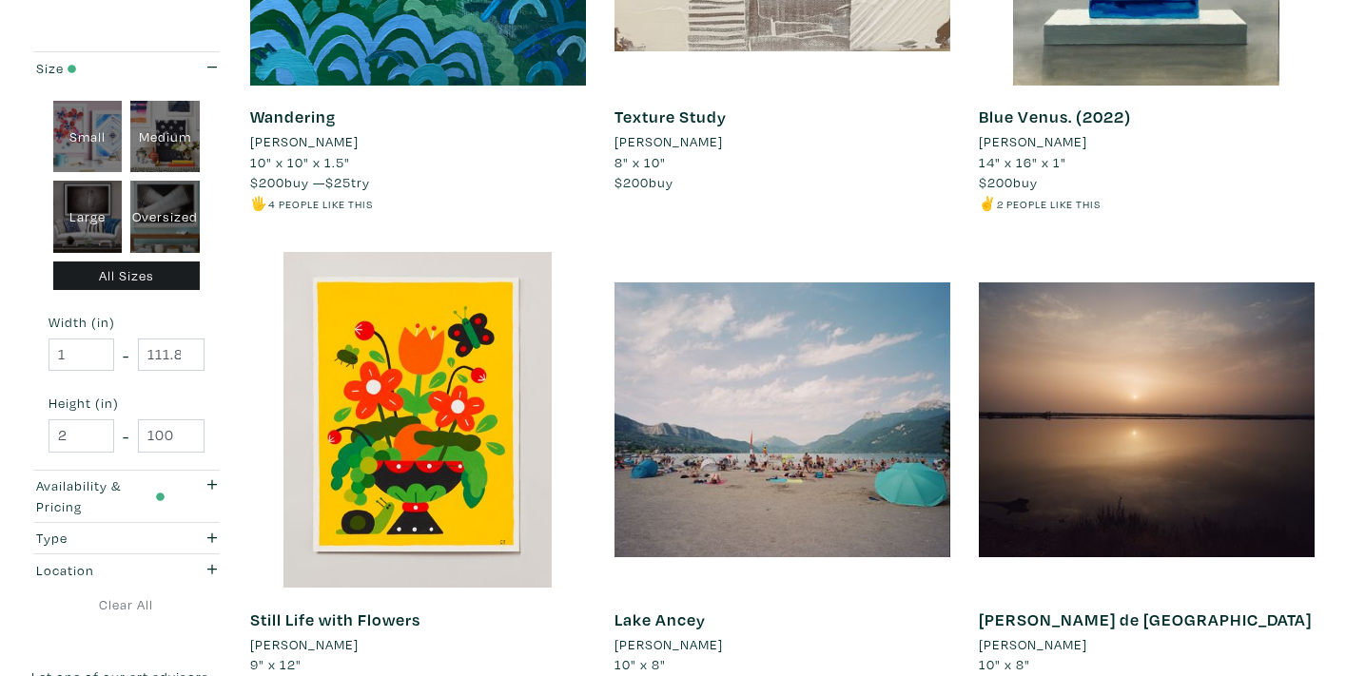
scroll to position [3808, 0]
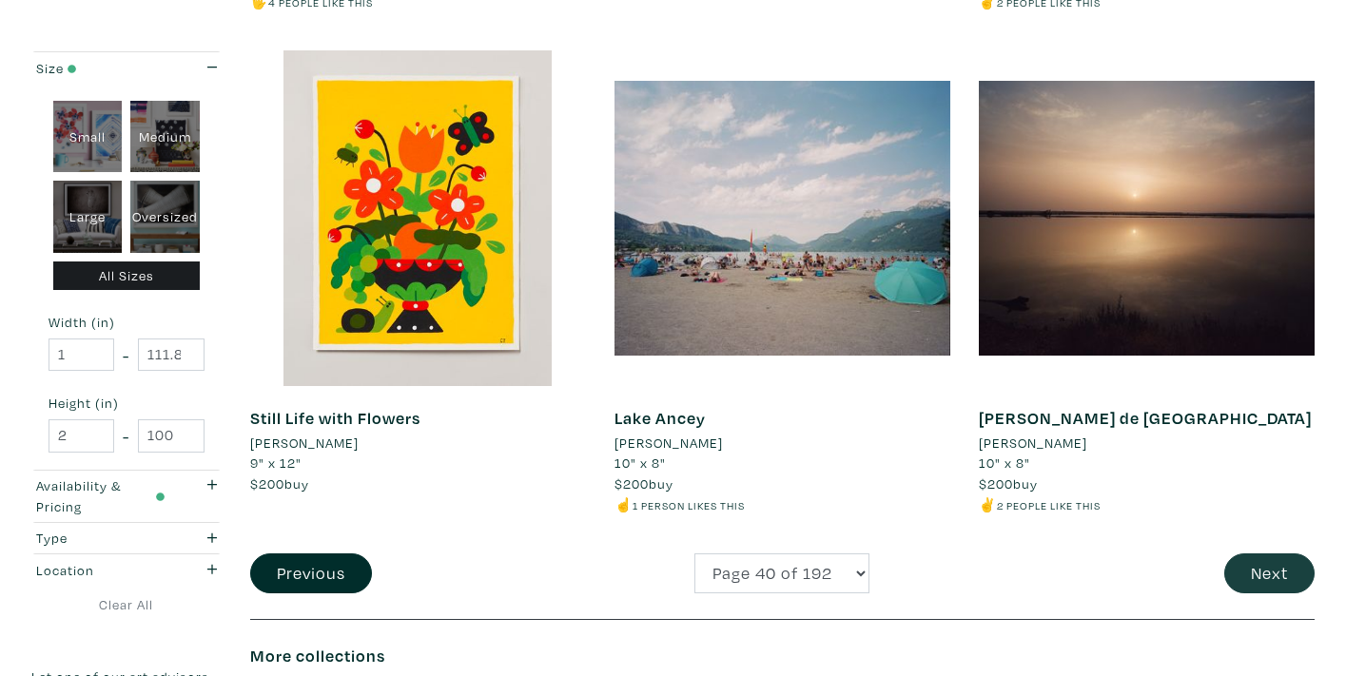
click at [1272, 553] on button "Next" at bounding box center [1269, 573] width 90 height 41
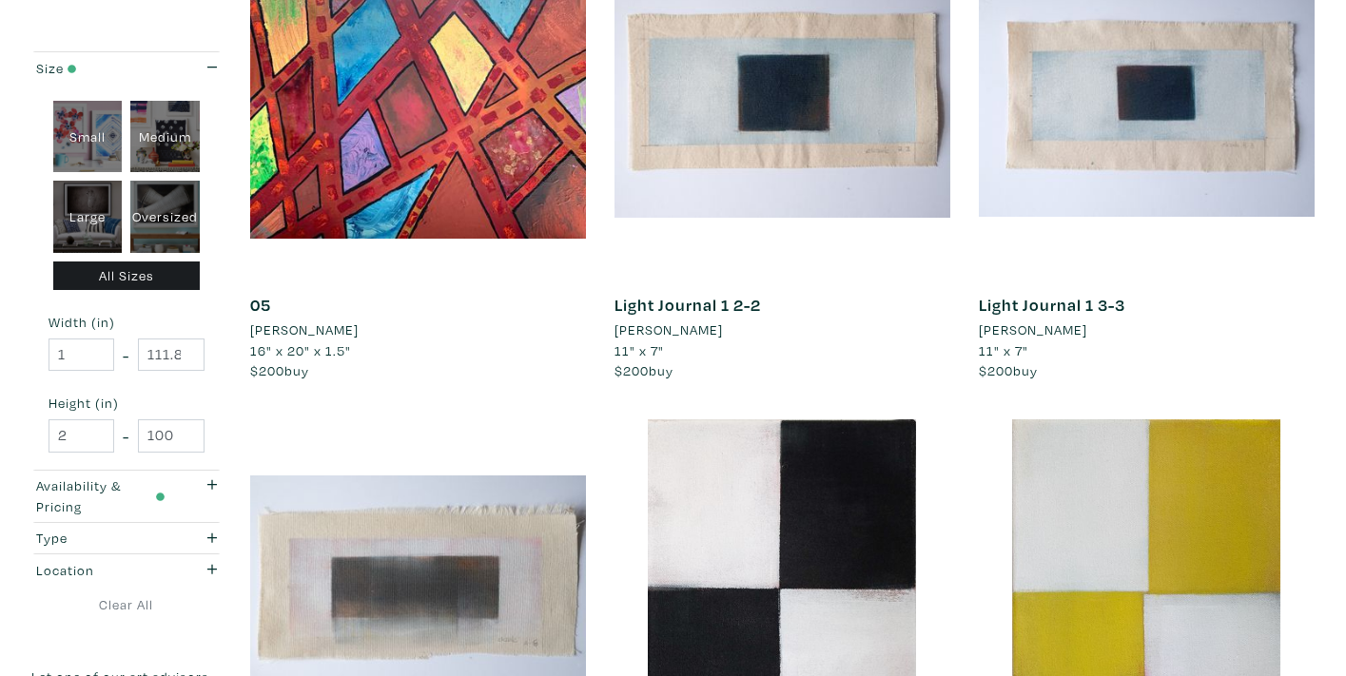
scroll to position [3791, 0]
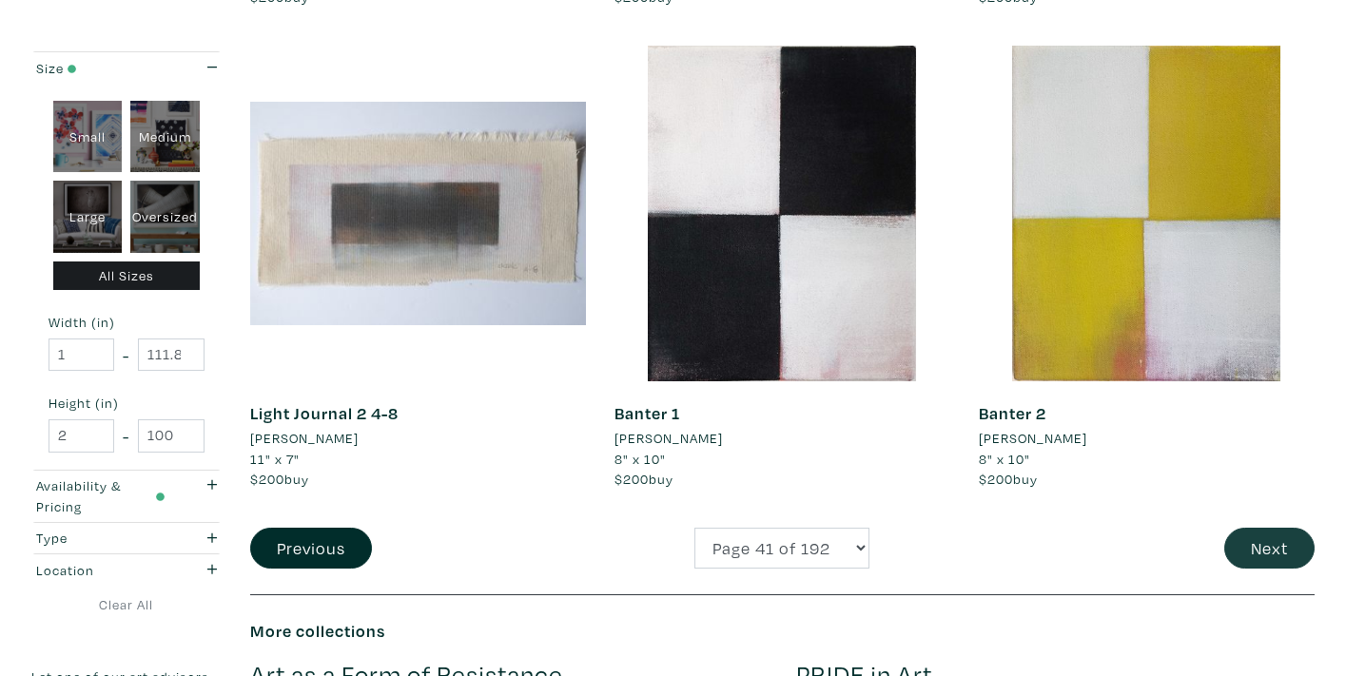
click at [1248, 528] on button "Next" at bounding box center [1269, 548] width 90 height 41
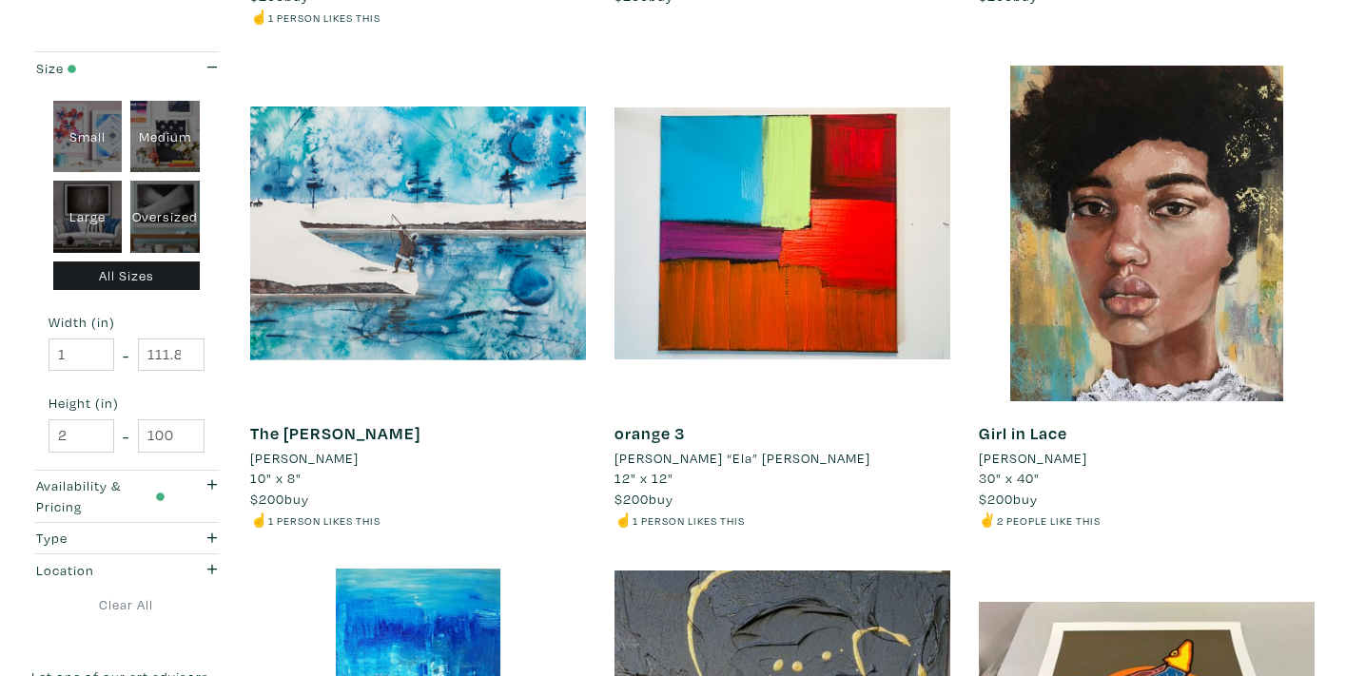
scroll to position [1757, 0]
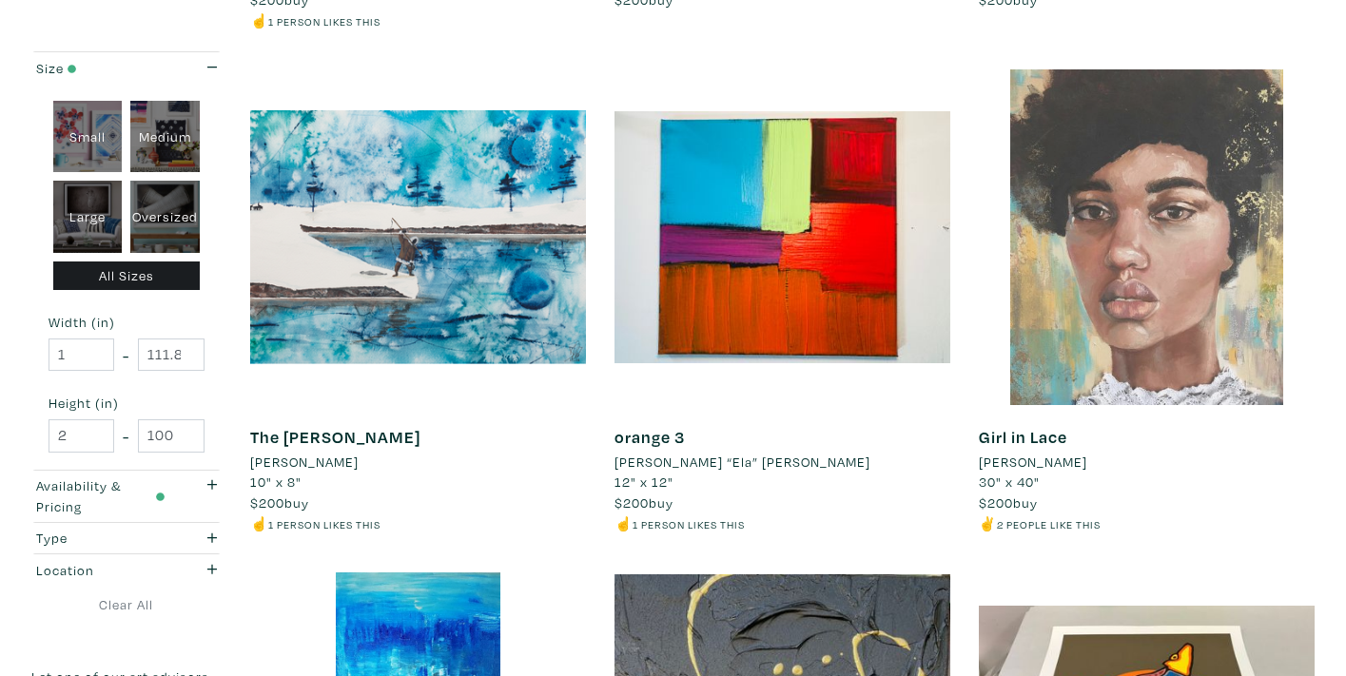
click at [1128, 309] on div at bounding box center [1147, 237] width 336 height 336
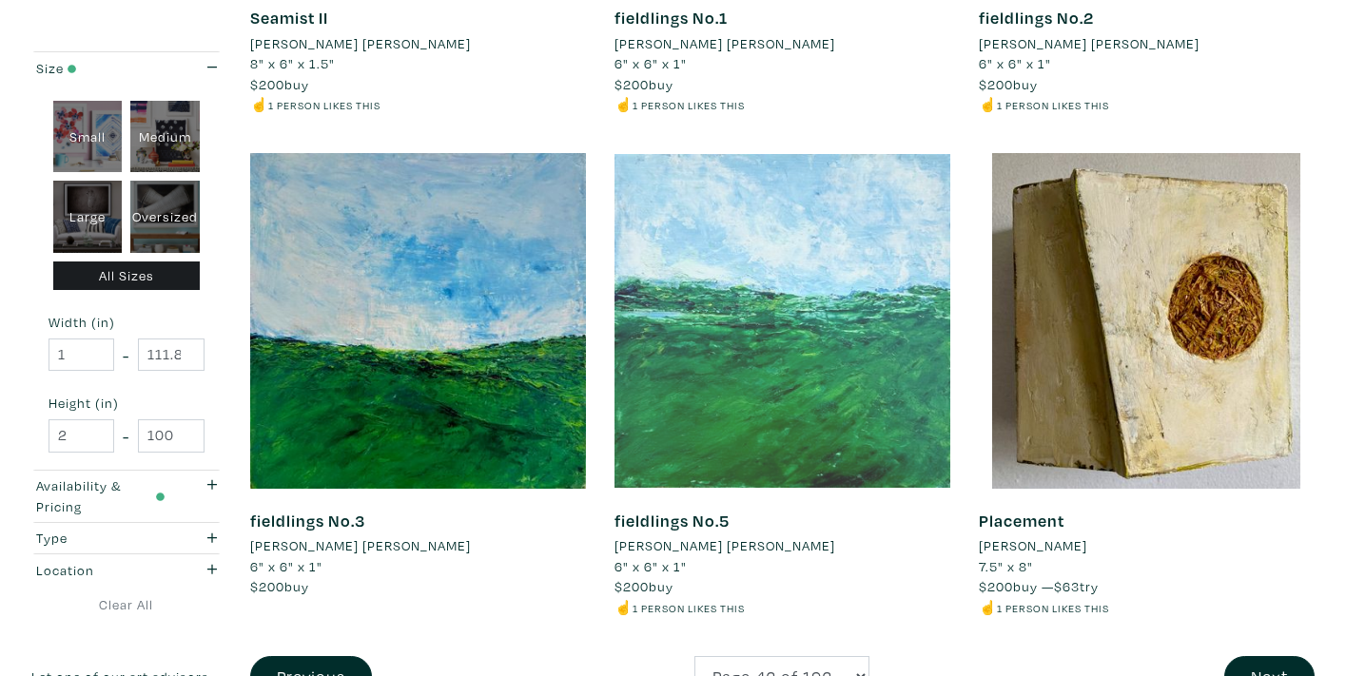
scroll to position [3823, 0]
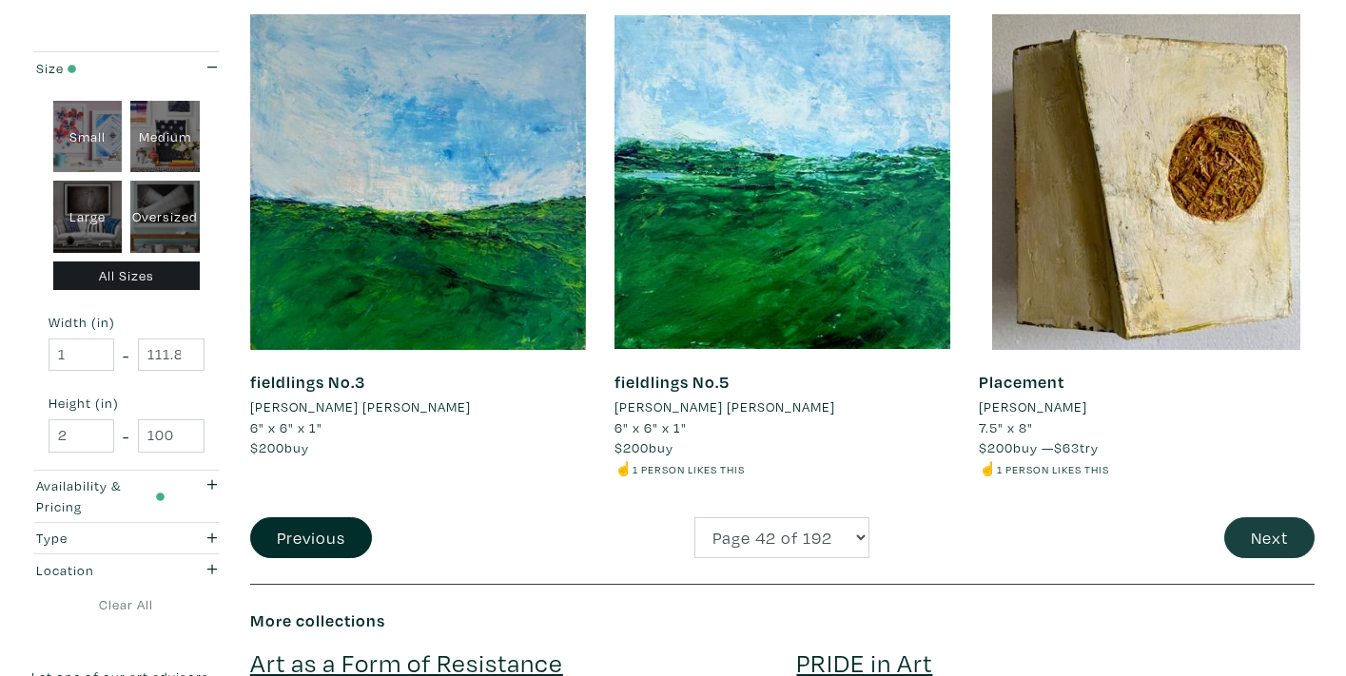
click at [1246, 517] on button "Next" at bounding box center [1269, 537] width 90 height 41
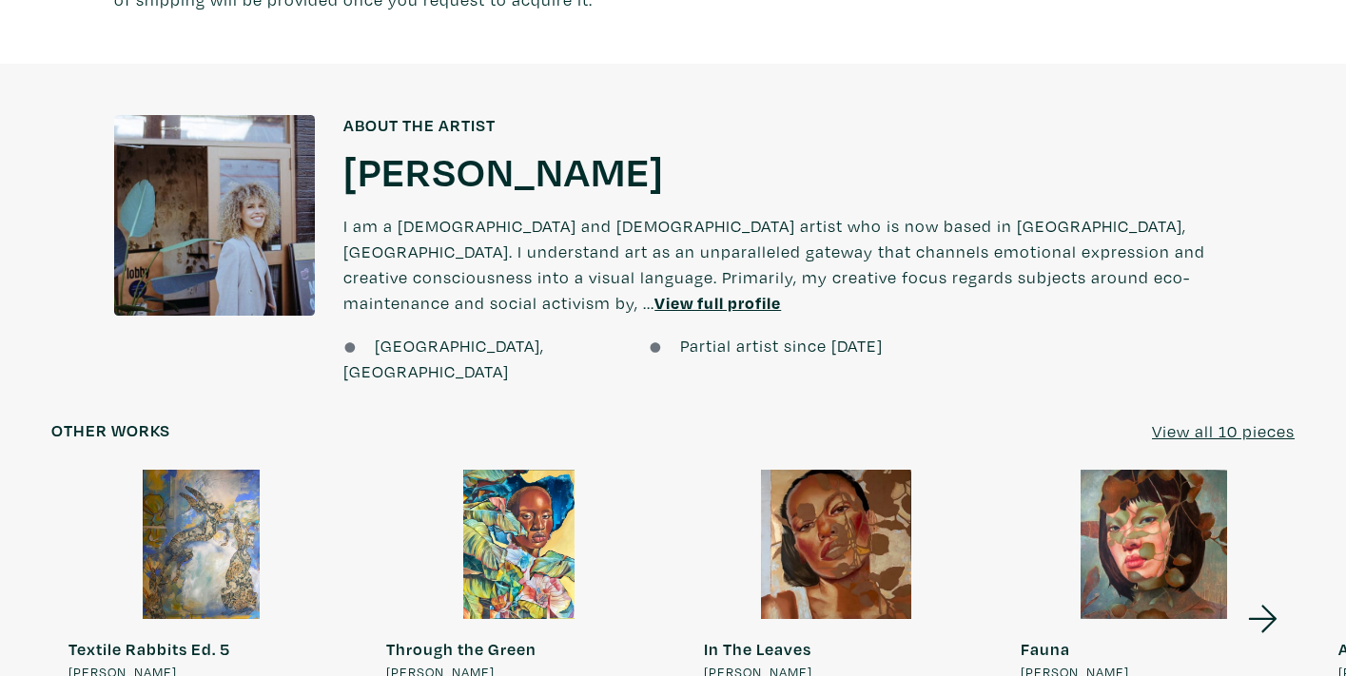
scroll to position [1496, 0]
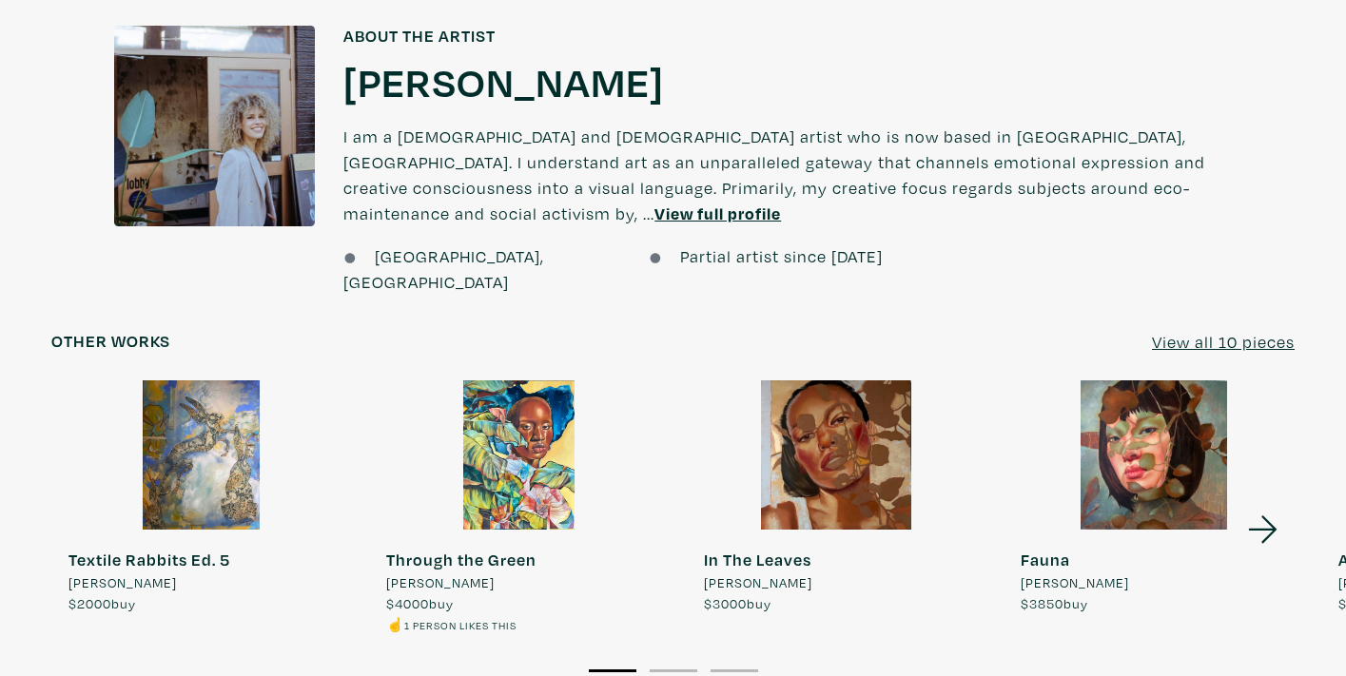
click at [1189, 331] on u "View all 10 pieces" at bounding box center [1223, 342] width 143 height 22
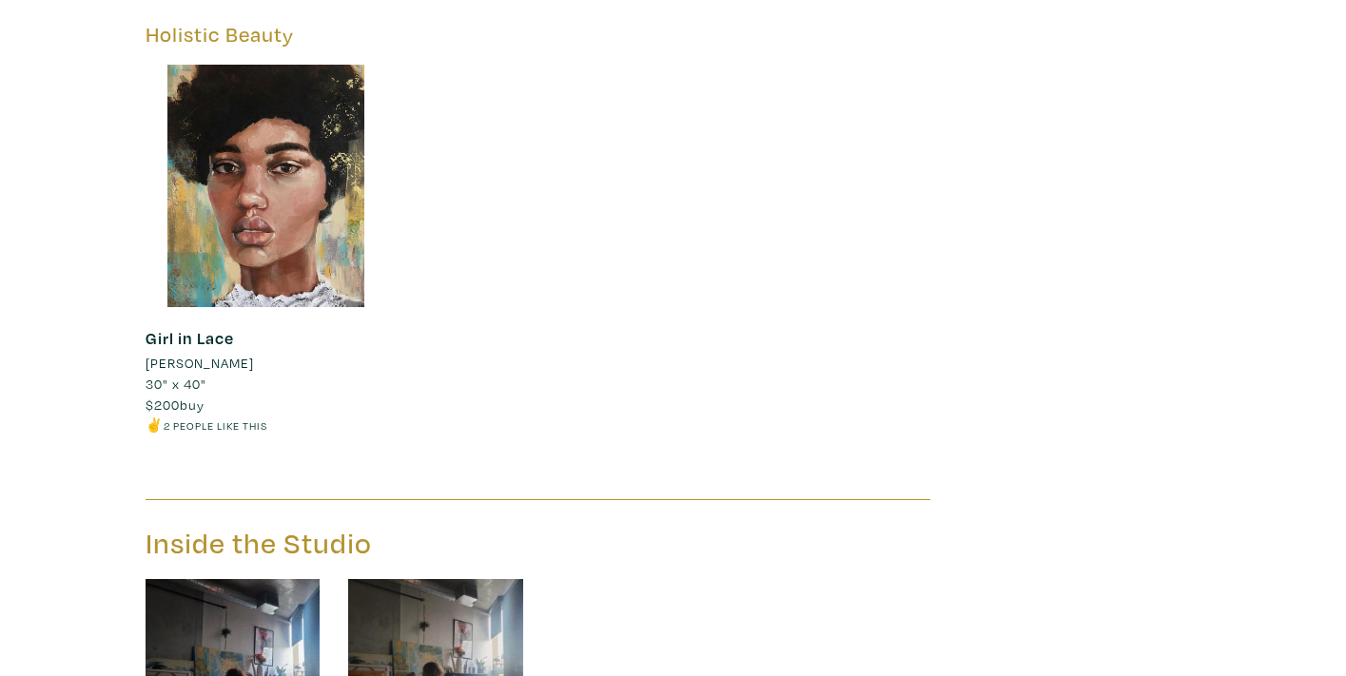
scroll to position [3584, 0]
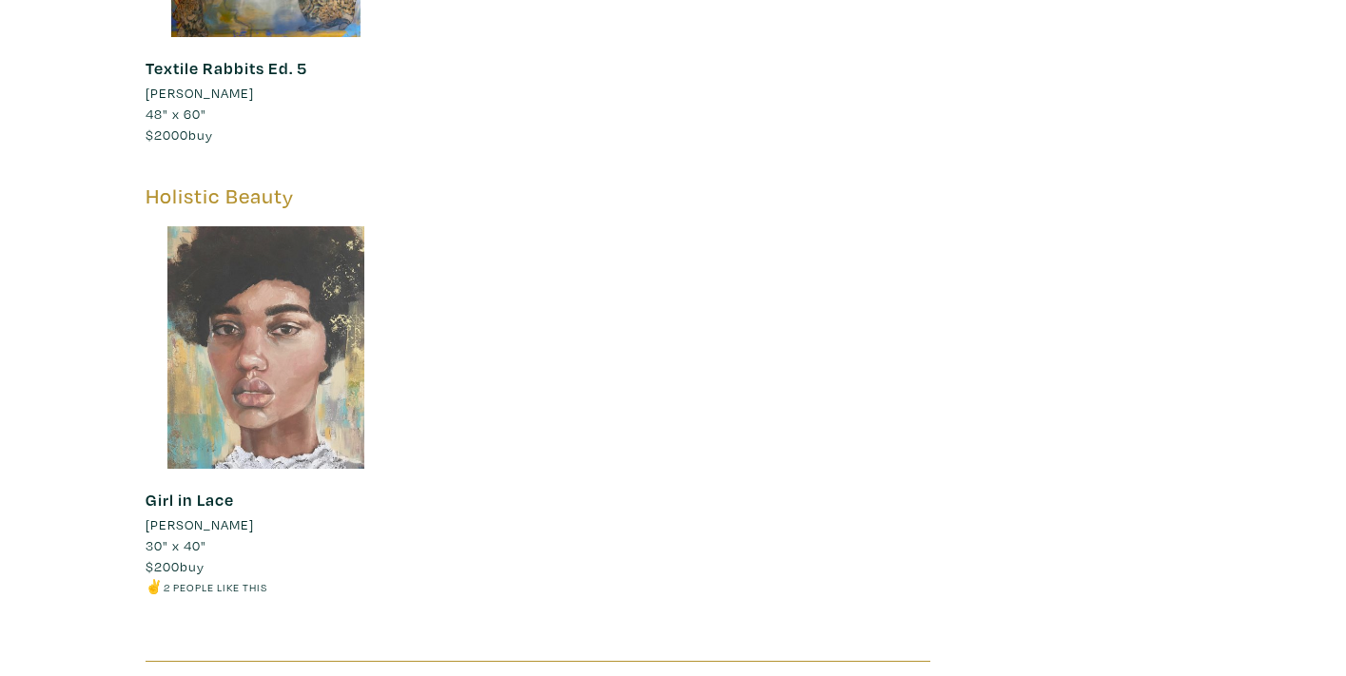
click at [320, 283] on div at bounding box center [266, 347] width 242 height 242
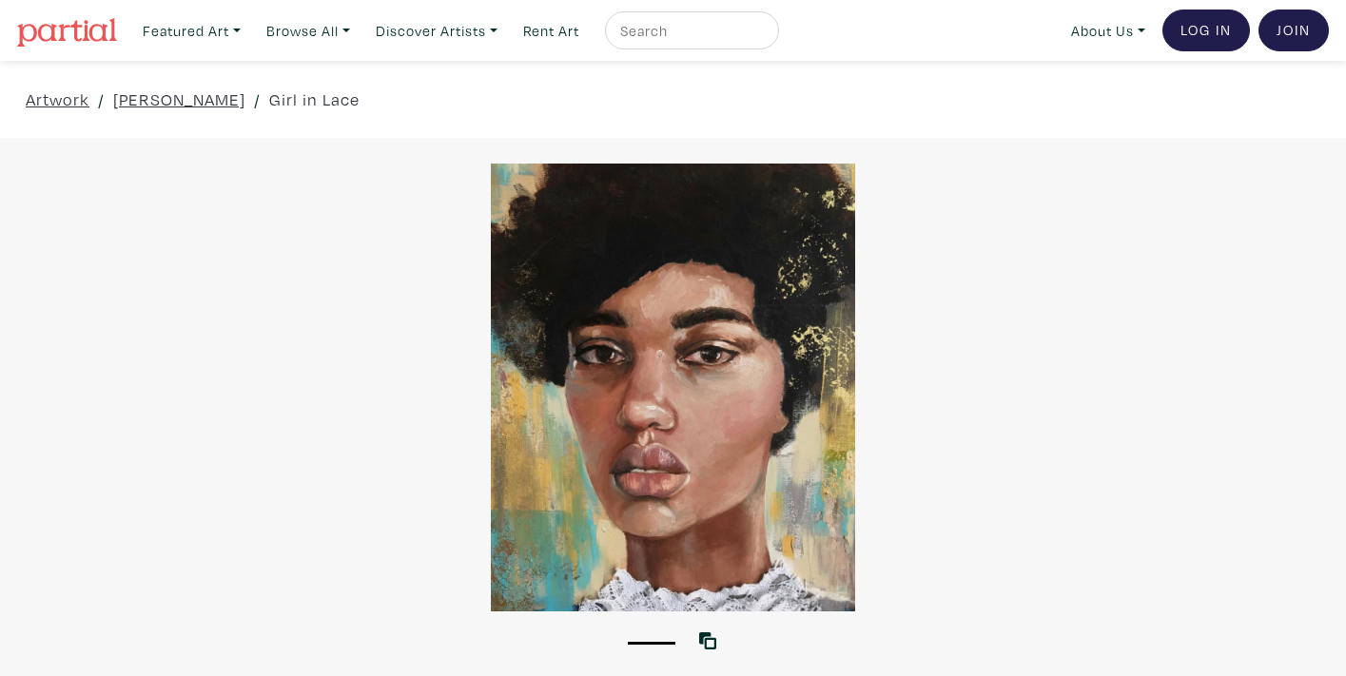
click at [780, 409] on div at bounding box center [673, 388] width 1346 height 448
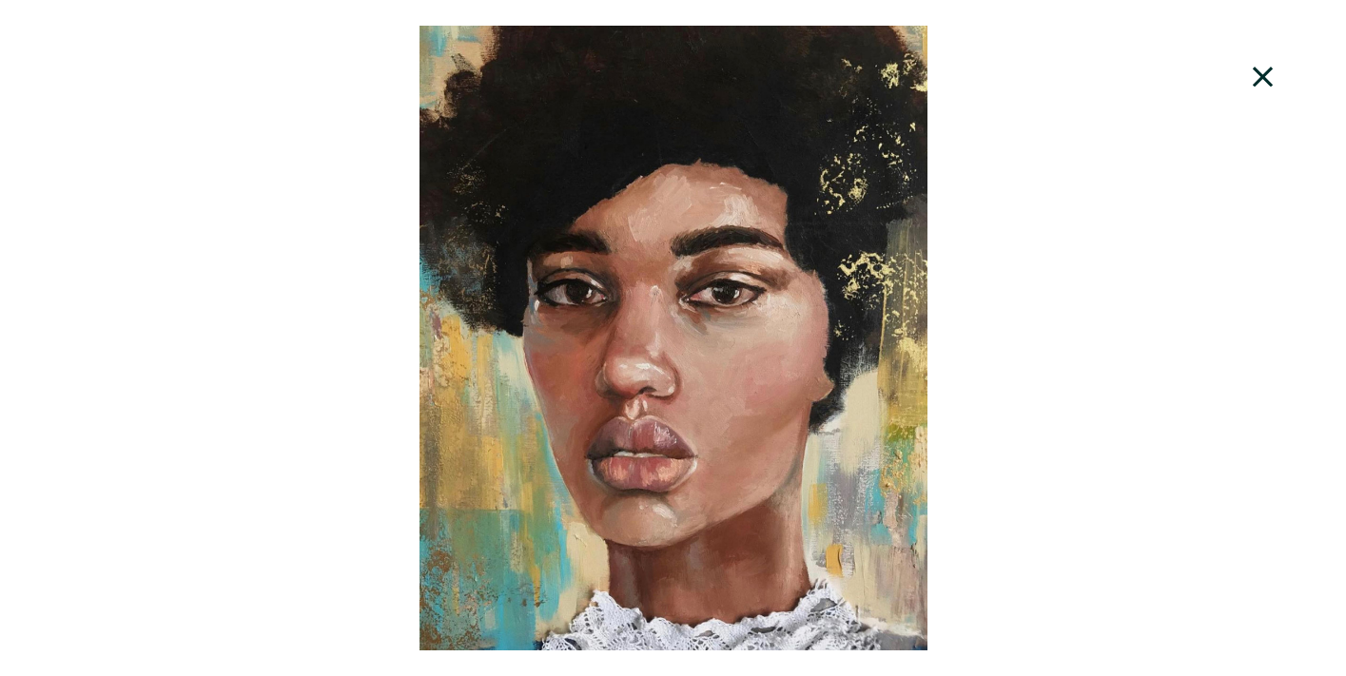
click at [1246, 88] on icon at bounding box center [1263, 76] width 65 height 51
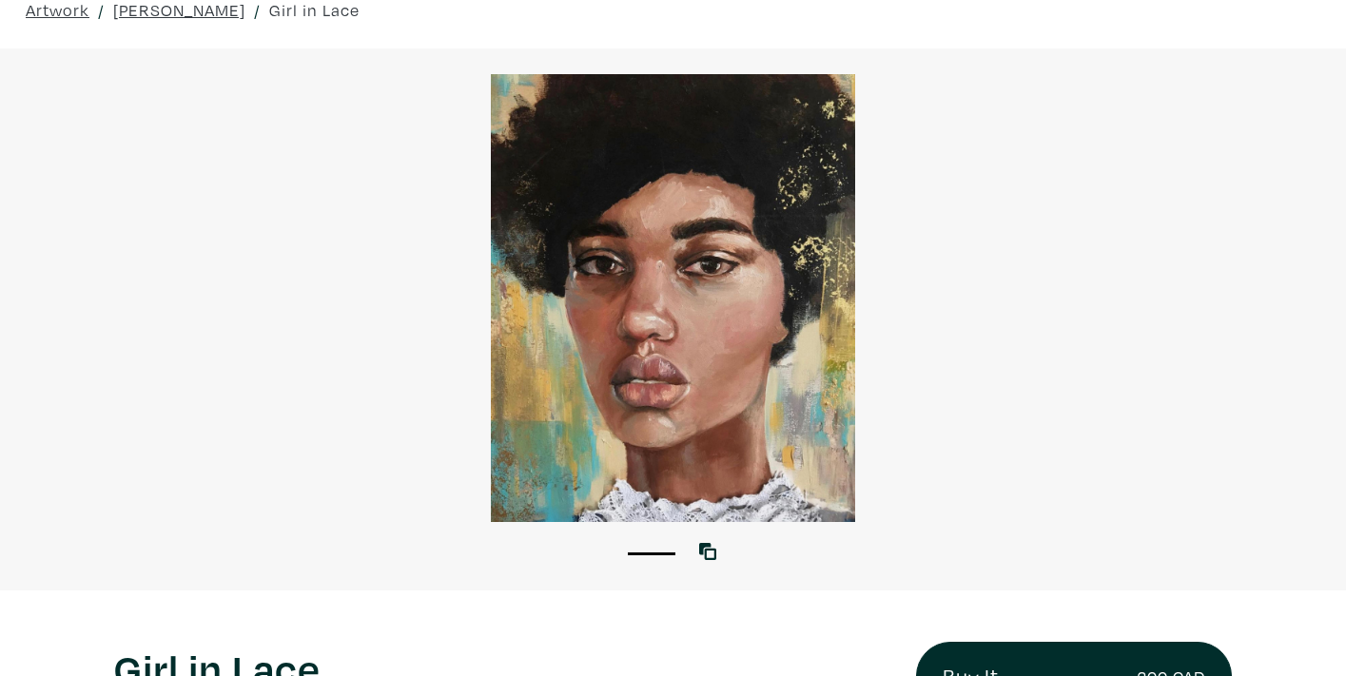
scroll to position [263, 0]
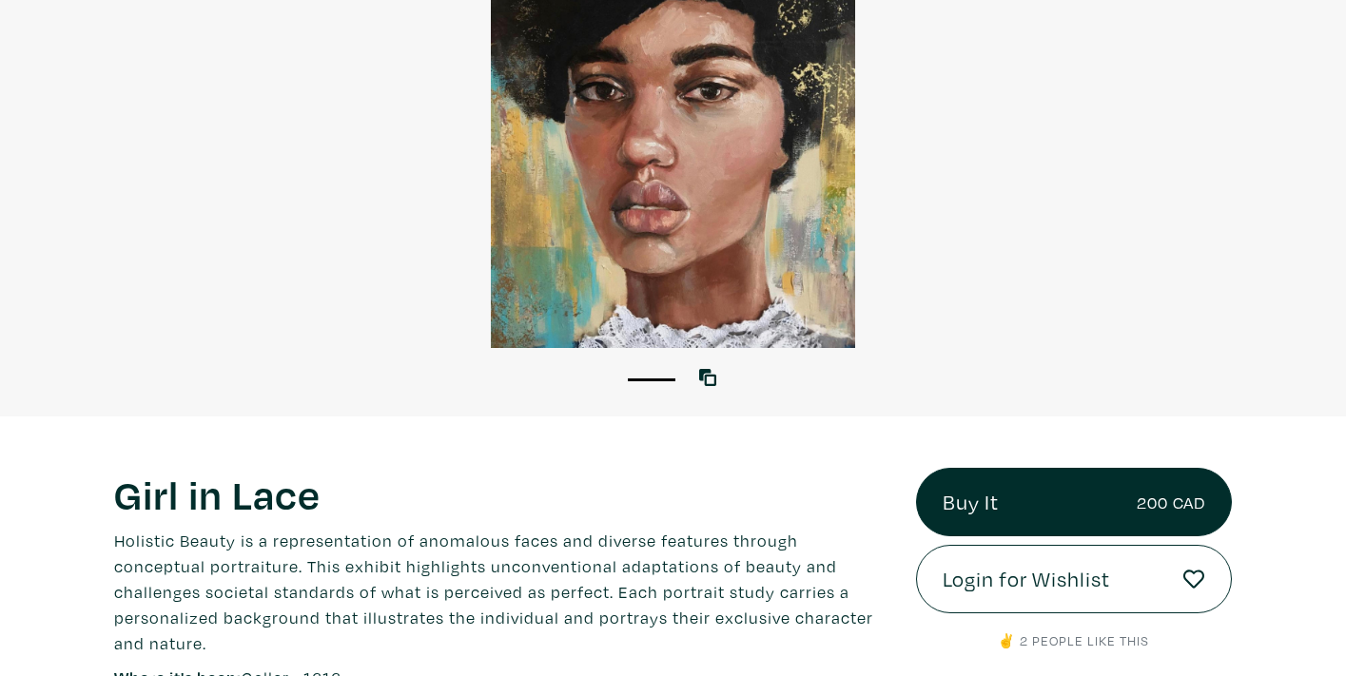
click at [713, 296] on div at bounding box center [673, 124] width 1346 height 448
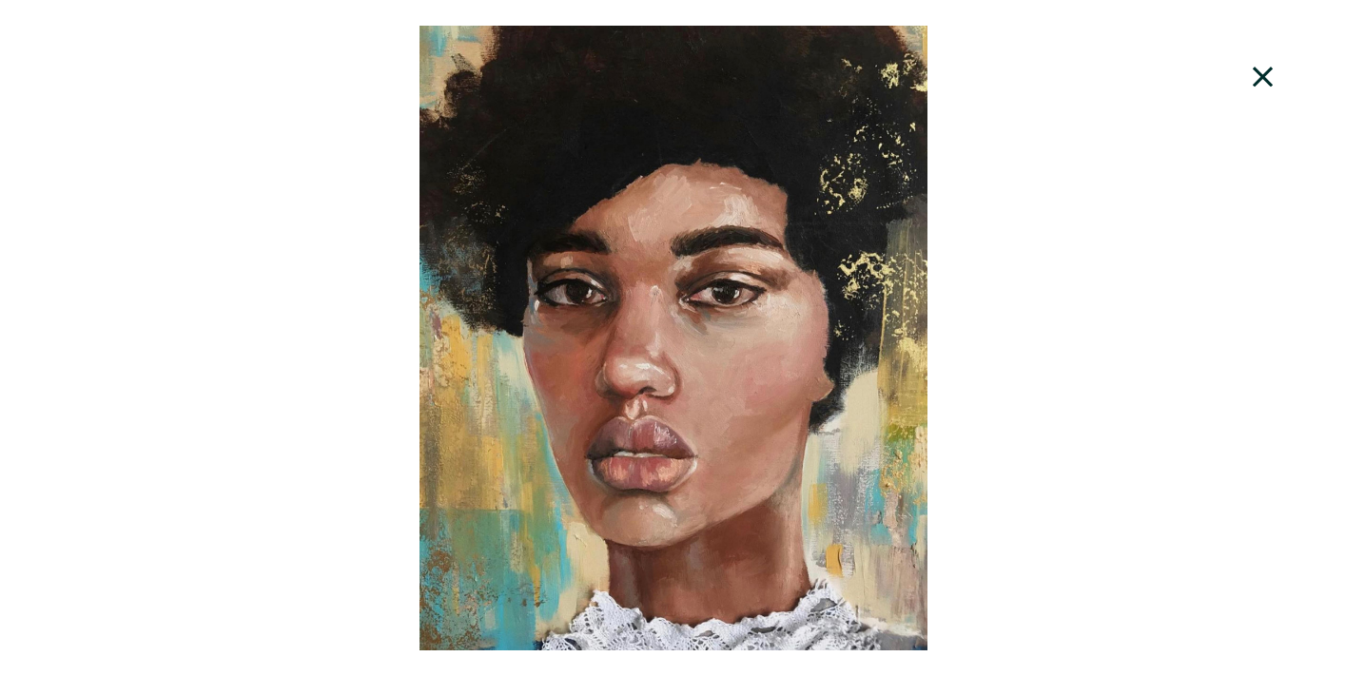
click at [1262, 74] on icon at bounding box center [1263, 76] width 65 height 51
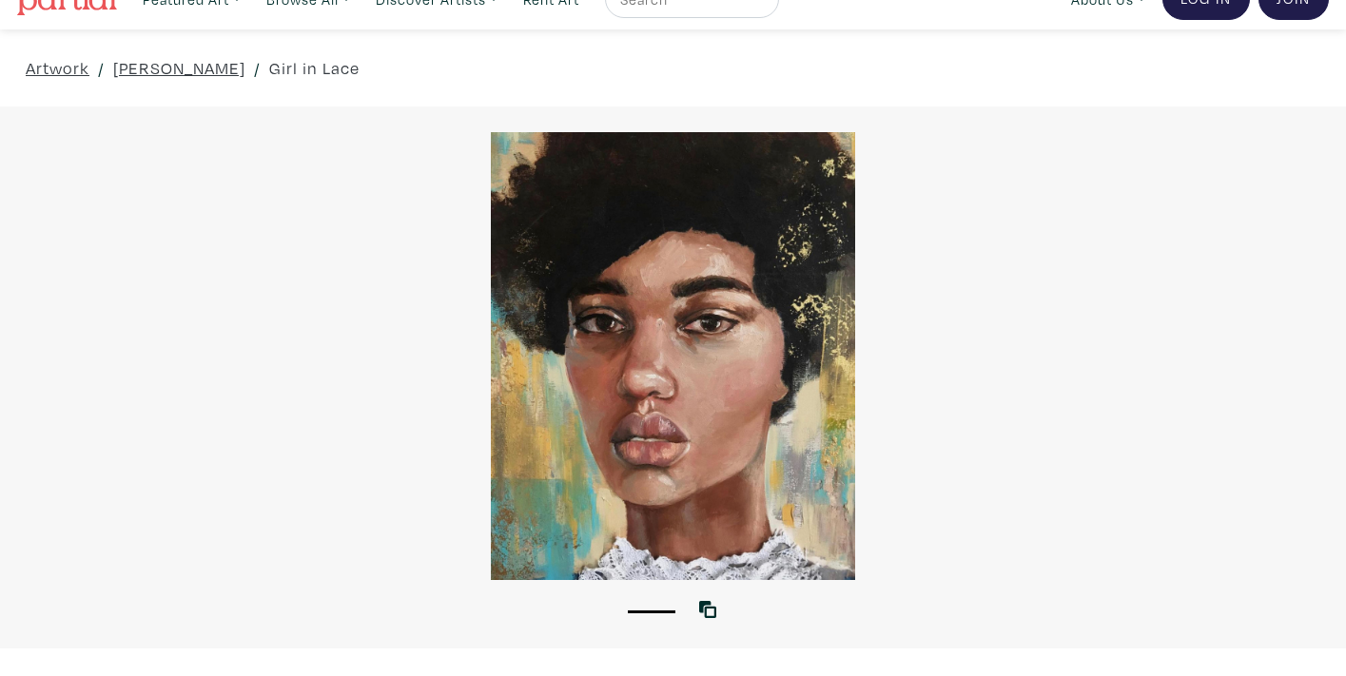
scroll to position [28, 0]
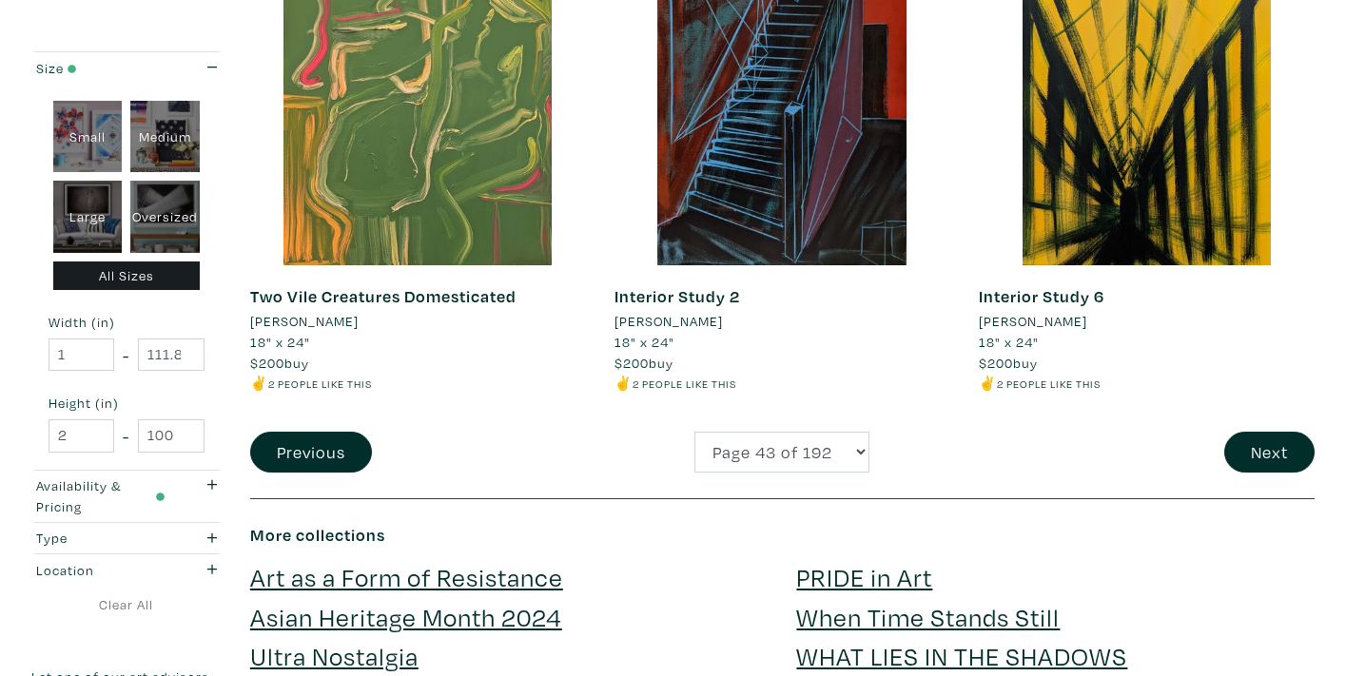
scroll to position [4056, 0]
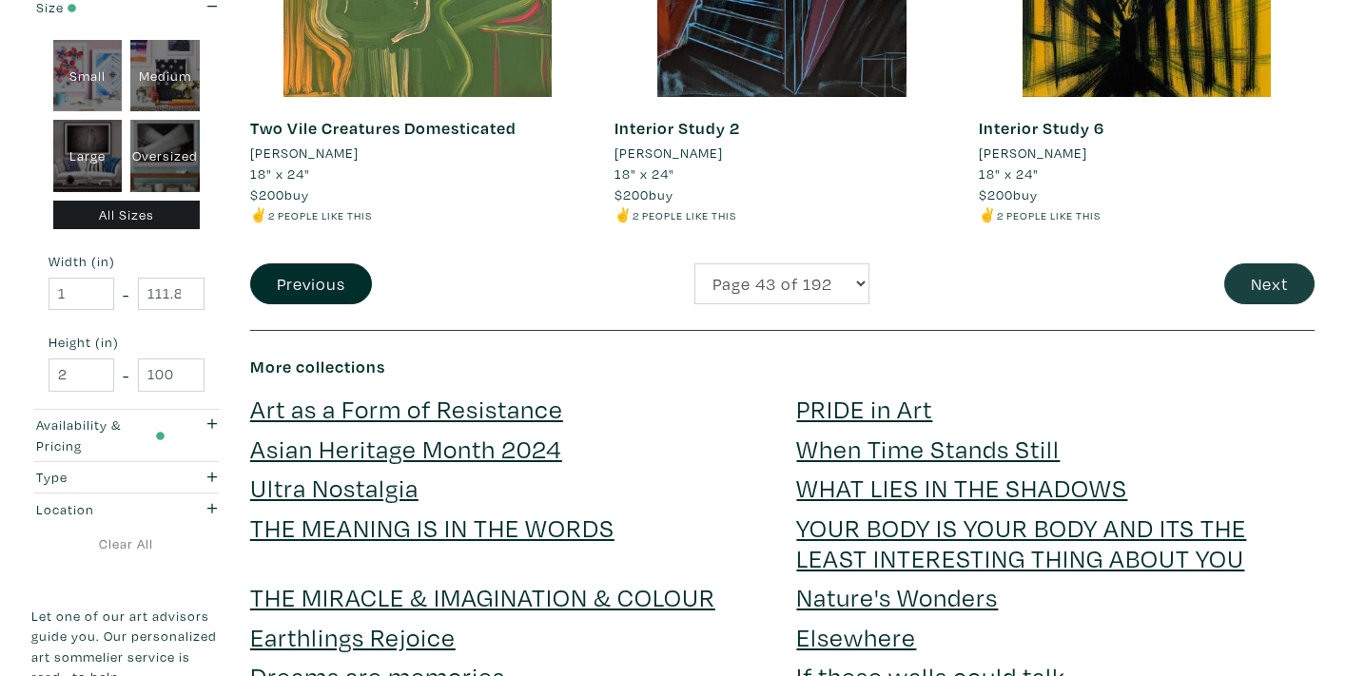
click at [1273, 263] on button "Next" at bounding box center [1269, 283] width 90 height 41
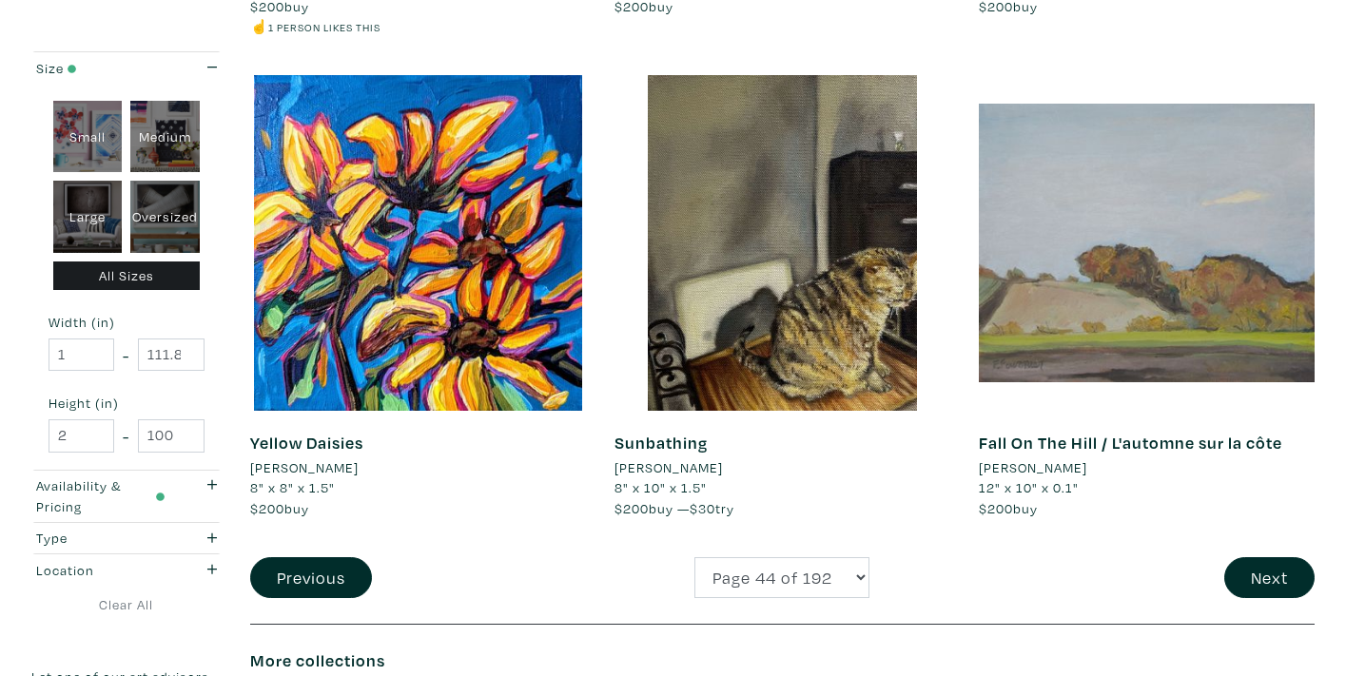
scroll to position [3725, 0]
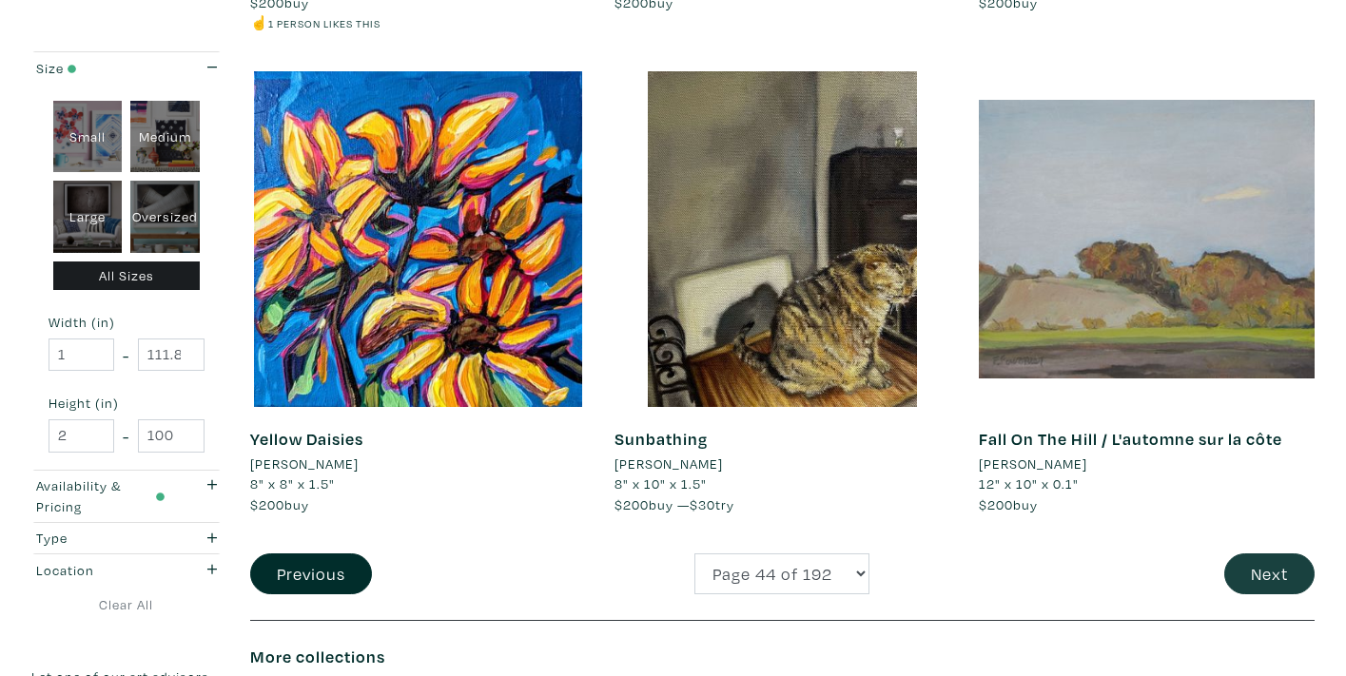
click at [1251, 553] on button "Next" at bounding box center [1269, 573] width 90 height 41
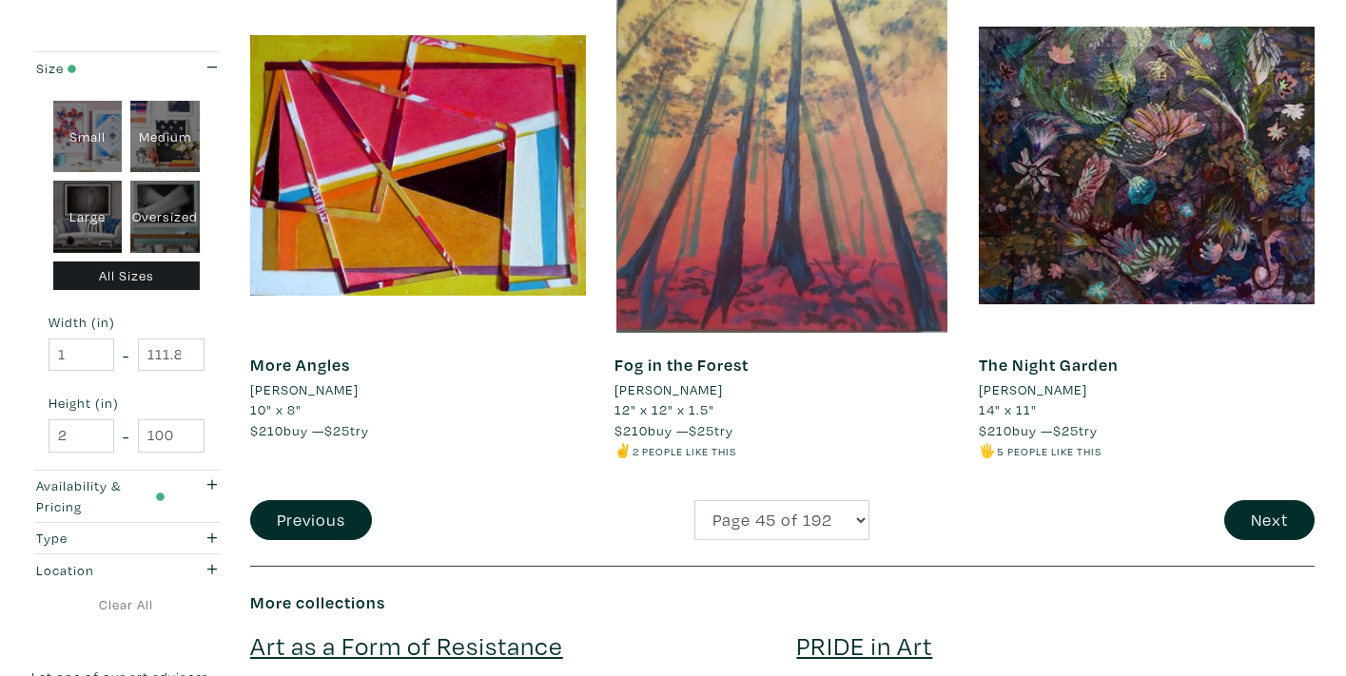
scroll to position [3933, 0]
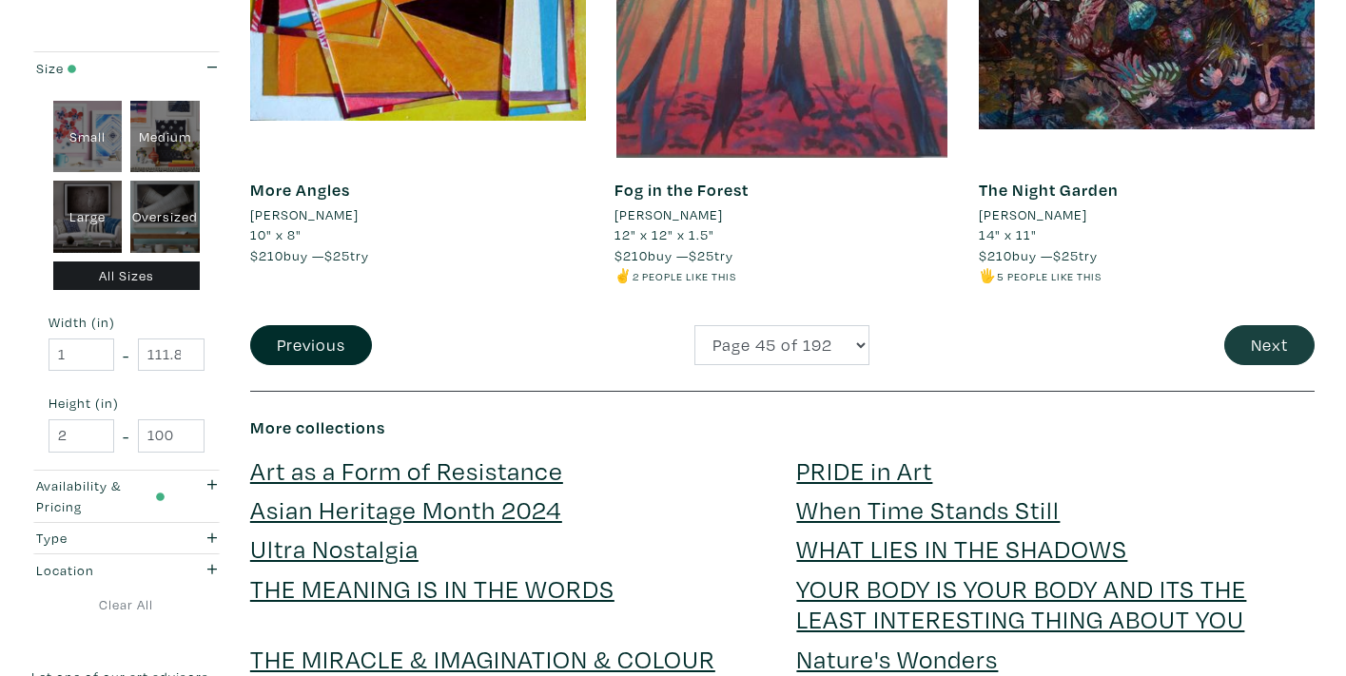
click at [1243, 326] on button "Next" at bounding box center [1269, 345] width 90 height 41
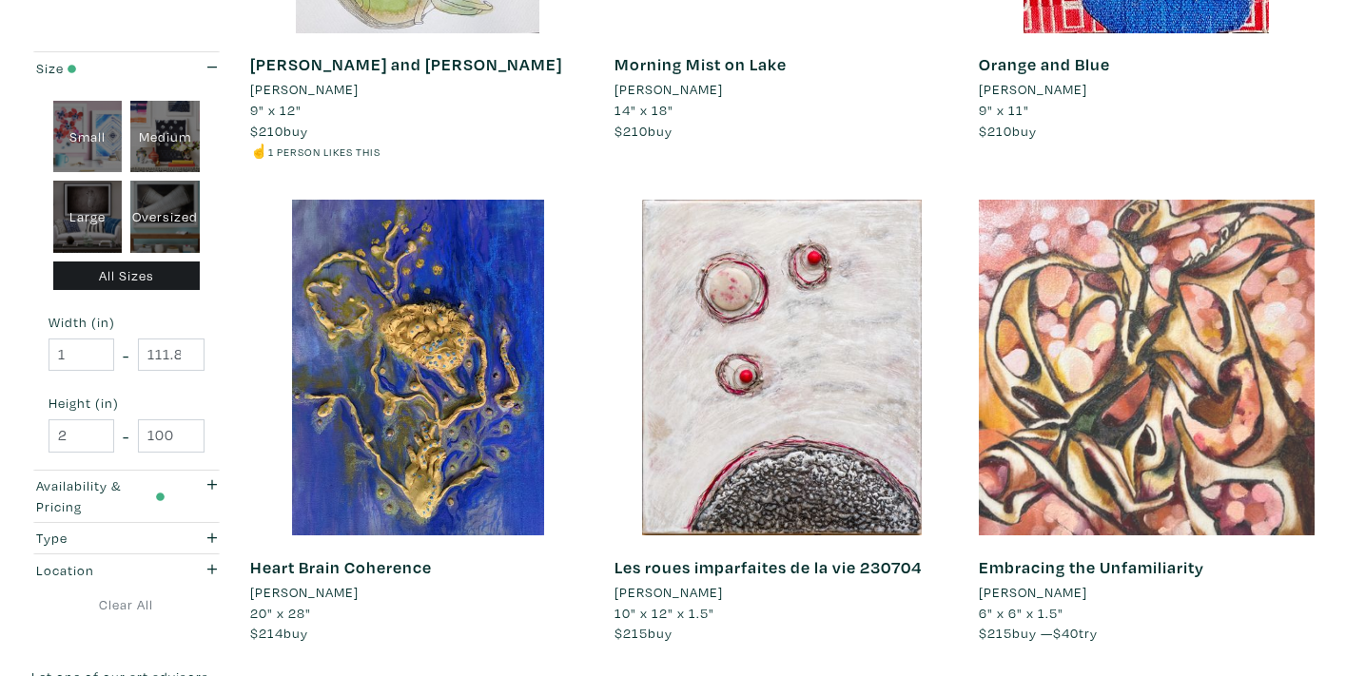
scroll to position [2181, 0]
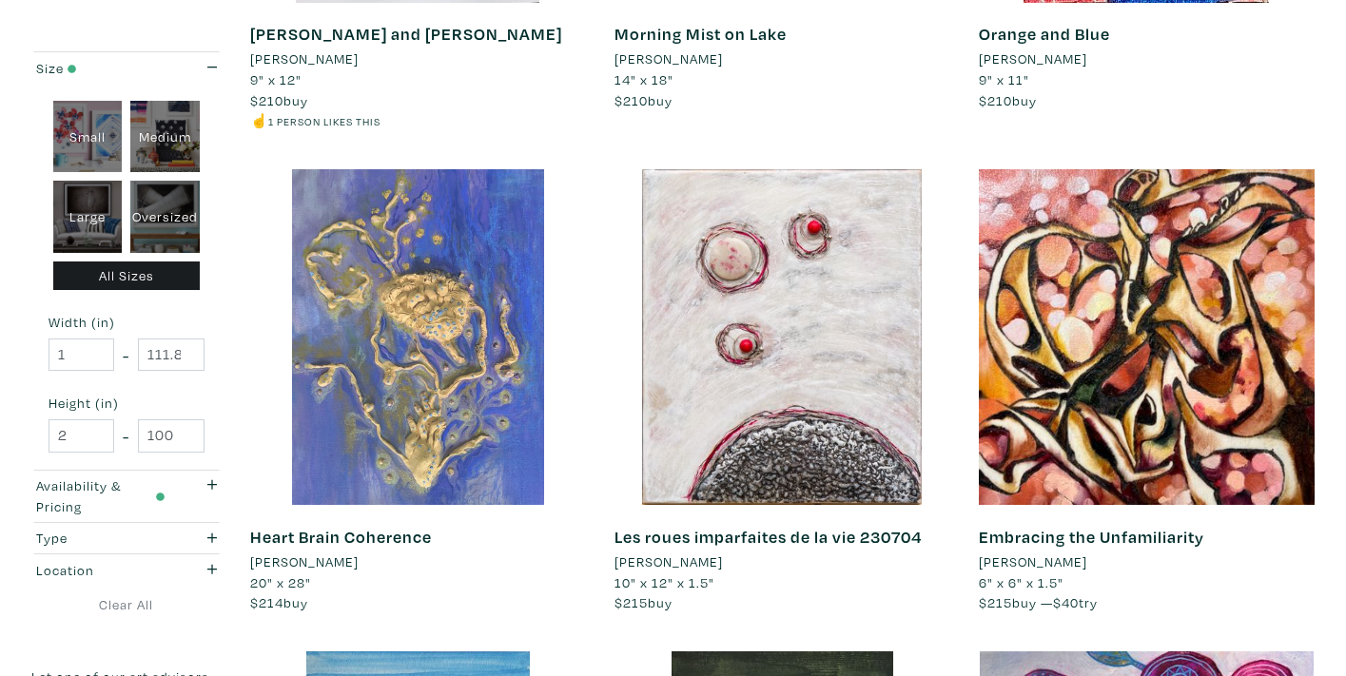
click at [467, 339] on div at bounding box center [418, 337] width 336 height 336
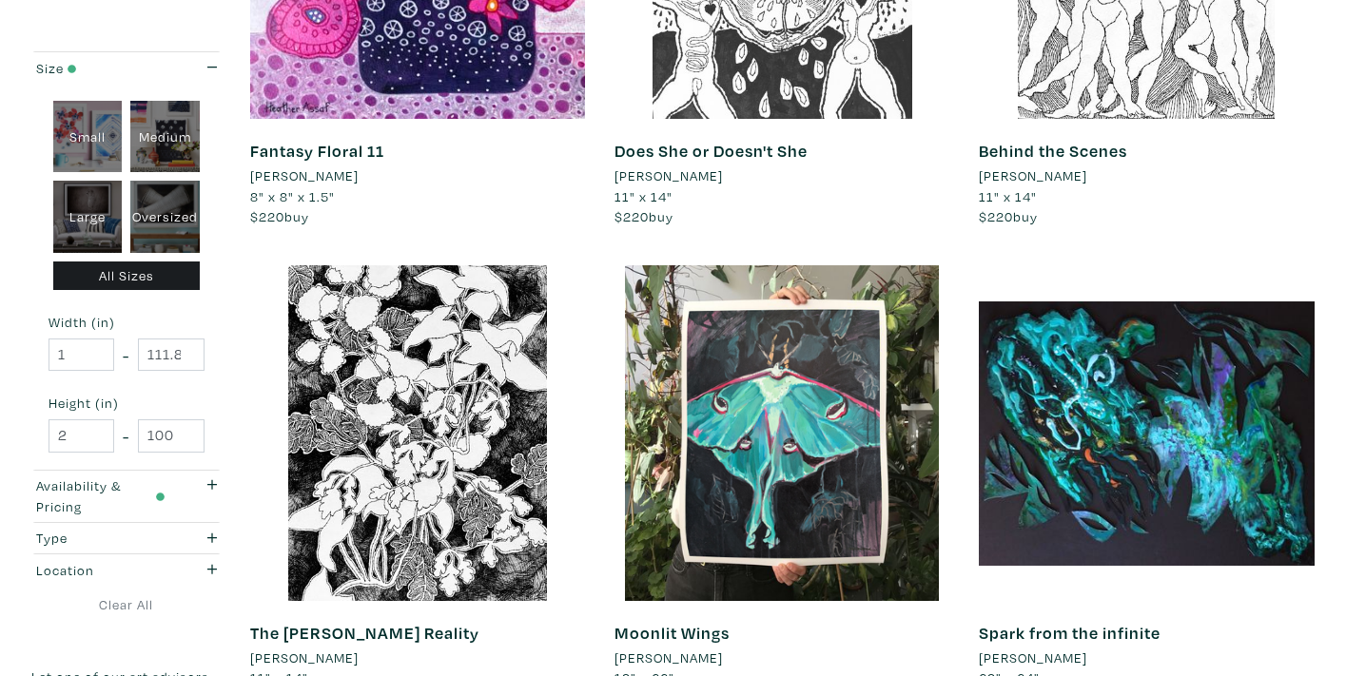
scroll to position [3660, 0]
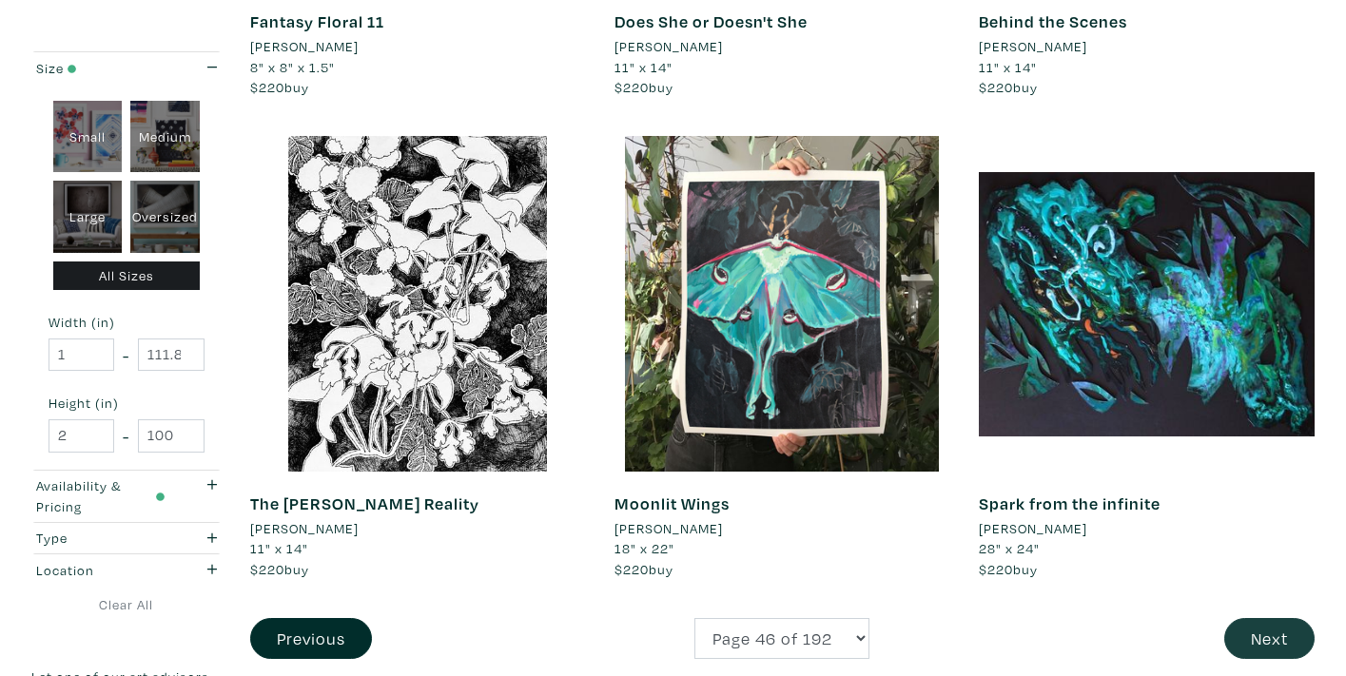
click at [1253, 618] on button "Next" at bounding box center [1269, 638] width 90 height 41
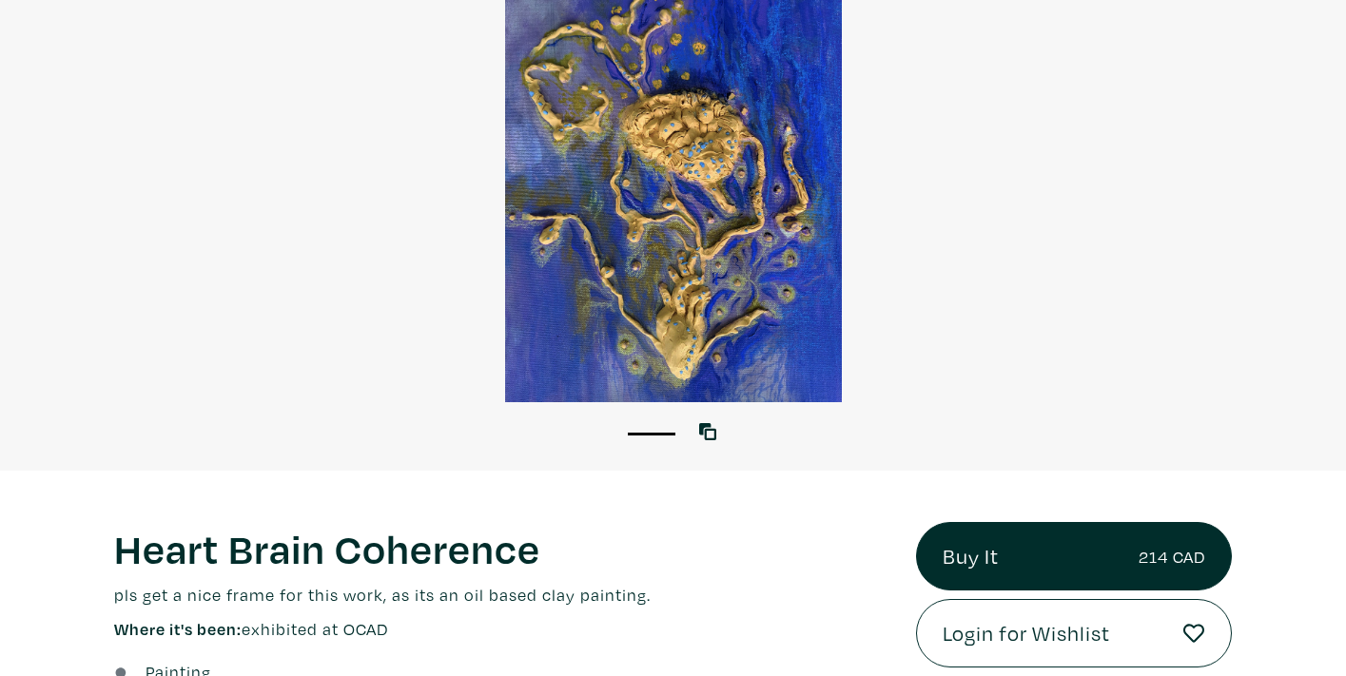
scroll to position [359, 0]
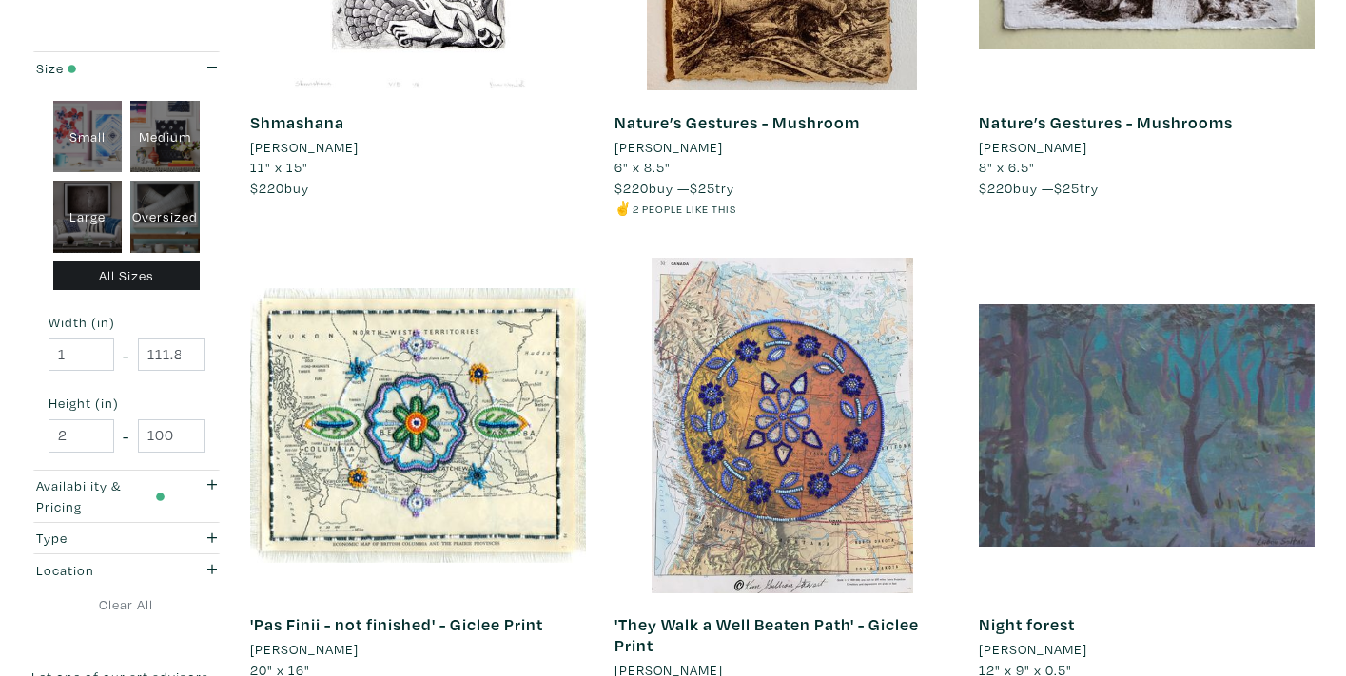
scroll to position [1157, 0]
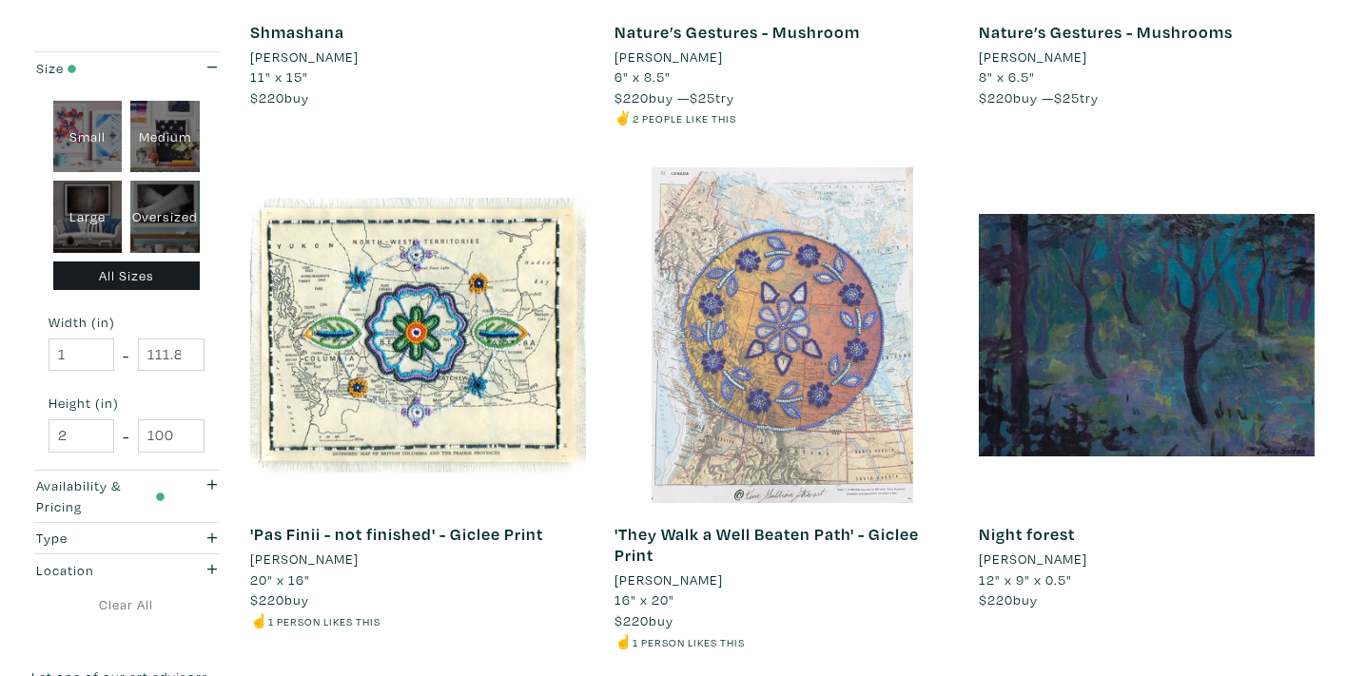
click at [780, 375] on div at bounding box center [782, 335] width 336 height 336
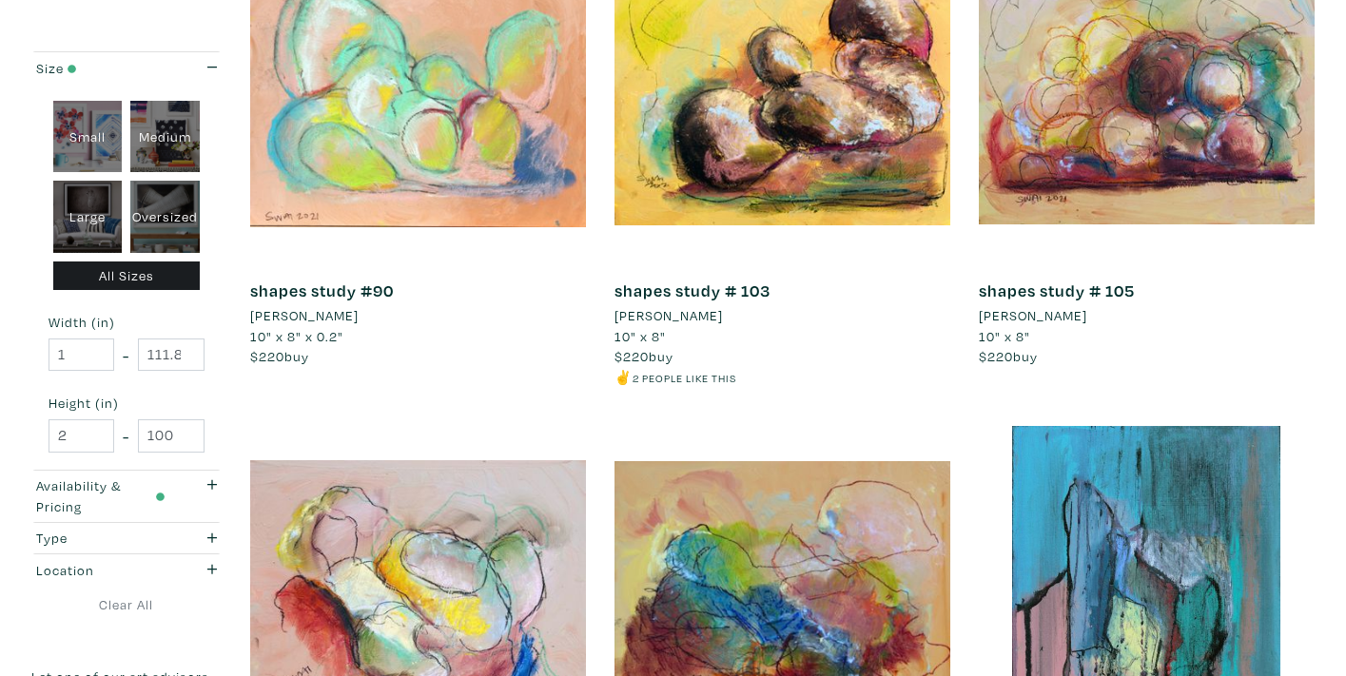
scroll to position [3580, 0]
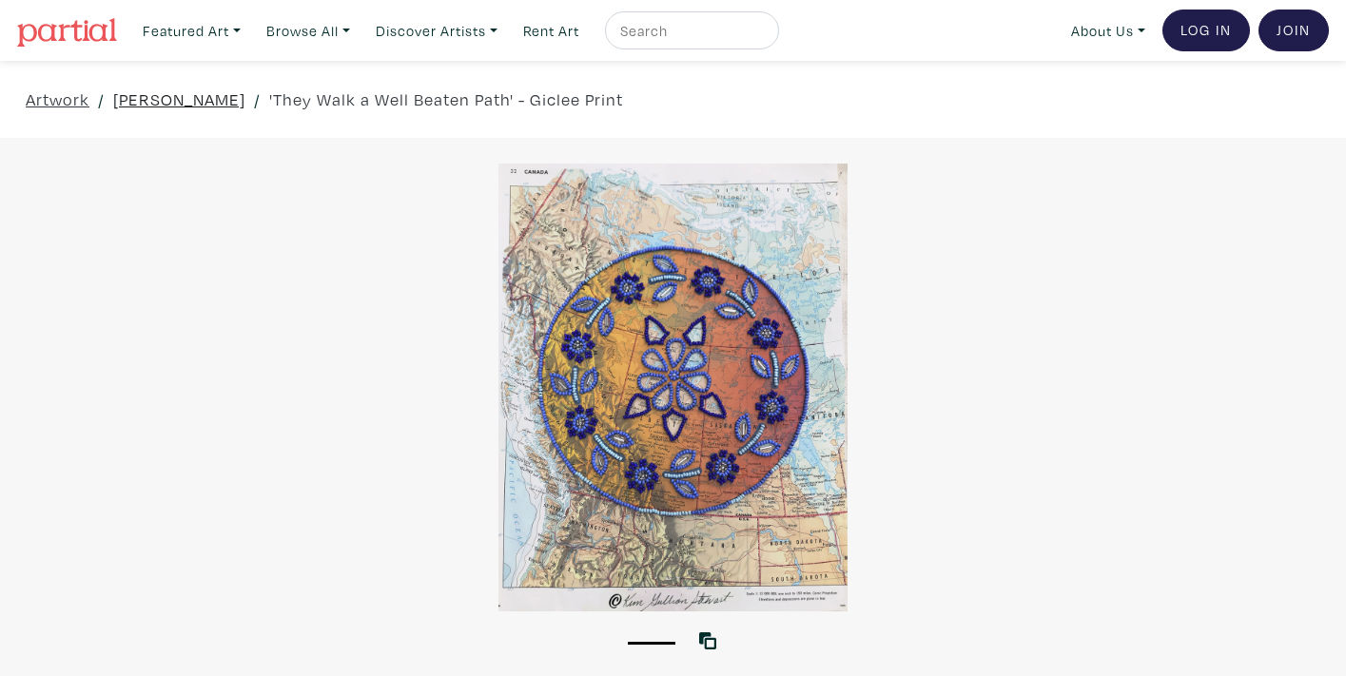
click at [219, 93] on link "Kim Gullion Stewart" at bounding box center [179, 100] width 132 height 26
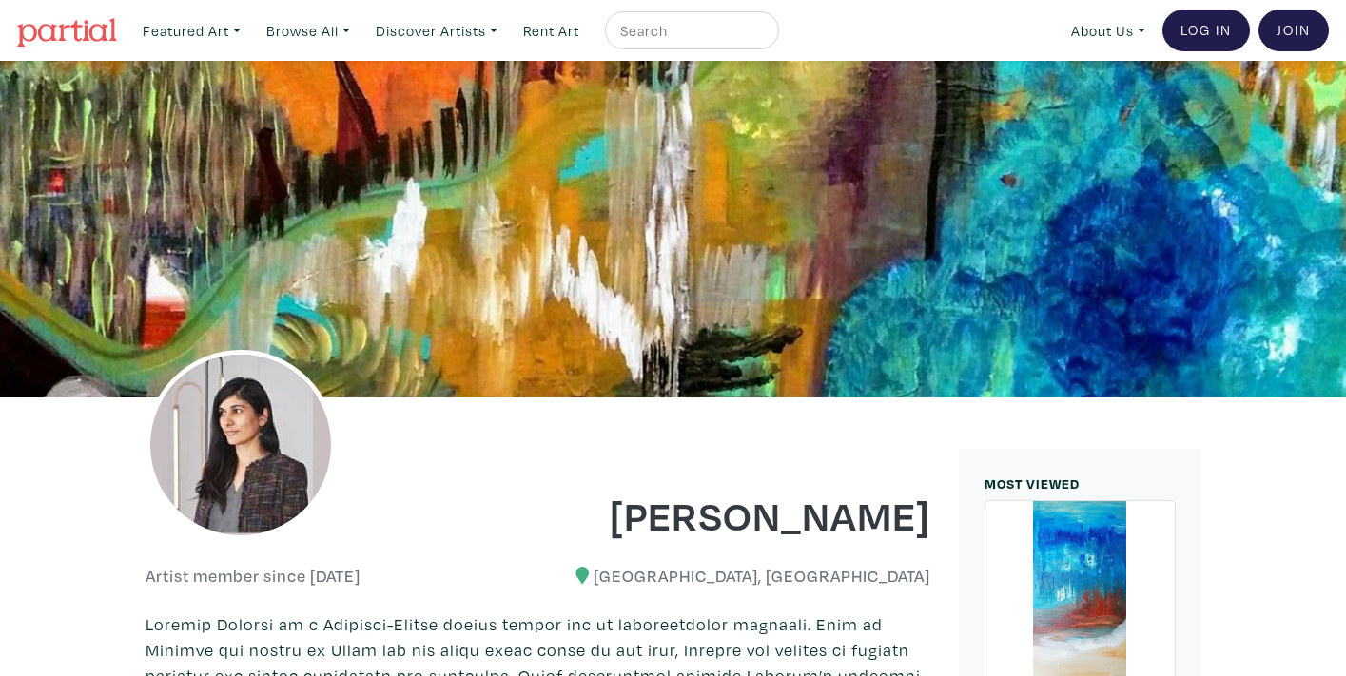
scroll to position [2246, 0]
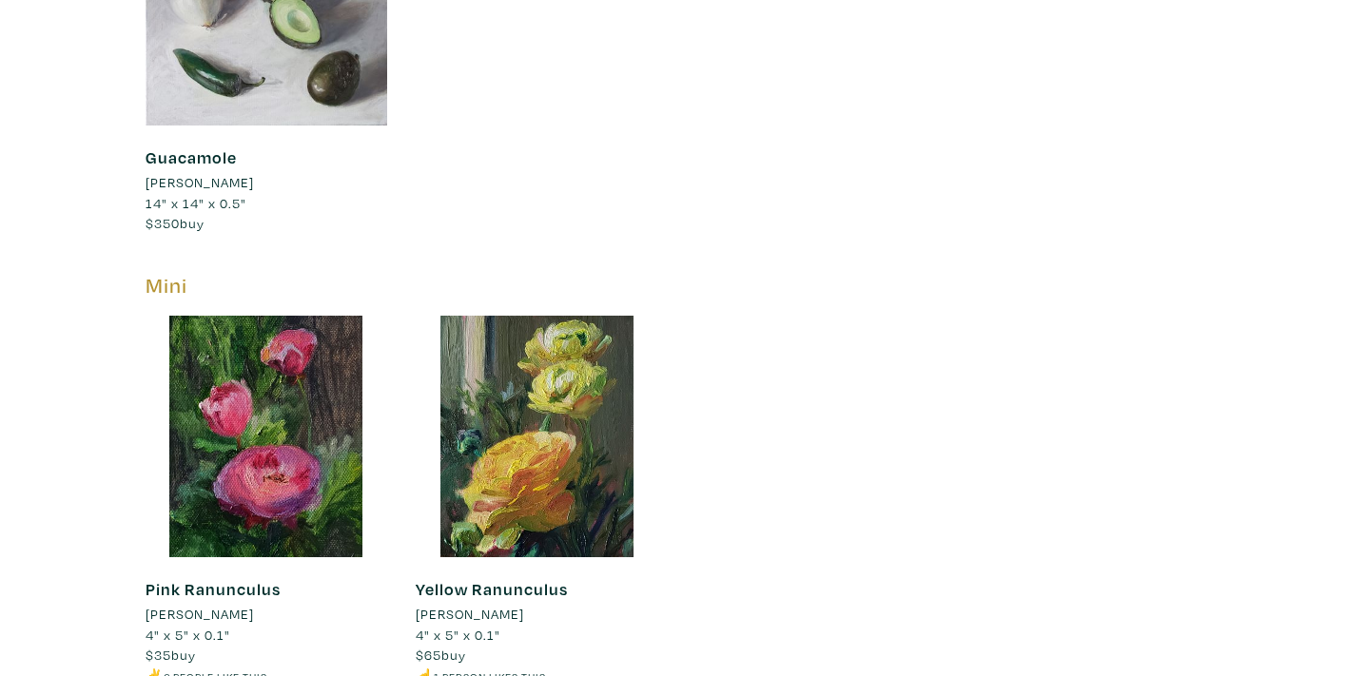
scroll to position [2888, 0]
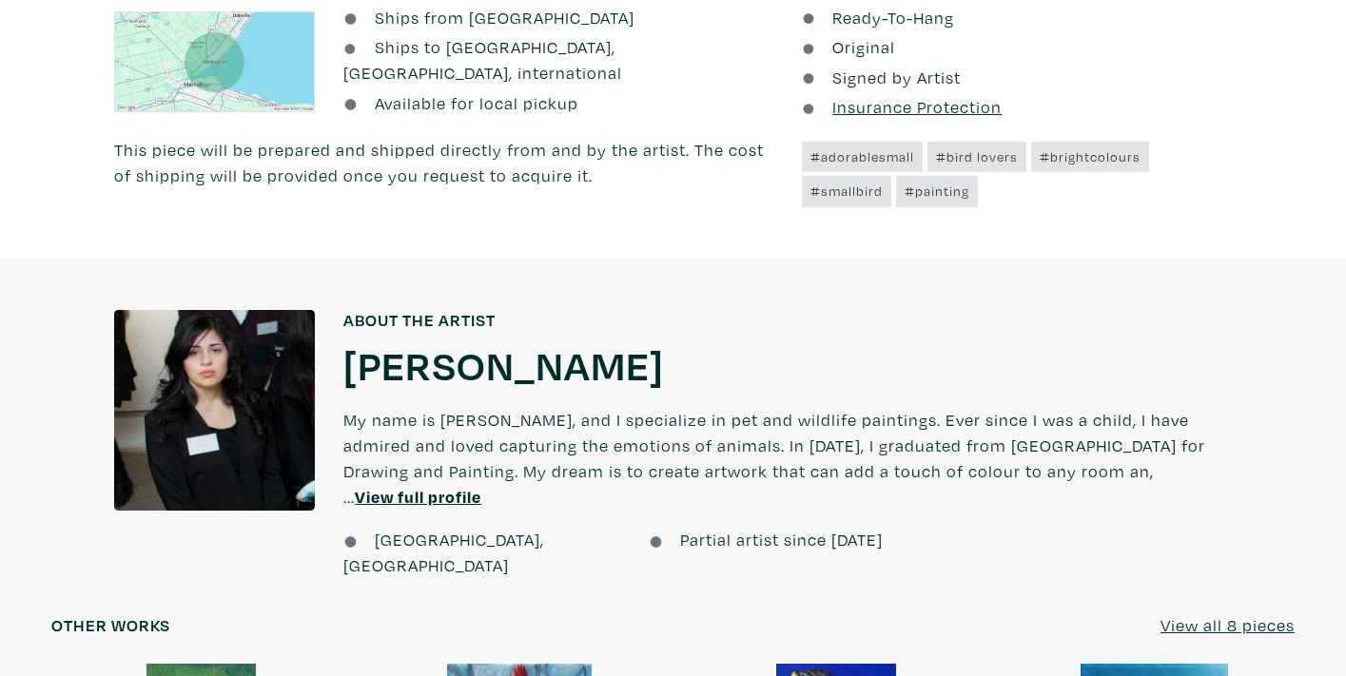
scroll to position [1297, 0]
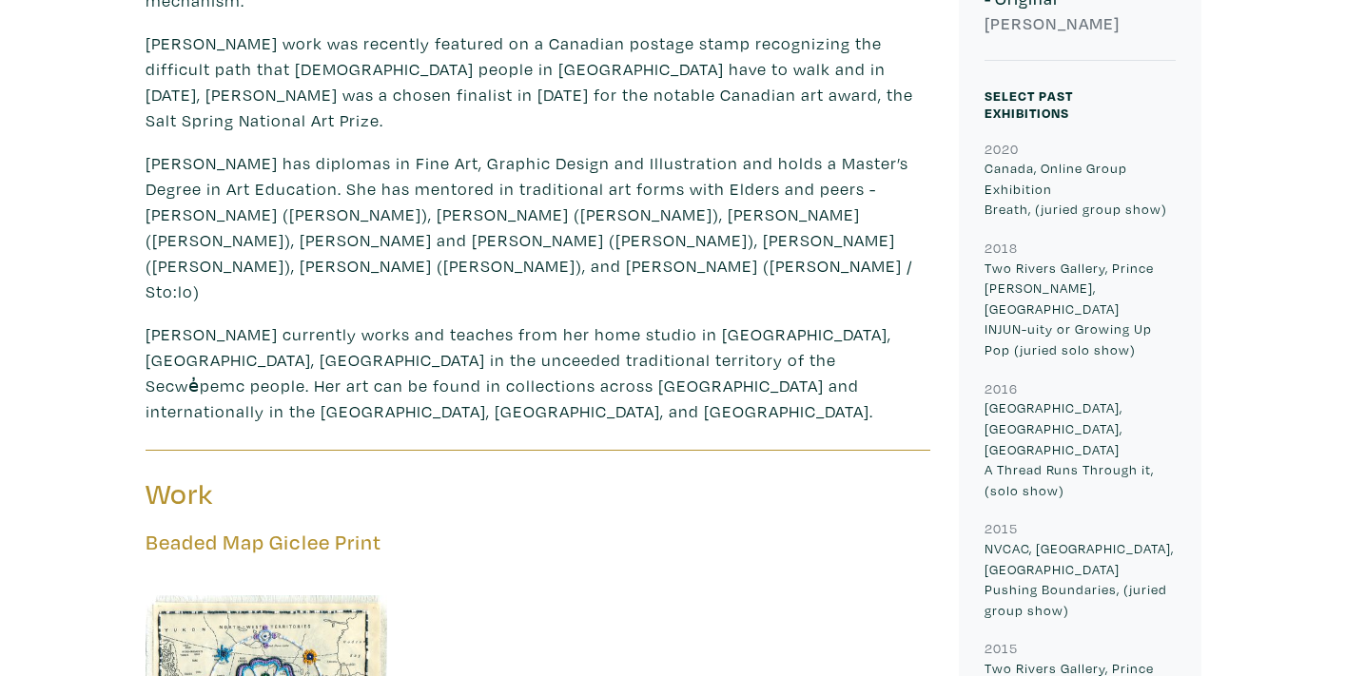
scroll to position [975, 0]
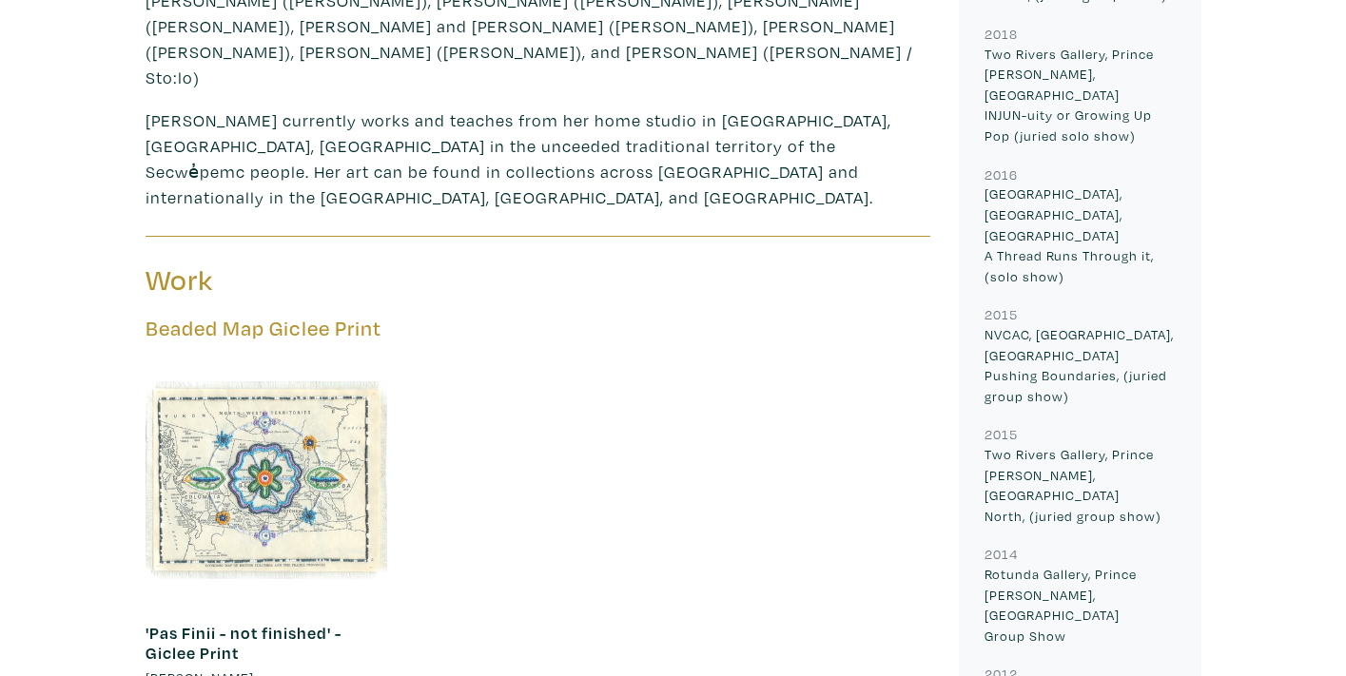
click at [329, 359] on div at bounding box center [266, 480] width 242 height 242
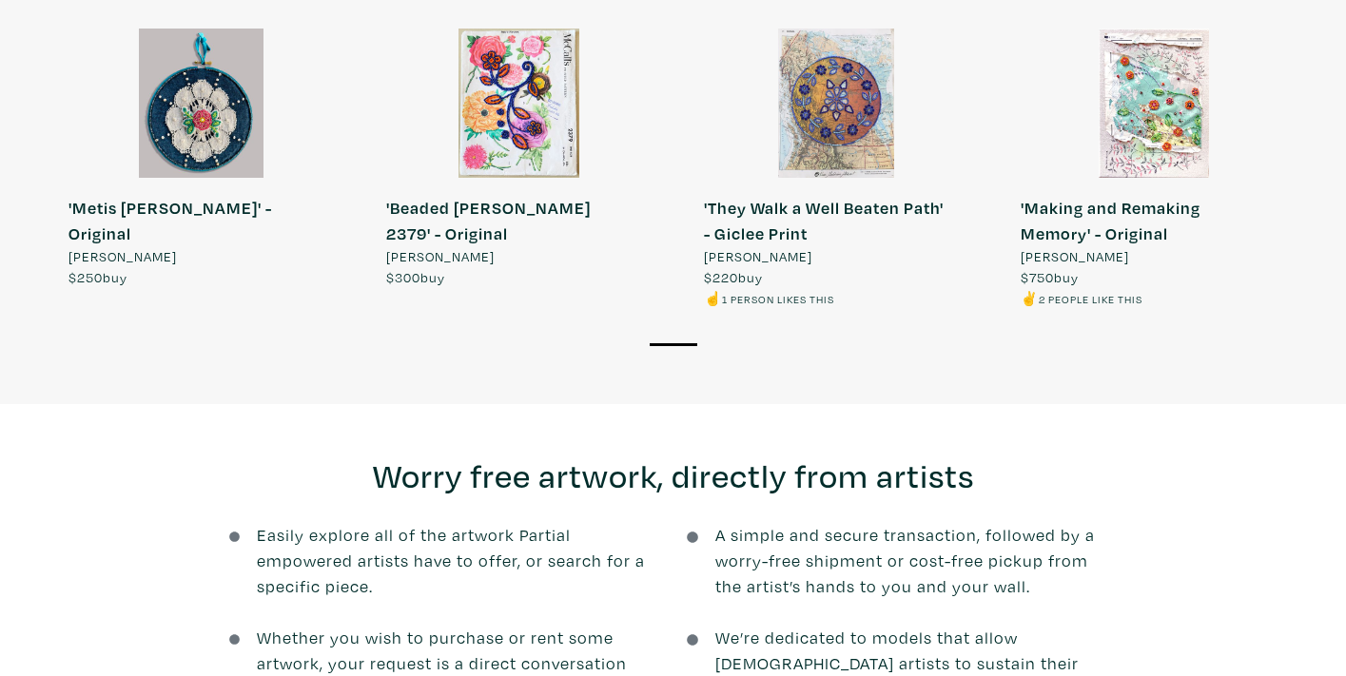
scroll to position [1592, 0]
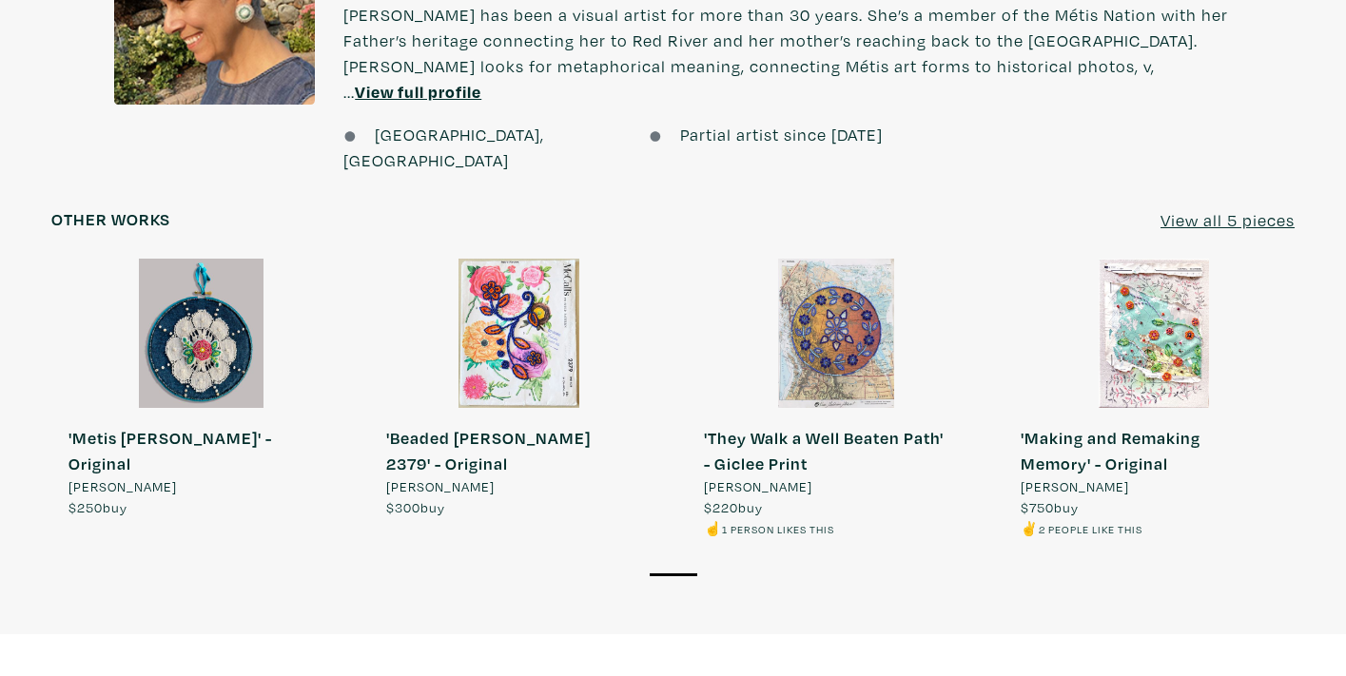
click at [838, 274] on div at bounding box center [837, 334] width 301 height 150
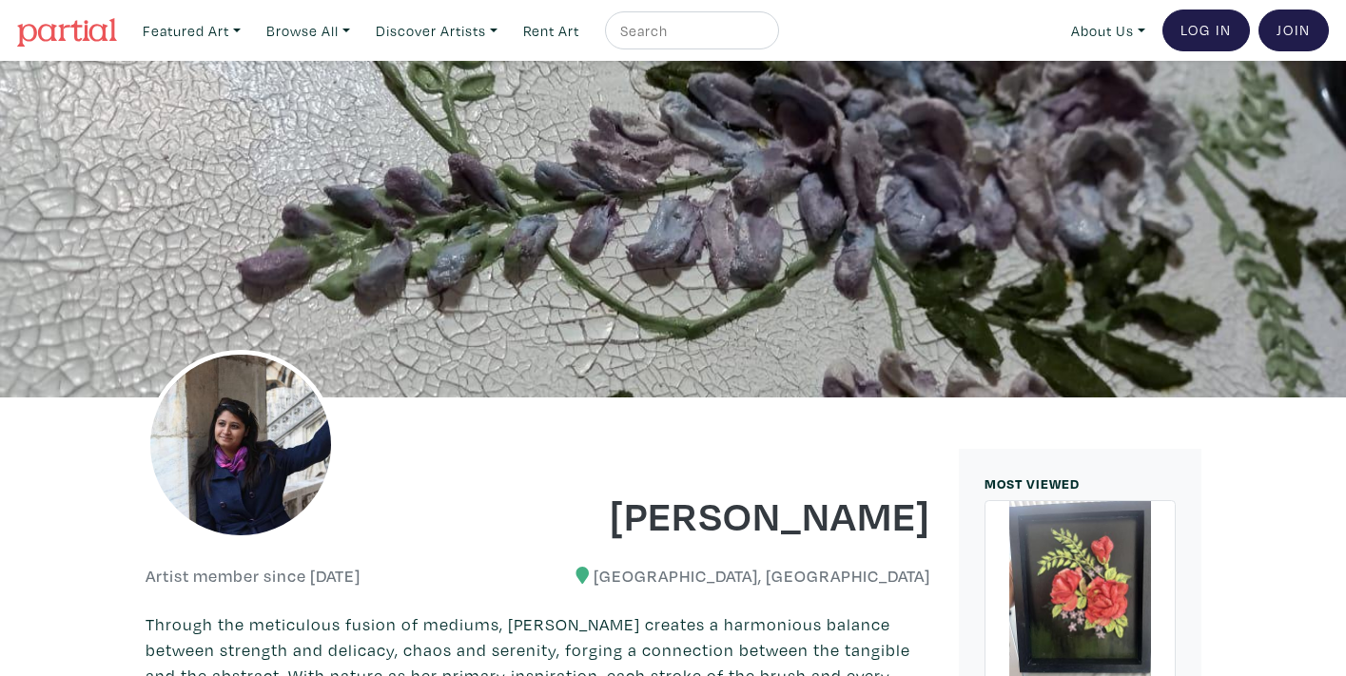
scroll to position [1251, 0]
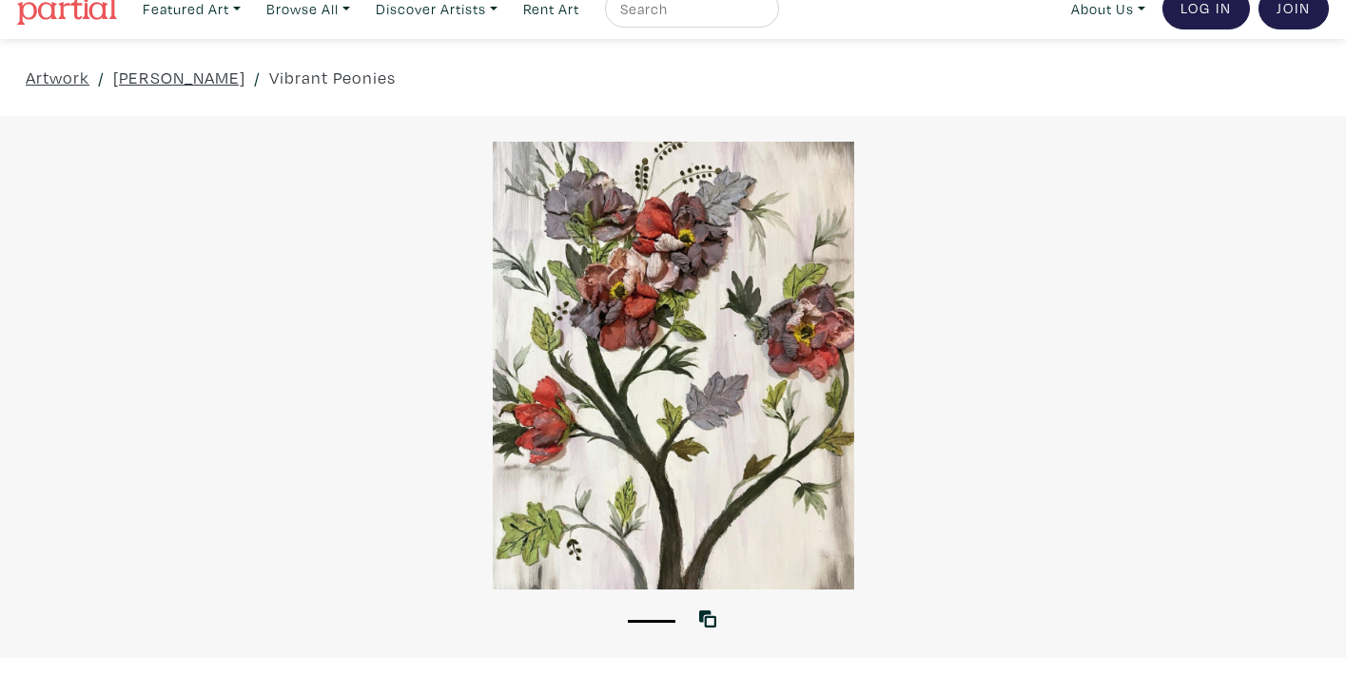
scroll to position [50, 0]
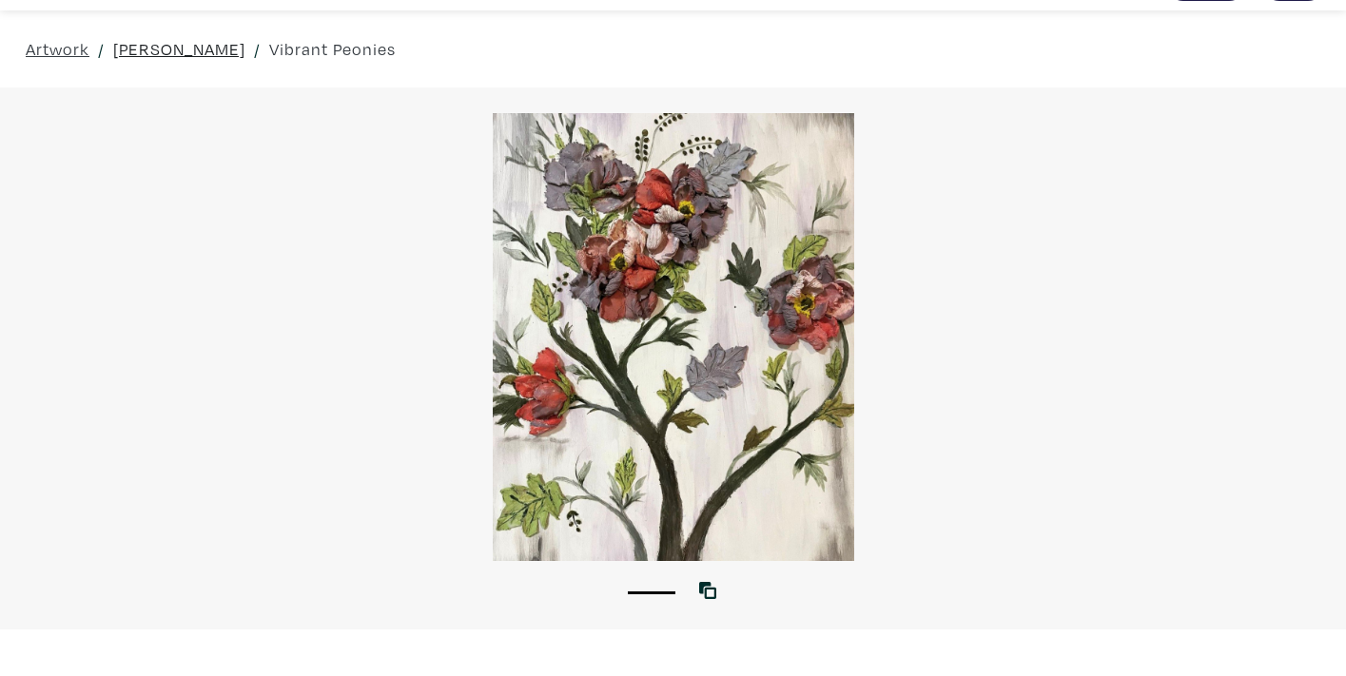
click at [171, 43] on link "[PERSON_NAME]" at bounding box center [179, 49] width 132 height 26
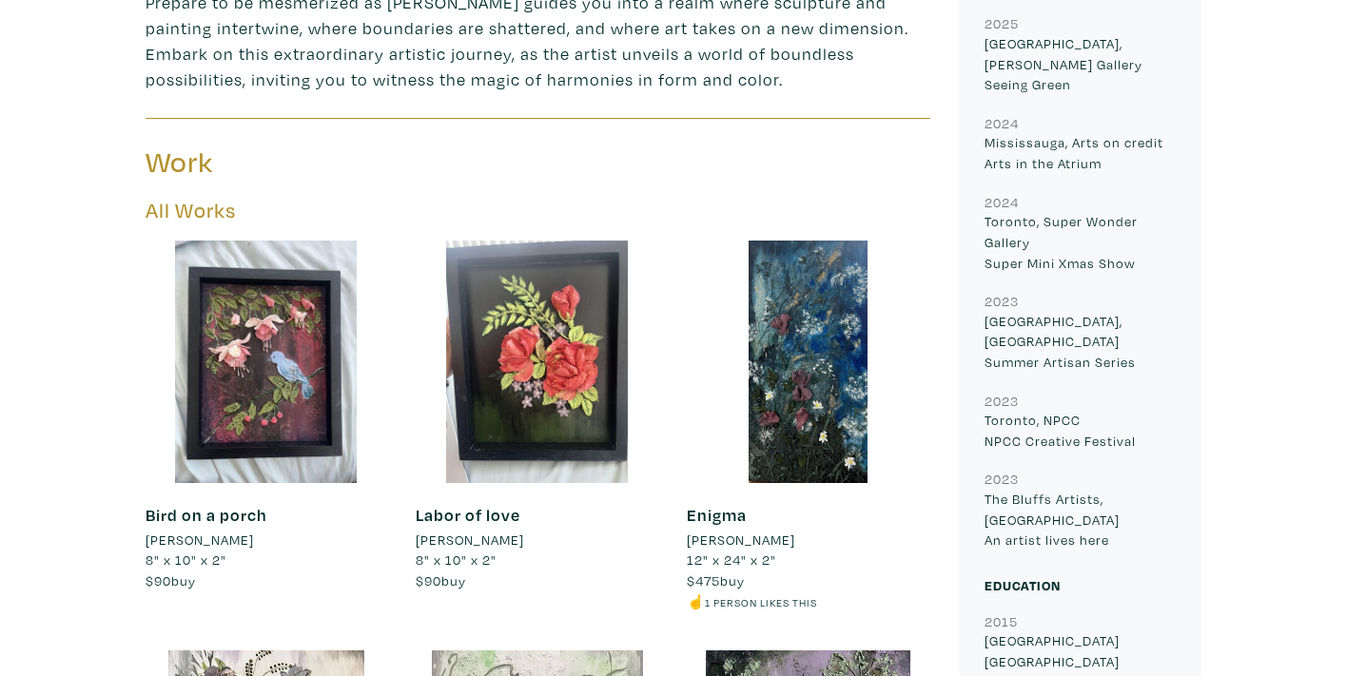
scroll to position [863, 0]
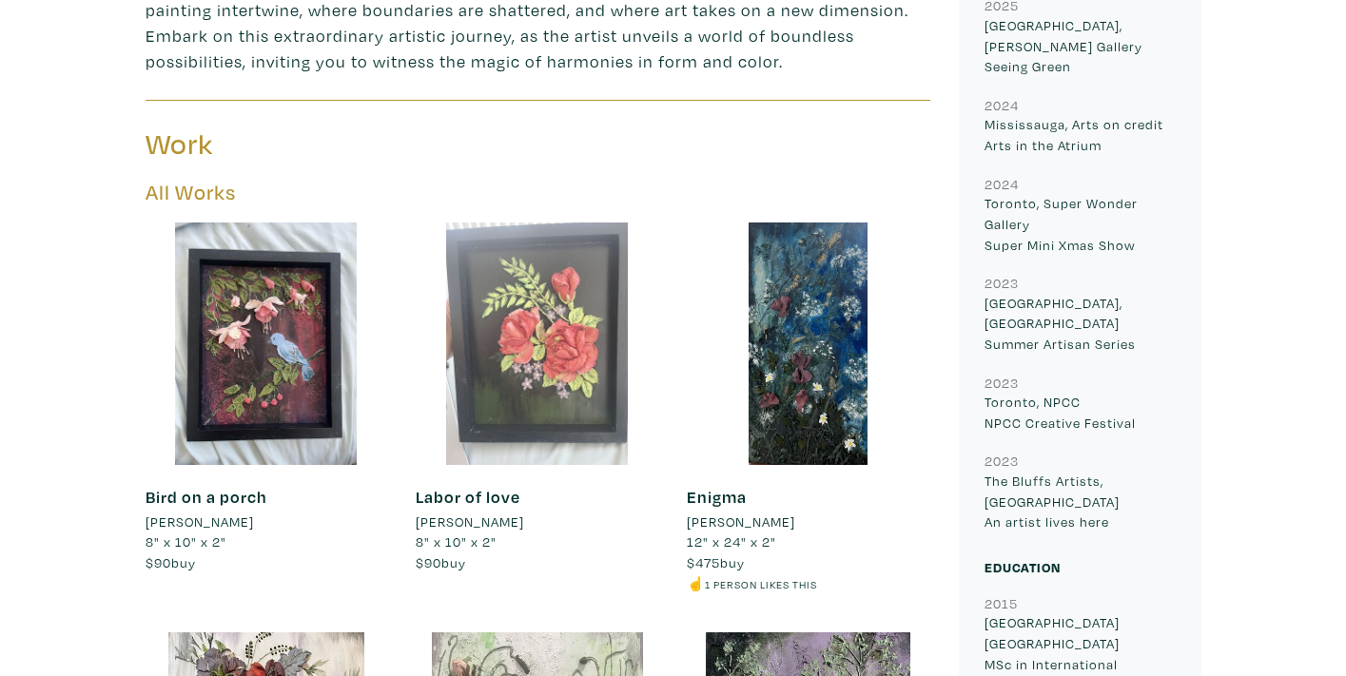
click at [558, 266] on div at bounding box center [537, 344] width 242 height 242
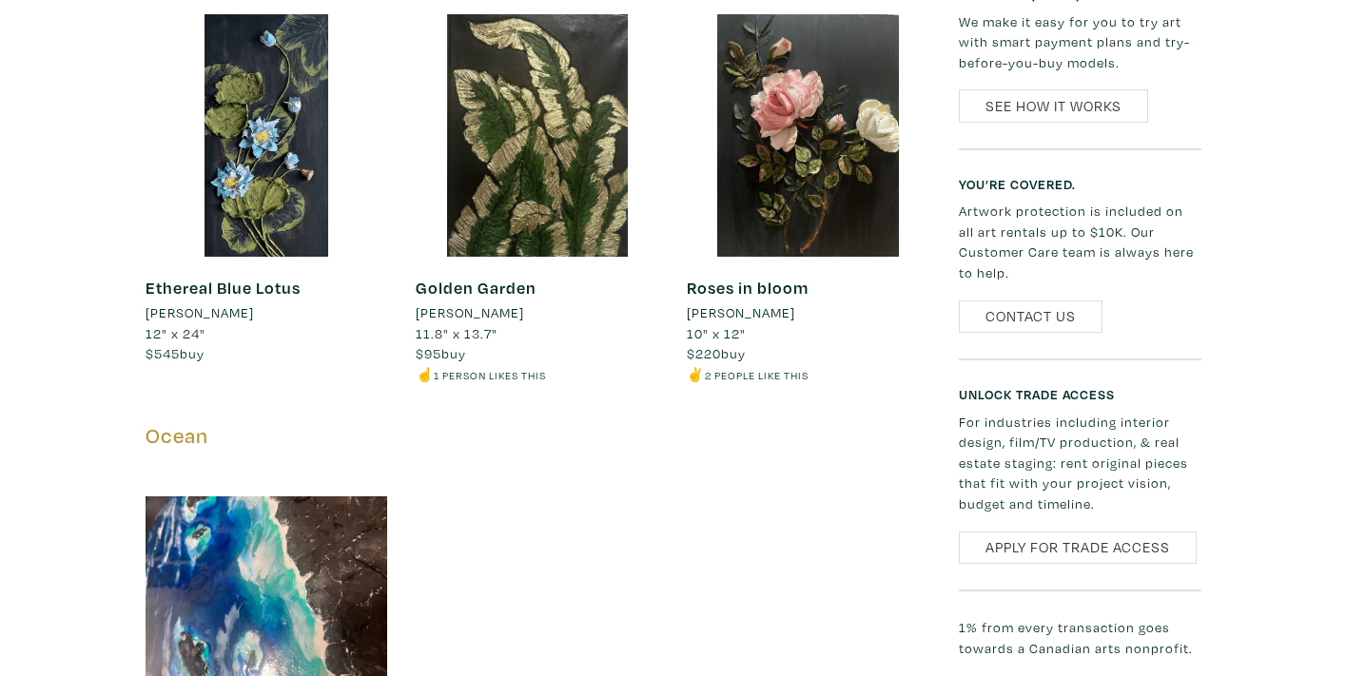
scroll to position [1758, 0]
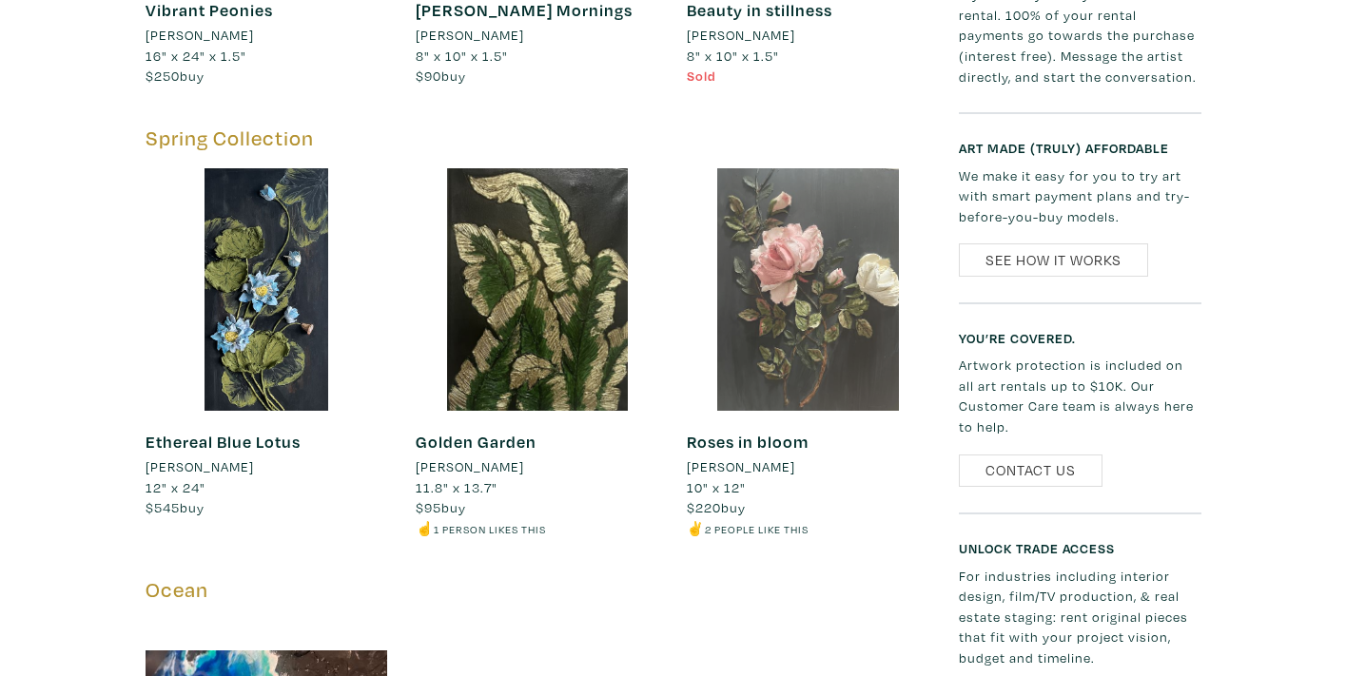
click at [789, 257] on div at bounding box center [808, 289] width 242 height 242
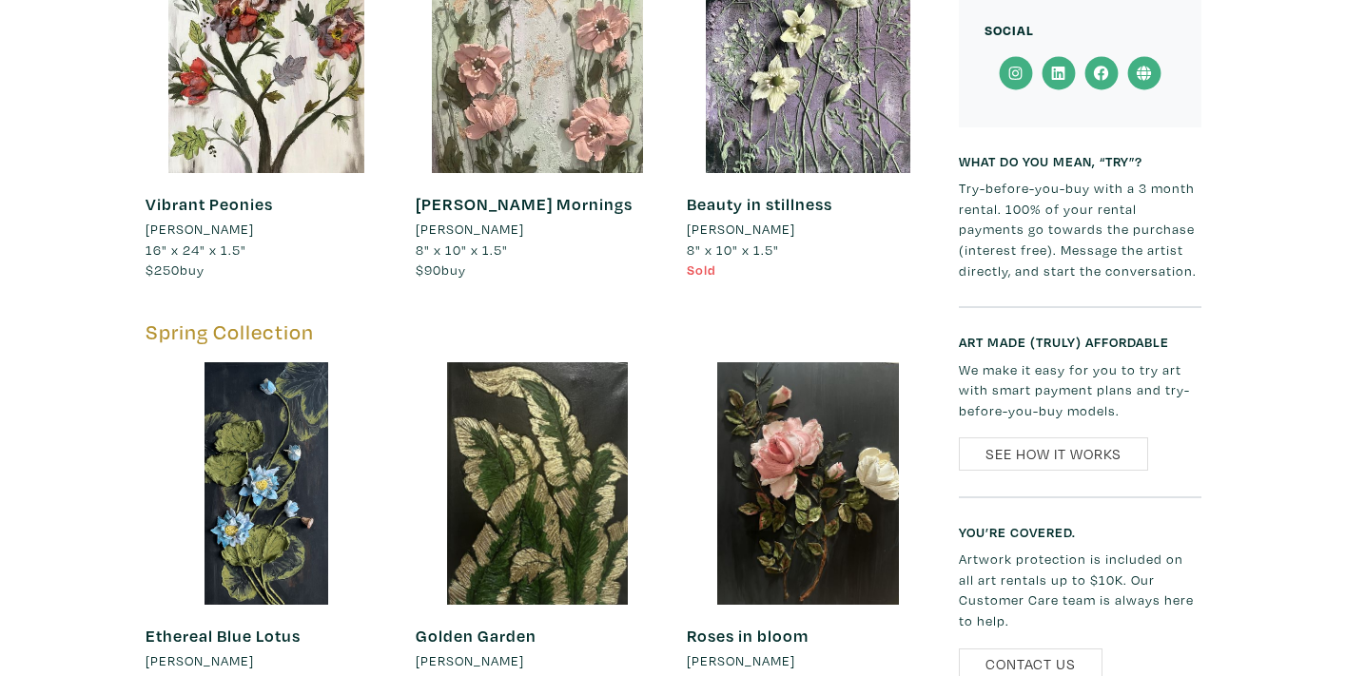
scroll to position [1475, 0]
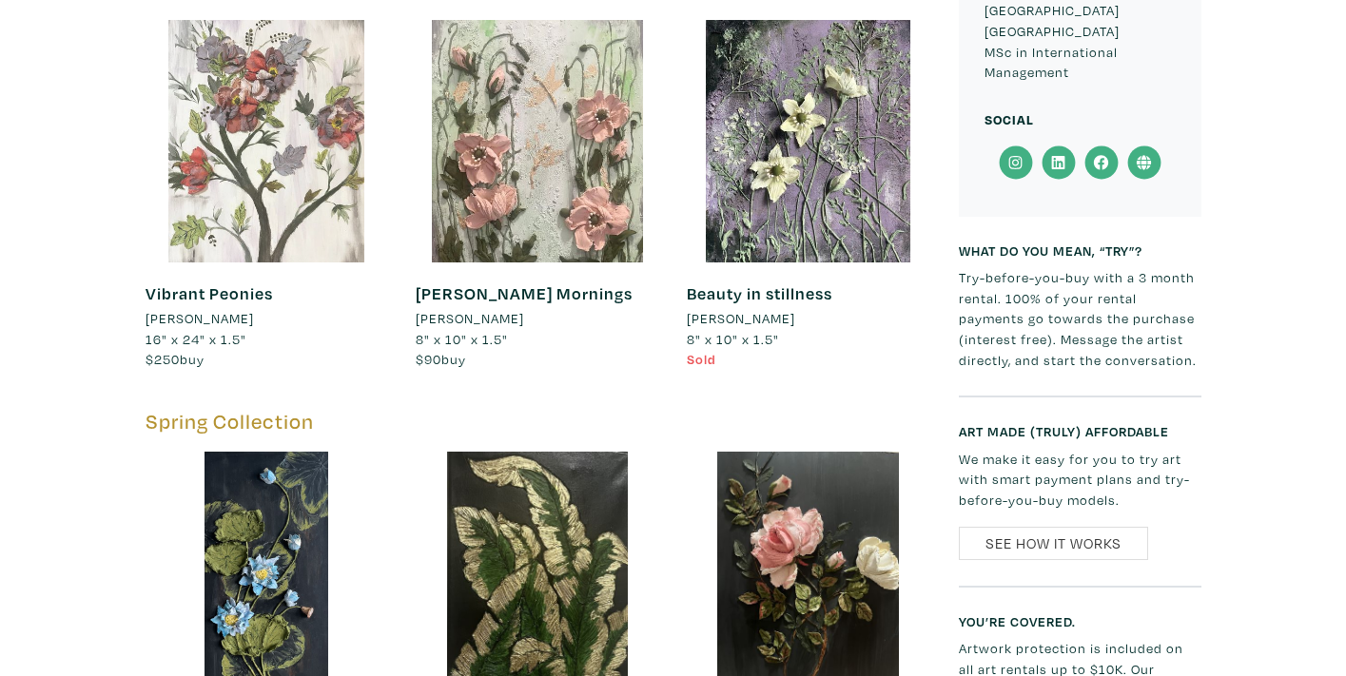
click at [281, 121] on div at bounding box center [266, 141] width 242 height 242
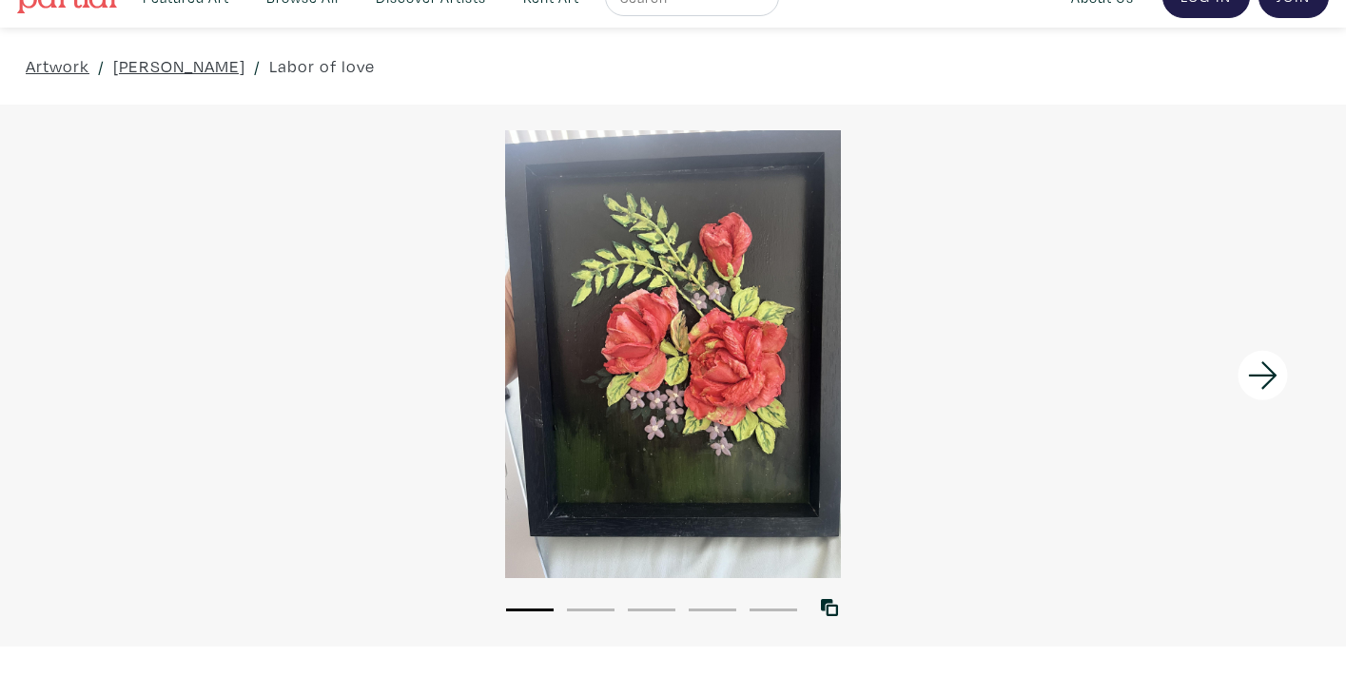
scroll to position [169, 0]
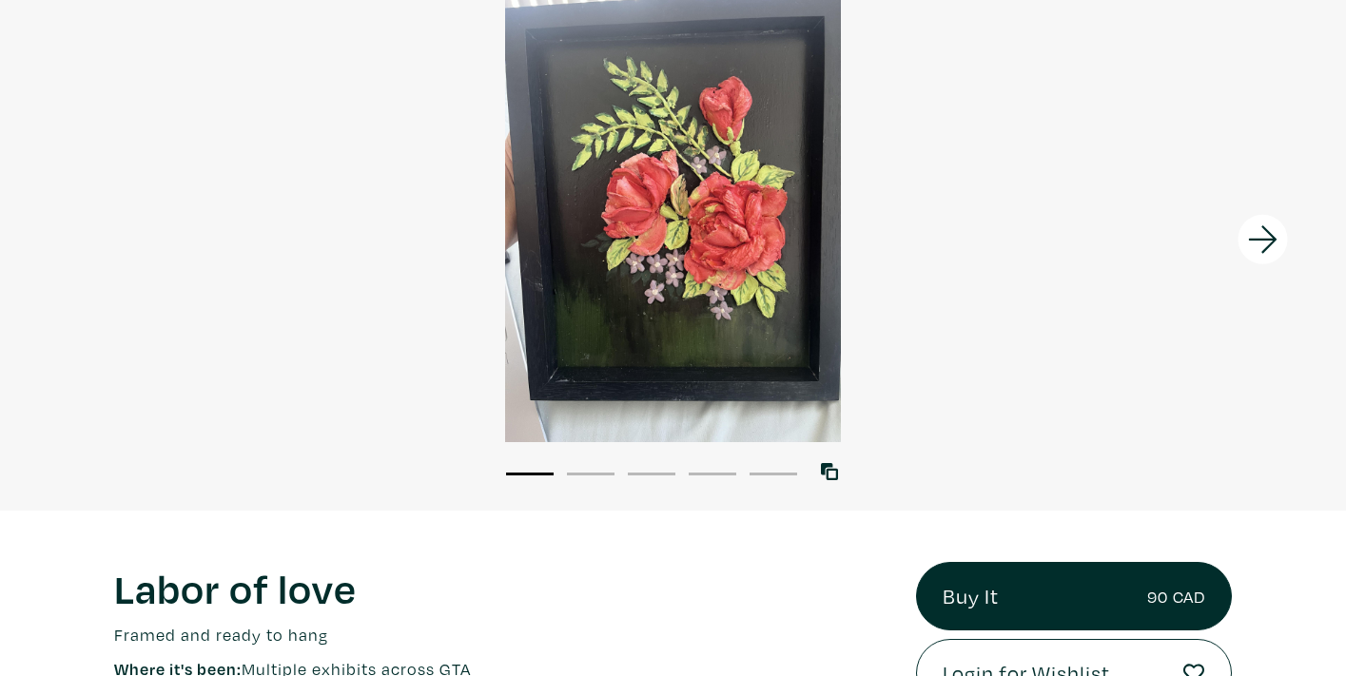
click at [1266, 244] on icon at bounding box center [1263, 239] width 65 height 51
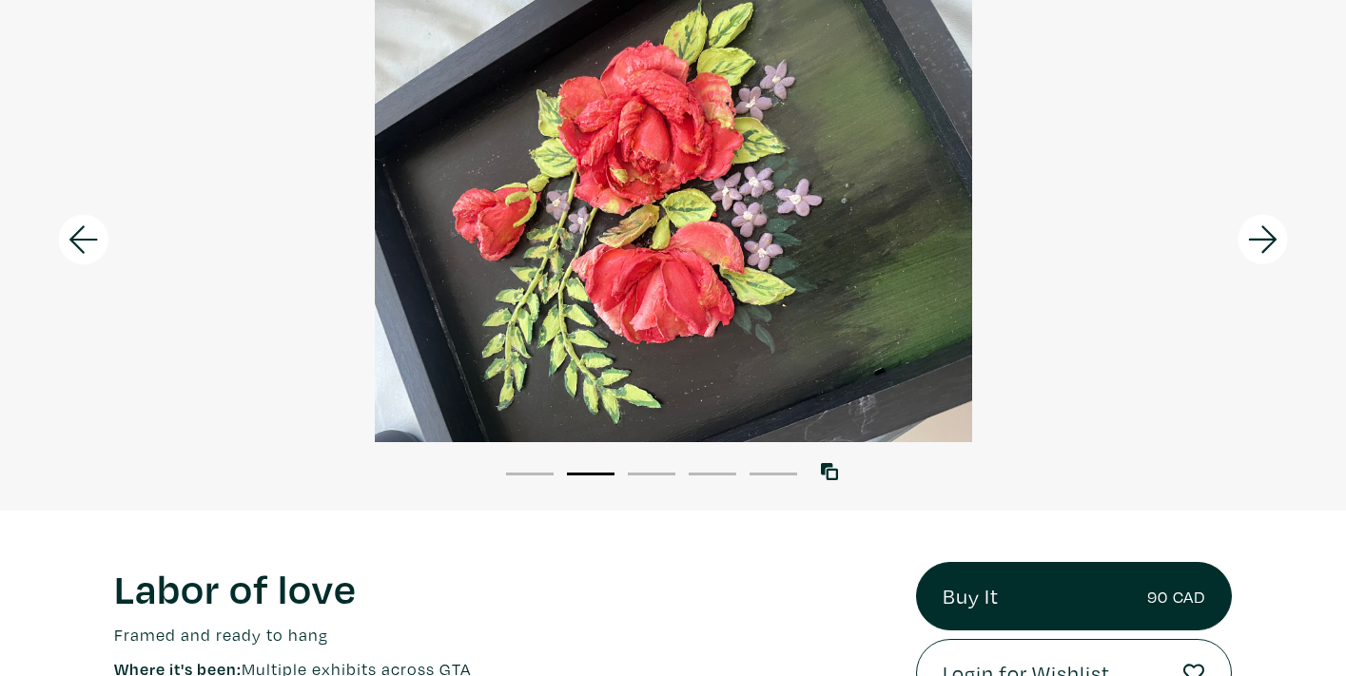
click at [1265, 244] on icon at bounding box center [1263, 239] width 65 height 51
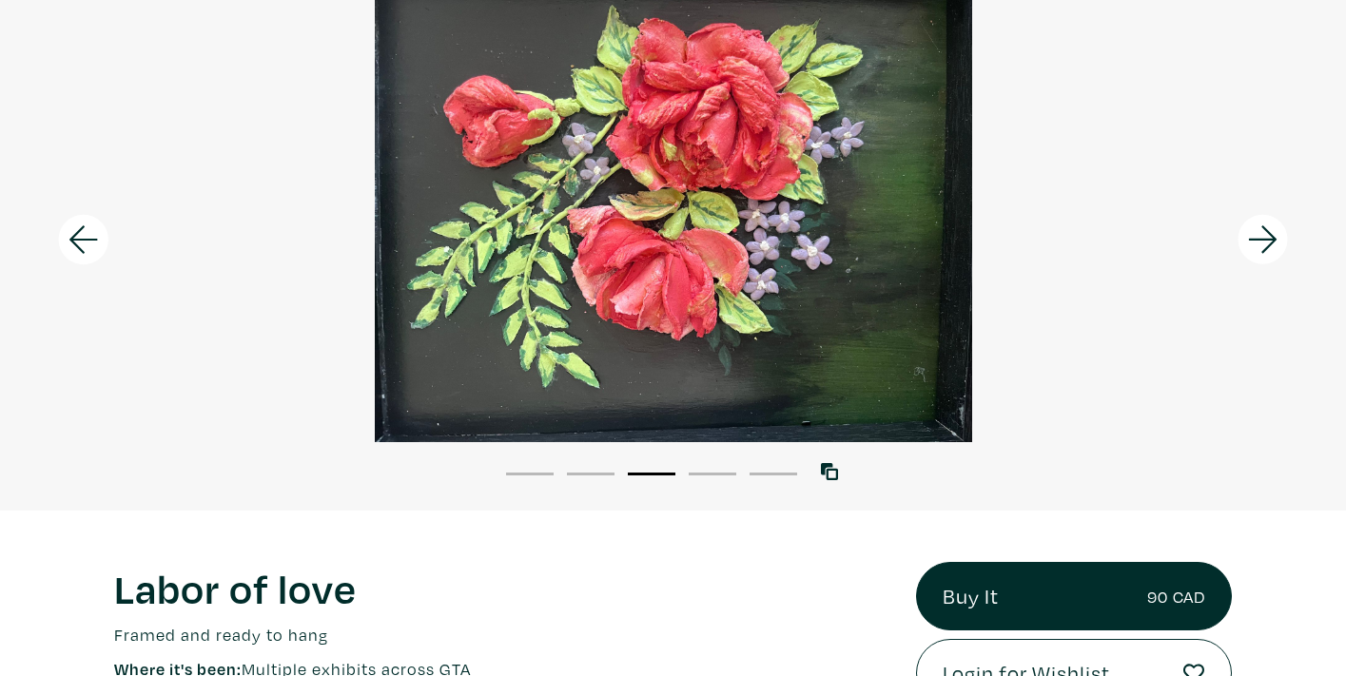
click at [1265, 244] on icon at bounding box center [1263, 239] width 65 height 51
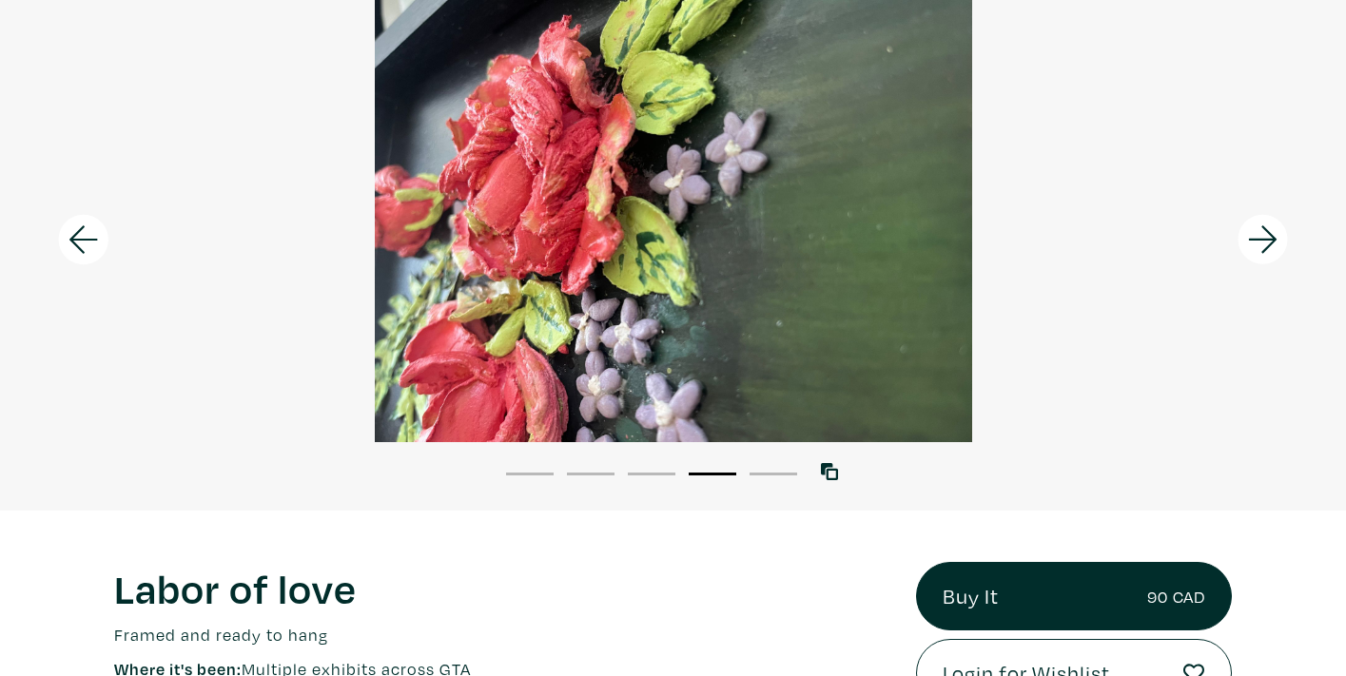
click at [1265, 244] on icon at bounding box center [1263, 239] width 65 height 51
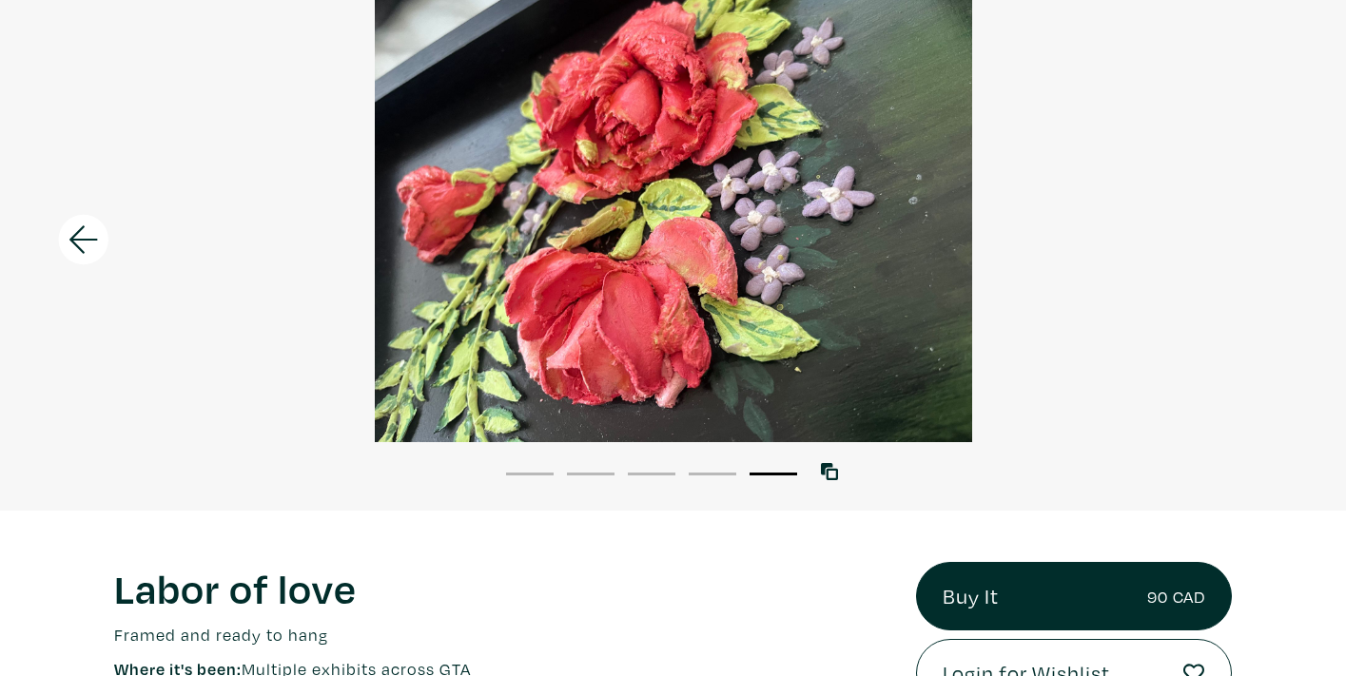
click at [1265, 244] on div at bounding box center [673, 218] width 1346 height 448
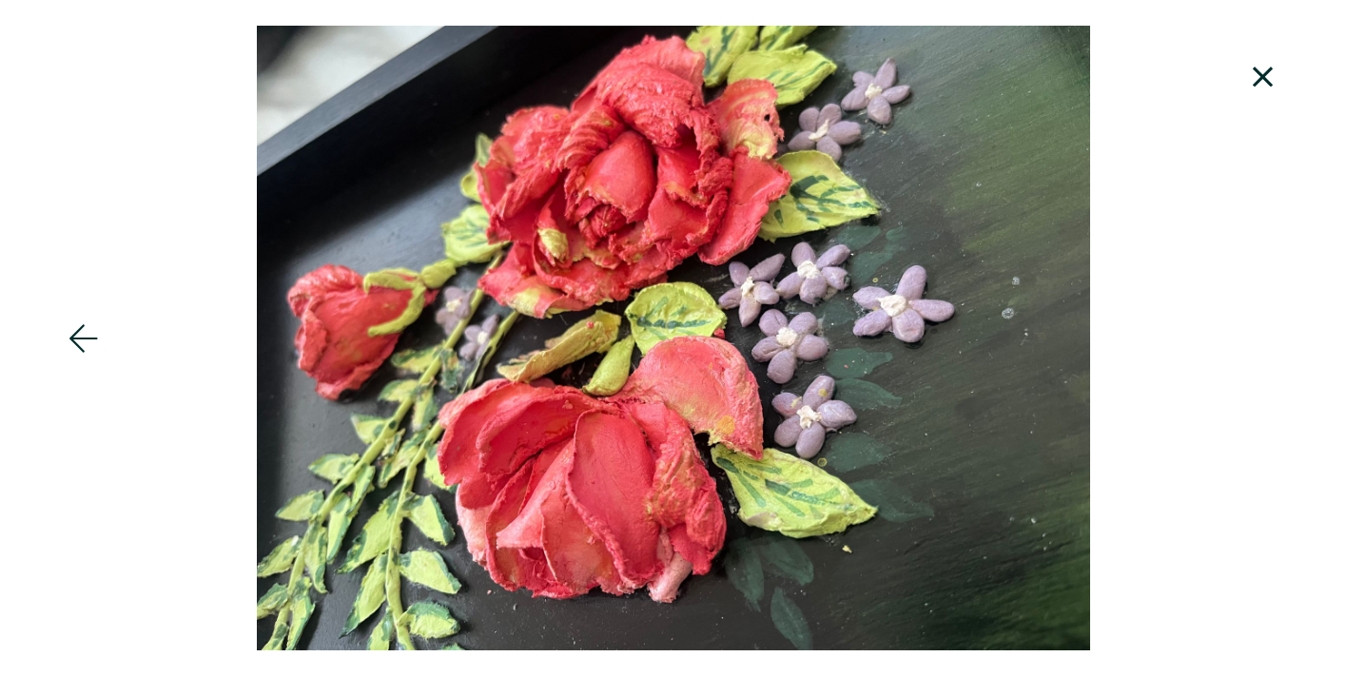
click at [1251, 81] on icon at bounding box center [1263, 76] width 65 height 51
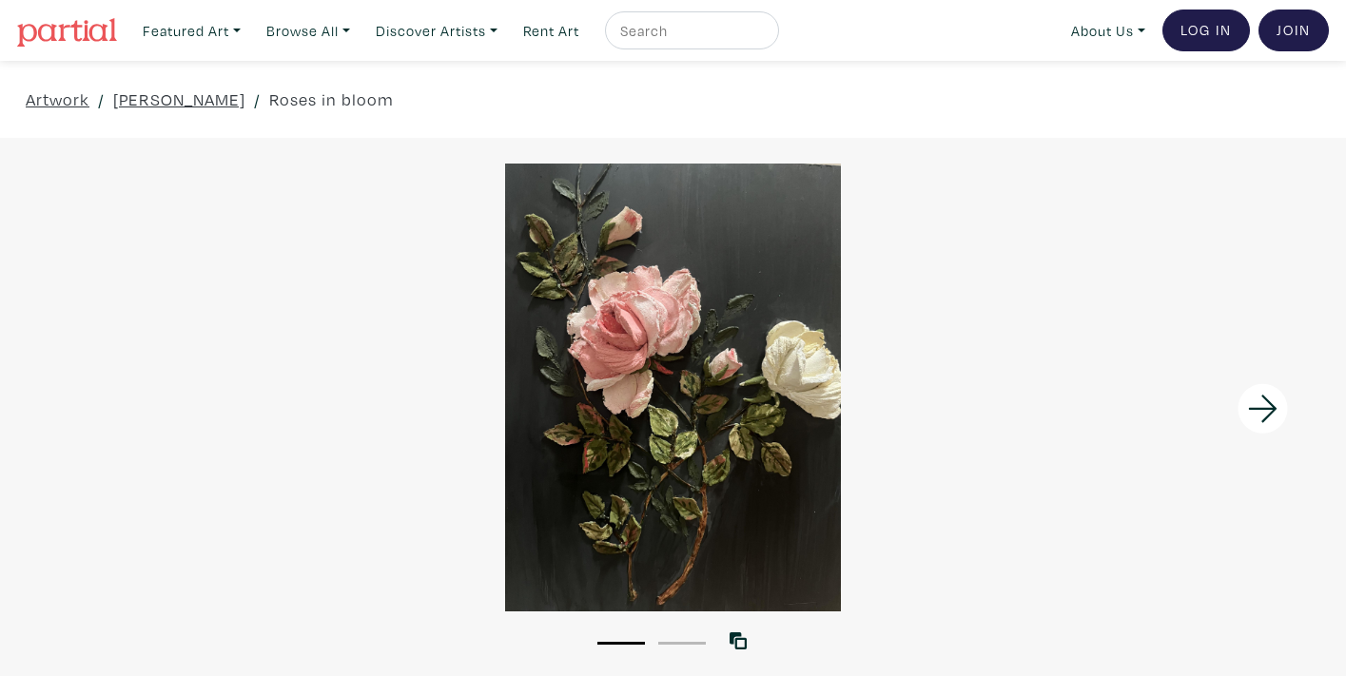
click at [1273, 400] on icon at bounding box center [1263, 408] width 65 height 51
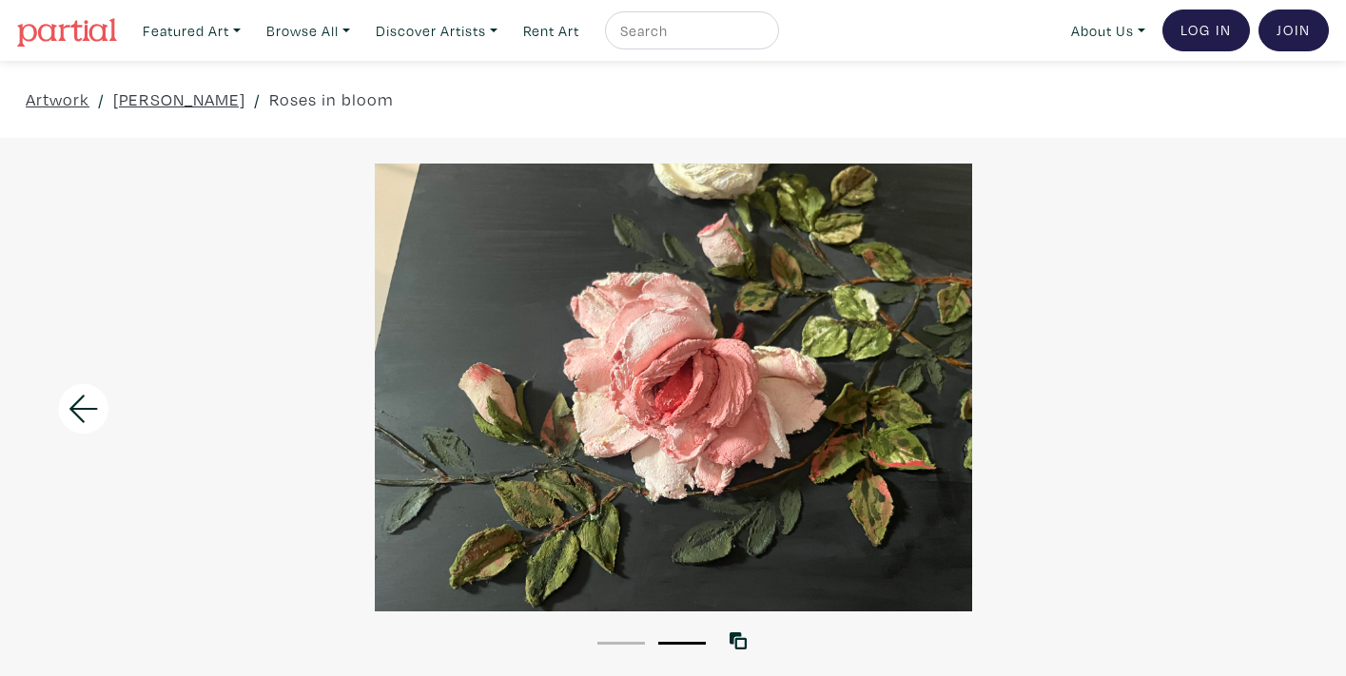
click at [1273, 400] on div at bounding box center [673, 388] width 1346 height 448
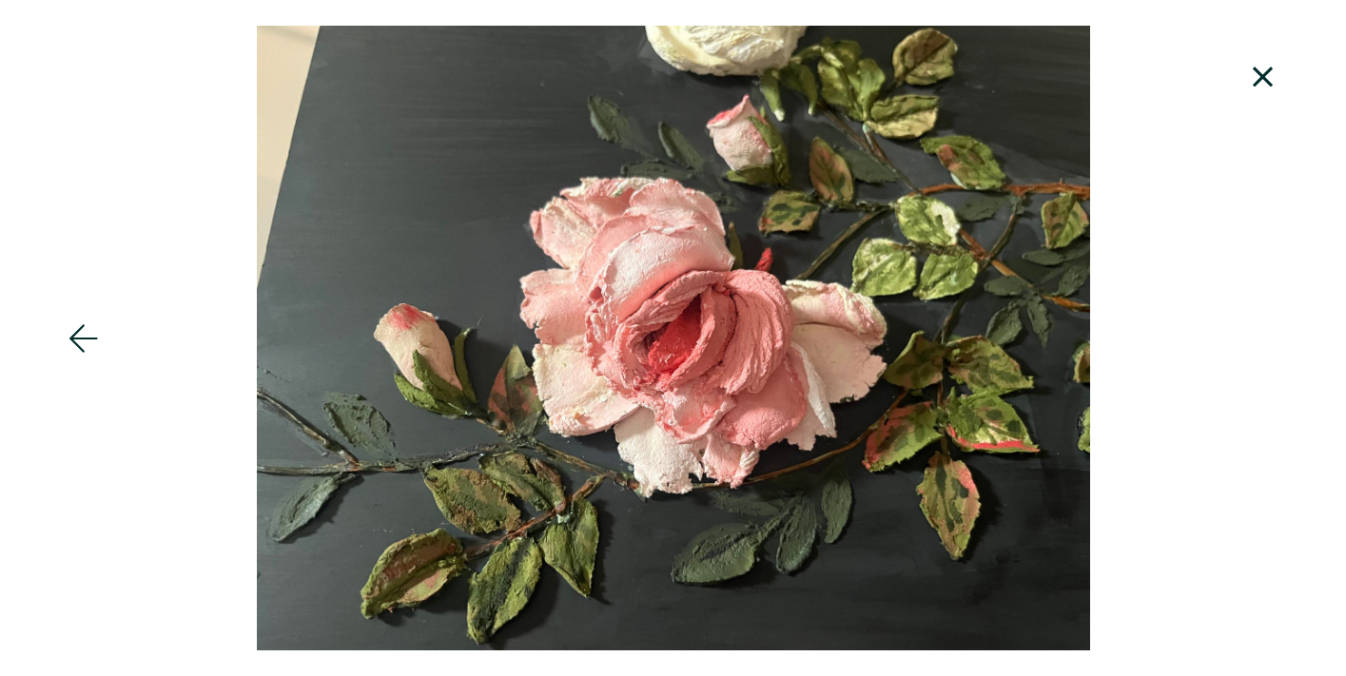
click at [1273, 400] on div at bounding box center [673, 338] width 1346 height 625
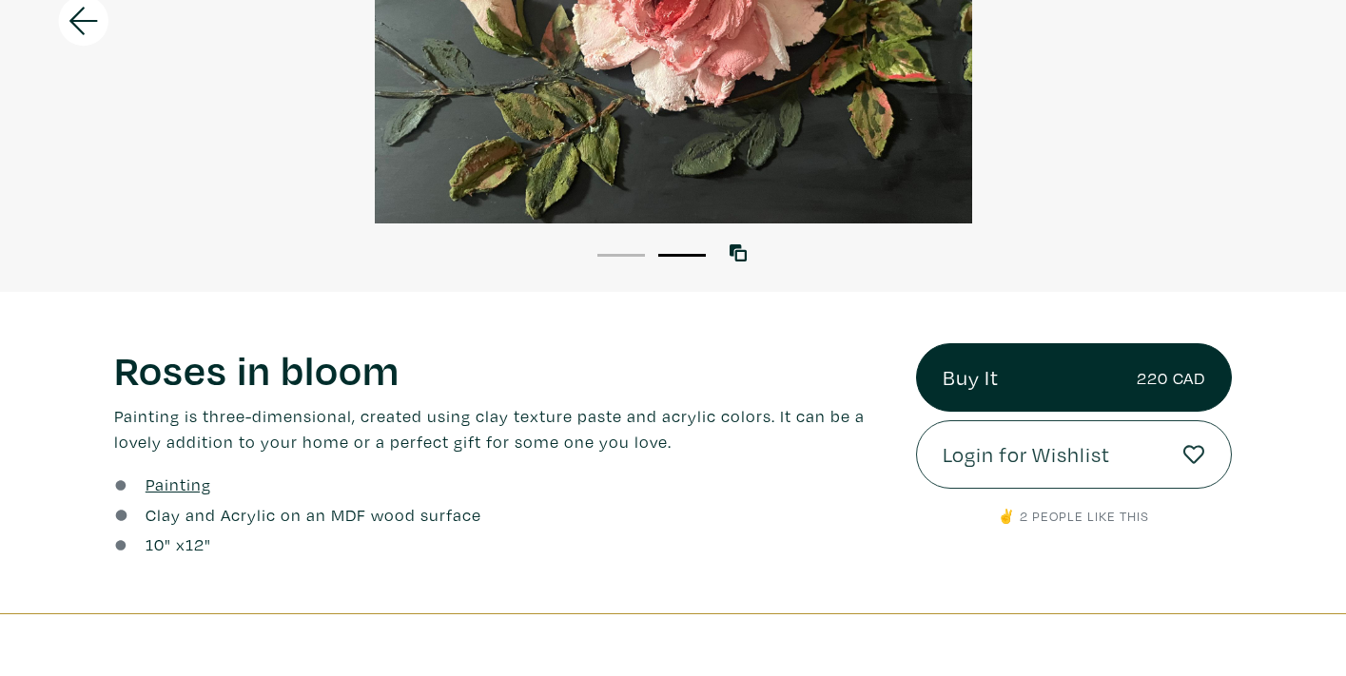
scroll to position [392, 0]
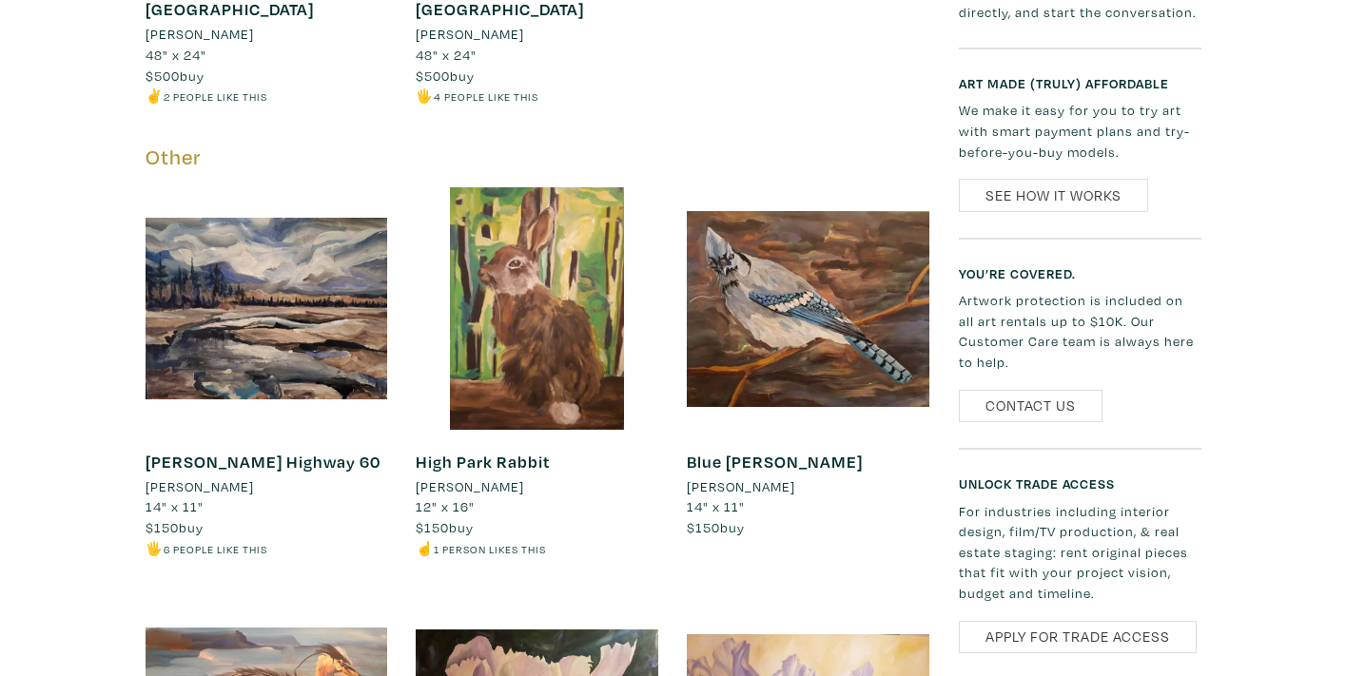
scroll to position [1174, 0]
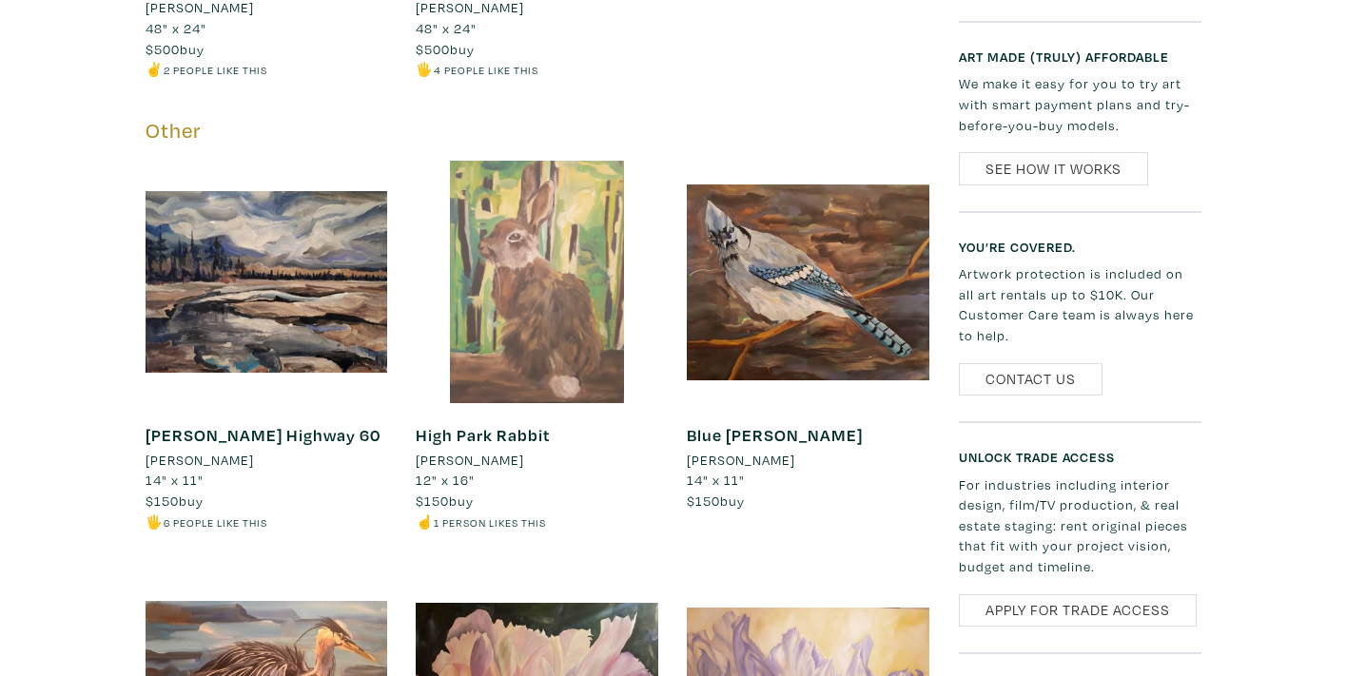
click at [559, 269] on div at bounding box center [537, 282] width 242 height 242
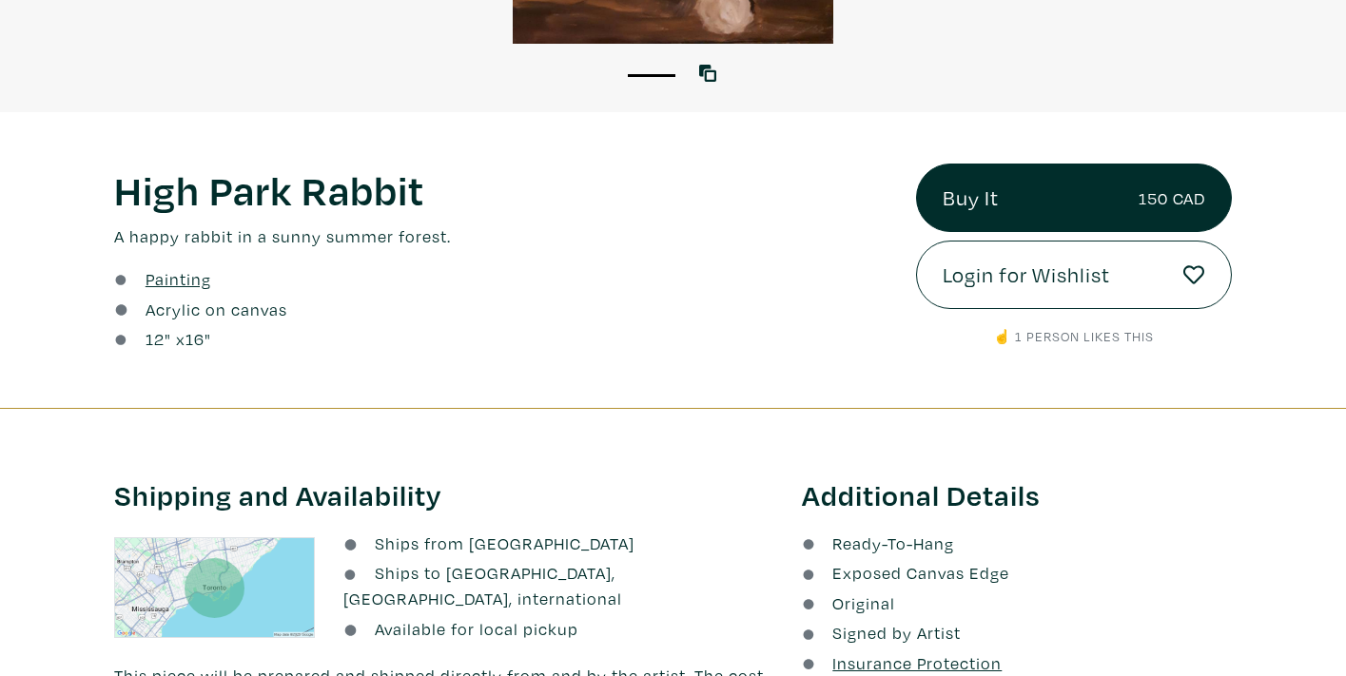
scroll to position [176, 0]
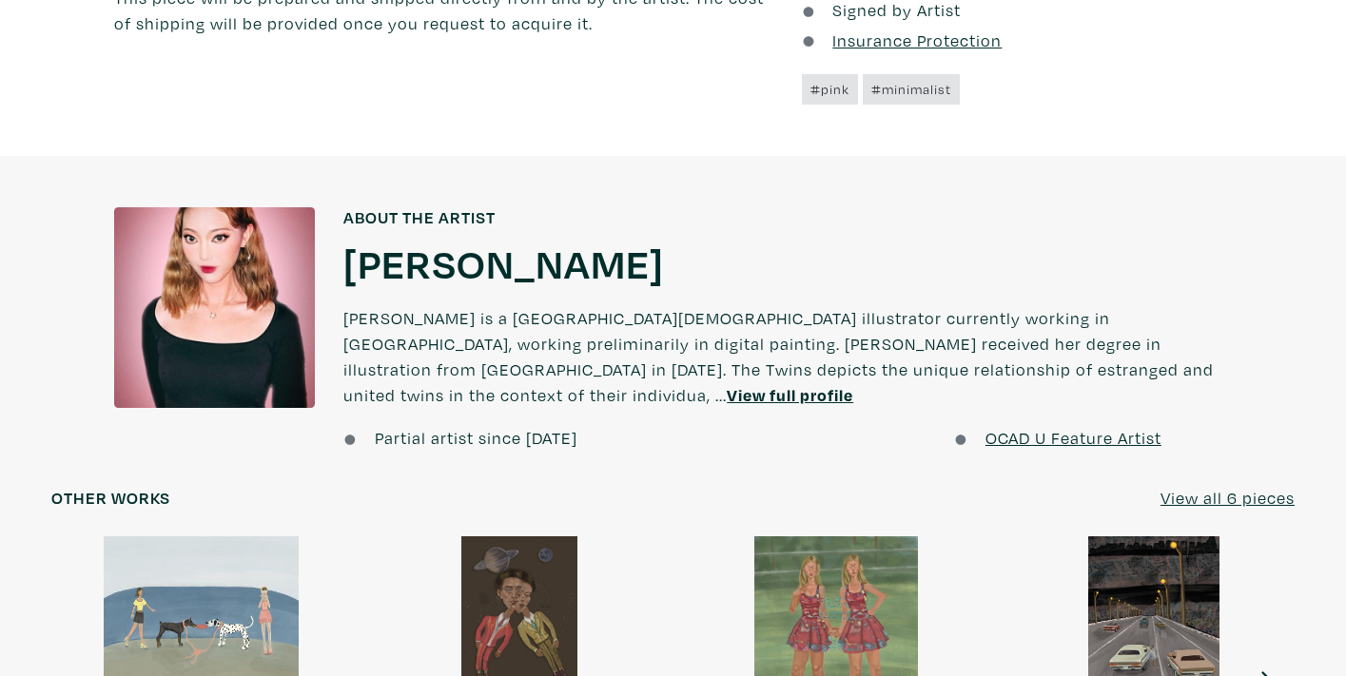
scroll to position [1569, 0]
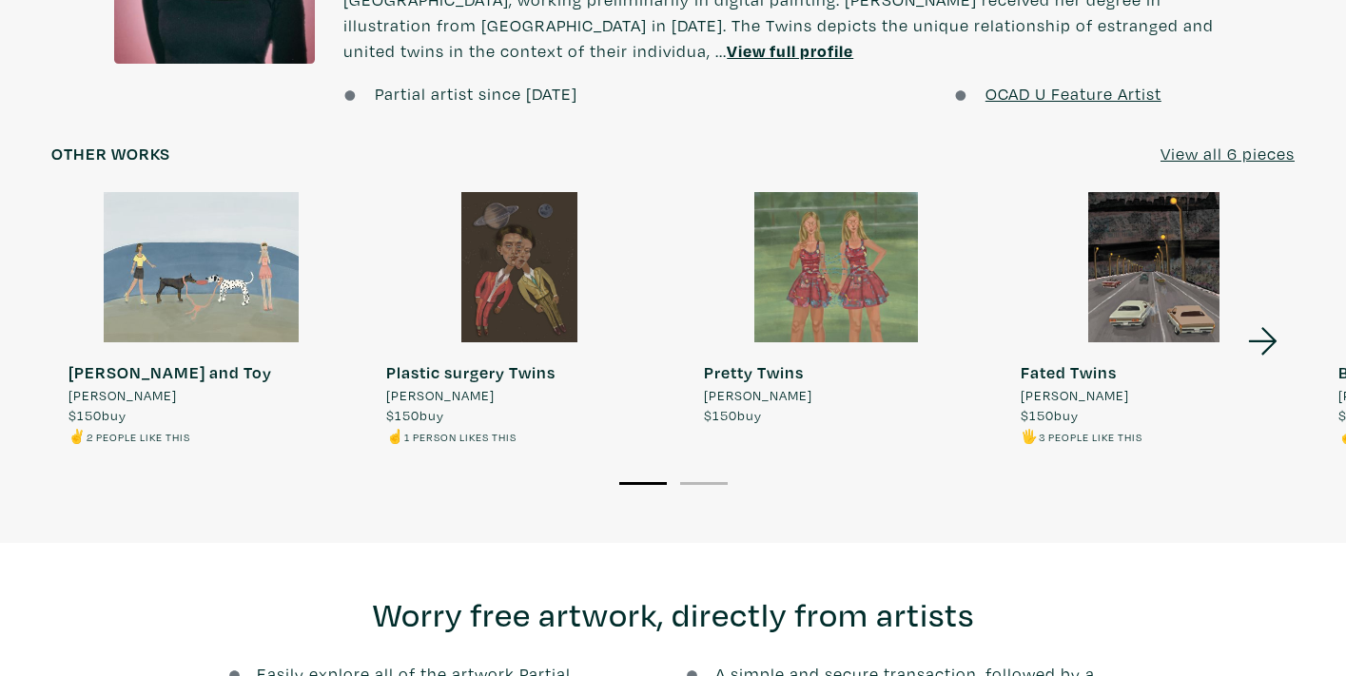
click at [1273, 316] on icon at bounding box center [1263, 341] width 65 height 51
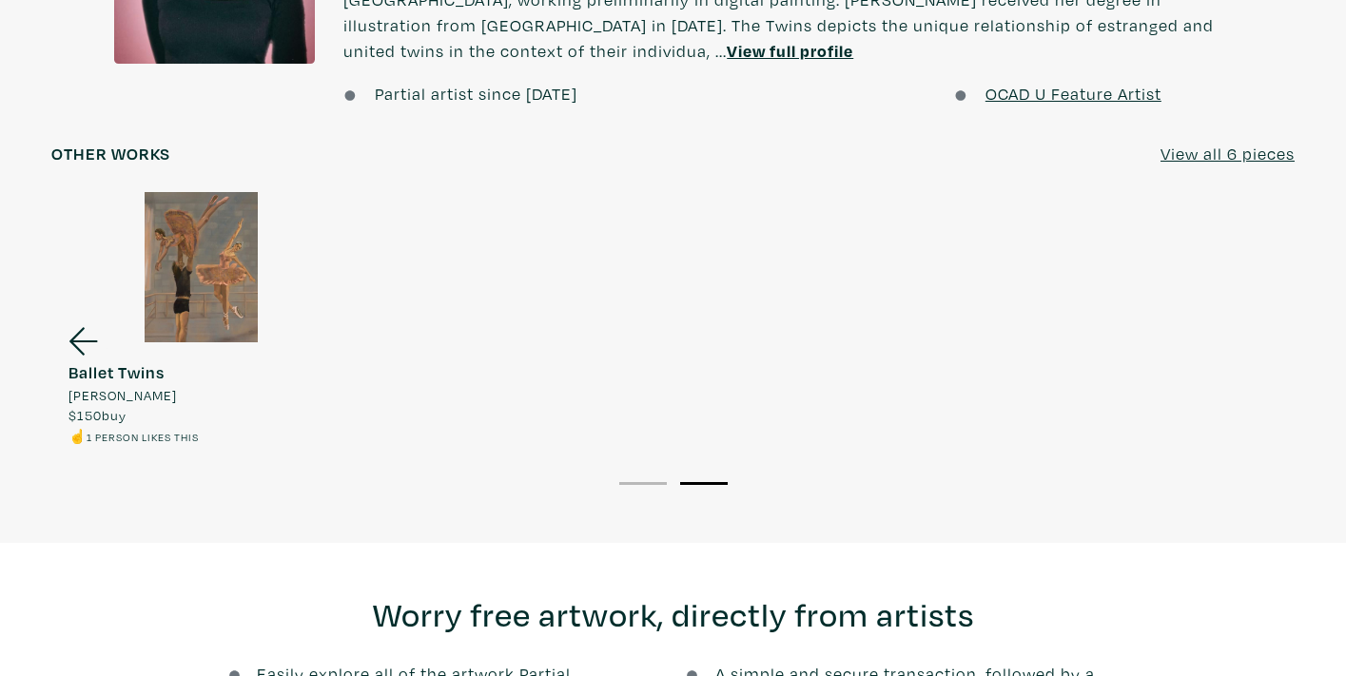
click at [78, 328] on icon at bounding box center [83, 342] width 29 height 28
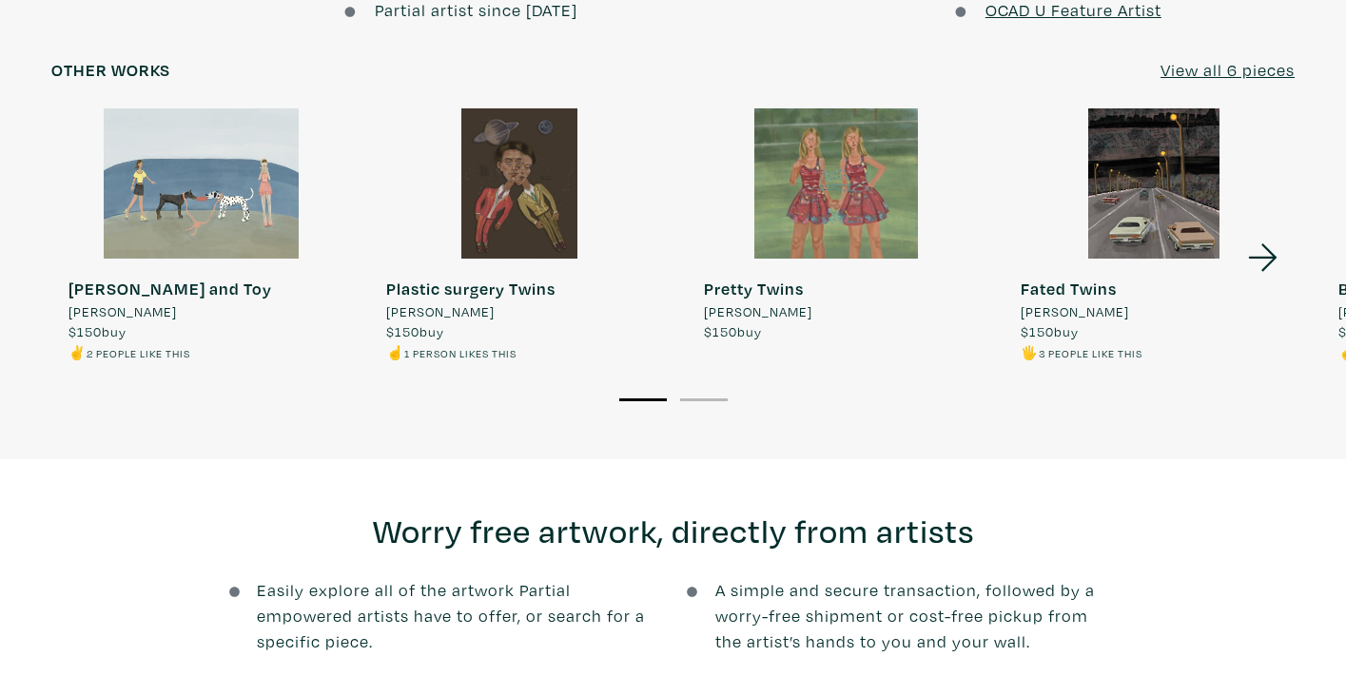
scroll to position [1048, 0]
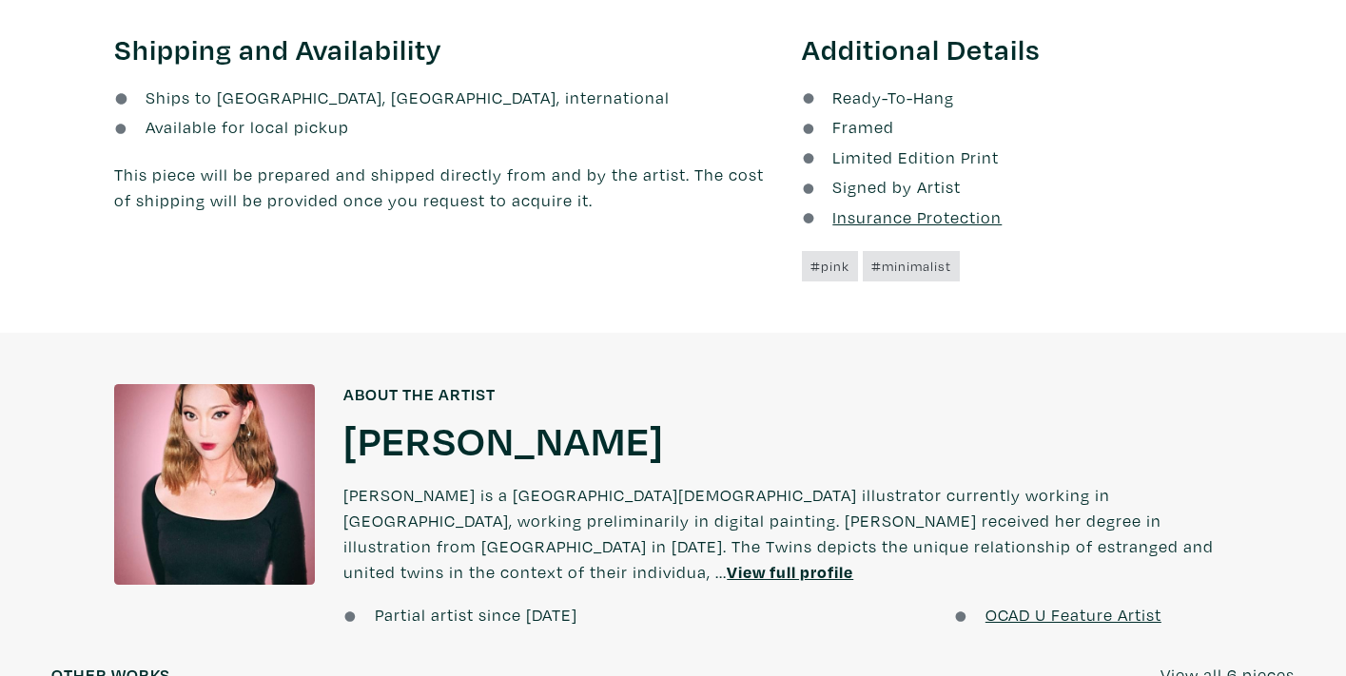
click at [853, 561] on u "View full profile" at bounding box center [790, 572] width 126 height 22
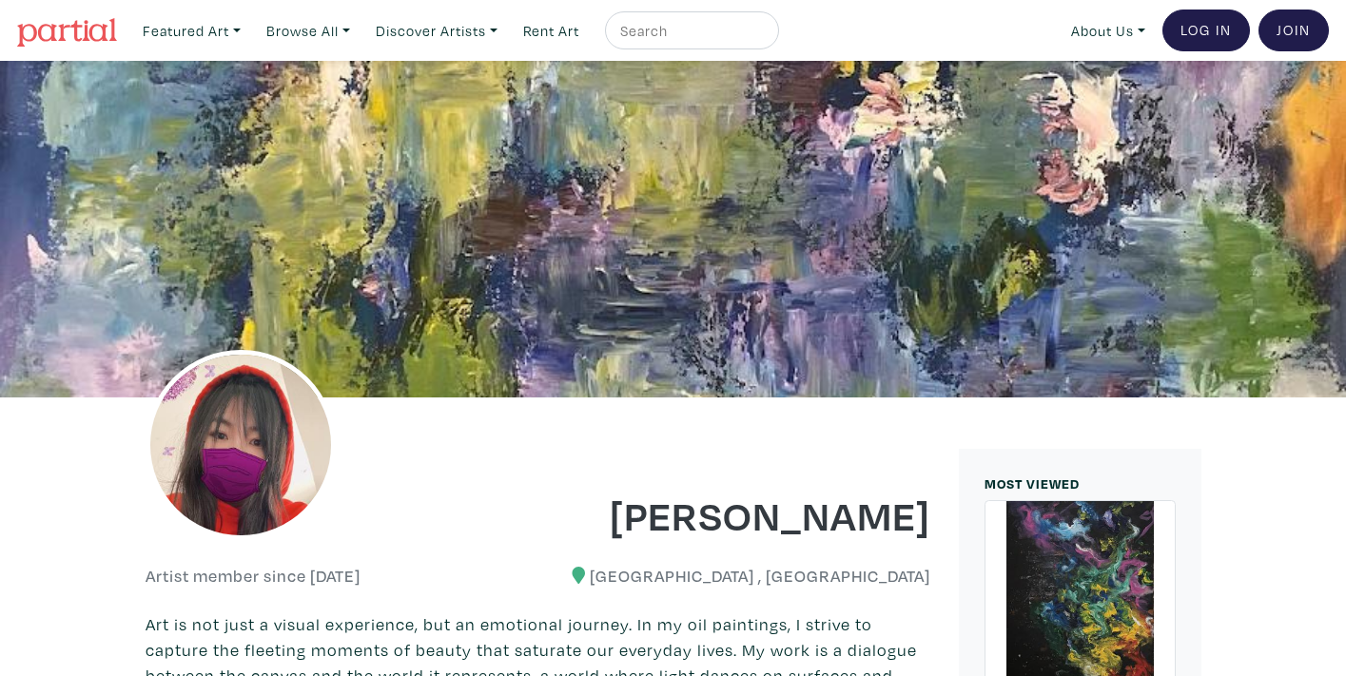
scroll to position [2630, 0]
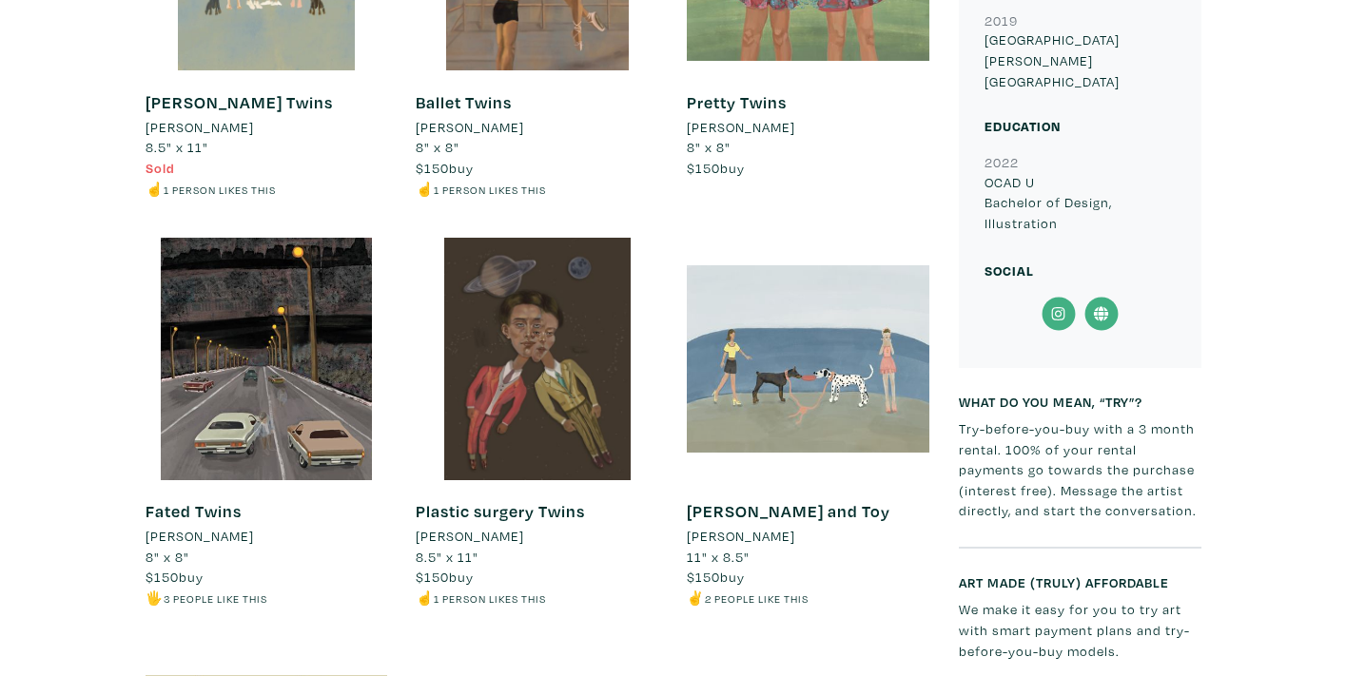
scroll to position [492, 0]
